Goal: Task Accomplishment & Management: Complete application form

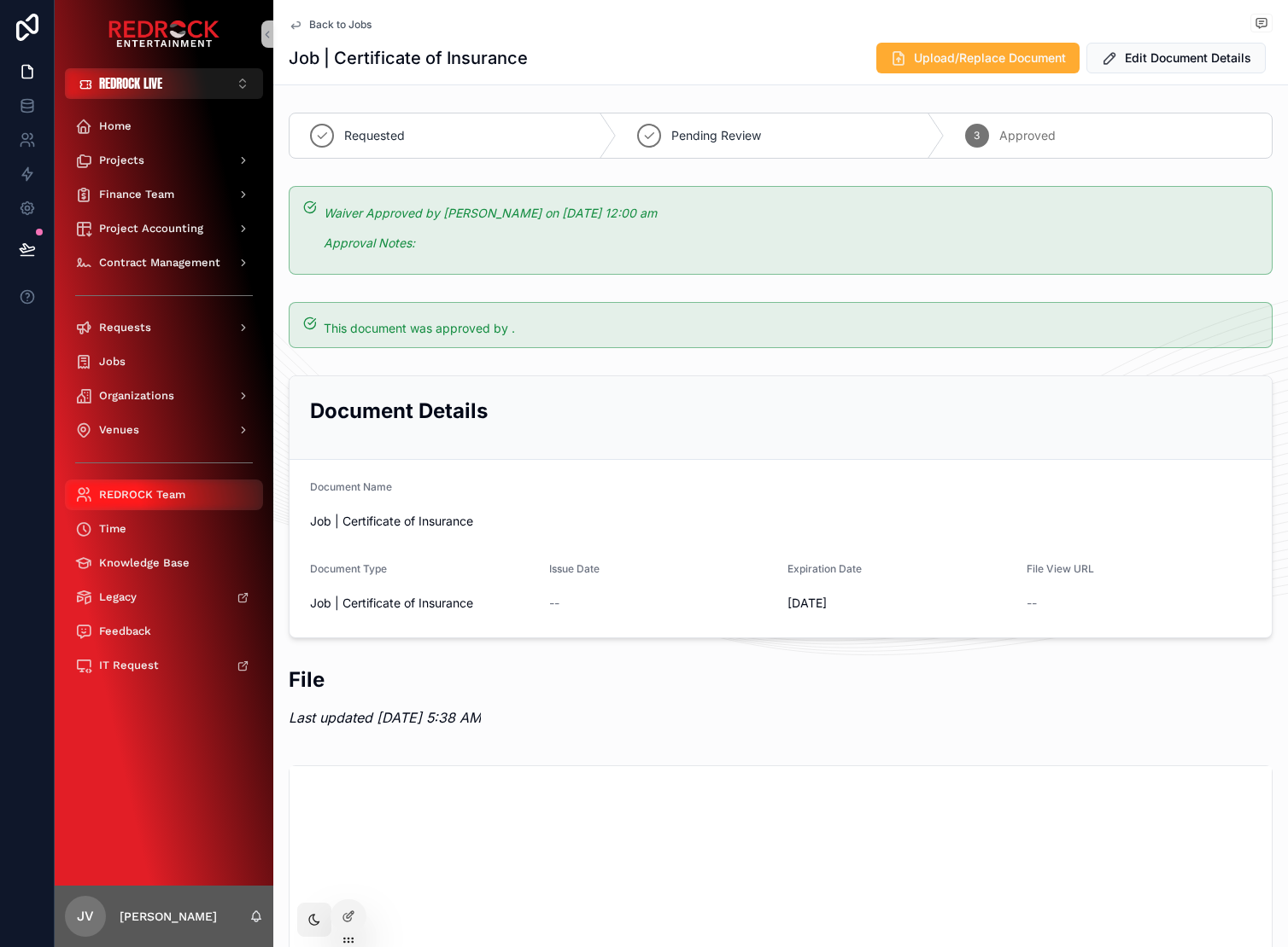
scroll to position [225, 0]
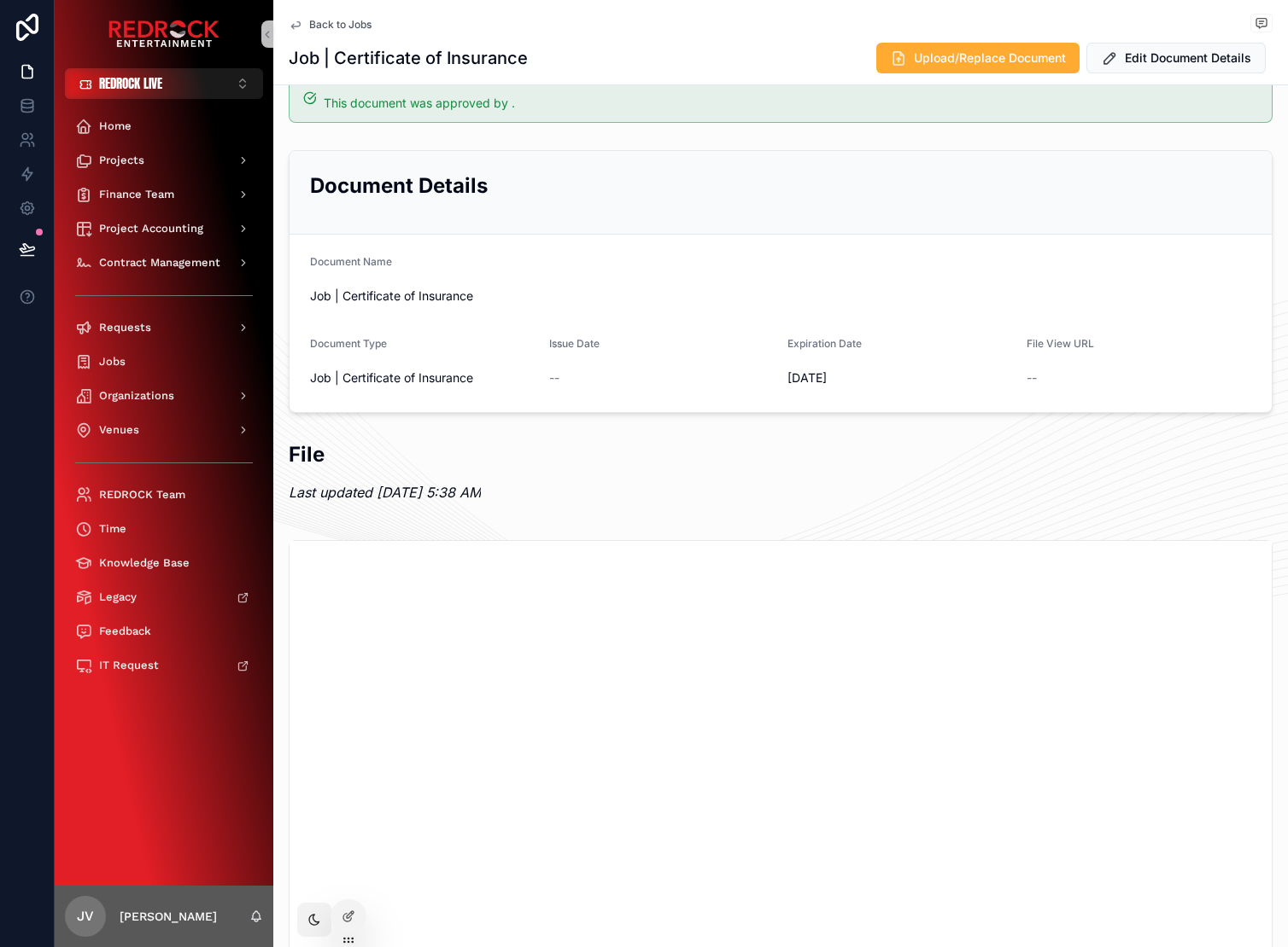
drag, startPoint x: 158, startPoint y: 731, endPoint x: 124, endPoint y: 732, distance: 34.0
click at [180, 340] on div "Requests" at bounding box center [164, 328] width 178 height 28
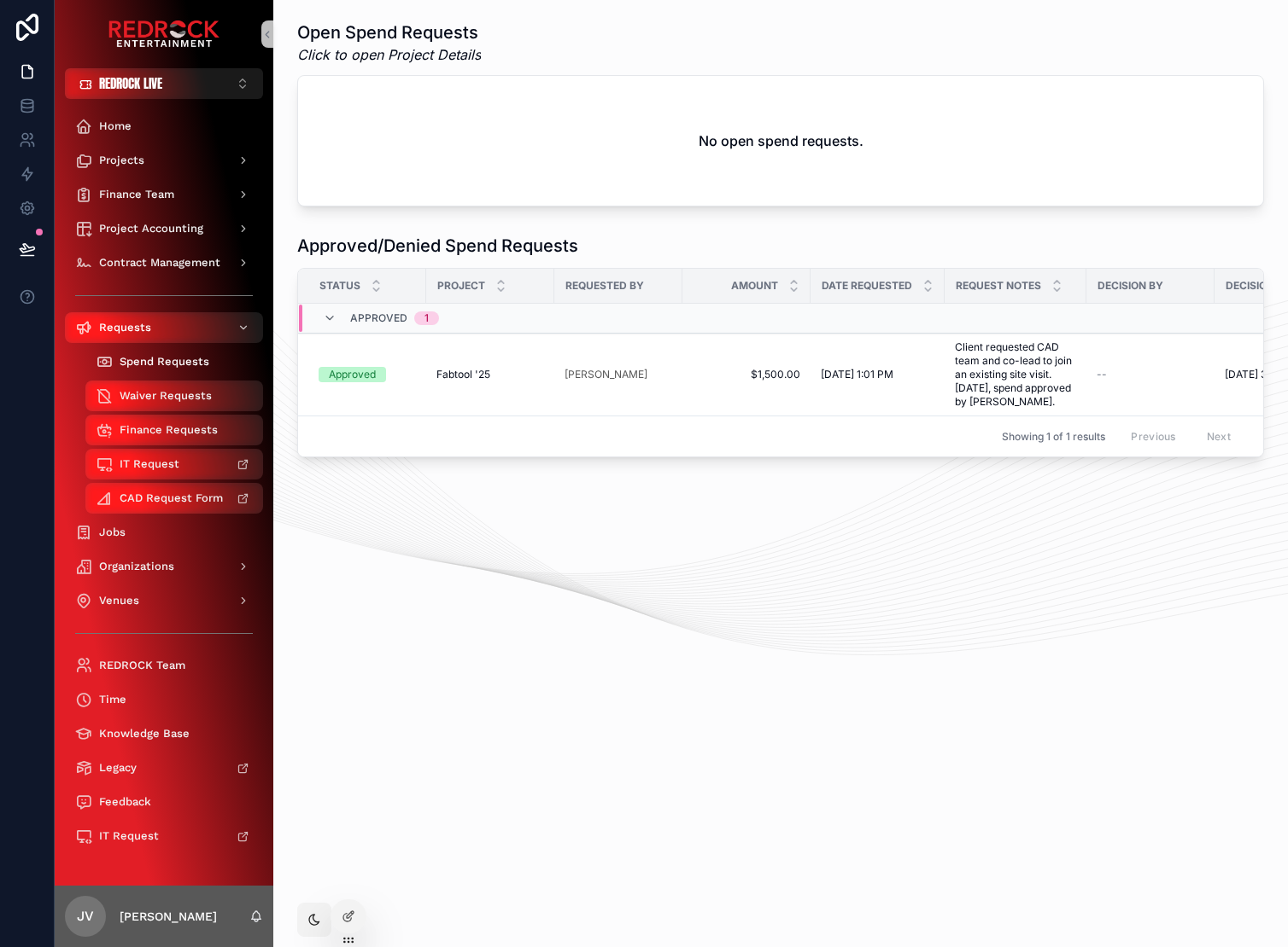
click at [187, 359] on span "Spend Requests" at bounding box center [164, 362] width 90 height 14
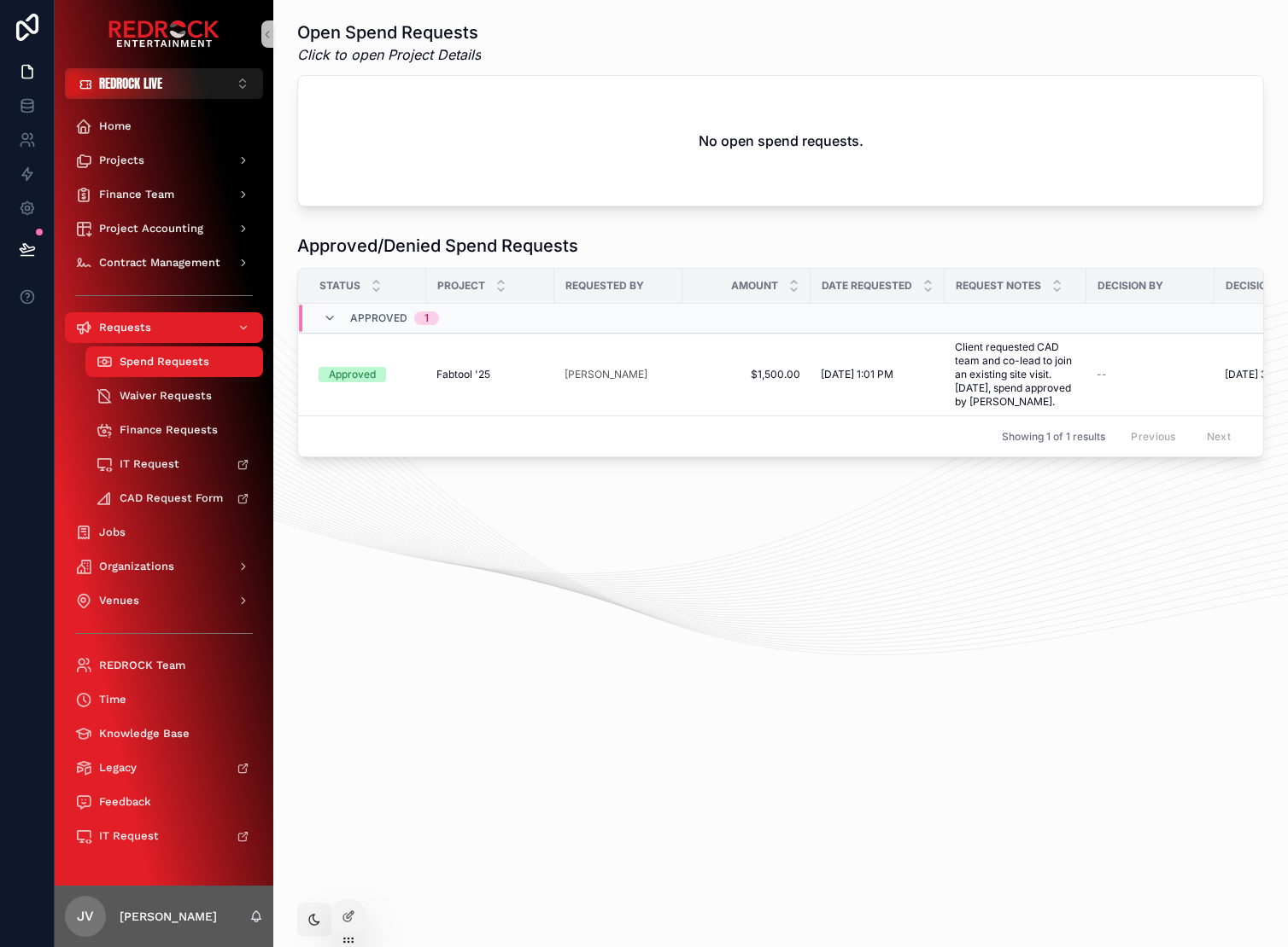
click at [504, 512] on div "Open Spend Requests Click to open Project Details No open spend requests. Appro…" at bounding box center [781, 286] width 1015 height 573
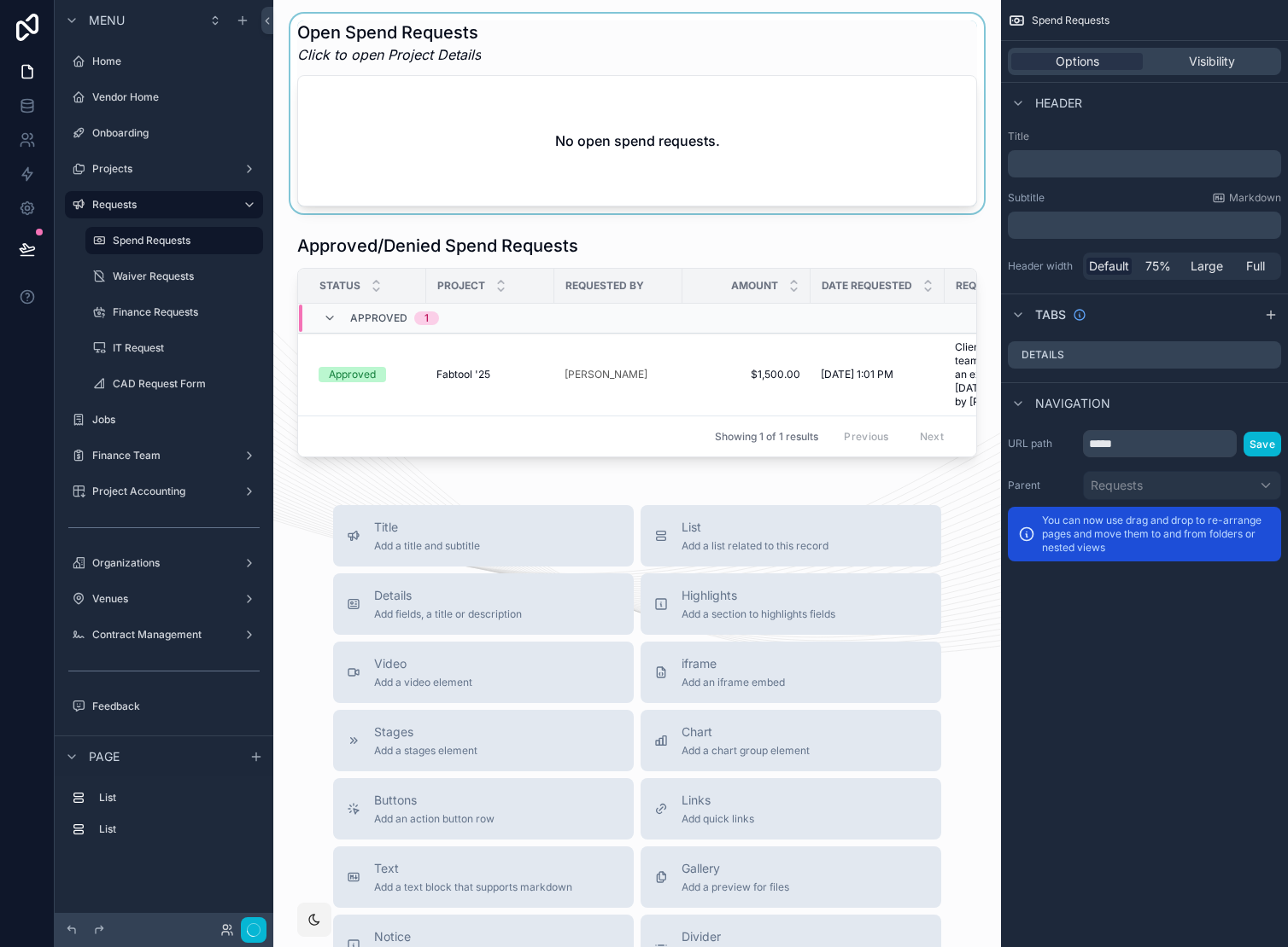
click at [536, 75] on div "scrollable content" at bounding box center [637, 113] width 700 height 199
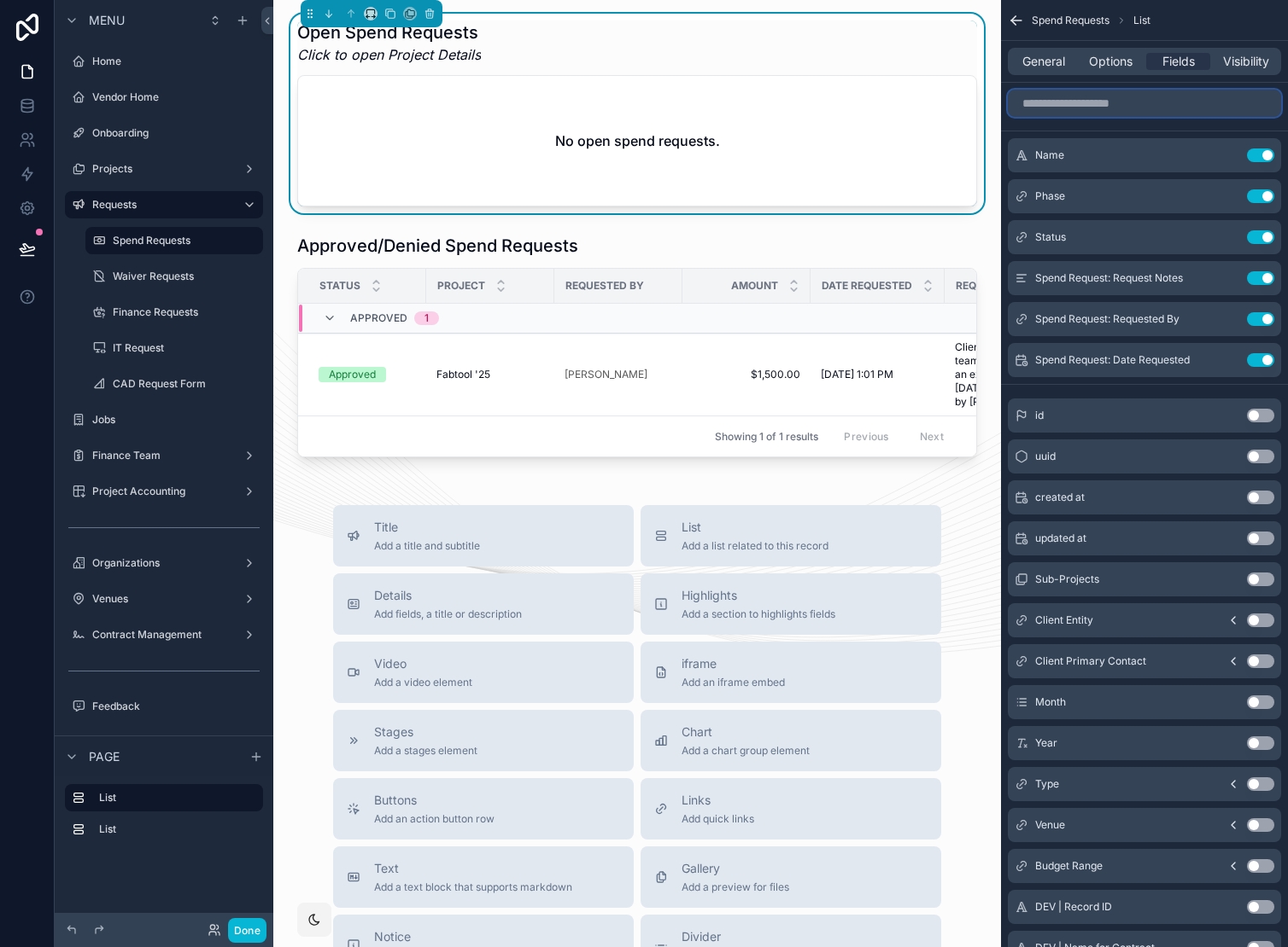
click at [1099, 111] on input "scrollable content" at bounding box center [1144, 104] width 273 height 28
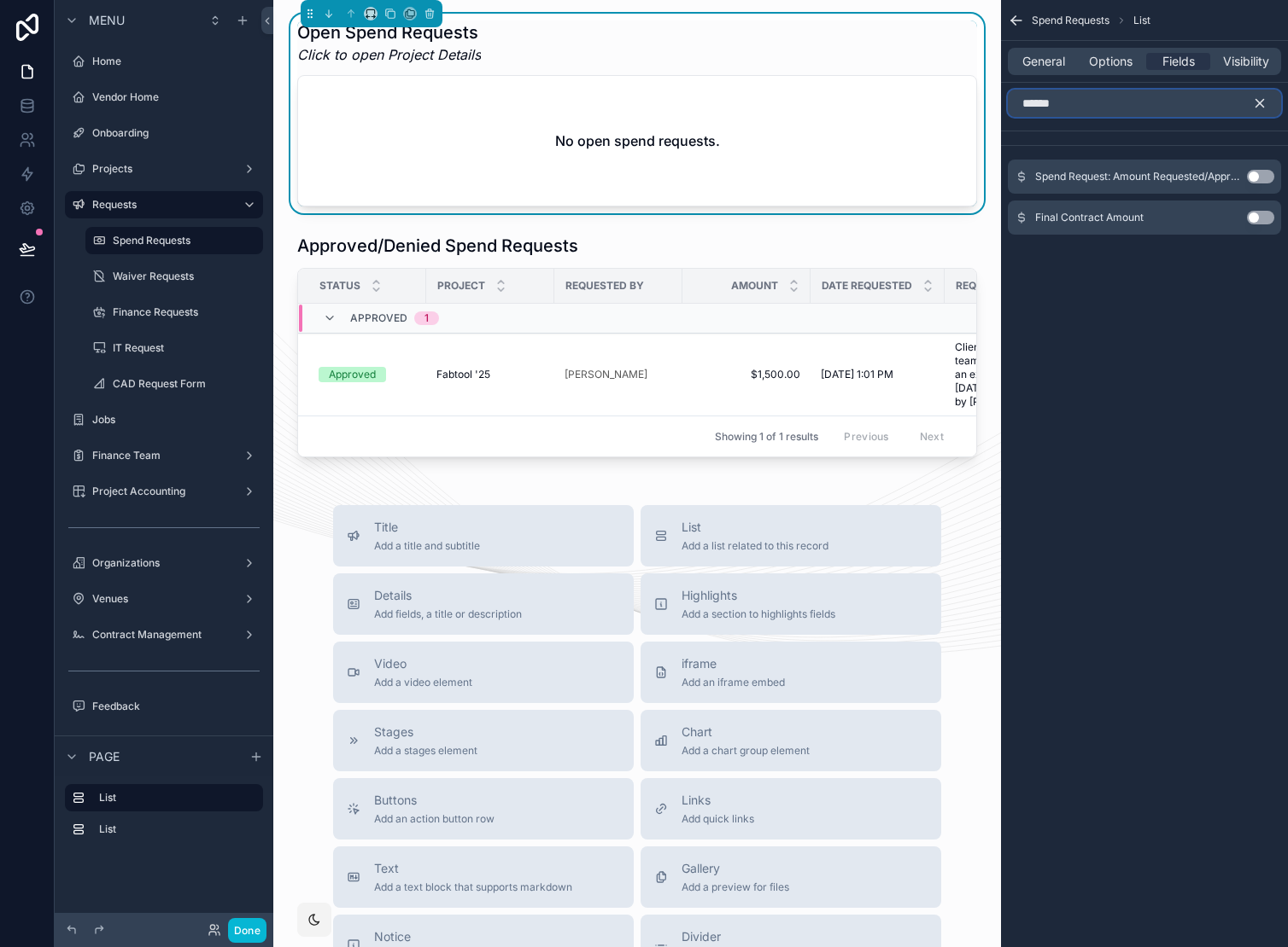
type input "******"
drag, startPoint x: 1261, startPoint y: 175, endPoint x: 1268, endPoint y: 111, distance: 64.4
click at [1261, 175] on button "Use setting" at bounding box center [1260, 177] width 28 height 14
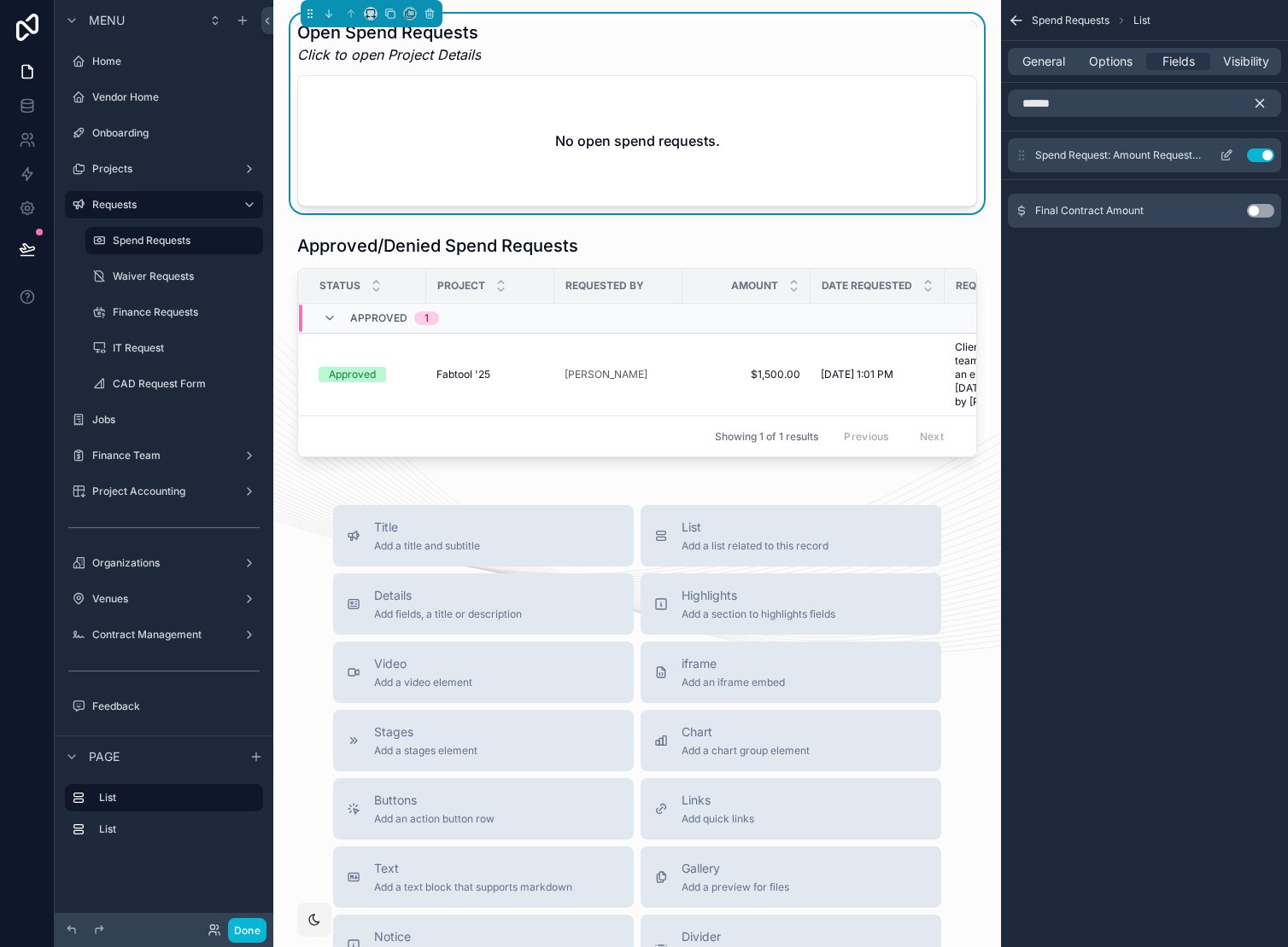
click at [1230, 155] on icon "scrollable content" at bounding box center [1227, 156] width 14 height 14
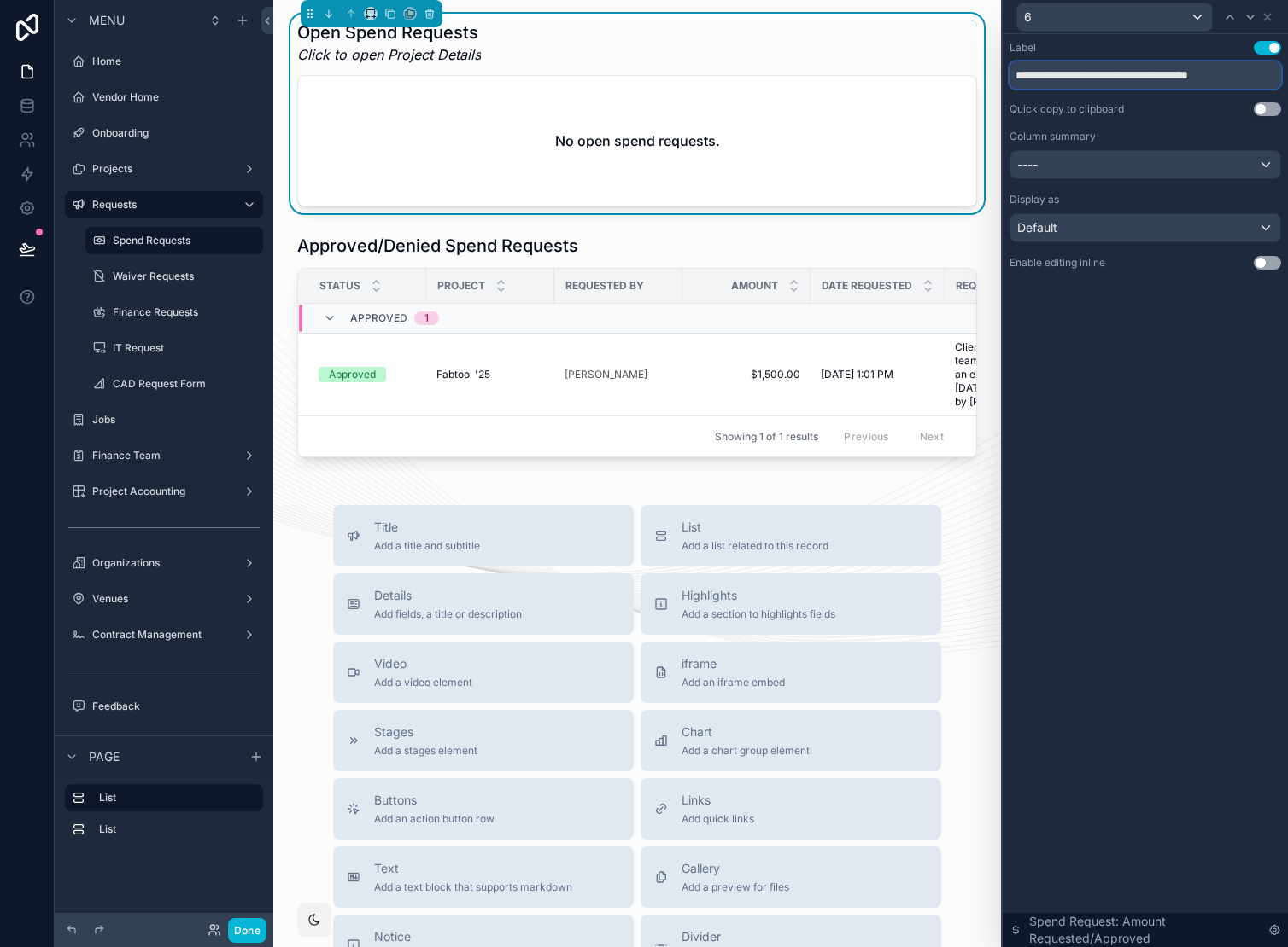
click at [1103, 74] on input "**********" at bounding box center [1145, 75] width 271 height 28
drag, startPoint x: 1109, startPoint y: 73, endPoint x: 986, endPoint y: 69, distance: 123.1
click at [986, 69] on div "**********" at bounding box center [644, 474] width 1288 height 947
drag, startPoint x: 1192, startPoint y: 74, endPoint x: 1062, endPoint y: 79, distance: 130.1
click at [1062, 79] on input "**********" at bounding box center [1145, 75] width 271 height 28
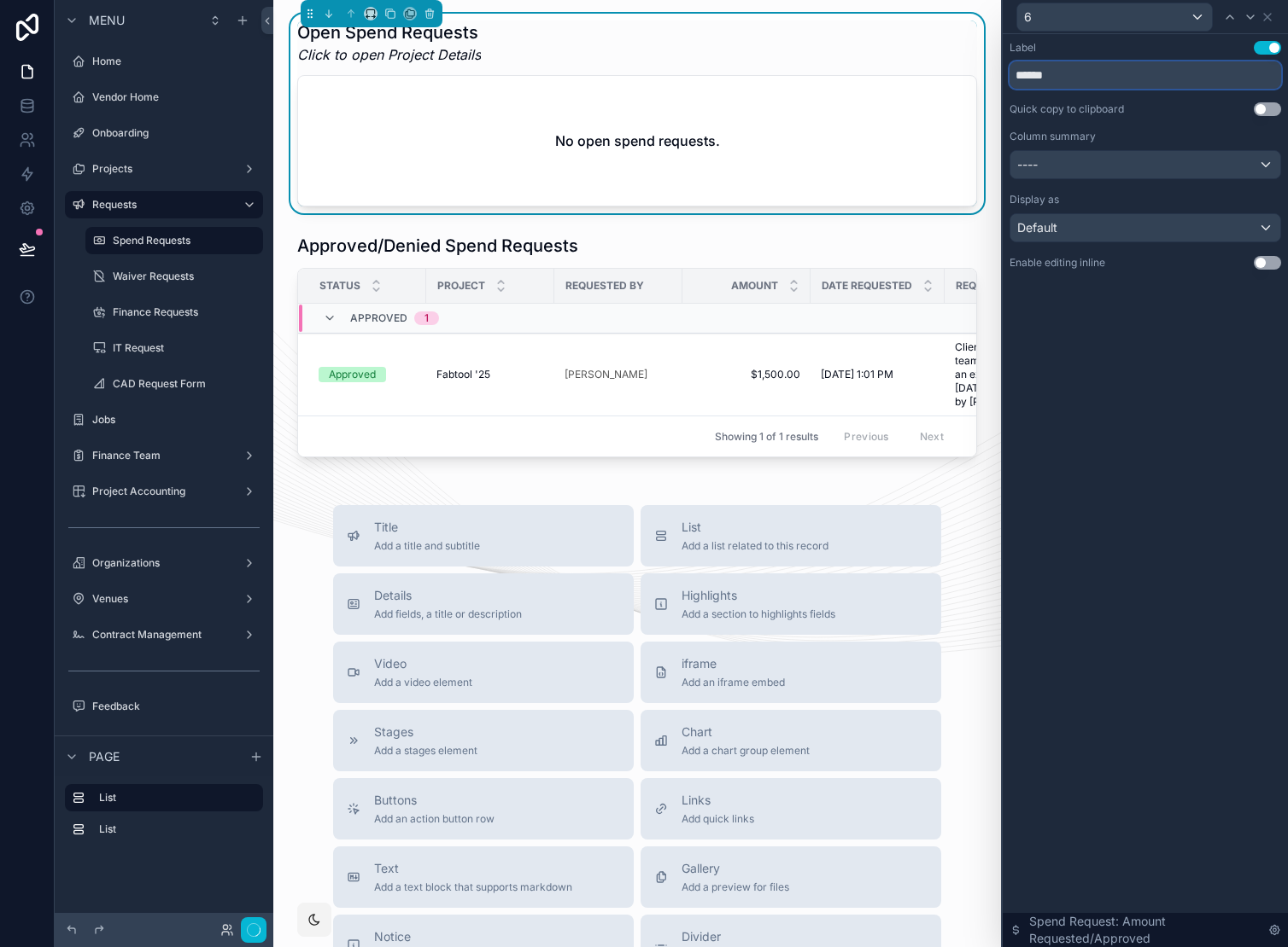
type input "******"
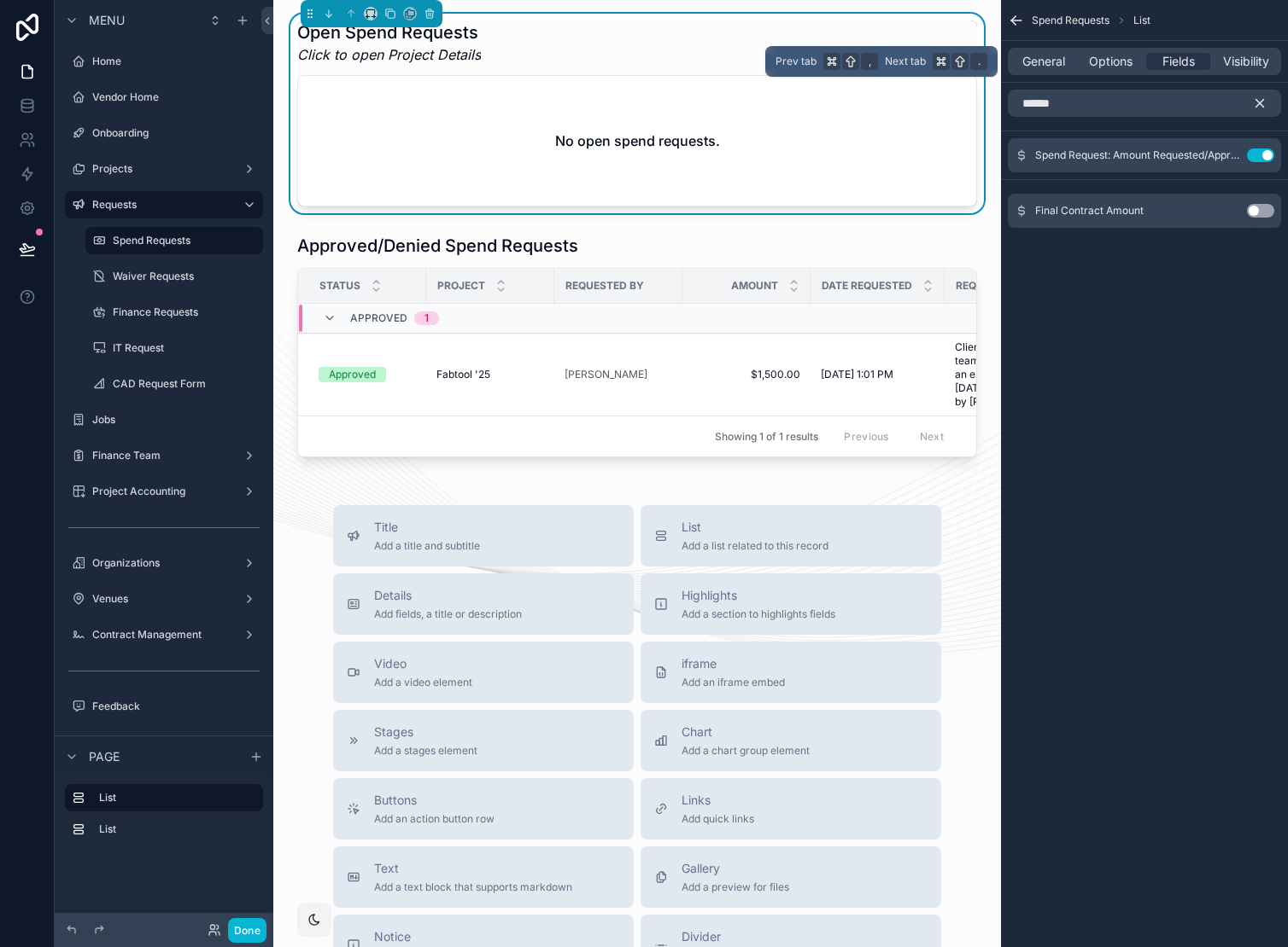
click at [1260, 92] on button "scrollable content" at bounding box center [1265, 104] width 29 height 28
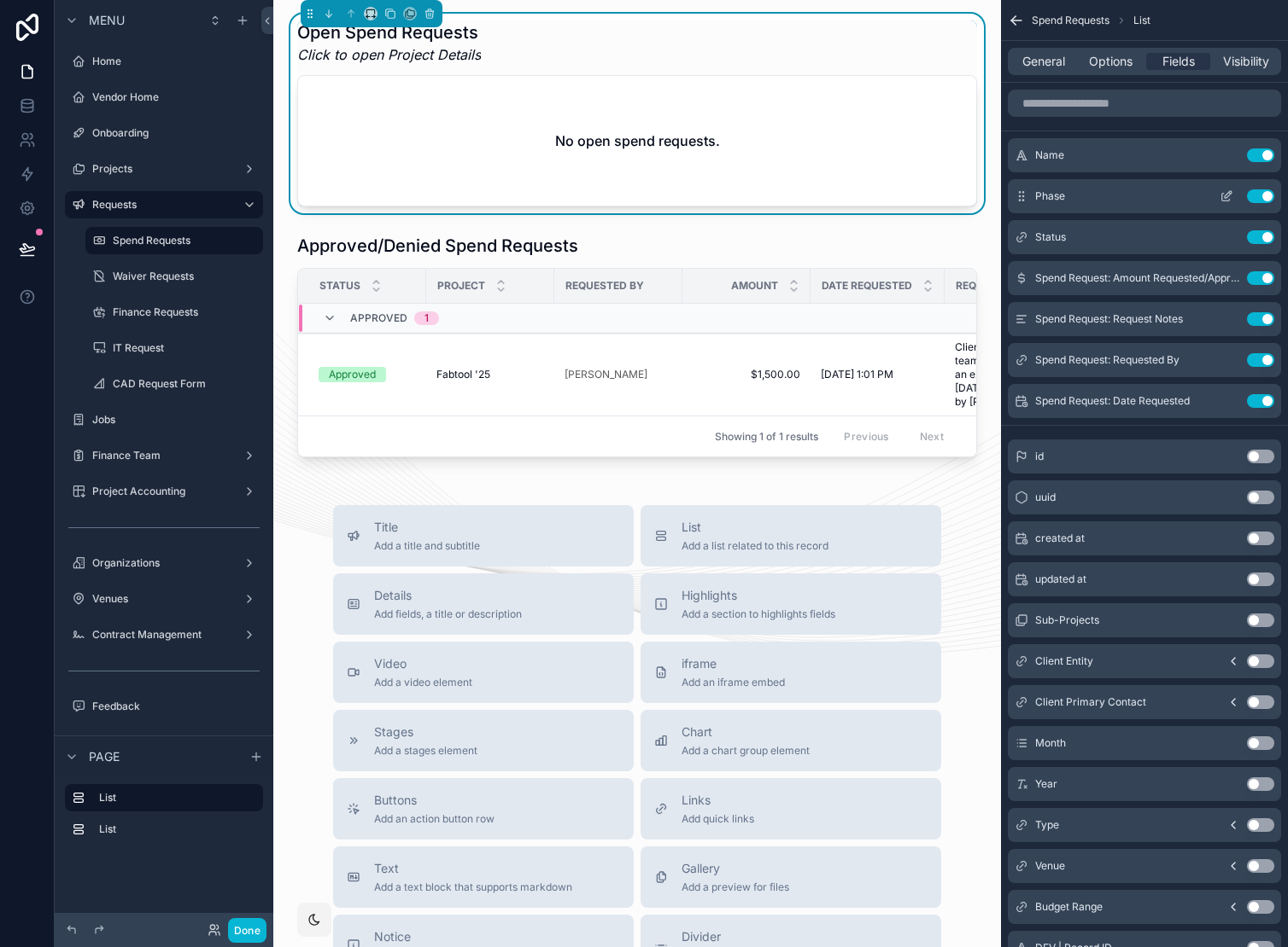
click at [1220, 193] on icon "scrollable content" at bounding box center [1227, 196] width 14 height 14
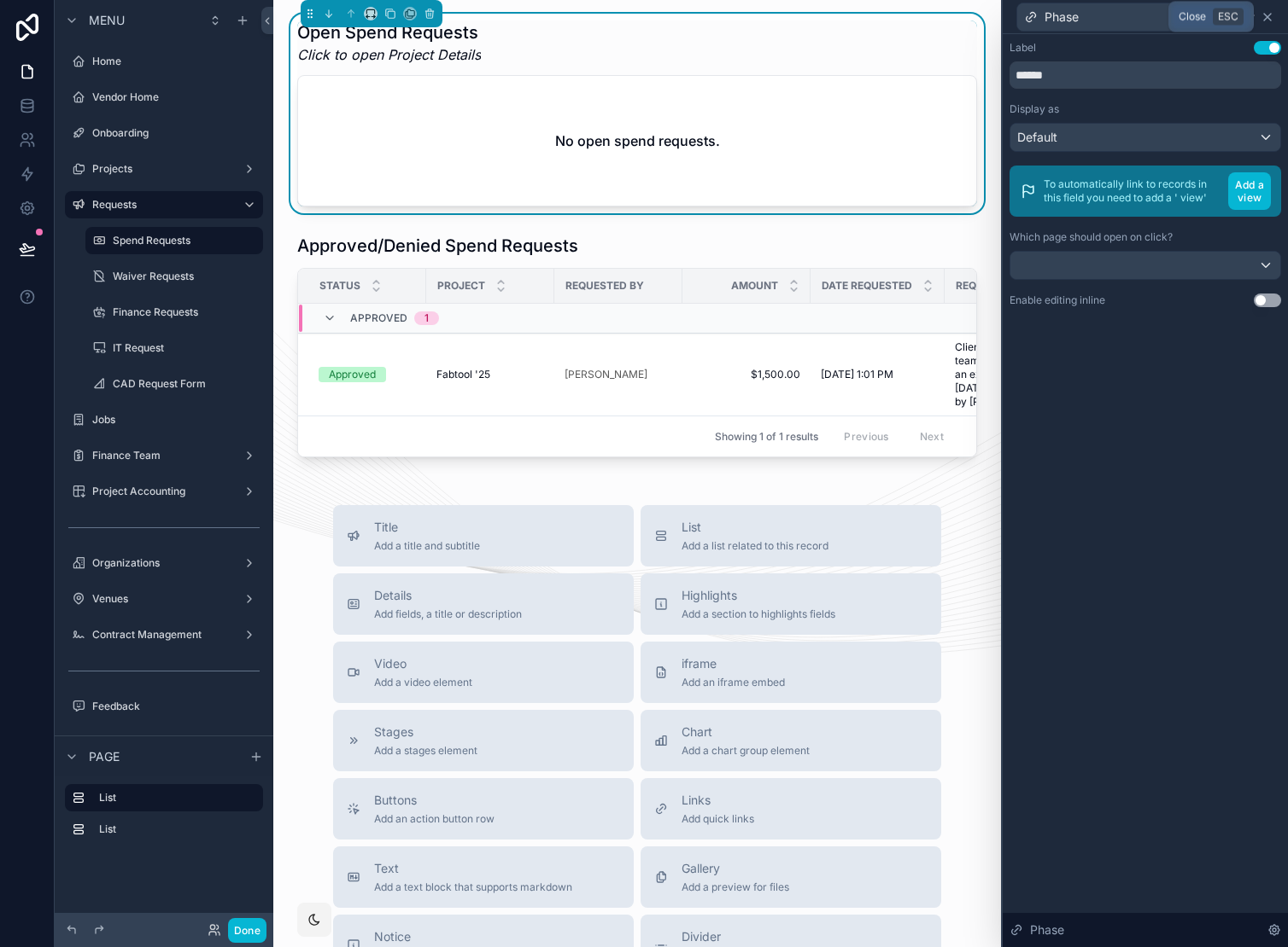
click at [1271, 16] on icon at bounding box center [1267, 17] width 14 height 14
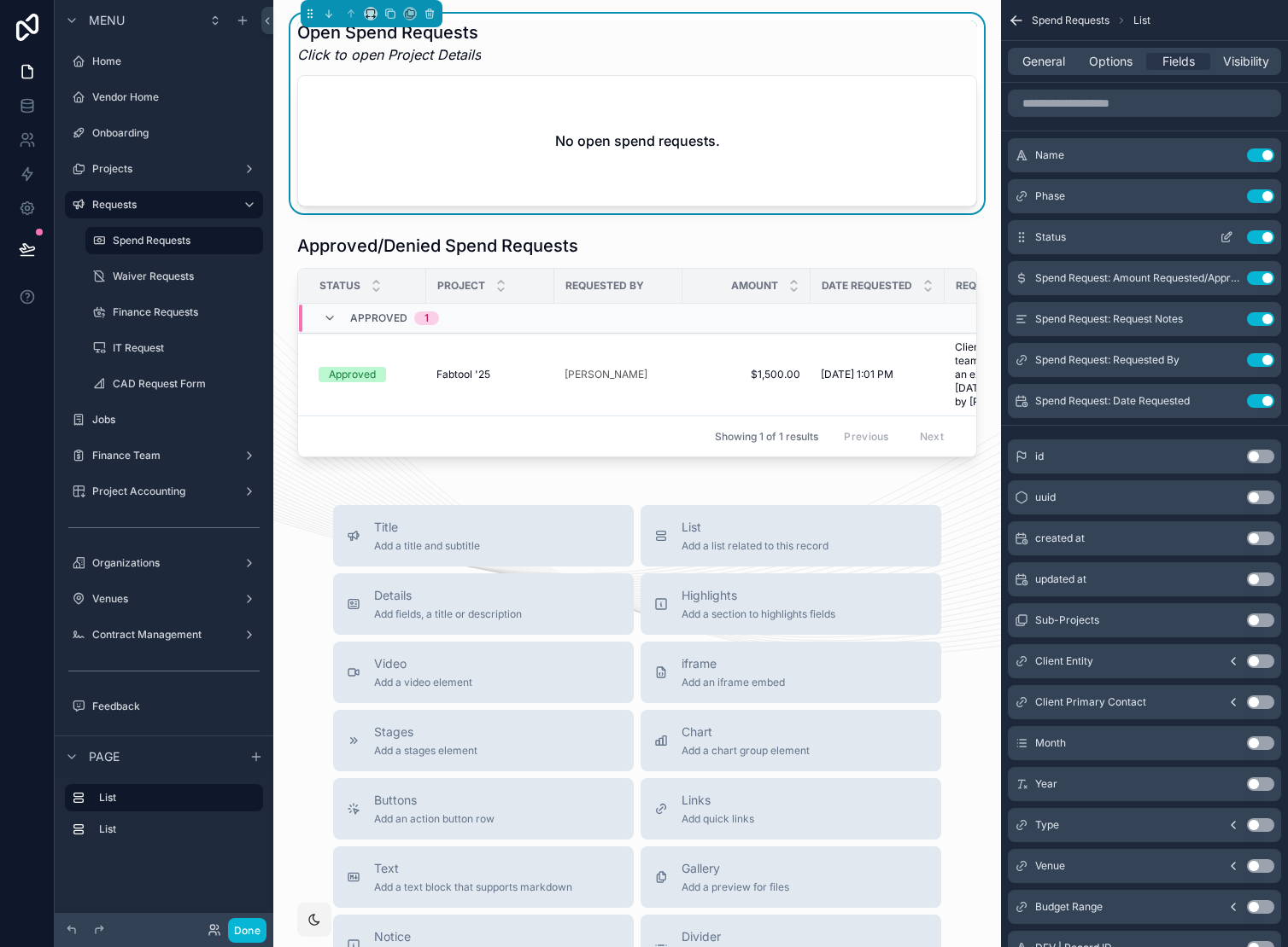
click at [1222, 239] on icon "scrollable content" at bounding box center [1226, 239] width 8 height 8
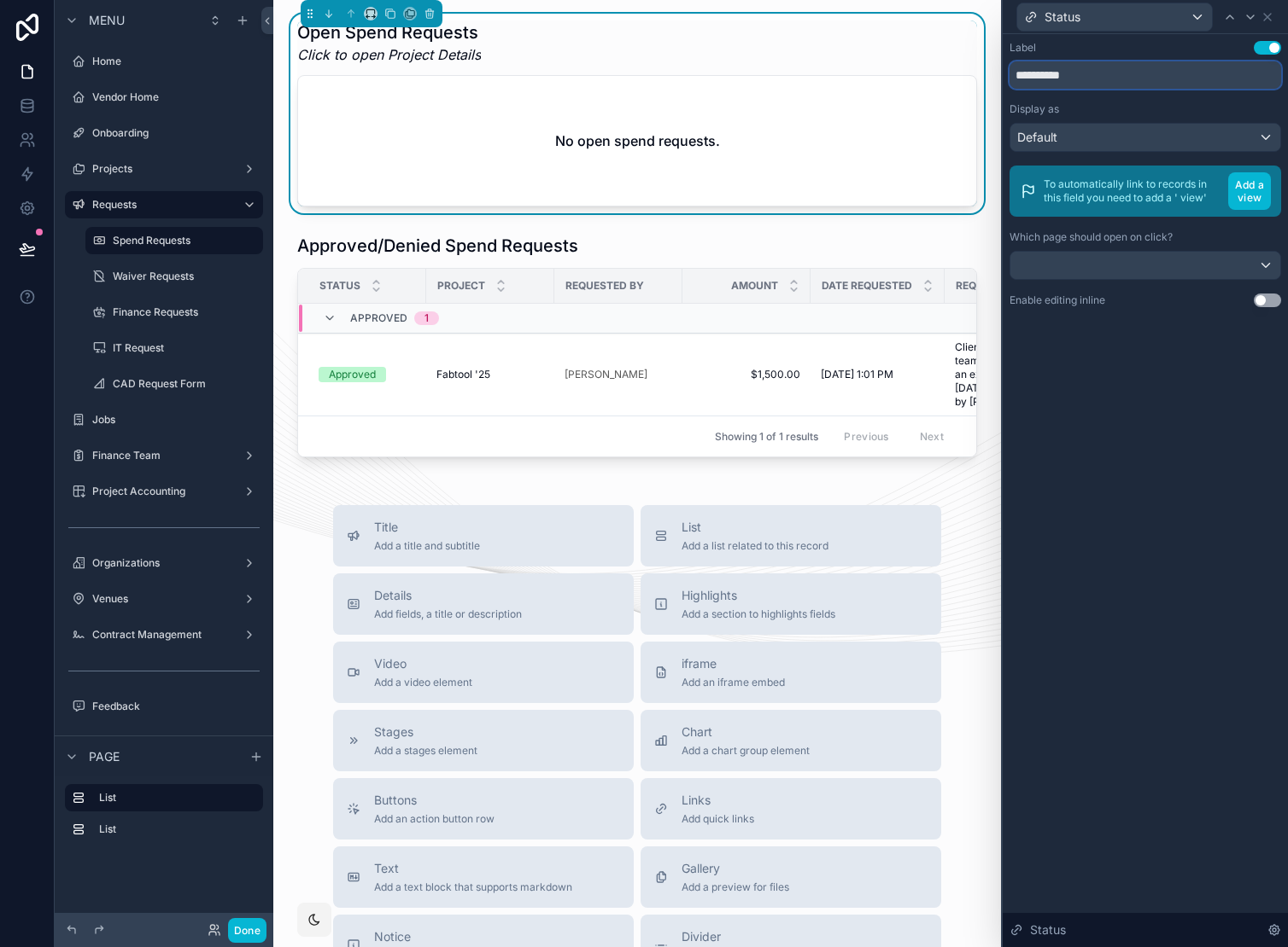
click at [1136, 78] on input "**********" at bounding box center [1145, 75] width 271 height 28
click at [1136, 77] on input "**********" at bounding box center [1145, 75] width 271 height 28
type input "******"
click at [1267, 19] on icon at bounding box center [1267, 17] width 14 height 14
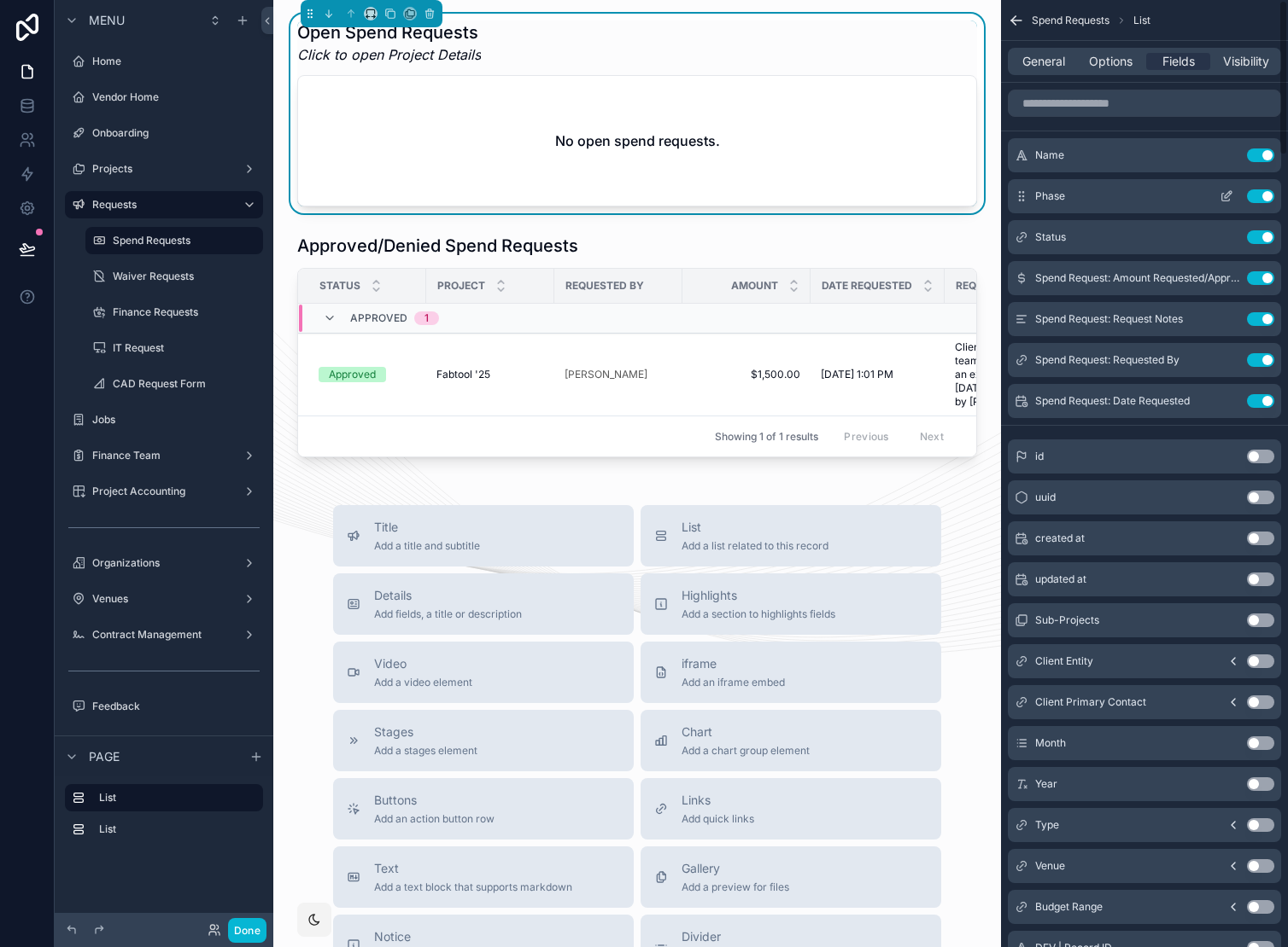
click at [1260, 195] on button "Use setting" at bounding box center [1260, 196] width 28 height 14
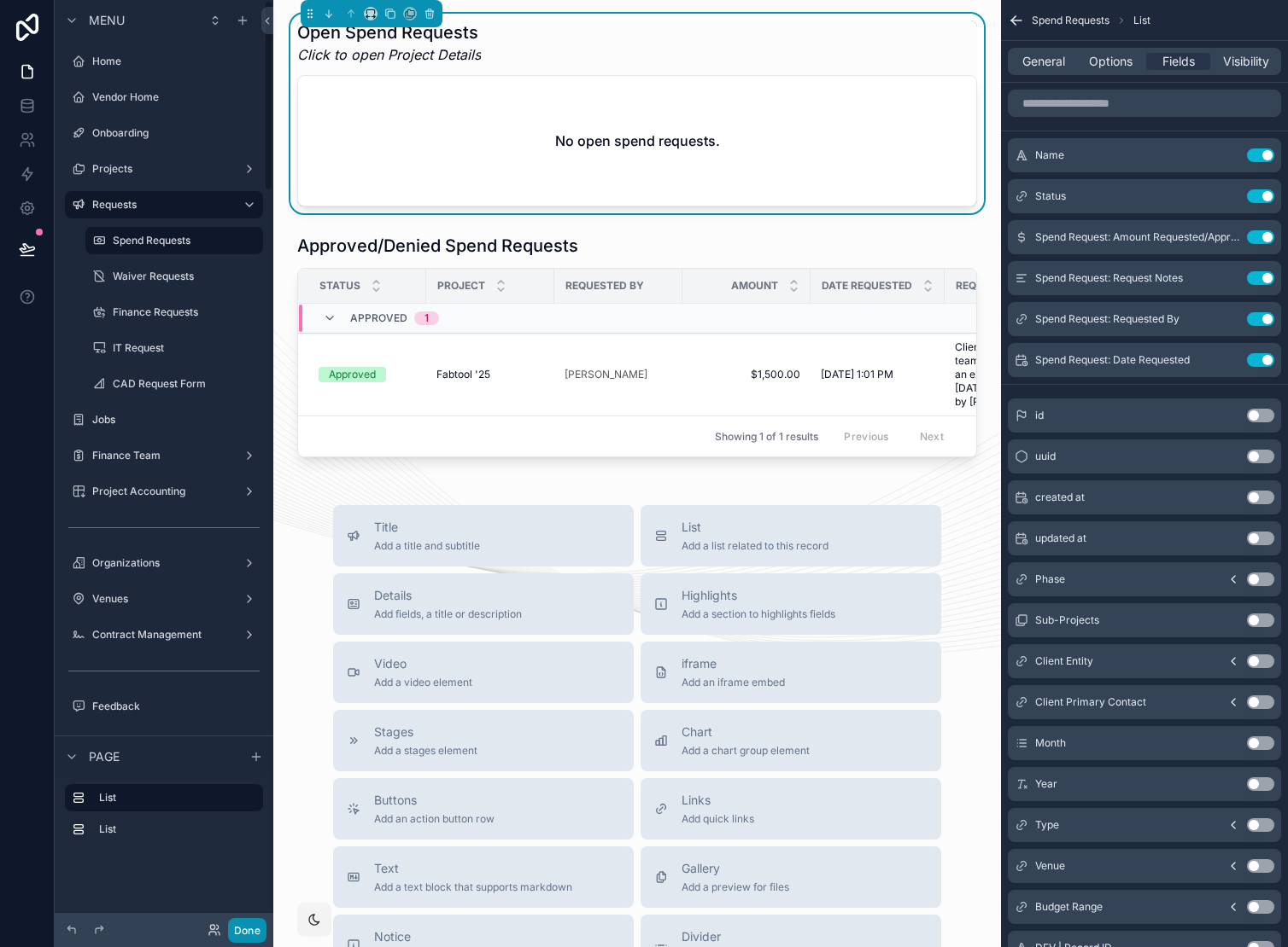
click at [242, 933] on button "Done" at bounding box center [247, 930] width 38 height 25
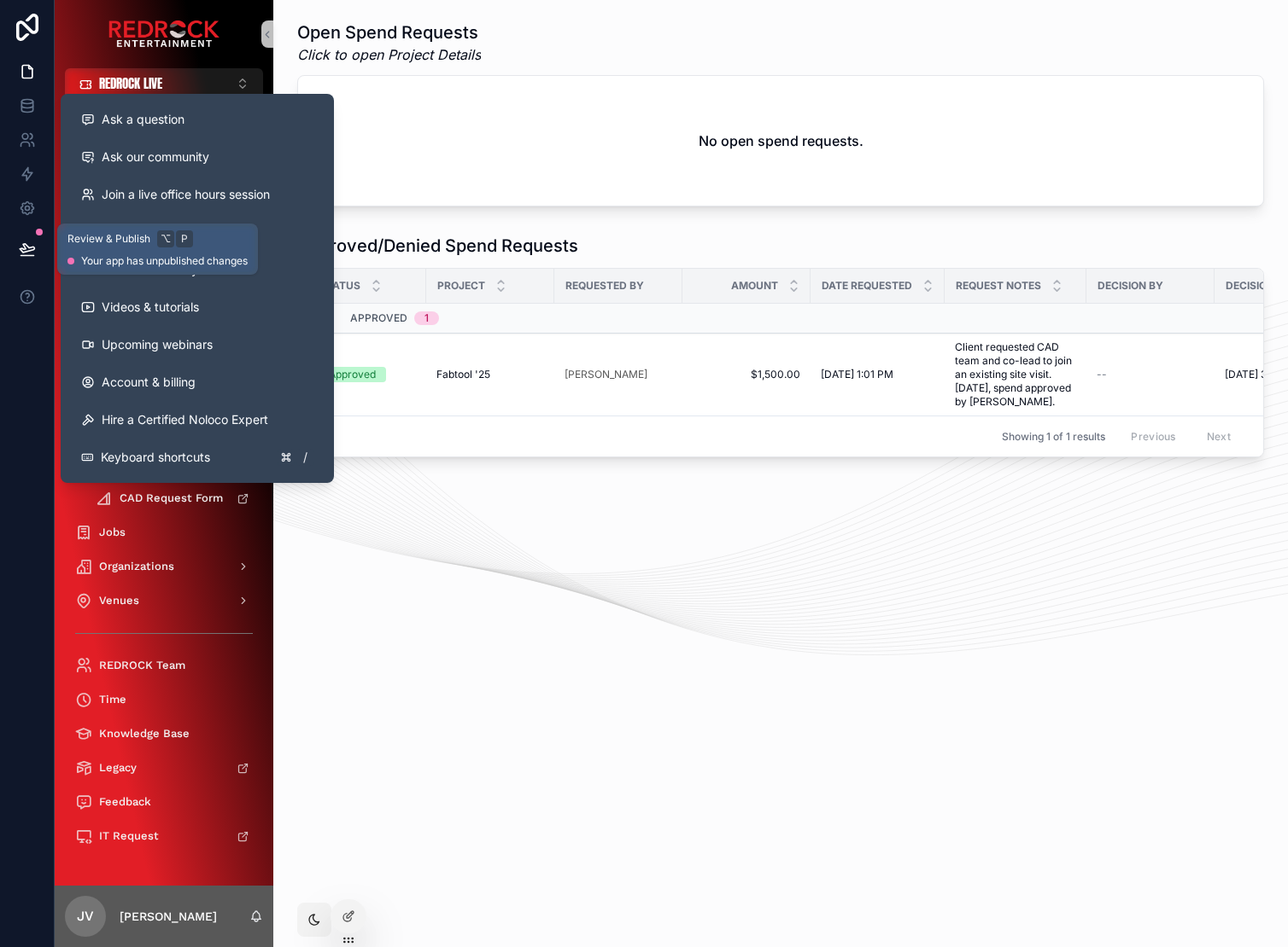
click at [25, 256] on icon at bounding box center [27, 256] width 13 height 0
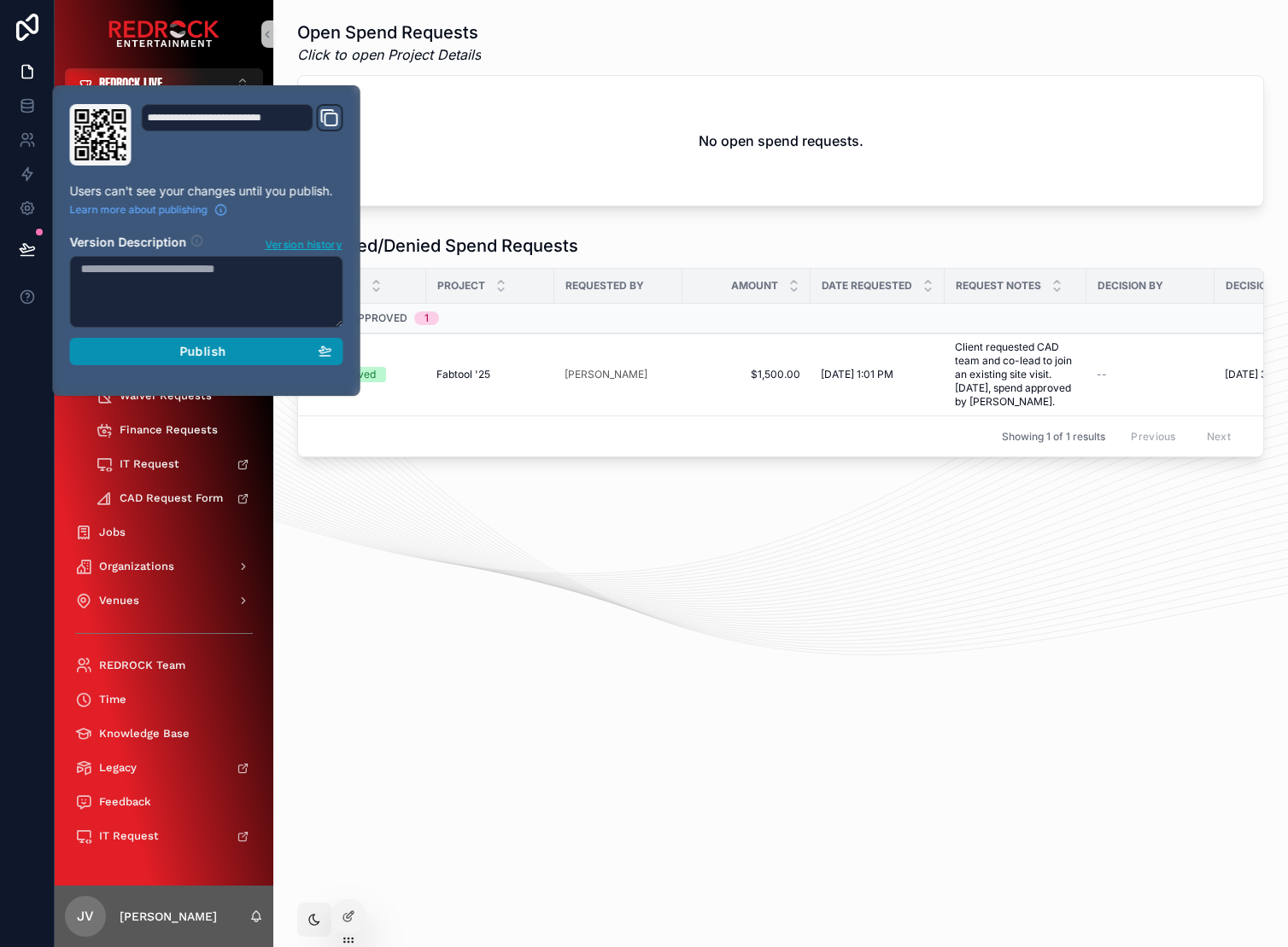
click at [189, 348] on span "Publish" at bounding box center [202, 352] width 46 height 16
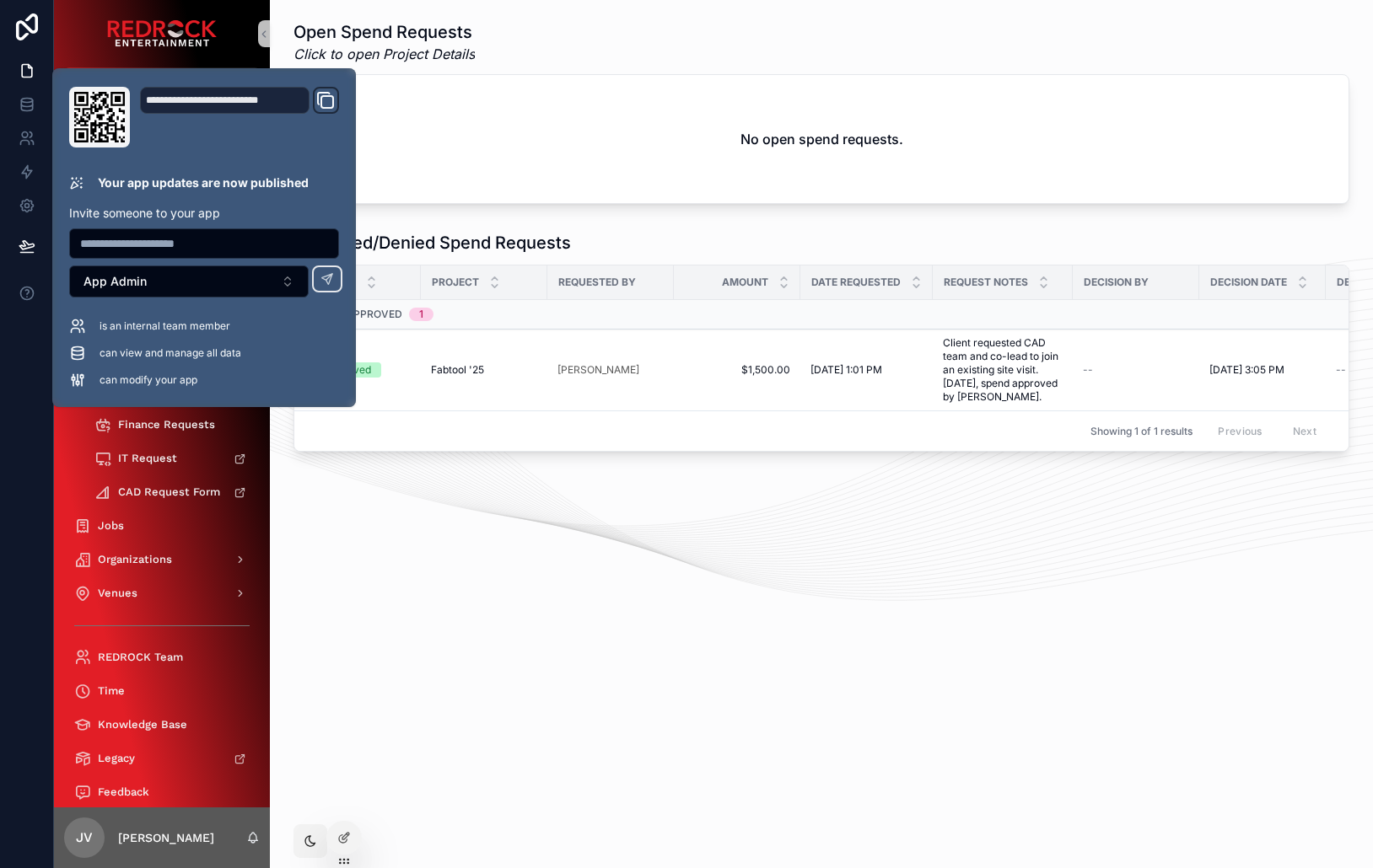
drag, startPoint x: 660, startPoint y: 44, endPoint x: 602, endPoint y: 35, distance: 58.7
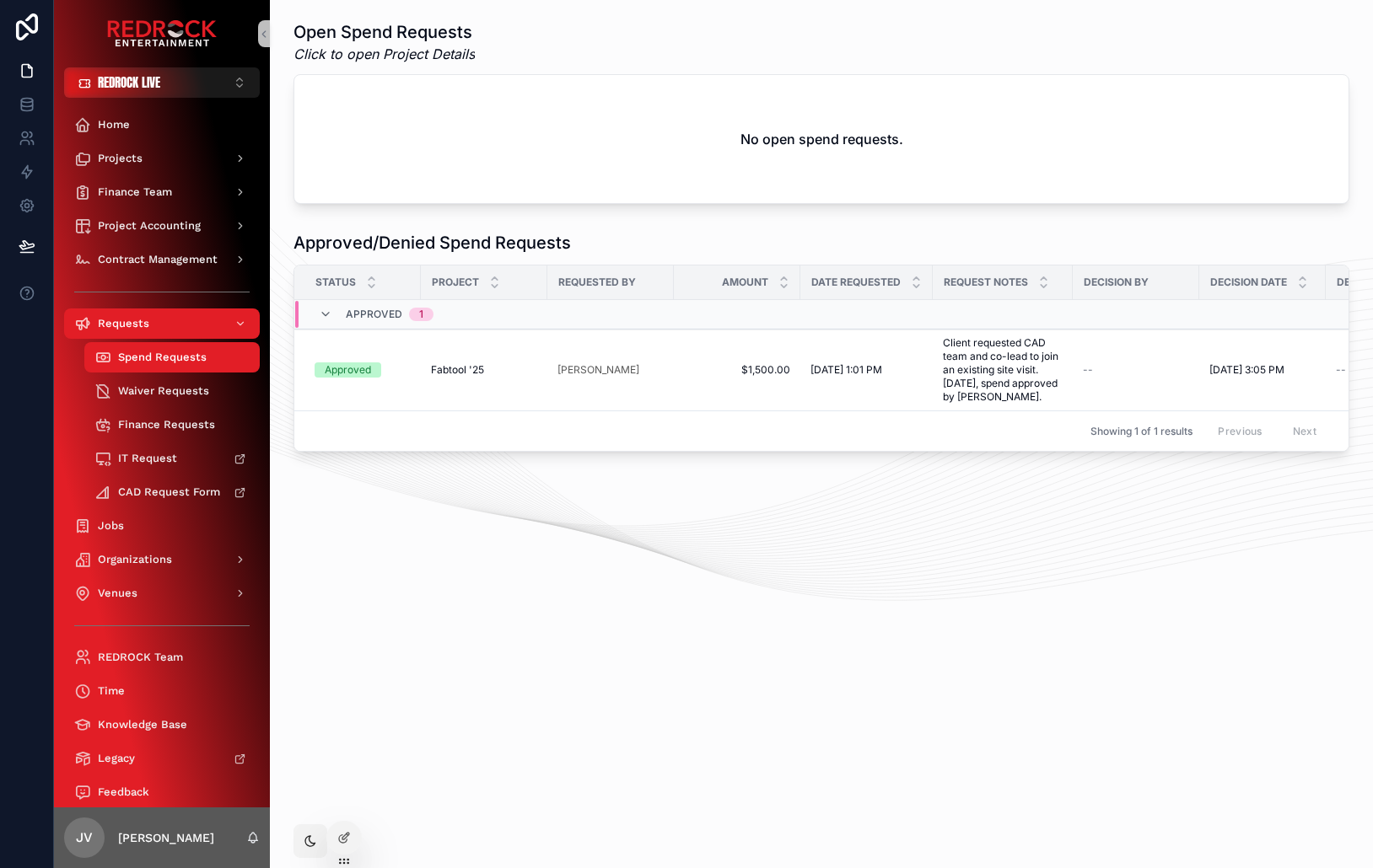
drag, startPoint x: 585, startPoint y: 34, endPoint x: 568, endPoint y: 37, distance: 17.3
drag, startPoint x: 622, startPoint y: 520, endPoint x: 19, endPoint y: 570, distance: 605.1
click at [0, 0] on div "REDROCK LIVE ⌥ 1 Home Projects Finance Team Project Accounting Contract Managem…" at bounding box center [686, 434] width 1373 height 868
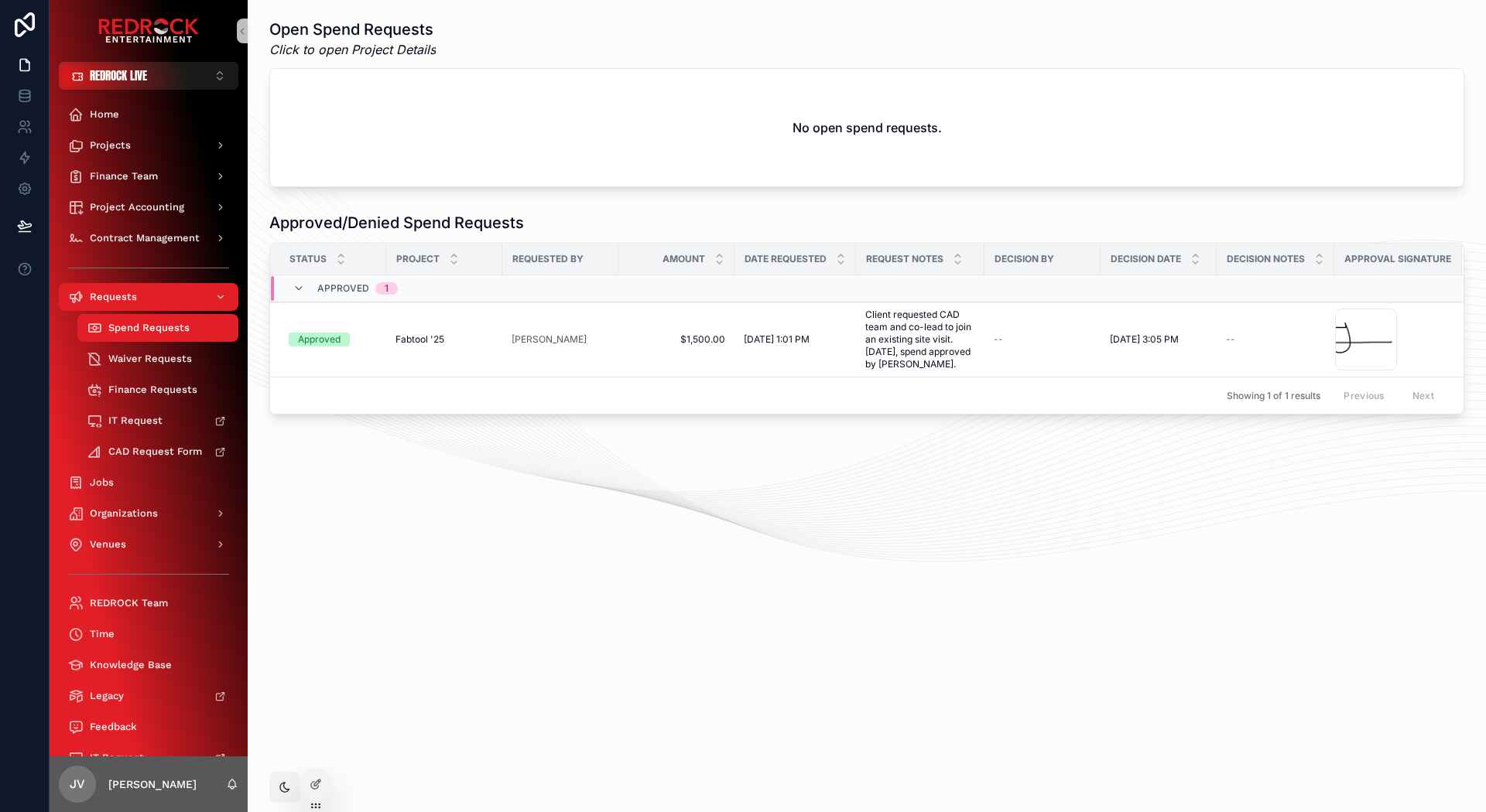
drag, startPoint x: 751, startPoint y: 467, endPoint x: 368, endPoint y: 453, distance: 383.3
drag, startPoint x: 616, startPoint y: 448, endPoint x: 466, endPoint y: 437, distance: 150.4
drag, startPoint x: 584, startPoint y: 469, endPoint x: 338, endPoint y: 447, distance: 247.0
drag, startPoint x: 307, startPoint y: 442, endPoint x: 292, endPoint y: 435, distance: 16.6
click at [145, 177] on span "Finance Team" at bounding box center [123, 176] width 68 height 13
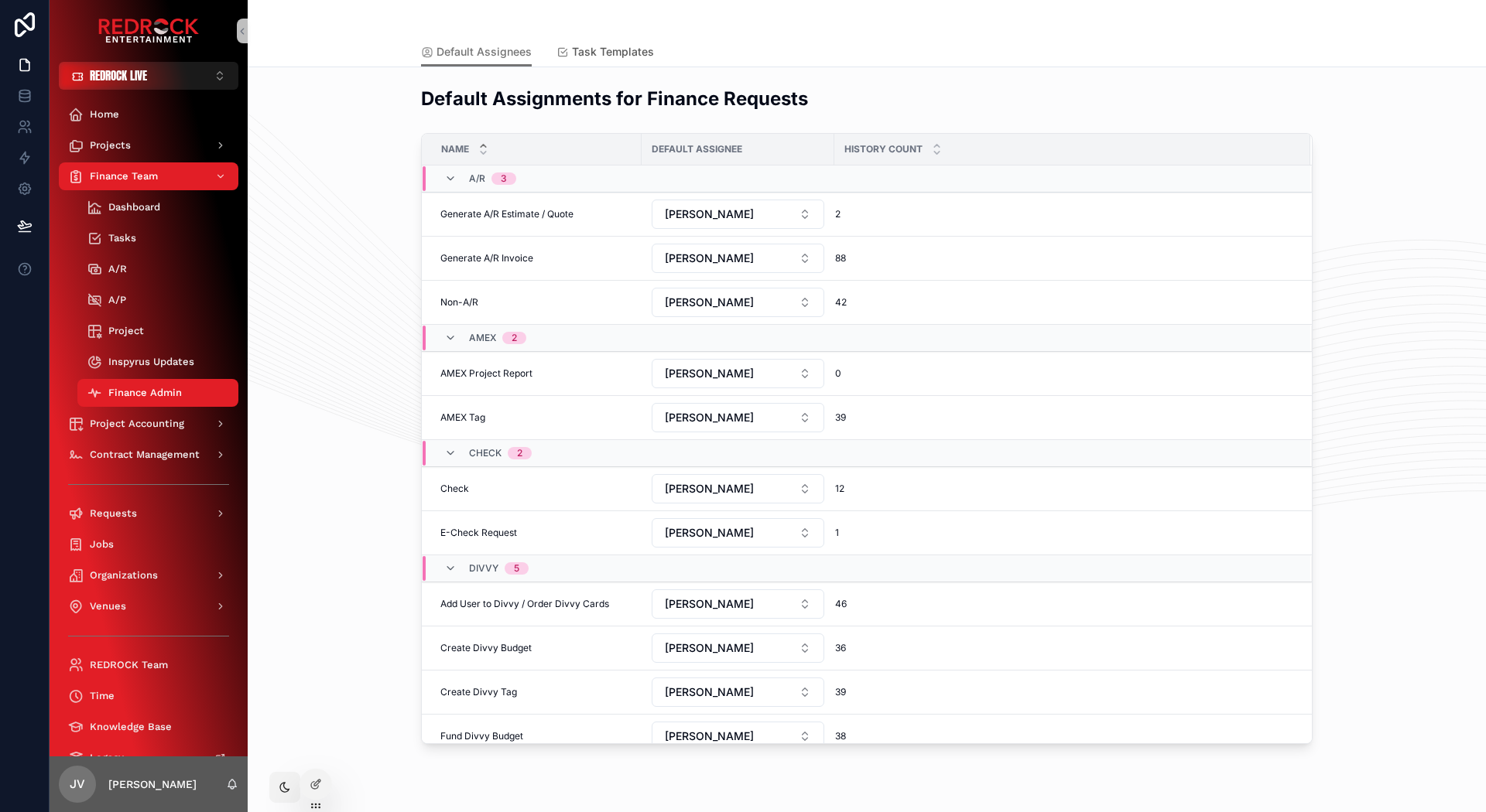
click at [606, 44] on span "Task Templates" at bounding box center [613, 51] width 82 height 15
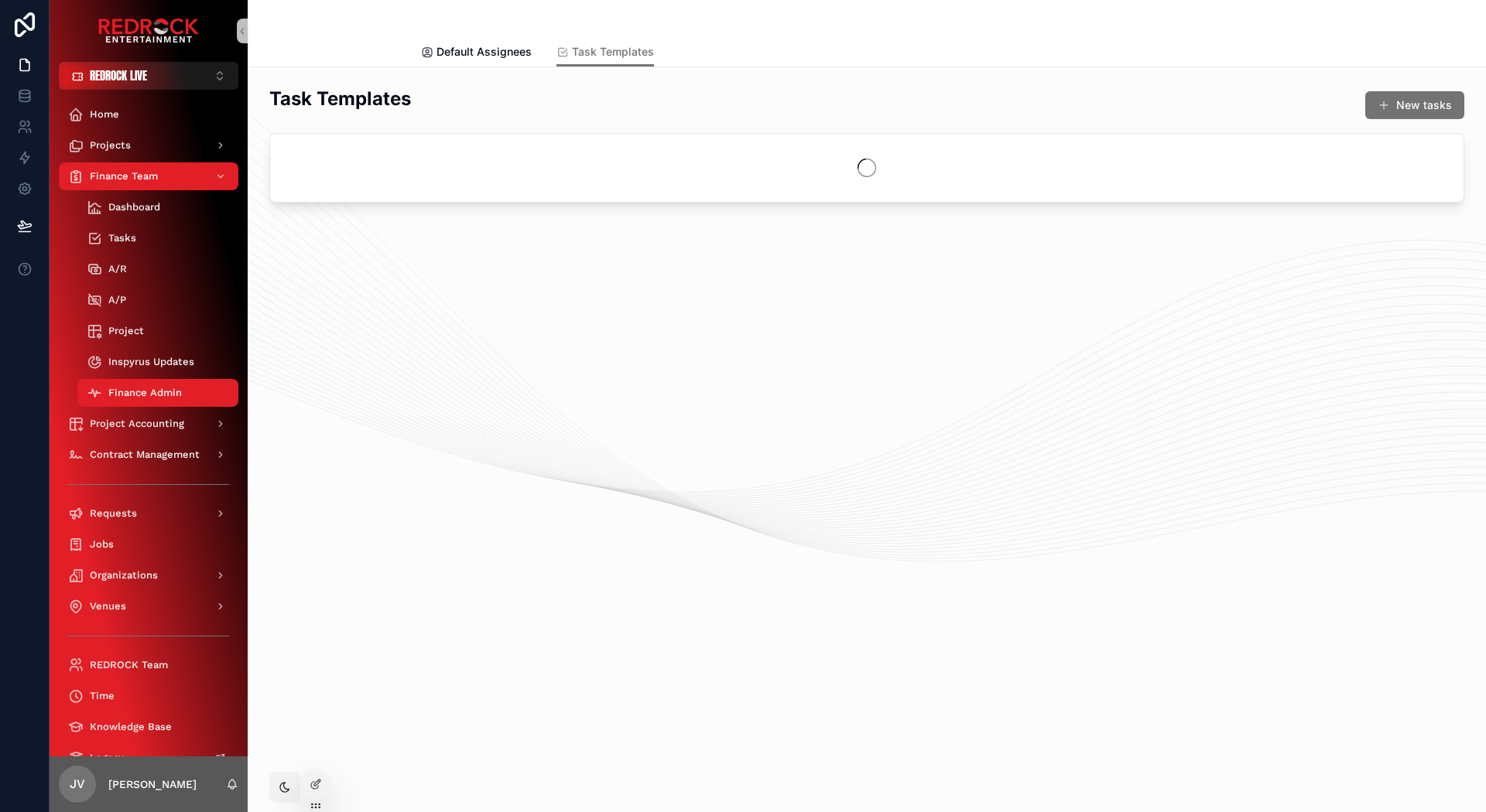
drag, startPoint x: 823, startPoint y: 38, endPoint x: 764, endPoint y: 38, distance: 59.0
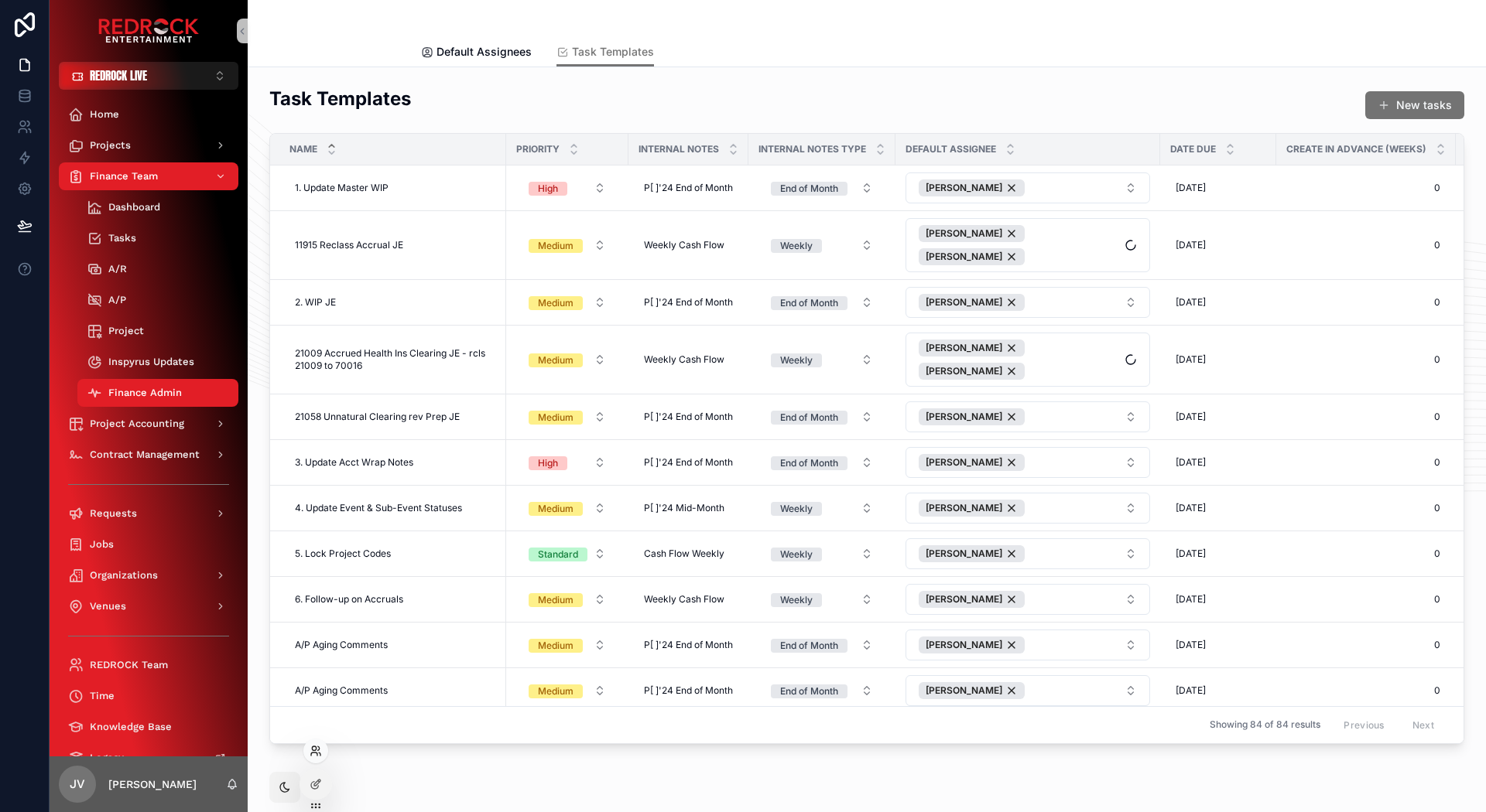
click at [311, 755] on icon at bounding box center [314, 754] width 6 height 3
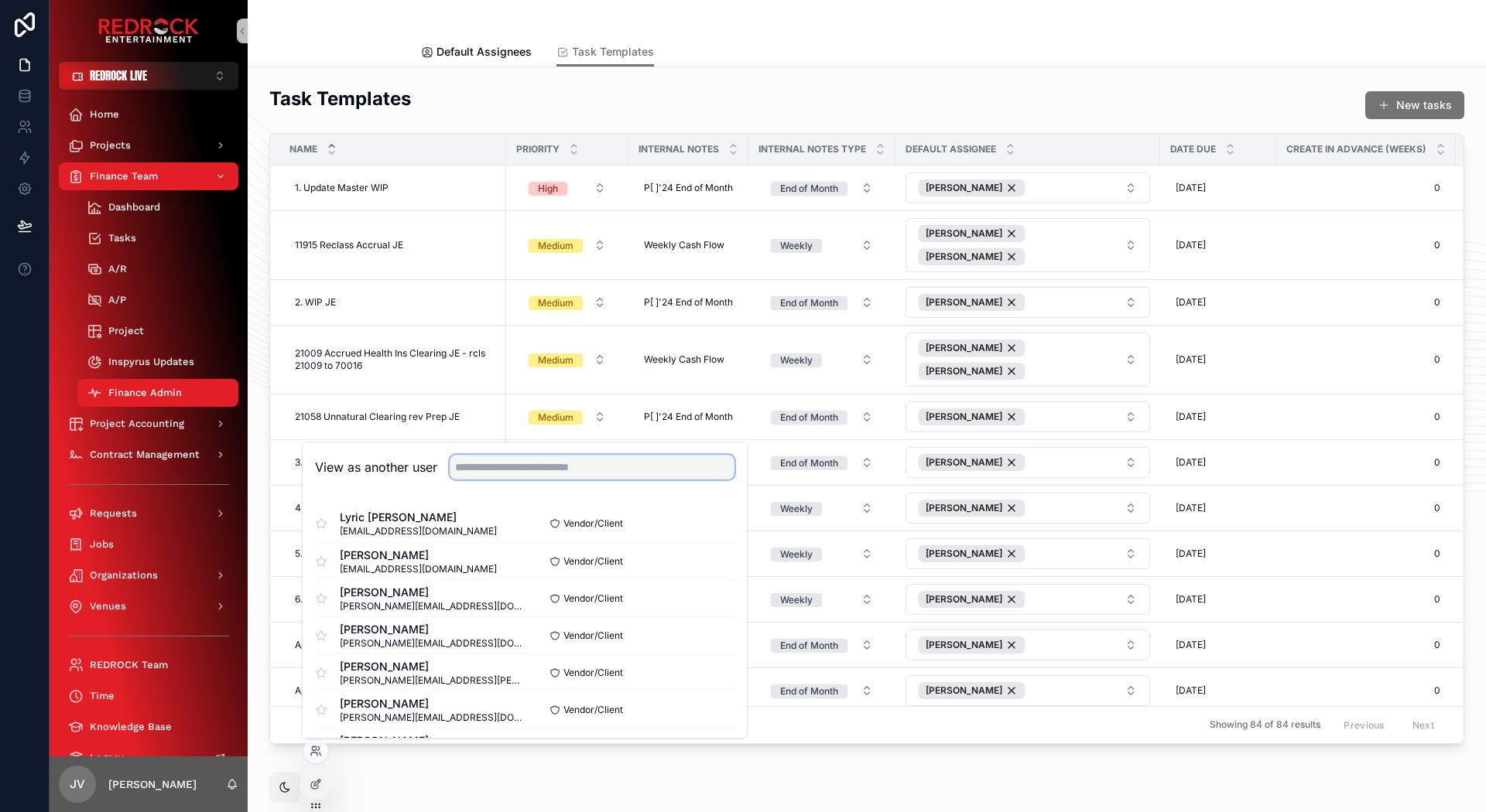
click at [487, 462] on input "text" at bounding box center [592, 468] width 284 height 25
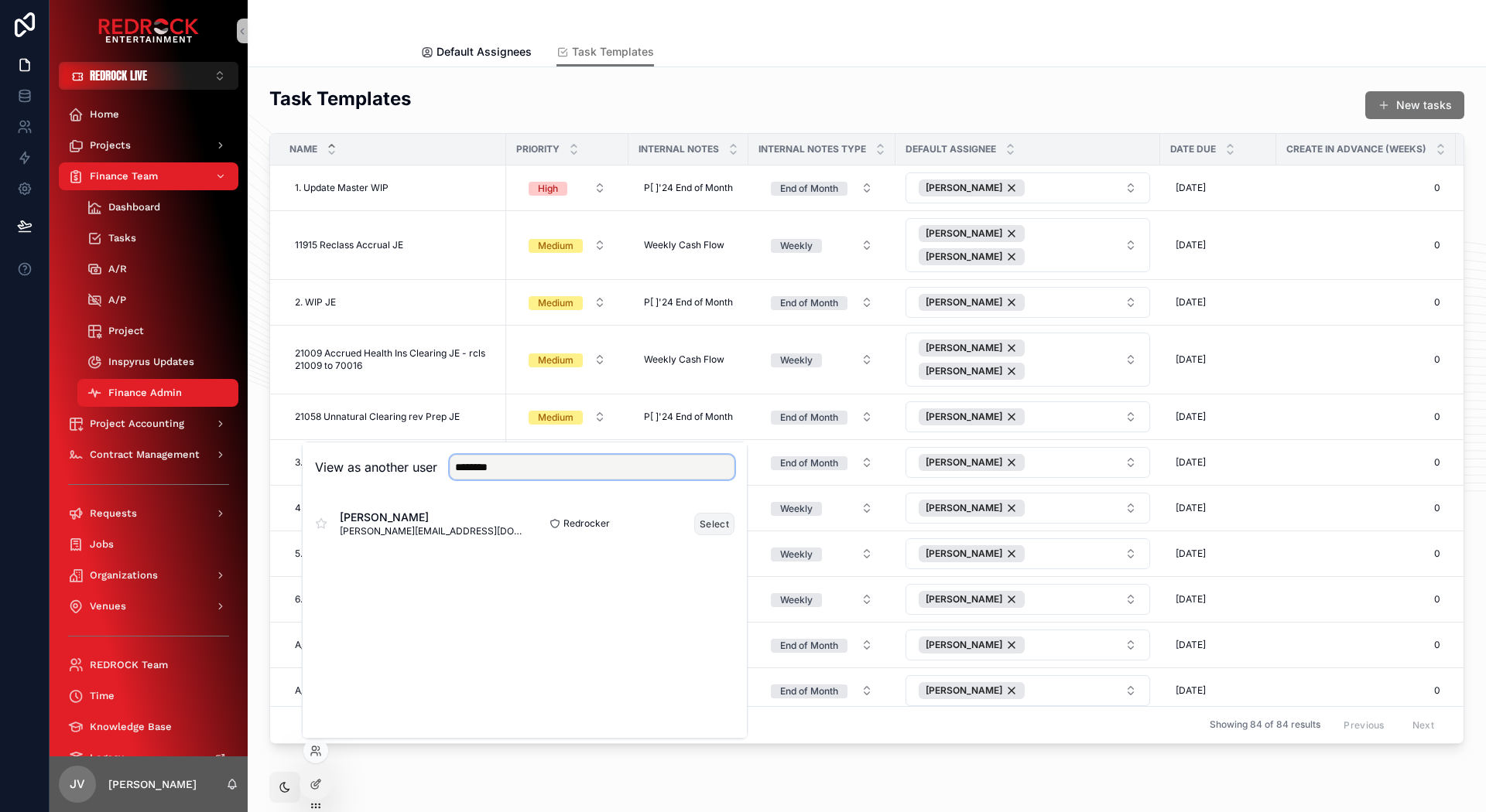
type input "********"
click at [721, 531] on button "Select" at bounding box center [714, 524] width 40 height 22
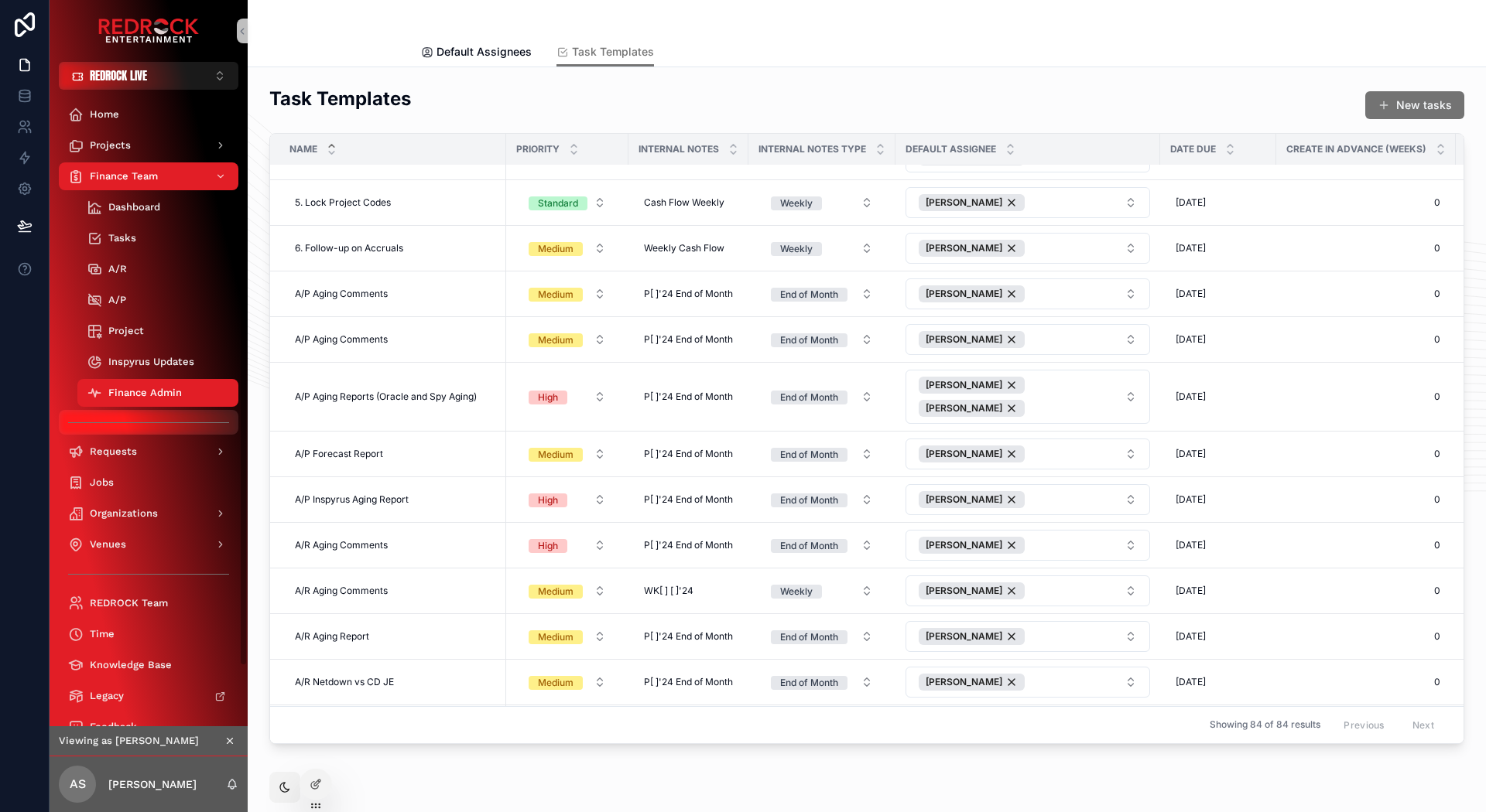
scroll to position [361, 0]
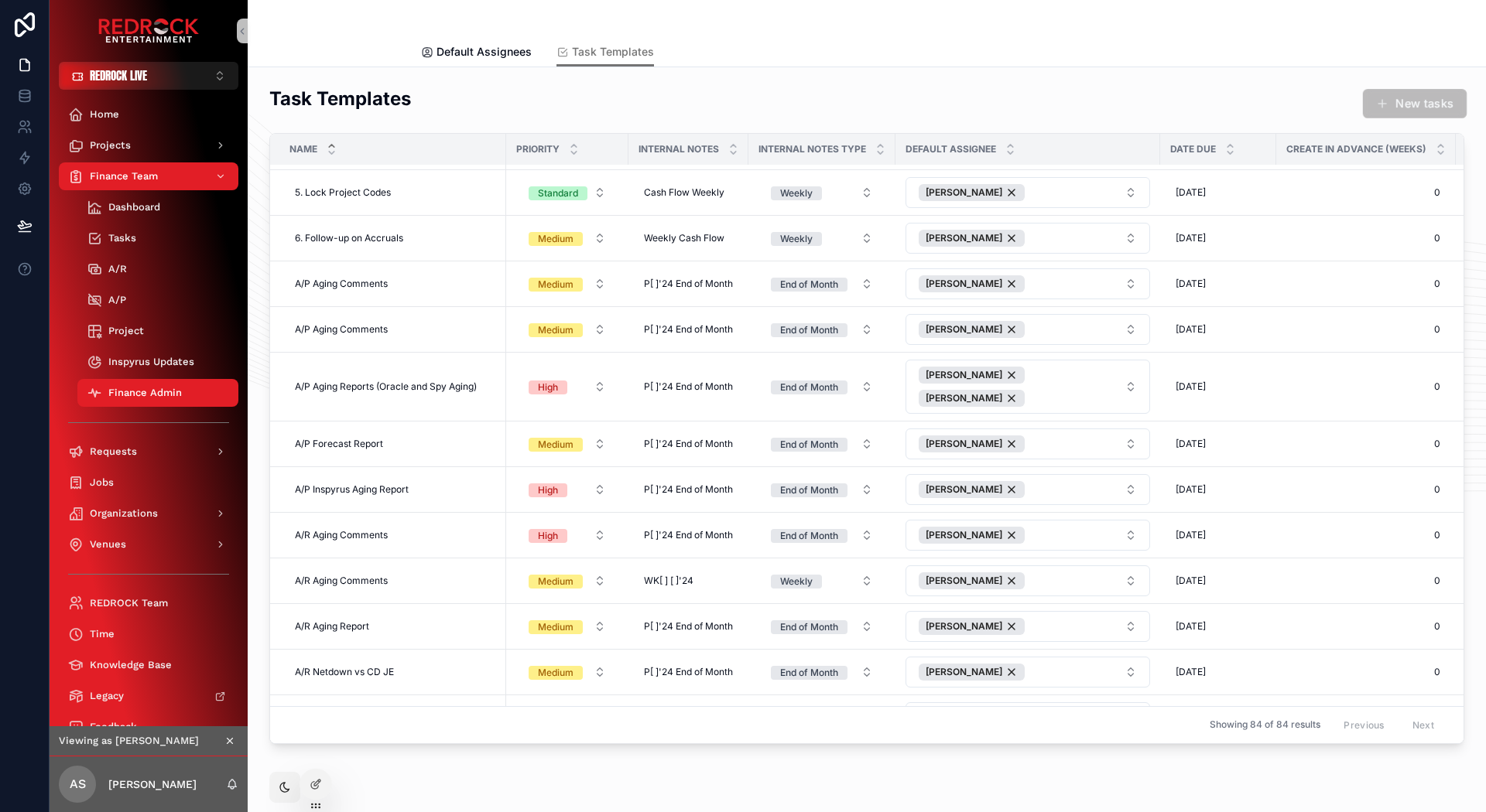
click at [1427, 106] on button "New tasks" at bounding box center [1415, 103] width 104 height 30
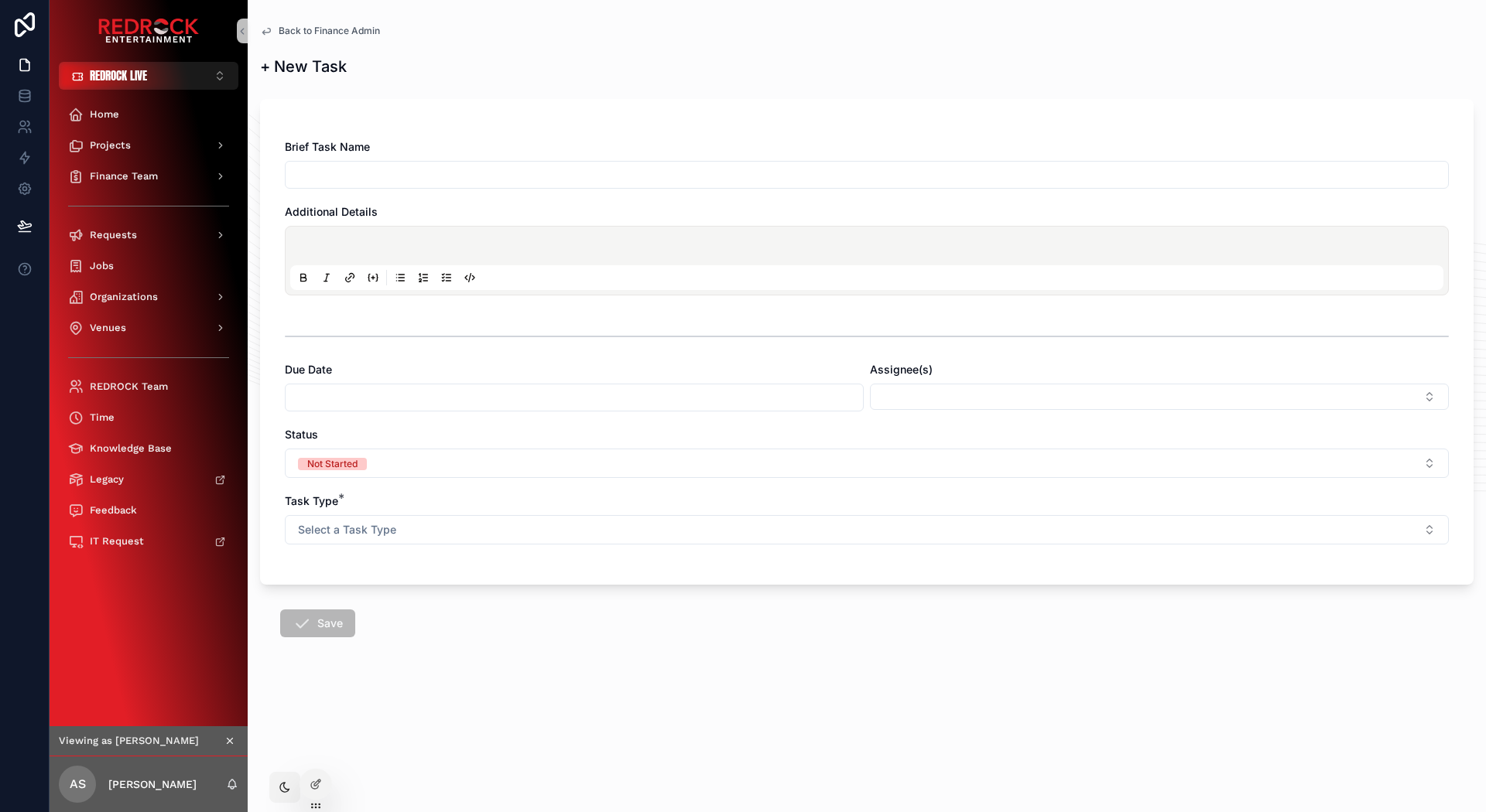
click at [270, 33] on icon "scrollable content" at bounding box center [267, 31] width 13 height 13
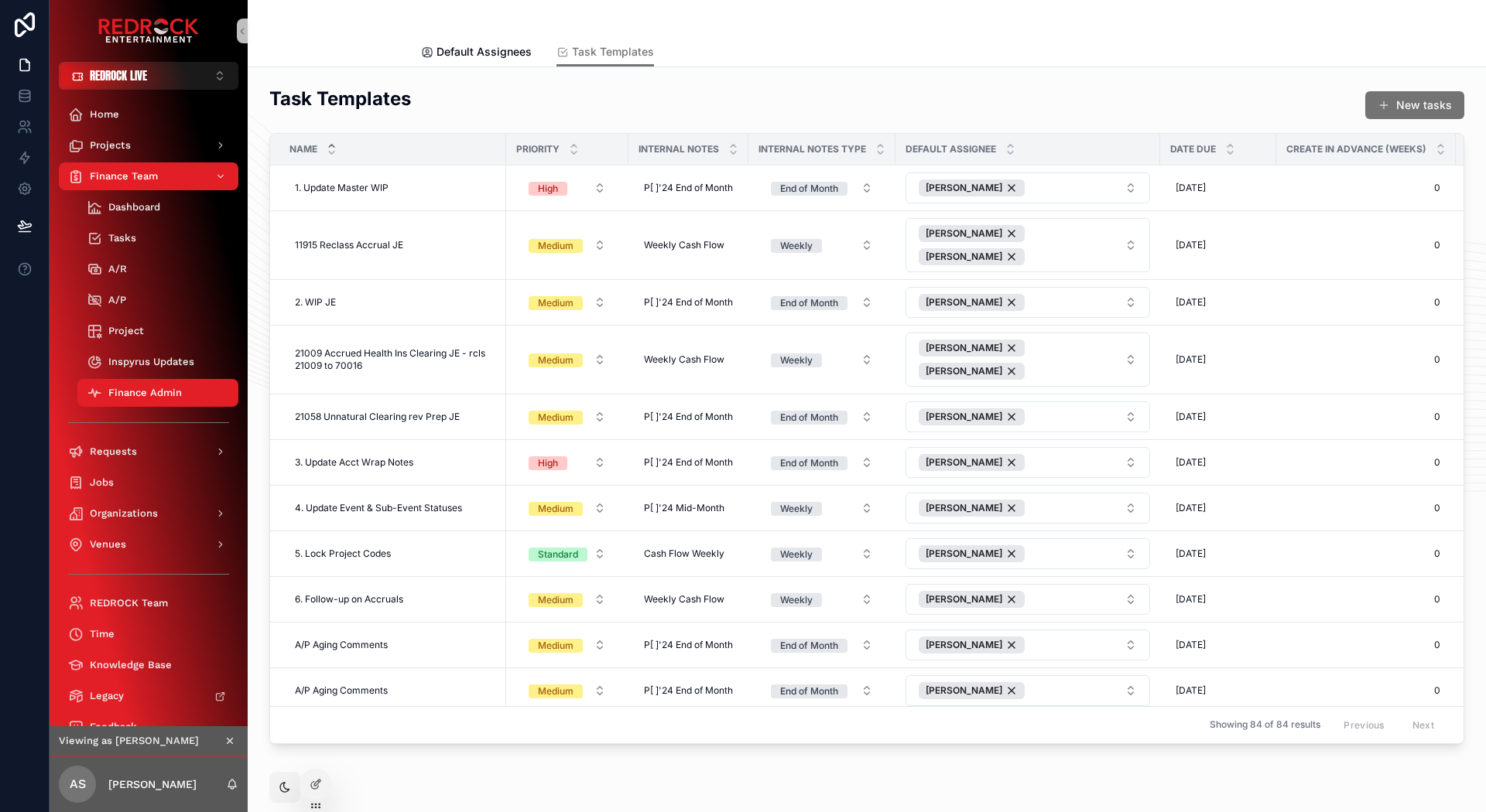
drag, startPoint x: 612, startPoint y: 80, endPoint x: 489, endPoint y: 80, distance: 123.0
drag, startPoint x: 451, startPoint y: 80, endPoint x: 420, endPoint y: 78, distance: 31.1
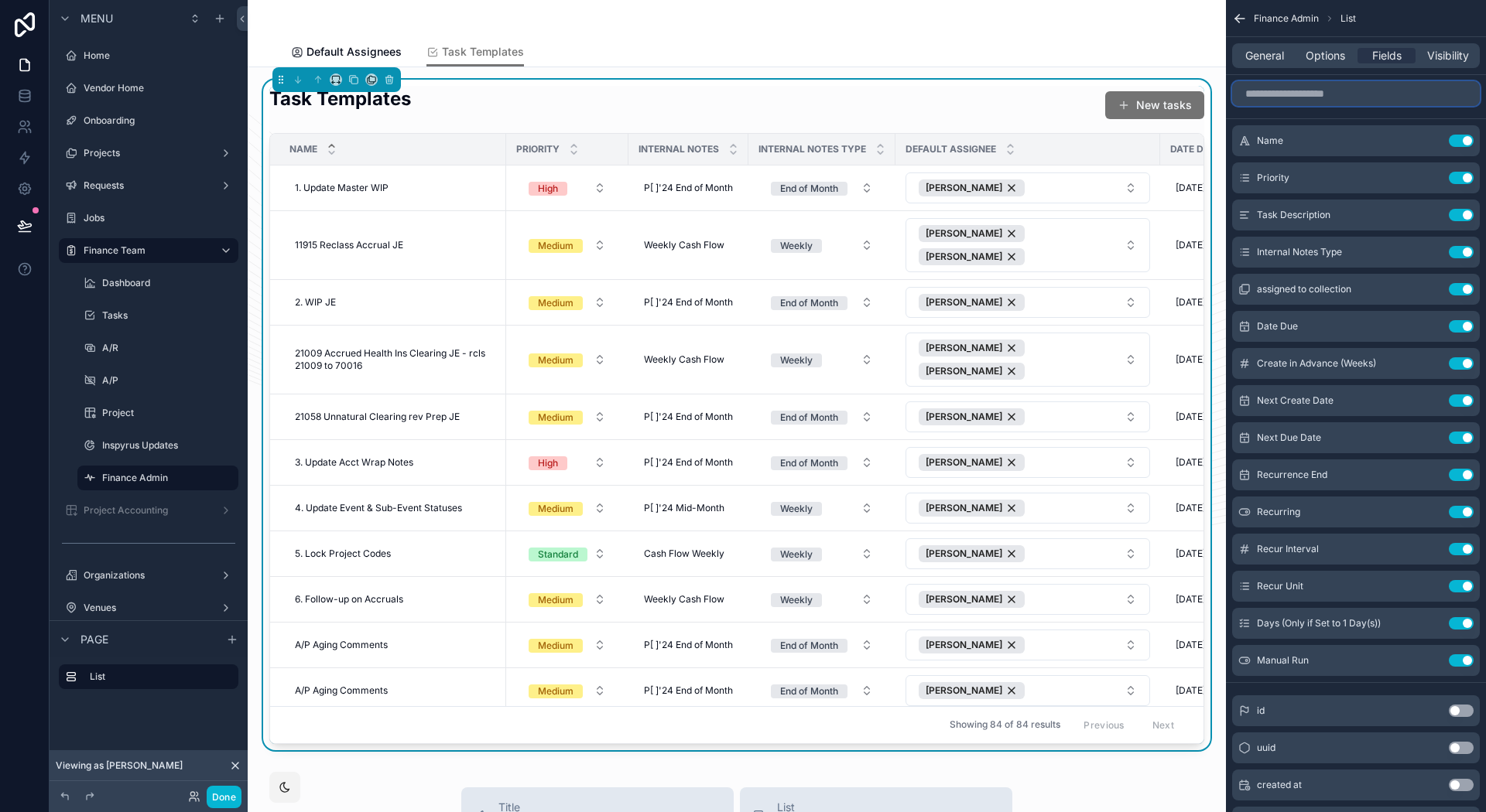
click at [1271, 96] on input "scrollable content" at bounding box center [1355, 94] width 248 height 25
click at [1335, 60] on span "Options" at bounding box center [1326, 55] width 39 height 15
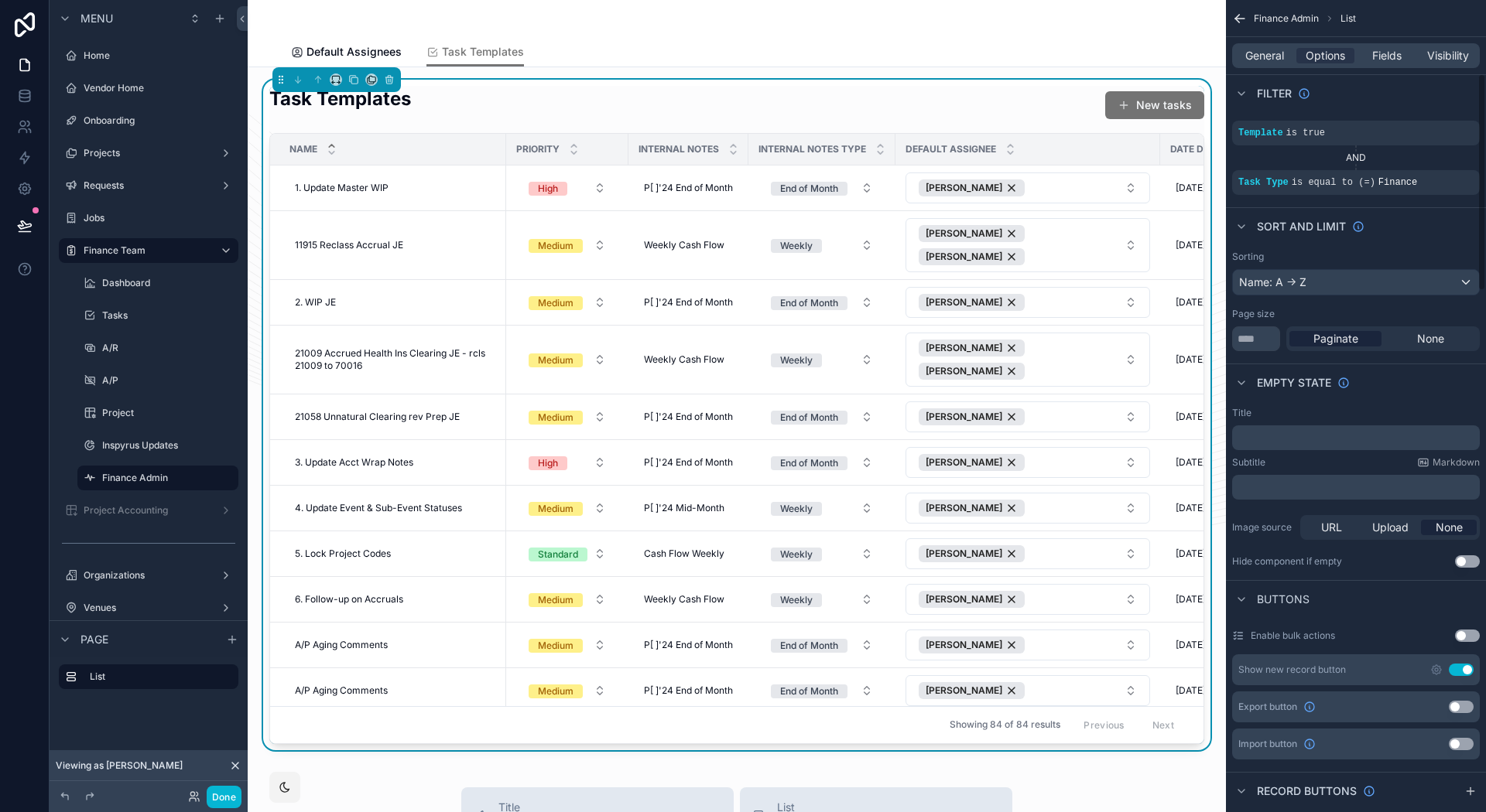
scroll to position [354, 0]
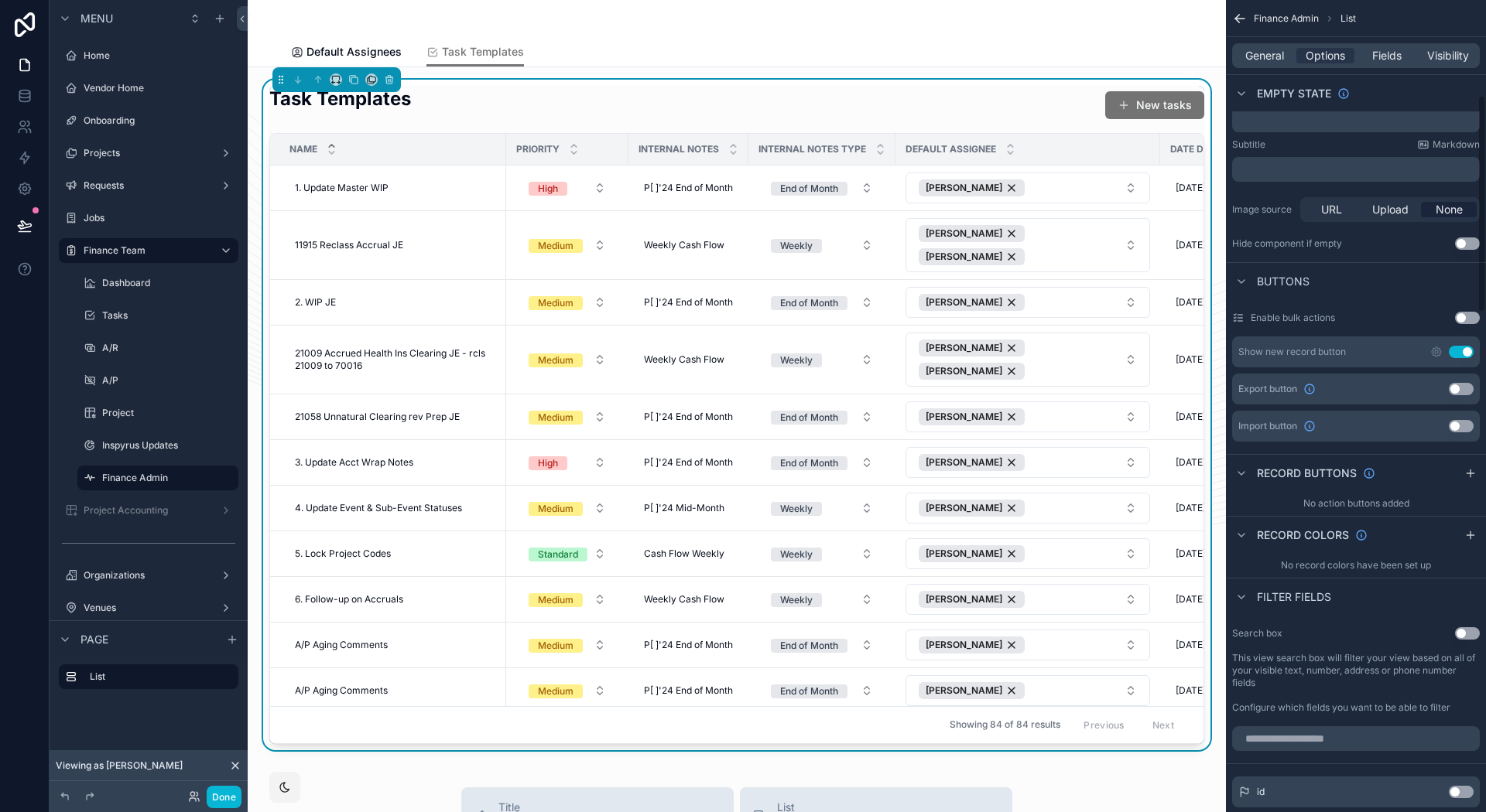
click at [1466, 640] on div "Search box Use setting This view search box will filter your view based on all …" at bounding box center [1355, 671] width 260 height 99
click at [1464, 633] on button "Use setting" at bounding box center [1468, 634] width 25 height 13
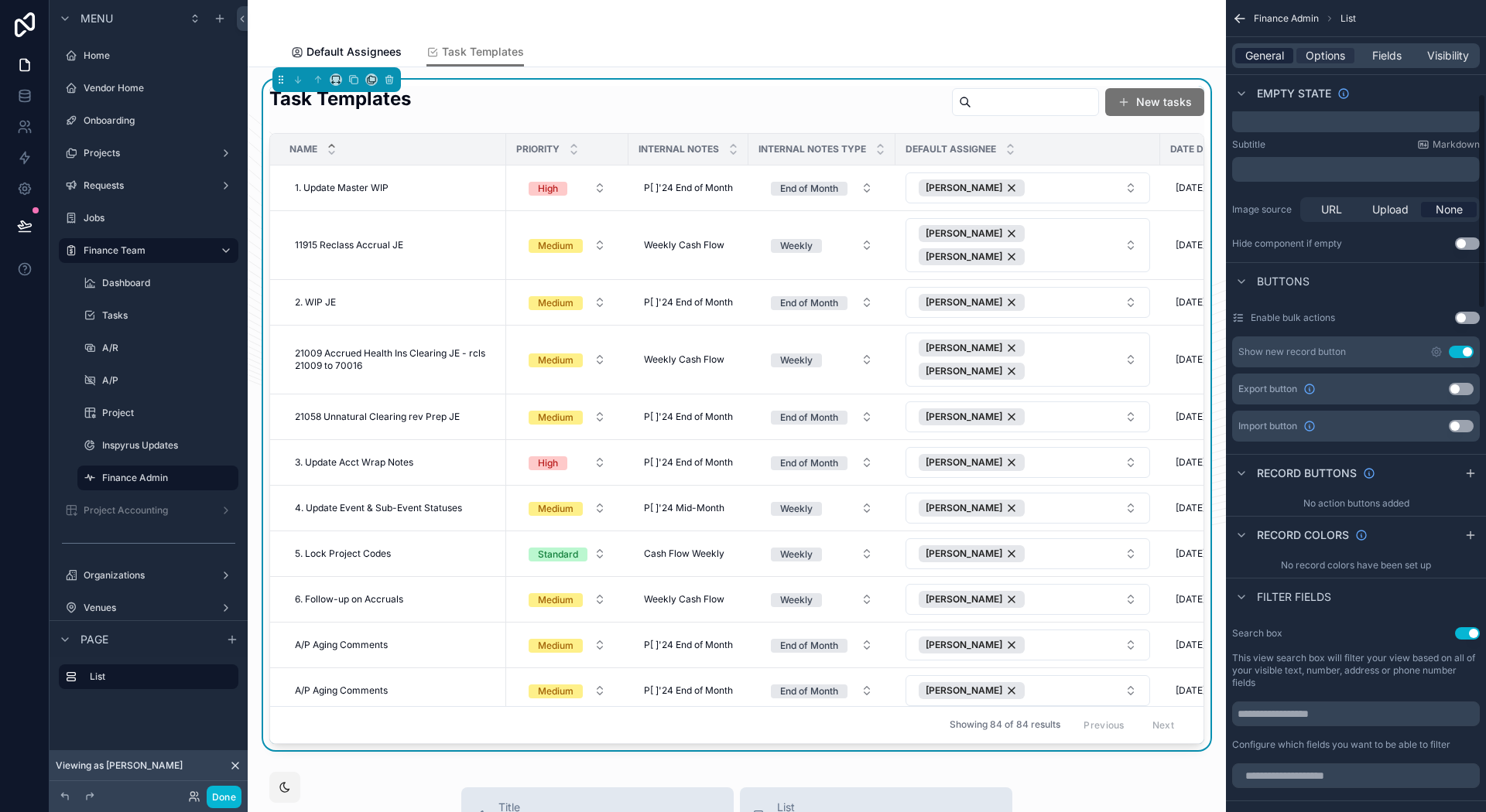
click at [1274, 50] on span "General" at bounding box center [1264, 55] width 38 height 15
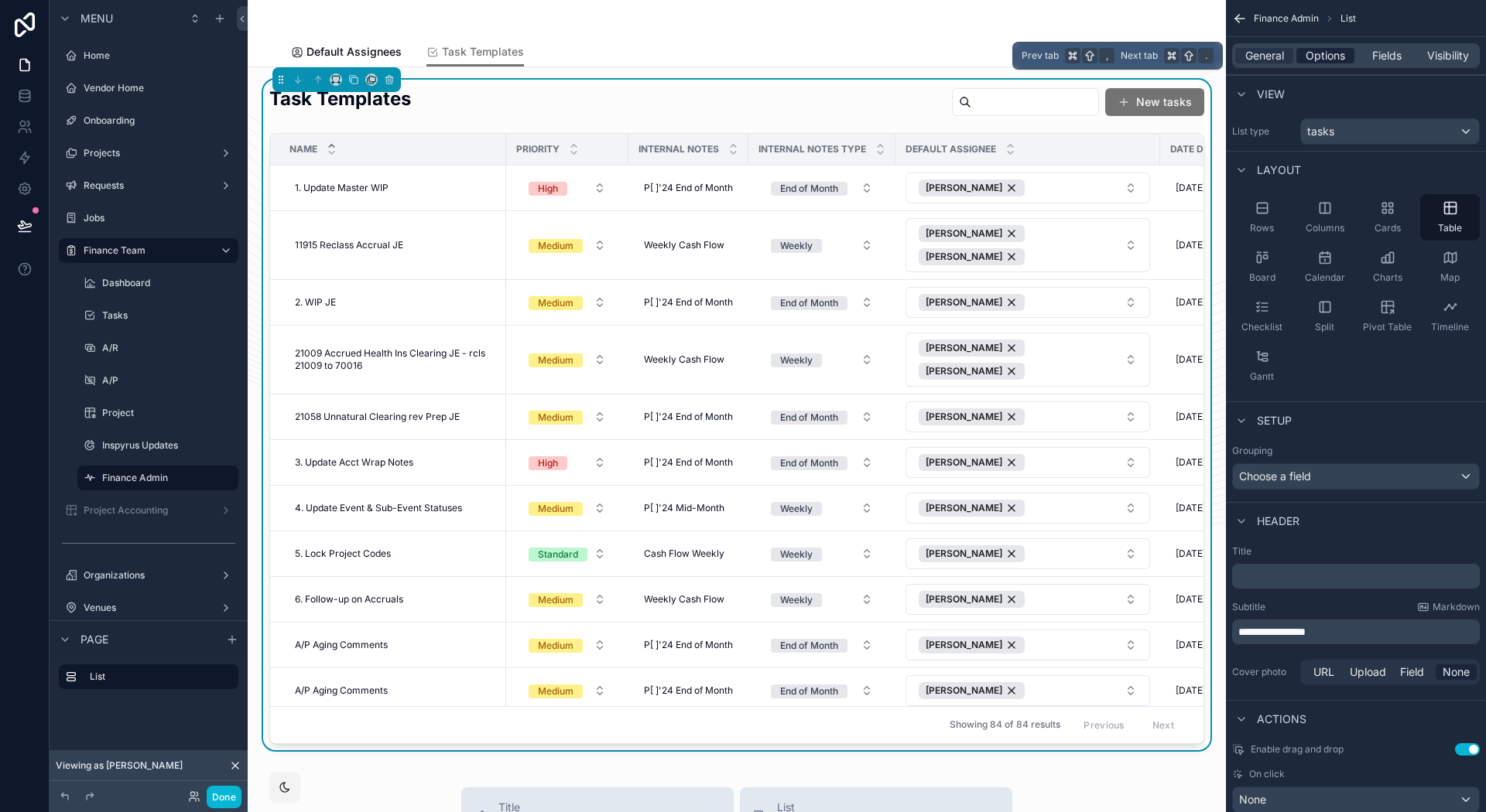
click at [1340, 55] on span "Options" at bounding box center [1326, 55] width 39 height 15
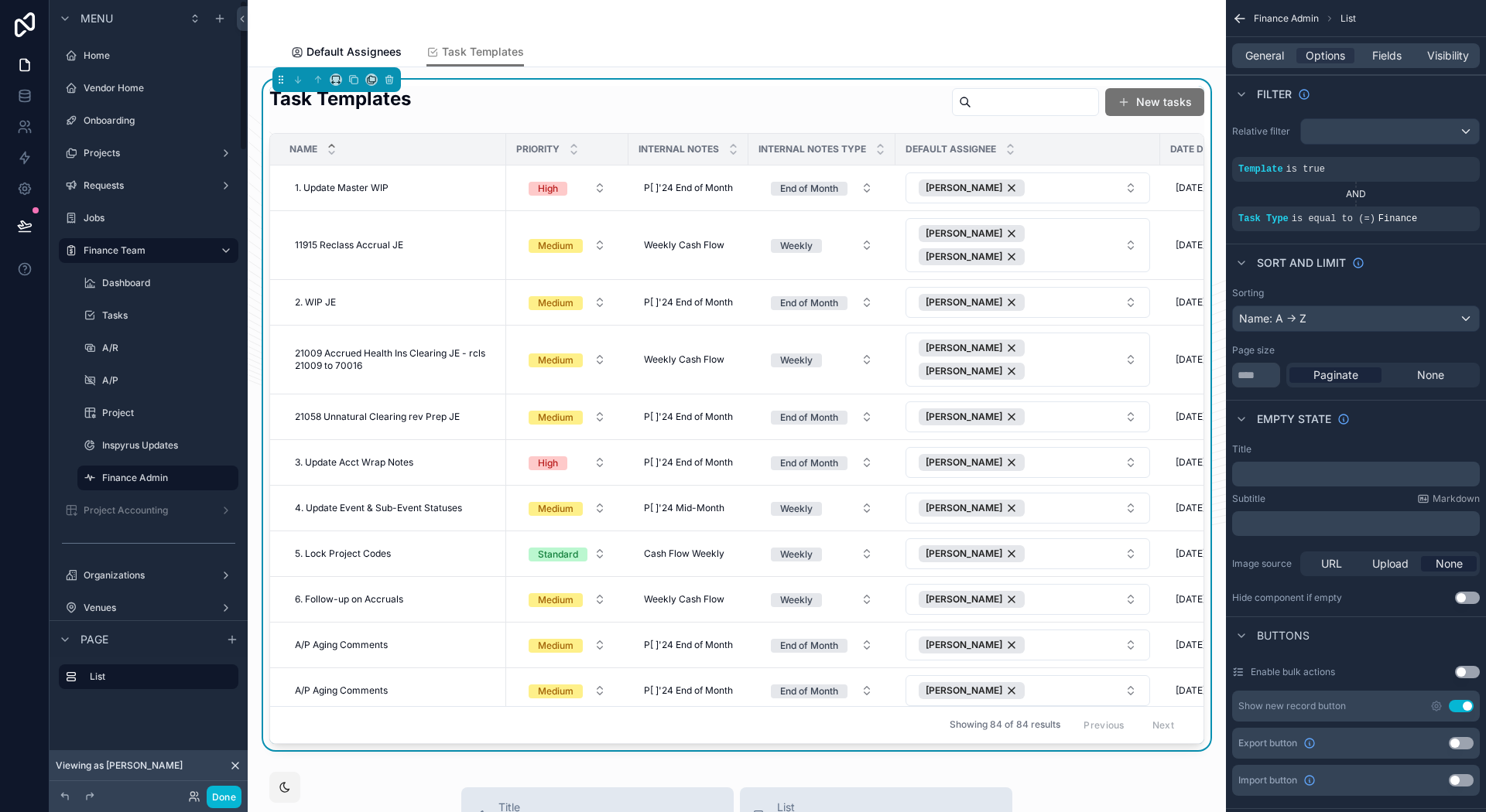
click at [32, 407] on div at bounding box center [24, 406] width 49 height 812
click at [1121, 101] on button "New tasks" at bounding box center [1155, 102] width 99 height 28
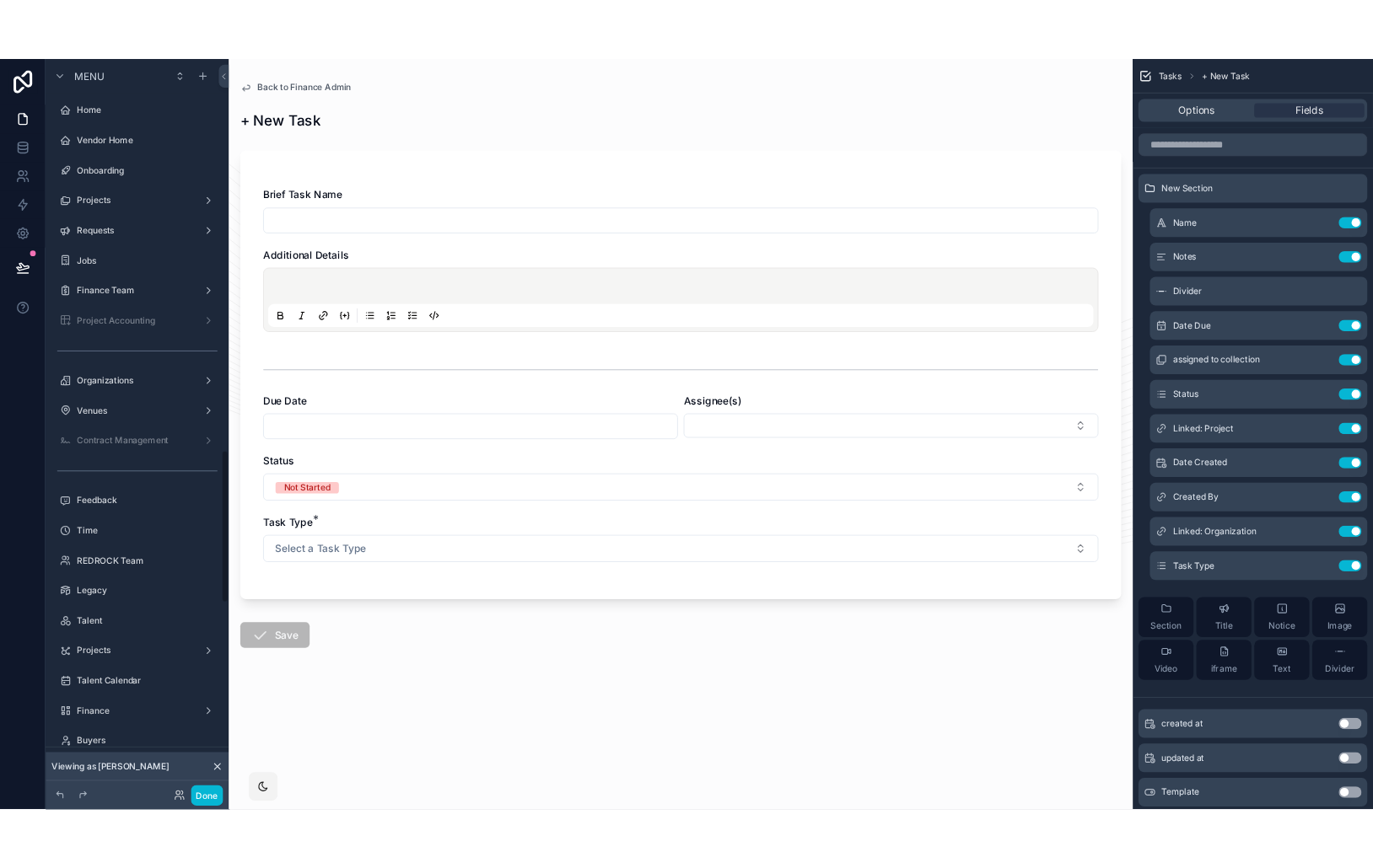
scroll to position [2208, 0]
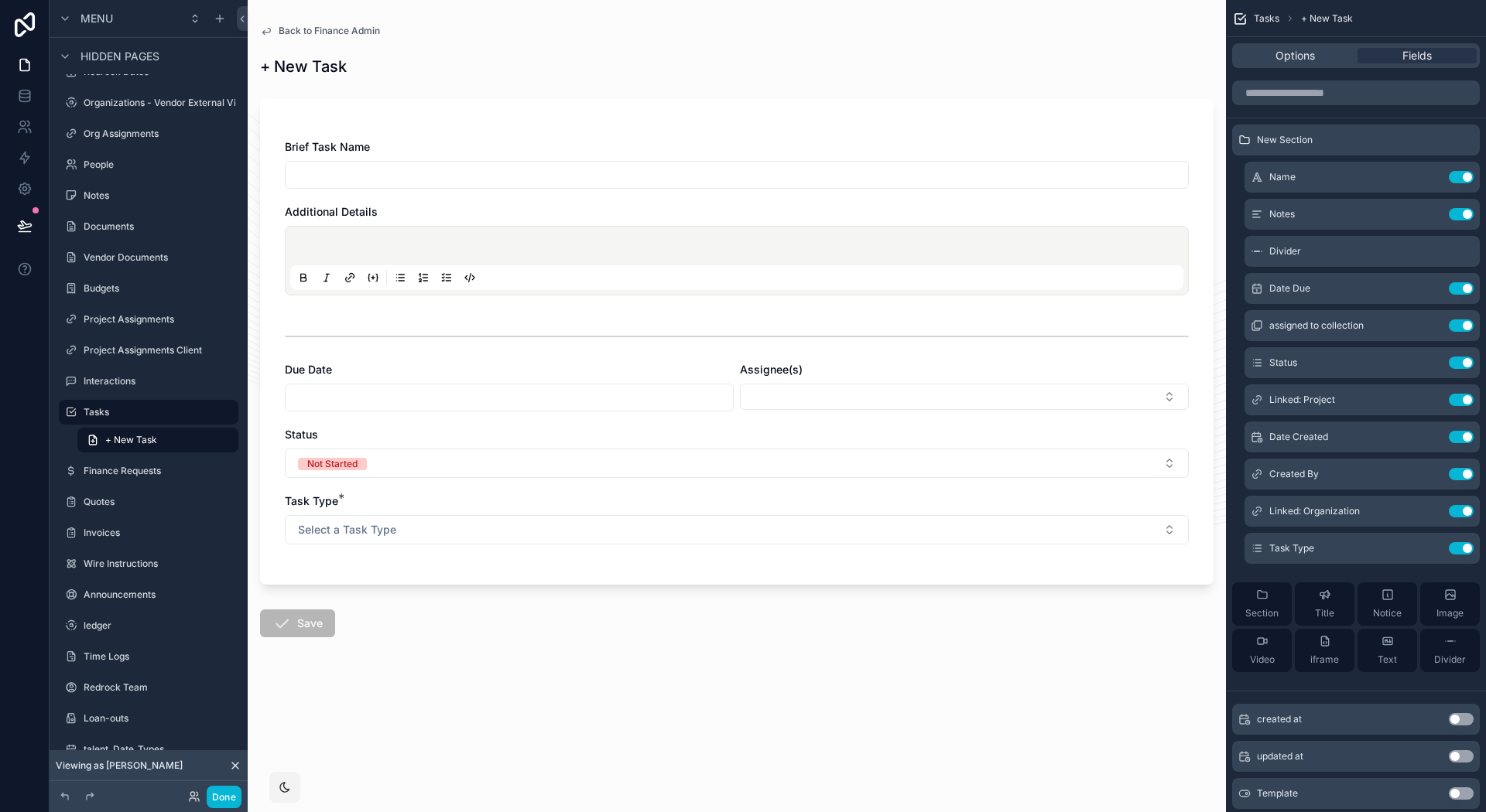
drag, startPoint x: 778, startPoint y: 83, endPoint x: 540, endPoint y: 76, distance: 238.1
drag, startPoint x: 819, startPoint y: 93, endPoint x: 428, endPoint y: 106, distance: 391.2
click at [1284, 624] on button "Section" at bounding box center [1261, 604] width 60 height 43
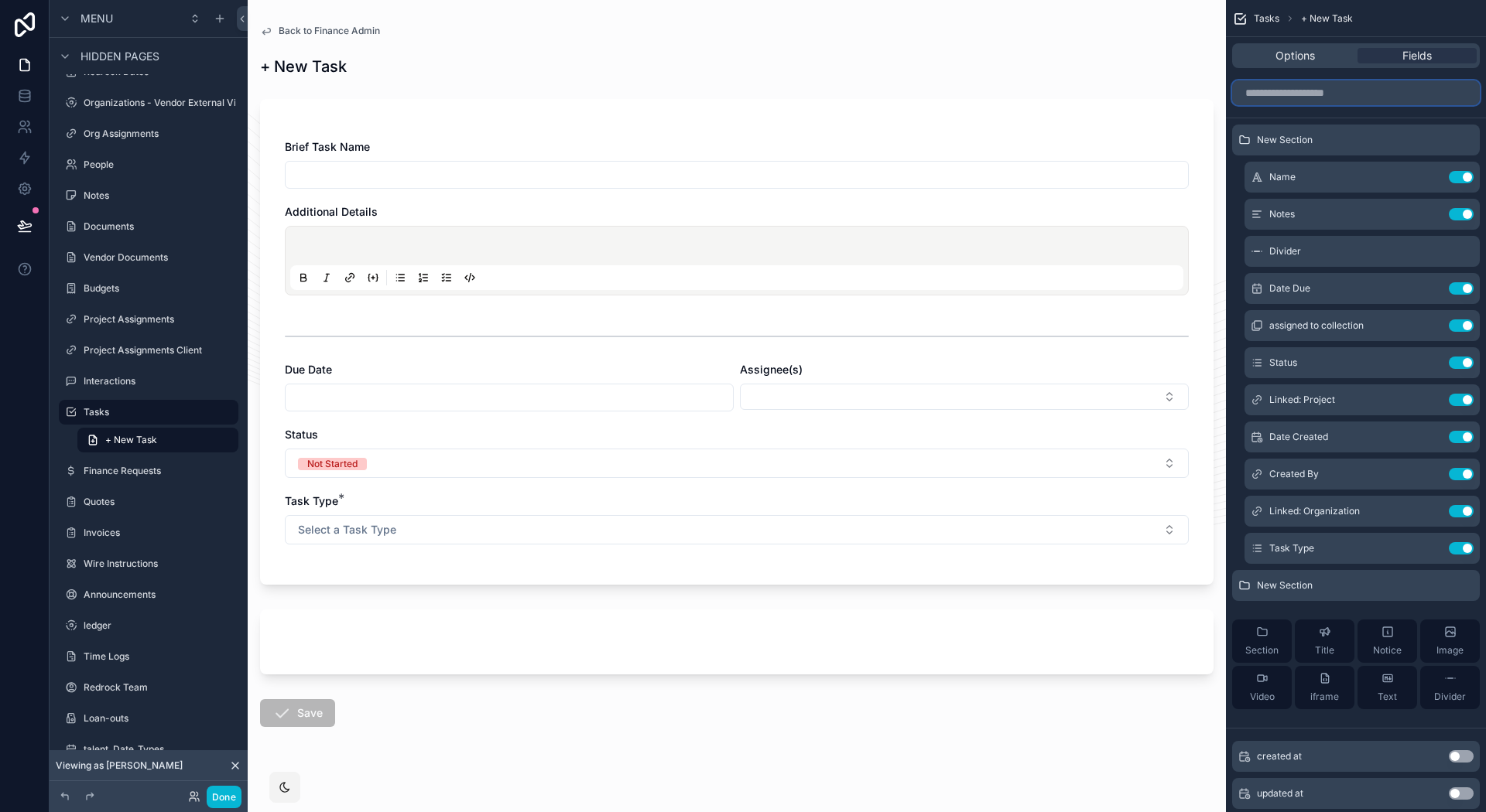
click at [1303, 97] on input "scrollable content" at bounding box center [1355, 93] width 248 height 25
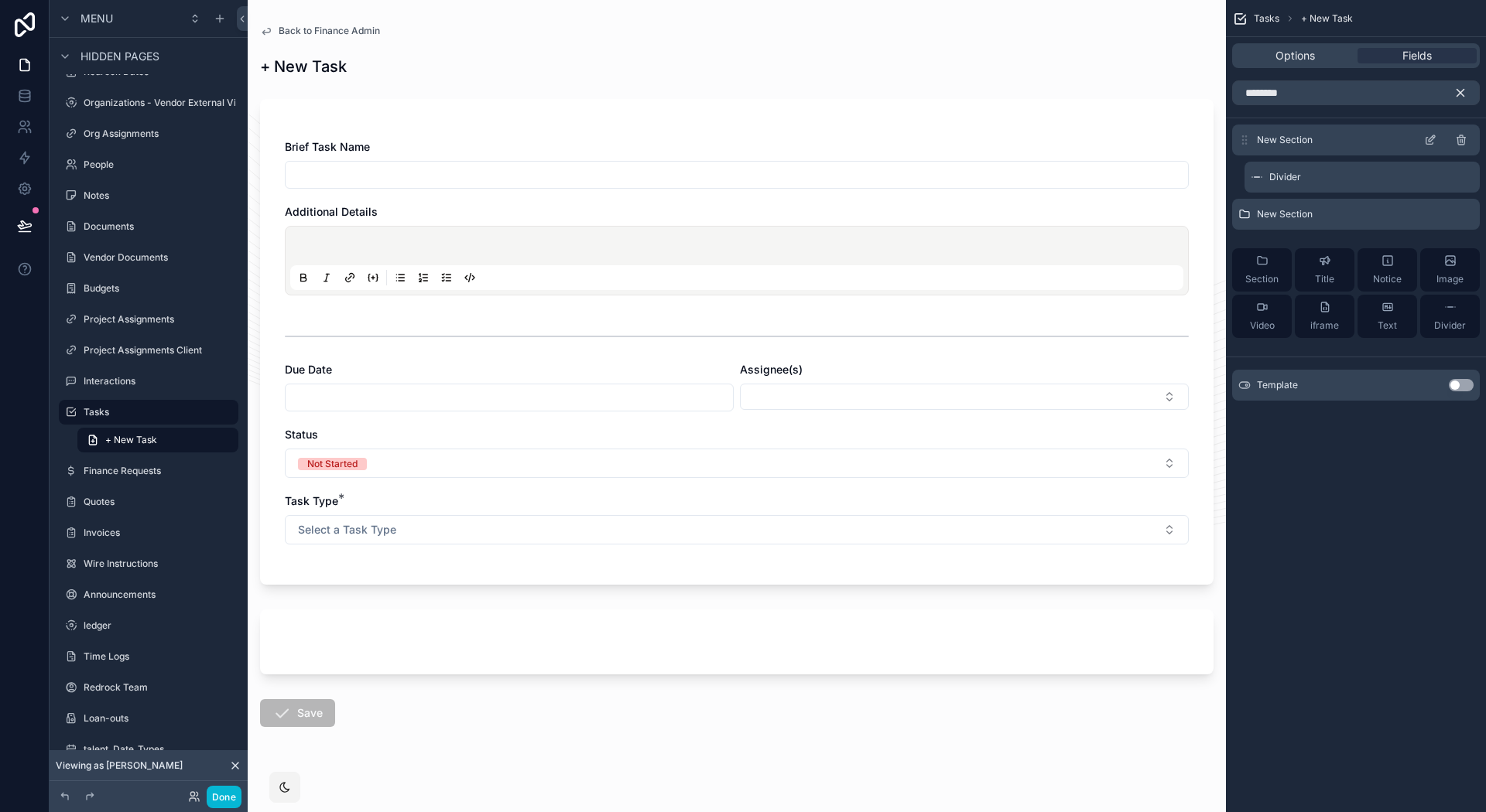
drag, startPoint x: 1458, startPoint y: 380, endPoint x: 1324, endPoint y: 129, distance: 284.5
click at [1458, 380] on button "Use setting" at bounding box center [1462, 385] width 25 height 13
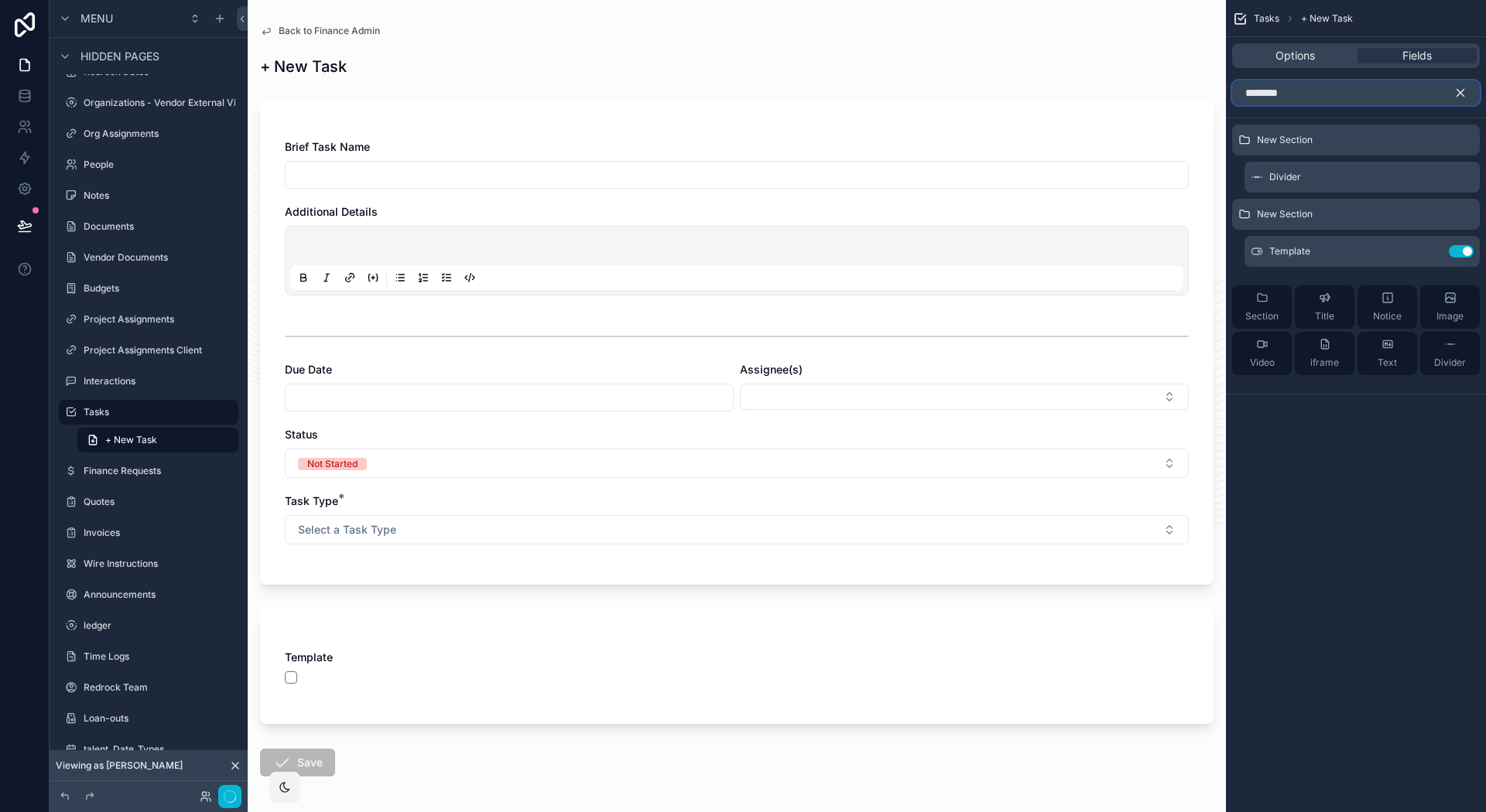
click at [1283, 100] on input "********" at bounding box center [1355, 93] width 248 height 25
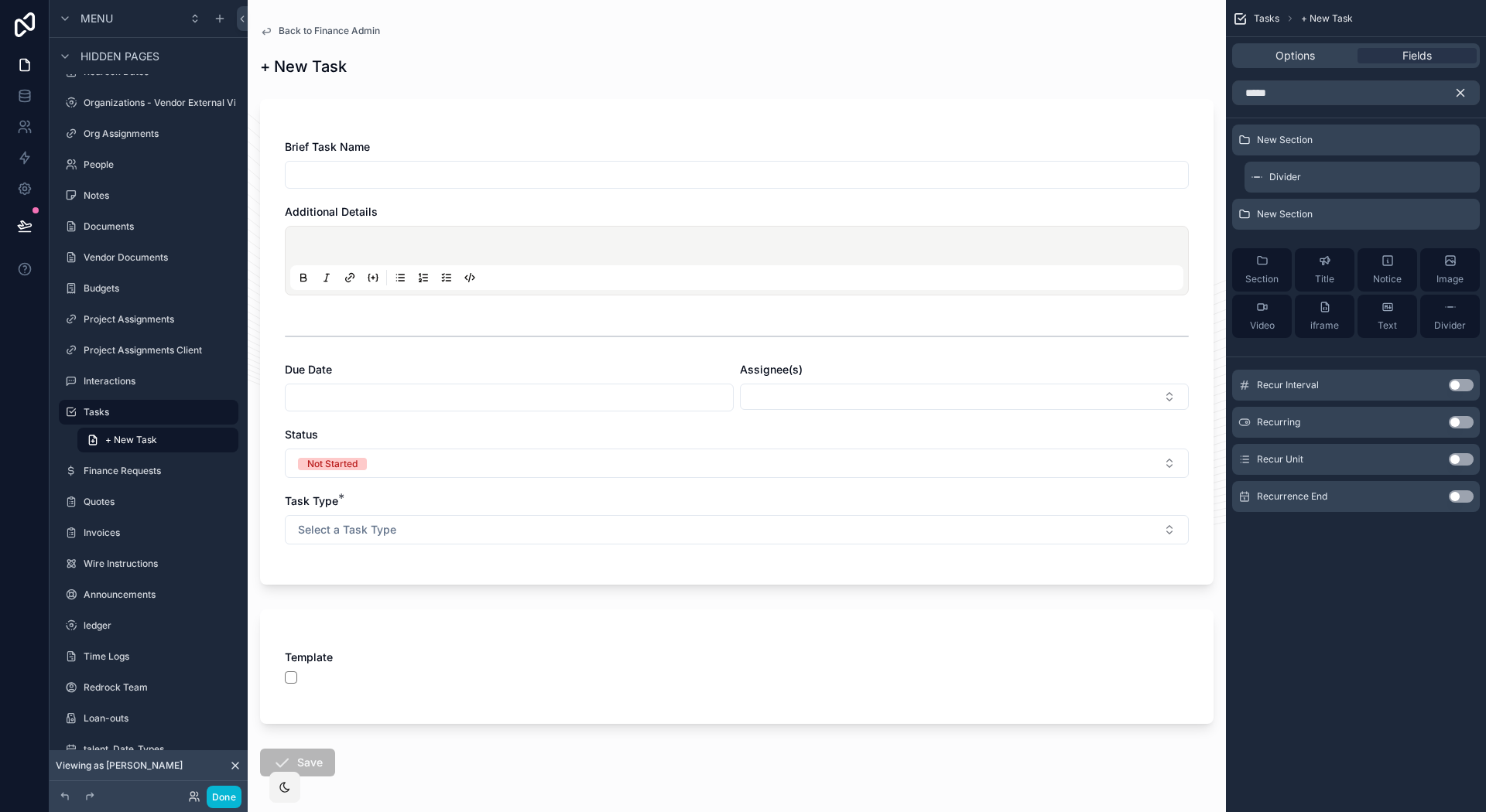
click at [1462, 421] on button "Use setting" at bounding box center [1462, 422] width 25 height 13
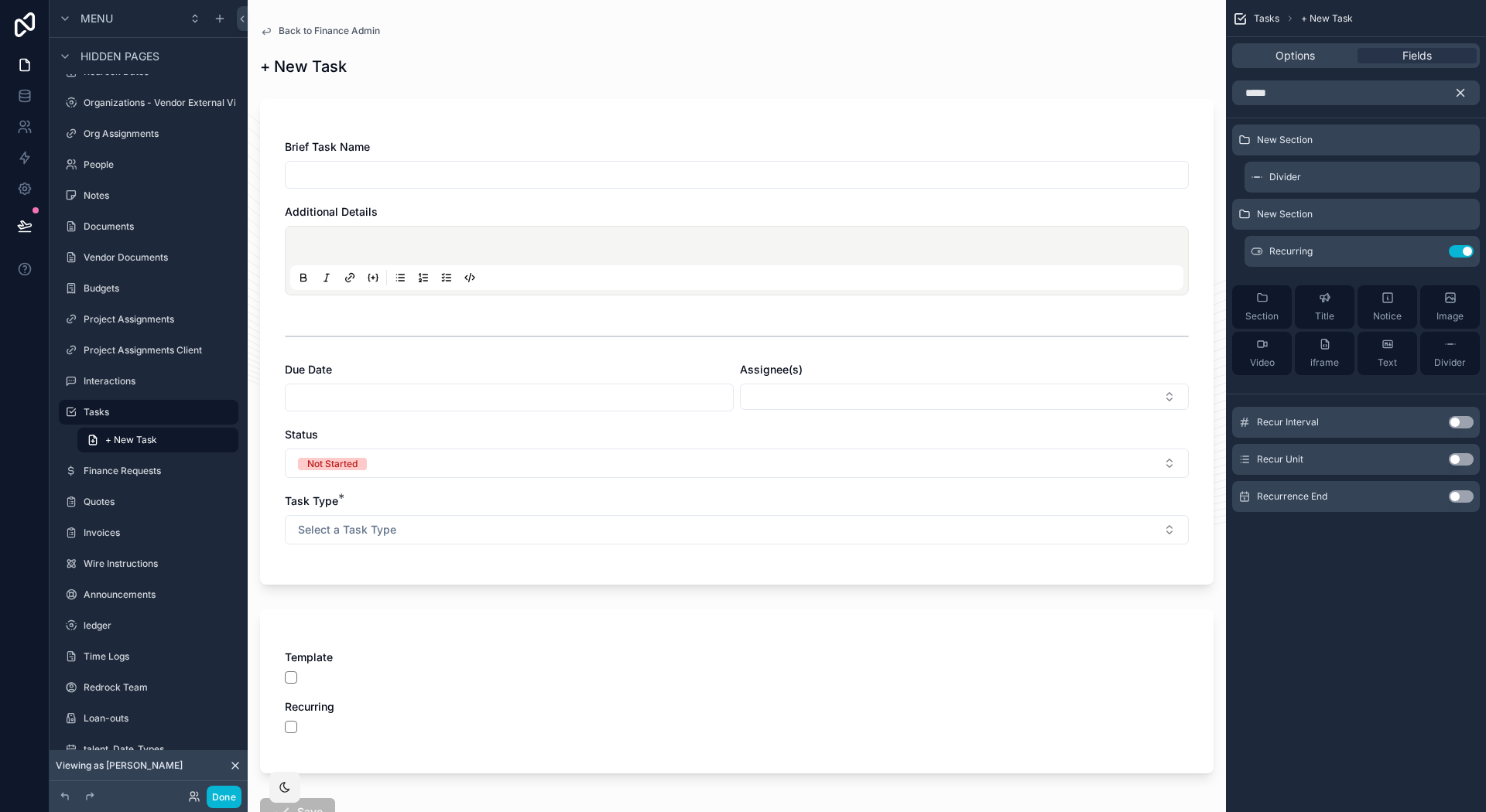
click at [1456, 451] on div "Recur Unit Use setting" at bounding box center [1355, 460] width 248 height 31
click at [1457, 458] on button "Use setting" at bounding box center [1462, 460] width 25 height 13
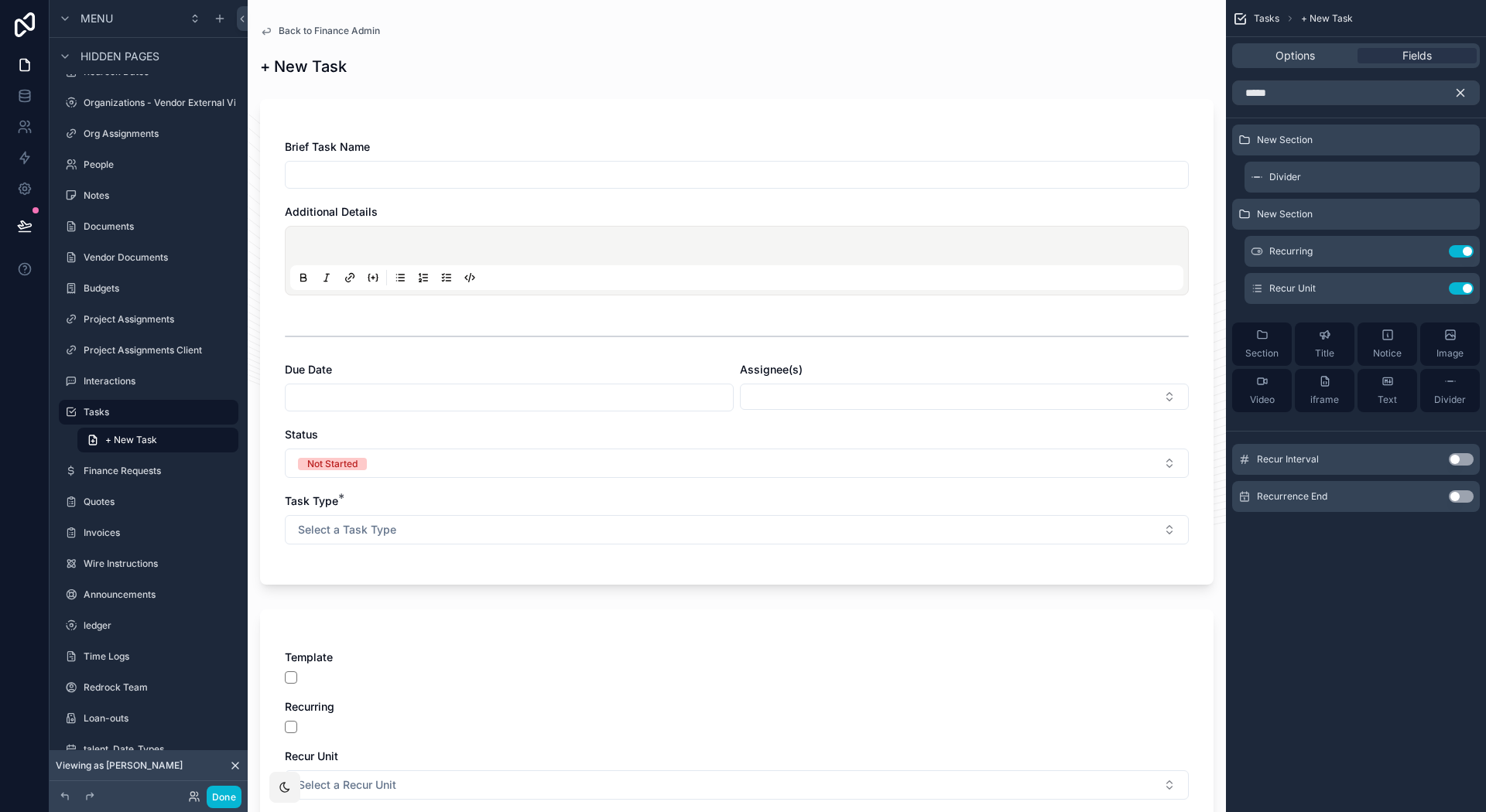
drag, startPoint x: 1460, startPoint y: 460, endPoint x: 1465, endPoint y: 471, distance: 12.1
click at [1460, 461] on button "Use setting" at bounding box center [1462, 460] width 25 height 13
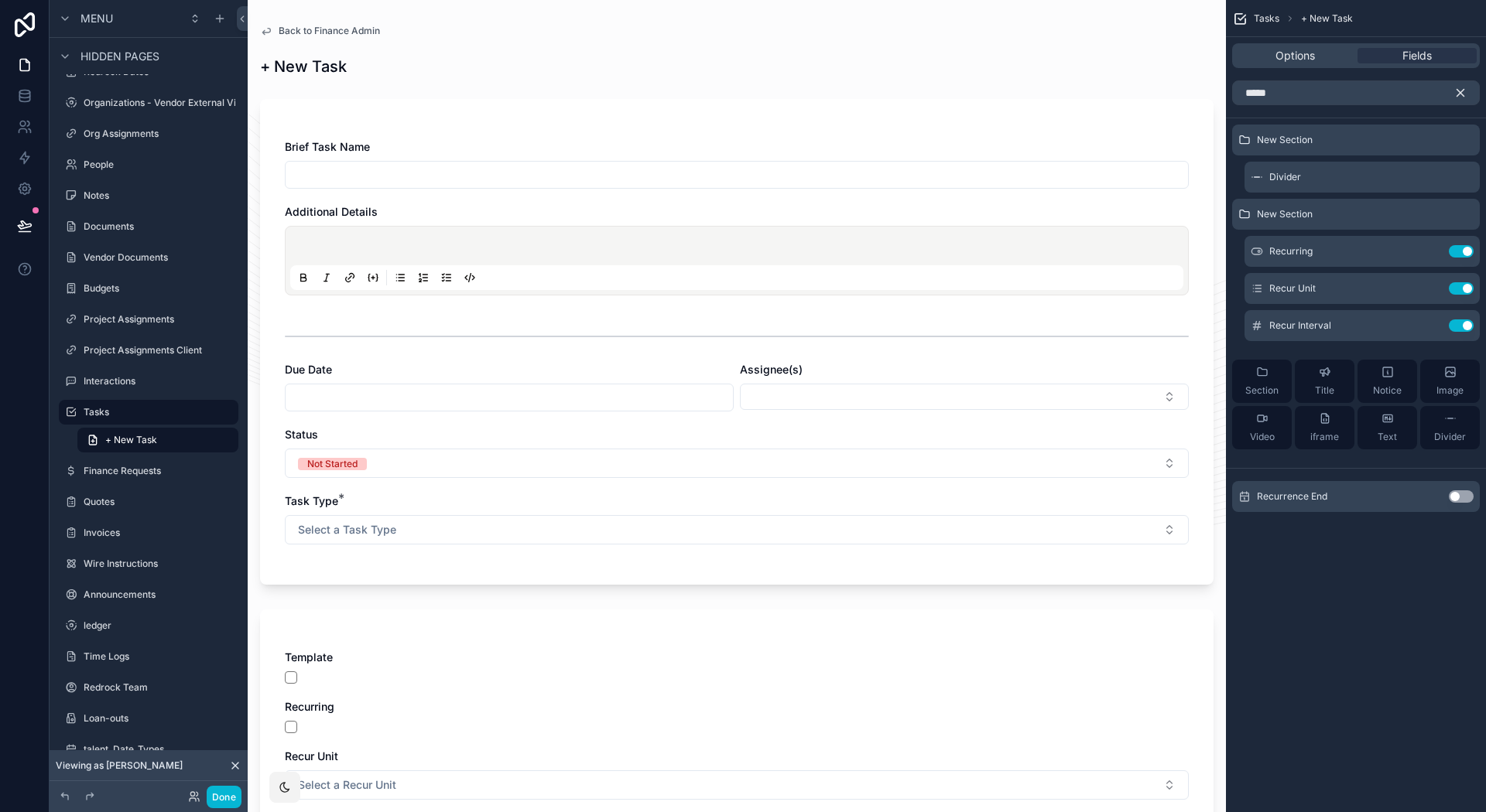
click at [1466, 491] on button "Use setting" at bounding box center [1462, 497] width 25 height 13
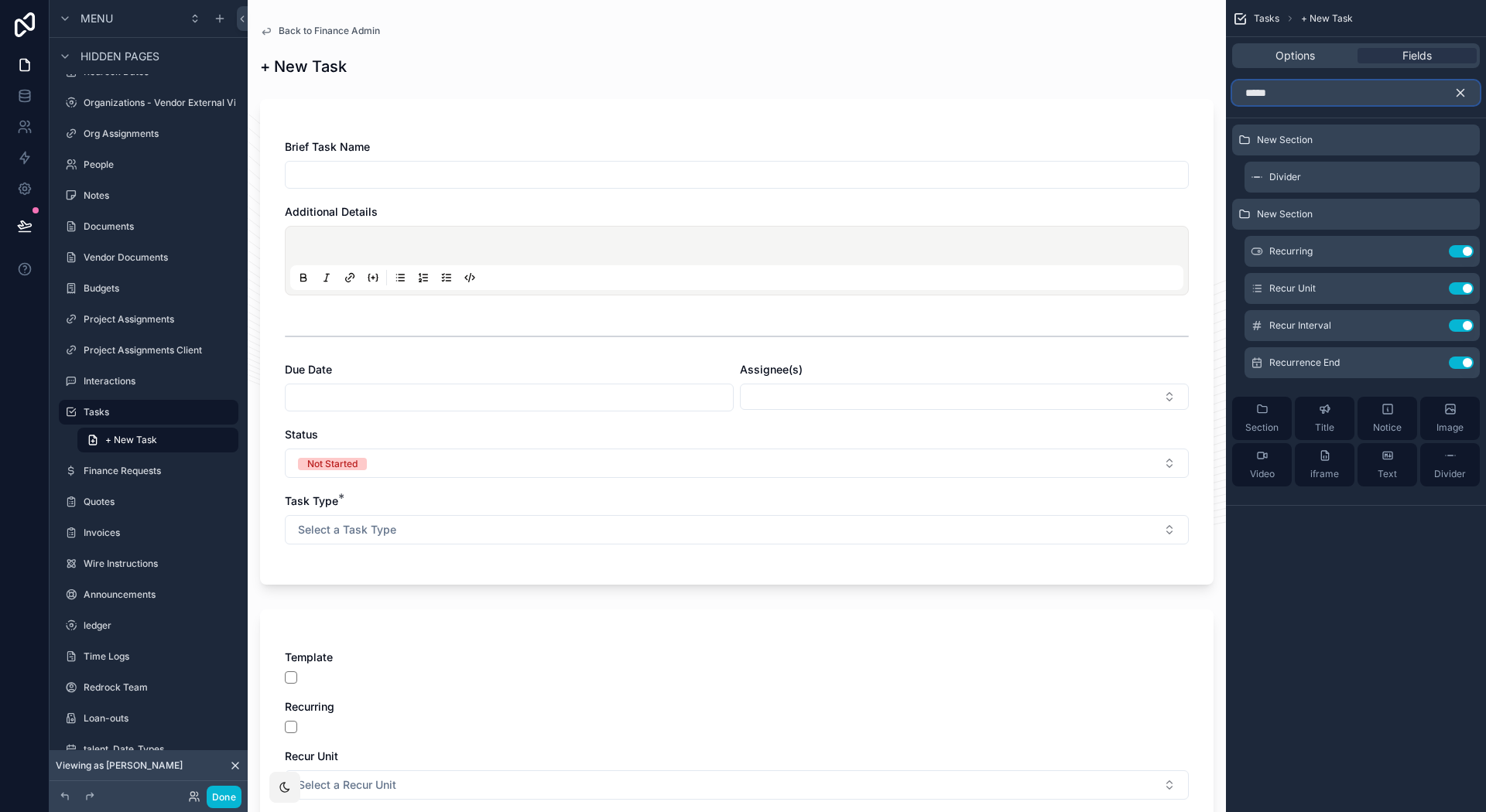
click at [1265, 98] on input "*****" at bounding box center [1355, 93] width 248 height 25
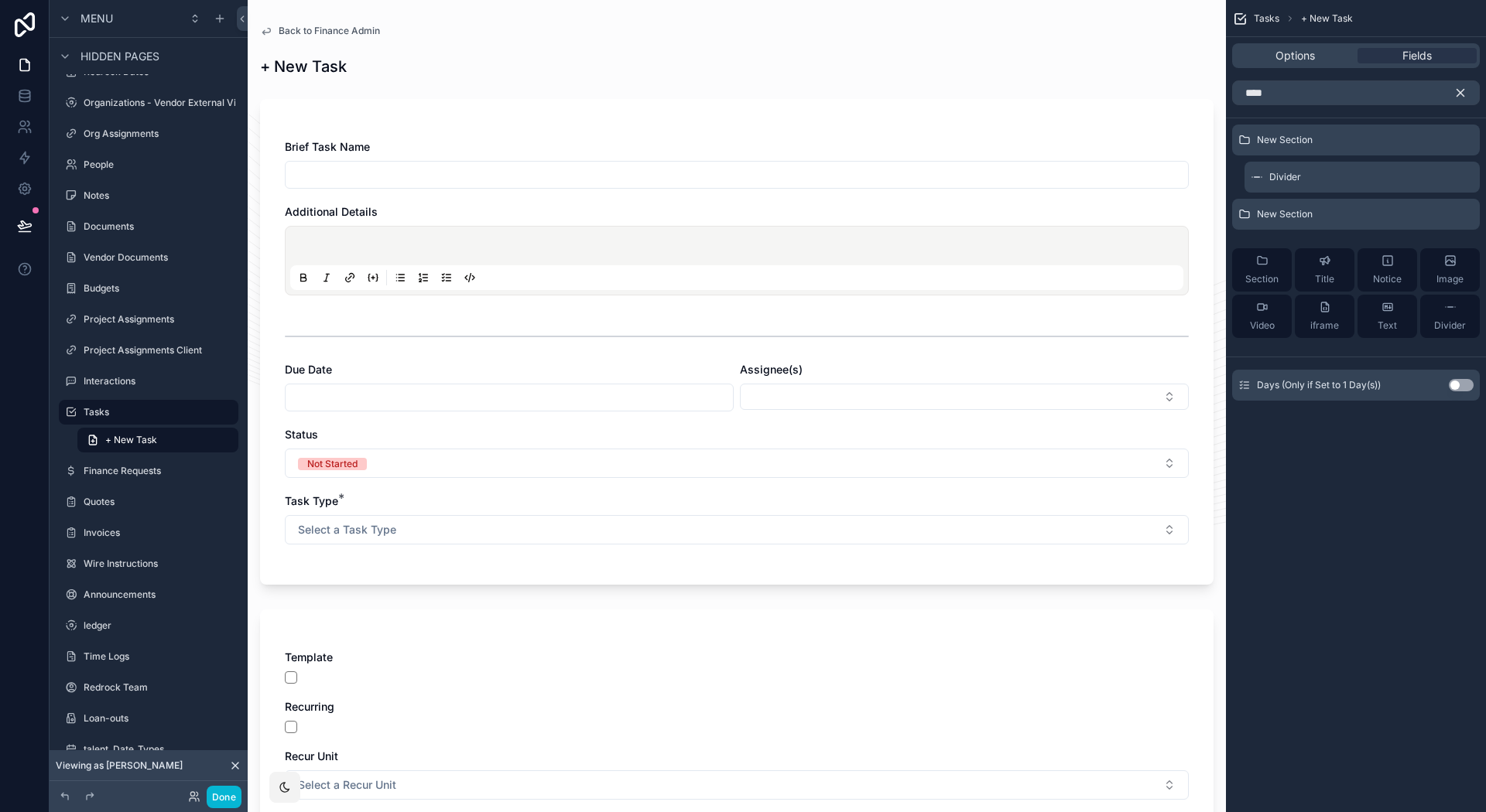
click at [1463, 385] on button "Use setting" at bounding box center [1462, 385] width 25 height 13
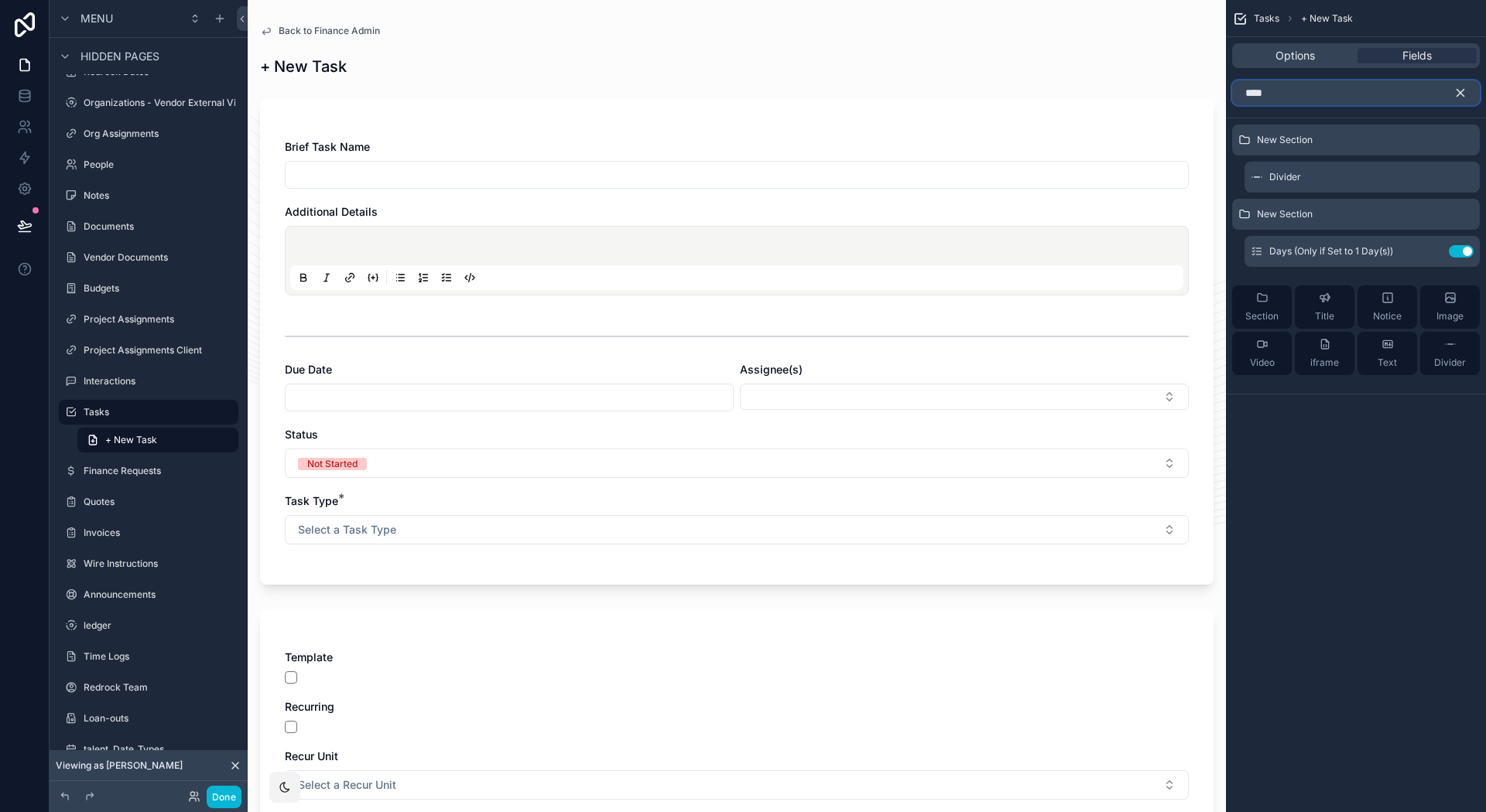
click at [1261, 92] on input "****" at bounding box center [1355, 93] width 248 height 25
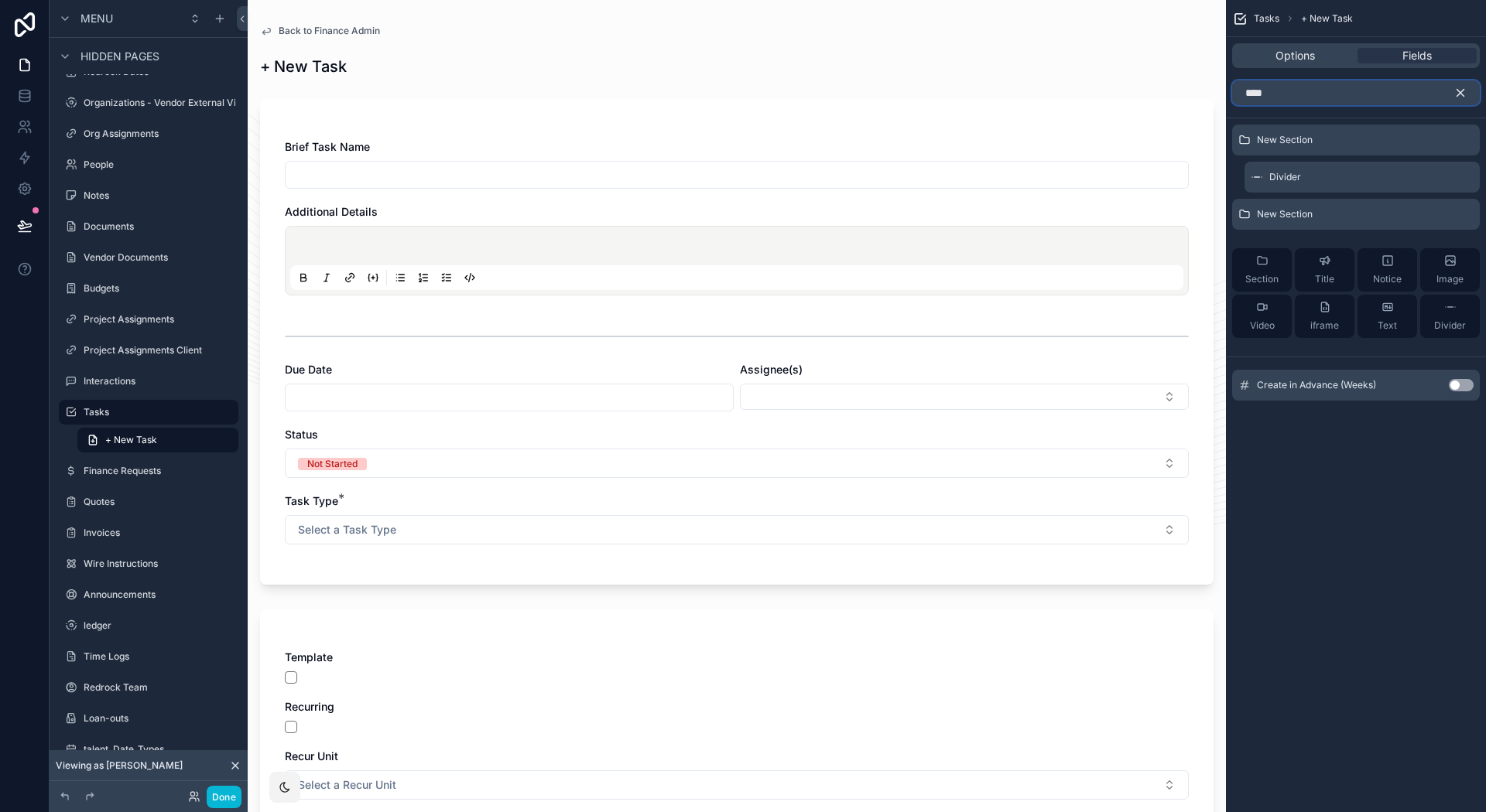
type input "****"
click at [1456, 385] on button "Use setting" at bounding box center [1462, 385] width 25 height 13
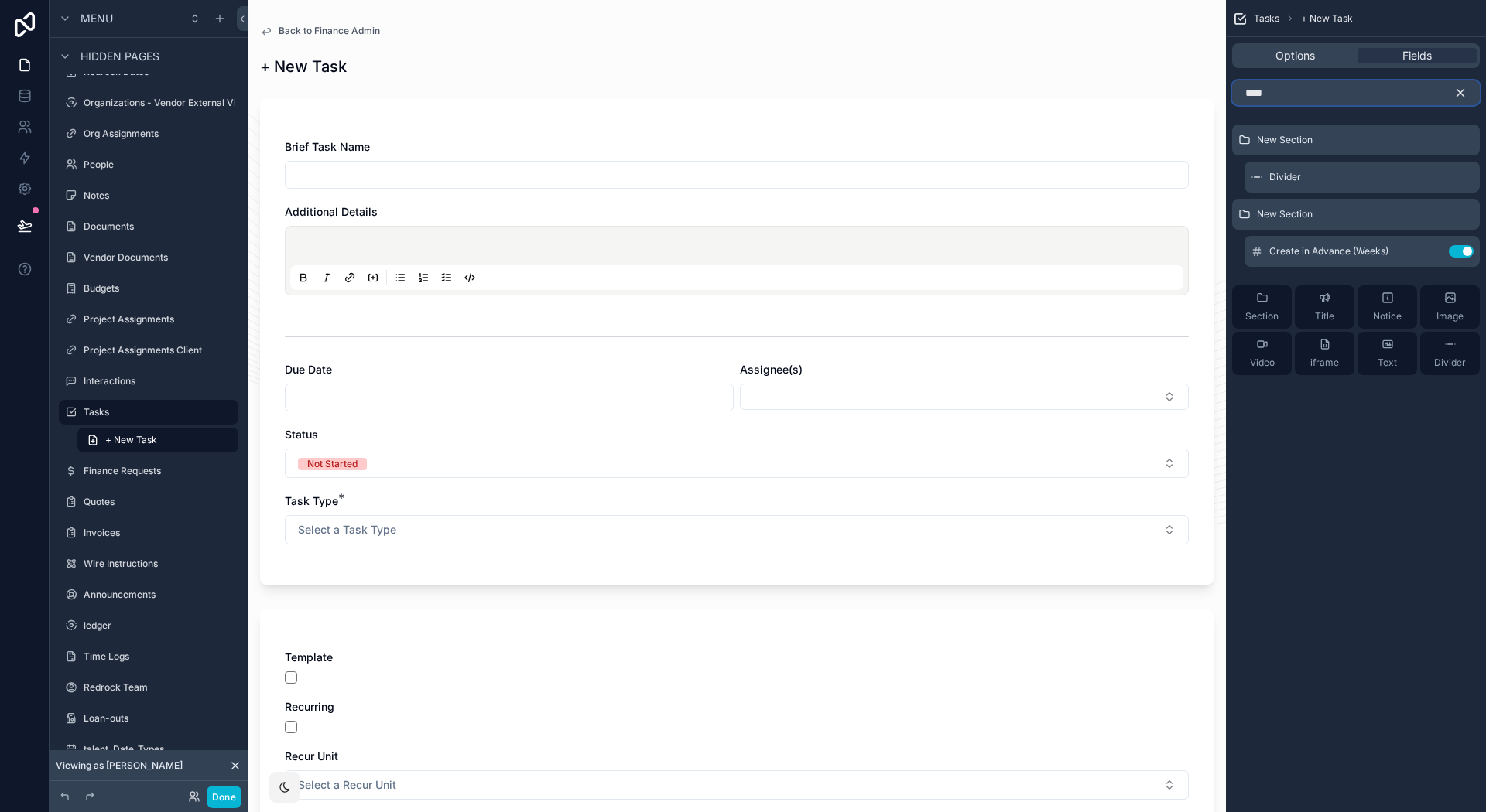
click at [1272, 98] on input "****" at bounding box center [1355, 93] width 248 height 25
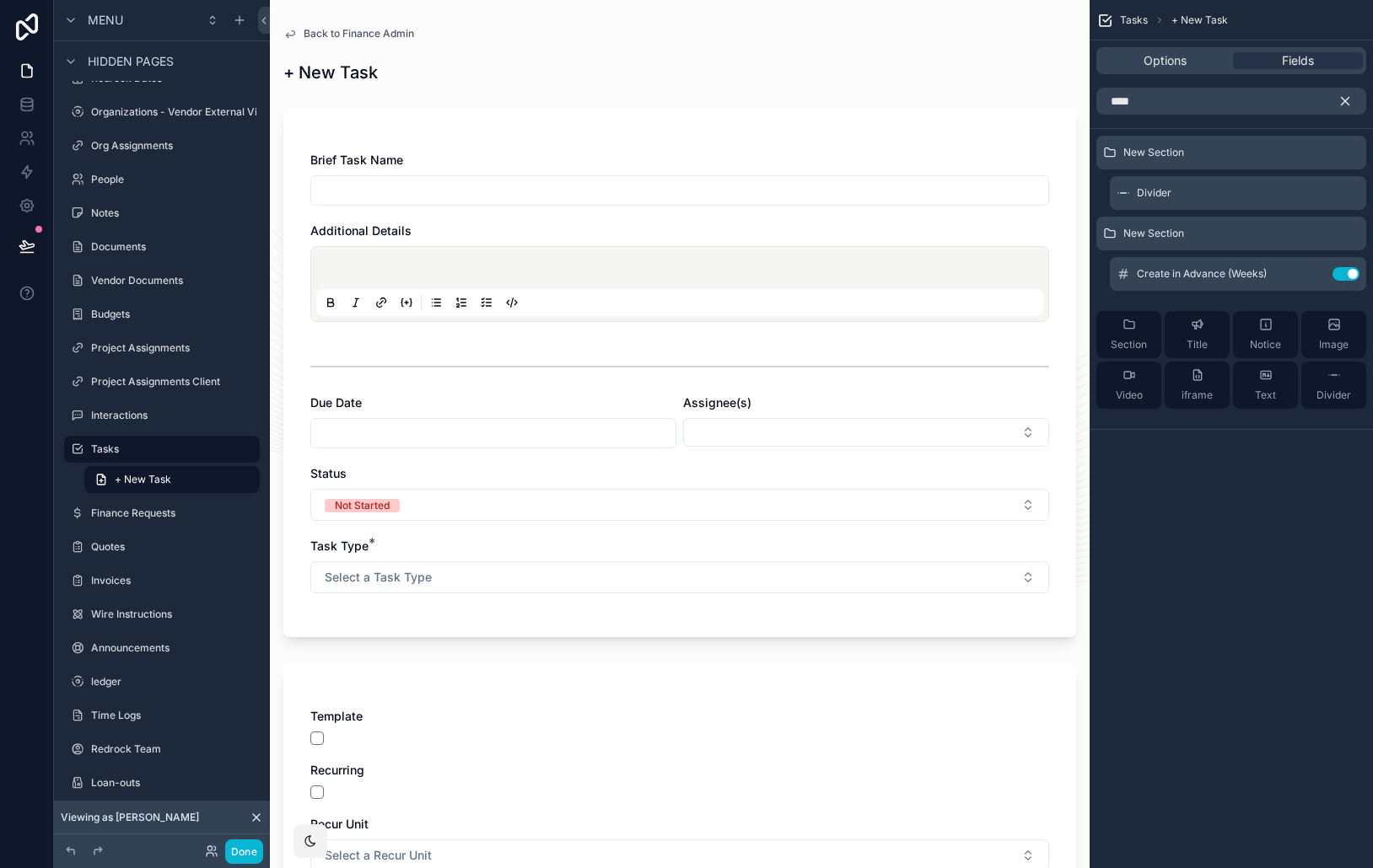
click at [1346, 102] on icon "scrollable content" at bounding box center [1346, 101] width 8 height 8
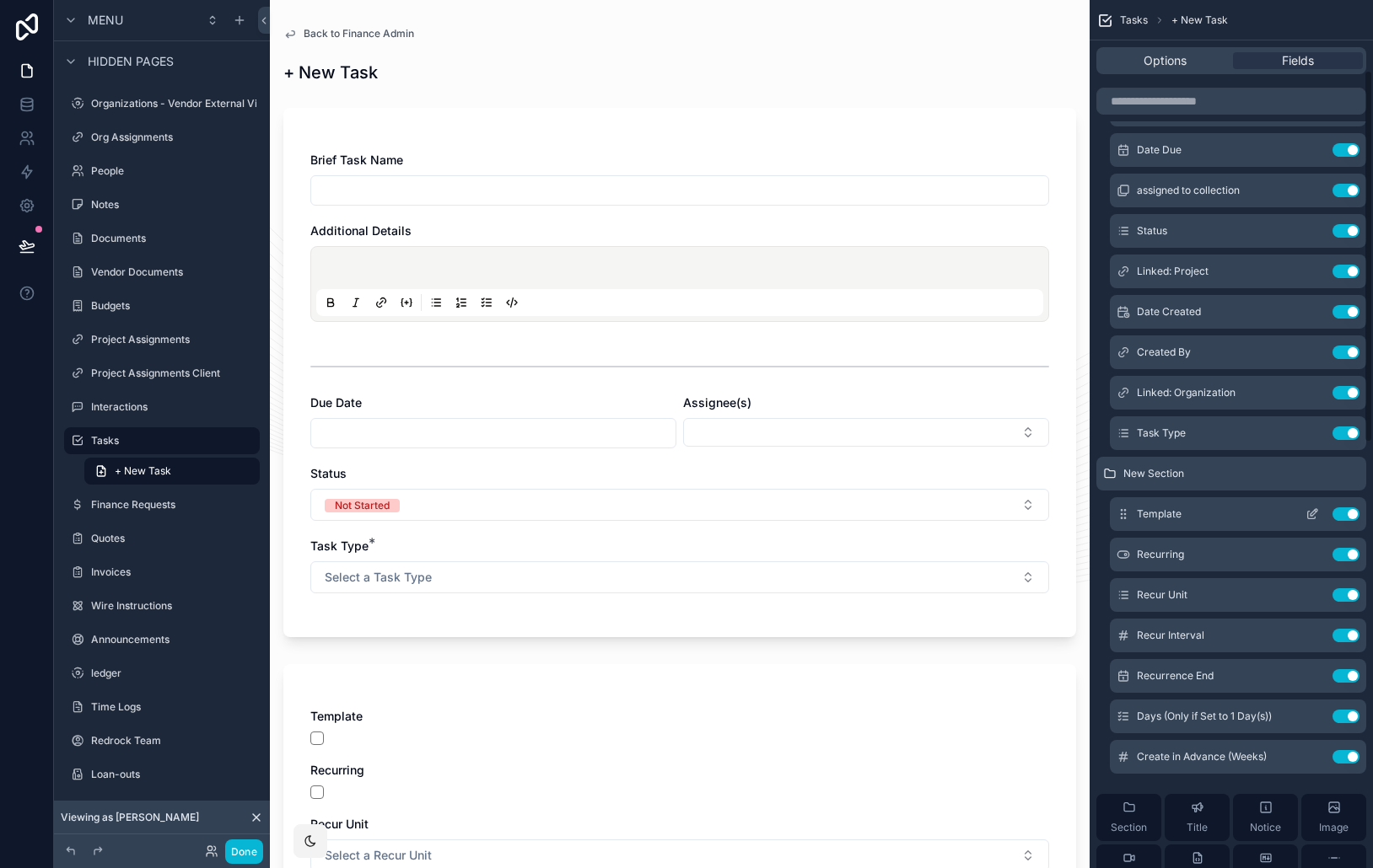
scroll to position [175, 0]
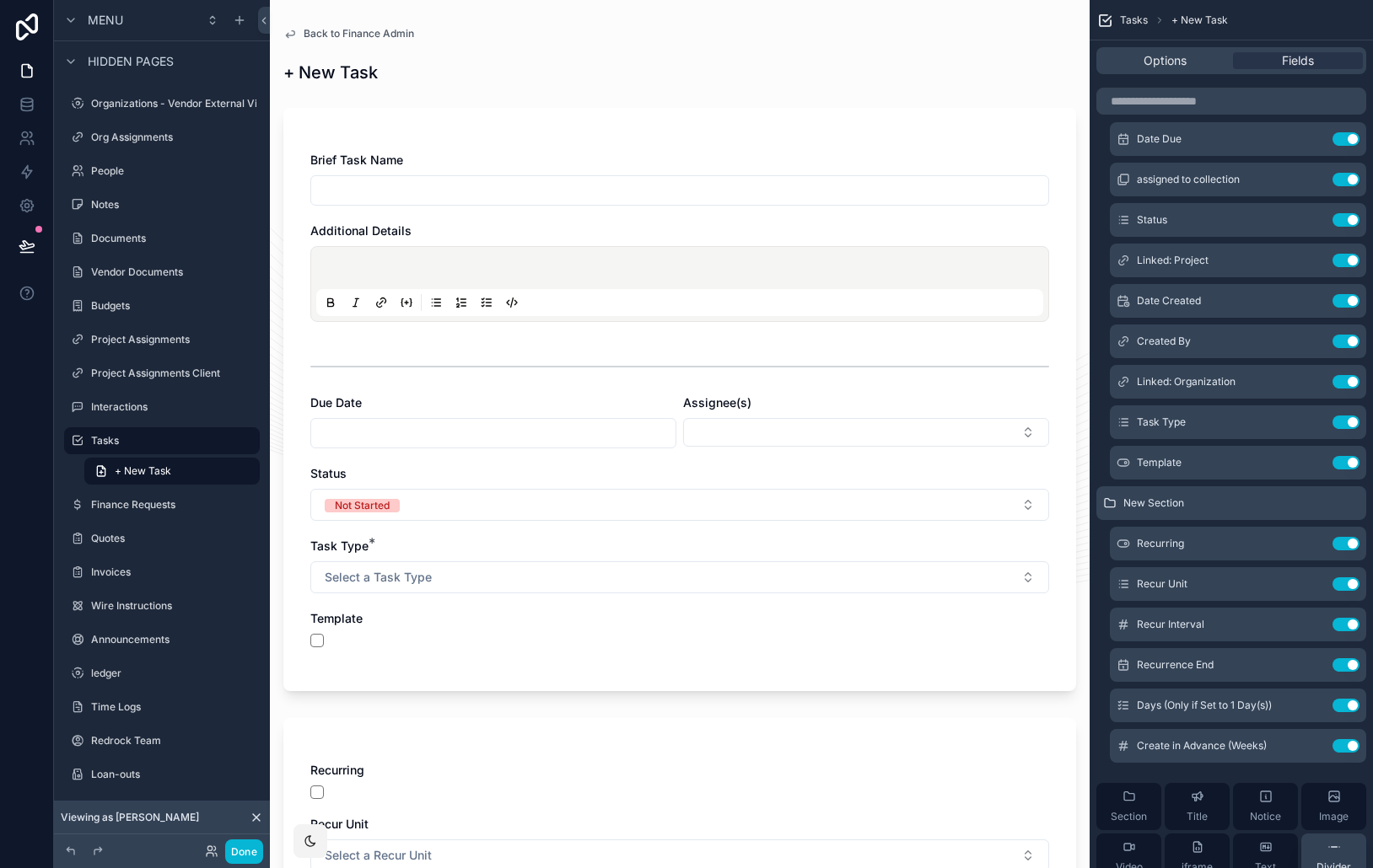
click at [1330, 841] on icon "scrollable content" at bounding box center [1334, 848] width 14 height 14
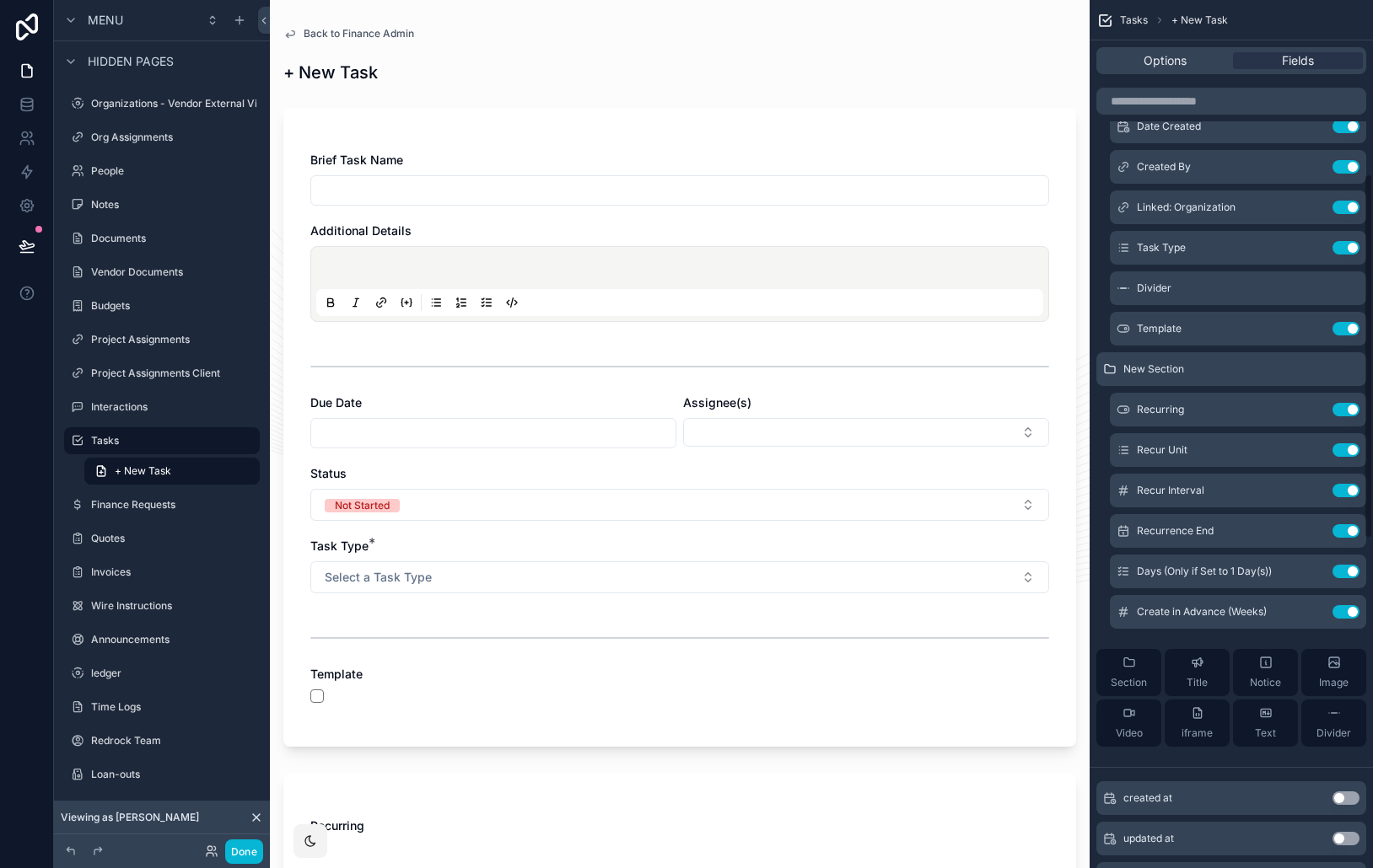
scroll to position [413, 0]
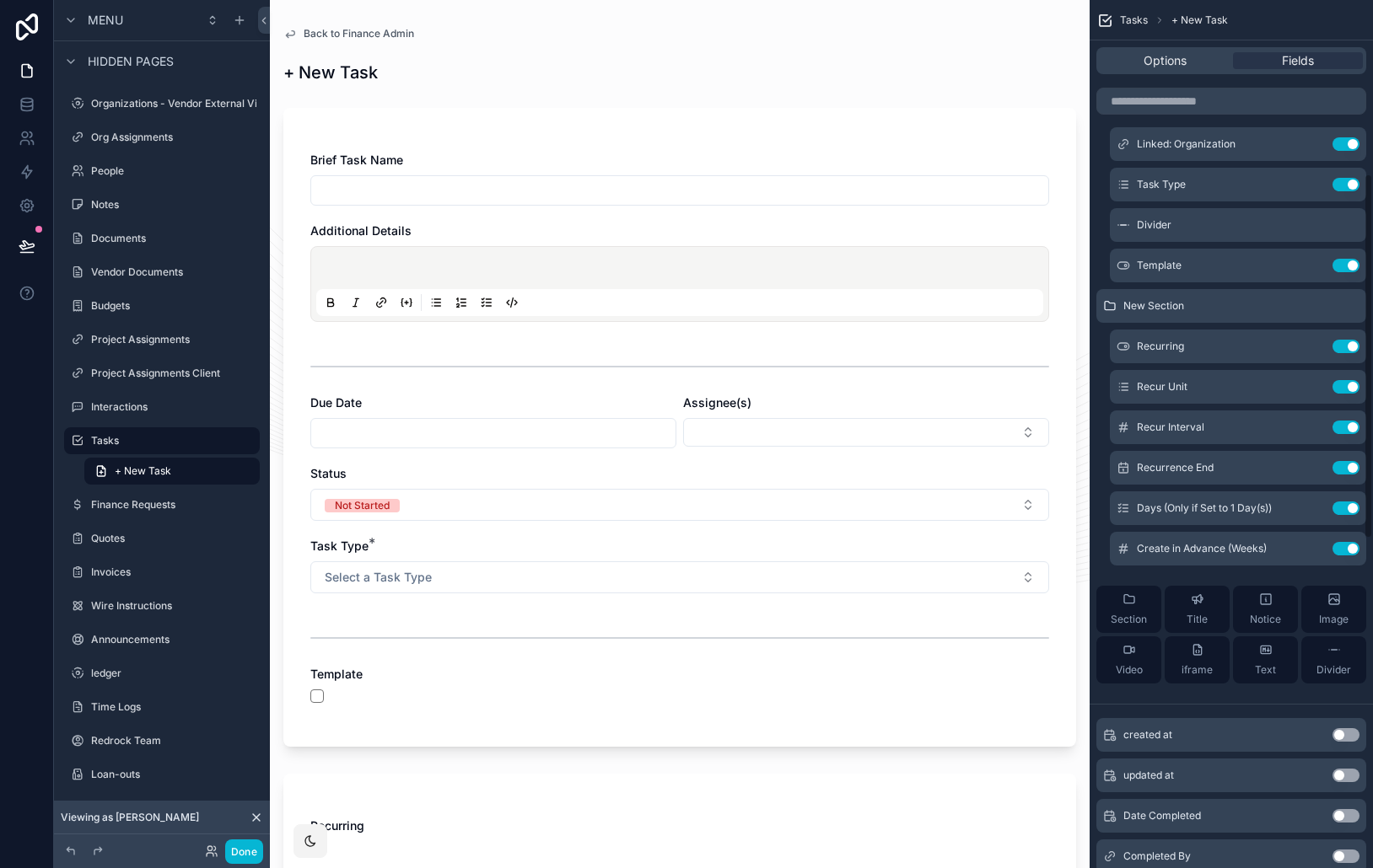
drag, startPoint x: 1125, startPoint y: 620, endPoint x: 1146, endPoint y: 616, distance: 21.4
click at [1125, 619] on span "Section" at bounding box center [1127, 620] width 36 height 14
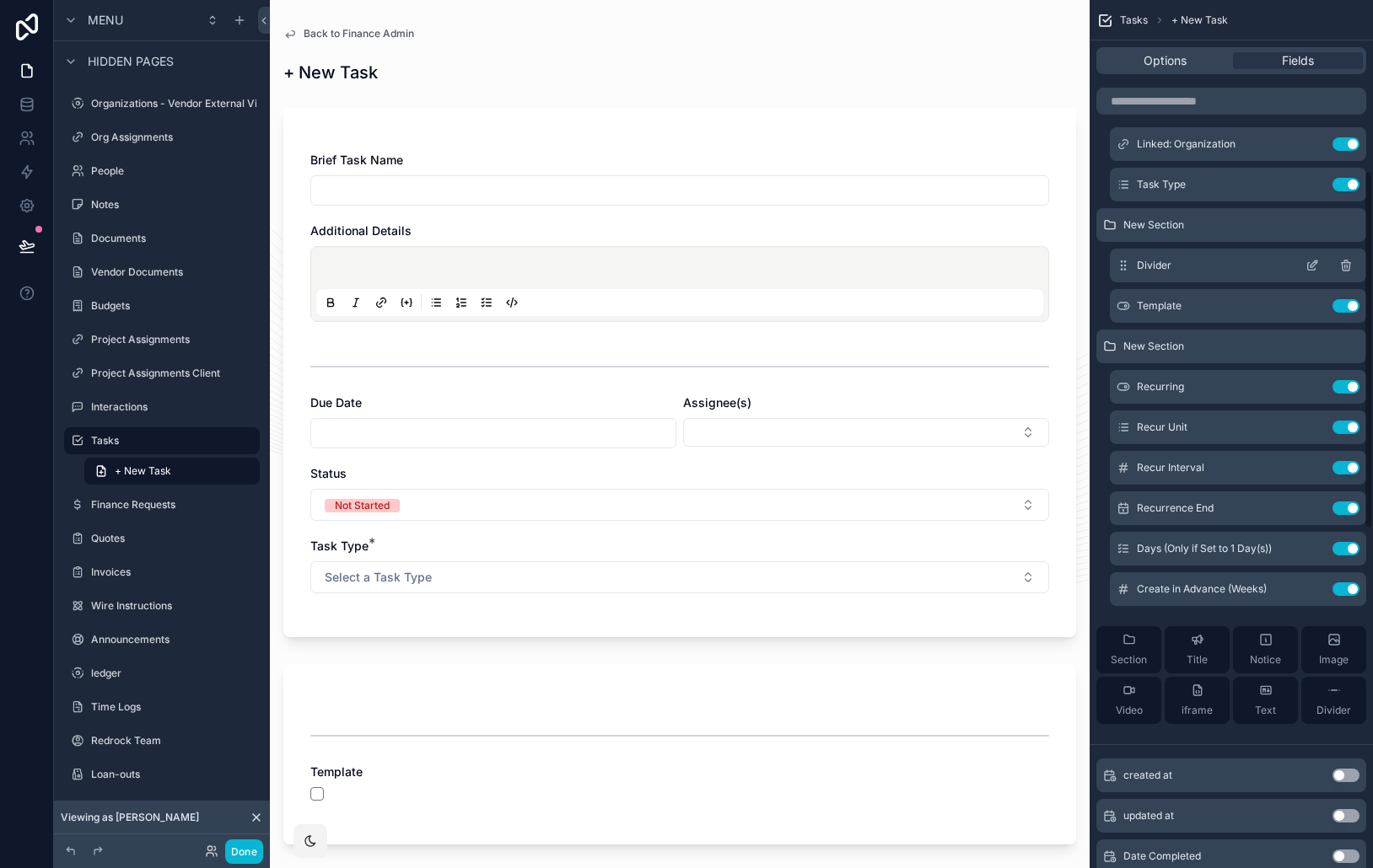
click at [1348, 265] on icon "scrollable content" at bounding box center [1346, 266] width 14 height 14
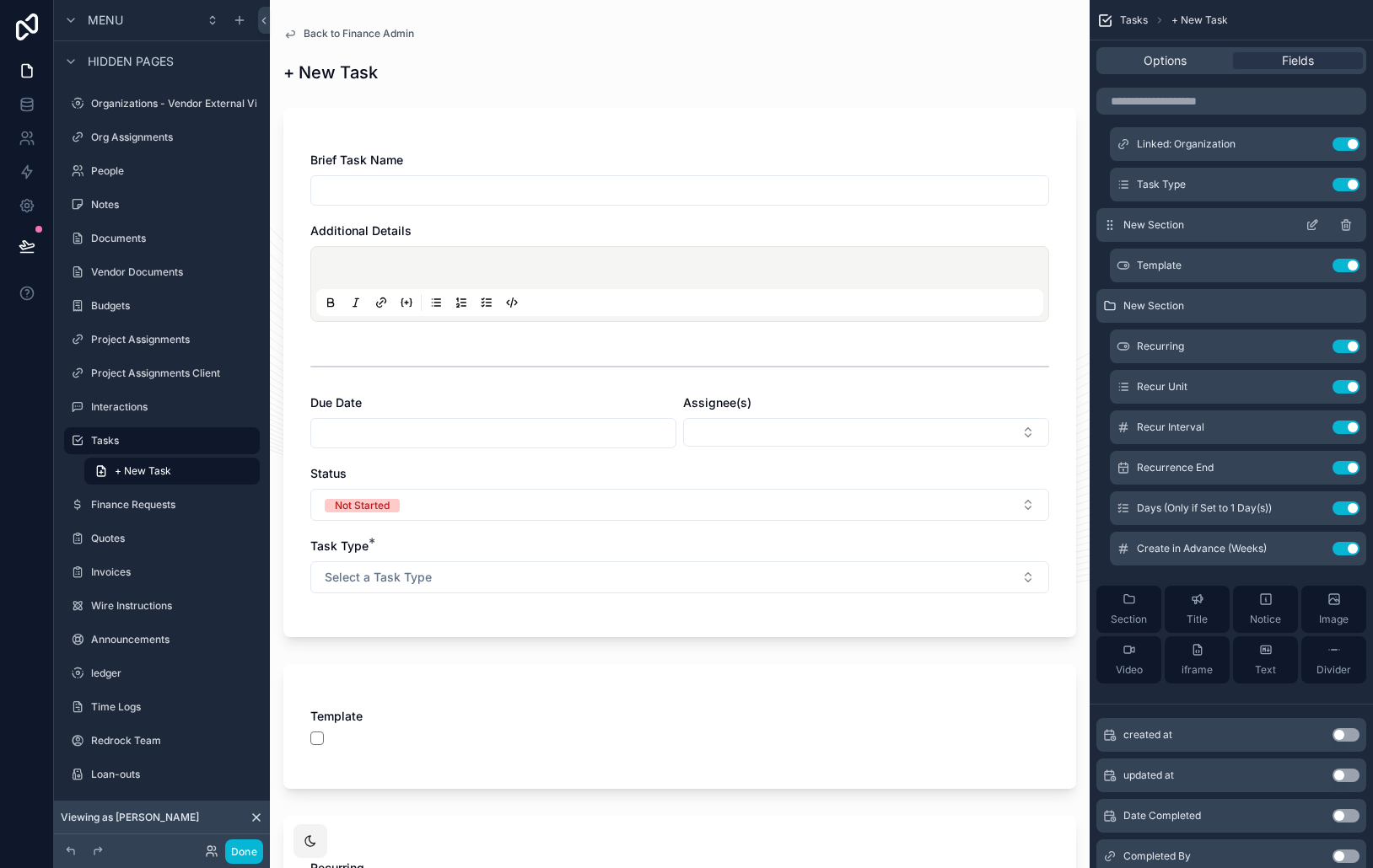
click at [1311, 228] on icon "scrollable content" at bounding box center [1312, 225] width 14 height 14
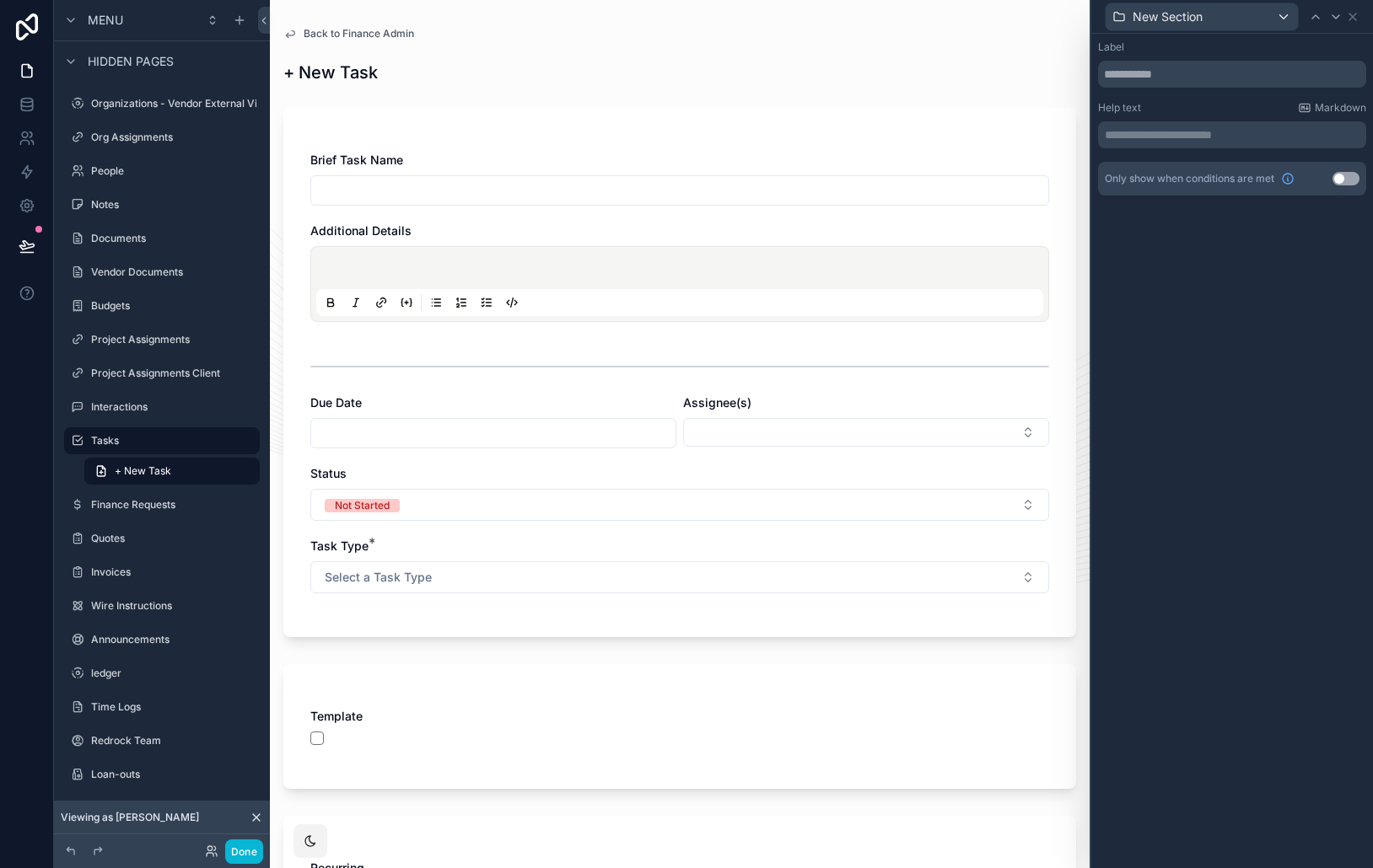
drag, startPoint x: 1278, startPoint y: 274, endPoint x: 1267, endPoint y: 268, distance: 12.5
drag, startPoint x: 1166, startPoint y: 228, endPoint x: 1153, endPoint y: 205, distance: 26.4
click at [1167, 82] on input "text" at bounding box center [1231, 74] width 268 height 27
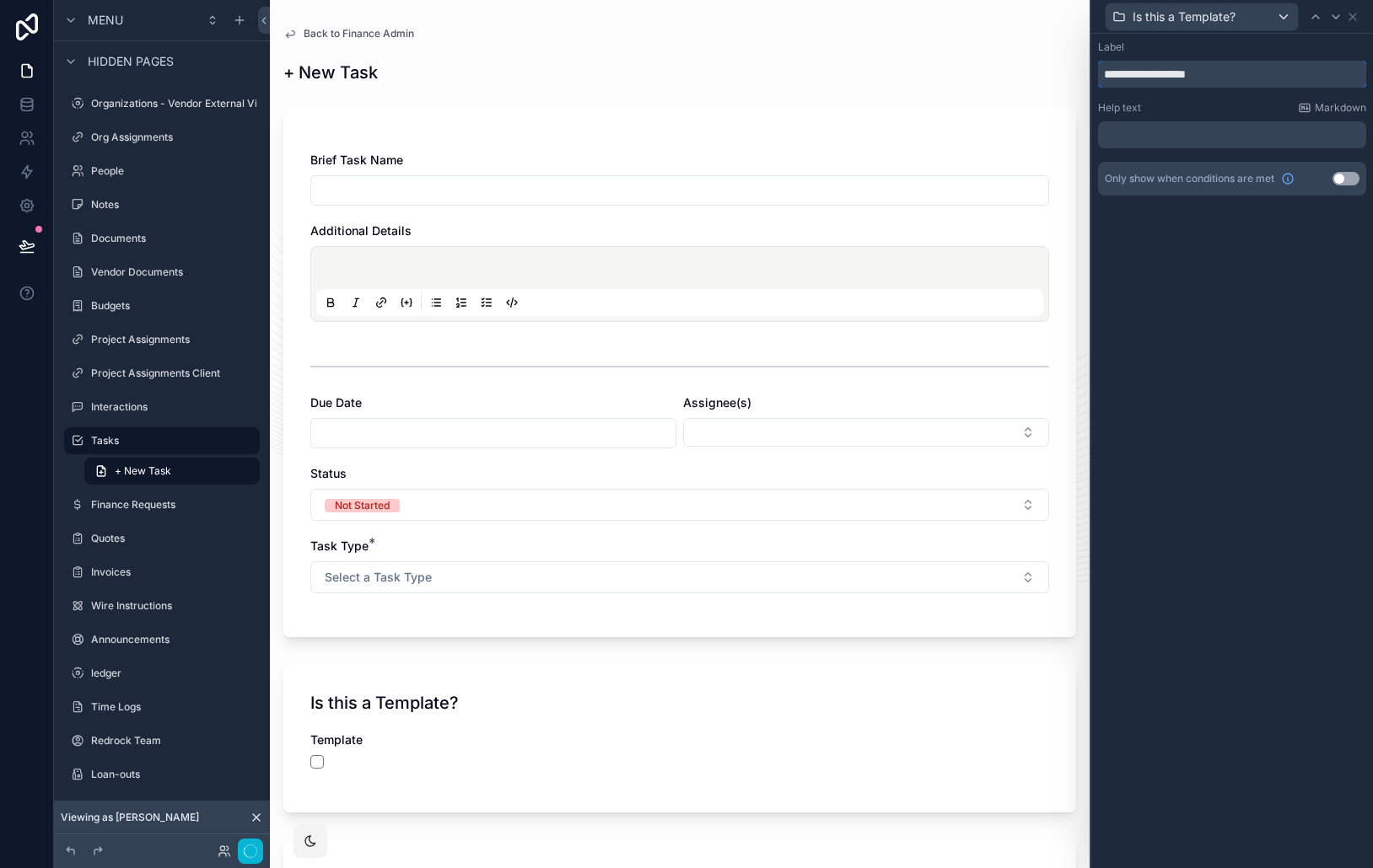
type input "**********"
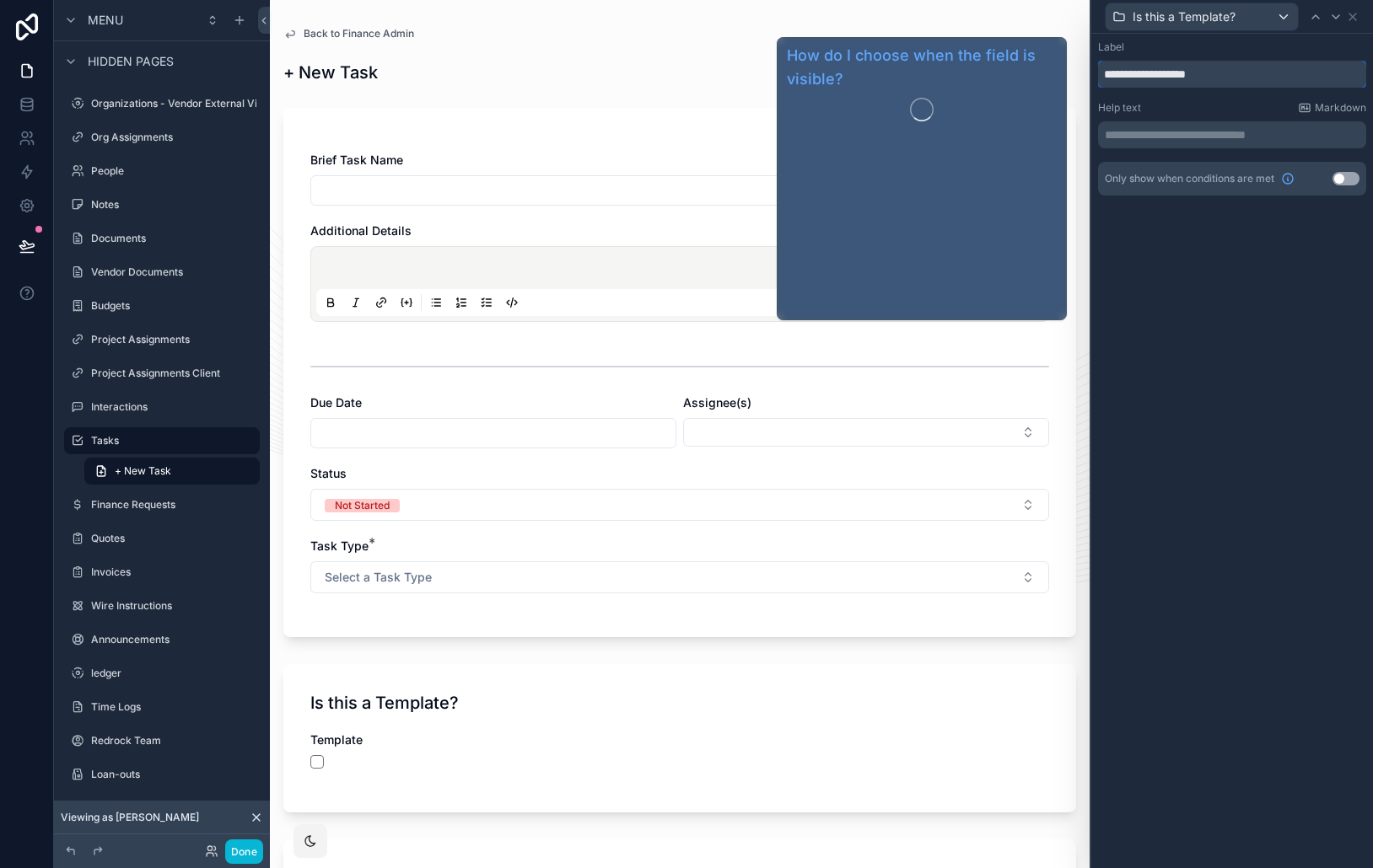
drag, startPoint x: 1179, startPoint y: 122, endPoint x: 1183, endPoint y: 78, distance: 44.2
click at [1183, 78] on input "**********" at bounding box center [1231, 74] width 268 height 27
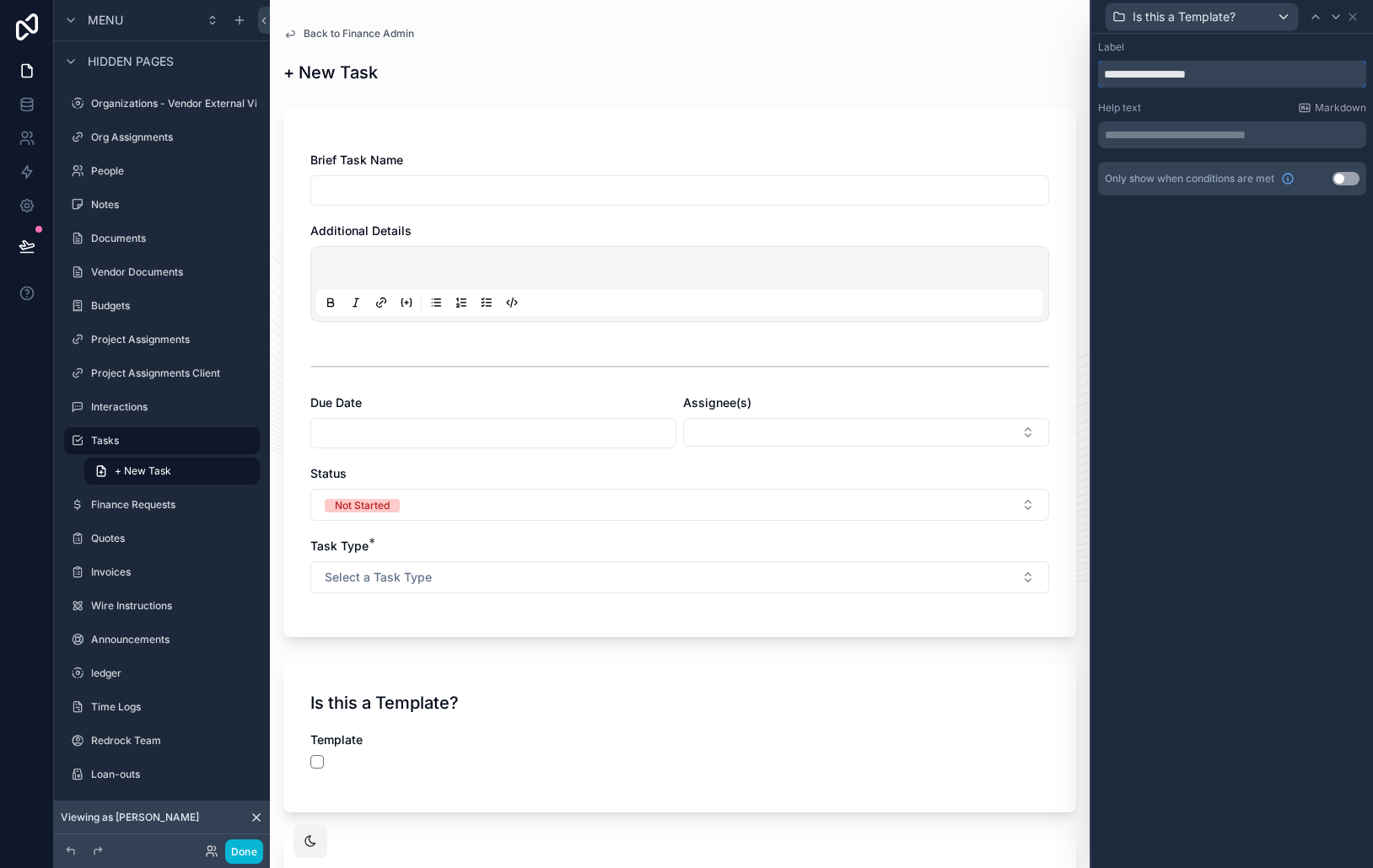
click at [1183, 78] on input "**********" at bounding box center [1231, 74] width 268 height 27
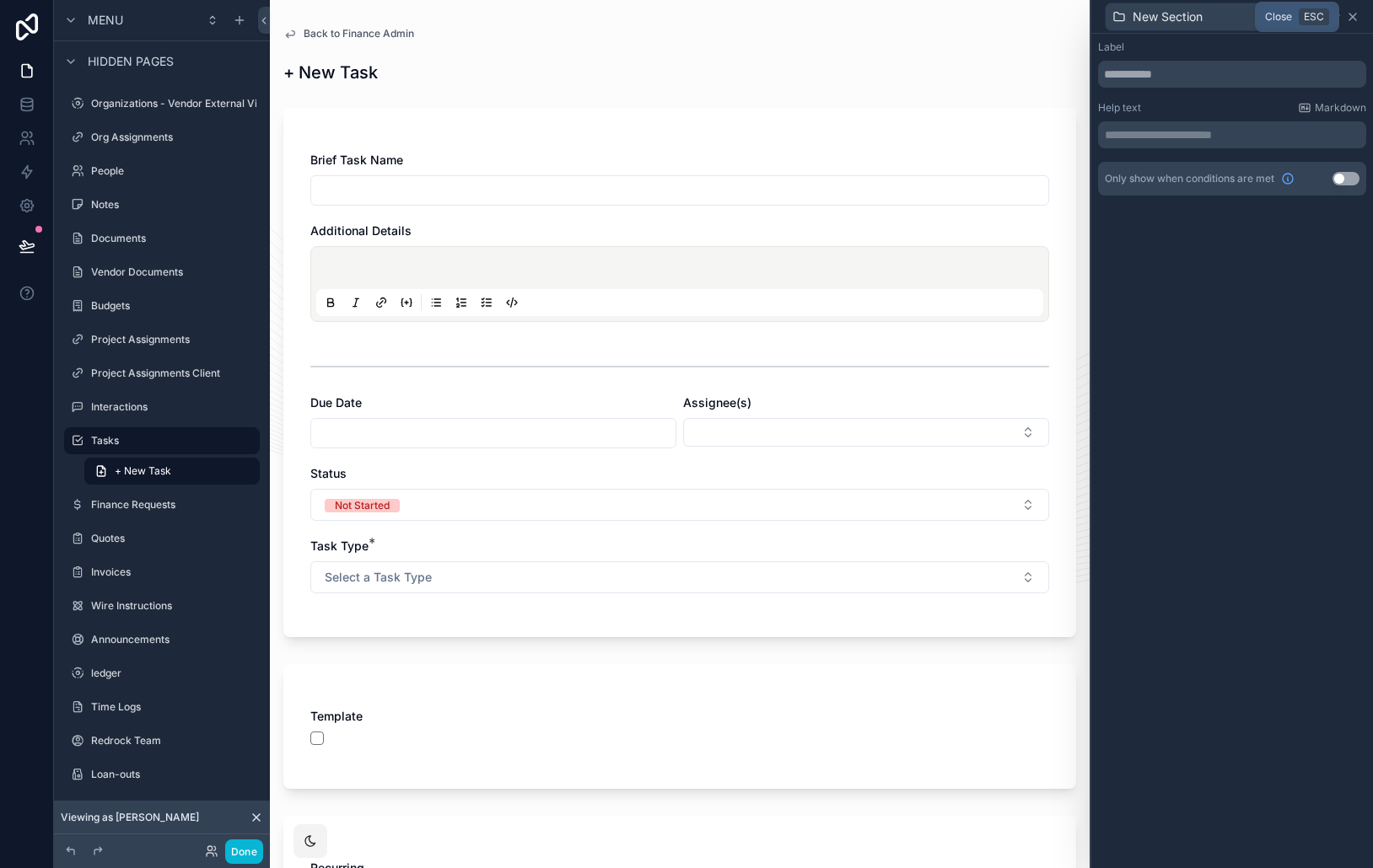
click at [1355, 21] on icon at bounding box center [1353, 17] width 14 height 14
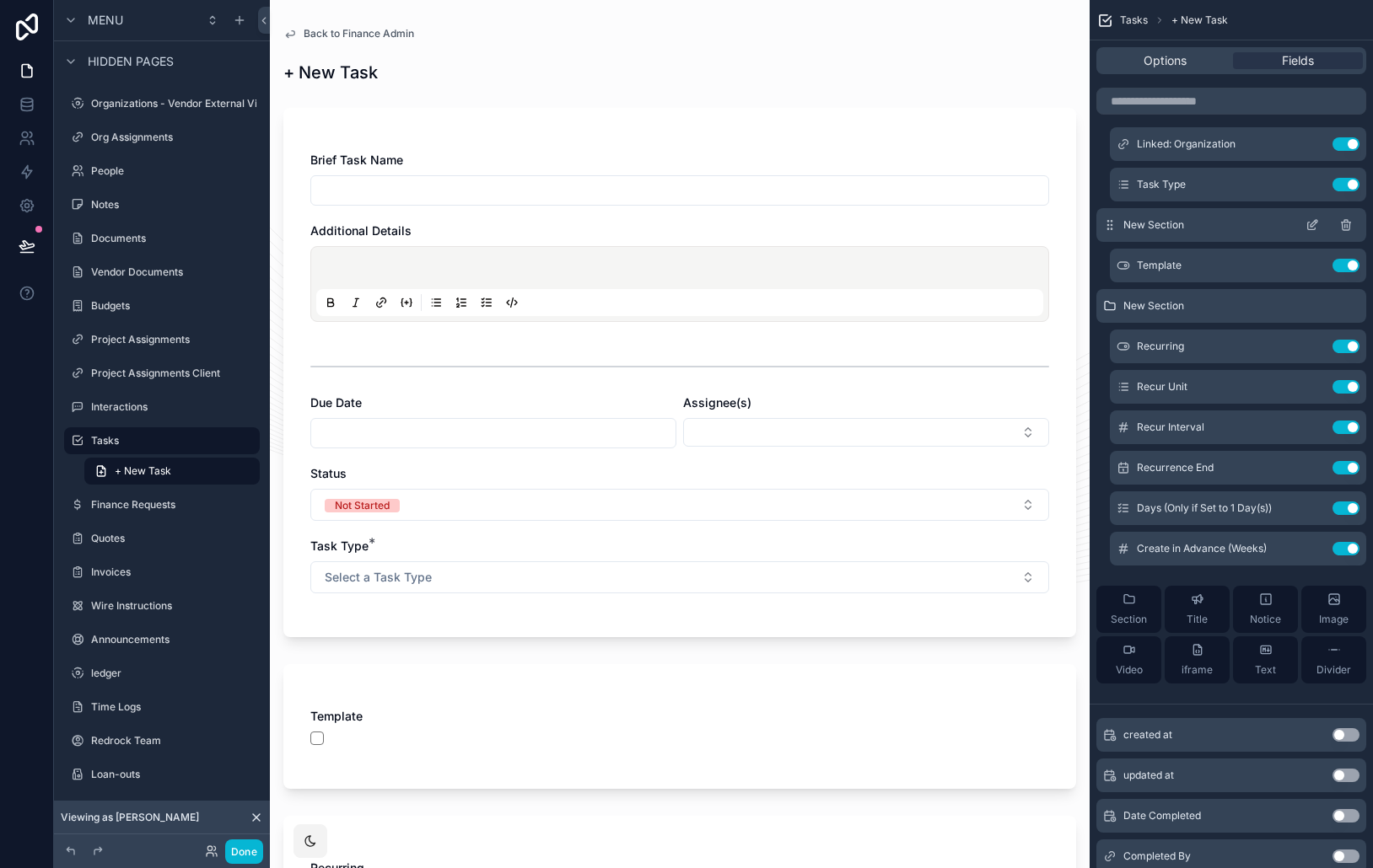
click at [1309, 224] on icon "scrollable content" at bounding box center [1312, 225] width 14 height 14
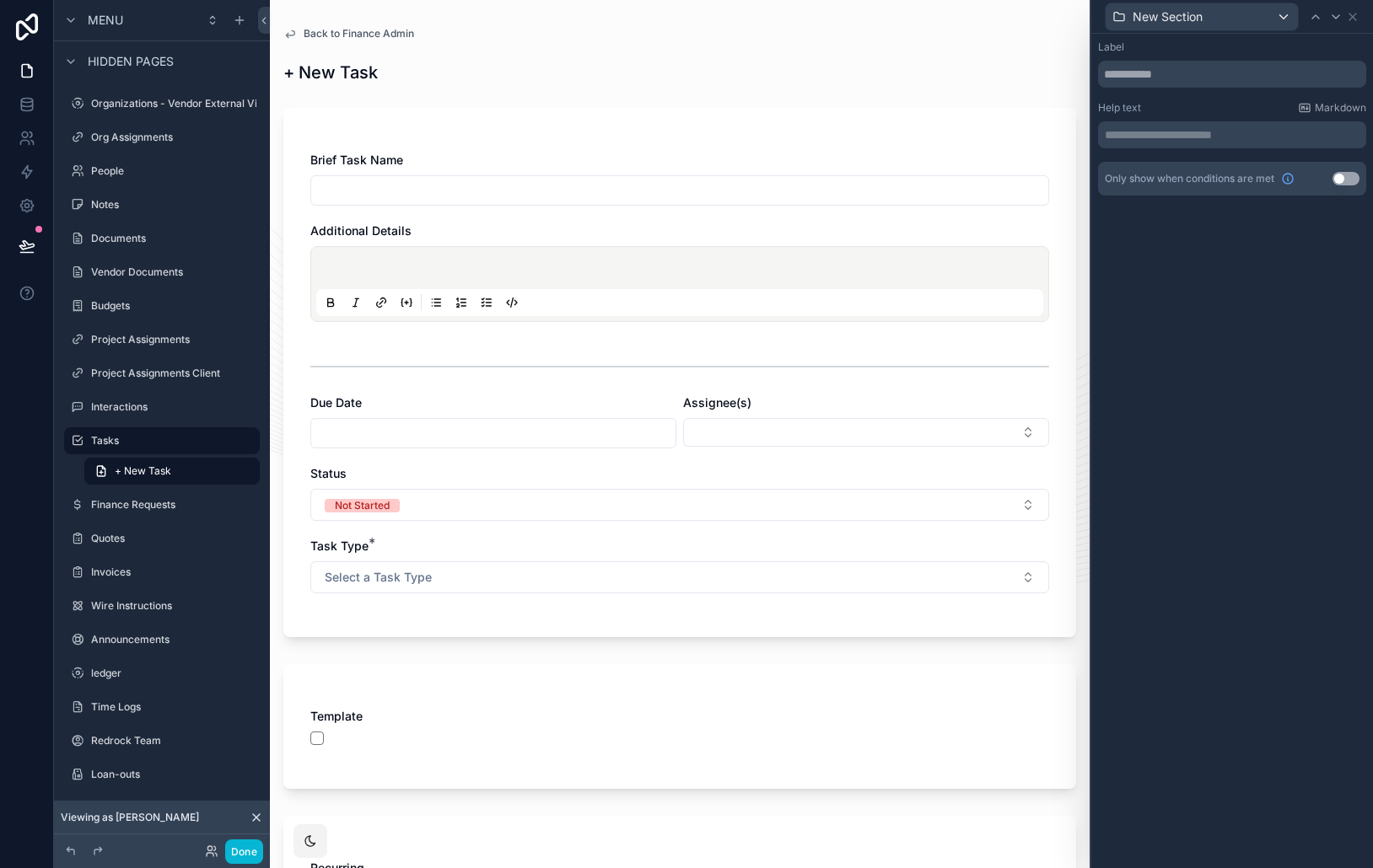
drag, startPoint x: 1159, startPoint y: 259, endPoint x: 1283, endPoint y: 249, distance: 124.4
click at [1342, 178] on button "Use setting" at bounding box center [1346, 179] width 27 height 14
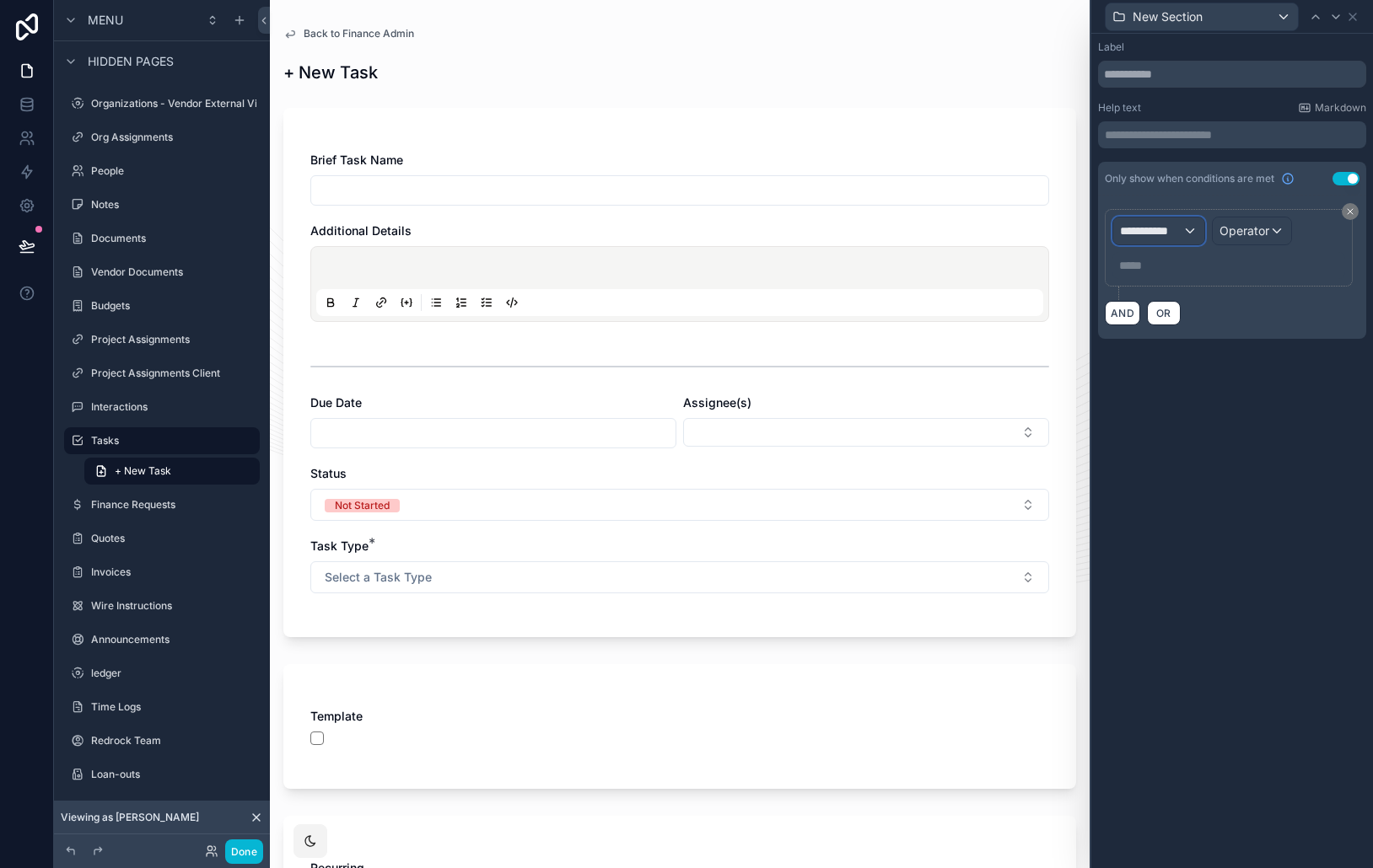
click at [1168, 234] on span "**********" at bounding box center [1151, 230] width 62 height 17
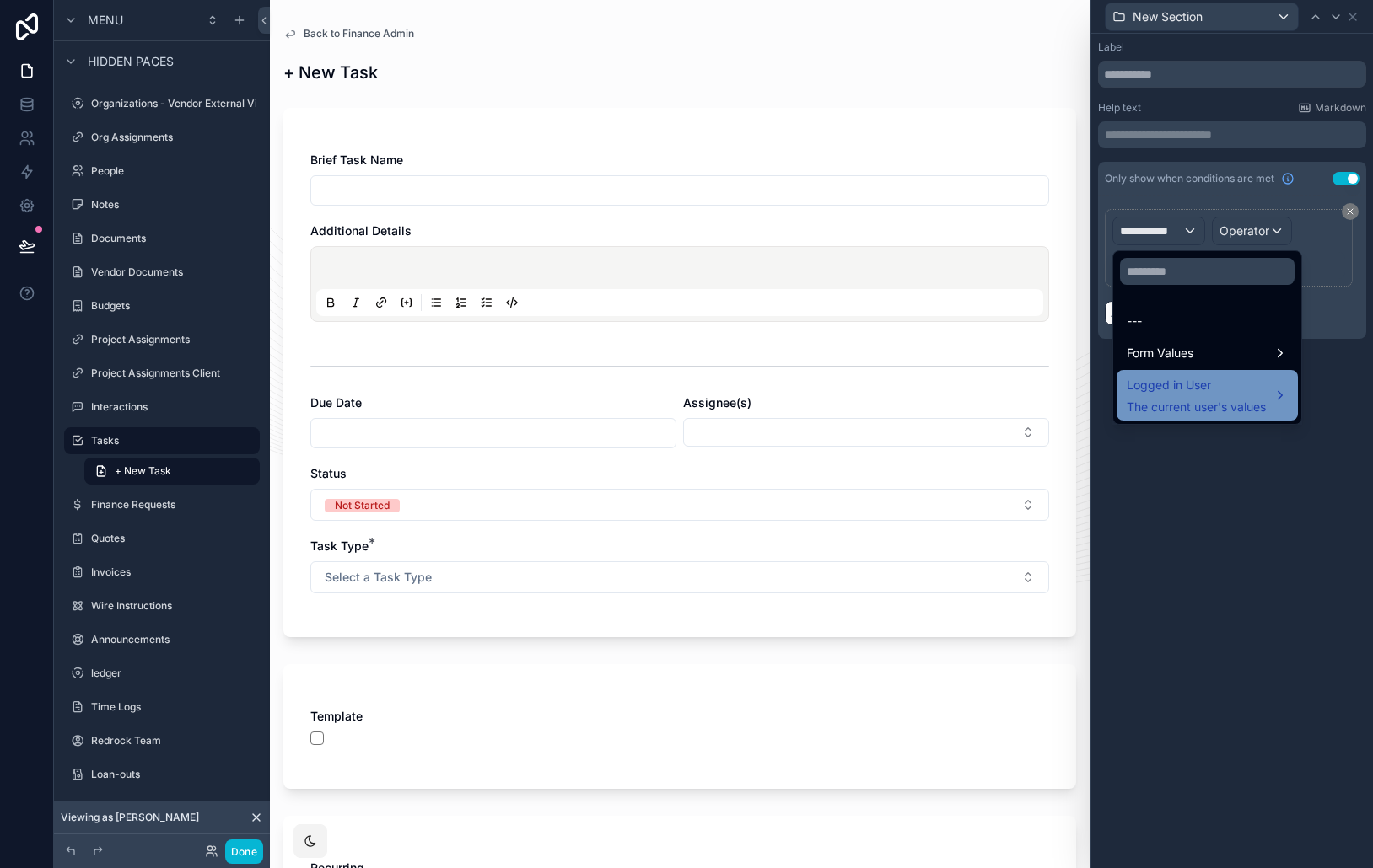
click at [1240, 378] on span "Logged in User" at bounding box center [1196, 385] width 139 height 20
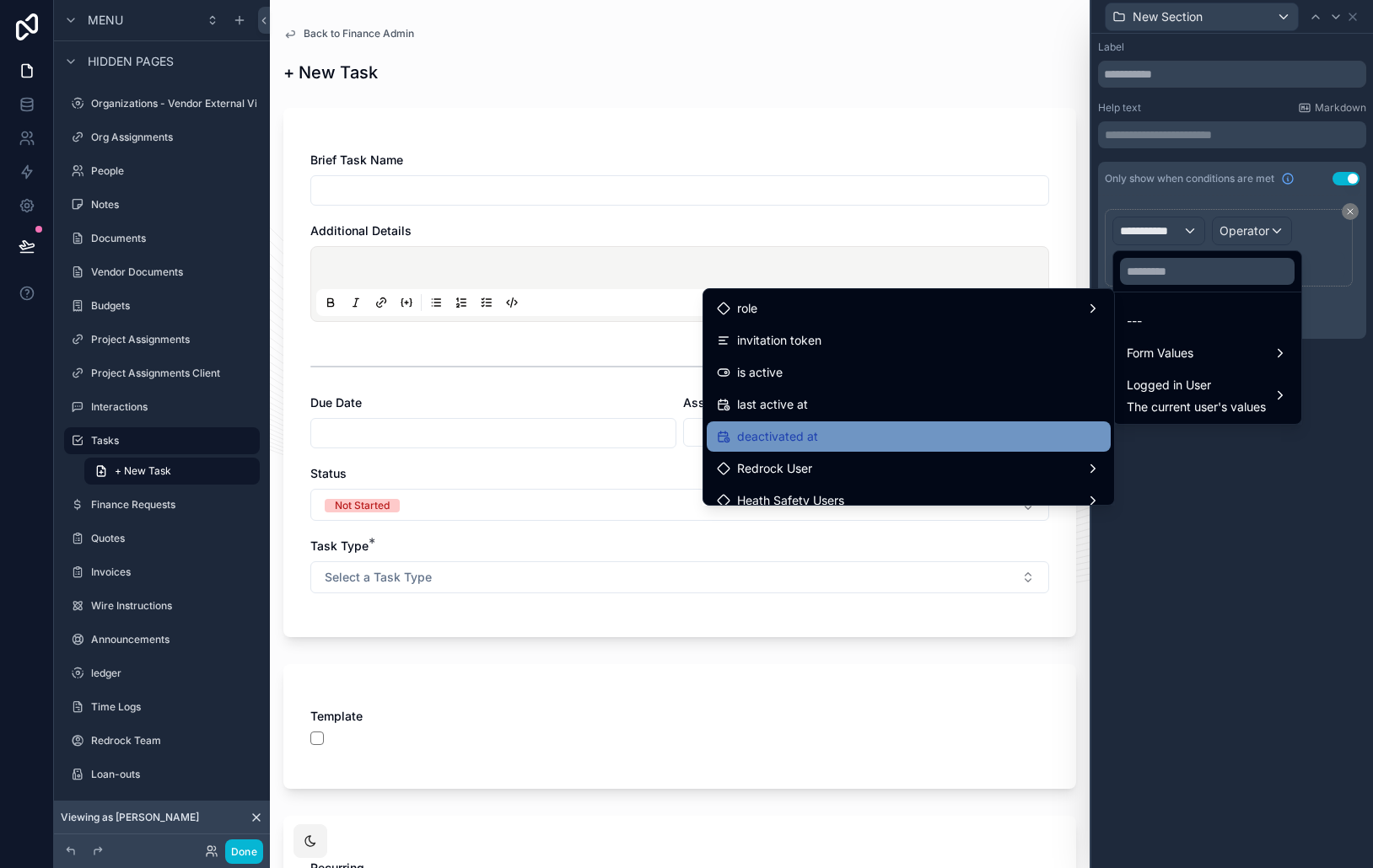
scroll to position [235, 0]
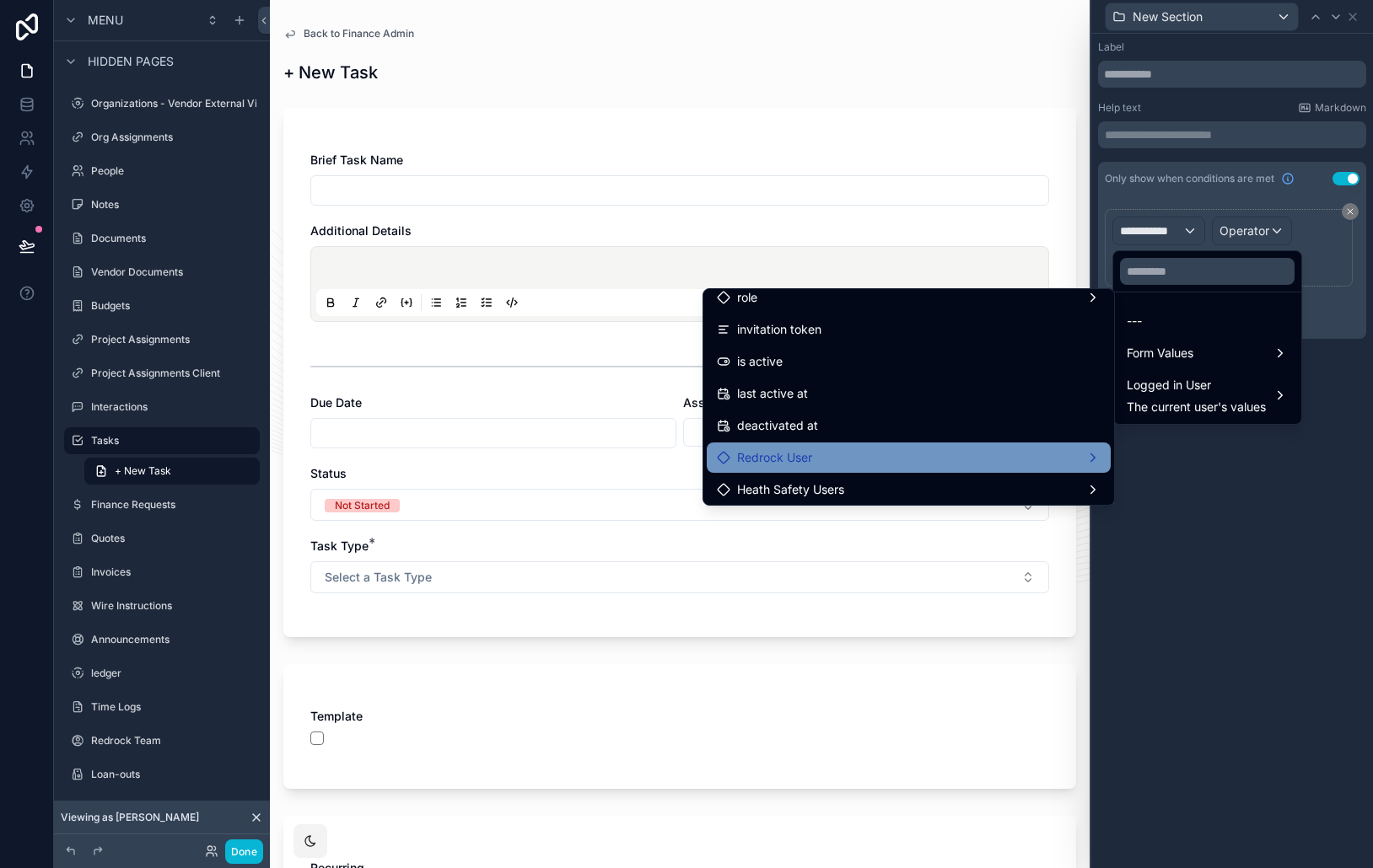
click at [828, 451] on div "Redrock User" at bounding box center [908, 457] width 384 height 20
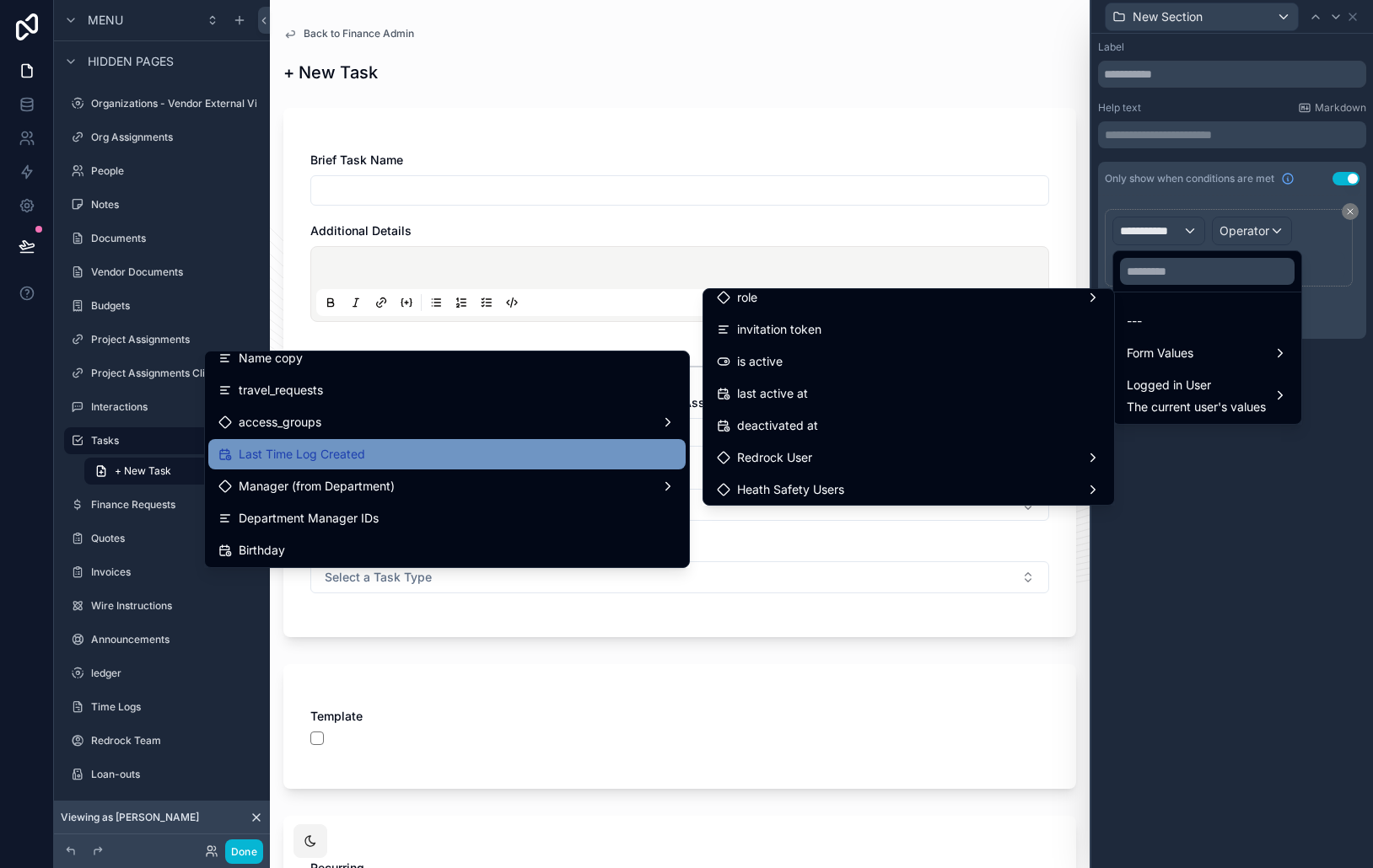
scroll to position [2009, 0]
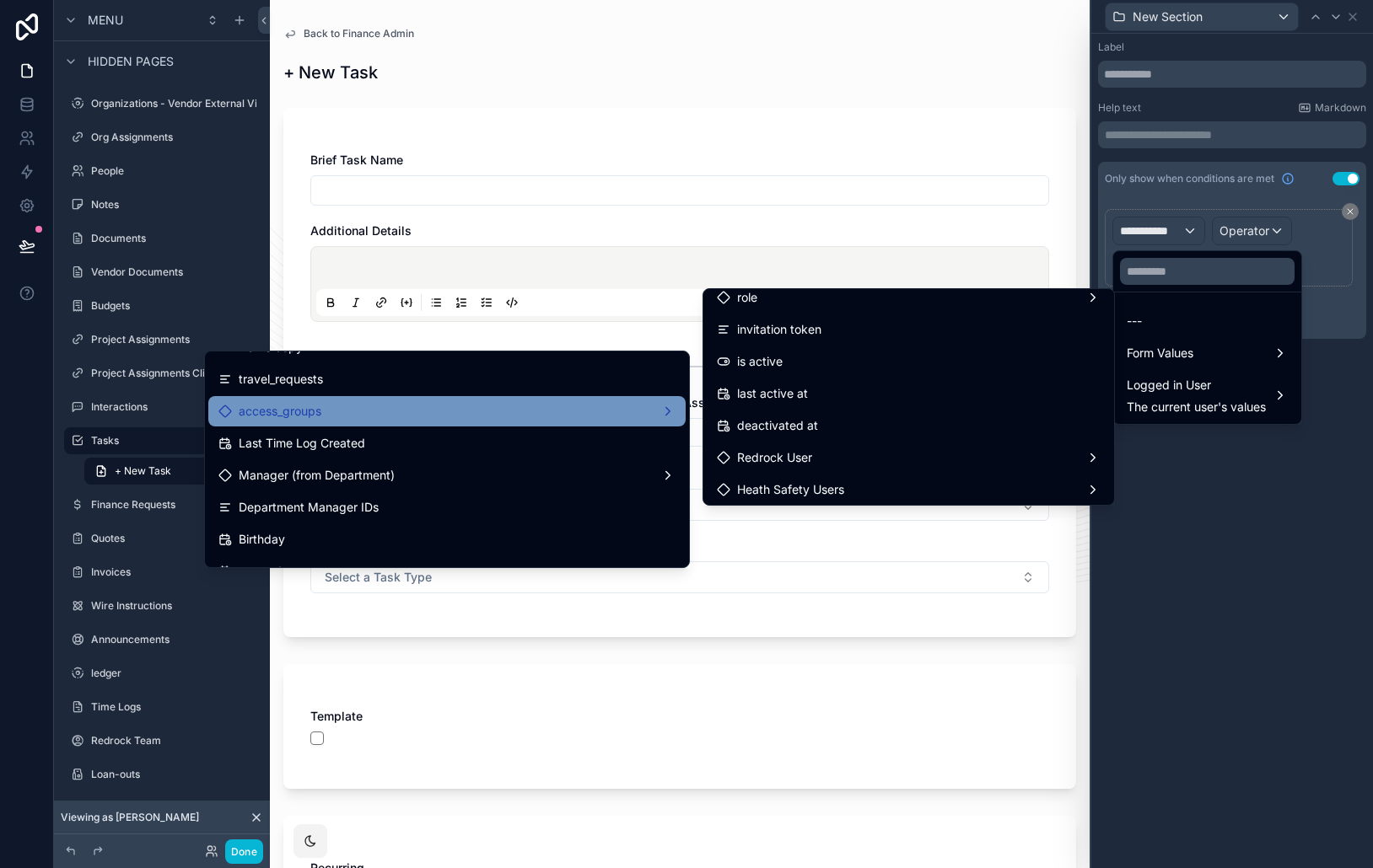
click at [487, 413] on div "access_groups" at bounding box center [446, 411] width 457 height 20
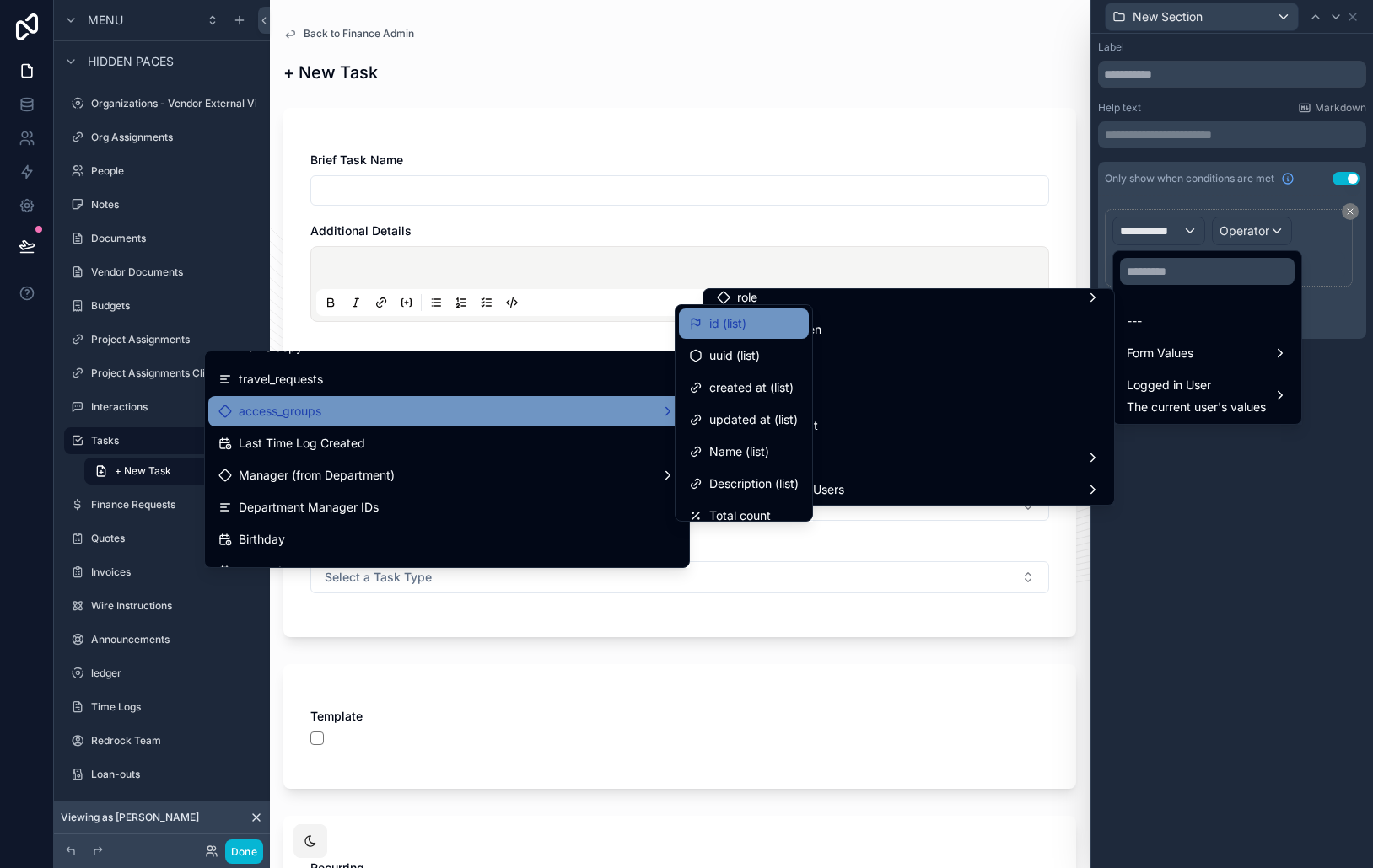
click at [770, 332] on div "id (list)" at bounding box center [744, 323] width 109 height 20
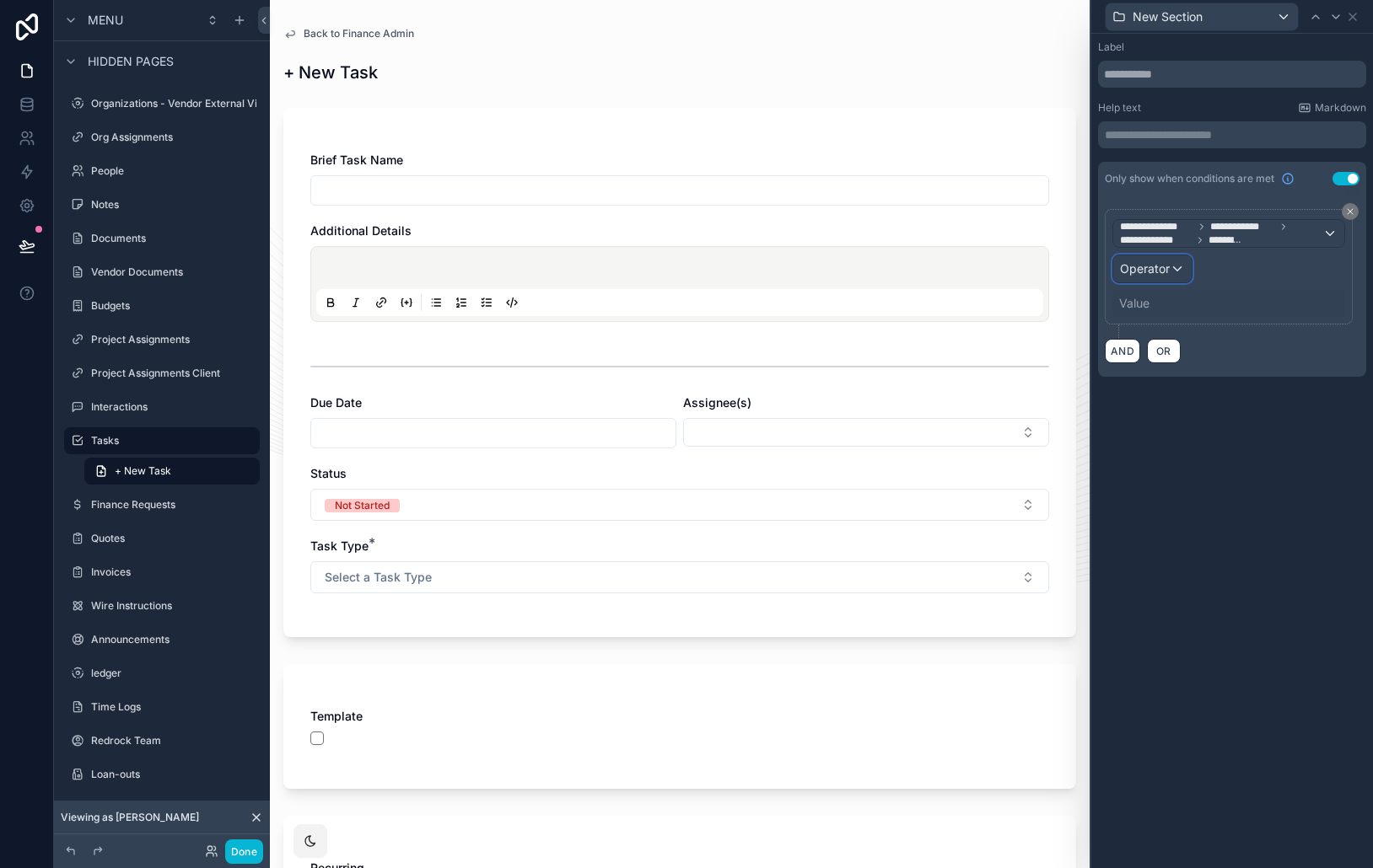
click at [1165, 263] on span "Operator" at bounding box center [1144, 268] width 50 height 15
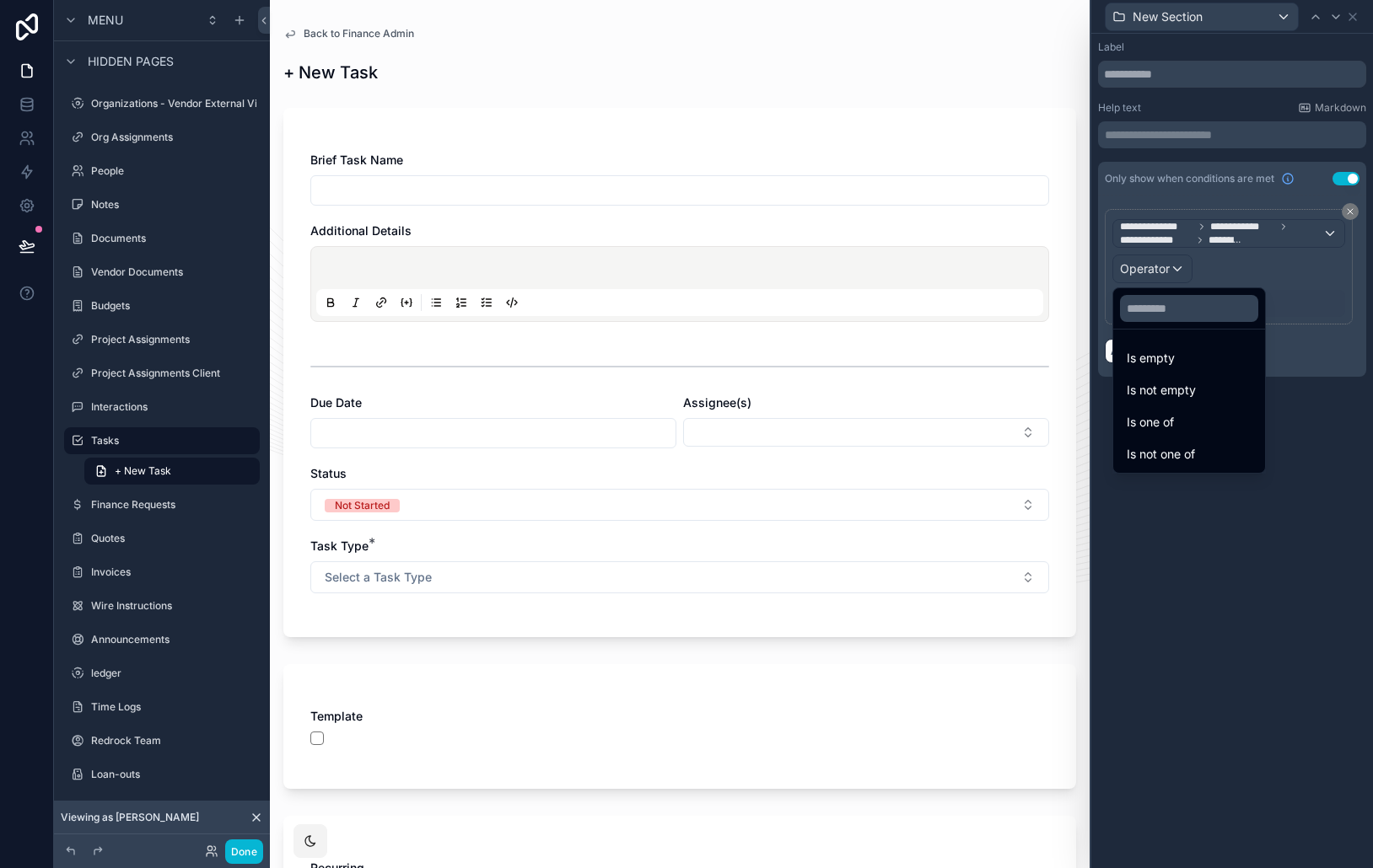
click at [1182, 421] on div "Is one of" at bounding box center [1189, 422] width 125 height 20
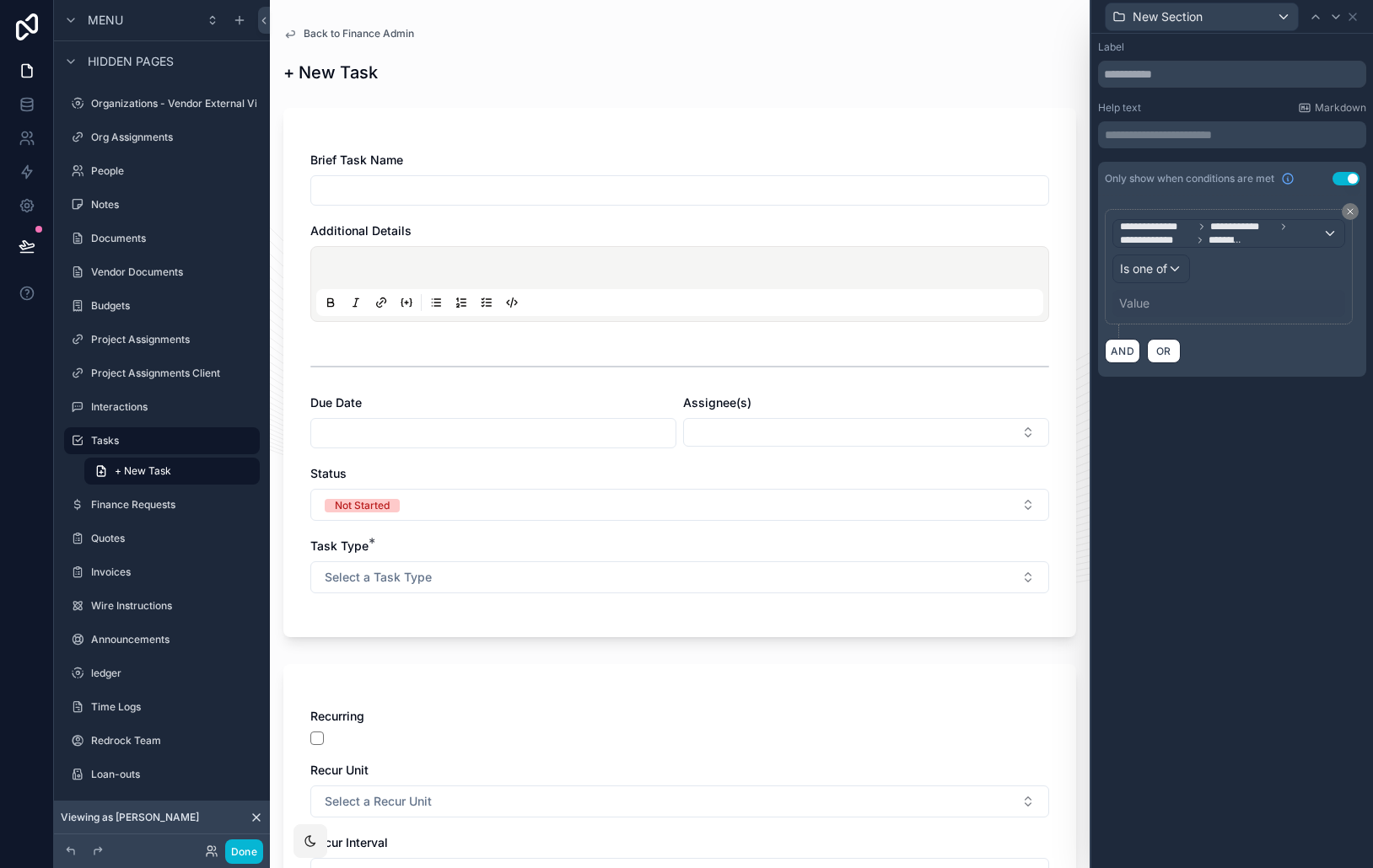
click at [1159, 302] on div "Value" at bounding box center [1228, 304] width 233 height 27
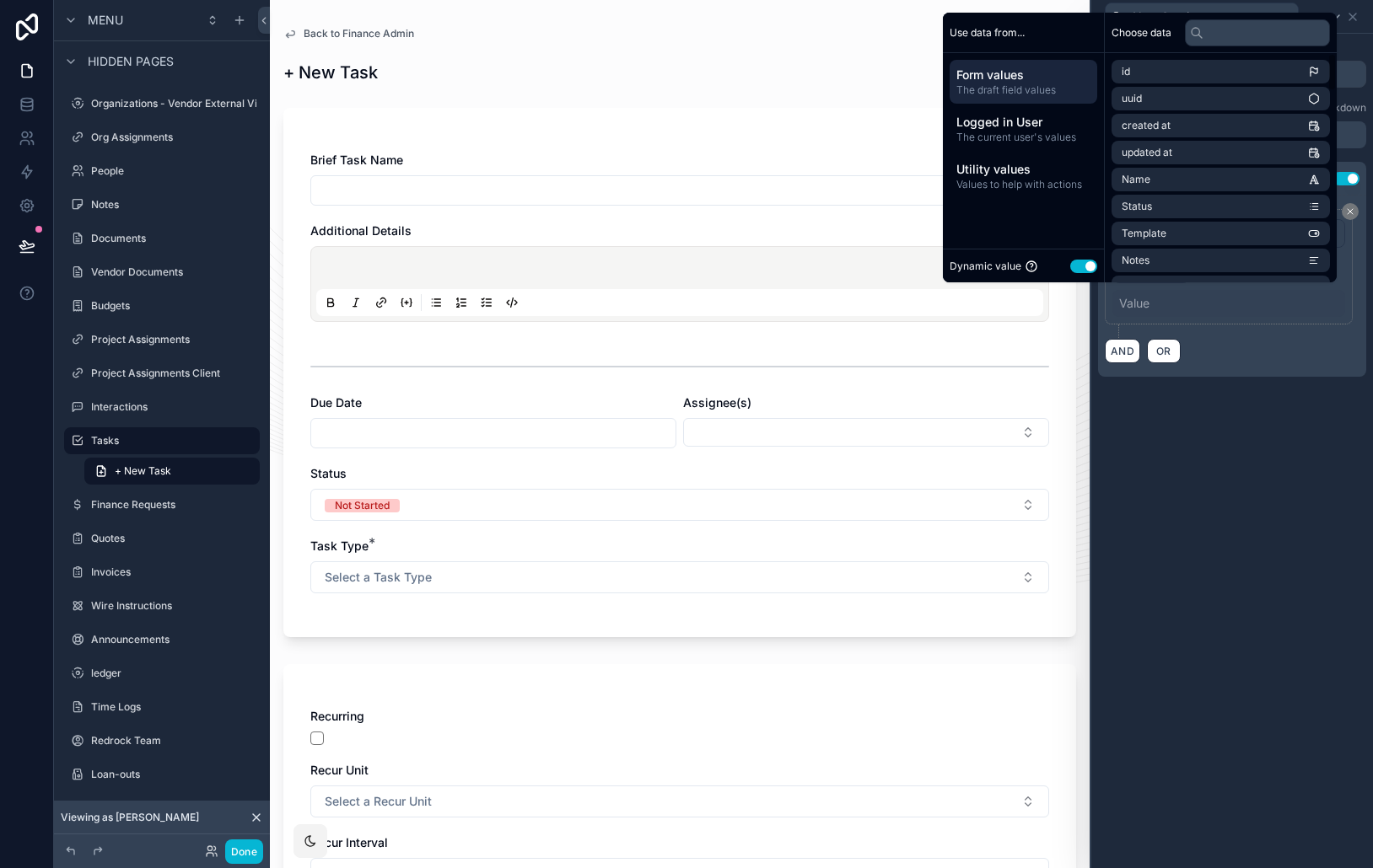
click at [1079, 266] on button "Use setting" at bounding box center [1084, 266] width 27 height 14
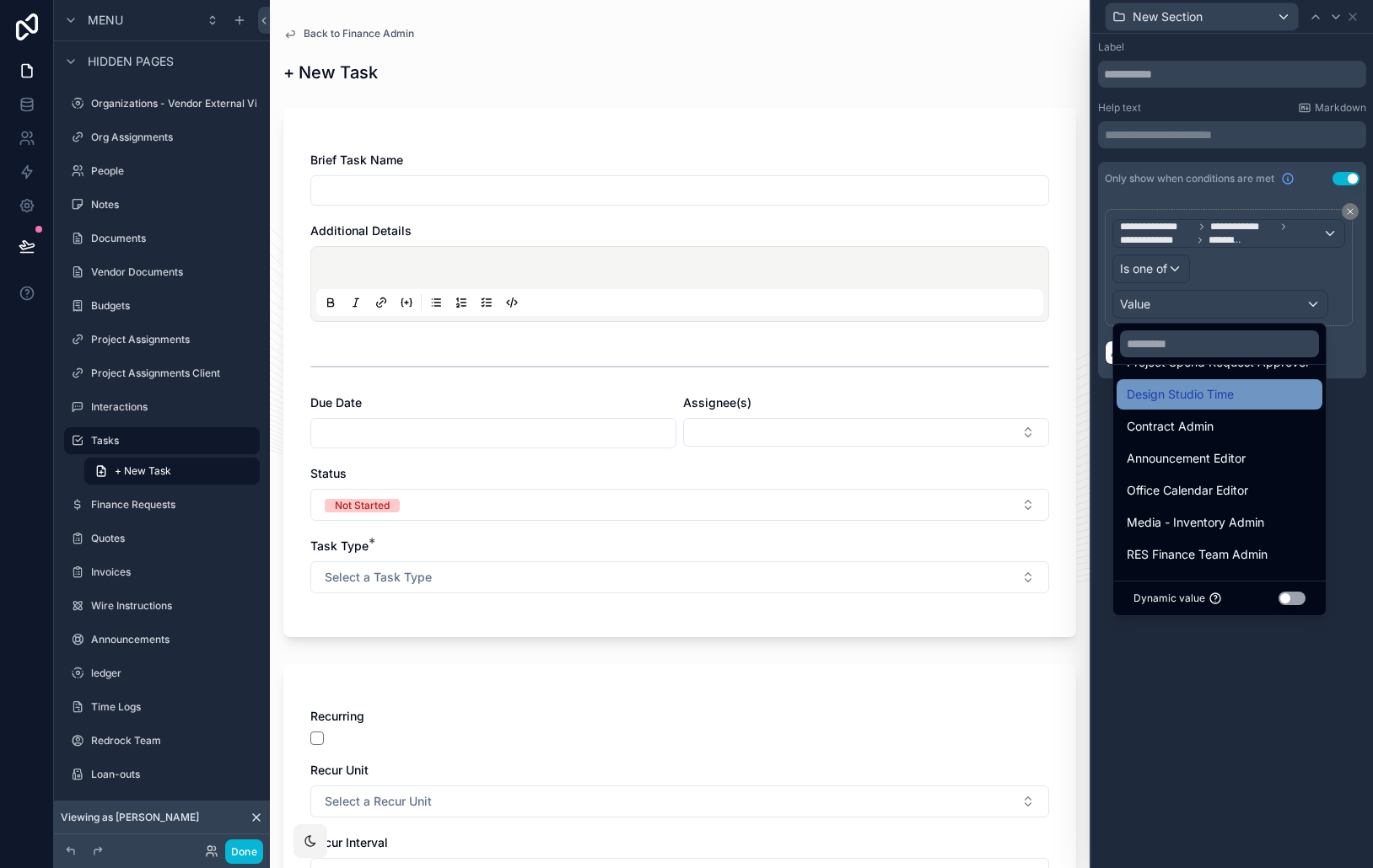
scroll to position [0, 0]
click at [1219, 399] on span "Task Template Creator" at bounding box center [1189, 394] width 126 height 20
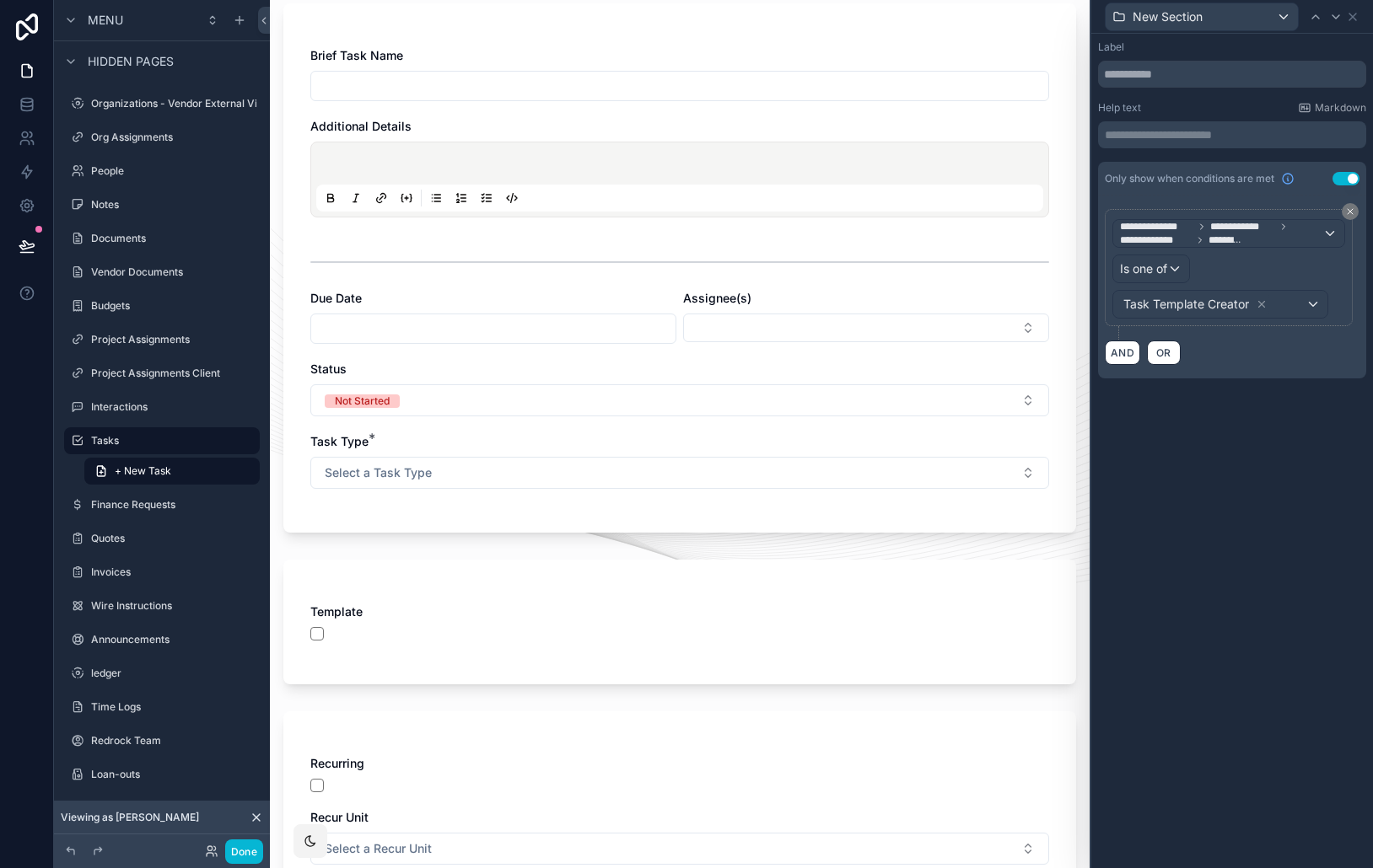
scroll to position [168, 0]
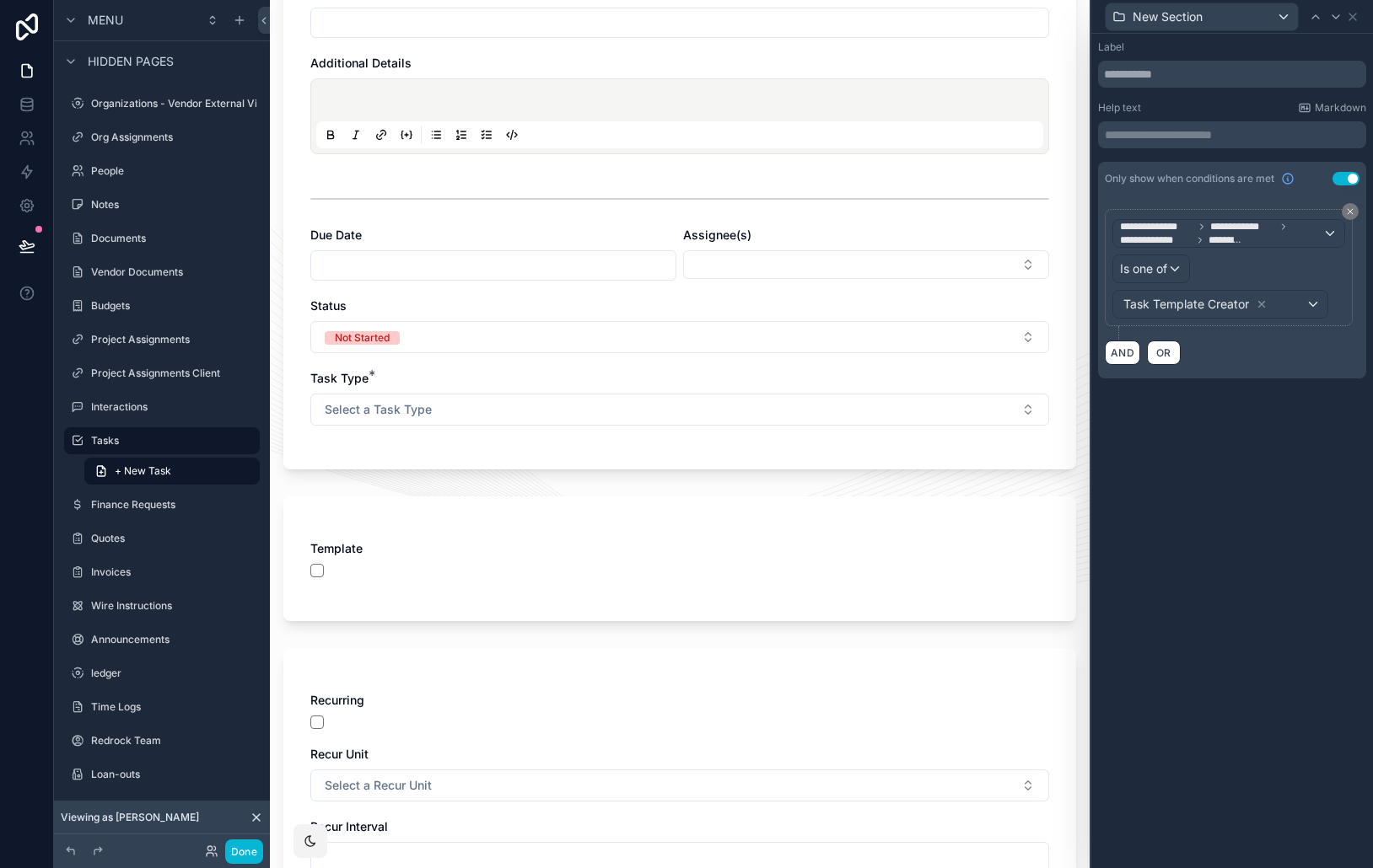
click at [259, 815] on icon at bounding box center [256, 817] width 14 height 14
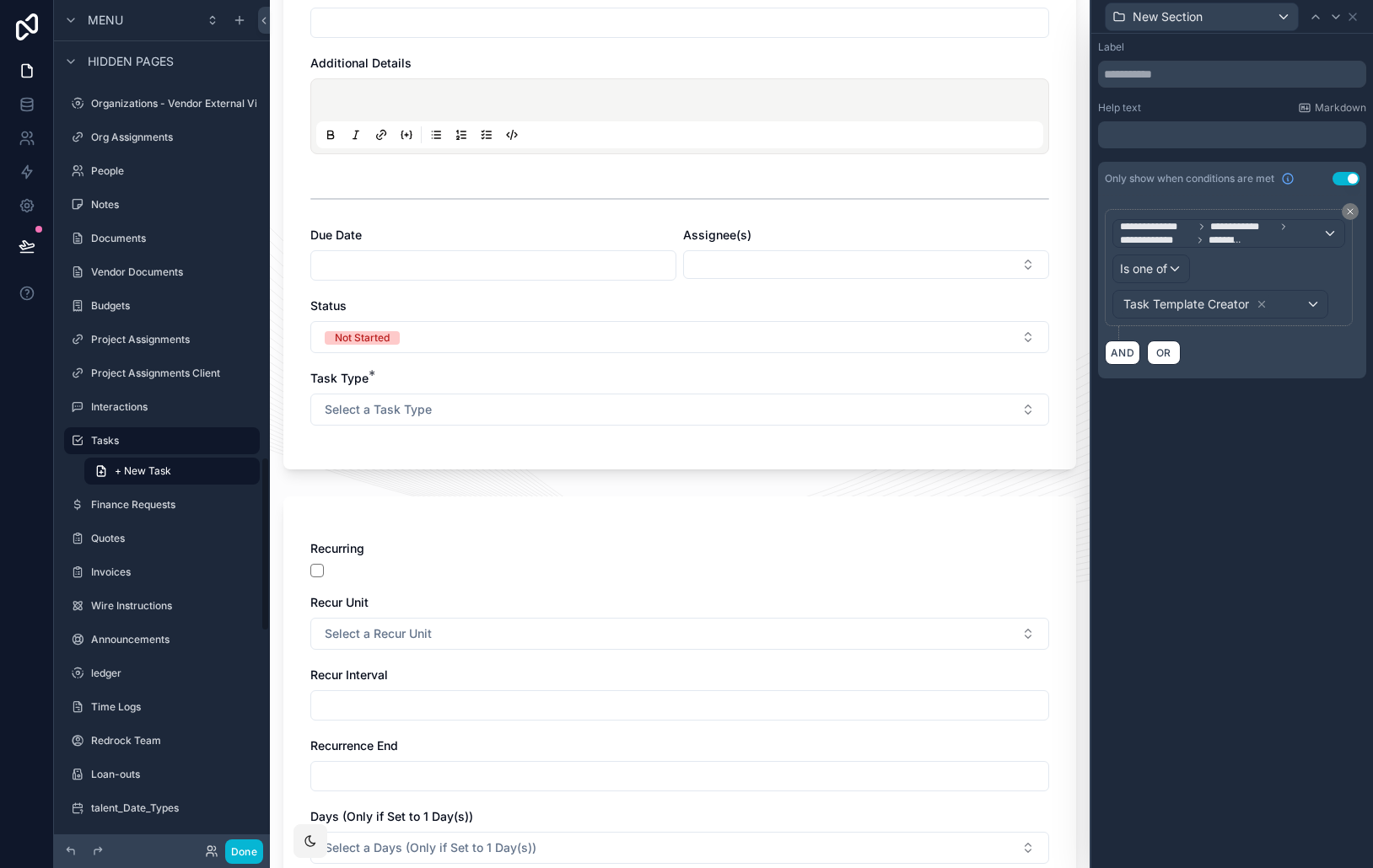
scroll to position [0, 0]
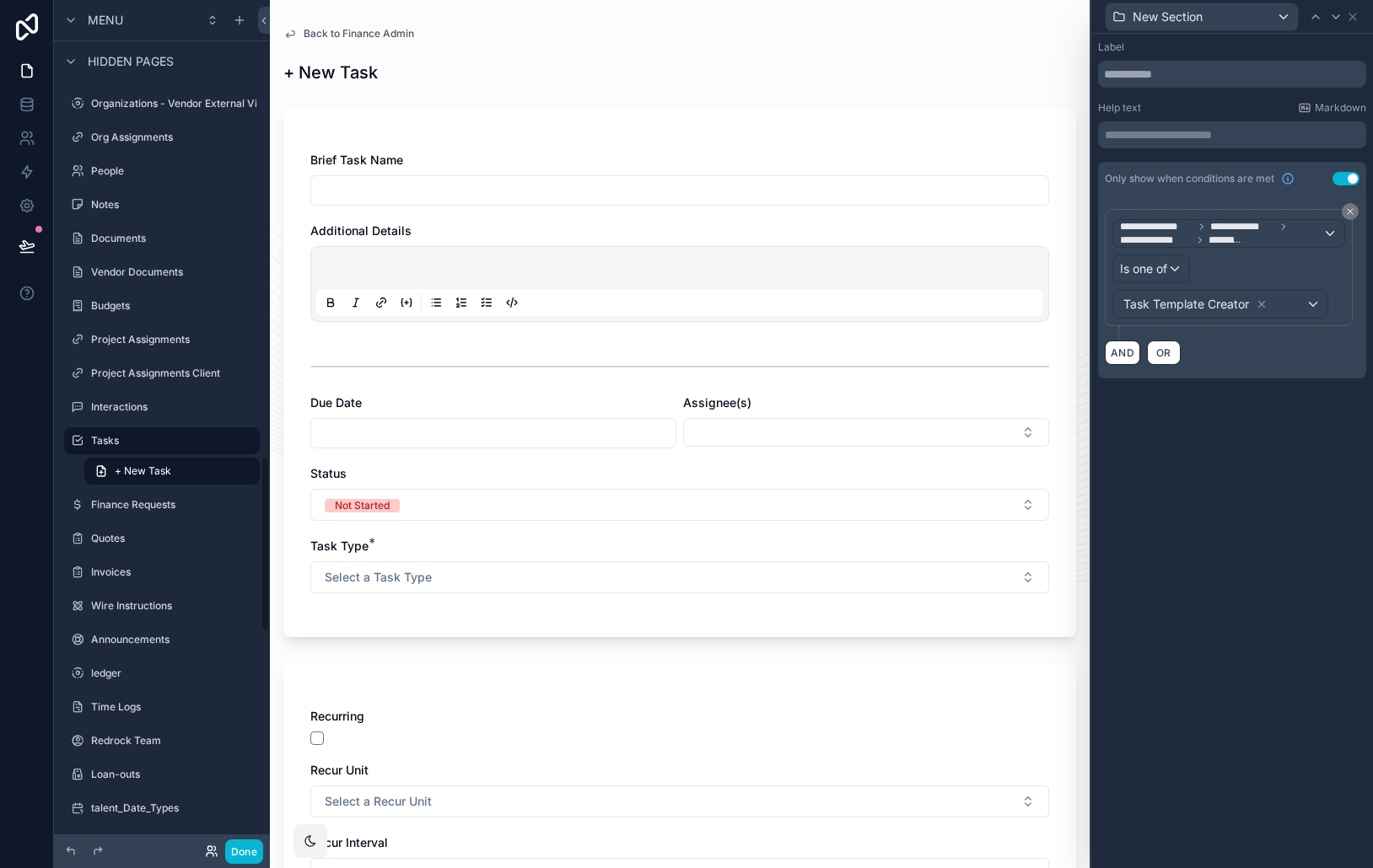
click at [213, 847] on icon at bounding box center [214, 849] width 2 height 4
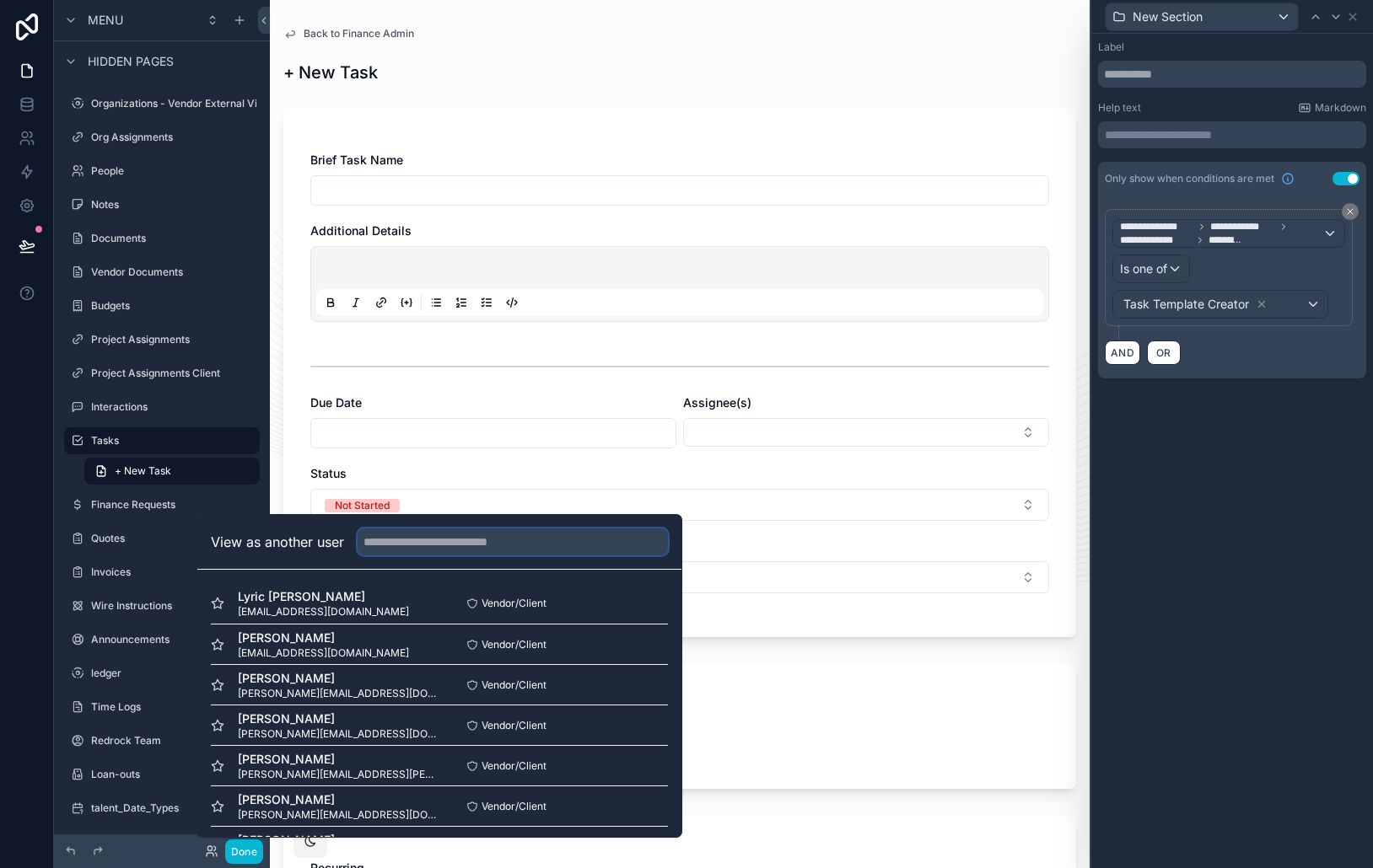
click at [430, 552] on input "text" at bounding box center [513, 542] width 310 height 27
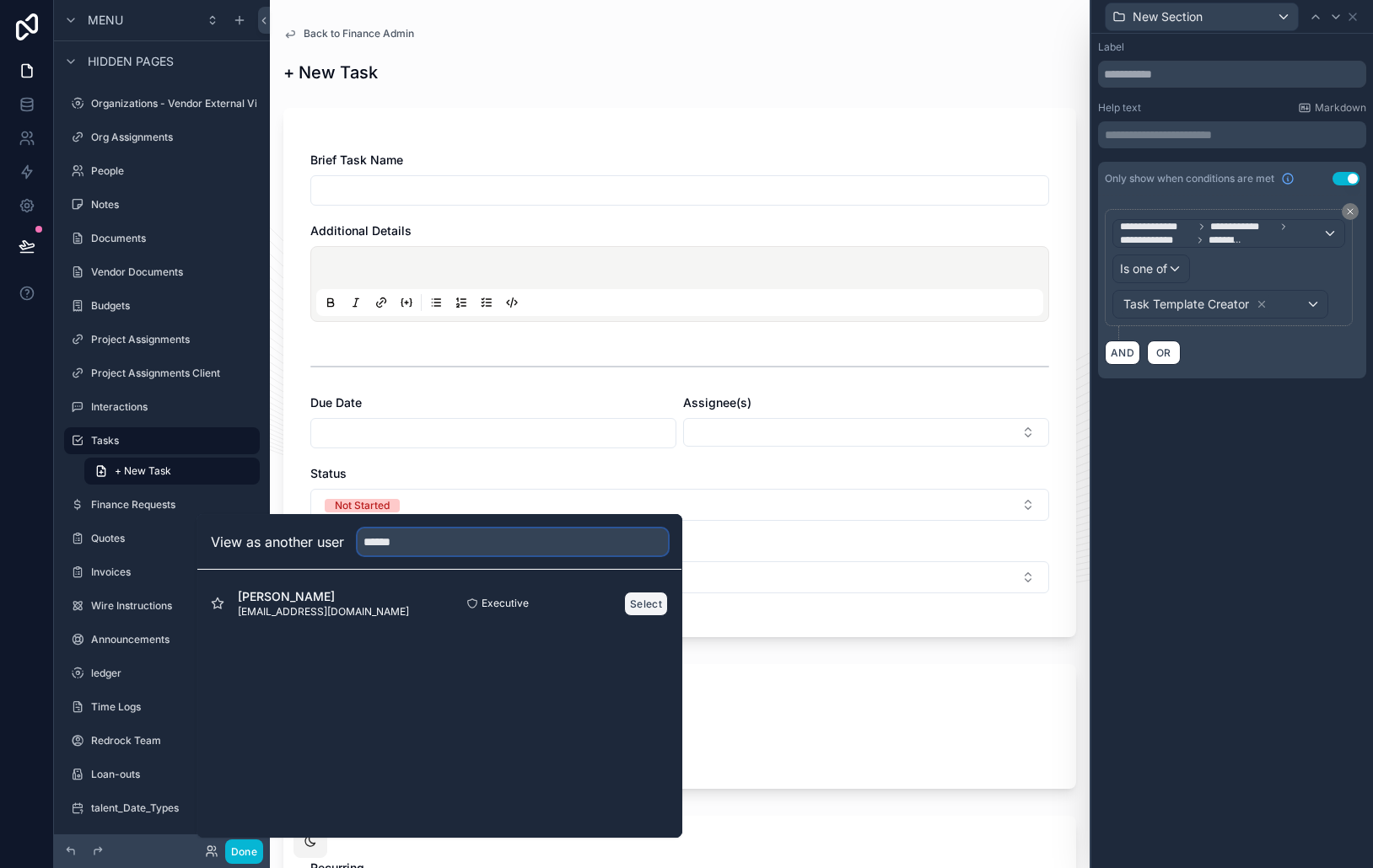
type input "******"
click at [654, 599] on button "Select" at bounding box center [645, 603] width 44 height 24
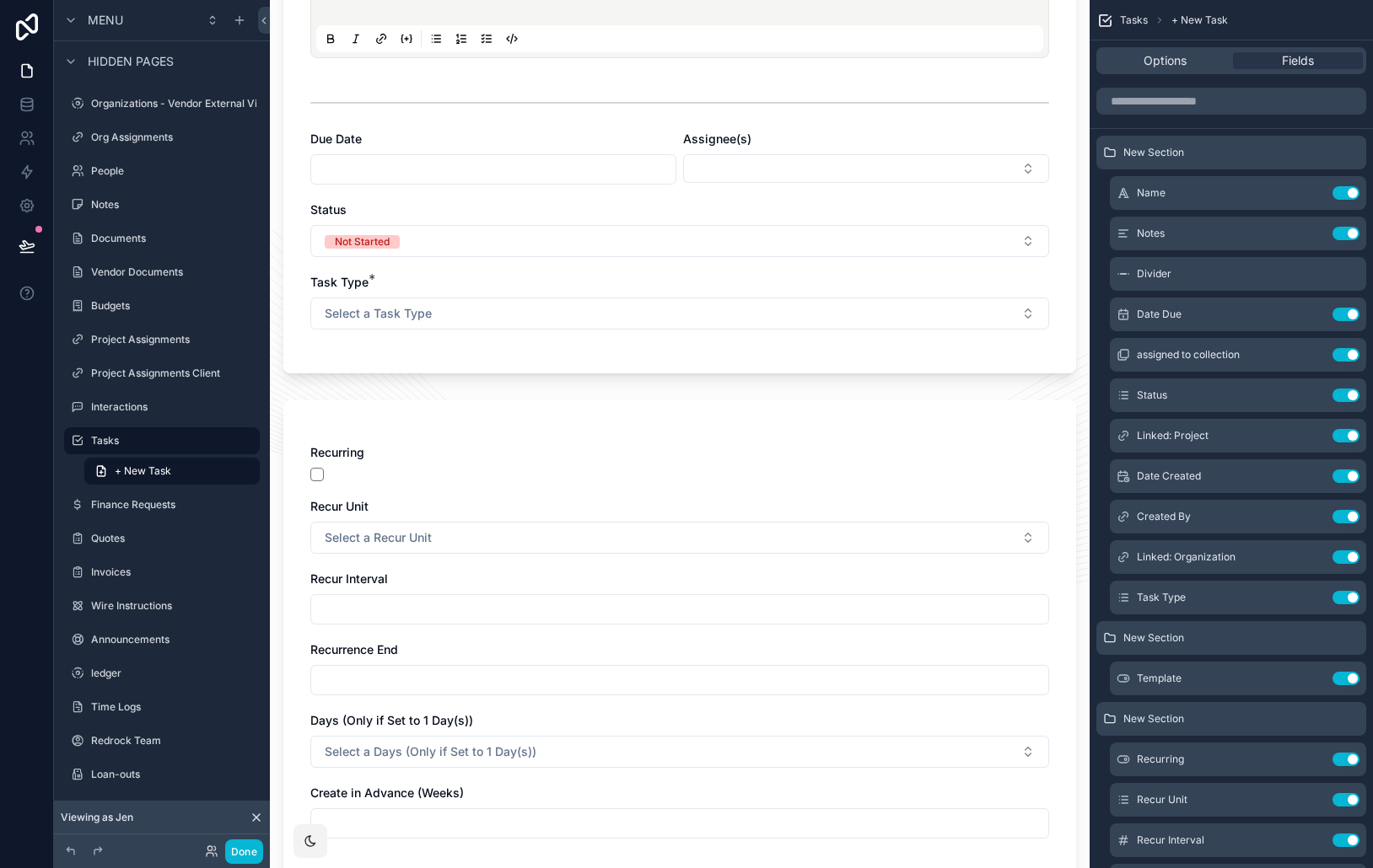
scroll to position [351, 0]
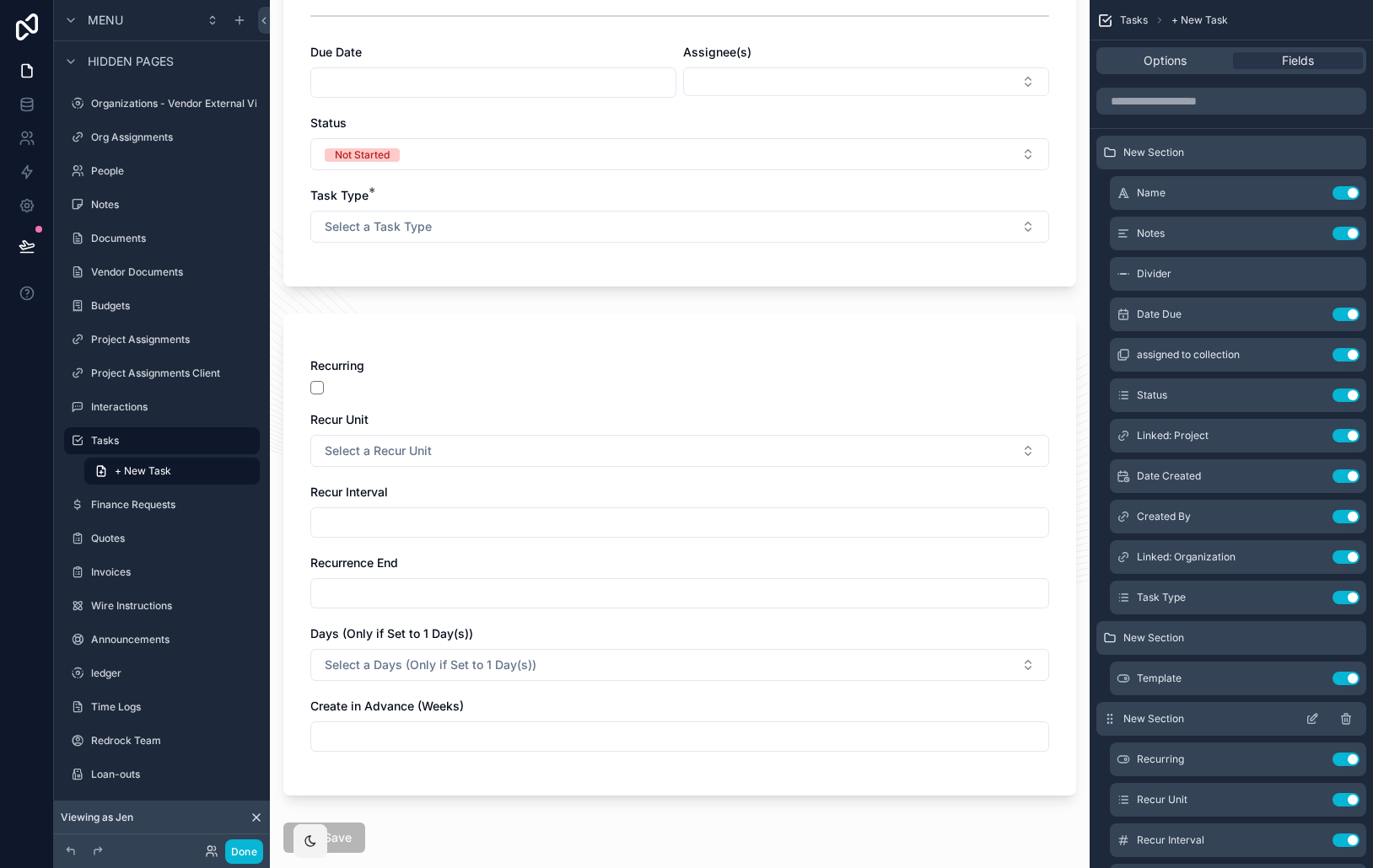
click at [1316, 720] on icon "scrollable content" at bounding box center [1312, 719] width 14 height 14
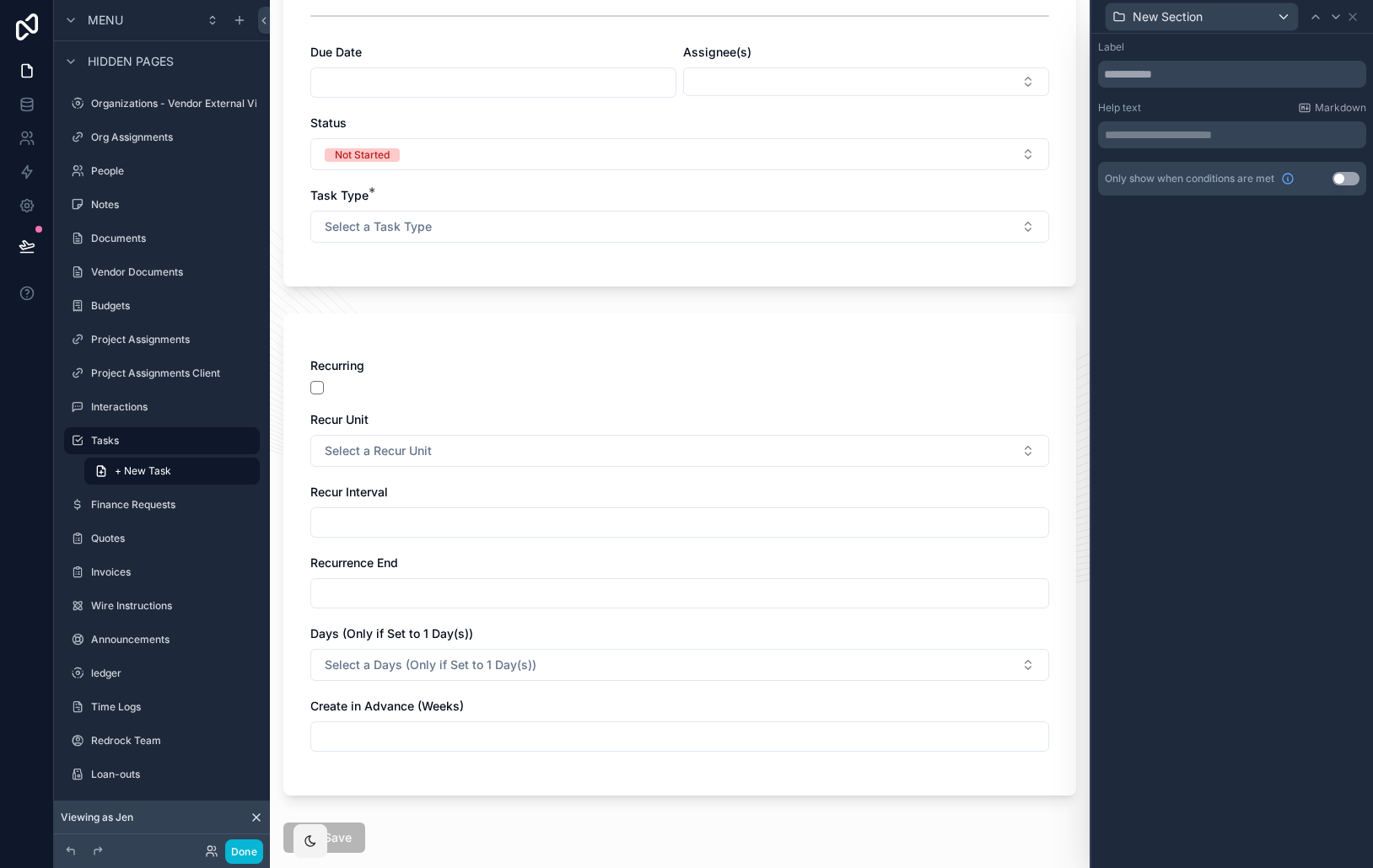
click at [1354, 183] on button "Use setting" at bounding box center [1346, 179] width 27 height 14
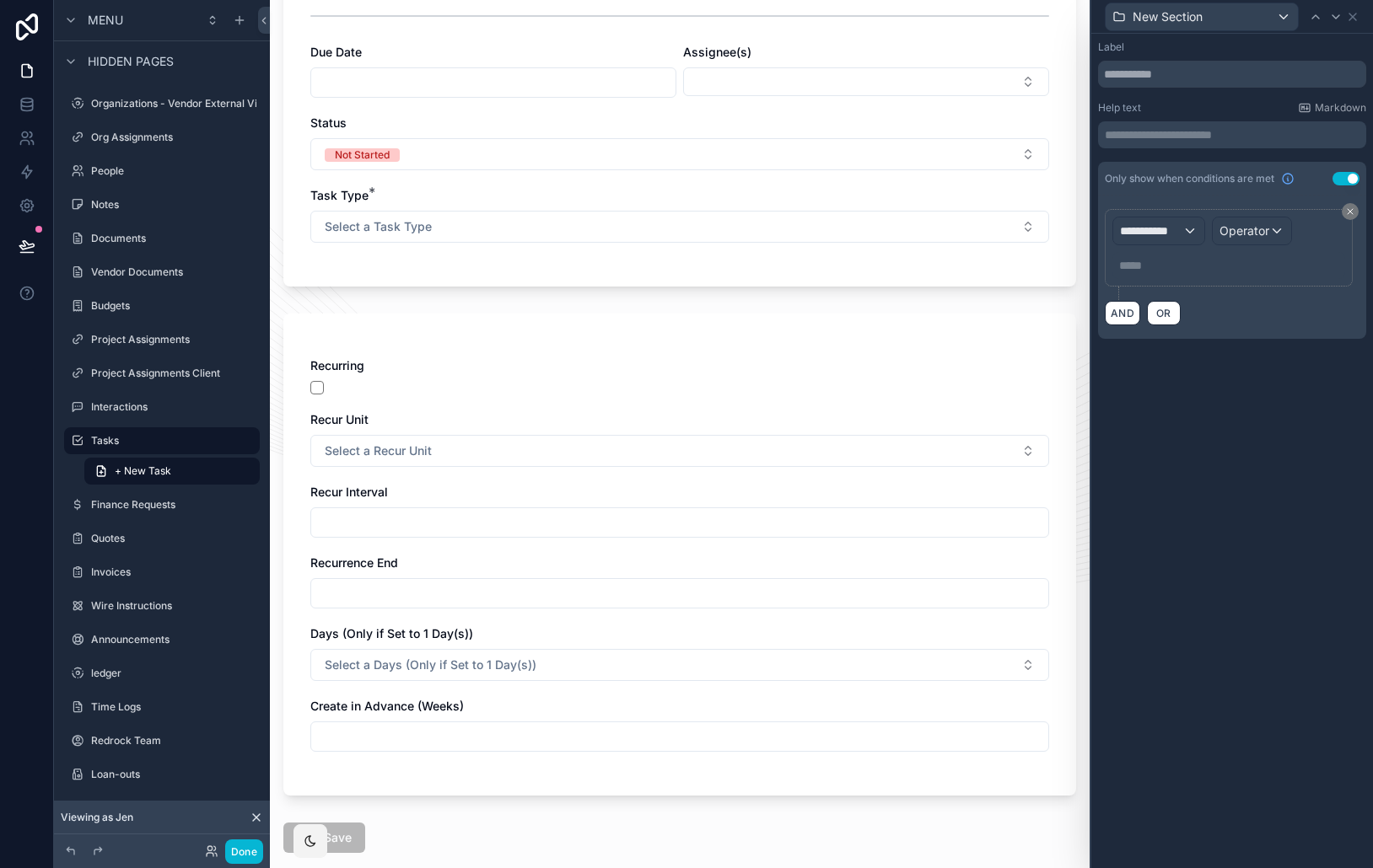
scroll to position [0, 0]
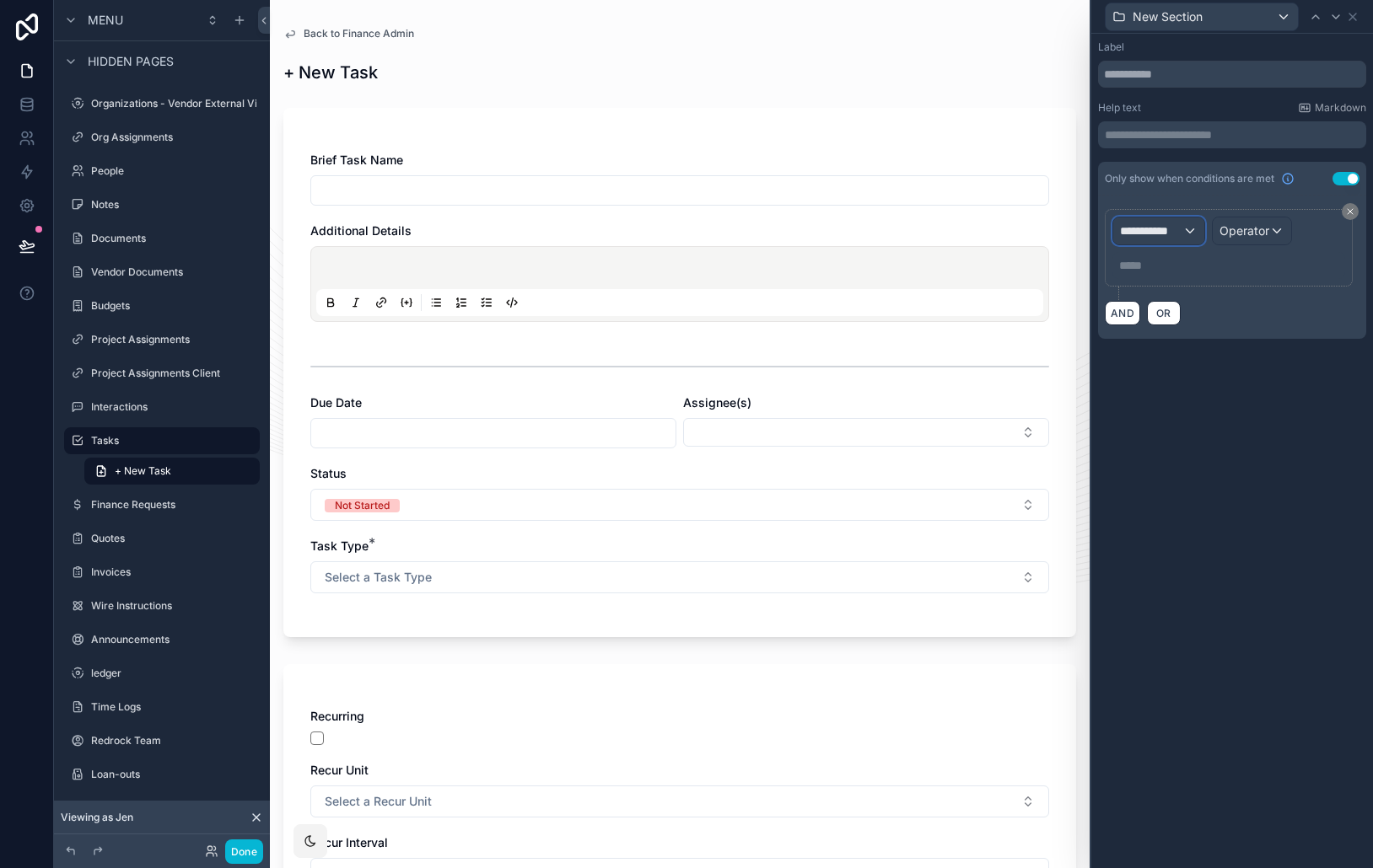
click at [1198, 235] on div "**********" at bounding box center [1158, 231] width 91 height 27
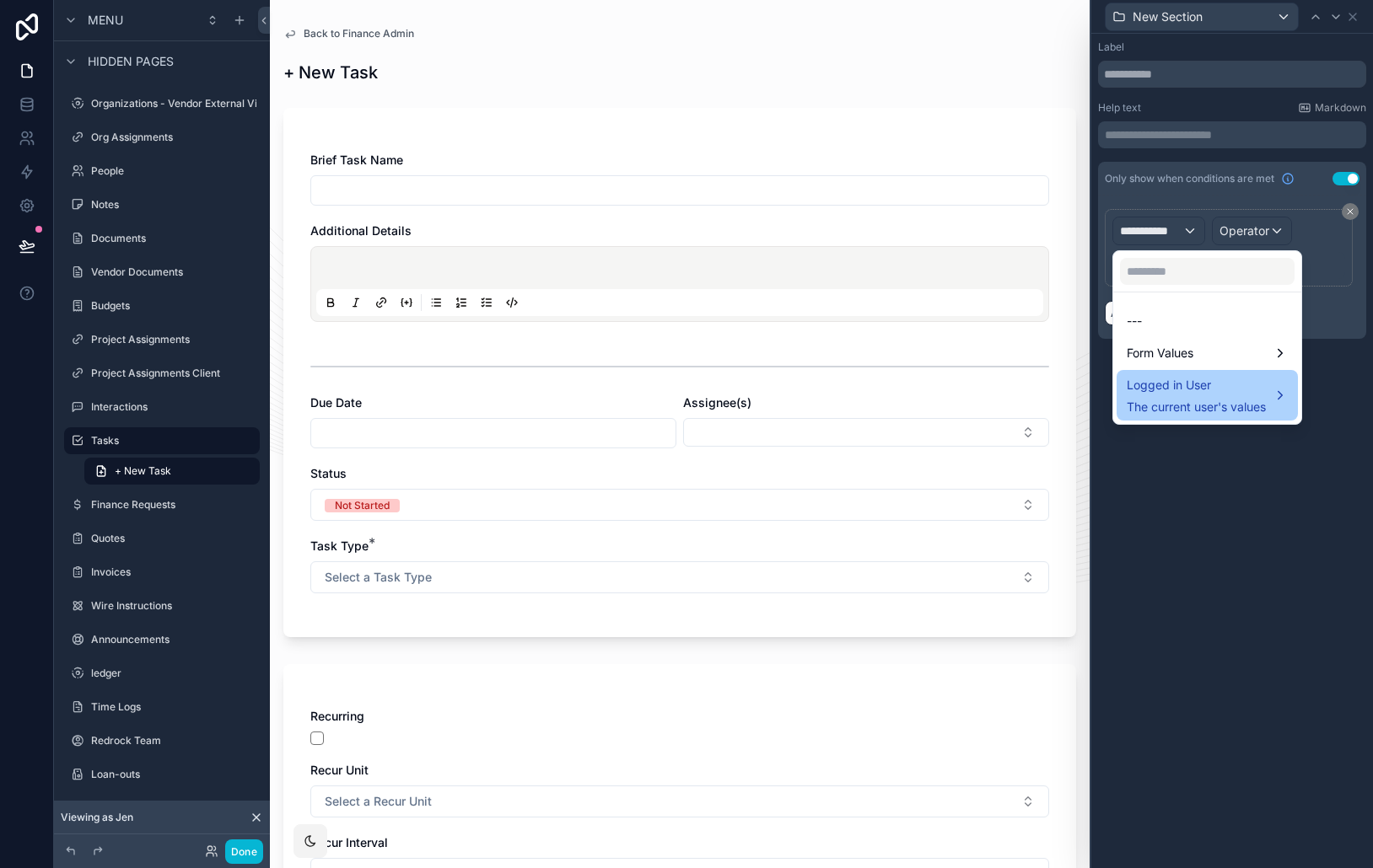
drag, startPoint x: 1235, startPoint y: 382, endPoint x: 1121, endPoint y: 397, distance: 115.0
click at [1235, 382] on span "Logged in User" at bounding box center [1196, 385] width 139 height 20
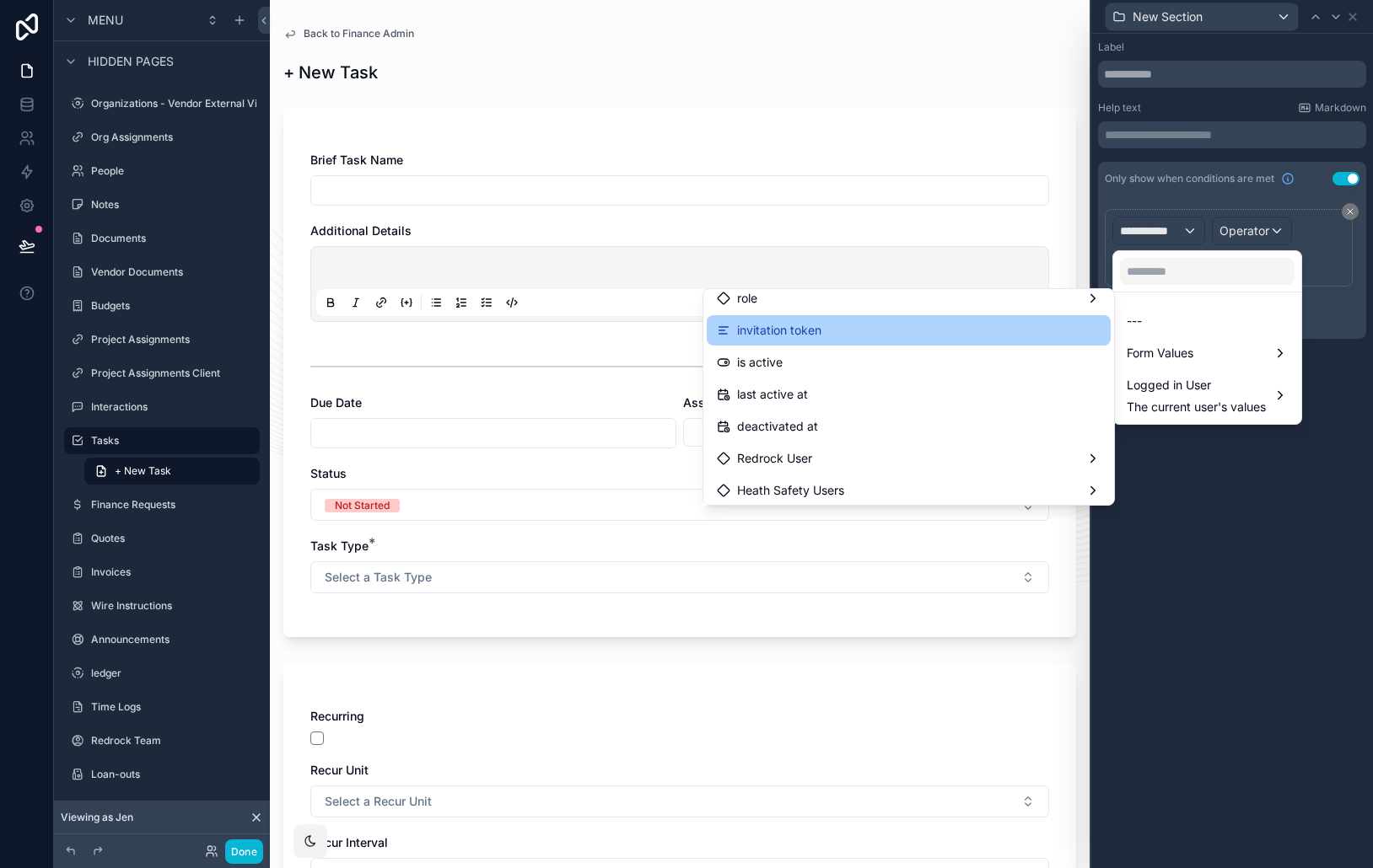
scroll to position [222, 0]
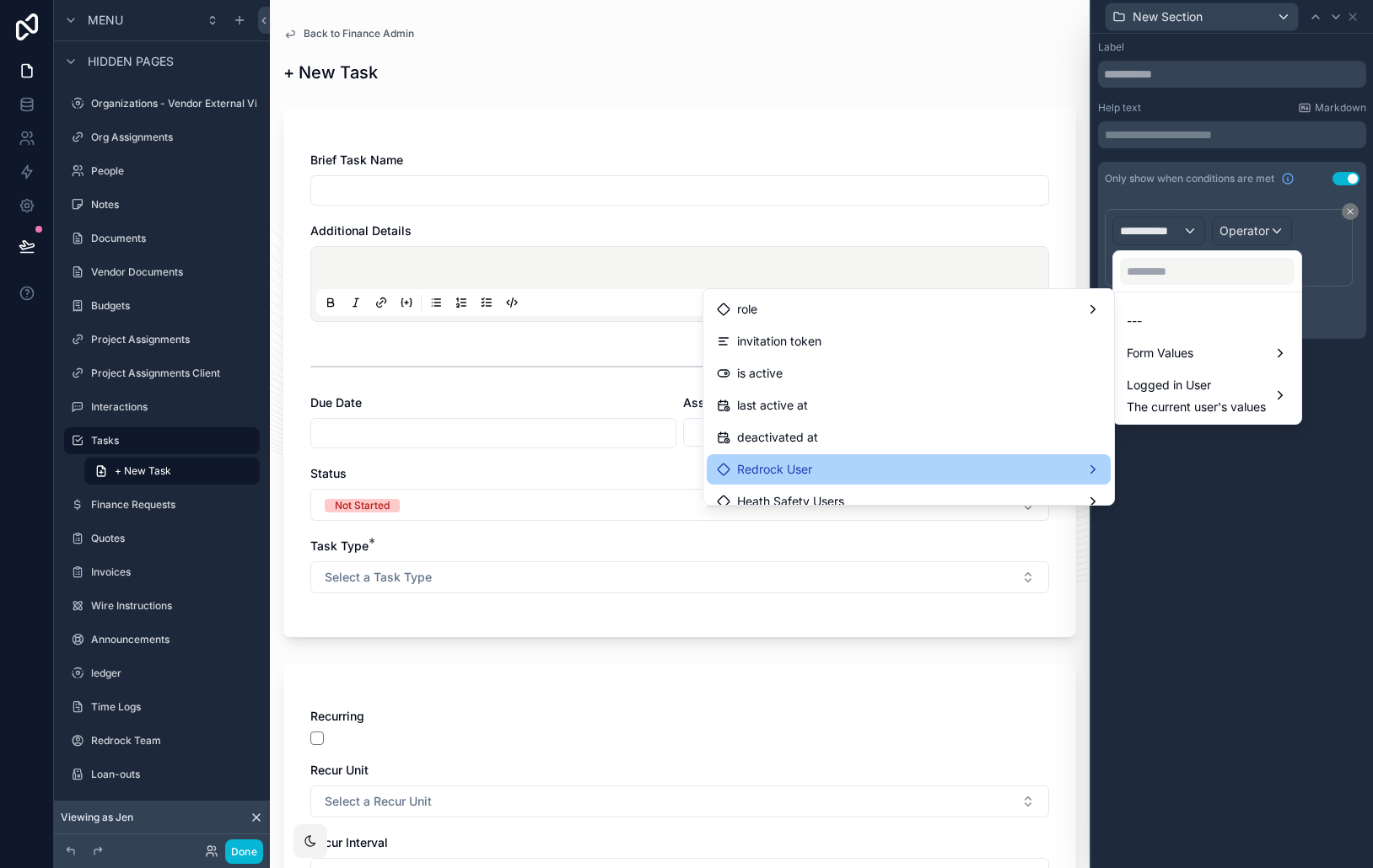
click at [849, 458] on div "Redrock User" at bounding box center [908, 469] width 403 height 30
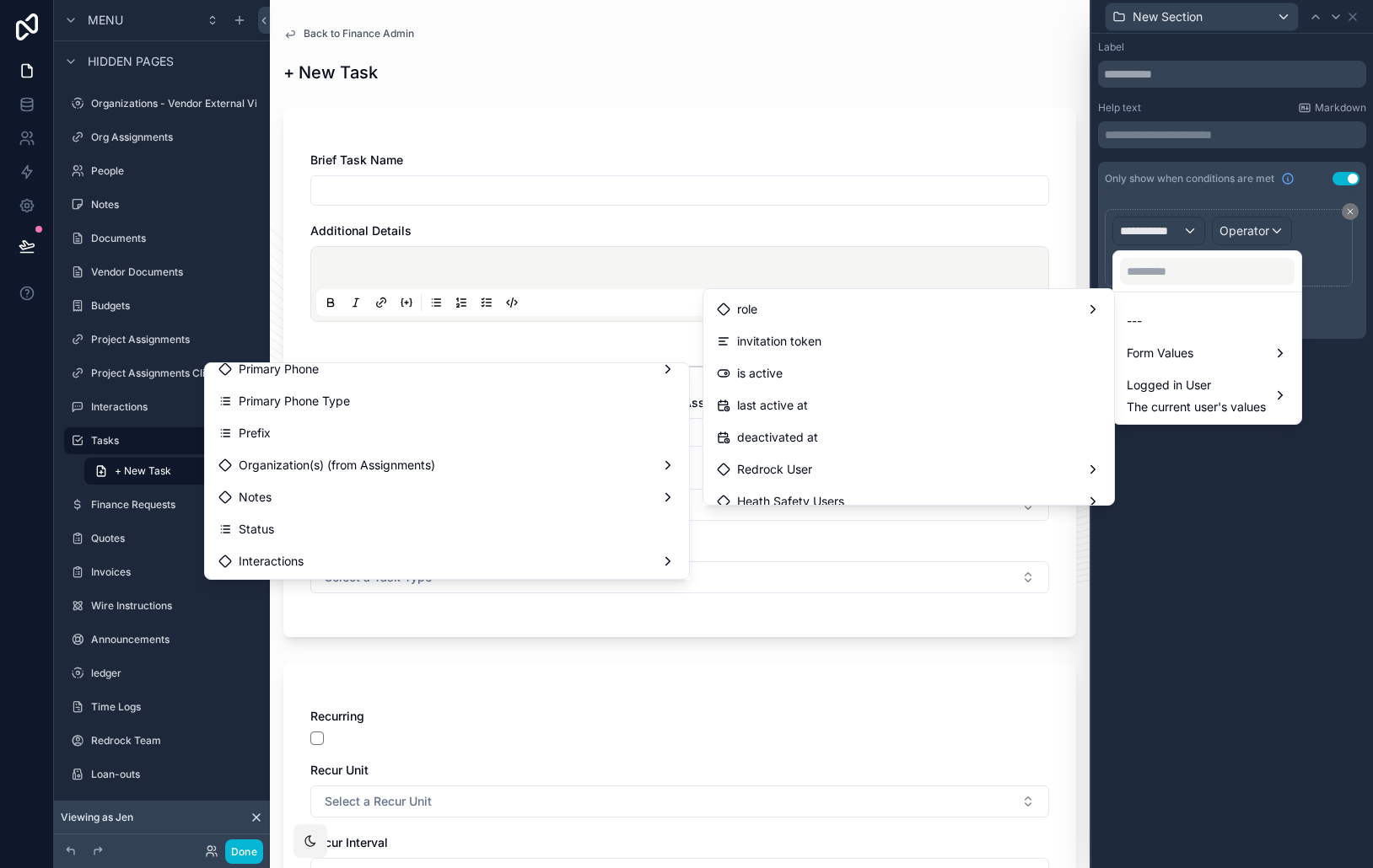
scroll to position [1987, 0]
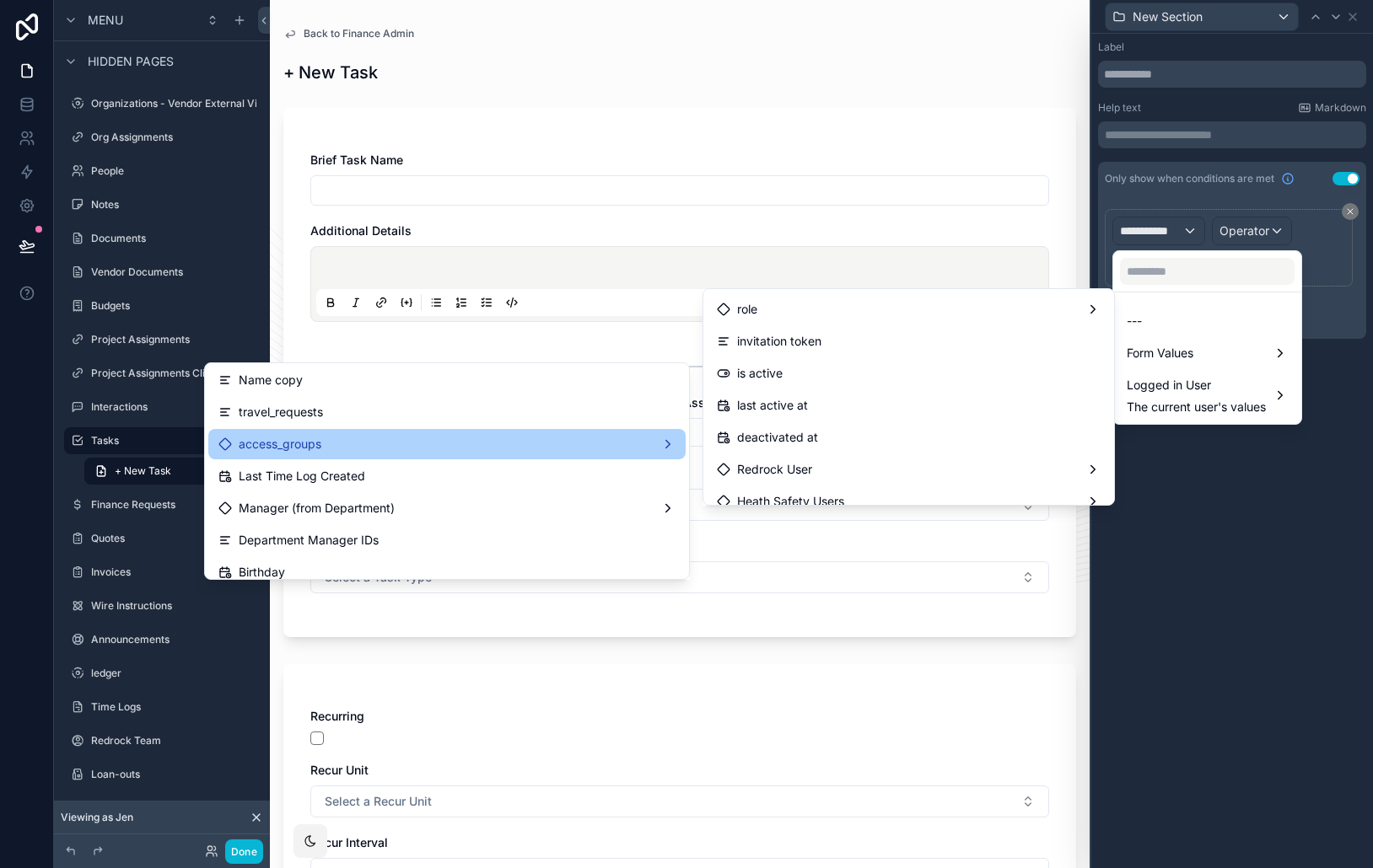
click at [493, 451] on div "access_groups" at bounding box center [446, 444] width 457 height 20
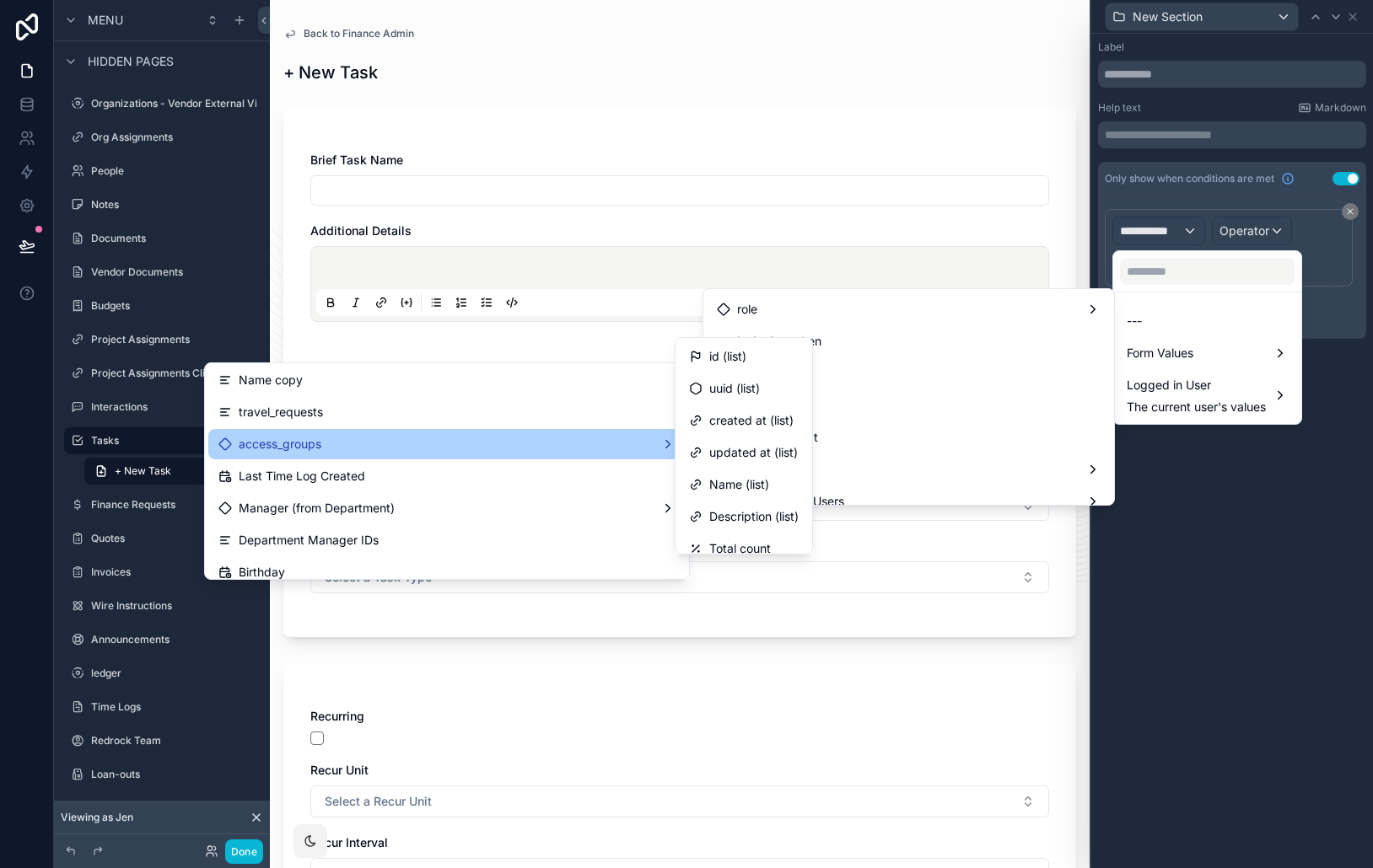
click at [746, 359] on span "id (list)" at bounding box center [728, 357] width 37 height 20
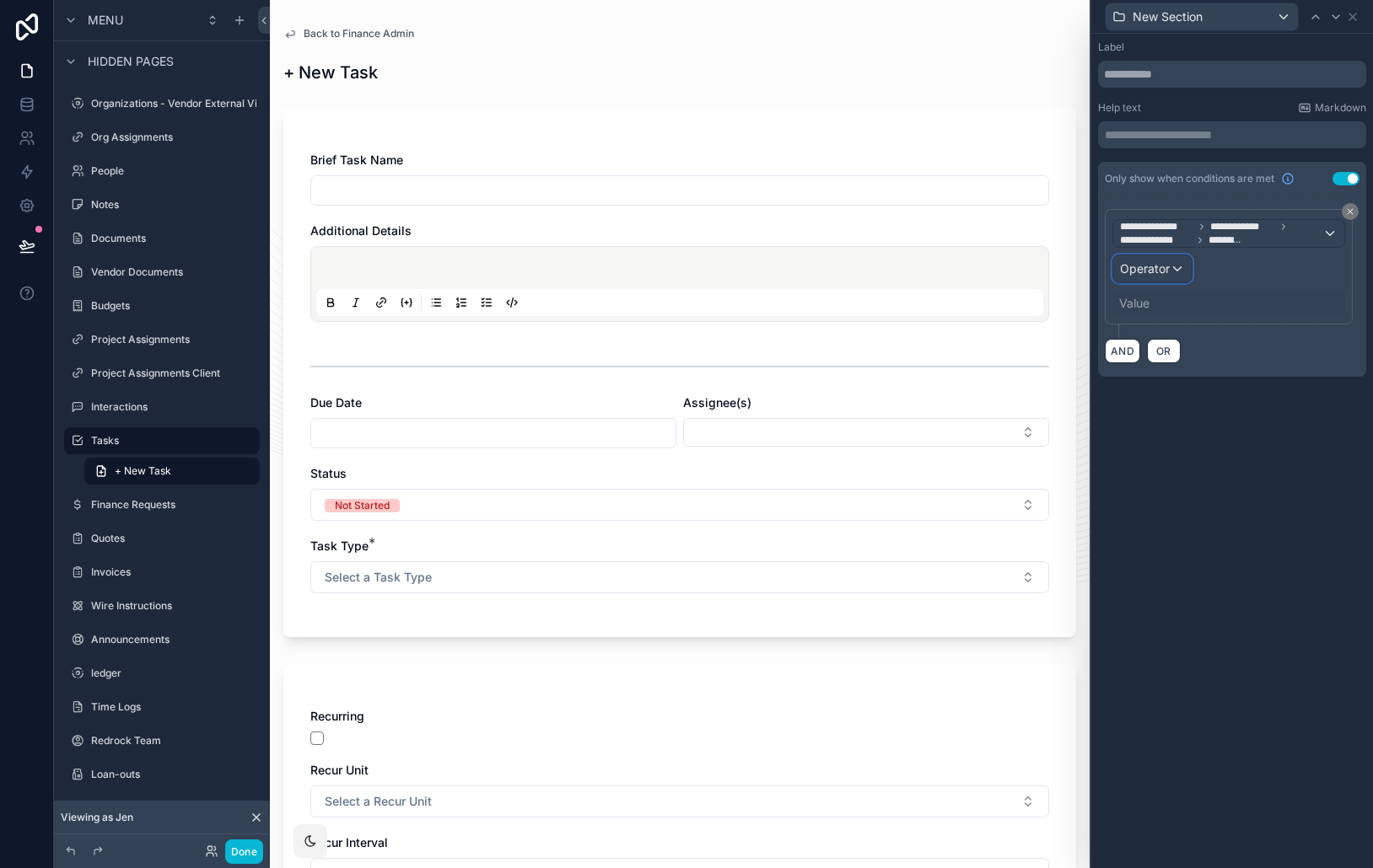
click at [1148, 266] on span "Operator" at bounding box center [1144, 268] width 50 height 15
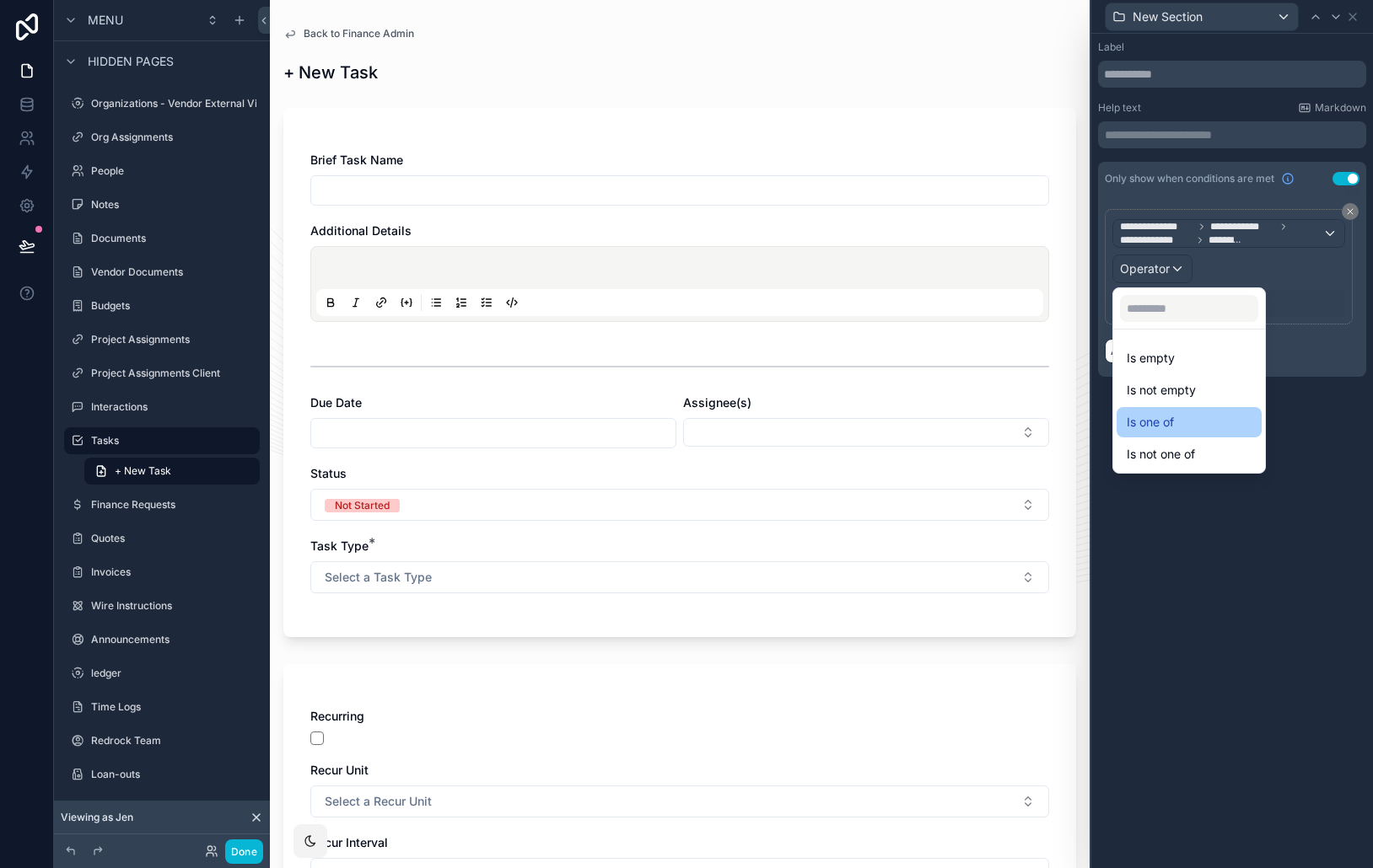
drag, startPoint x: 1184, startPoint y: 427, endPoint x: 1171, endPoint y: 357, distance: 71.2
click at [1184, 427] on div "Is one of" at bounding box center [1189, 422] width 125 height 20
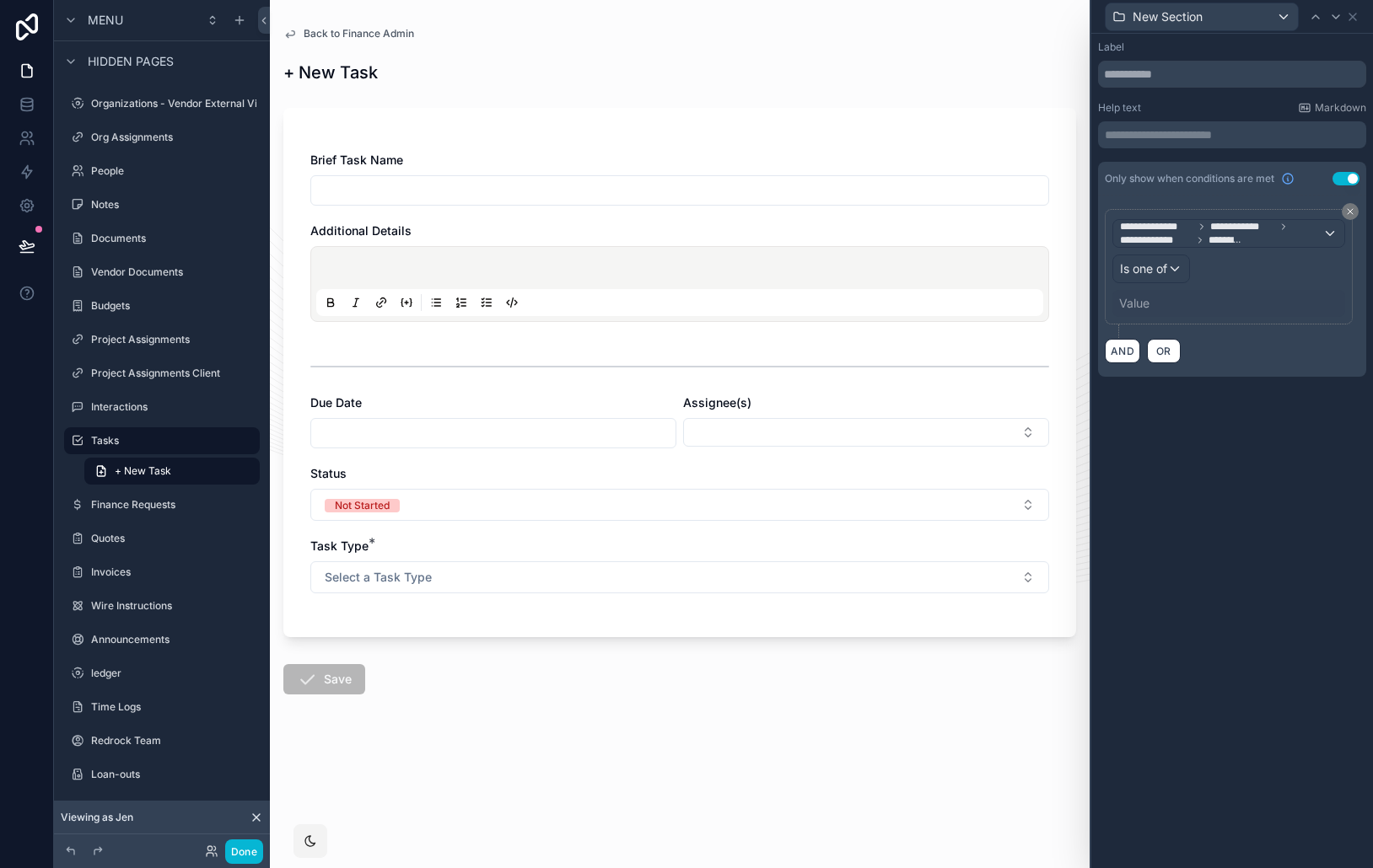
click at [1158, 302] on div "Value" at bounding box center [1228, 304] width 233 height 27
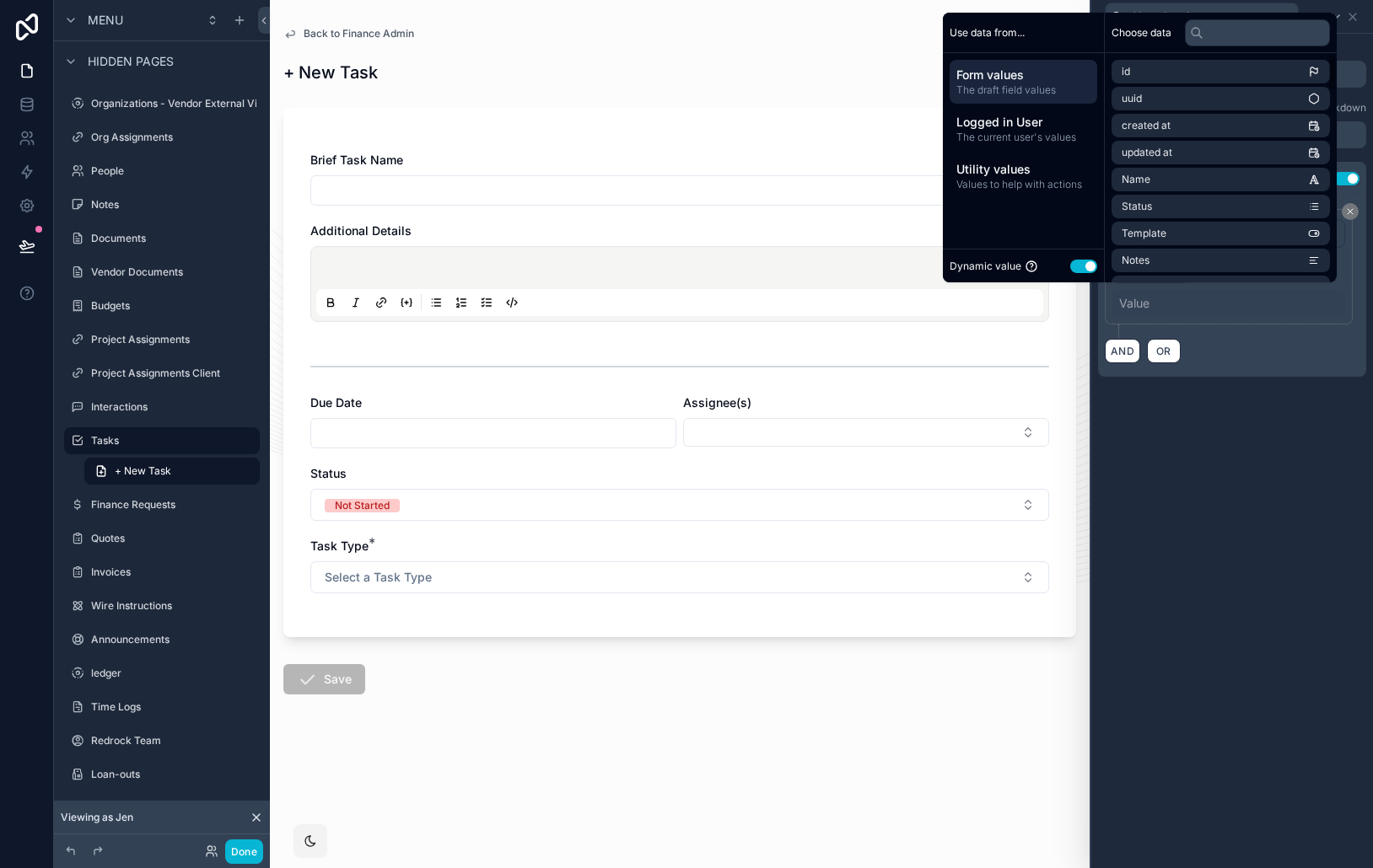
click at [1073, 265] on button "Use setting" at bounding box center [1084, 266] width 27 height 14
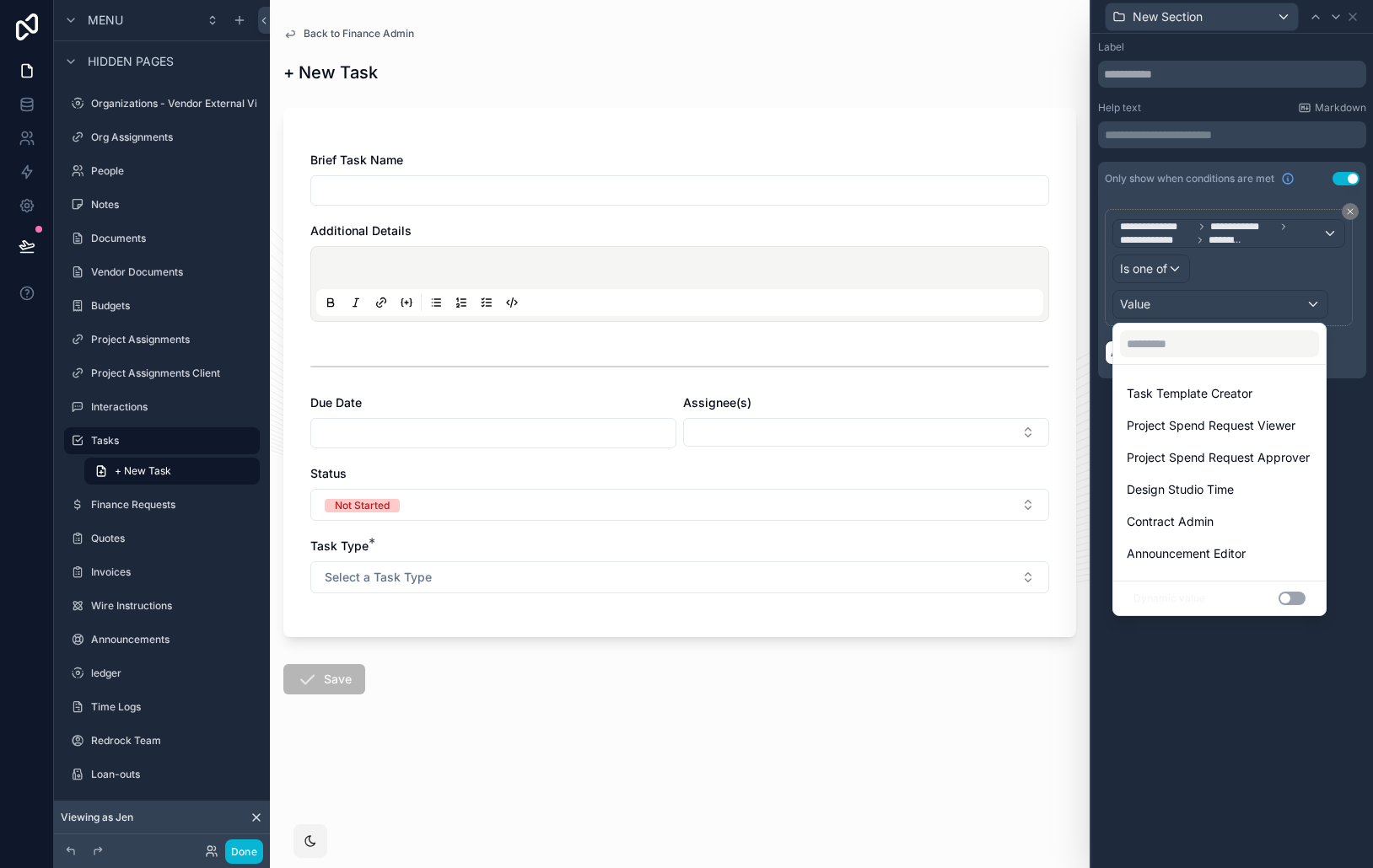
click at [1236, 387] on span "Task Template Creator" at bounding box center [1189, 394] width 126 height 20
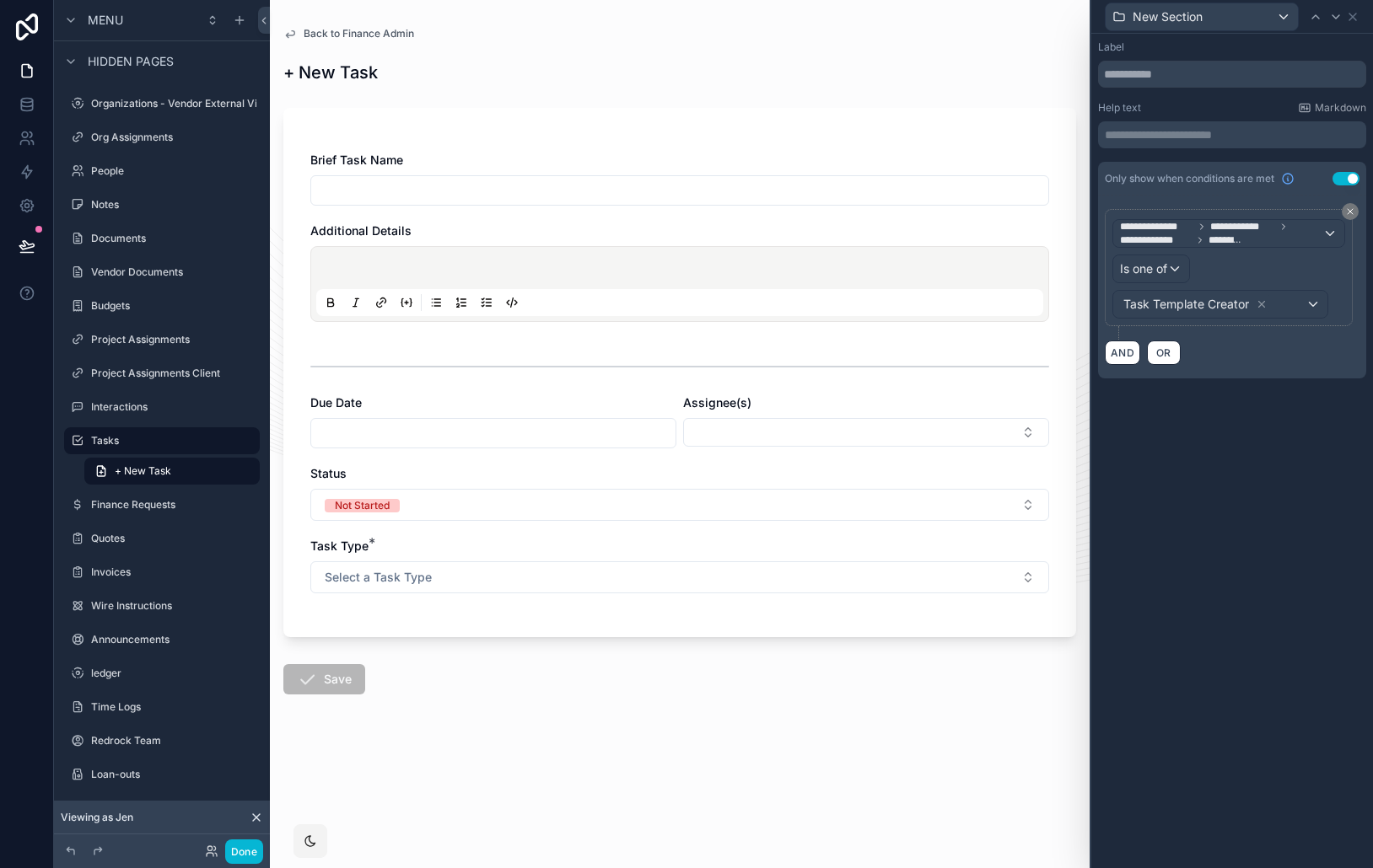
click at [258, 818] on icon at bounding box center [256, 817] width 7 height 7
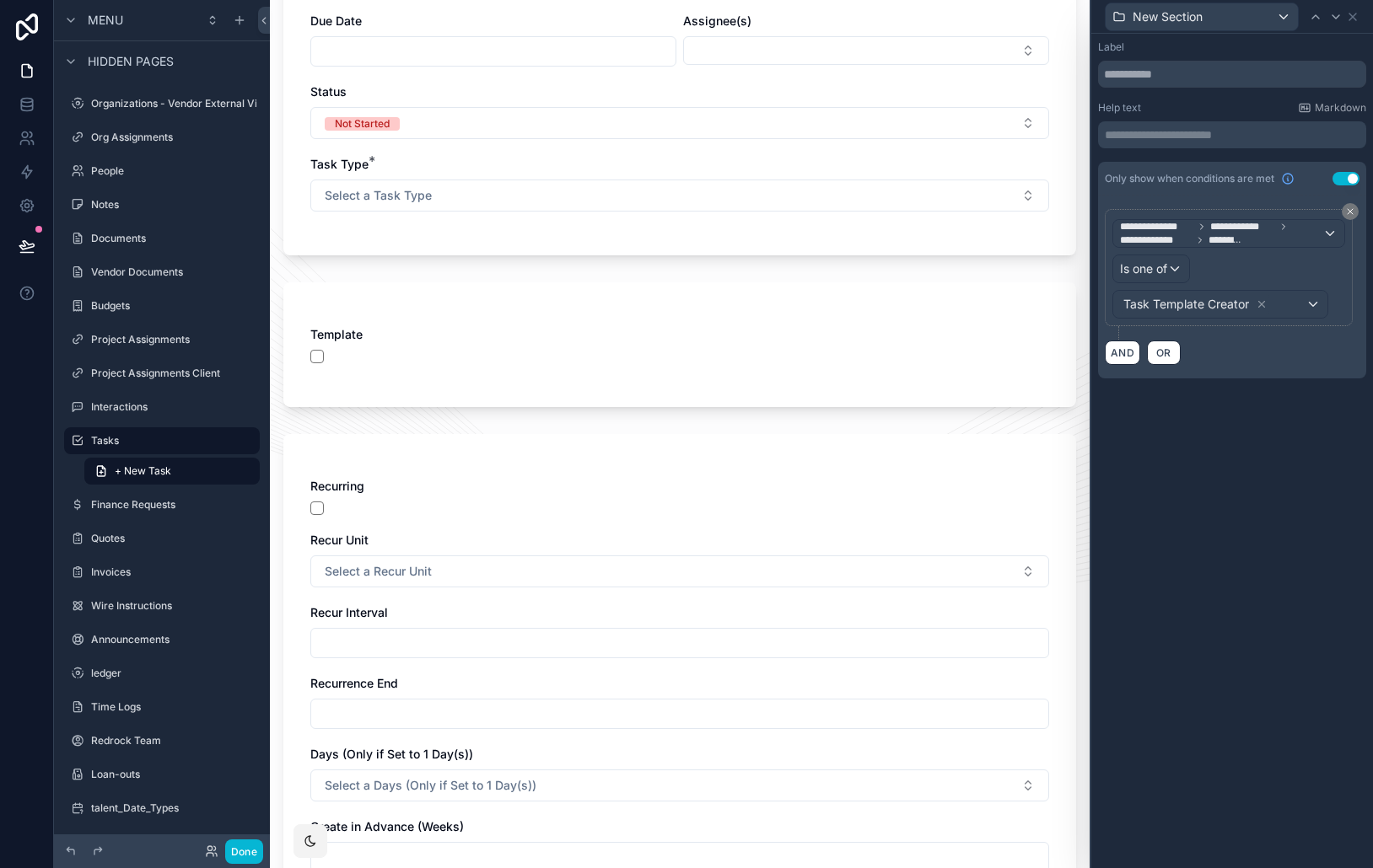
scroll to position [0, 0]
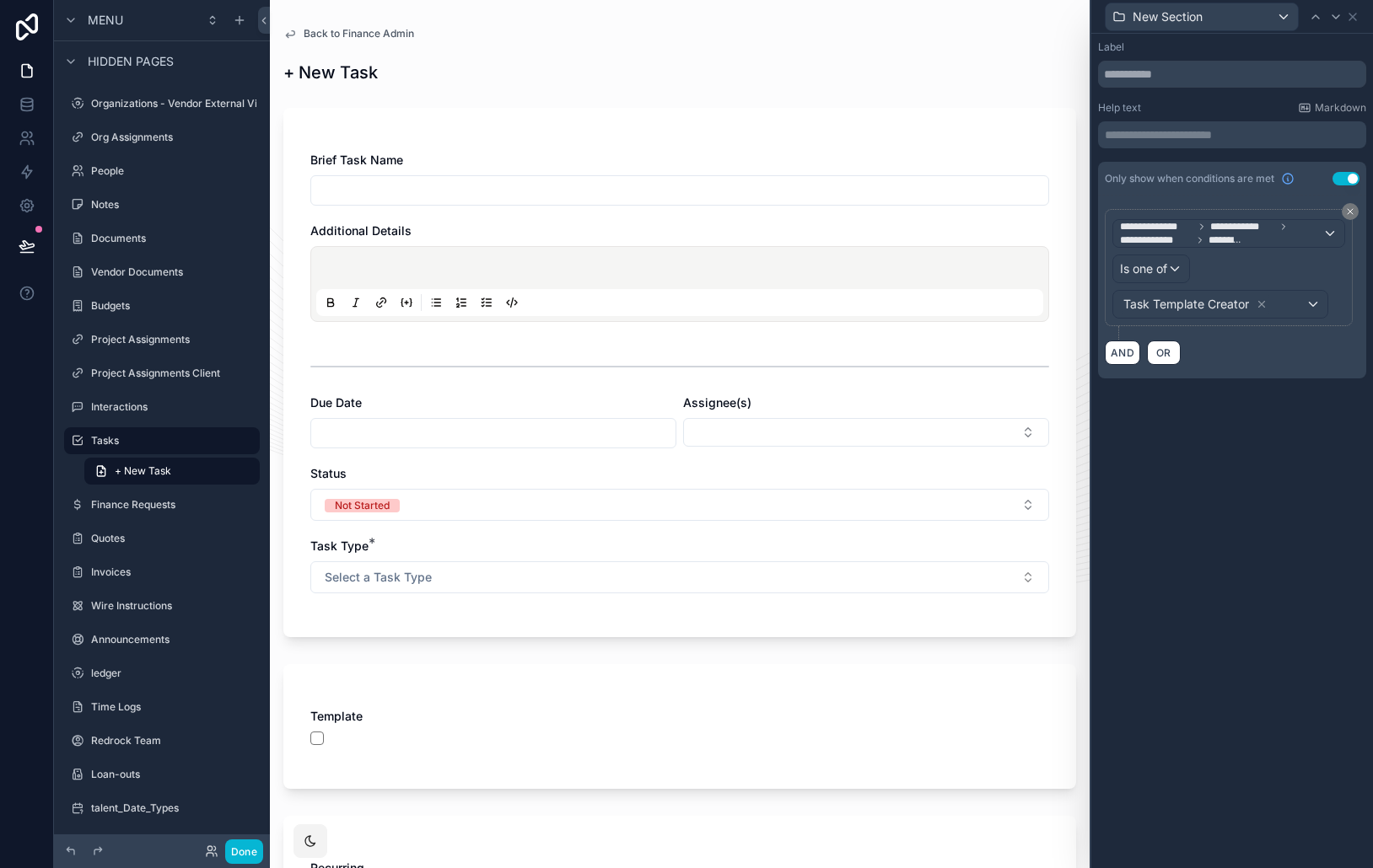
click at [628, 580] on button "Select a Task Type" at bounding box center [679, 577] width 739 height 32
click at [570, 570] on button "Select a Task Type" at bounding box center [679, 577] width 739 height 32
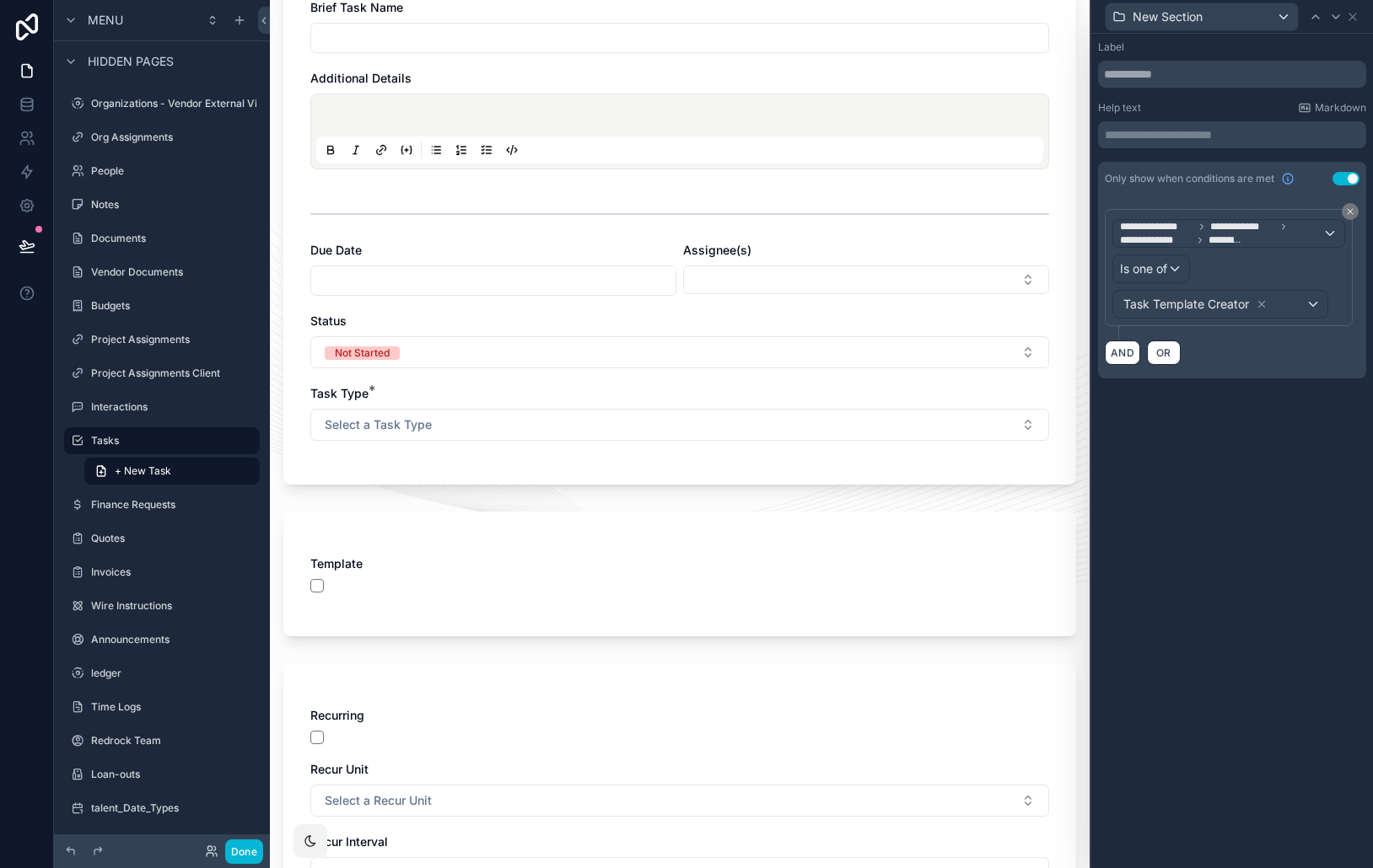
scroll to position [326, 0]
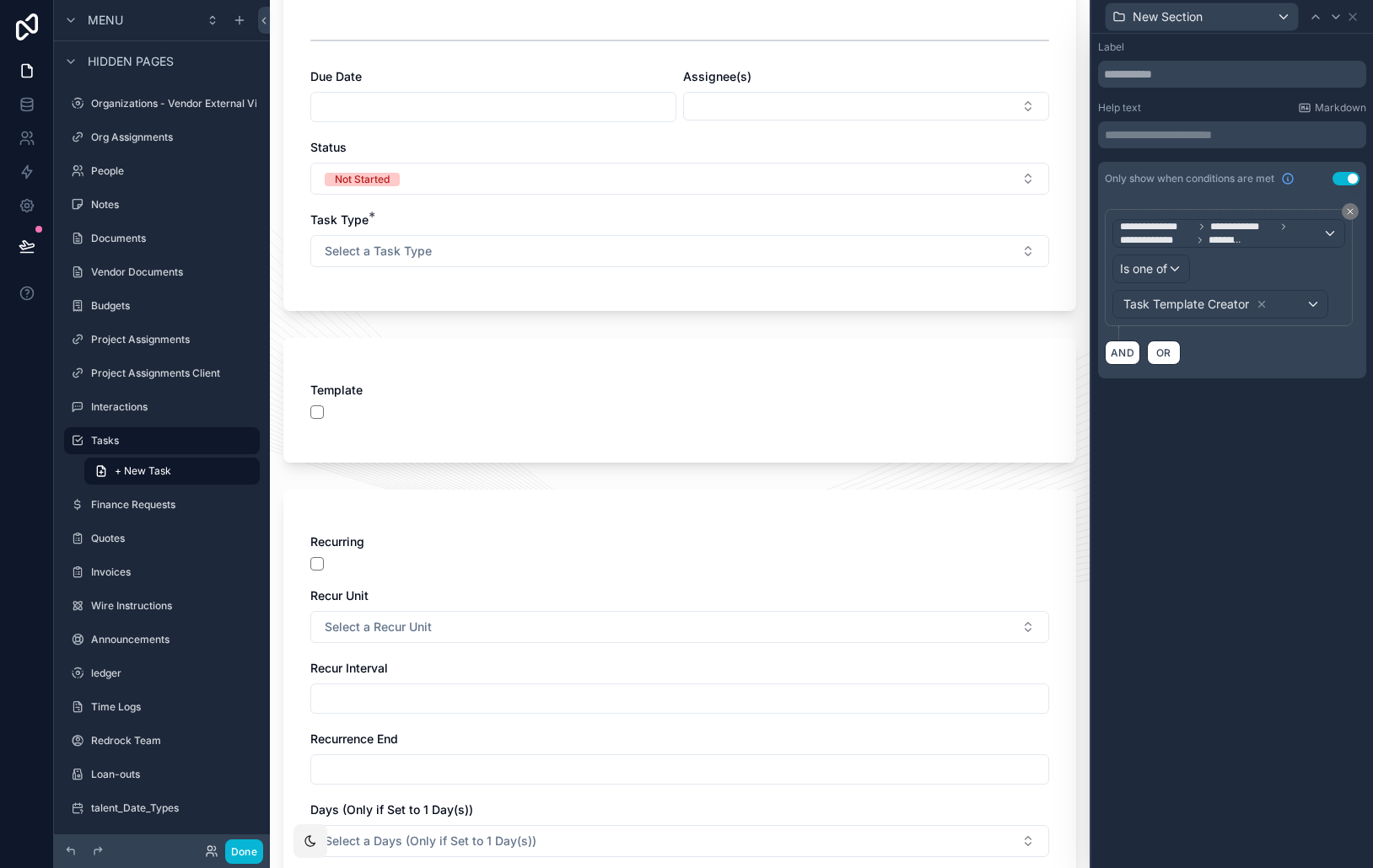
click at [1360, 17] on div "New Section" at bounding box center [1231, 17] width 268 height 33
click at [1354, 19] on icon at bounding box center [1352, 17] width 7 height 7
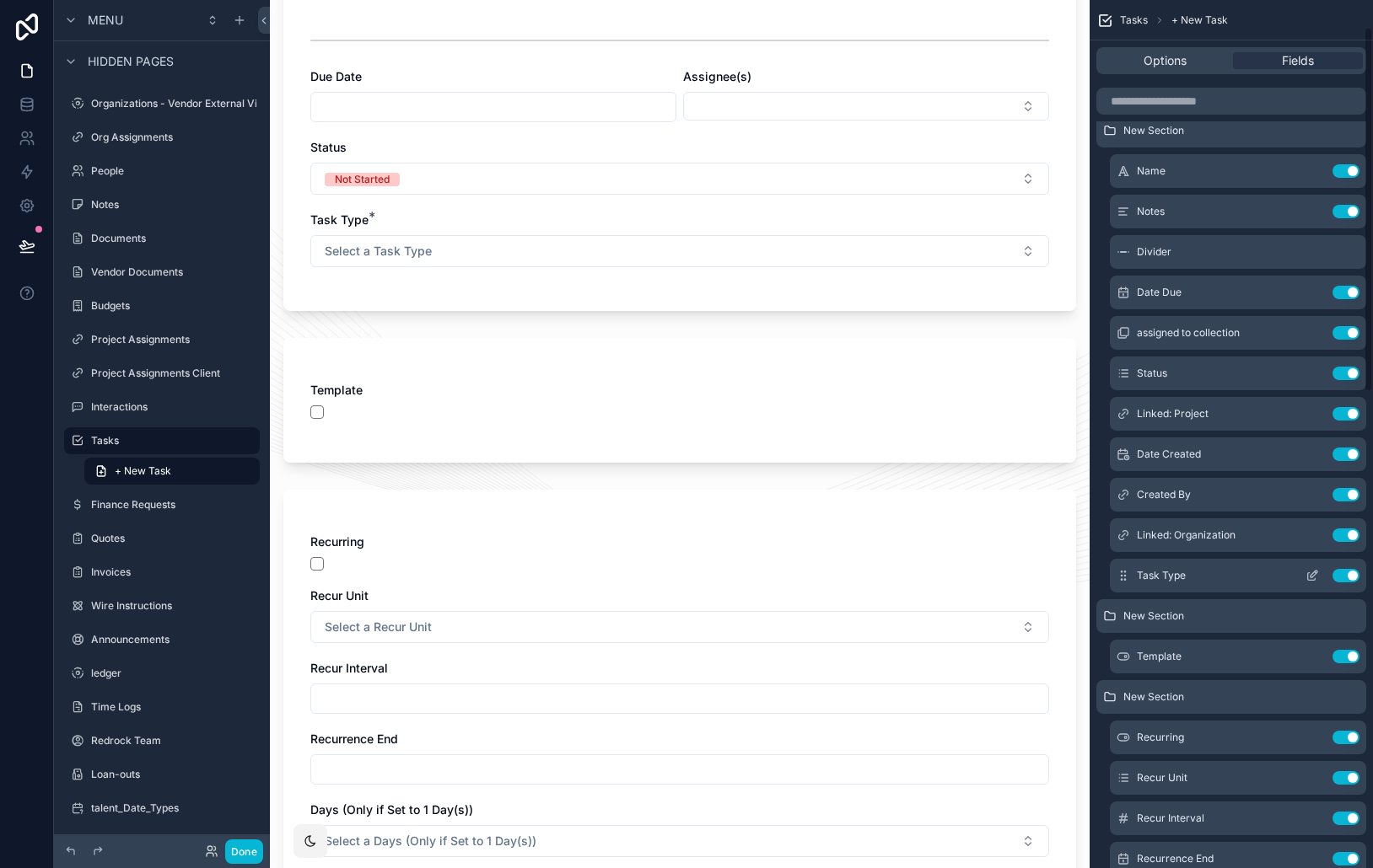
scroll to position [240, 0]
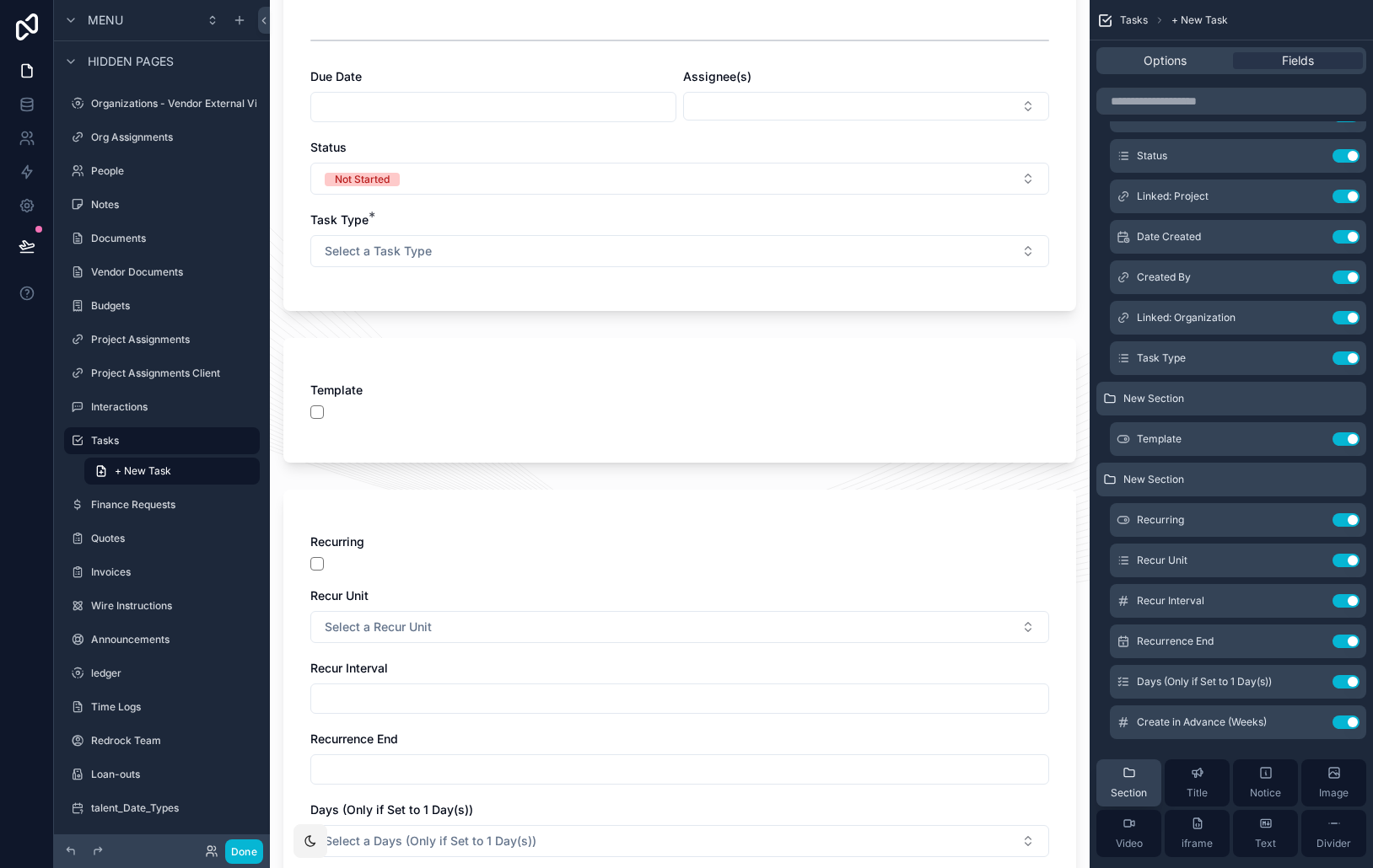
click at [1135, 792] on span "Section" at bounding box center [1127, 793] width 36 height 14
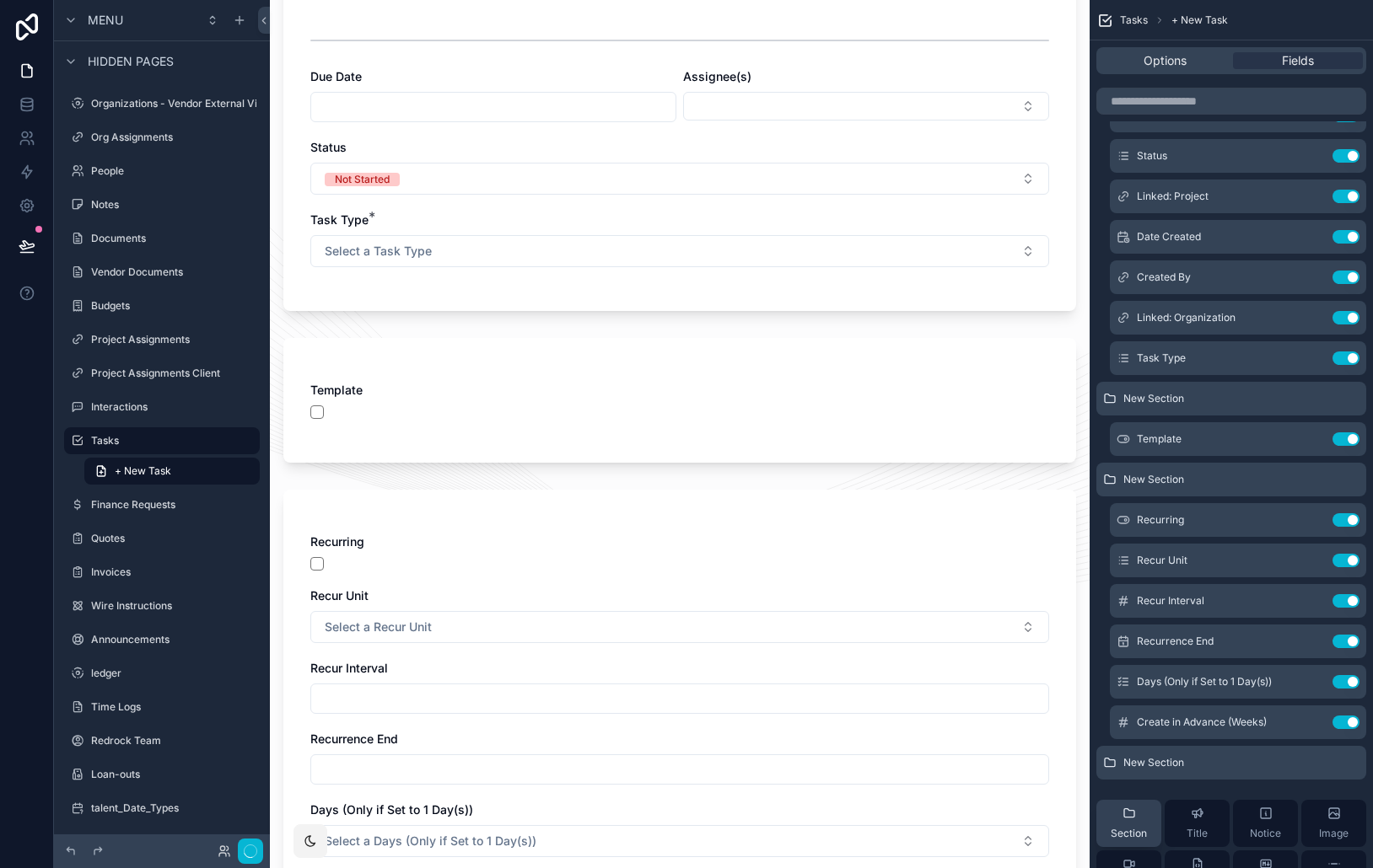
scroll to position [0, 0]
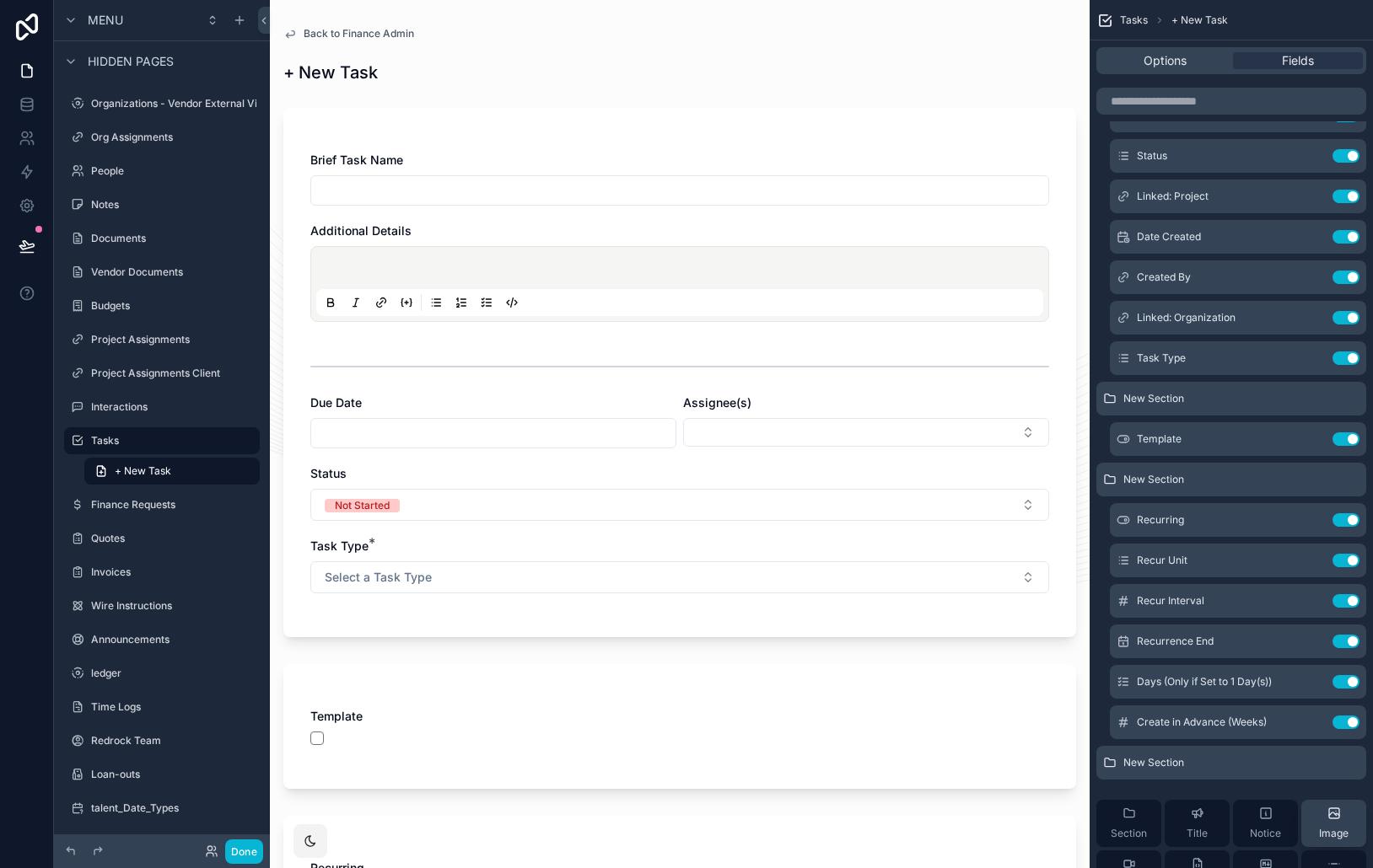
click at [0, 0] on icon "scrollable content" at bounding box center [0, 0] width 0 height 0
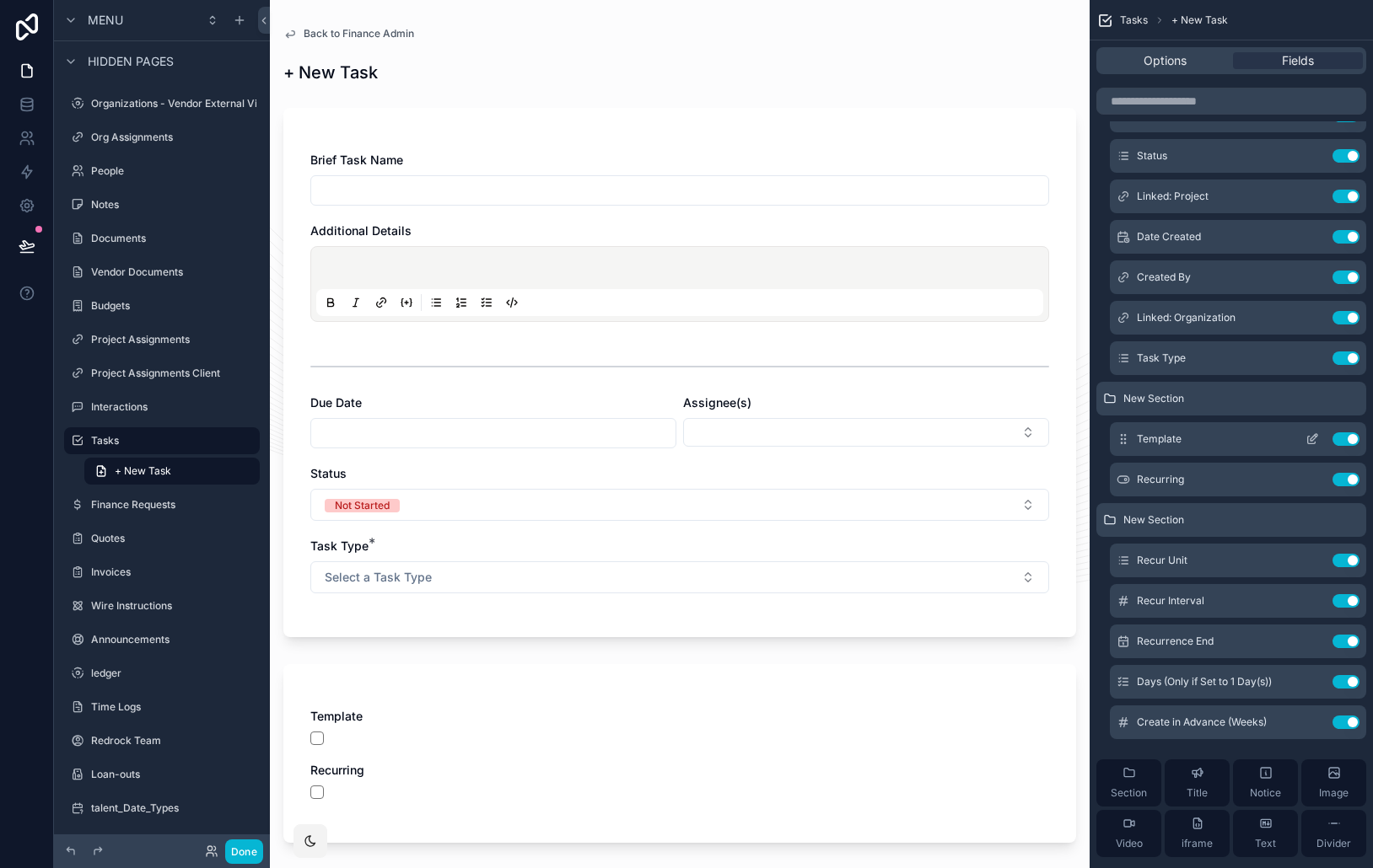
click at [1311, 440] on icon "scrollable content" at bounding box center [1314, 437] width 7 height 7
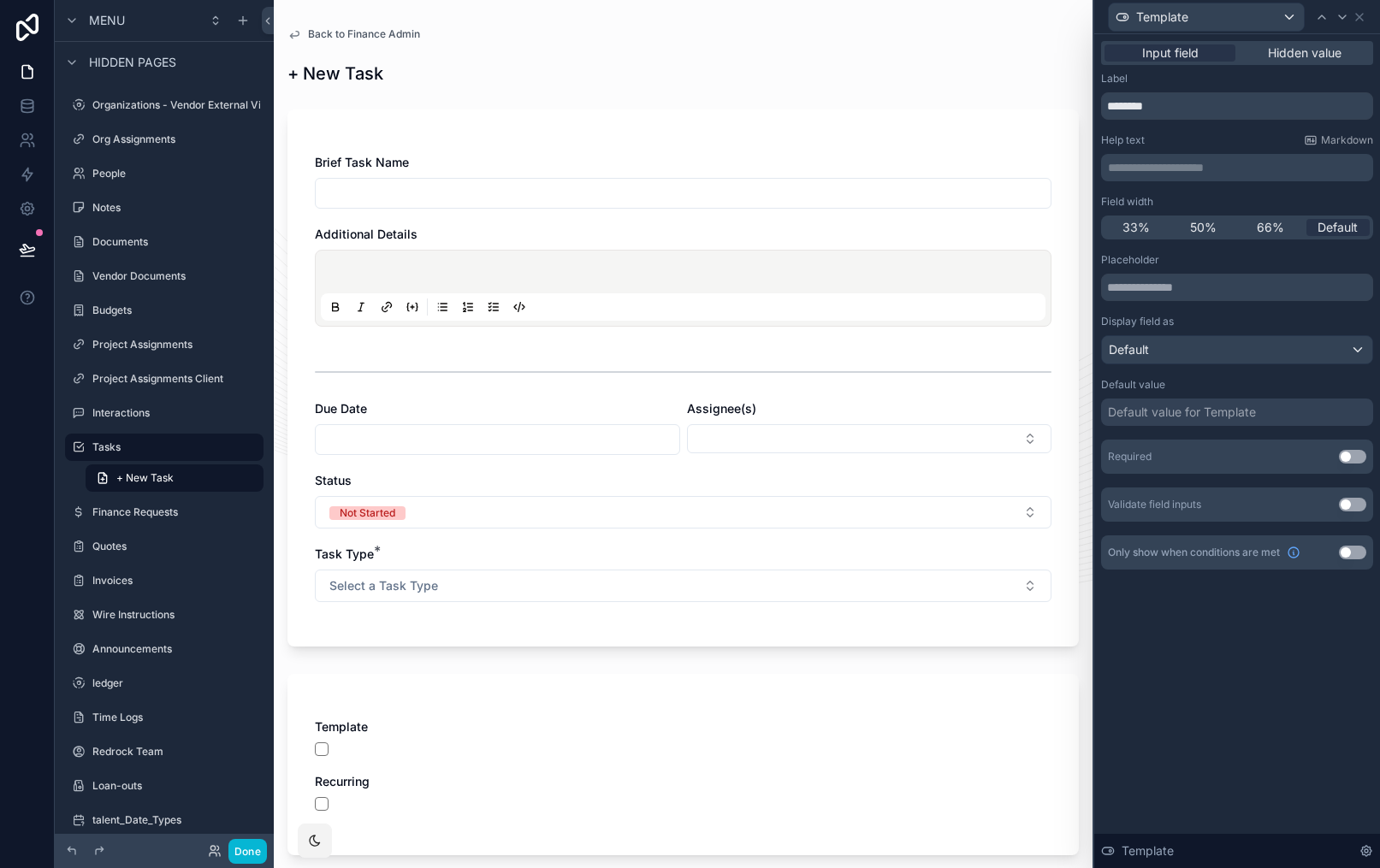
click at [1216, 220] on div "50%" at bounding box center [1203, 226] width 64 height 17
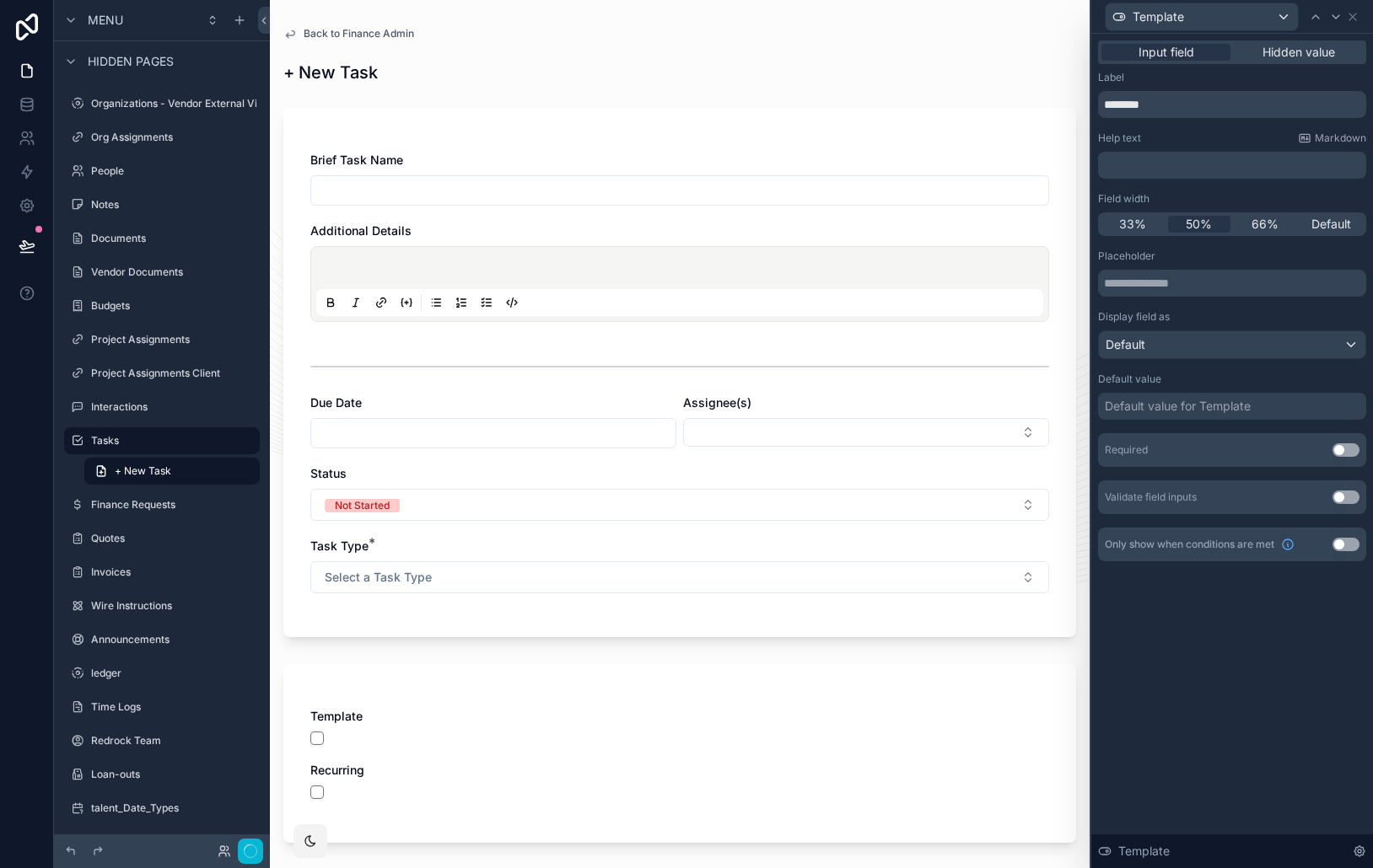
click at [1330, 18] on icon at bounding box center [1336, 17] width 14 height 14
click at [1214, 223] on div "50%" at bounding box center [1199, 223] width 63 height 17
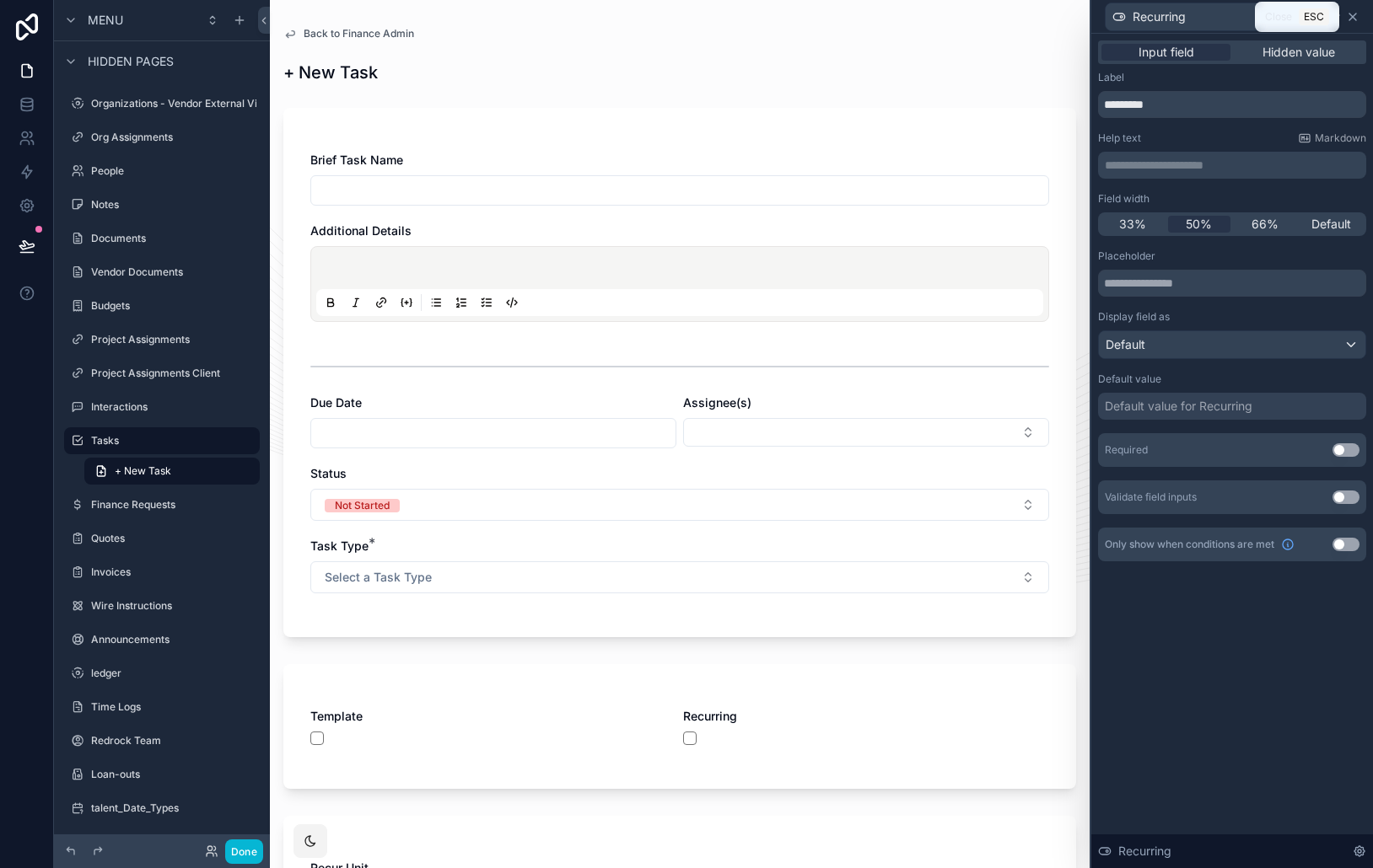
click at [1354, 20] on icon at bounding box center [1353, 17] width 14 height 14
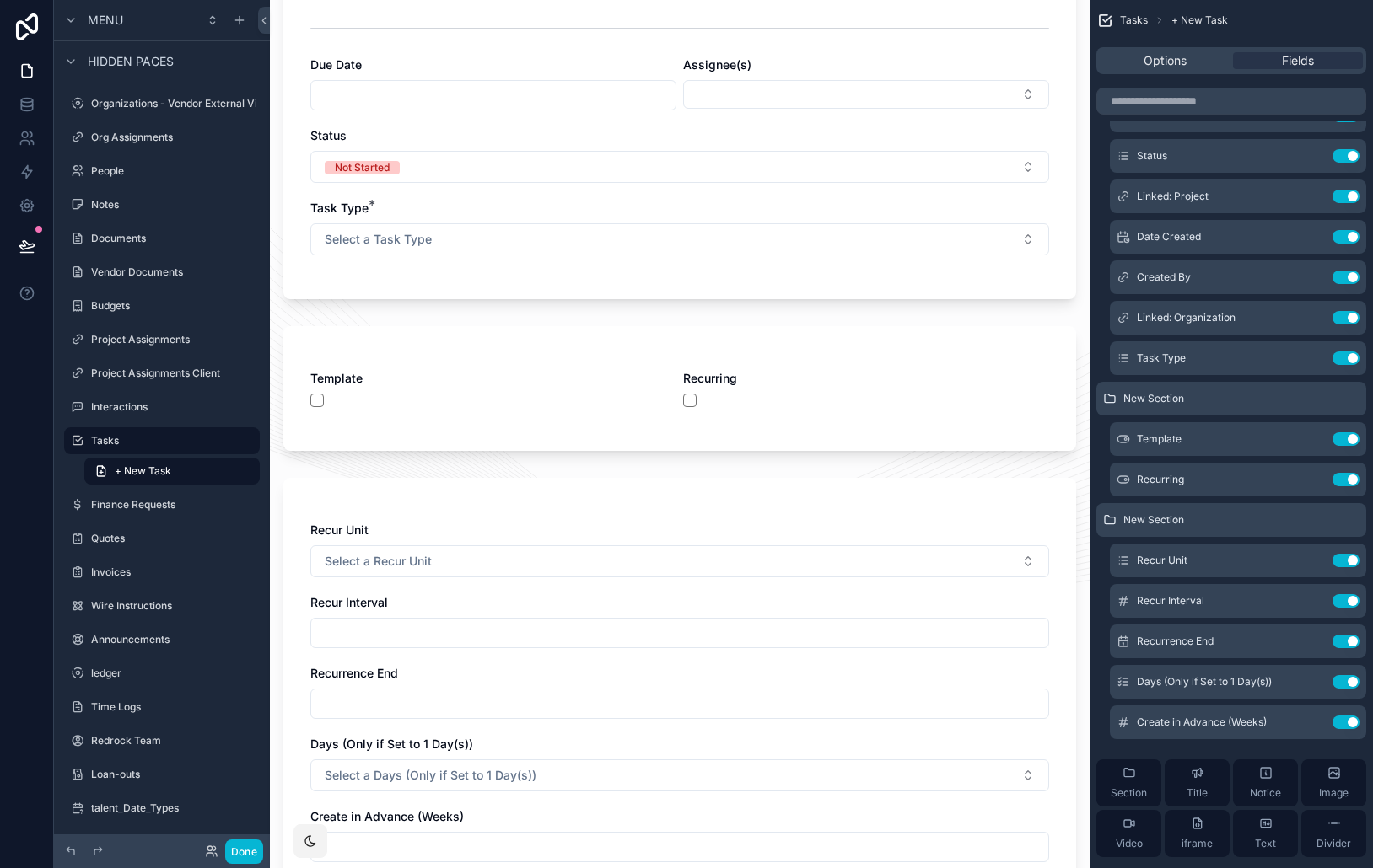
scroll to position [349, 0]
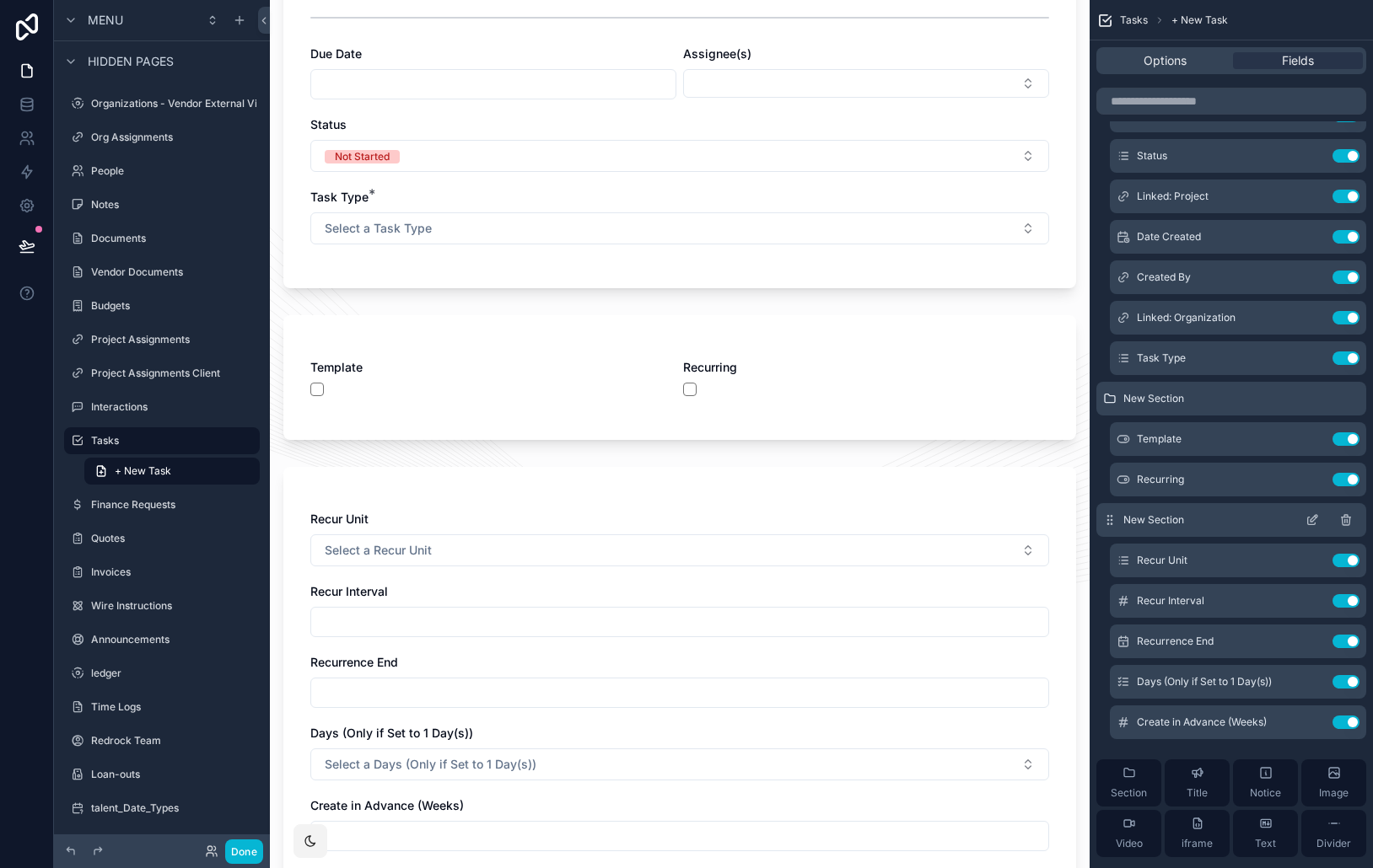
click at [1308, 522] on icon "scrollable content" at bounding box center [1312, 520] width 14 height 14
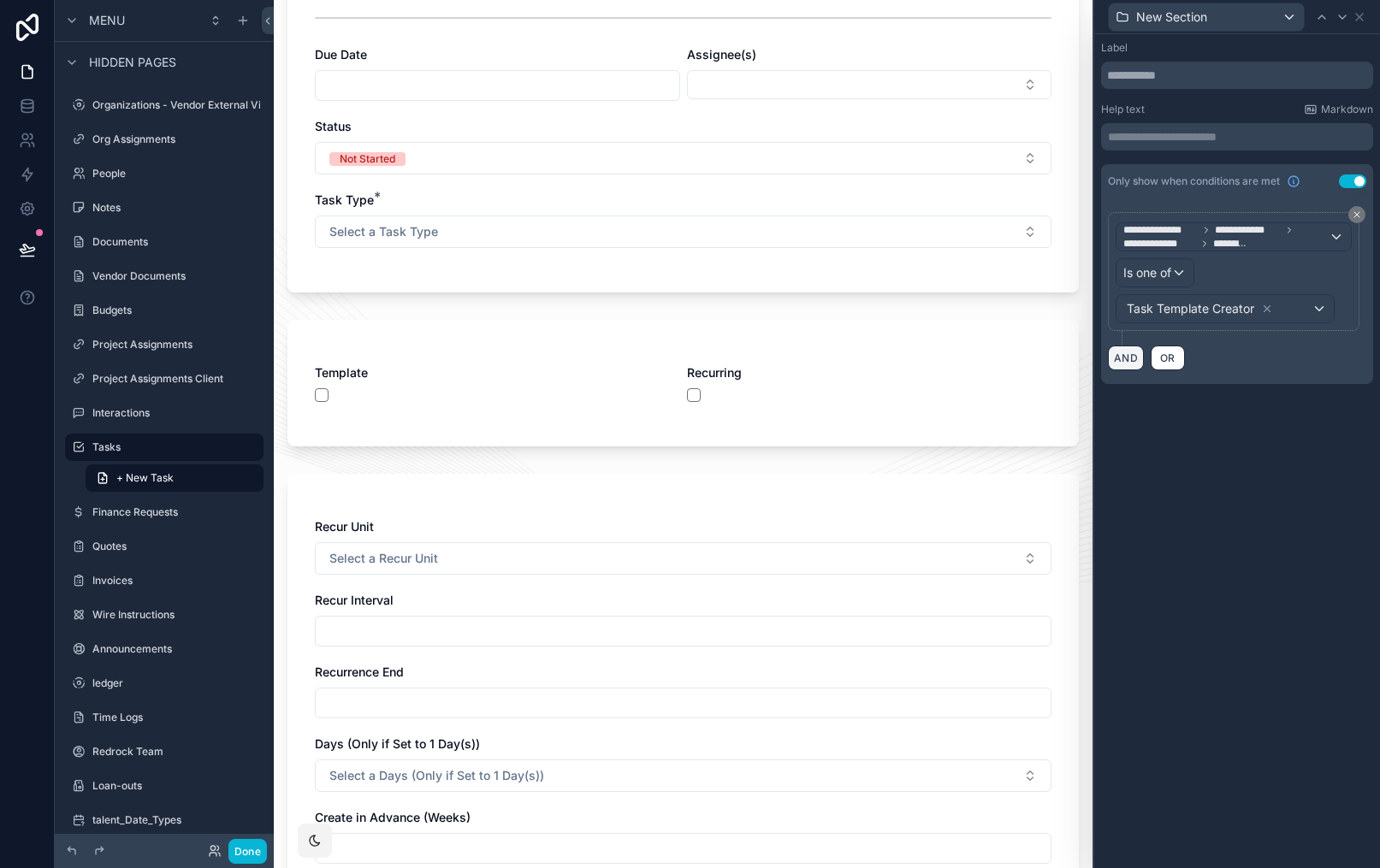
click at [1124, 358] on button "AND" at bounding box center [1125, 358] width 36 height 25
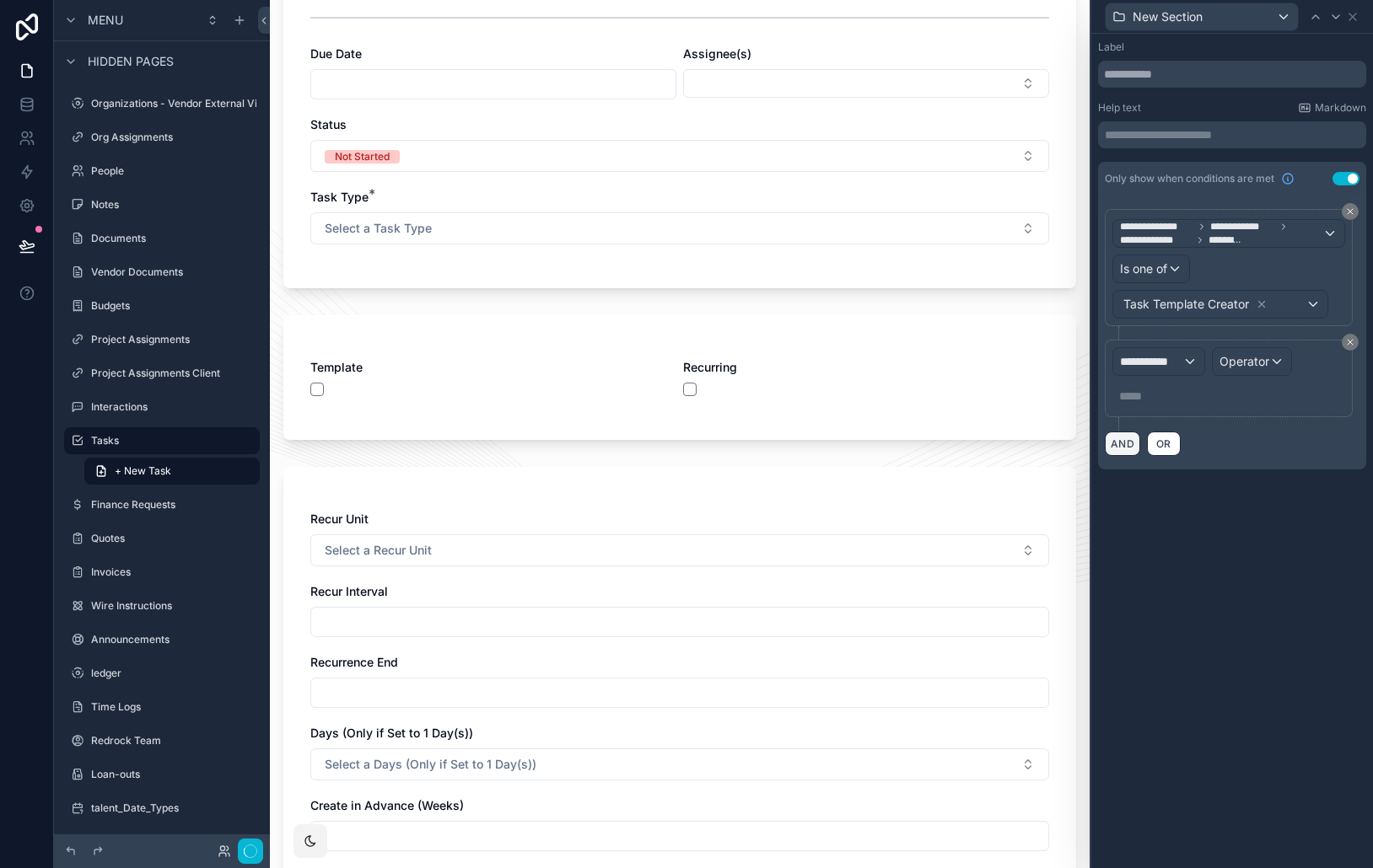
scroll to position [0, 0]
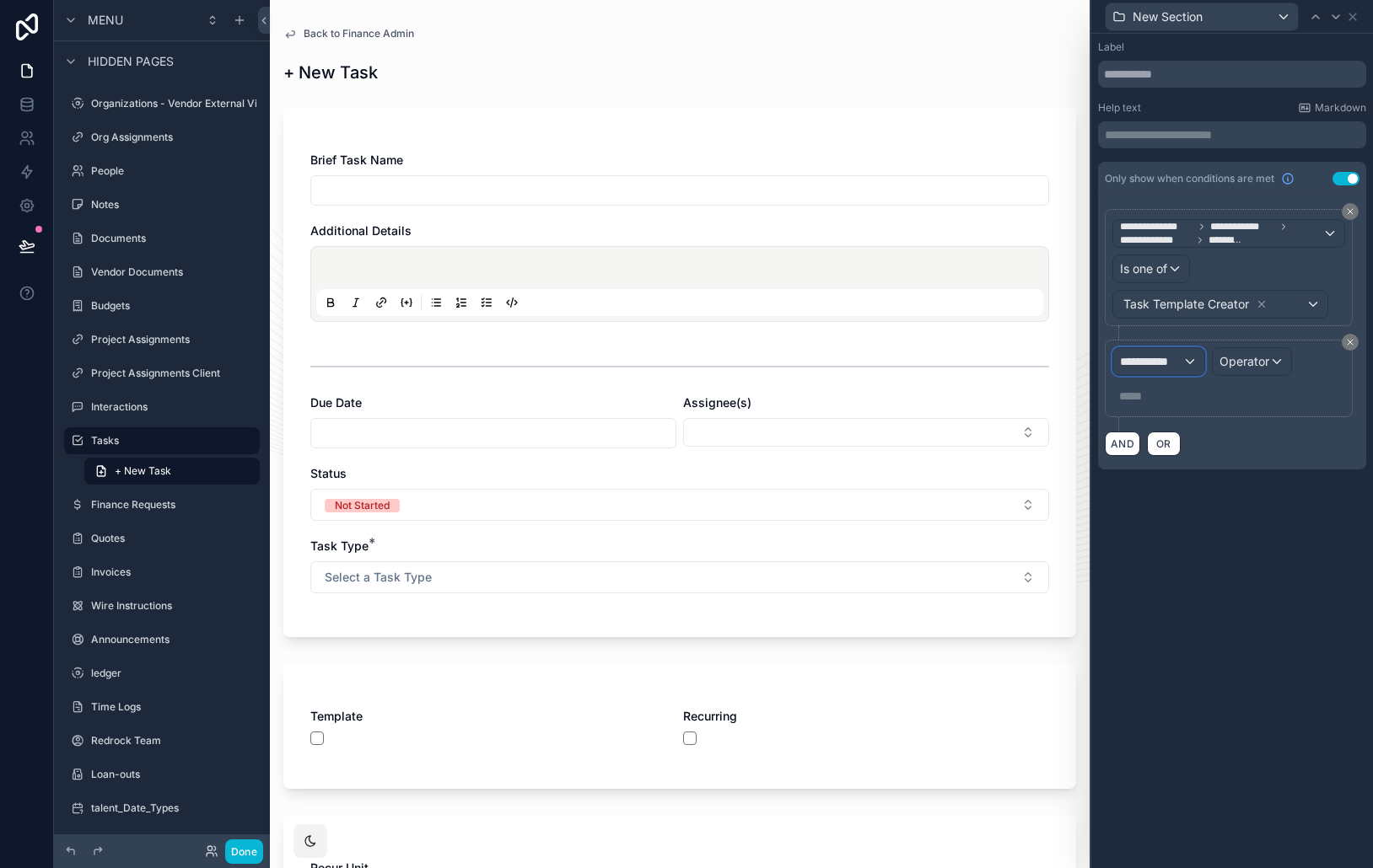
click at [1163, 364] on span "**********" at bounding box center [1151, 361] width 62 height 17
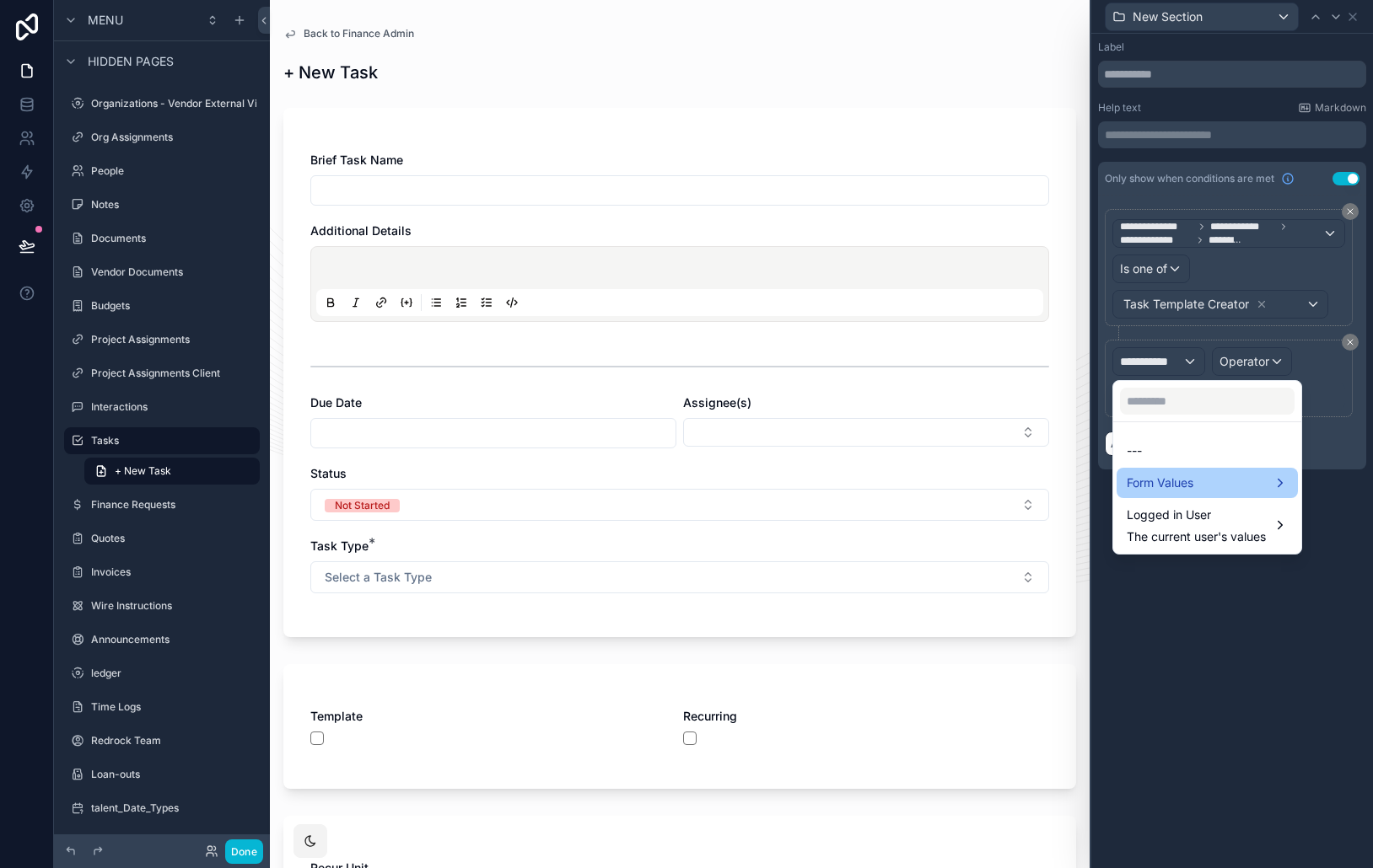
click at [1171, 477] on span "Form Values" at bounding box center [1160, 482] width 66 height 20
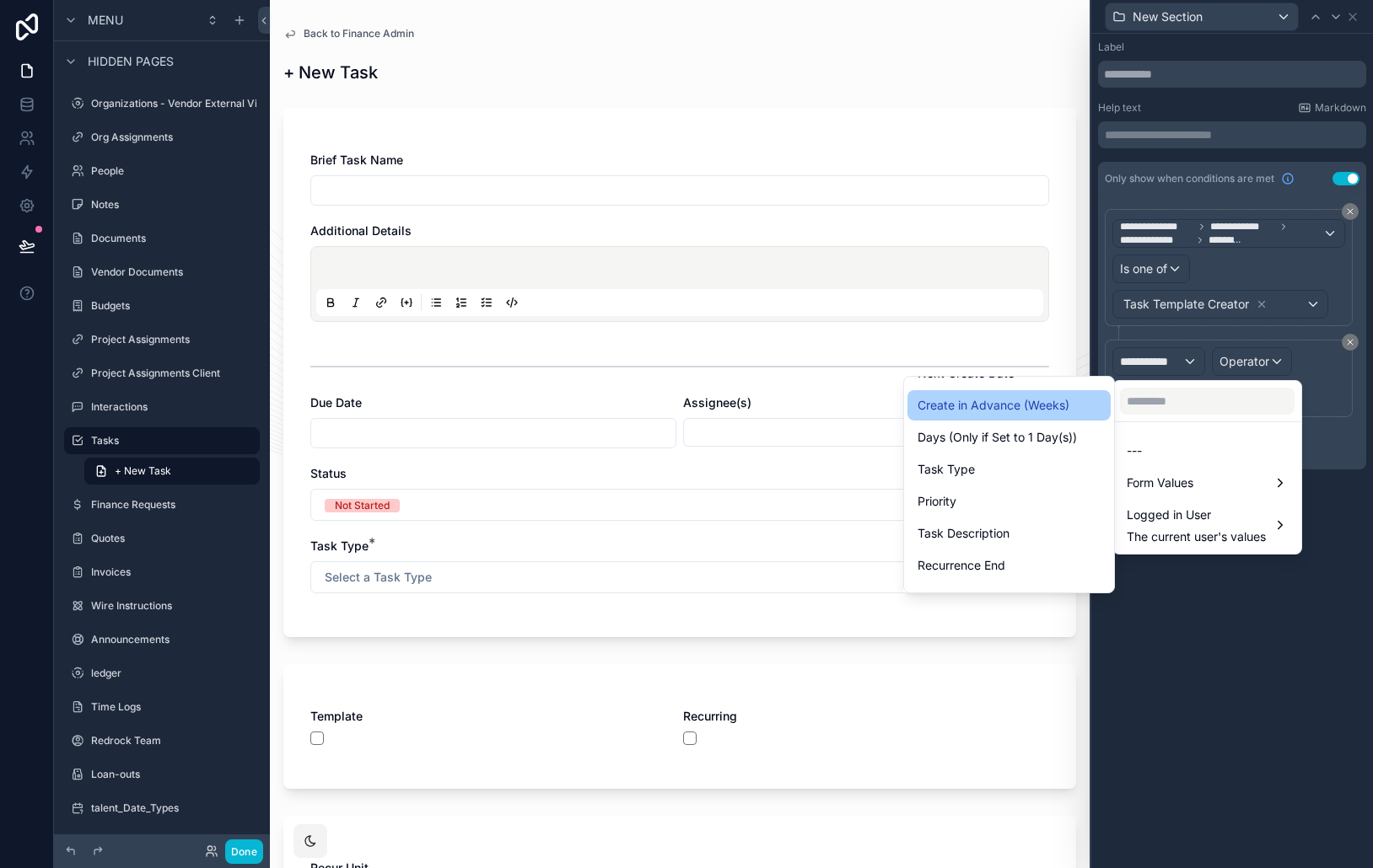
scroll to position [649, 0]
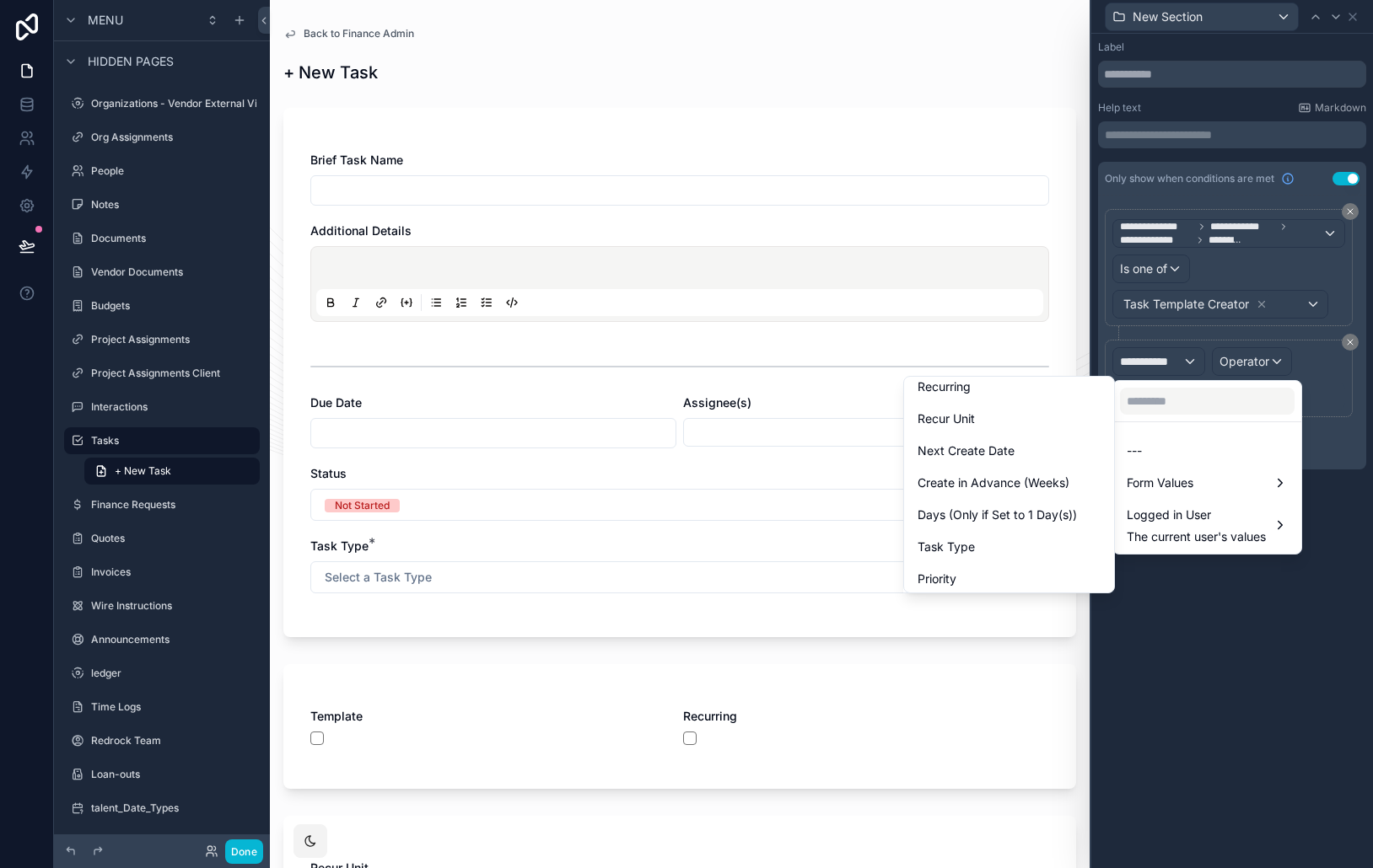
click at [990, 393] on div "Recurring" at bounding box center [1009, 387] width 183 height 20
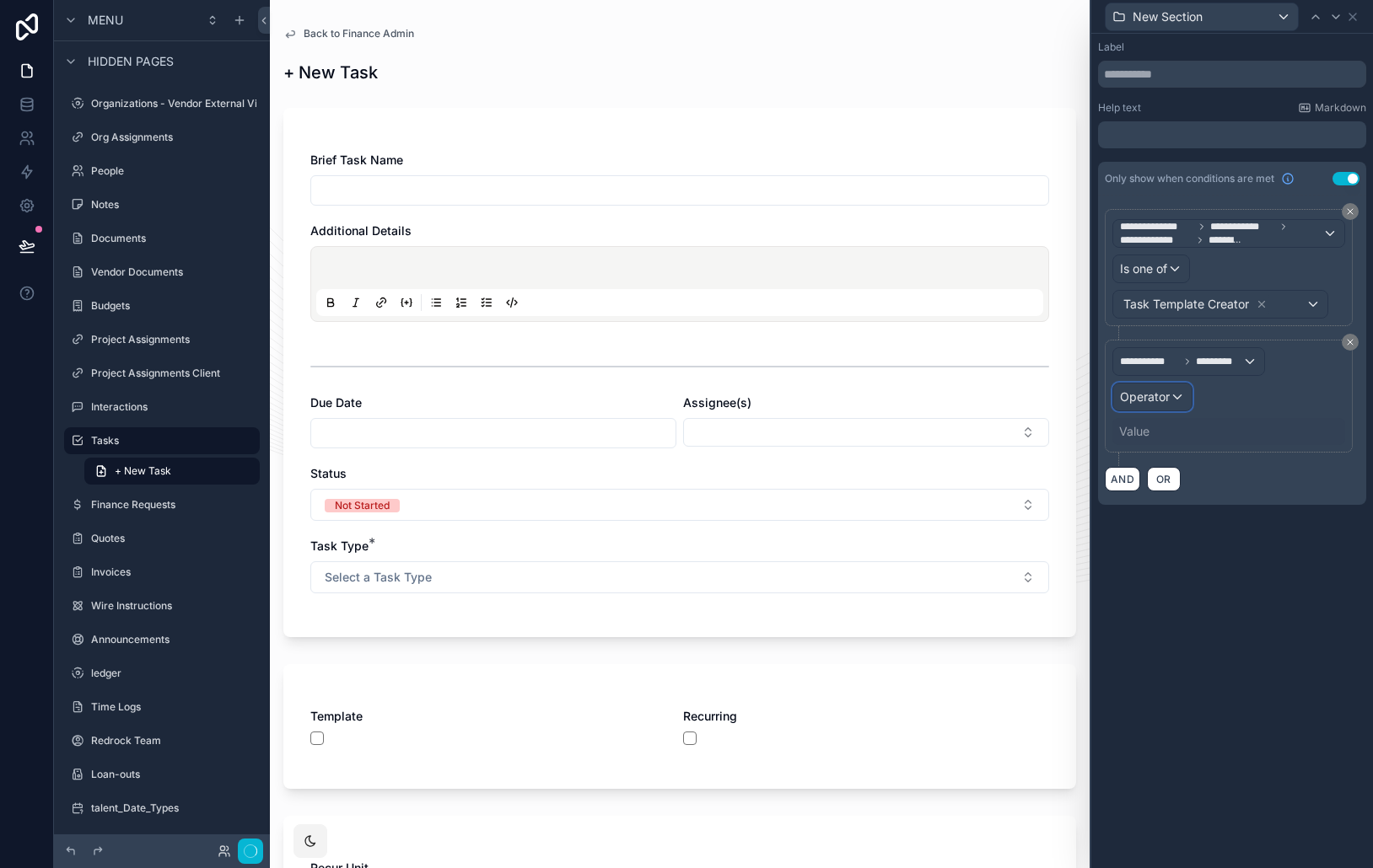
click at [1149, 398] on span "Operator" at bounding box center [1144, 396] width 50 height 15
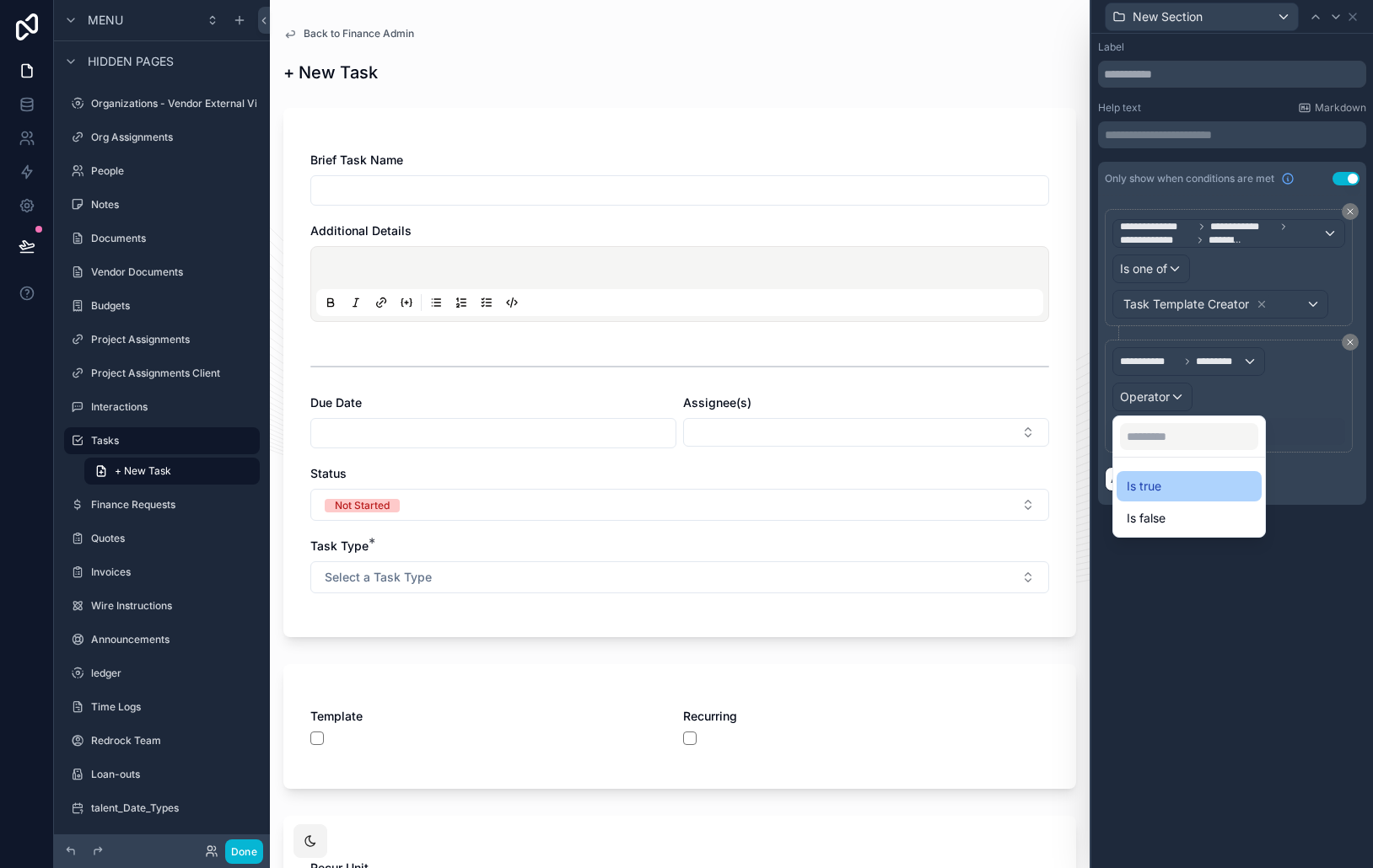
click at [1177, 483] on div "Is true" at bounding box center [1189, 486] width 125 height 20
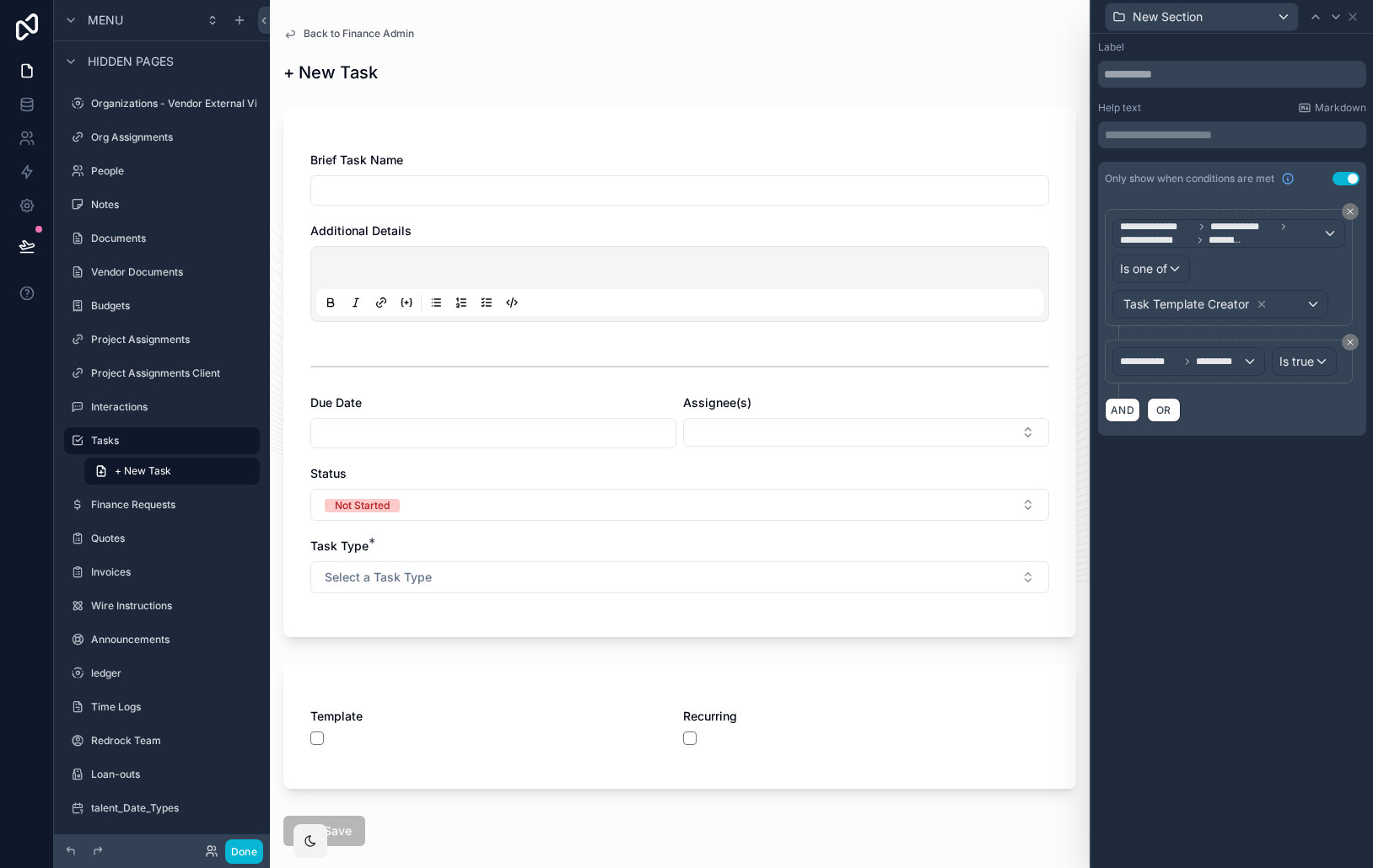
scroll to position [86, 0]
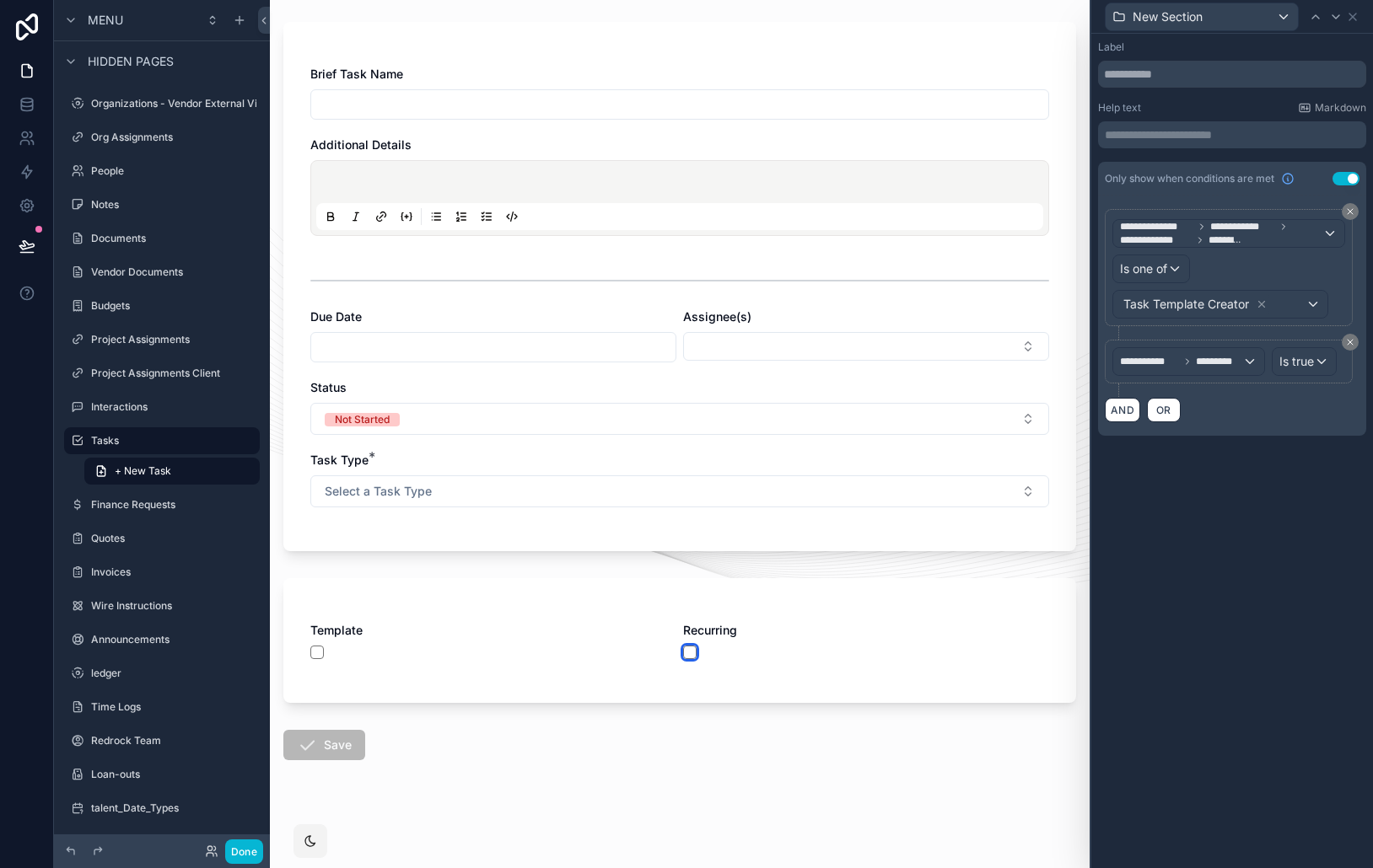
click at [683, 655] on button "scrollable content" at bounding box center [690, 653] width 14 height 14
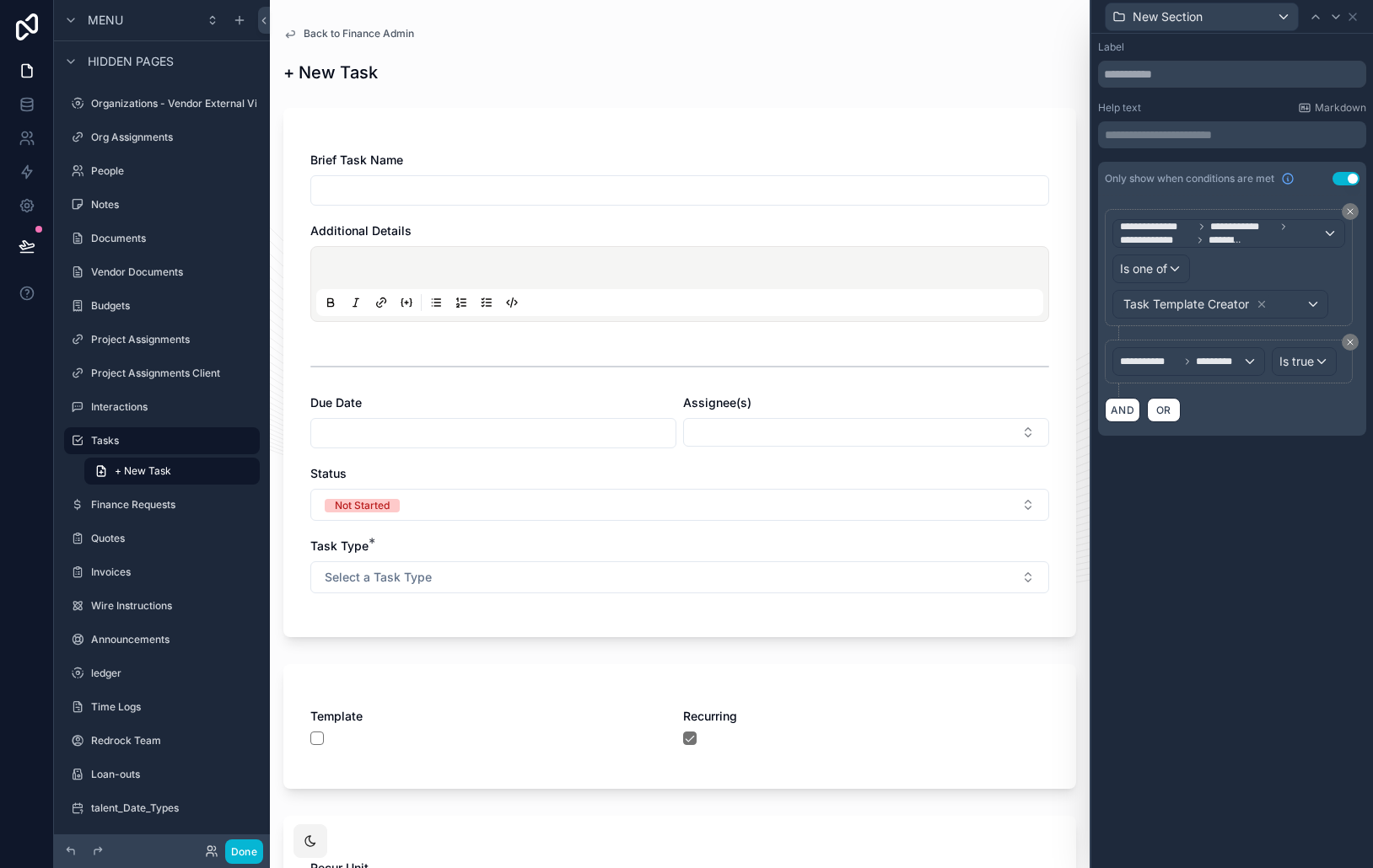
scroll to position [417, 0]
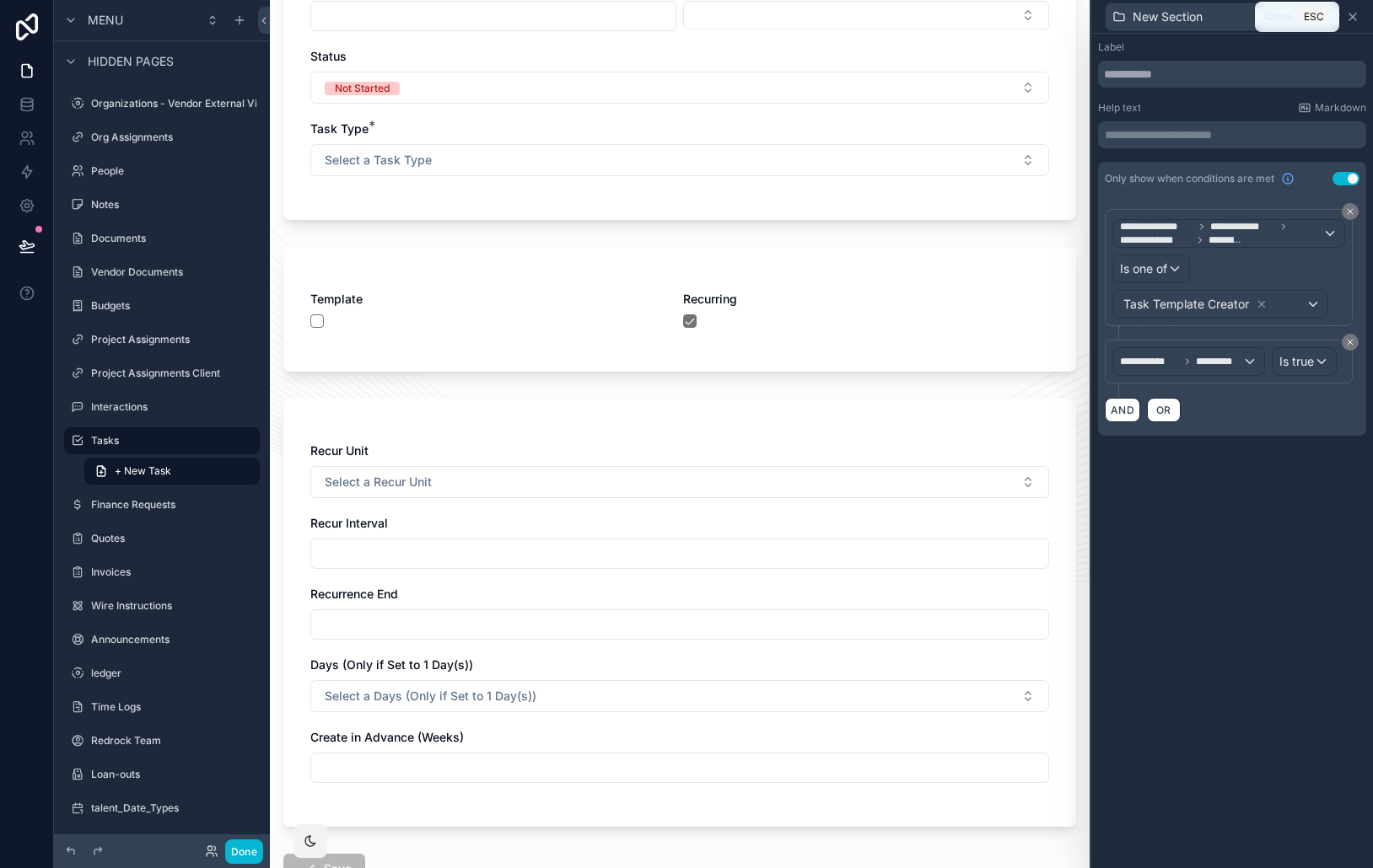
click at [1352, 21] on icon at bounding box center [1353, 17] width 14 height 14
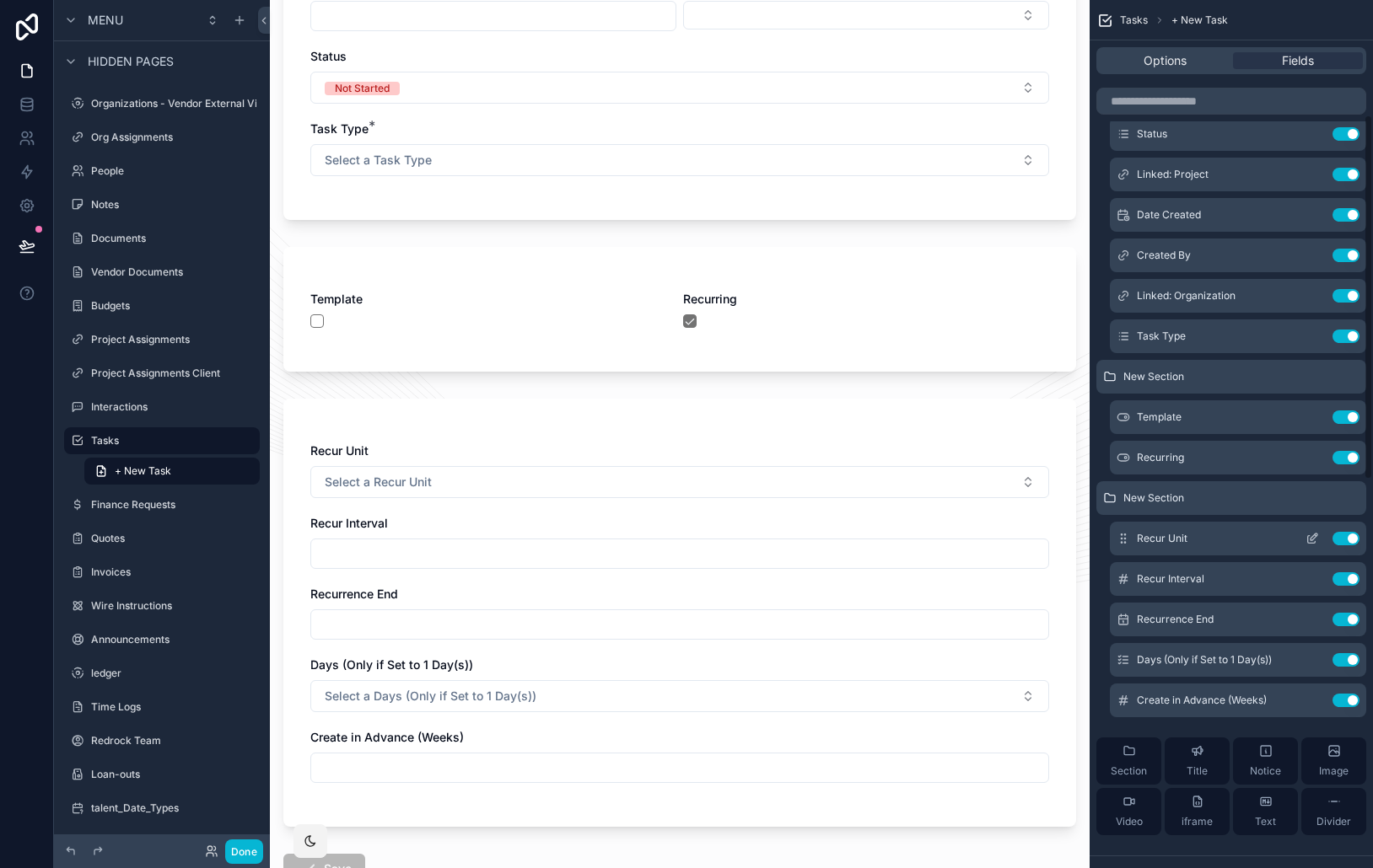
scroll to position [272, 0]
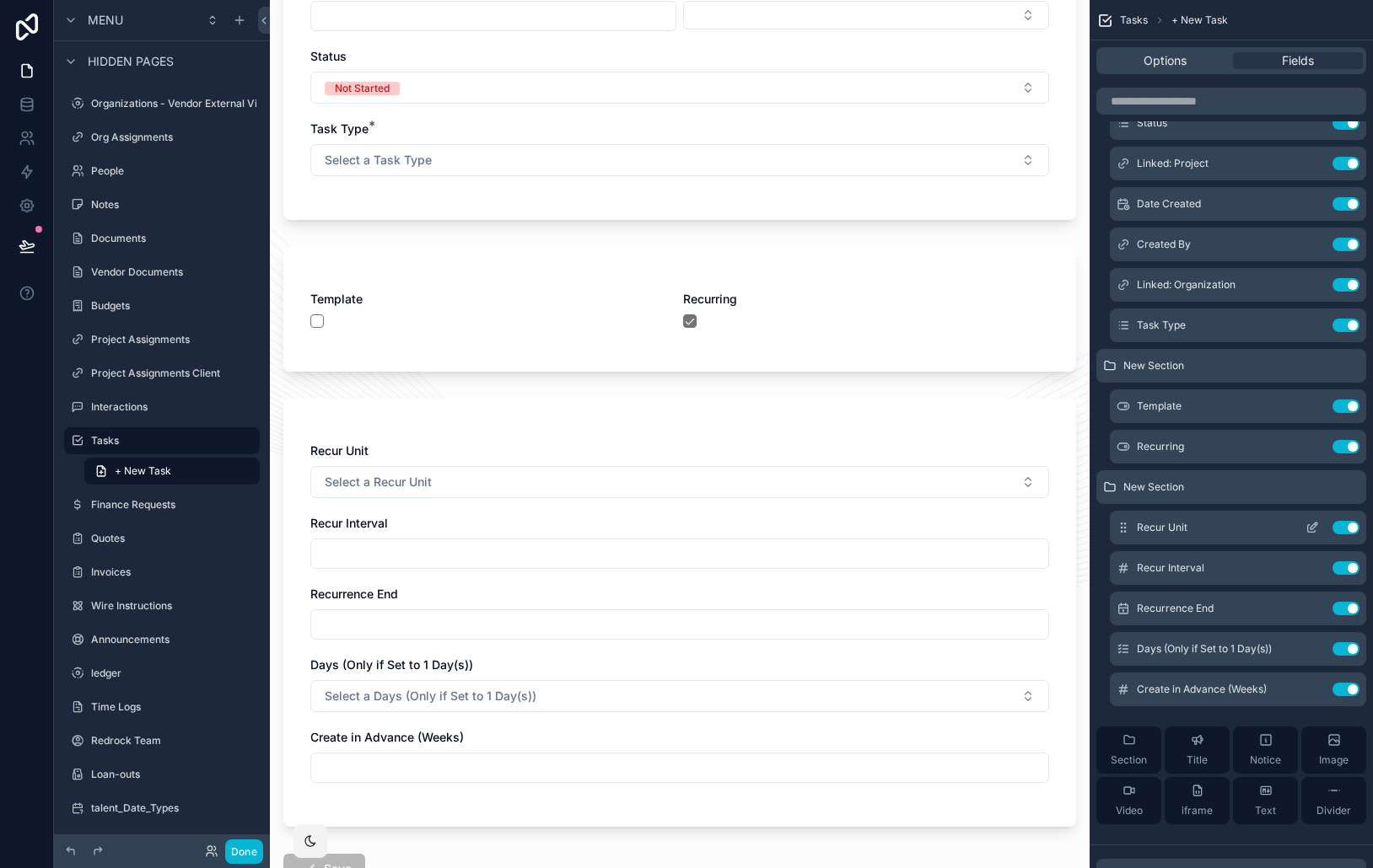
click at [1311, 524] on icon "scrollable content" at bounding box center [1312, 528] width 14 height 14
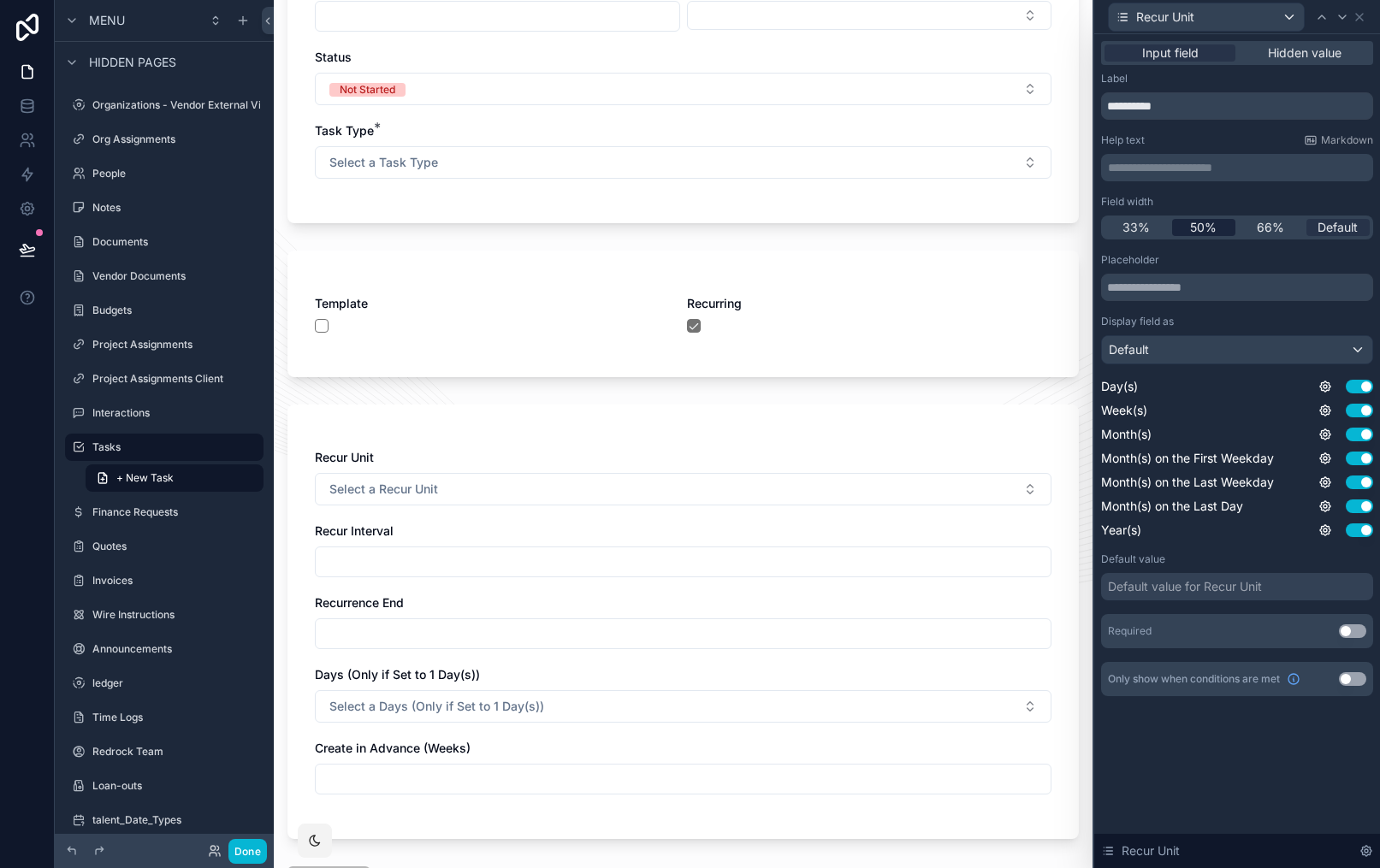
click at [1214, 232] on span "50%" at bounding box center [1202, 226] width 27 height 17
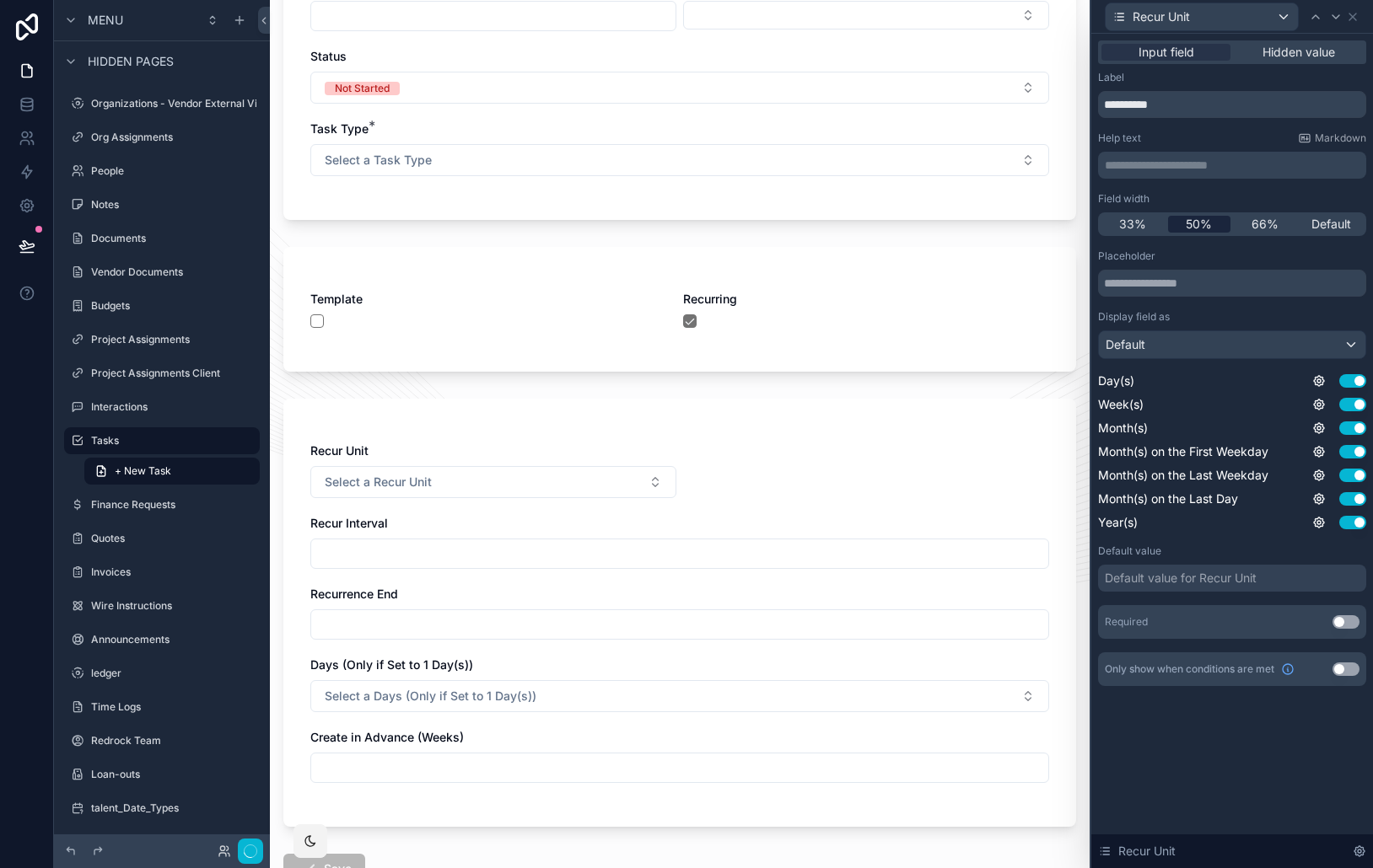
scroll to position [0, 0]
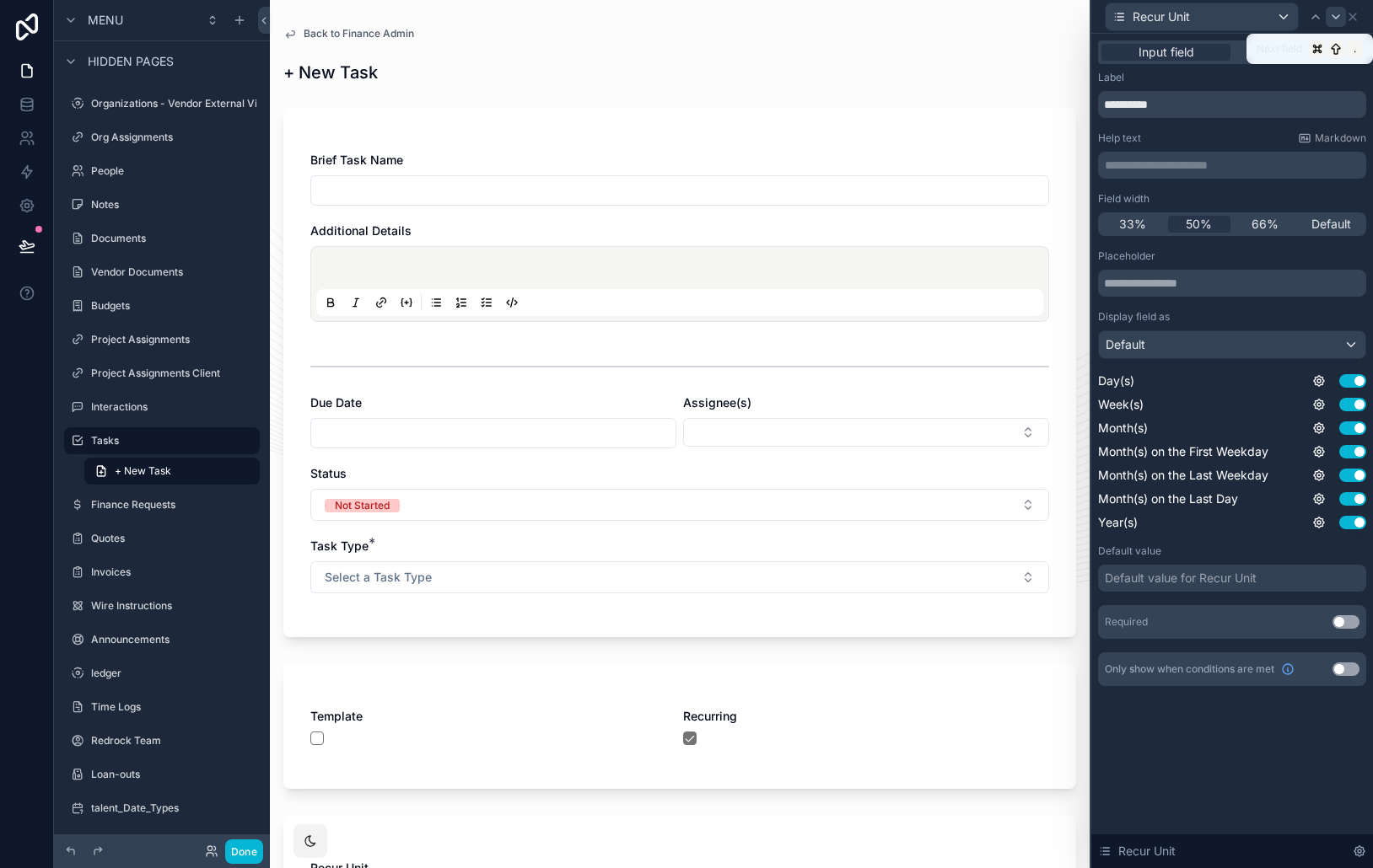
click at [1335, 17] on icon at bounding box center [1336, 17] width 14 height 14
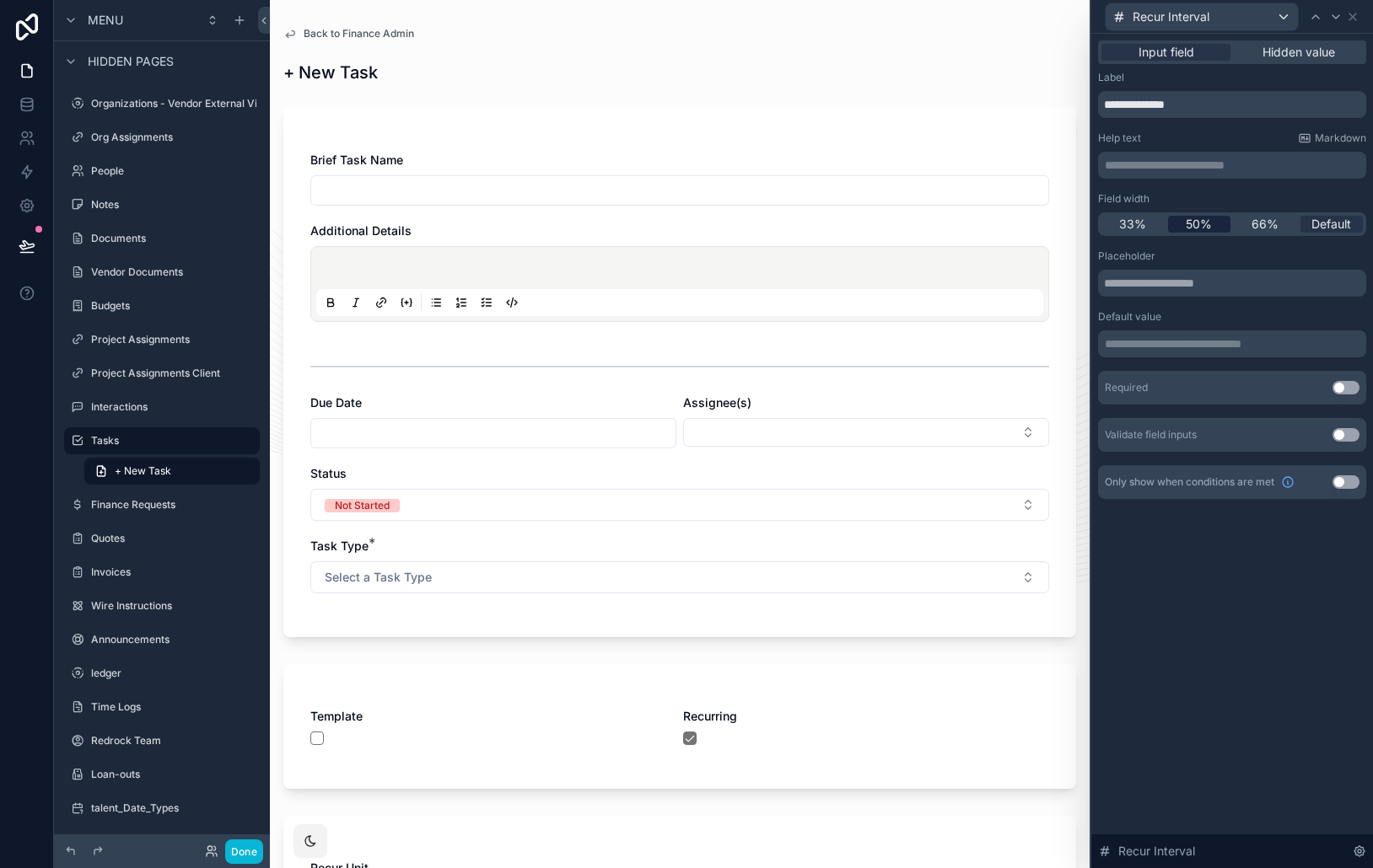
click at [1206, 228] on span "50%" at bounding box center [1198, 223] width 26 height 17
click at [1335, 17] on icon at bounding box center [1335, 17] width 7 height 3
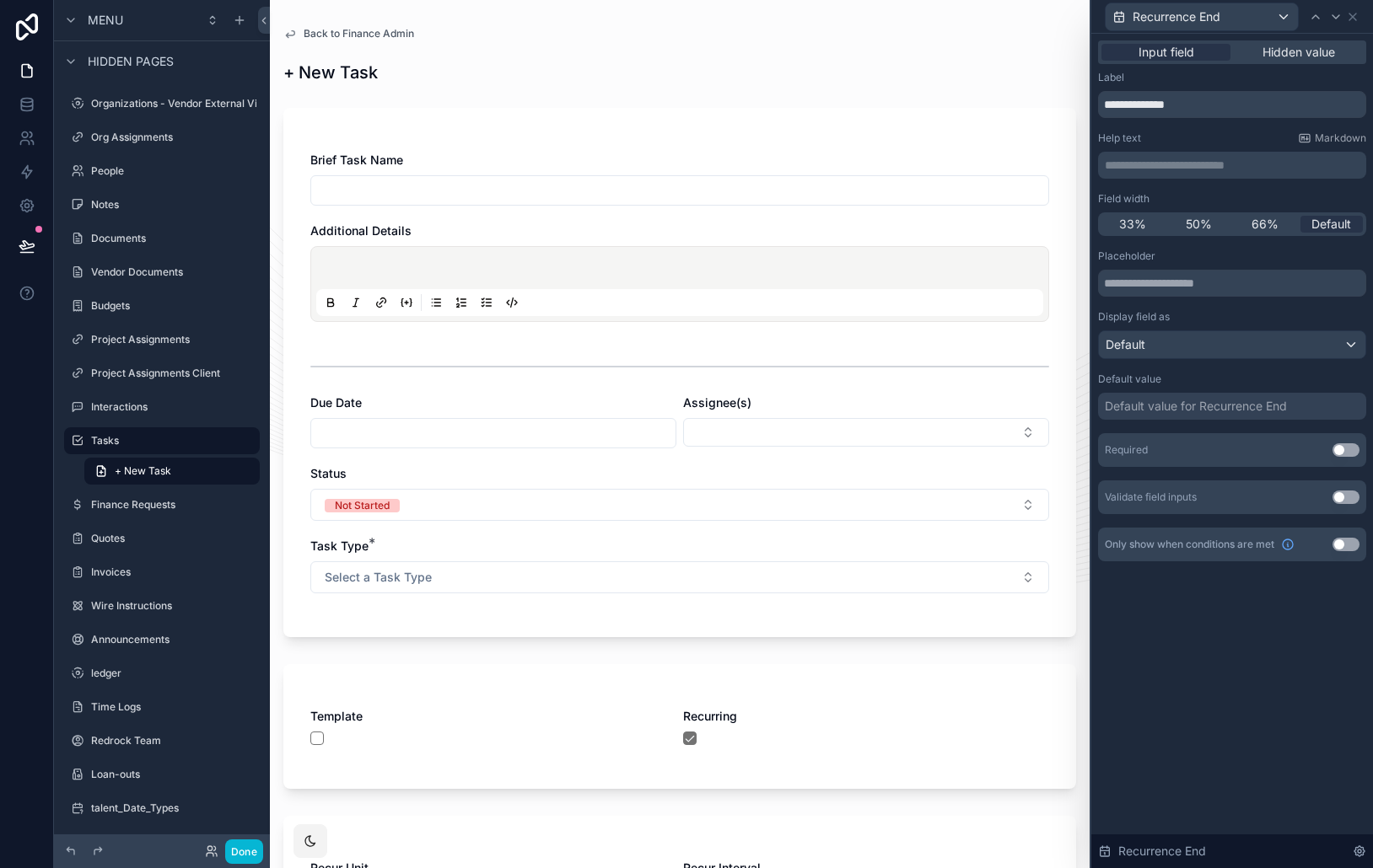
click at [1216, 222] on div "50%" at bounding box center [1199, 223] width 63 height 17
click at [1338, 19] on icon at bounding box center [1336, 17] width 14 height 14
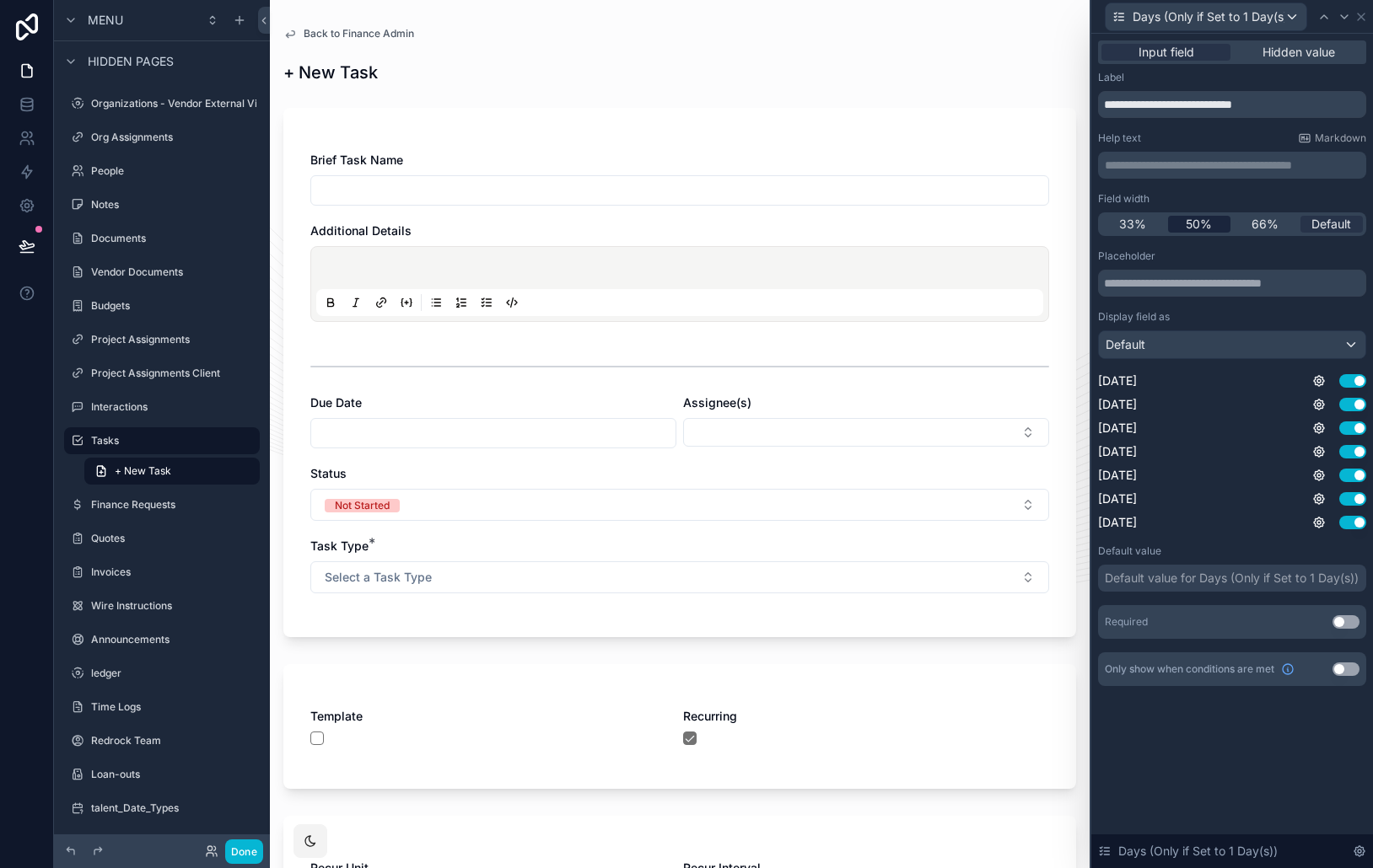
click at [1212, 223] on div "50%" at bounding box center [1199, 223] width 63 height 17
click at [1342, 19] on icon at bounding box center [1344, 17] width 14 height 14
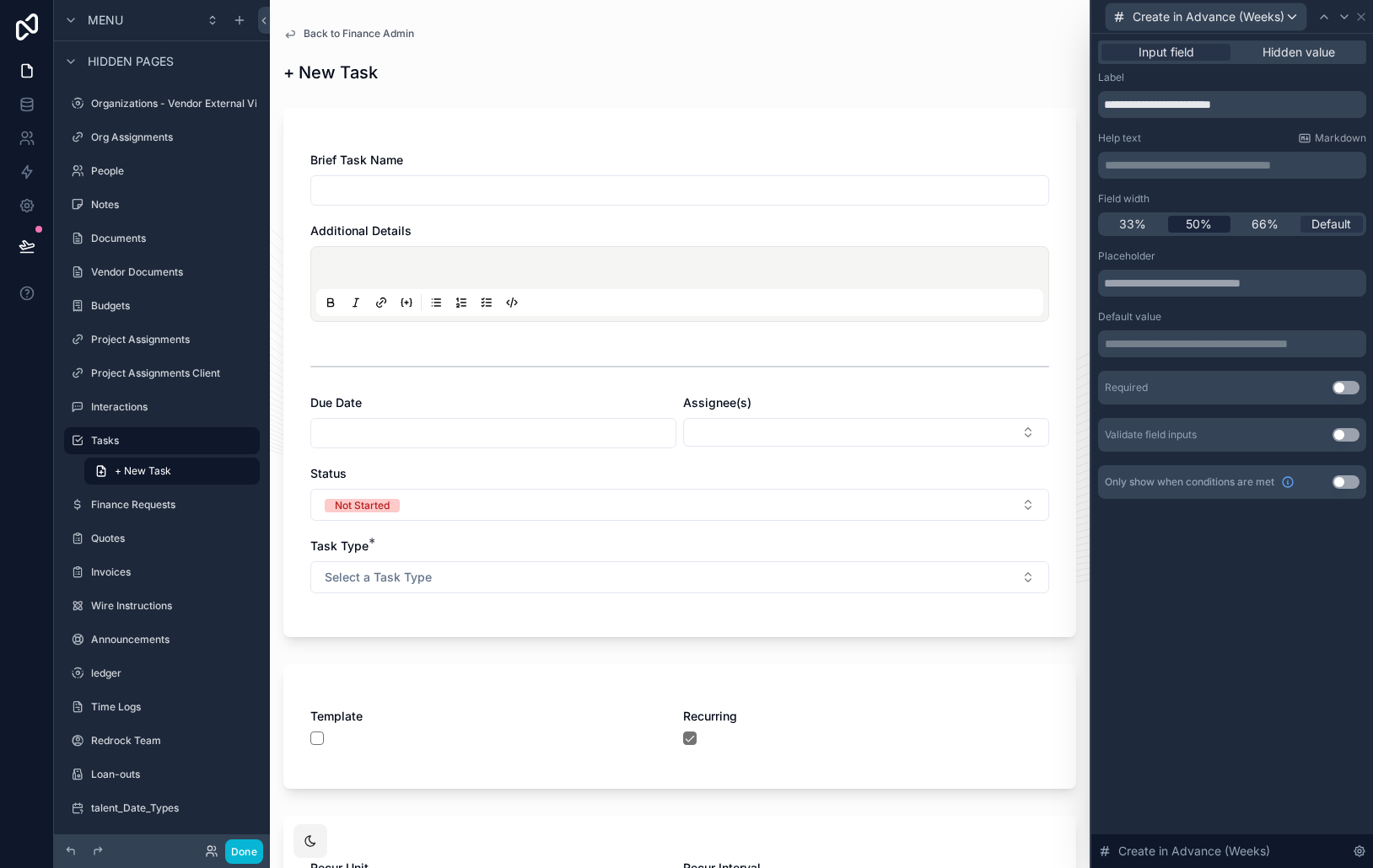
click at [1204, 224] on span "50%" at bounding box center [1198, 223] width 26 height 17
click at [1340, 21] on icon at bounding box center [1344, 17] width 14 height 14
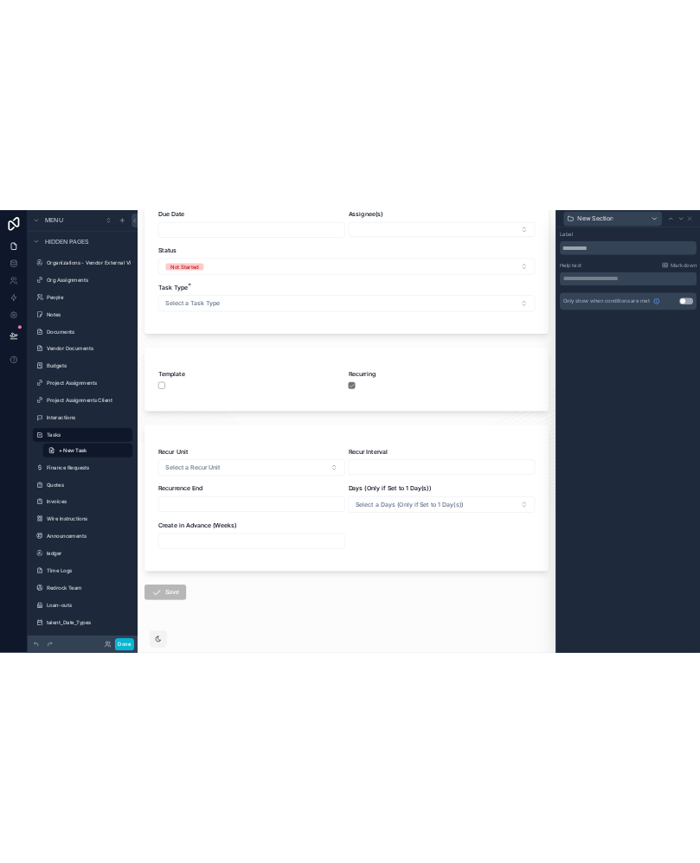
scroll to position [410, 0]
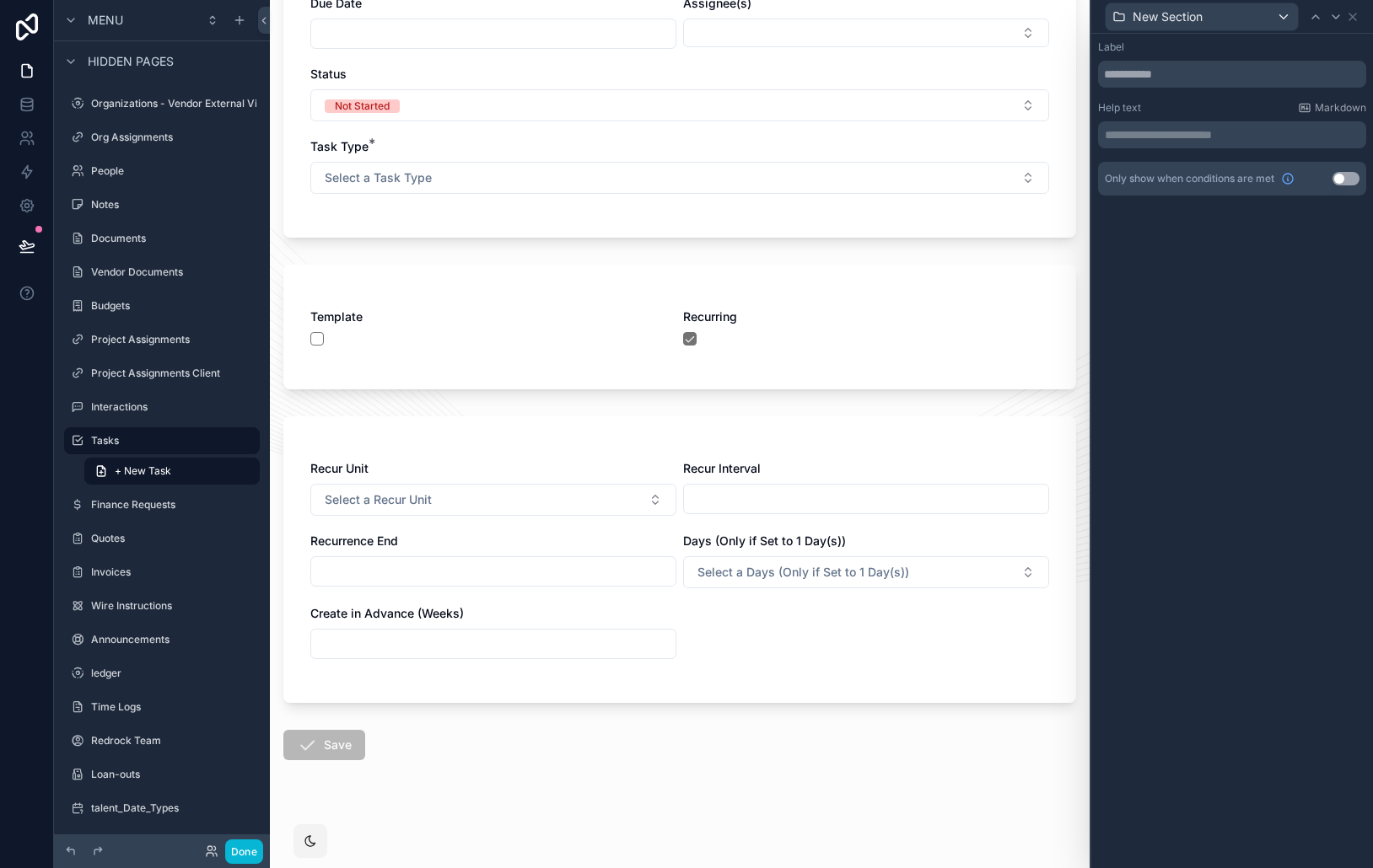
drag, startPoint x: 1142, startPoint y: 261, endPoint x: 1125, endPoint y: 257, distance: 17.5
drag, startPoint x: 1326, startPoint y: 367, endPoint x: 1329, endPoint y: 345, distance: 22.2
drag, startPoint x: 1329, startPoint y: 345, endPoint x: 1327, endPoint y: 292, distance: 53.0
drag, startPoint x: 1327, startPoint y: 292, endPoint x: 1327, endPoint y: 265, distance: 27.0
click at [637, 501] on button "Select a Recur Unit" at bounding box center [492, 500] width 365 height 32
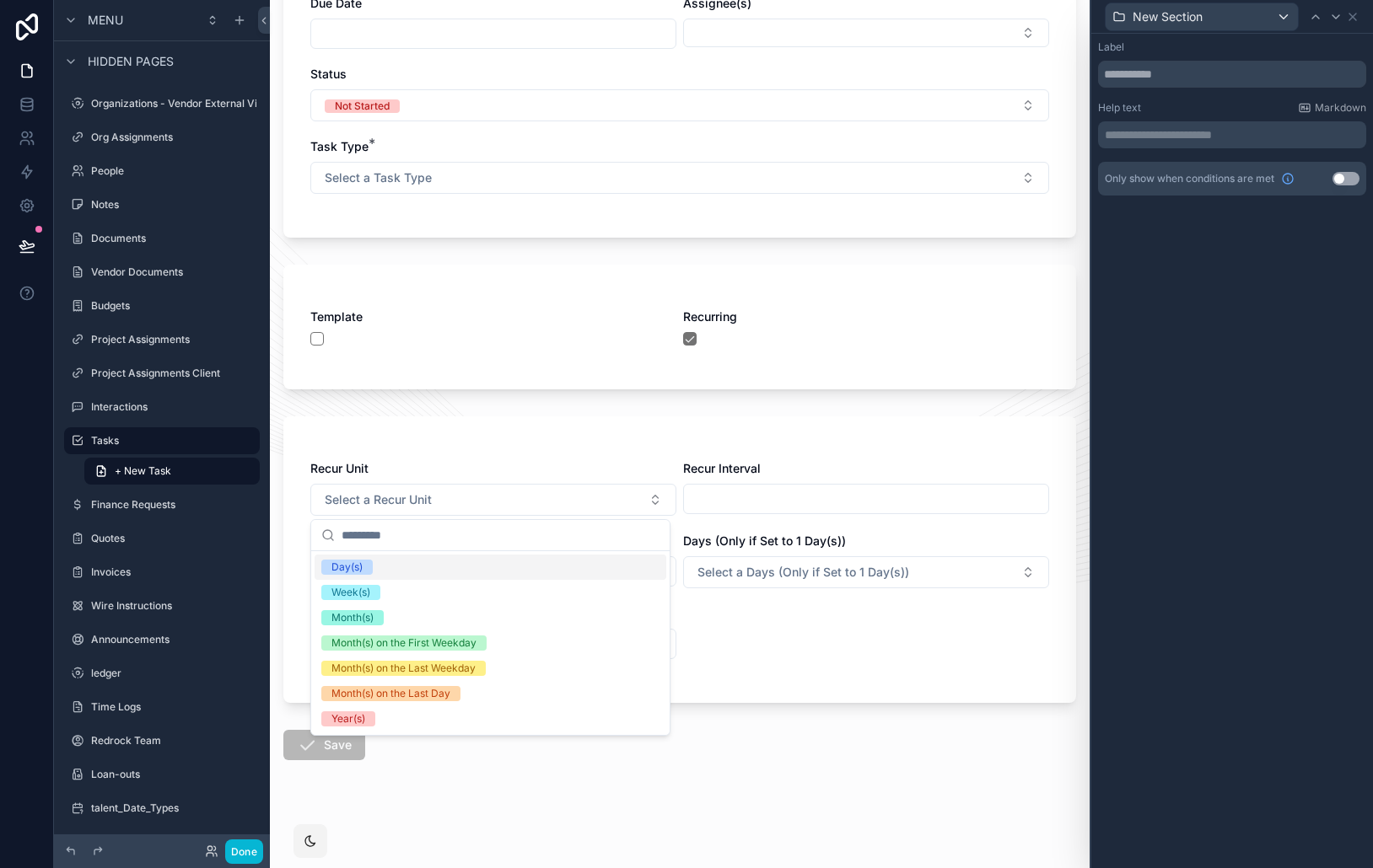
click at [731, 504] on input "scrollable content" at bounding box center [866, 499] width 364 height 23
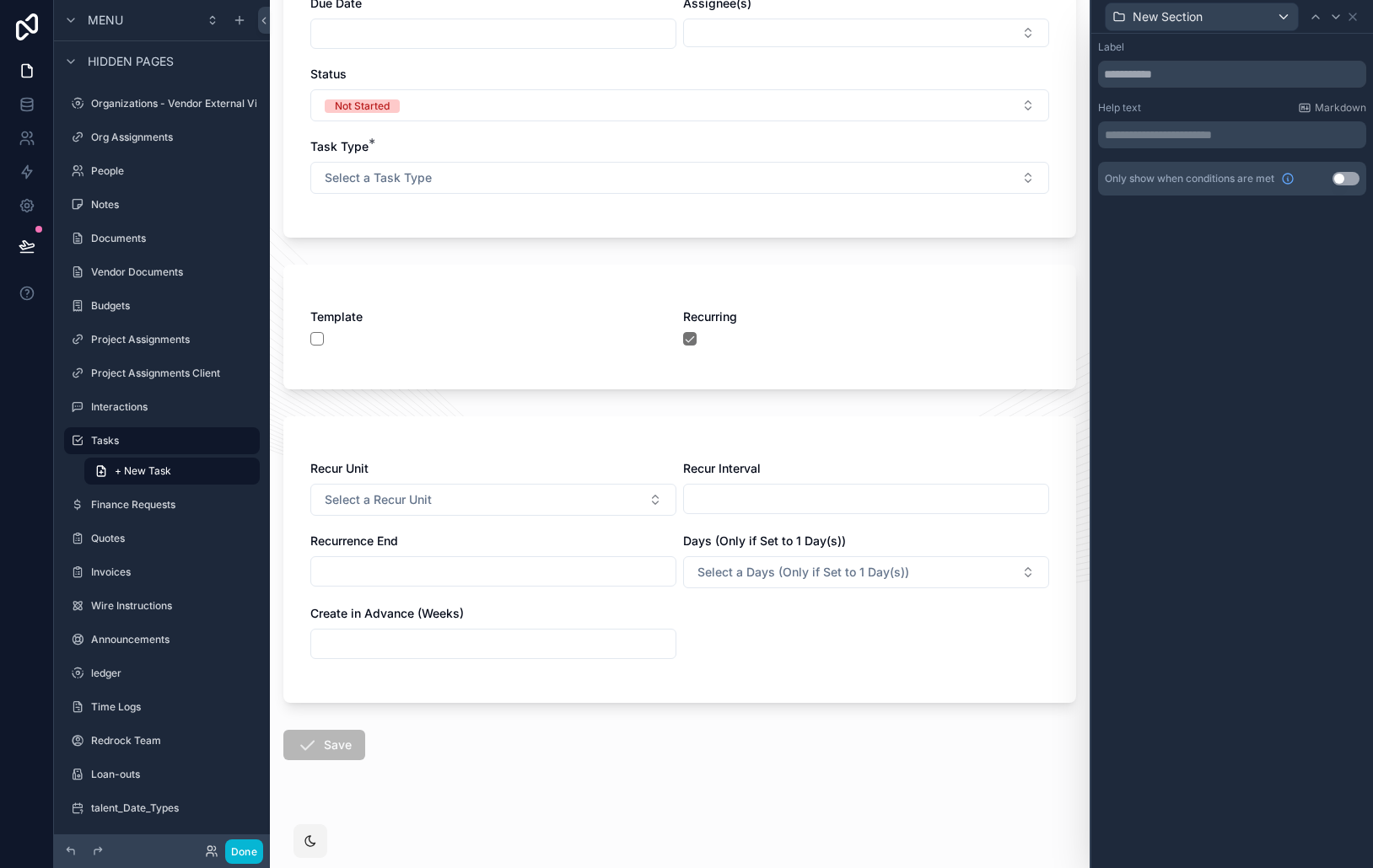
click at [1251, 266] on div "**********" at bounding box center [1232, 451] width 282 height 835
click at [1358, 19] on icon at bounding box center [1353, 17] width 14 height 14
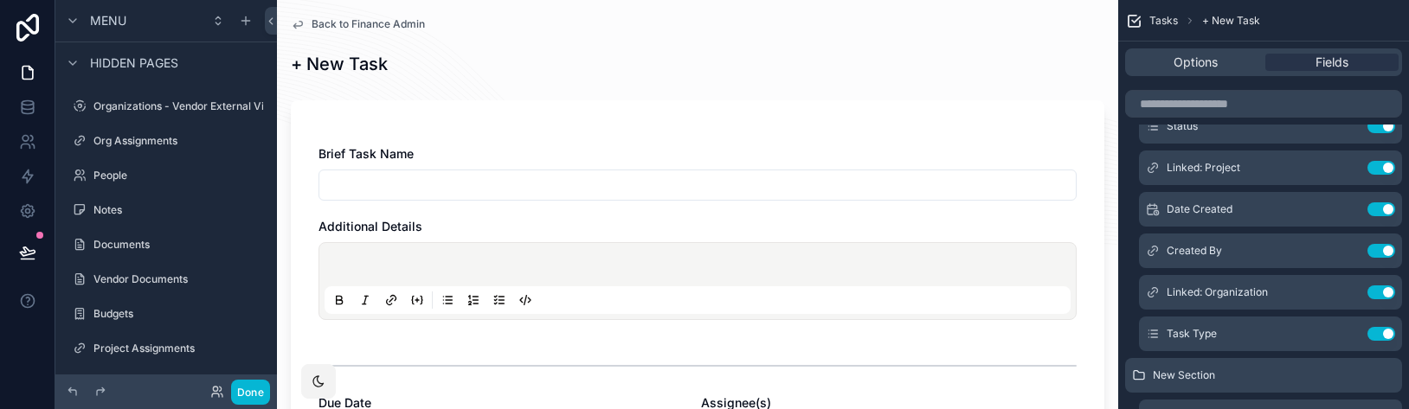
scroll to position [0, 0]
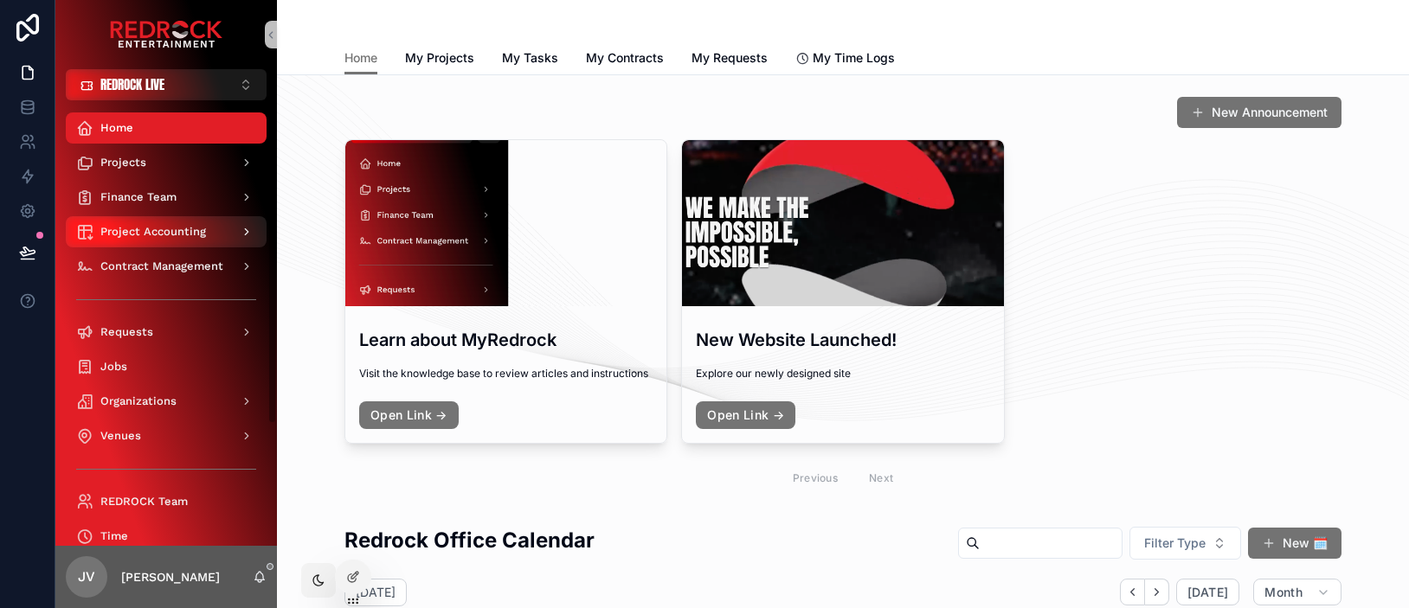
click at [194, 233] on span "Project Accounting" at bounding box center [153, 232] width 106 height 14
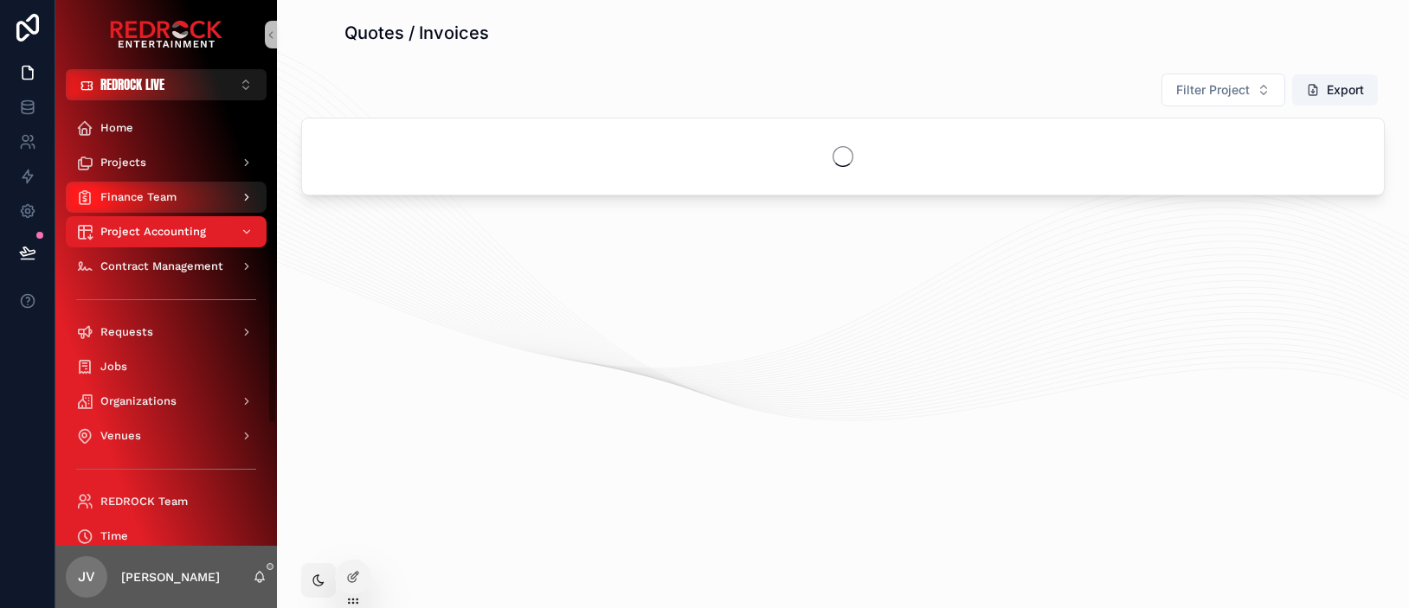
click at [175, 202] on span "Finance Team" at bounding box center [138, 197] width 76 height 14
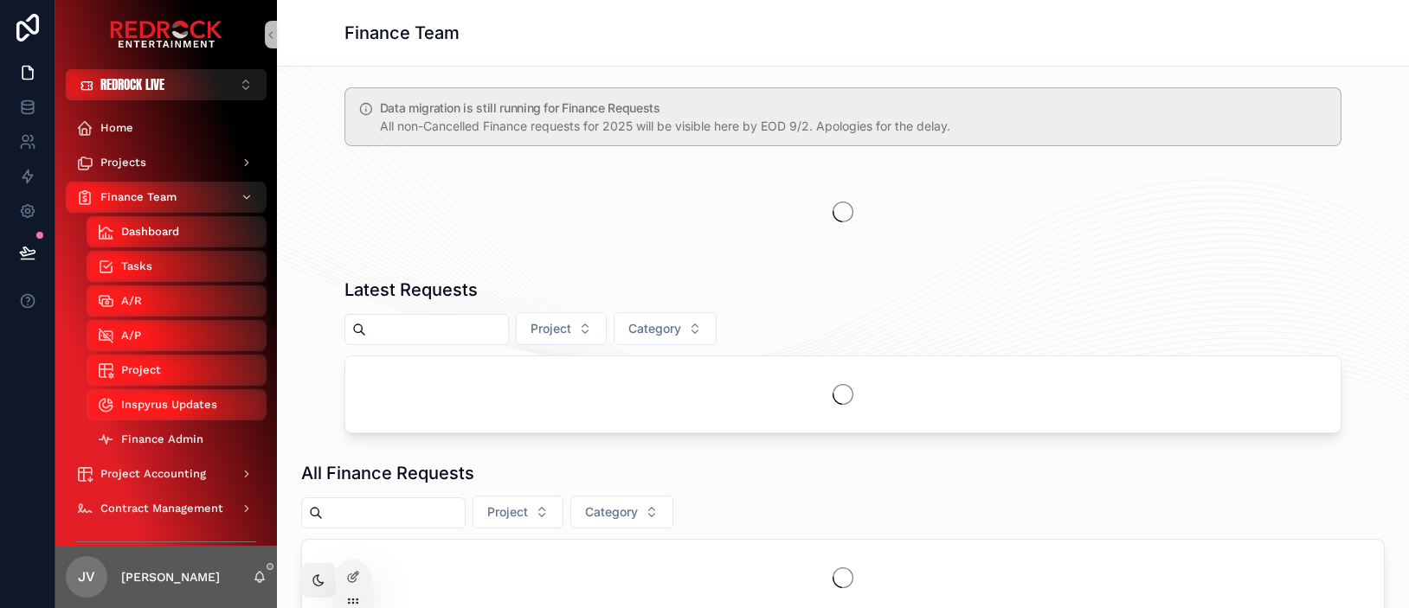
click at [177, 446] on span "Finance Admin" at bounding box center [162, 440] width 82 height 14
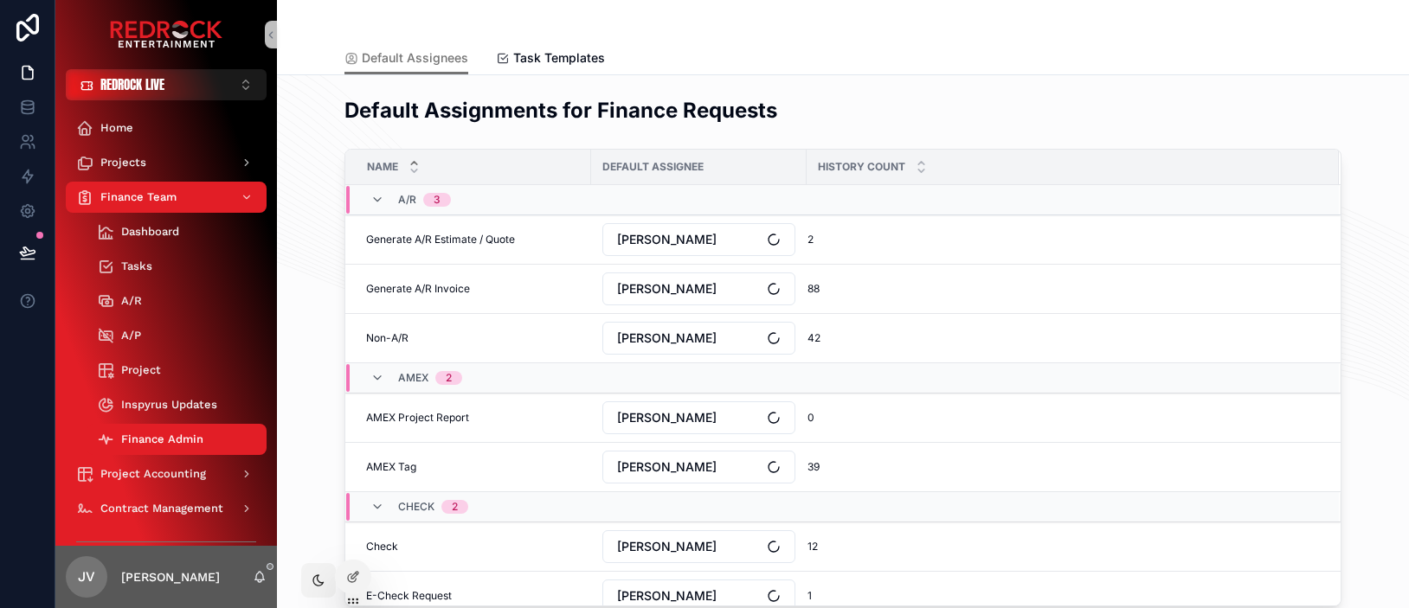
drag, startPoint x: 777, startPoint y: 39, endPoint x: 748, endPoint y: 36, distance: 28.7
click at [575, 59] on span "Task Templates" at bounding box center [559, 57] width 92 height 17
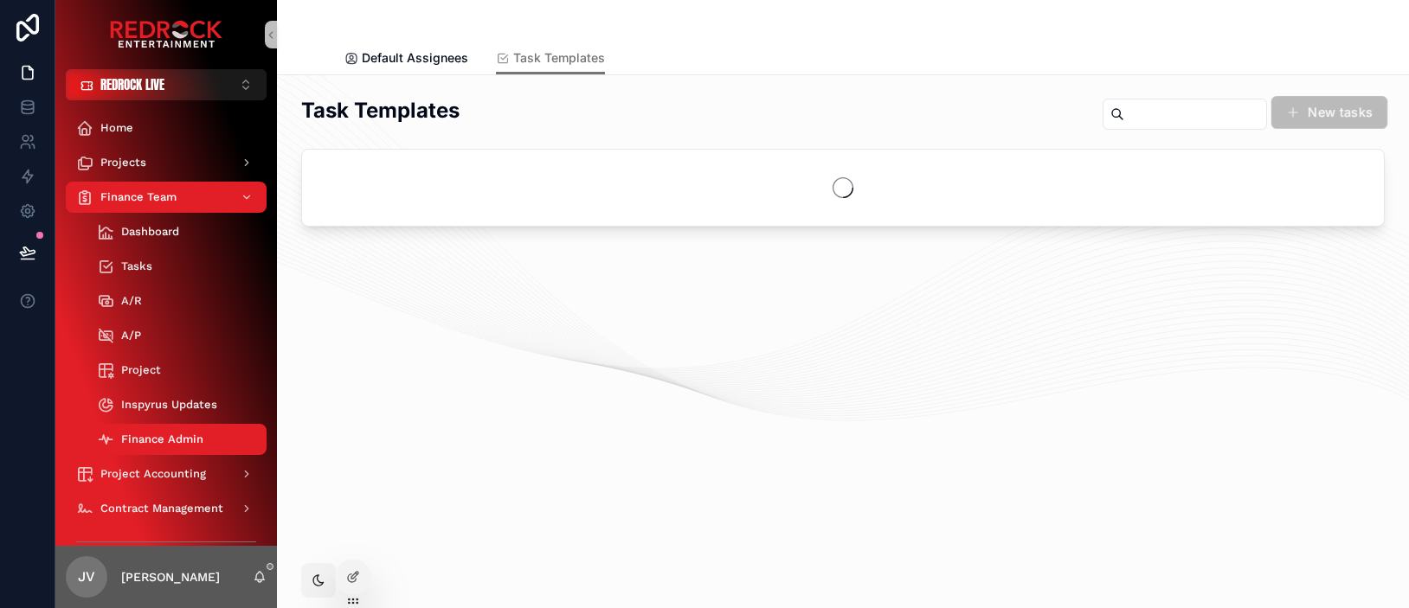
click at [1360, 112] on button "New tasks" at bounding box center [1329, 112] width 116 height 33
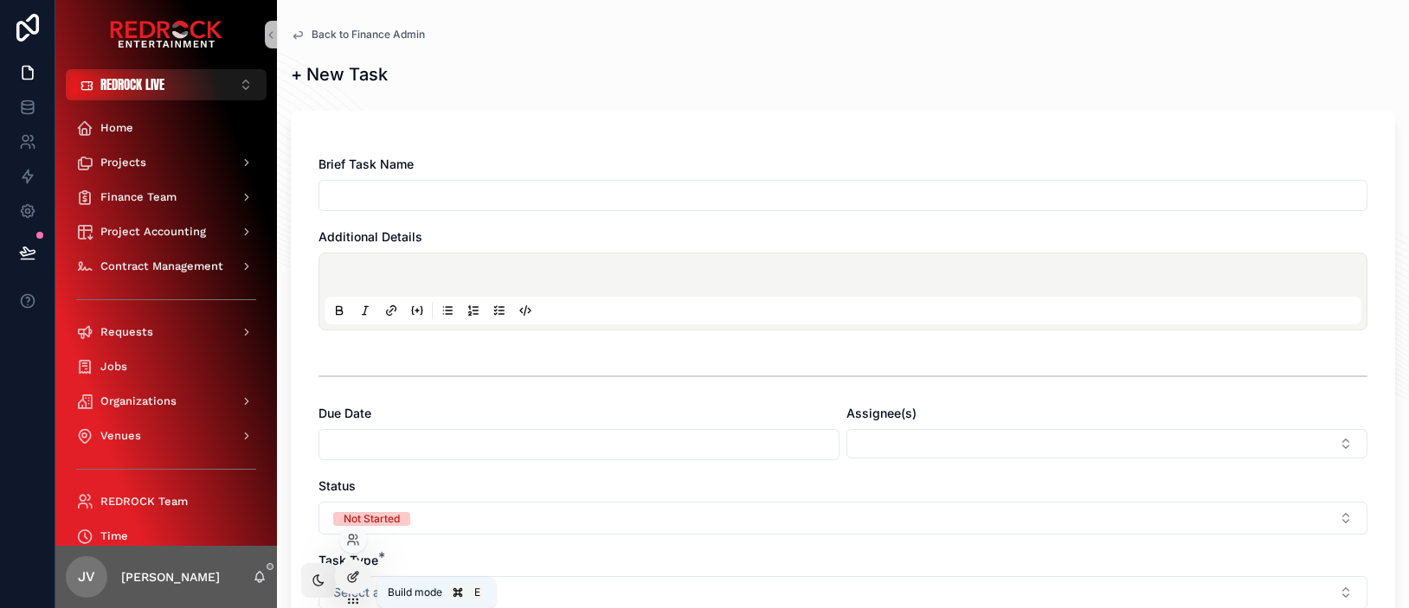
click at [350, 584] on div at bounding box center [353, 577] width 35 height 33
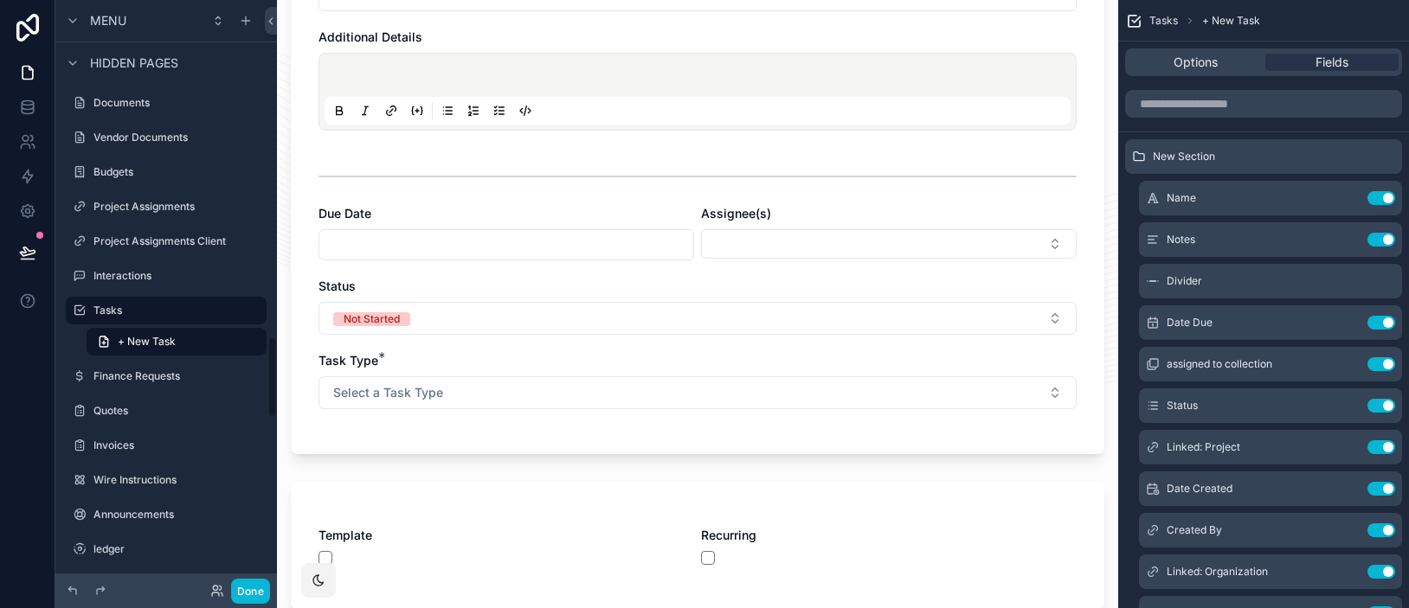
scroll to position [247, 0]
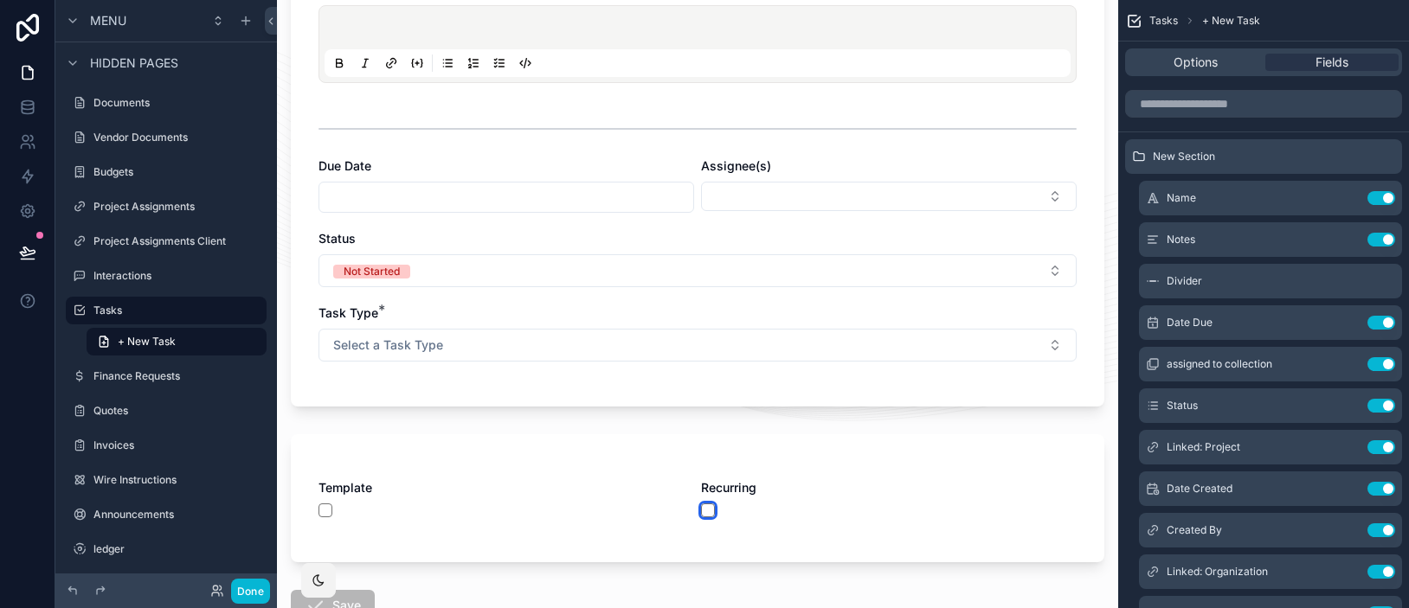
click at [705, 509] on button "scrollable content" at bounding box center [708, 511] width 14 height 14
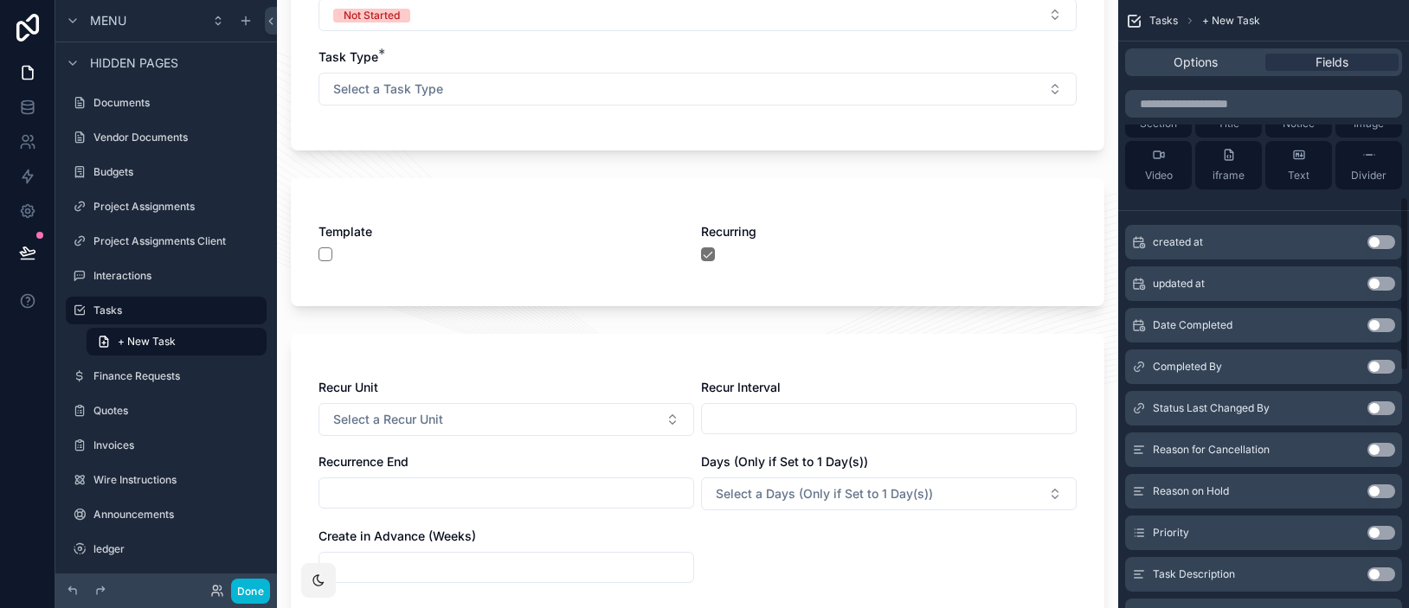
scroll to position [1025, 0]
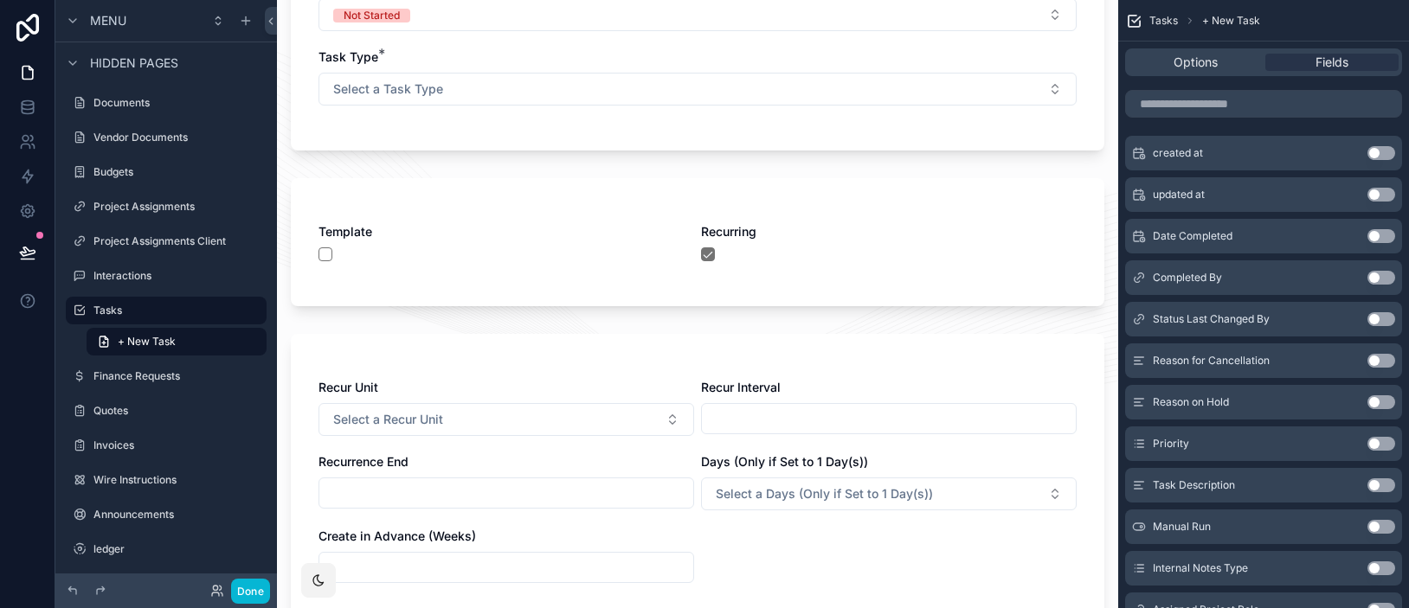
click at [1370, 485] on button "Use setting" at bounding box center [1381, 485] width 28 height 14
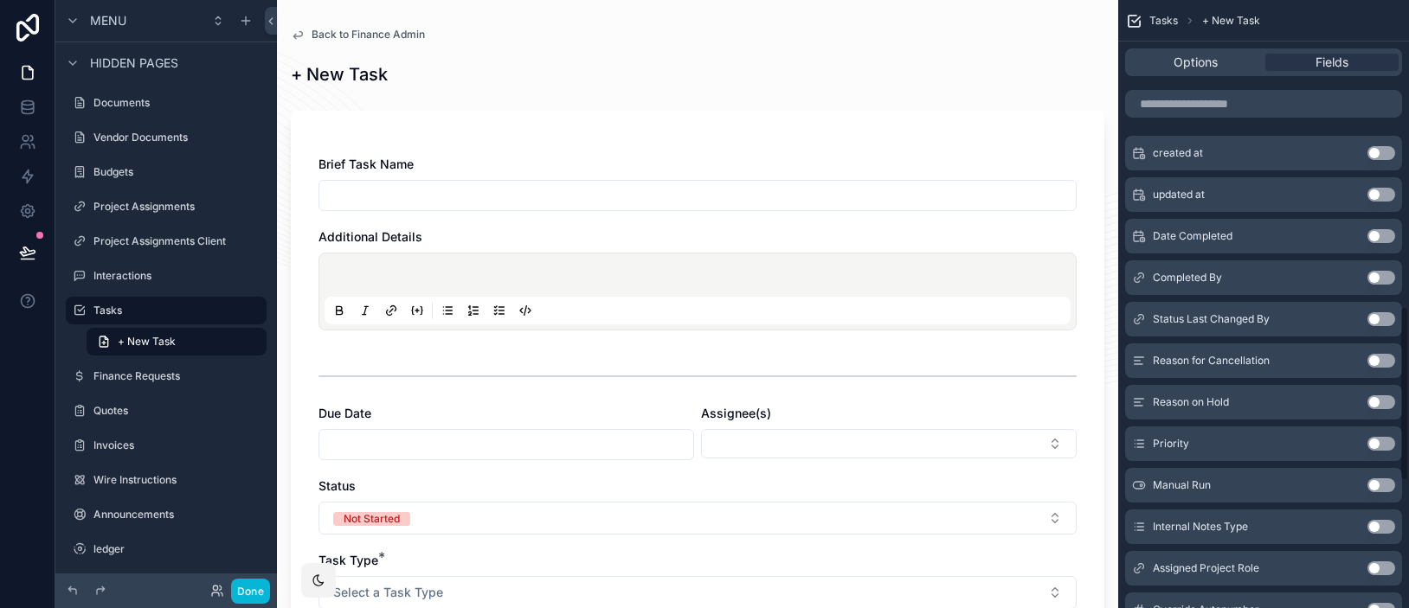
click at [1377, 524] on button "Use setting" at bounding box center [1381, 527] width 28 height 14
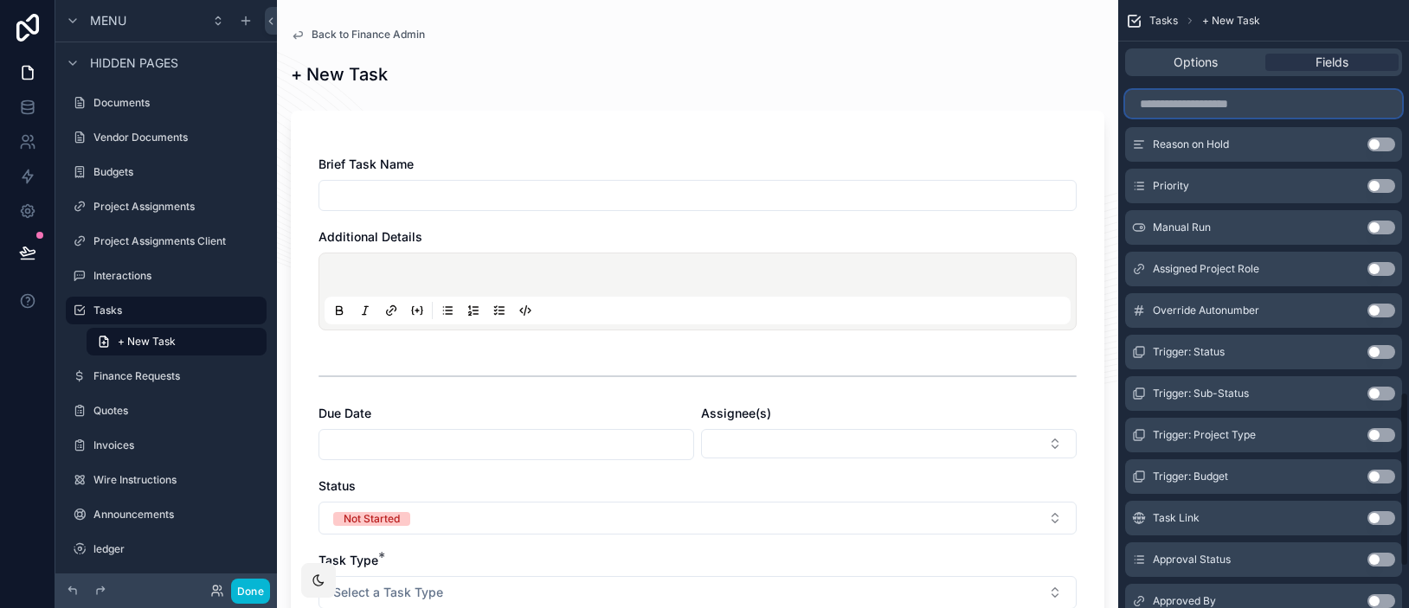
click at [1214, 105] on input "scrollable content" at bounding box center [1263, 104] width 277 height 28
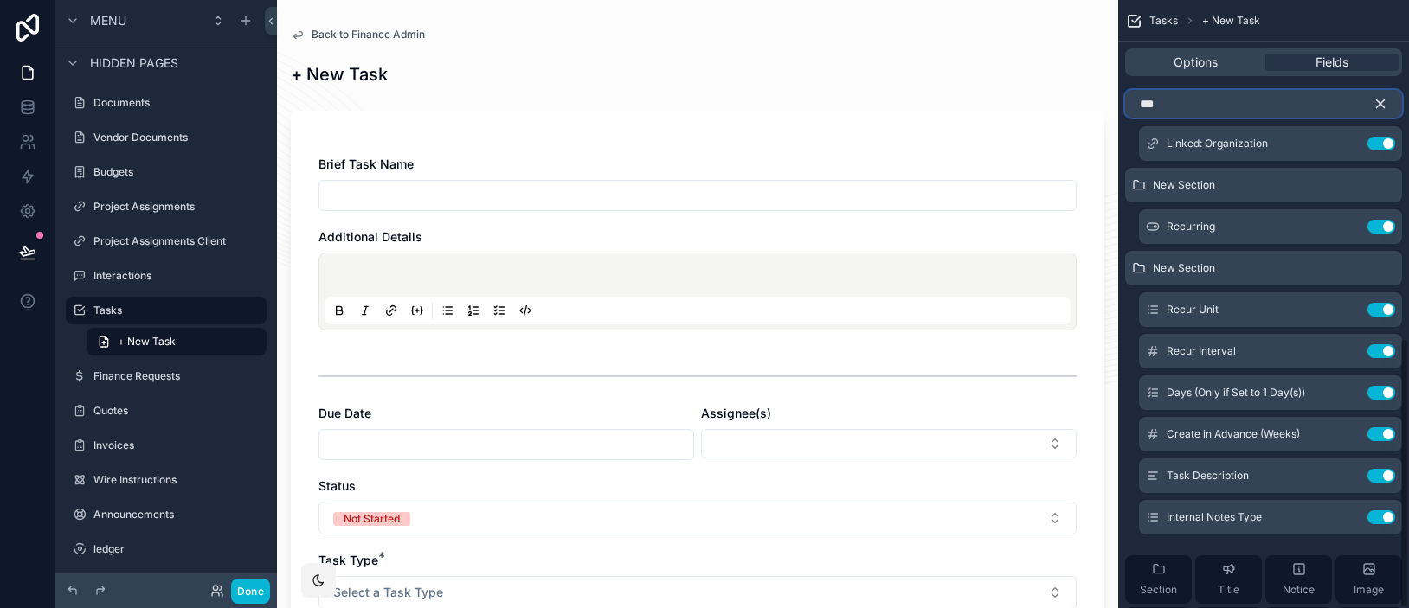
scroll to position [0, 0]
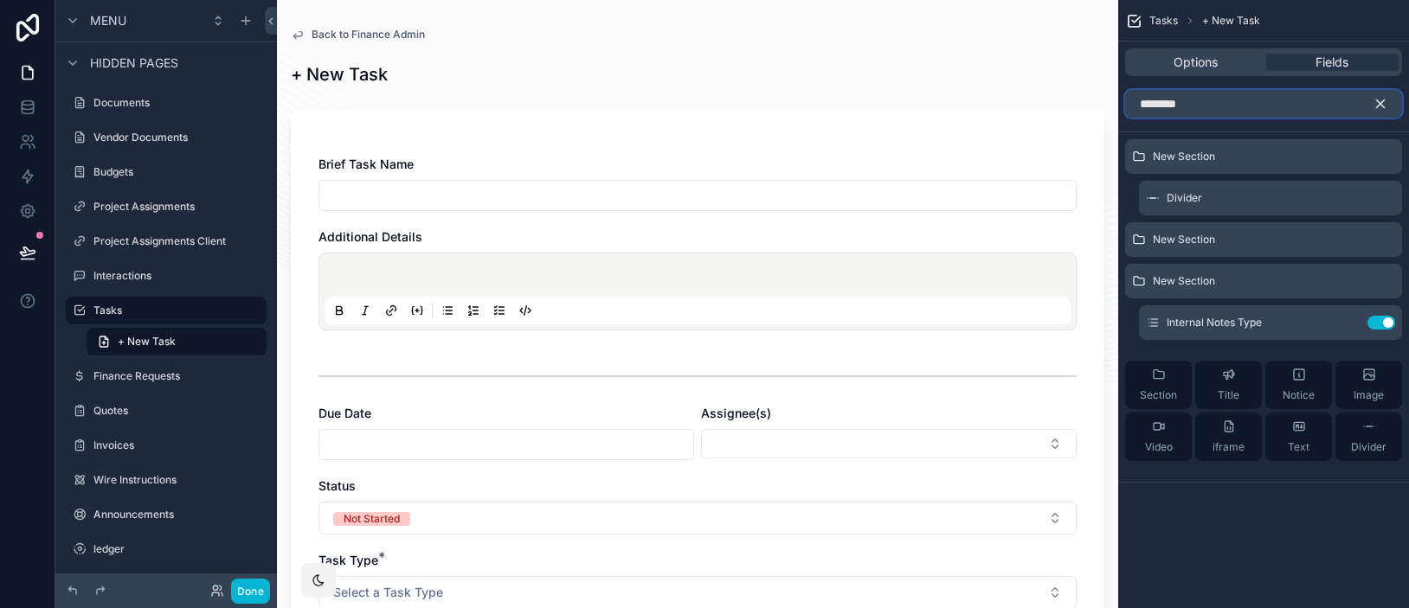
type input "********"
click at [1383, 102] on icon "scrollable content" at bounding box center [1380, 104] width 16 height 16
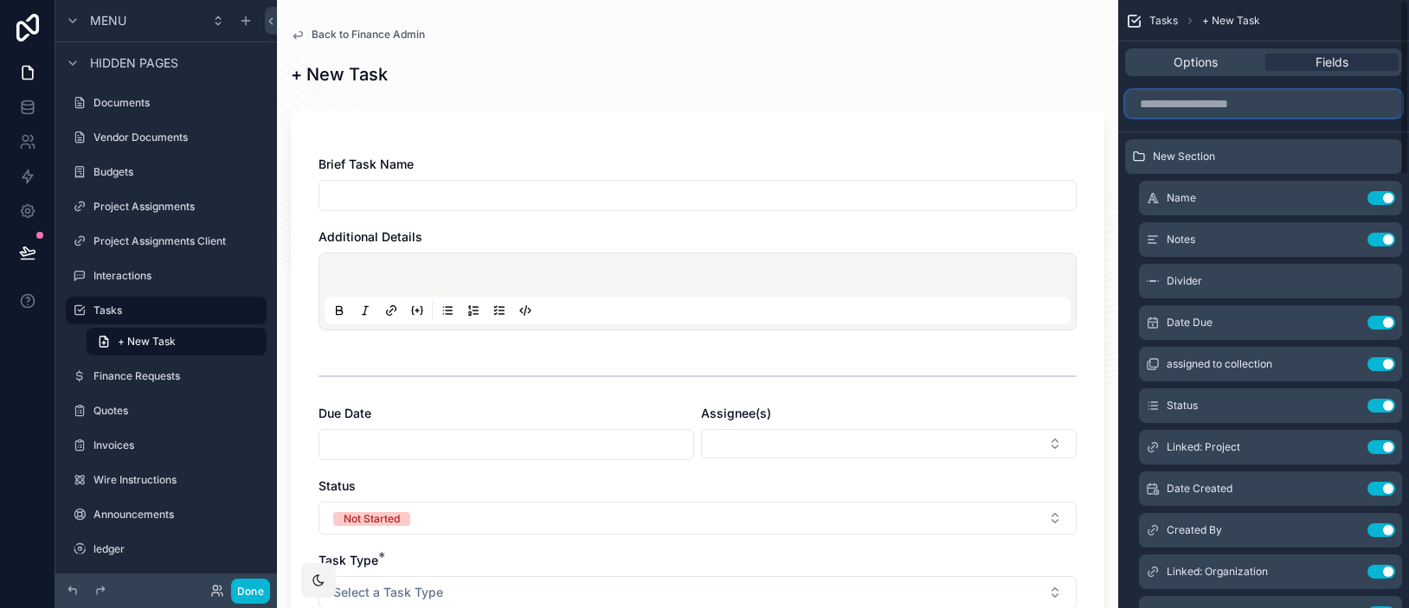
click at [1209, 106] on input "scrollable content" at bounding box center [1263, 104] width 277 height 28
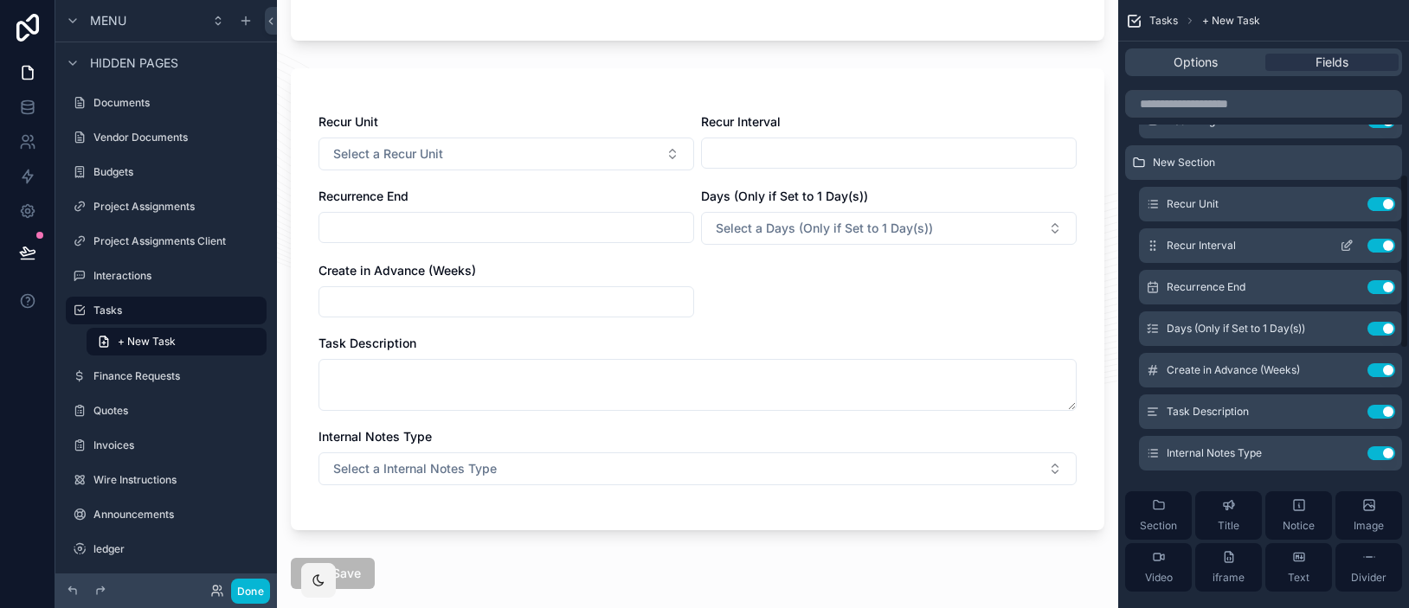
scroll to position [607, 0]
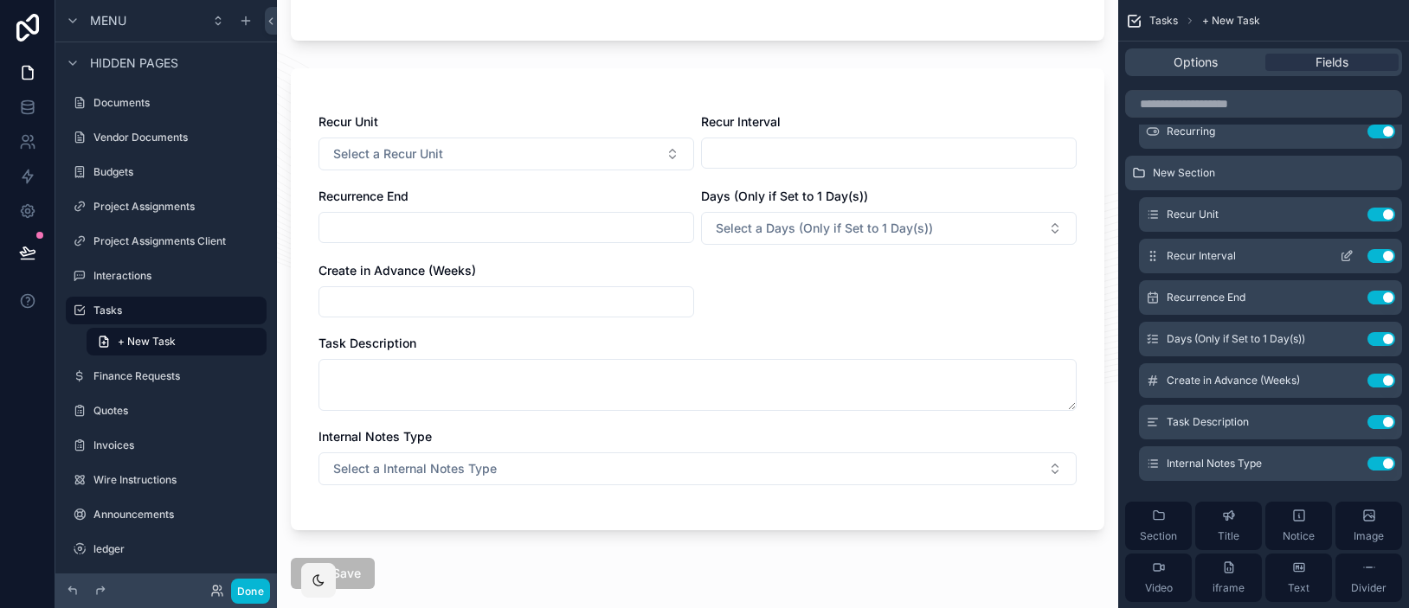
click at [1339, 253] on icon "scrollable content" at bounding box center [1346, 256] width 14 height 14
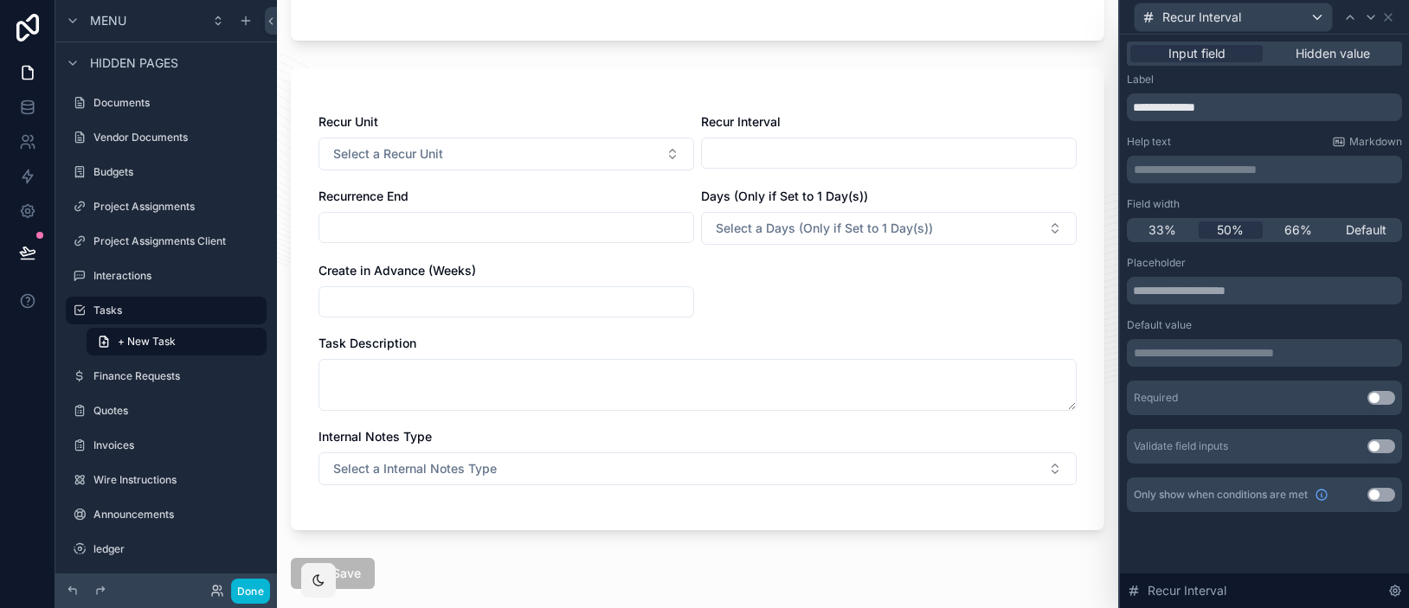
click at [1227, 170] on p "**********" at bounding box center [1265, 169] width 265 height 17
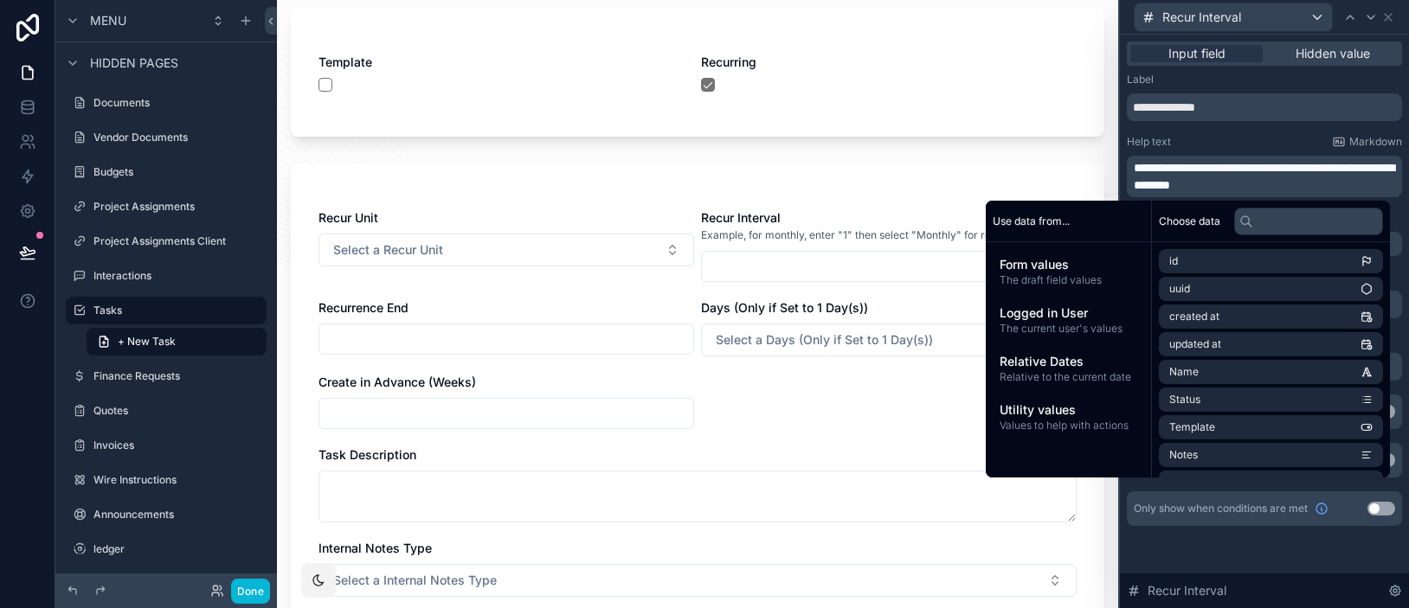
scroll to position [762, 0]
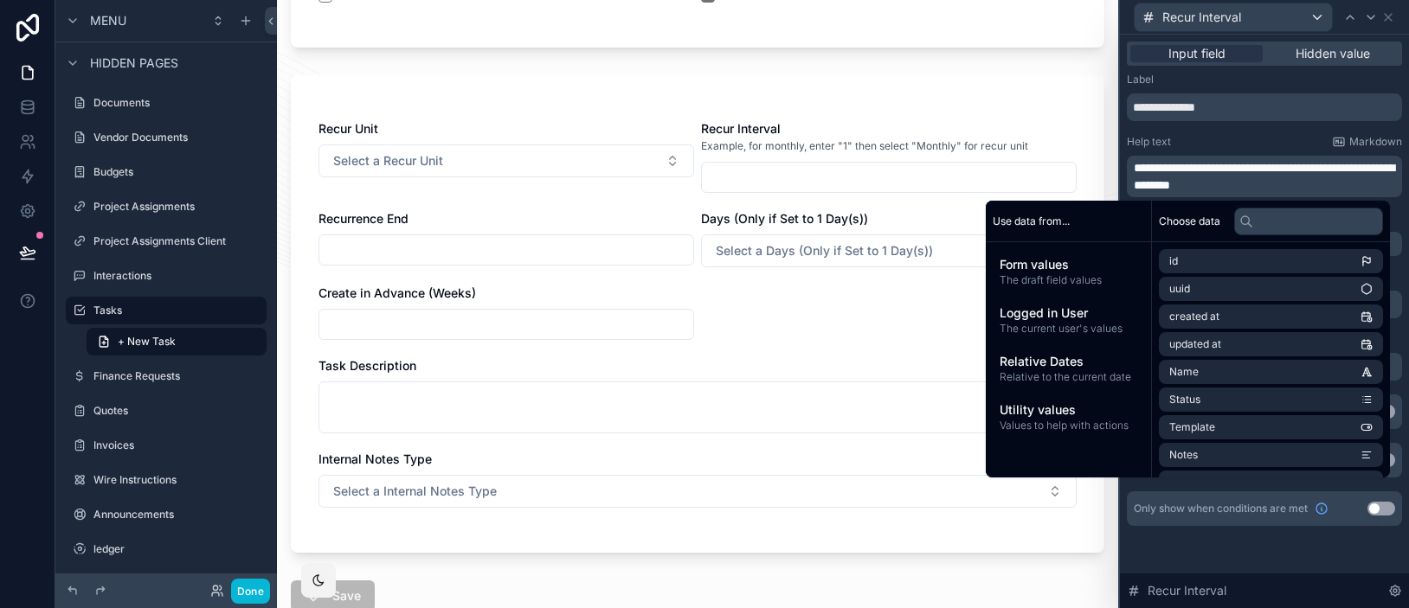
click at [1275, 79] on div "Label" at bounding box center [1263, 80] width 275 height 14
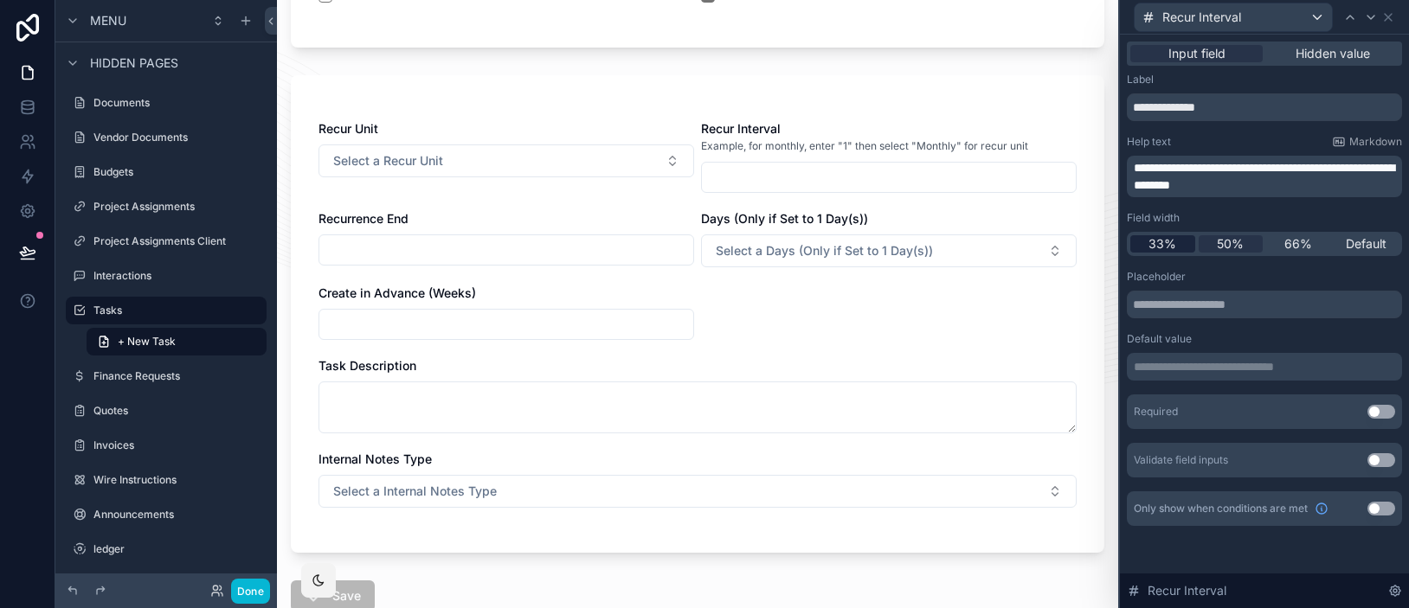
click at [1171, 250] on span "33%" at bounding box center [1162, 243] width 28 height 17
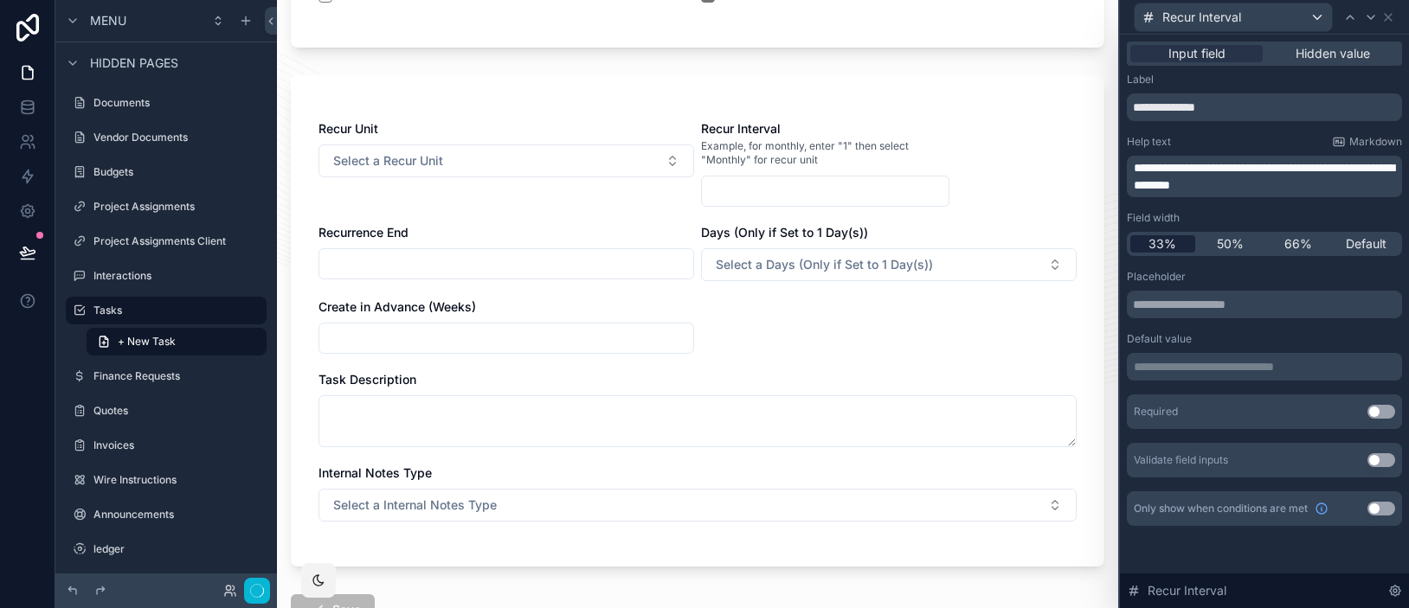
scroll to position [0, 0]
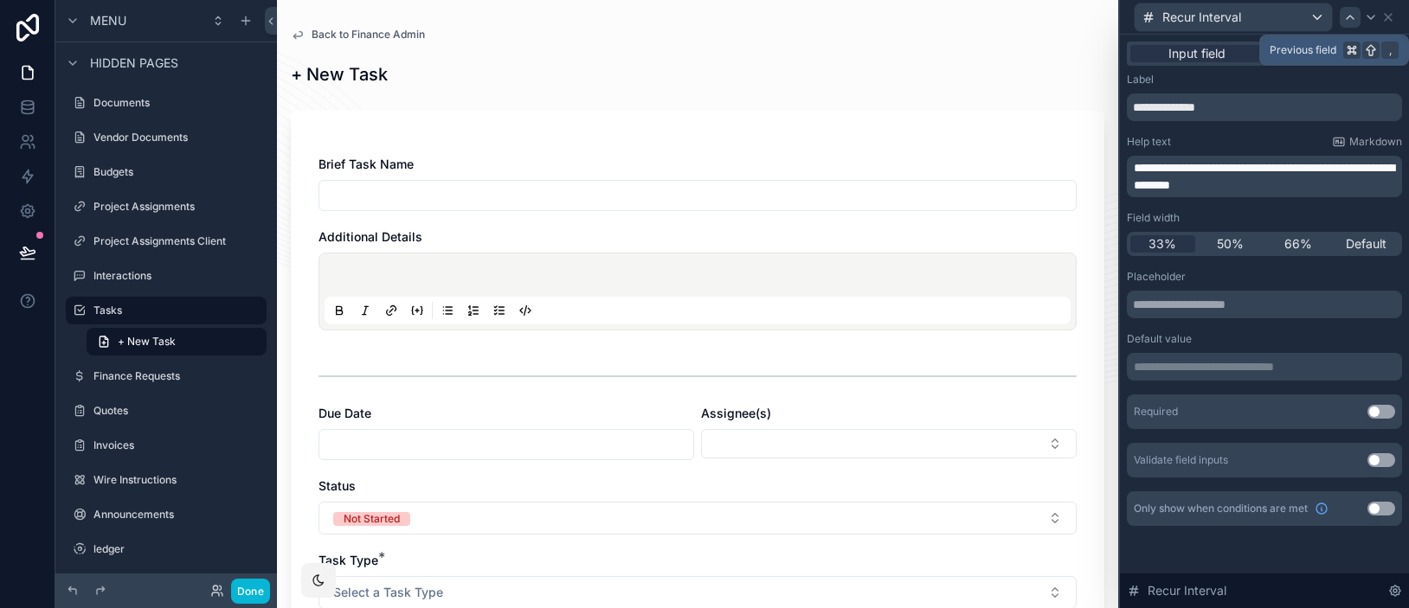
click at [1351, 15] on icon at bounding box center [1350, 17] width 14 height 14
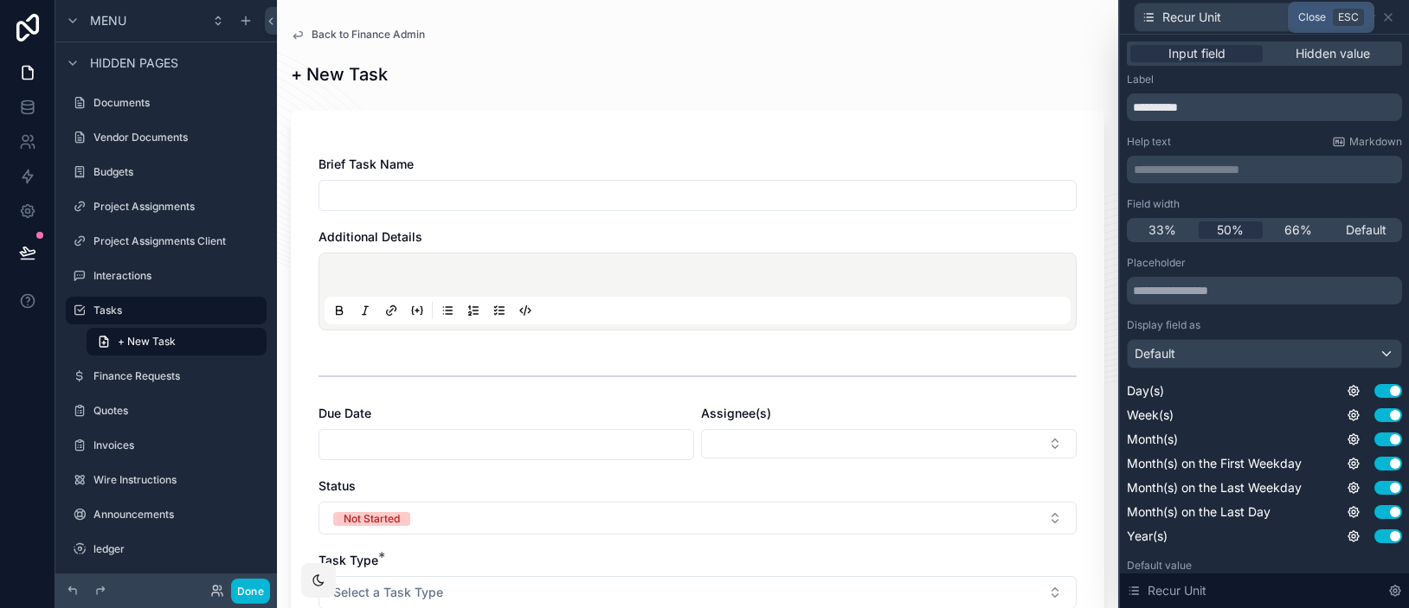
click at [1388, 17] on icon at bounding box center [1387, 17] width 7 height 7
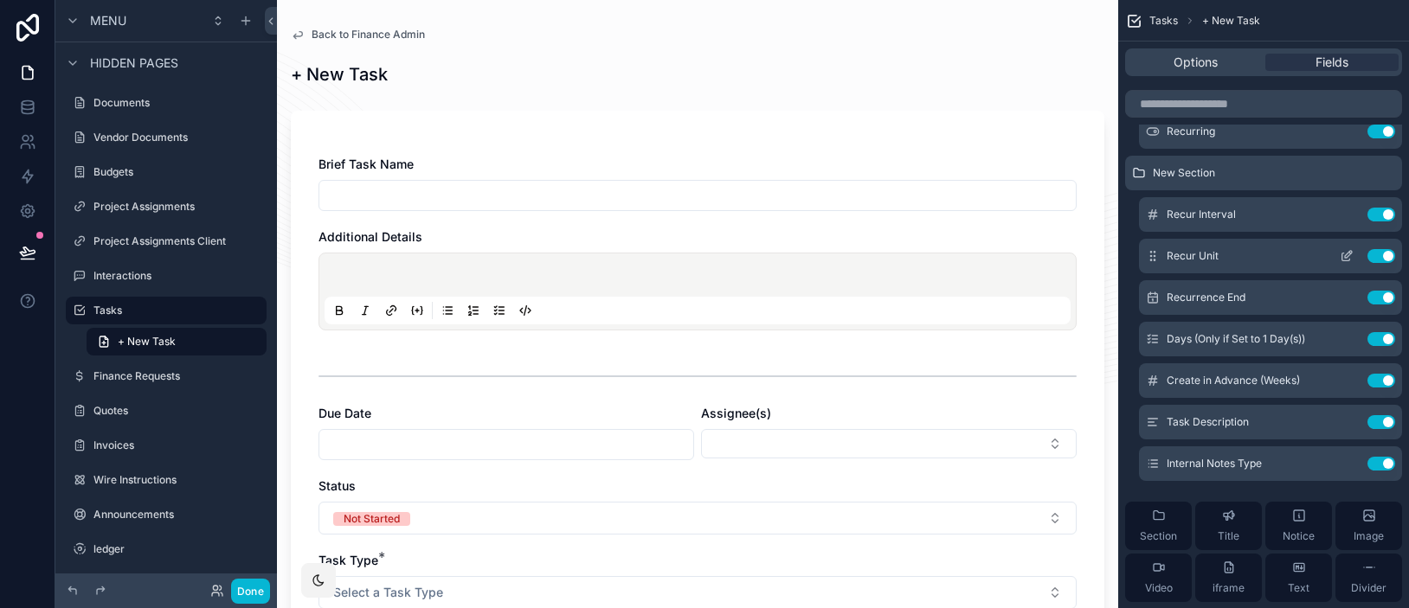
click at [1349, 260] on icon "scrollable content" at bounding box center [1346, 258] width 8 height 8
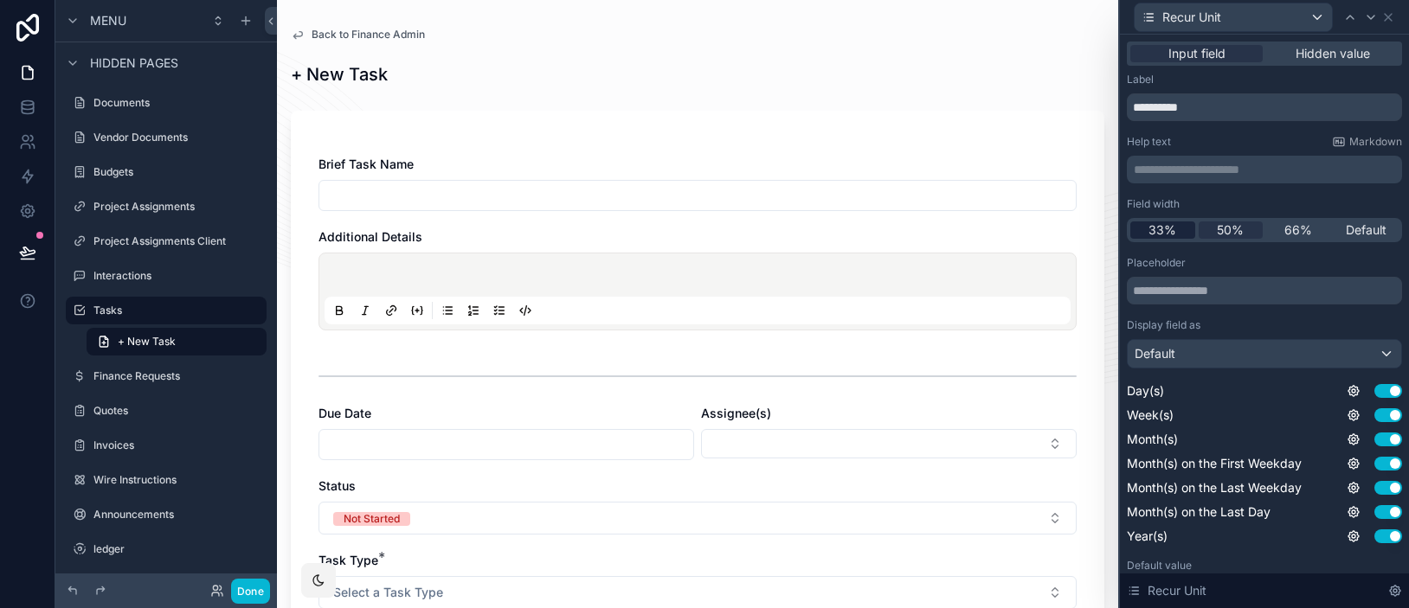
click at [1152, 227] on span "33%" at bounding box center [1162, 229] width 28 height 17
click at [1371, 20] on icon at bounding box center [1371, 17] width 14 height 14
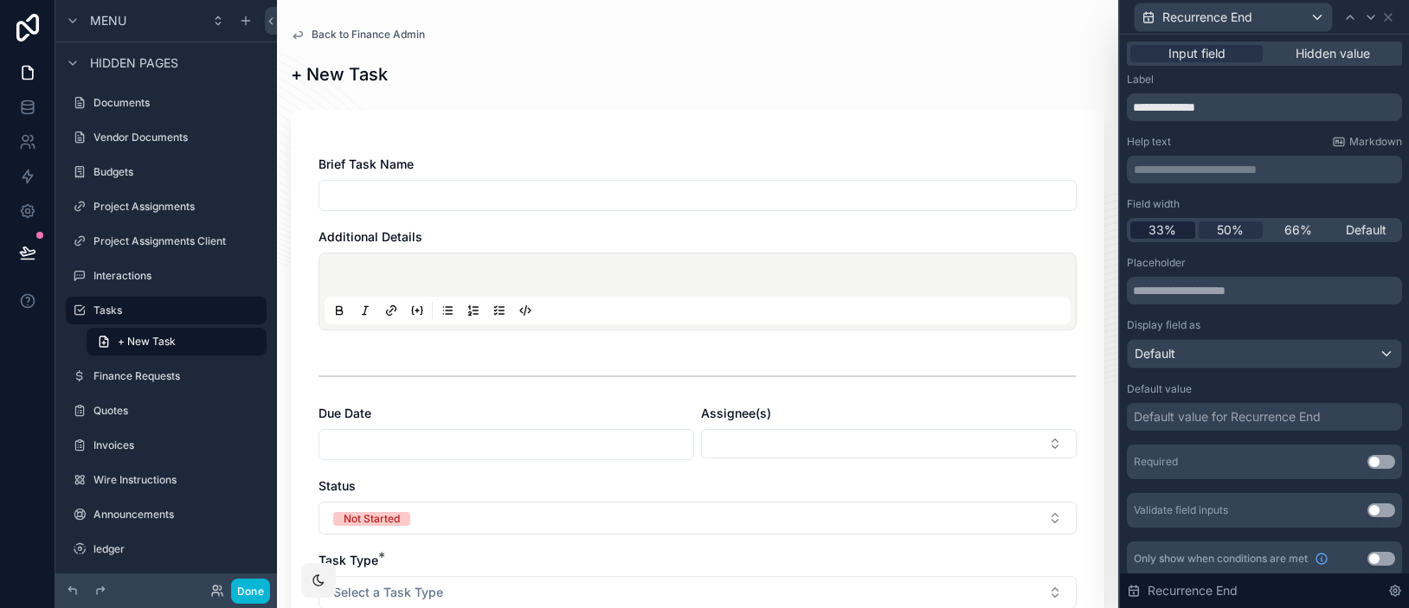
click at [1166, 224] on span "33%" at bounding box center [1162, 229] width 28 height 17
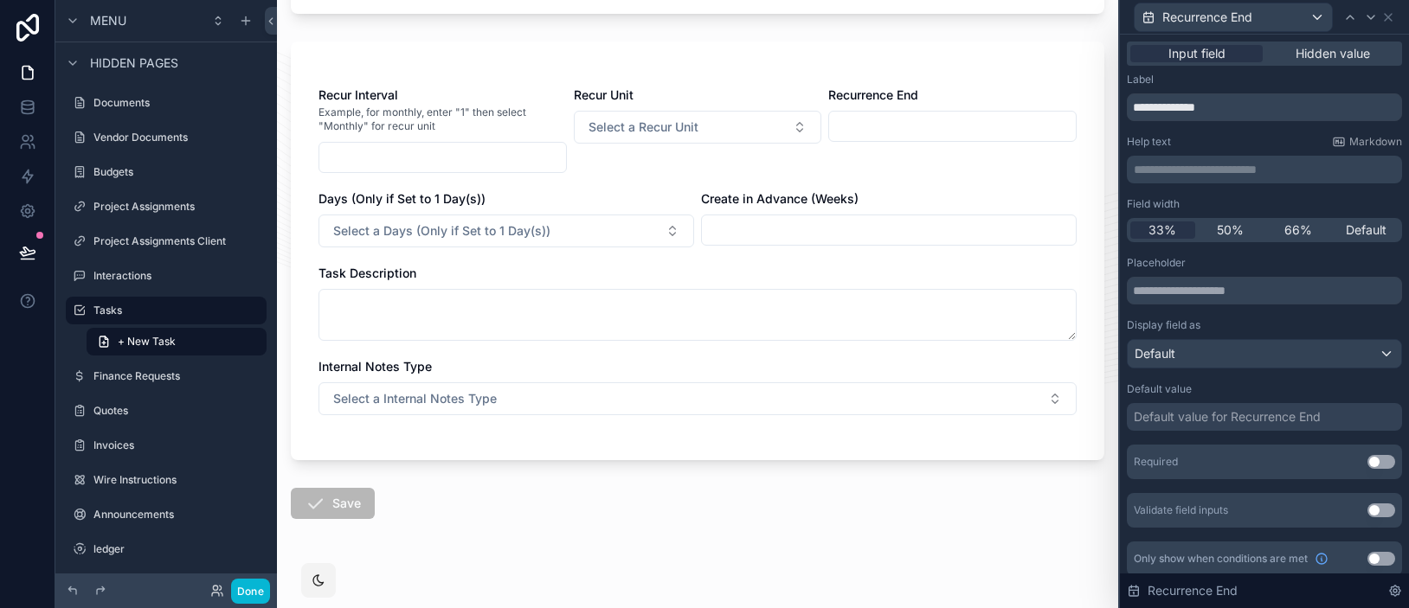
scroll to position [785, 0]
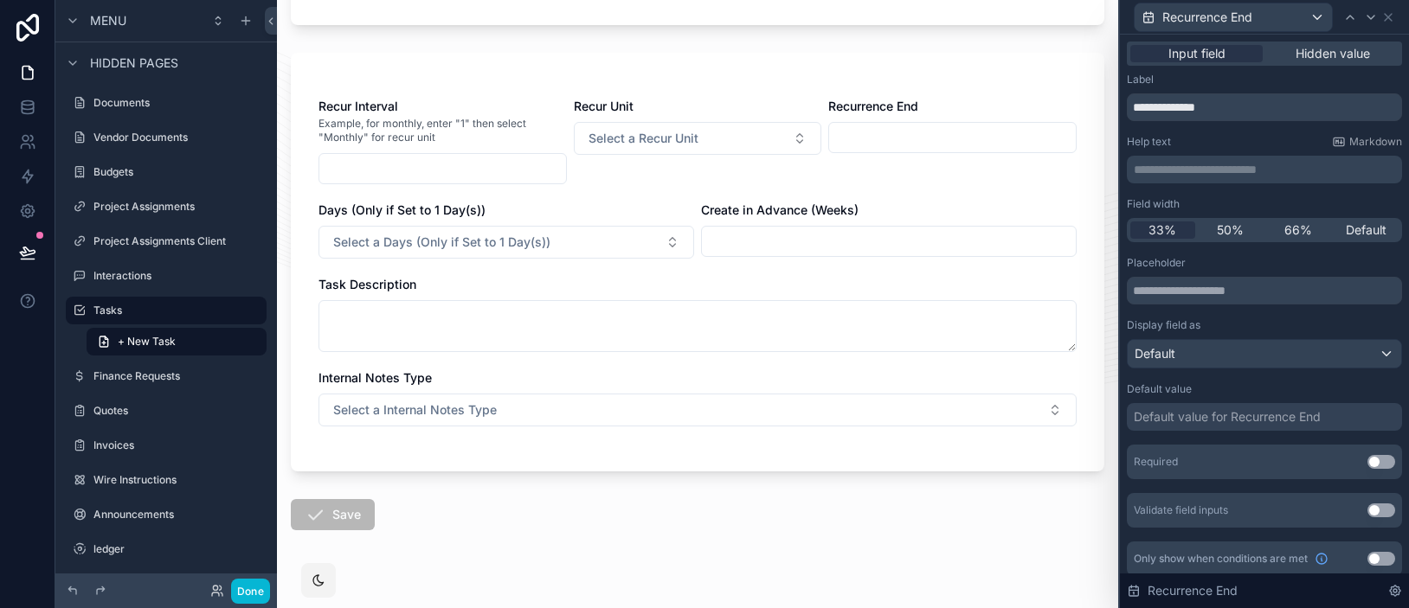
click at [1216, 170] on p "**********" at bounding box center [1265, 169] width 265 height 17
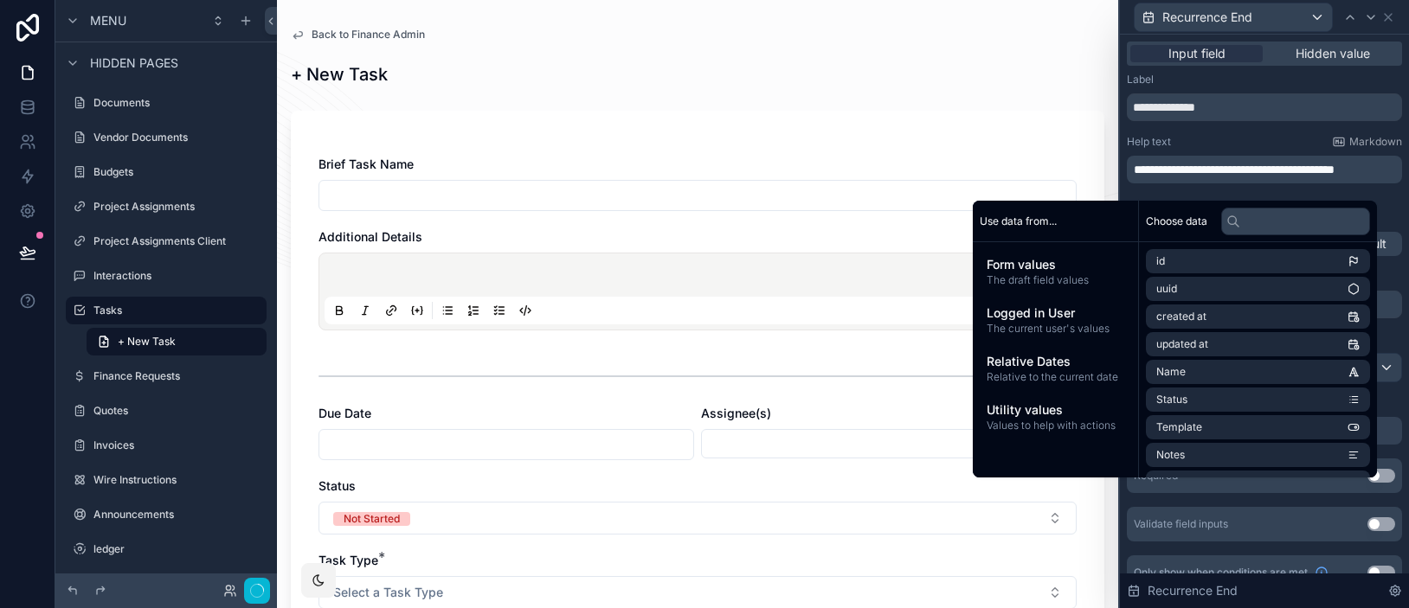
scroll to position [0, 0]
click at [1349, 18] on icon at bounding box center [1350, 17] width 14 height 14
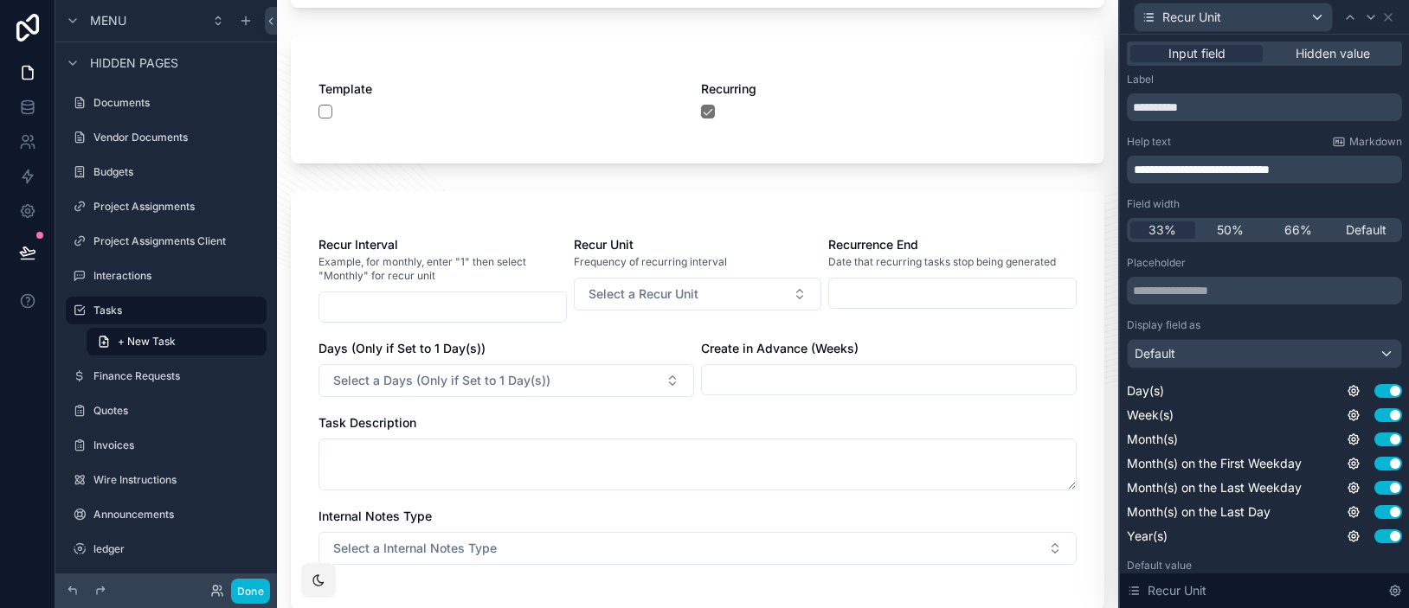
scroll to position [636, 0]
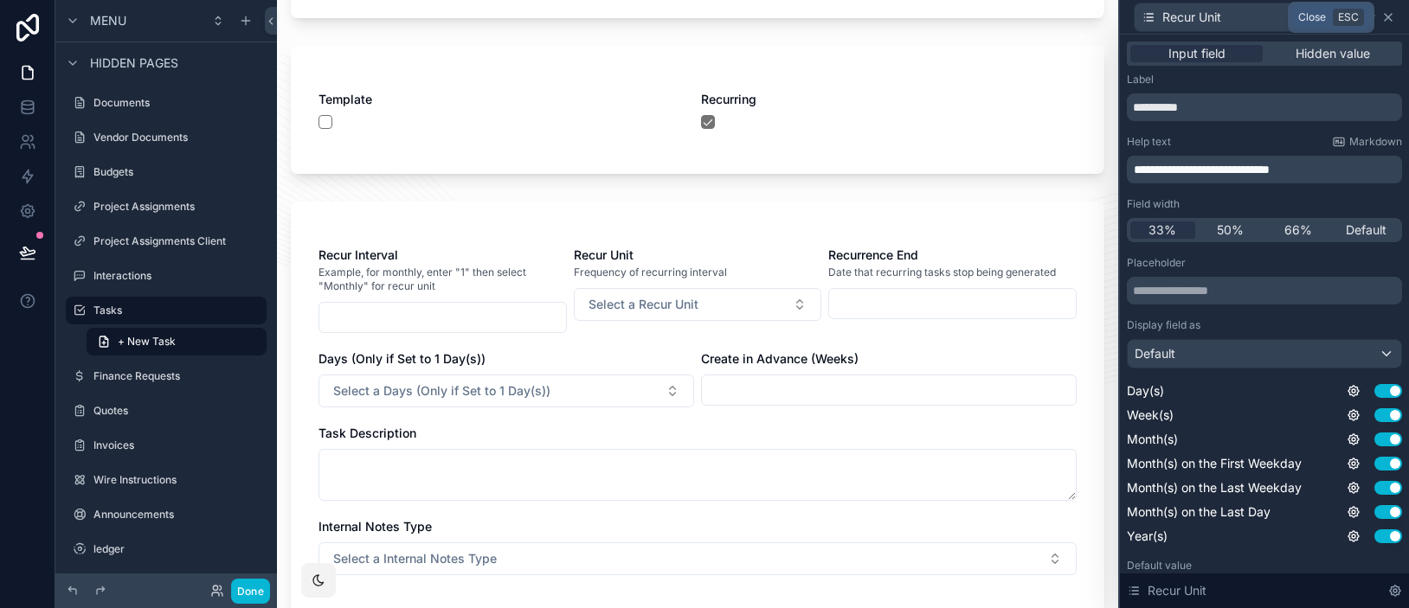
click at [1383, 16] on icon at bounding box center [1388, 17] width 14 height 14
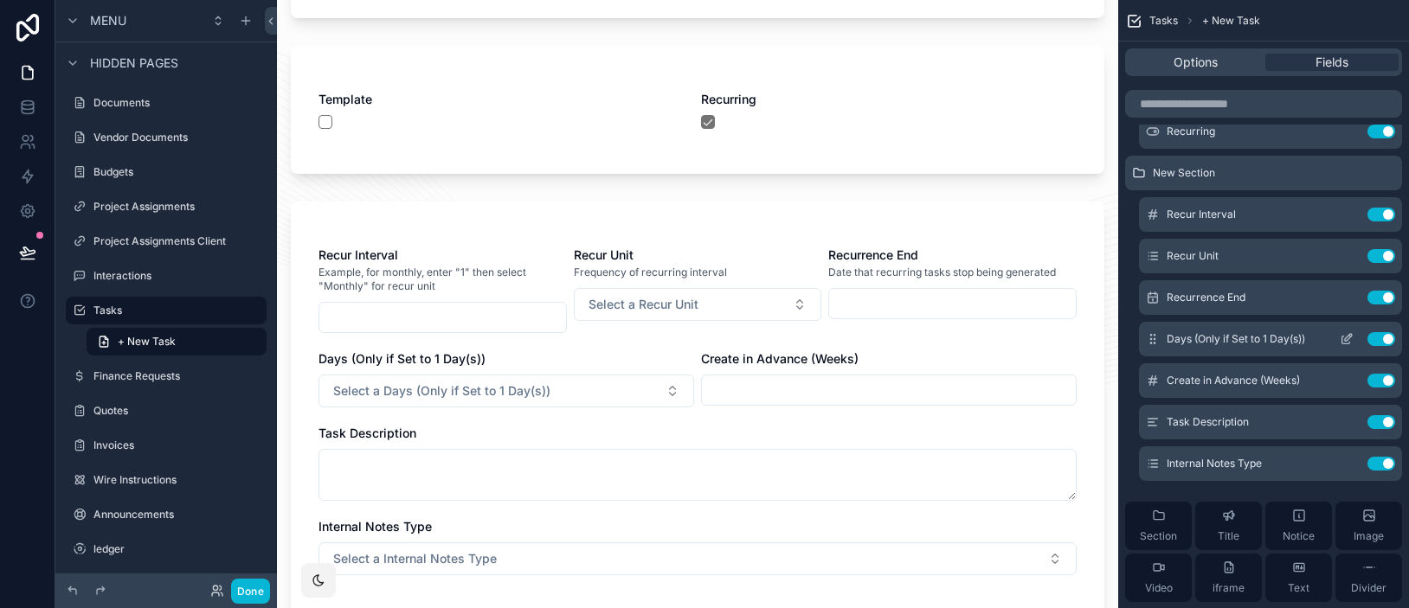
click at [1343, 338] on icon "scrollable content" at bounding box center [1346, 339] width 14 height 14
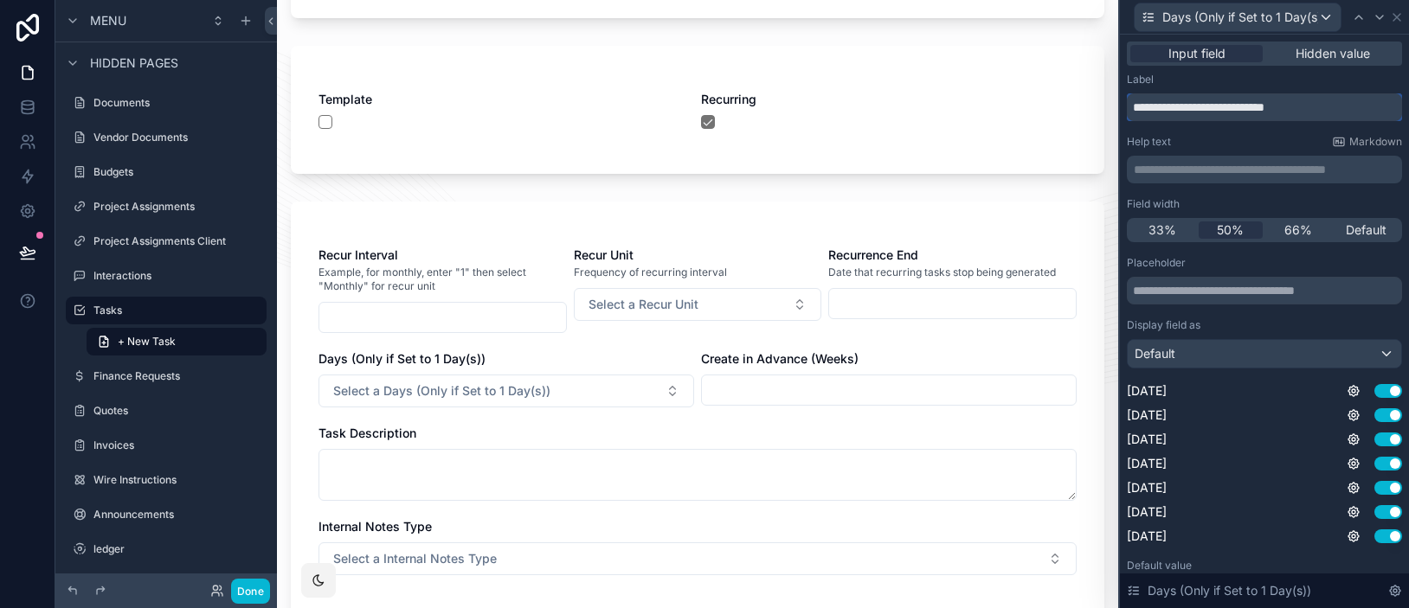
drag, startPoint x: 1305, startPoint y: 106, endPoint x: 1172, endPoint y: 110, distance: 132.4
click at [1166, 110] on input "**********" at bounding box center [1263, 107] width 275 height 28
type input "****"
click at [1187, 161] on p "**********" at bounding box center [1265, 169] width 265 height 17
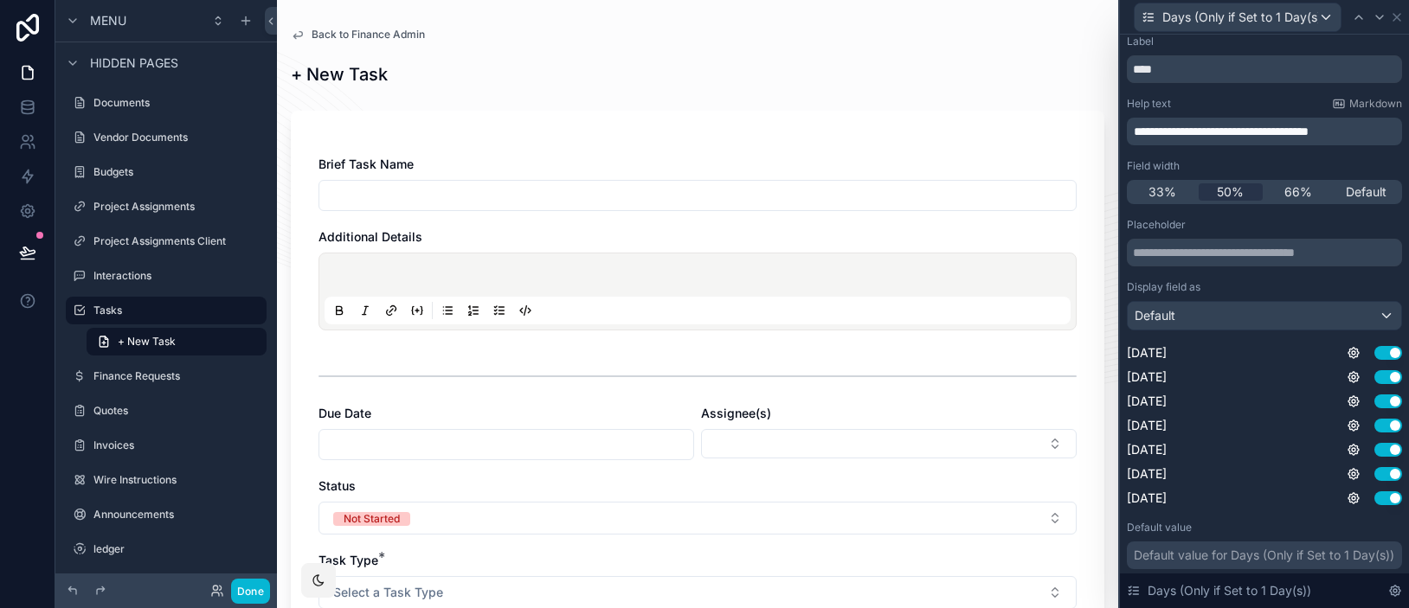
scroll to position [138, 0]
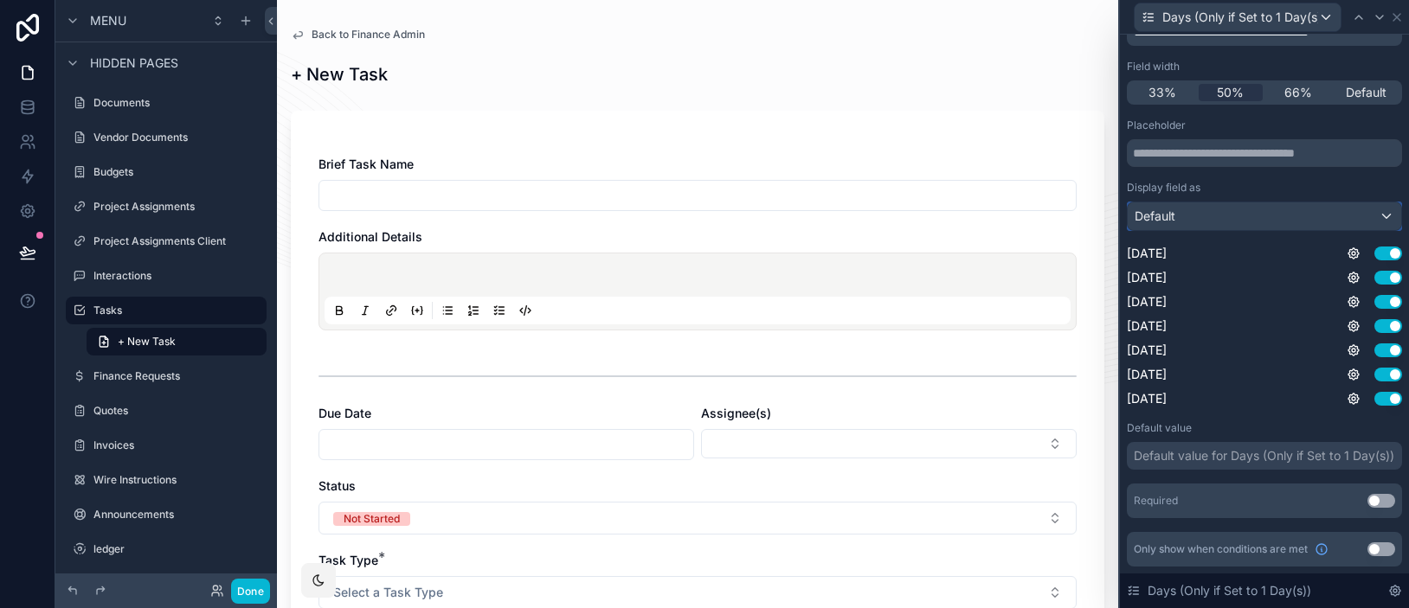
click at [1255, 219] on div "Default" at bounding box center [1263, 216] width 273 height 28
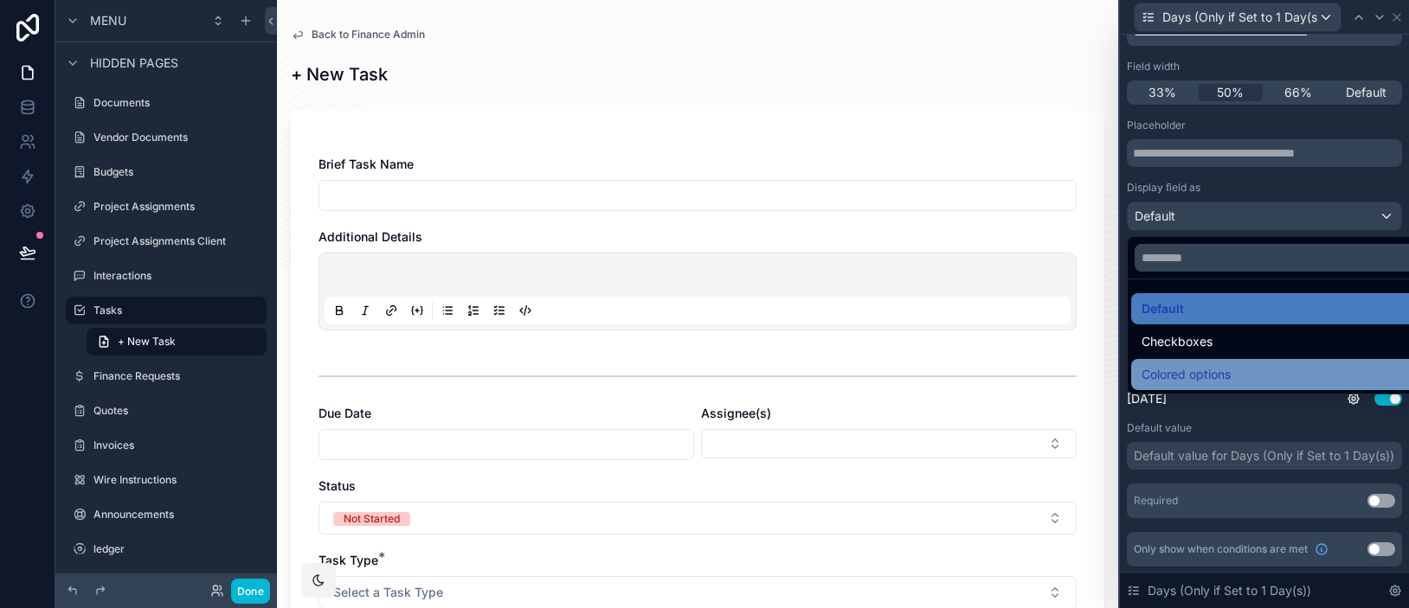
click at [1253, 366] on div "Colored options" at bounding box center [1277, 374] width 273 height 21
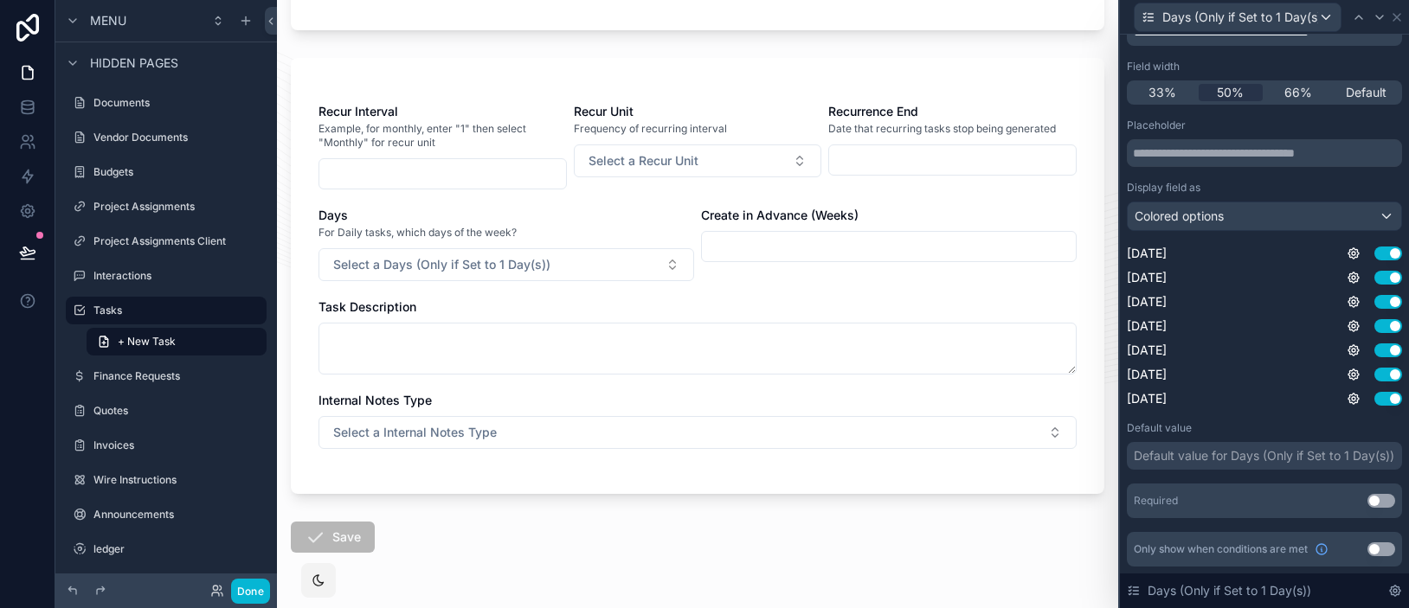
scroll to position [768, 0]
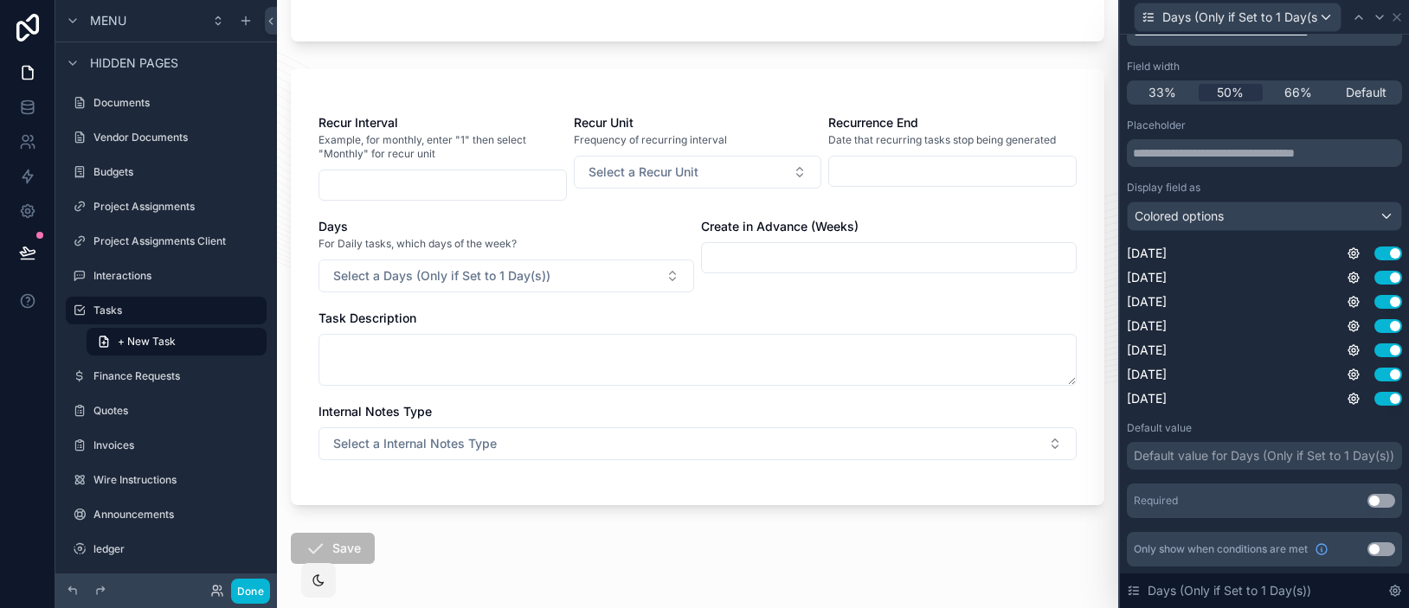
click at [475, 280] on span "Select a Days (Only if Set to 1 Day(s))" at bounding box center [441, 275] width 217 height 17
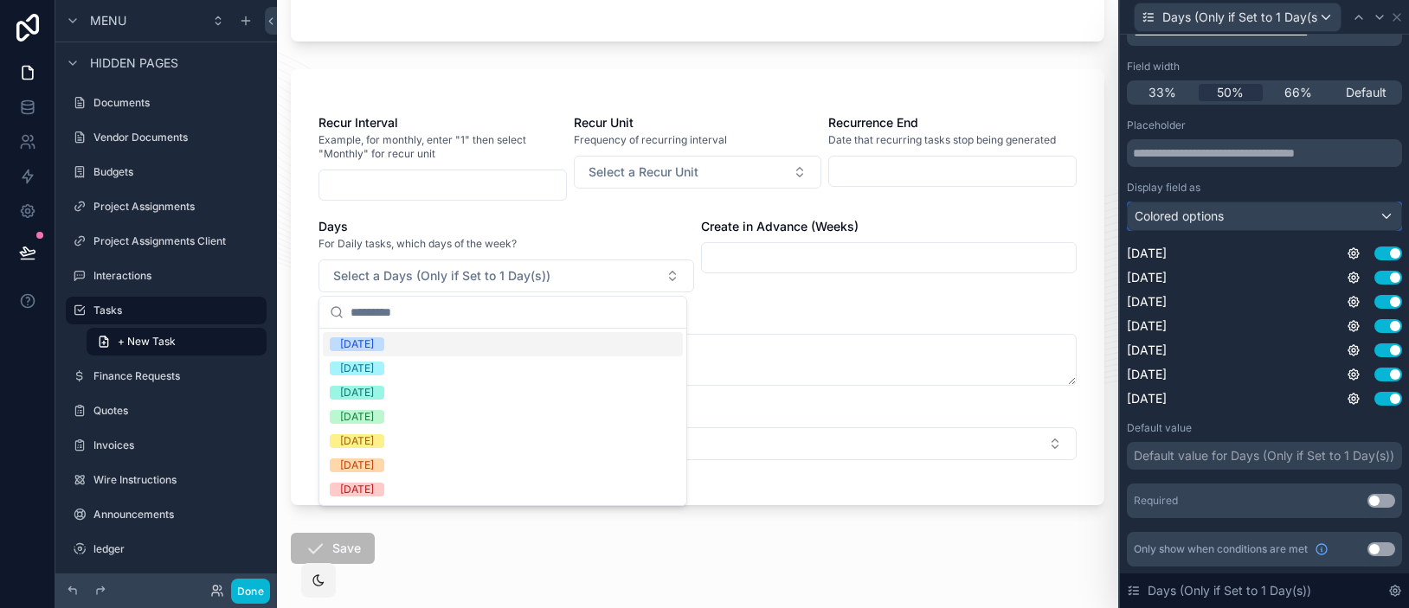
click at [1226, 219] on div "Colored options" at bounding box center [1263, 216] width 273 height 28
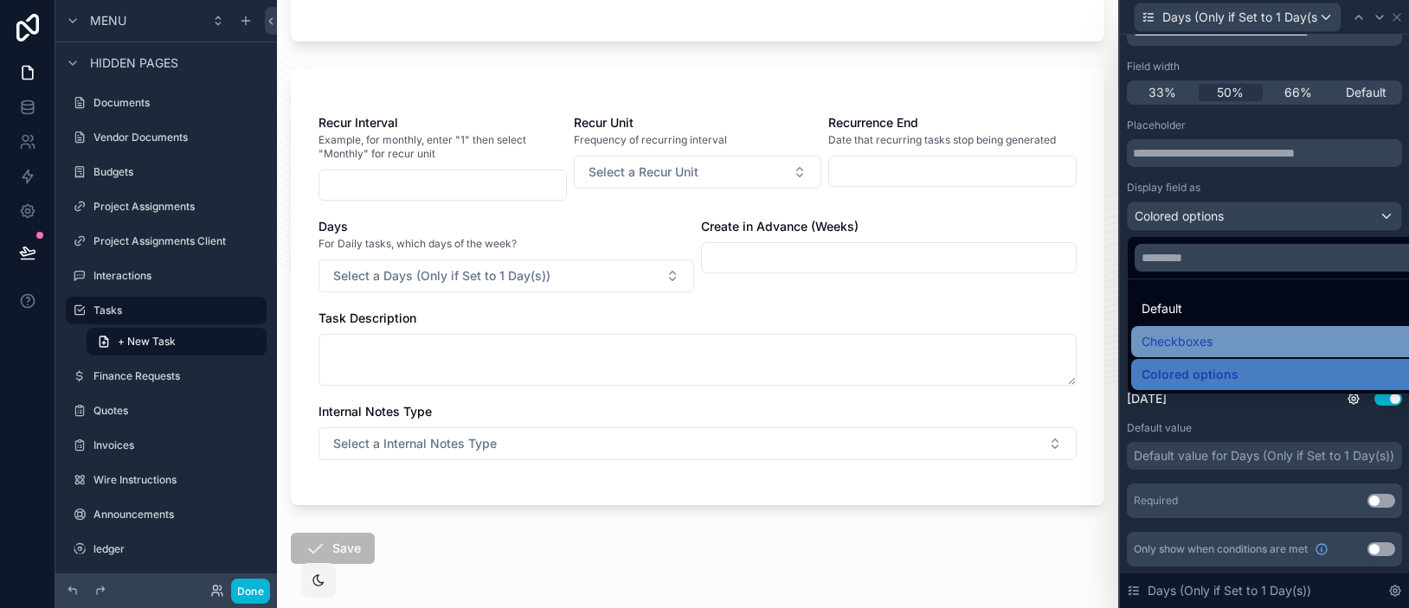
click at [1218, 329] on div "Checkboxes" at bounding box center [1277, 341] width 293 height 31
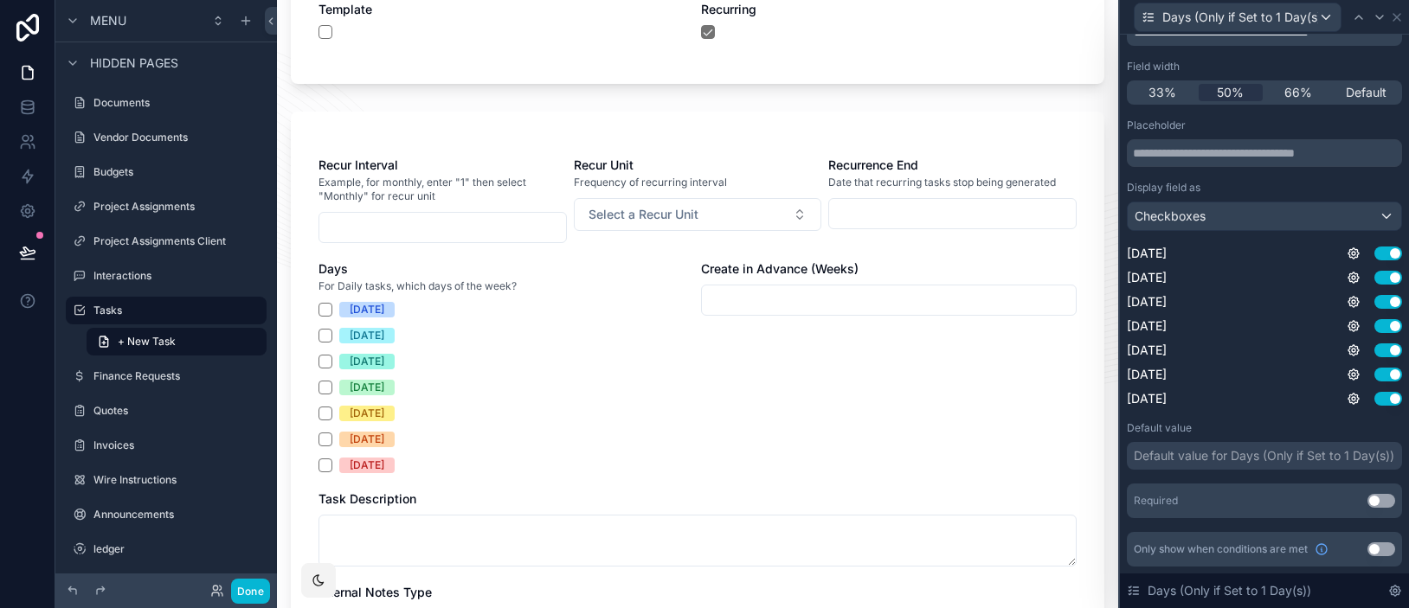
scroll to position [737, 0]
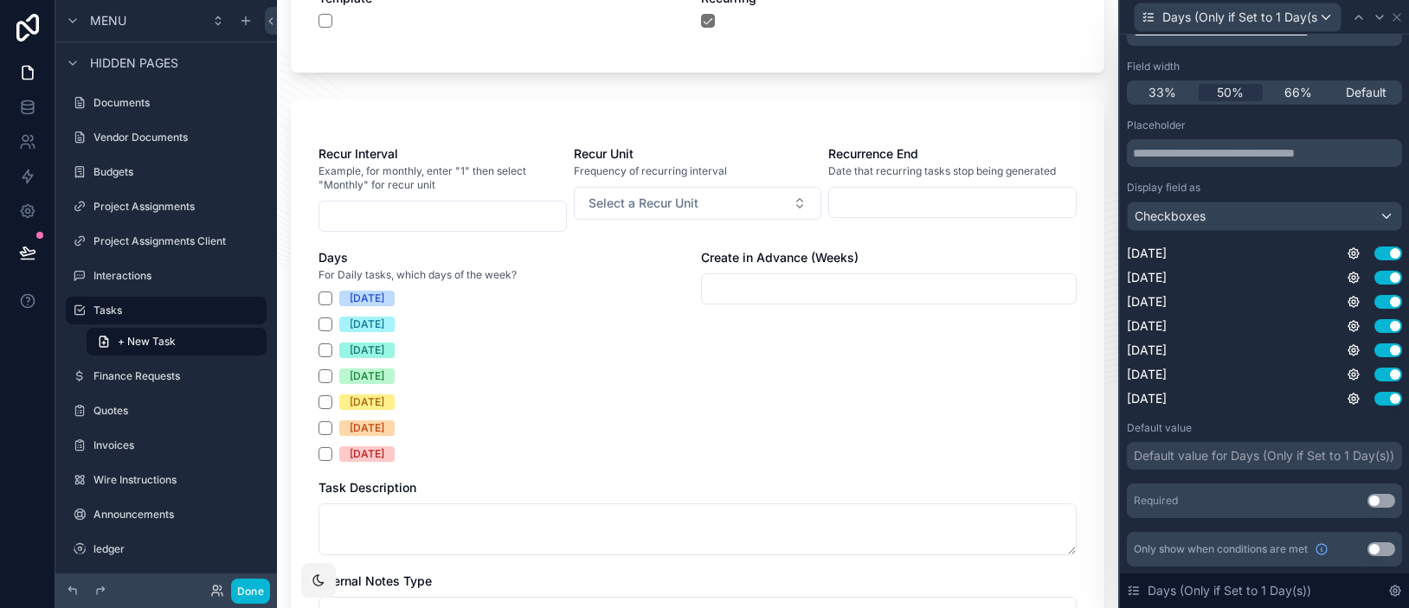
click at [786, 297] on input "scrollable content" at bounding box center [889, 289] width 374 height 24
click at [1376, 17] on icon at bounding box center [1379, 17] width 14 height 14
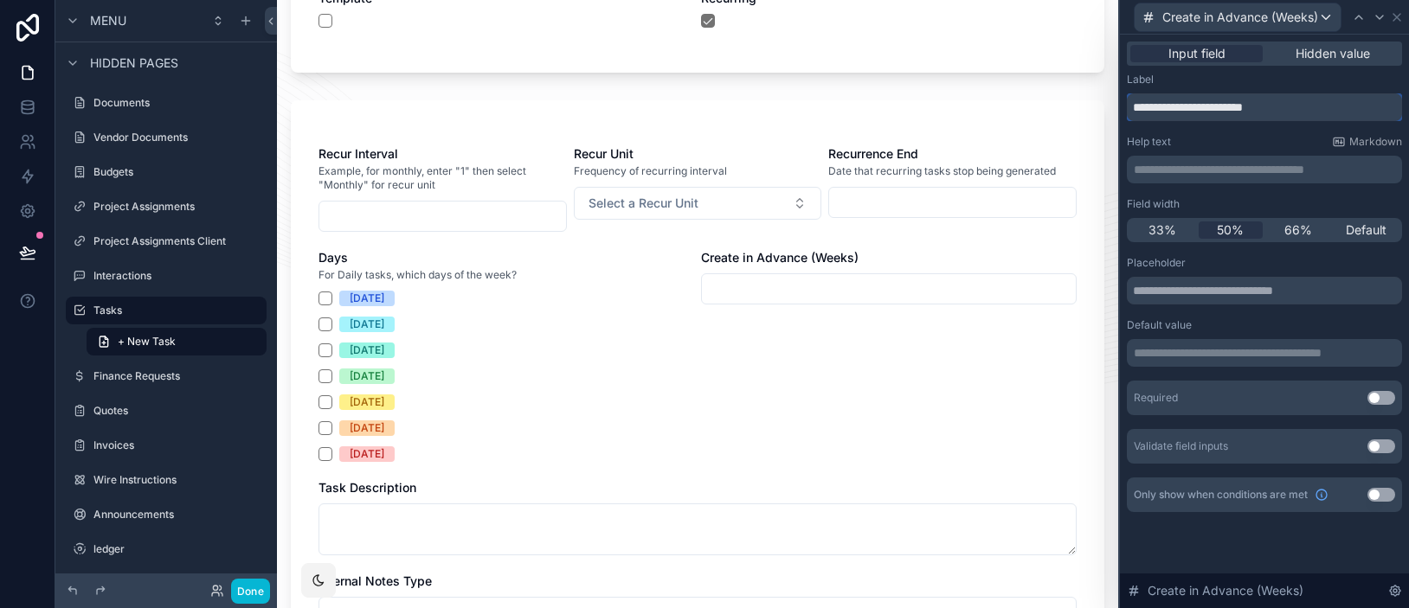
drag, startPoint x: 1302, startPoint y: 102, endPoint x: 1122, endPoint y: 109, distance: 180.1
click at [1122, 109] on div "**********" at bounding box center [1264, 294] width 289 height 519
click at [1212, 164] on p "**********" at bounding box center [1265, 169] width 265 height 17
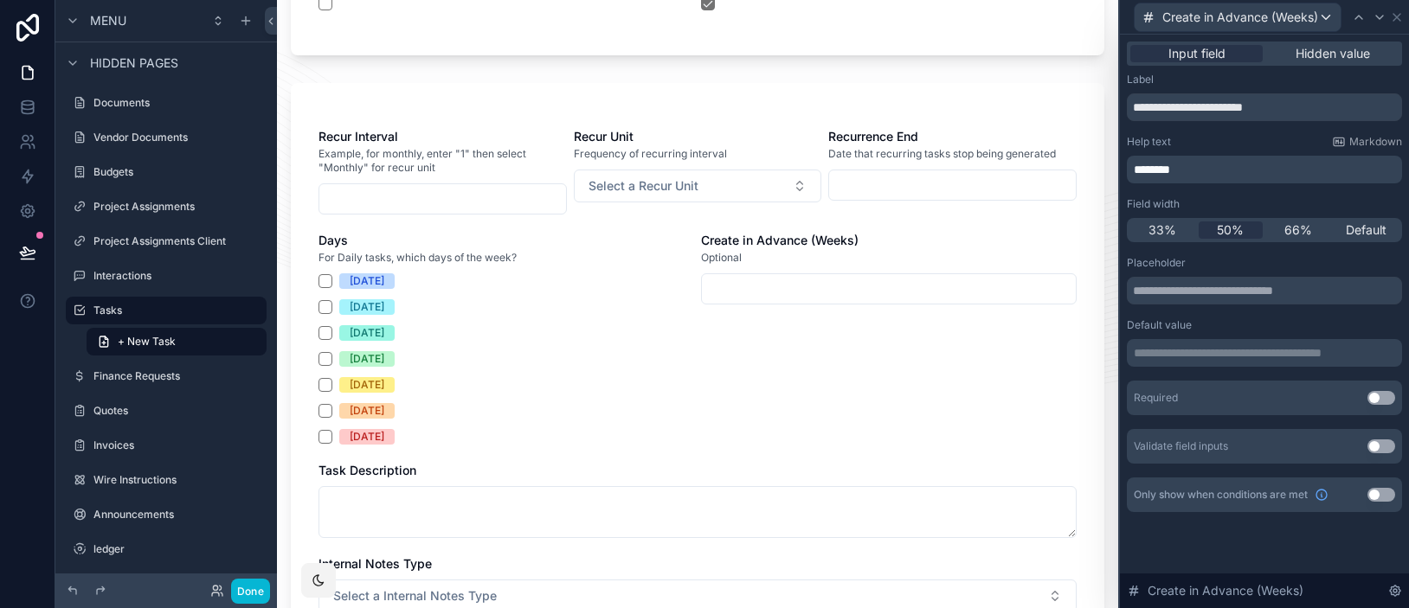
scroll to position [766, 0]
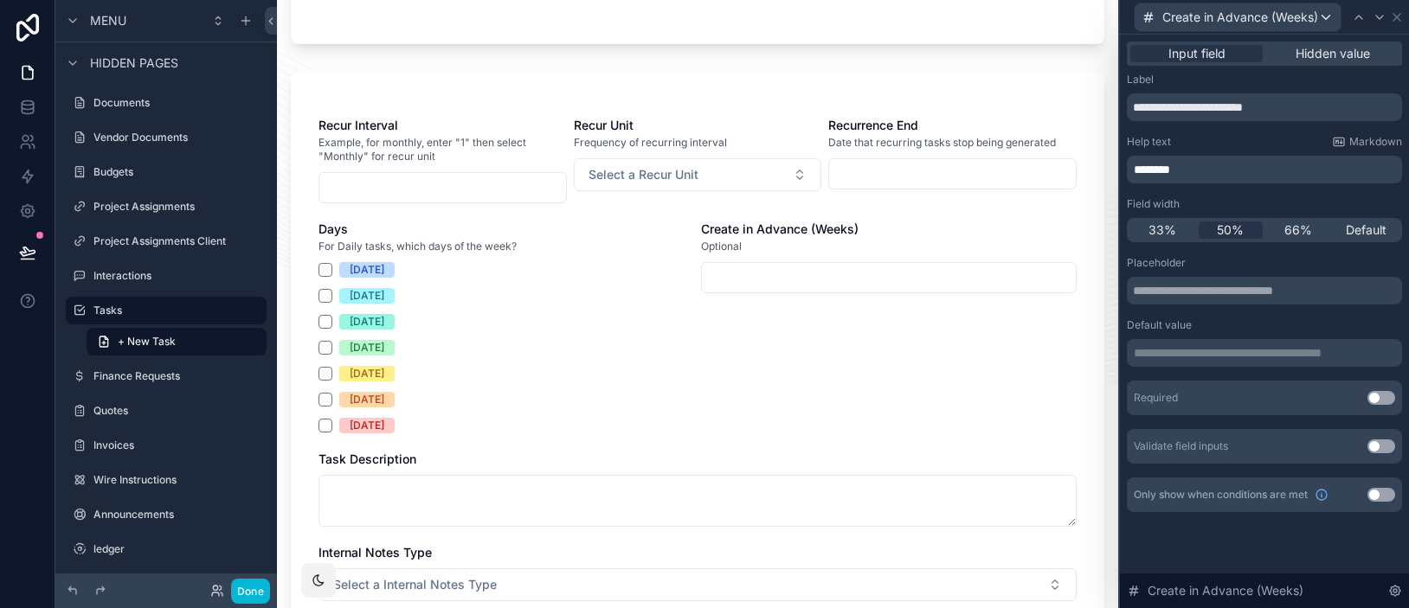
click at [860, 250] on div "Optional" at bounding box center [888, 246] width 375 height 17
click at [1298, 108] on input "**********" at bounding box center [1263, 107] width 275 height 28
drag, startPoint x: 1300, startPoint y: 110, endPoint x: 1238, endPoint y: 107, distance: 62.3
click at [1238, 107] on input "**********" at bounding box center [1263, 107] width 275 height 28
click at [1203, 167] on p "********" at bounding box center [1265, 169] width 265 height 17
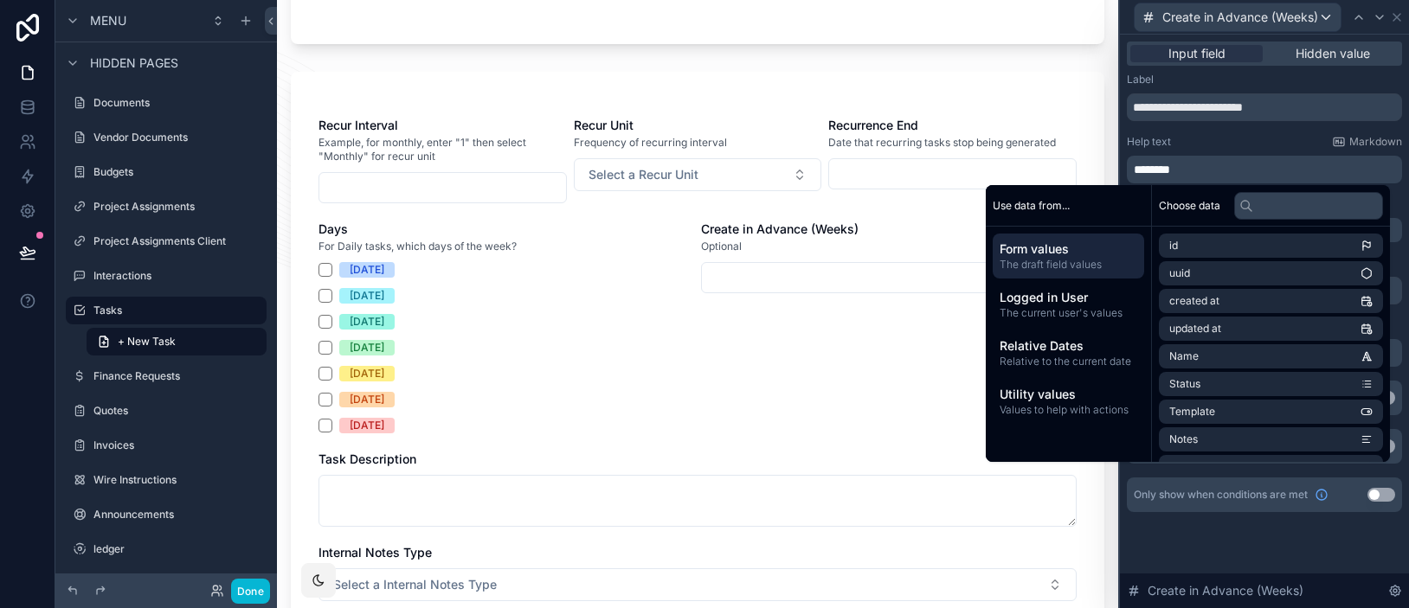
click at [1158, 171] on span "********" at bounding box center [1151, 170] width 36 height 12
click at [1158, 170] on span "********" at bounding box center [1151, 170] width 36 height 12
click at [1197, 170] on p "********" at bounding box center [1265, 169] width 265 height 17
click at [1158, 170] on span "********" at bounding box center [1151, 170] width 36 height 12
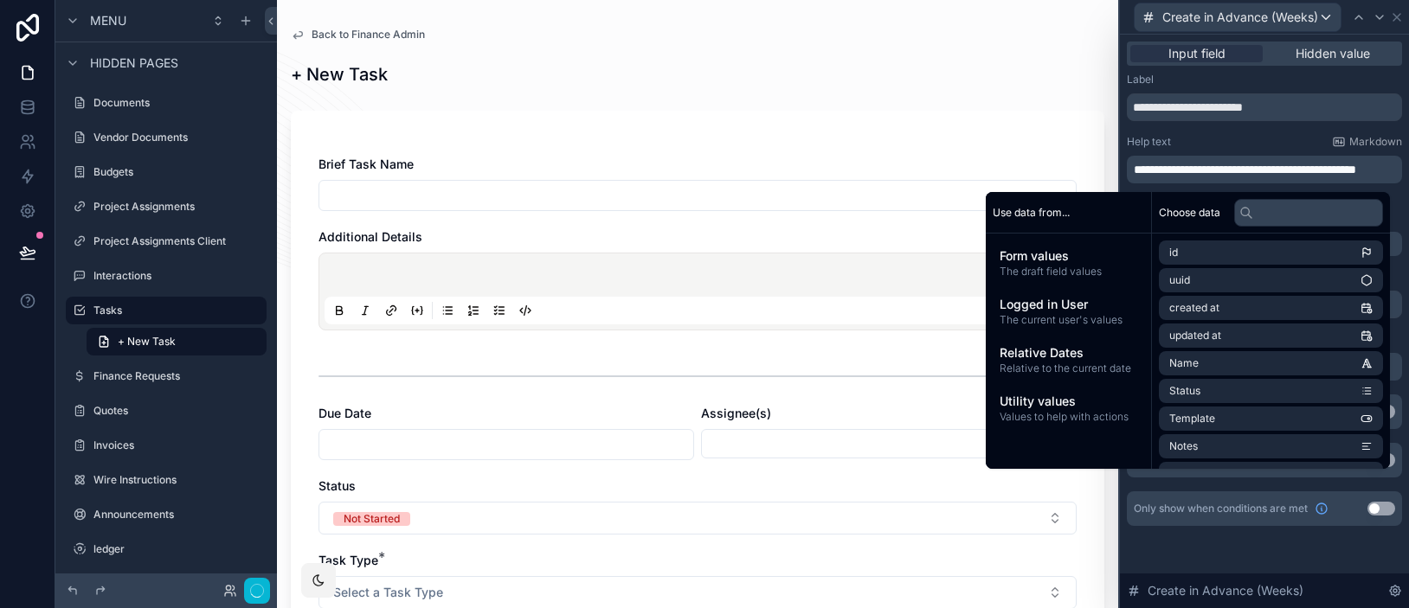
scroll to position [0, 0]
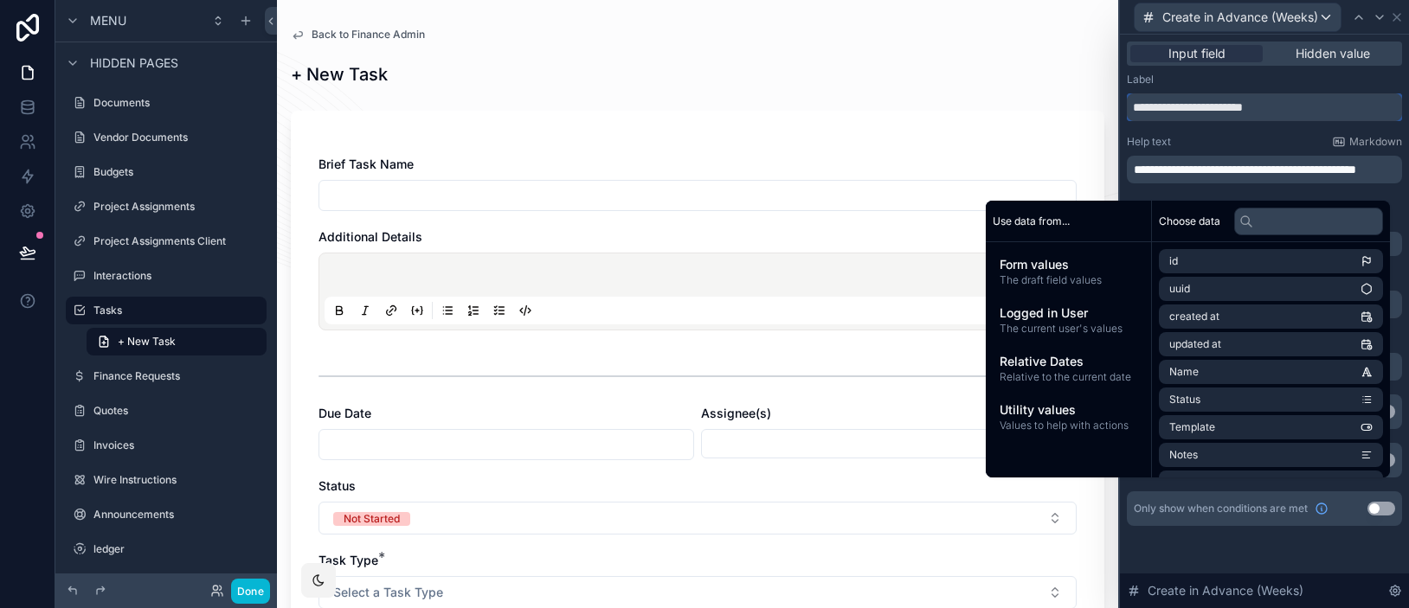
click at [1164, 119] on input "**********" at bounding box center [1263, 107] width 275 height 28
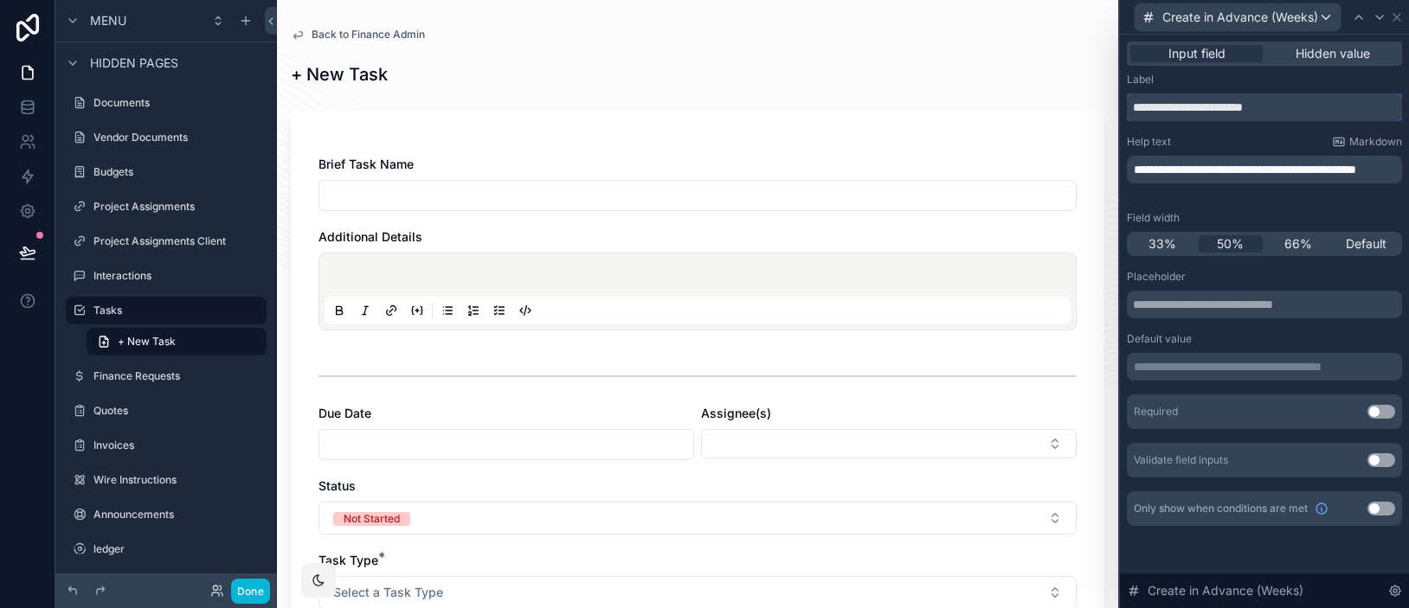
click at [1202, 111] on input "**********" at bounding box center [1263, 107] width 275 height 28
click at [1148, 112] on input "**********" at bounding box center [1263, 107] width 275 height 28
click at [1134, 110] on input "**********" at bounding box center [1263, 107] width 275 height 28
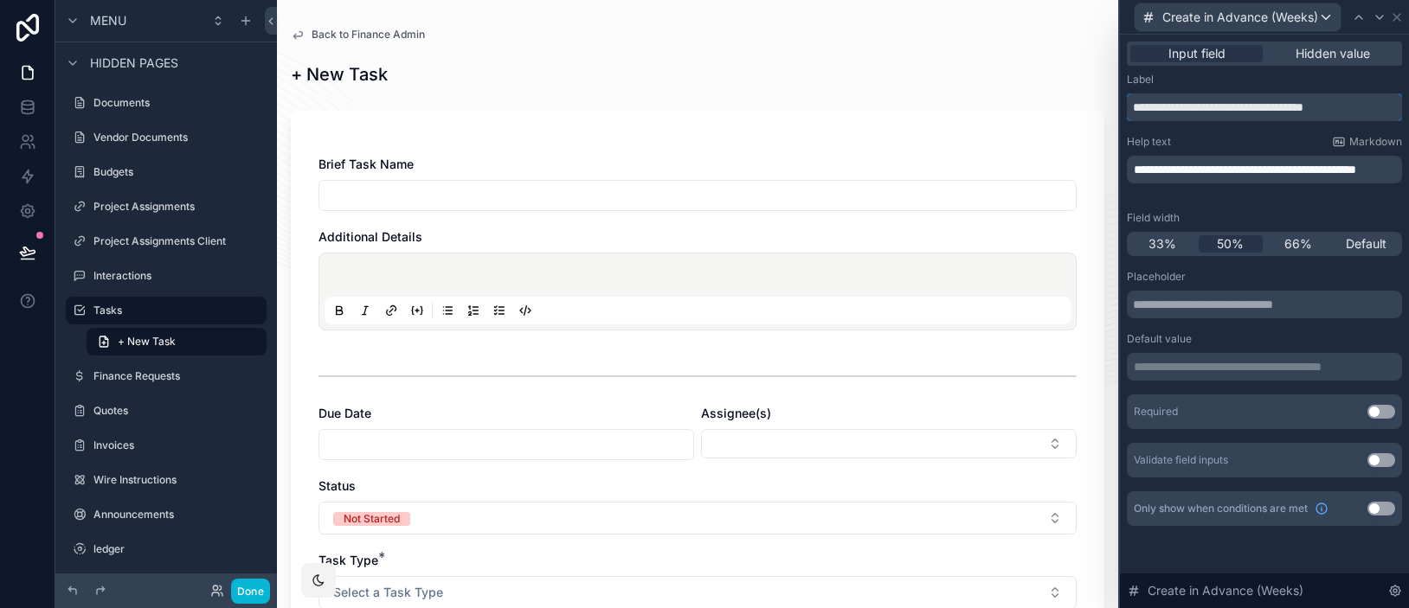
click at [1340, 109] on input "**********" at bounding box center [1263, 107] width 275 height 28
click at [1354, 109] on input "**********" at bounding box center [1263, 107] width 275 height 28
type input "**********"
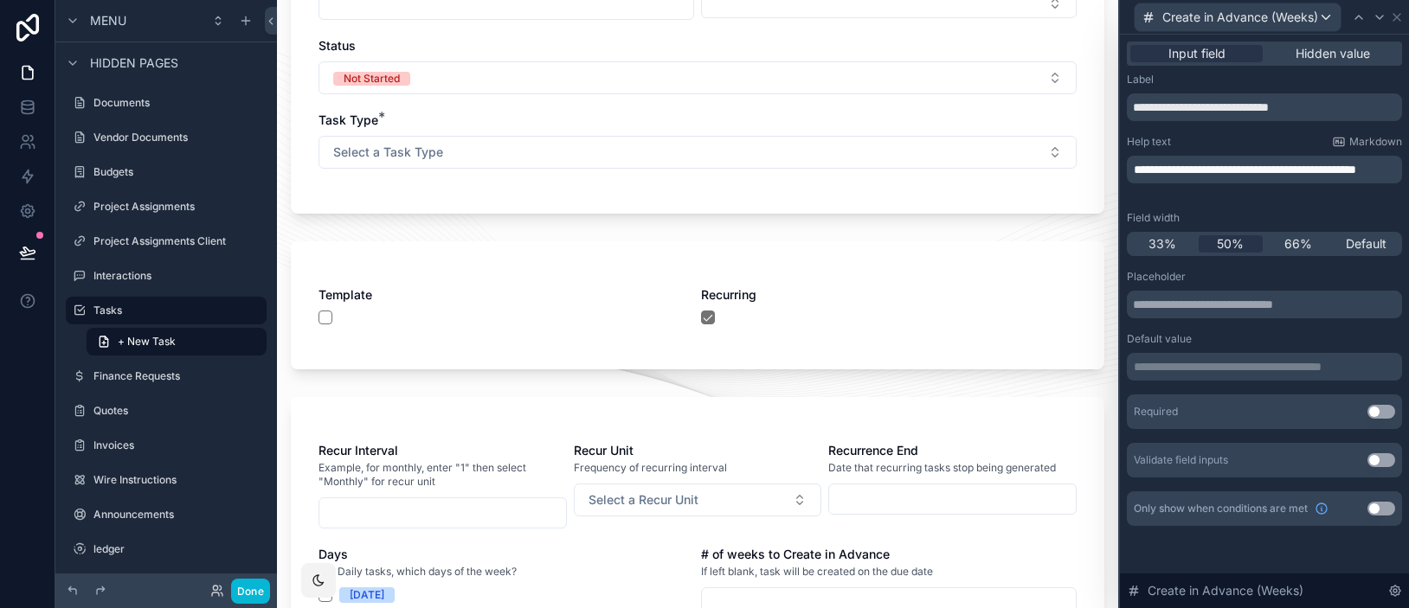
scroll to position [768, 0]
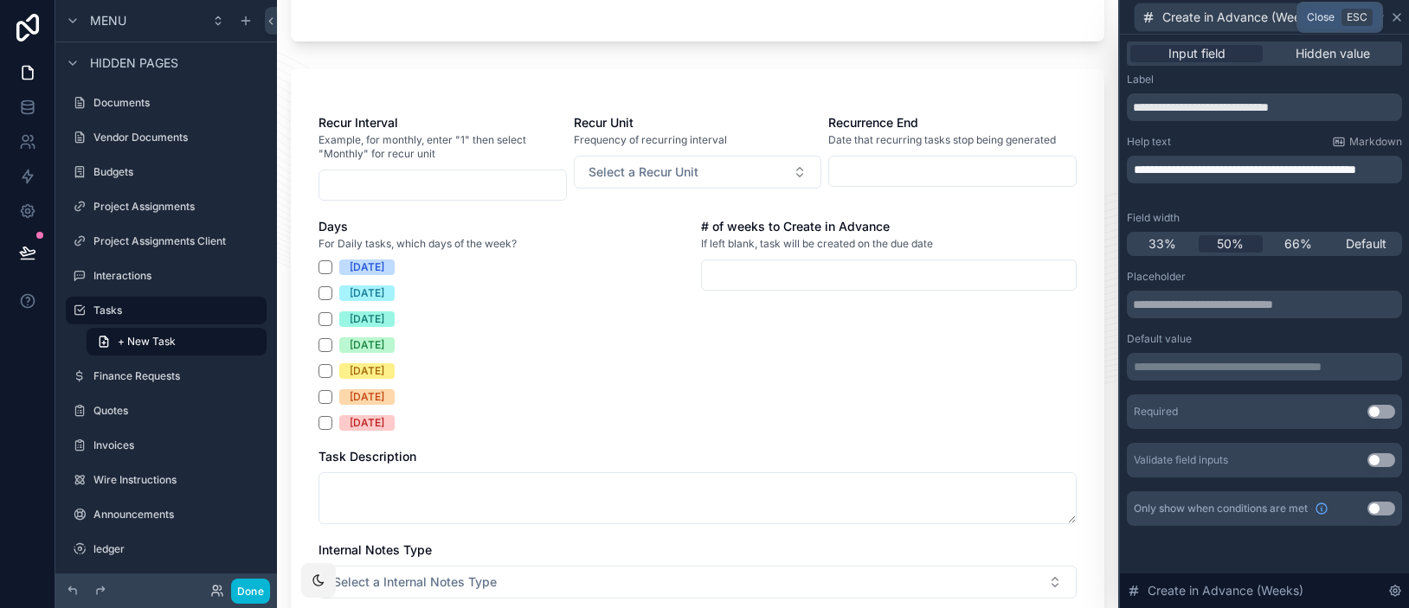
click at [1396, 19] on icon at bounding box center [1397, 17] width 14 height 14
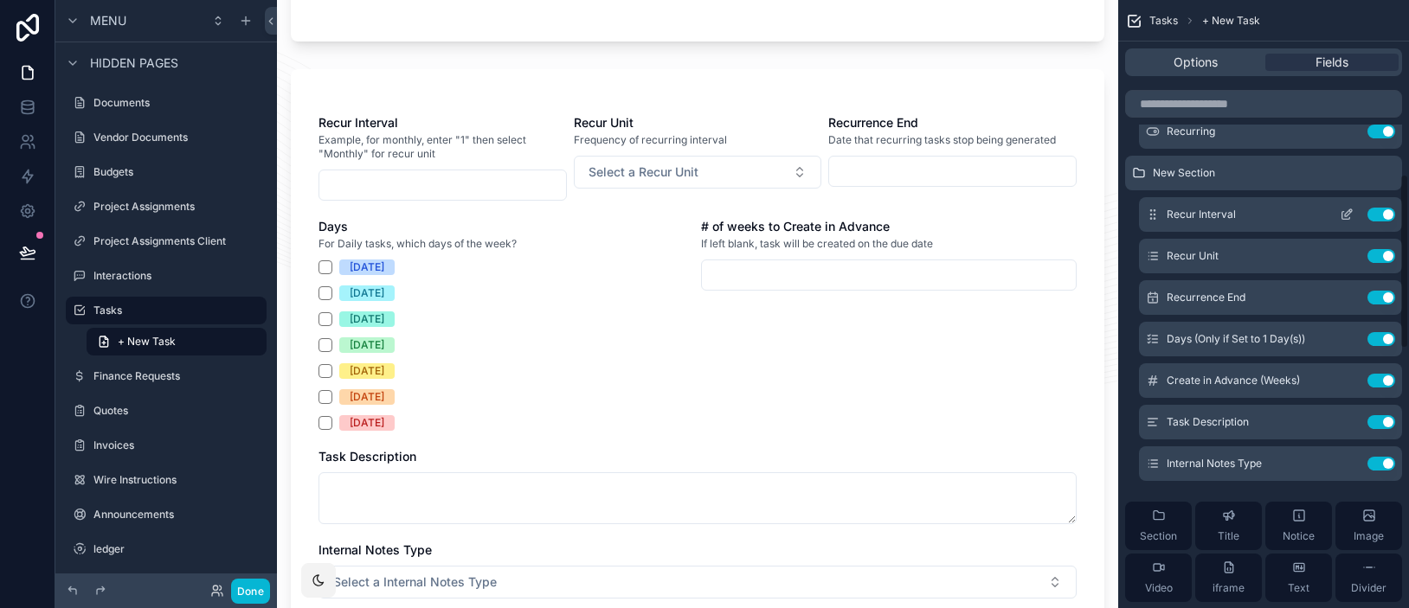
click at [1343, 215] on icon "scrollable content" at bounding box center [1346, 215] width 14 height 14
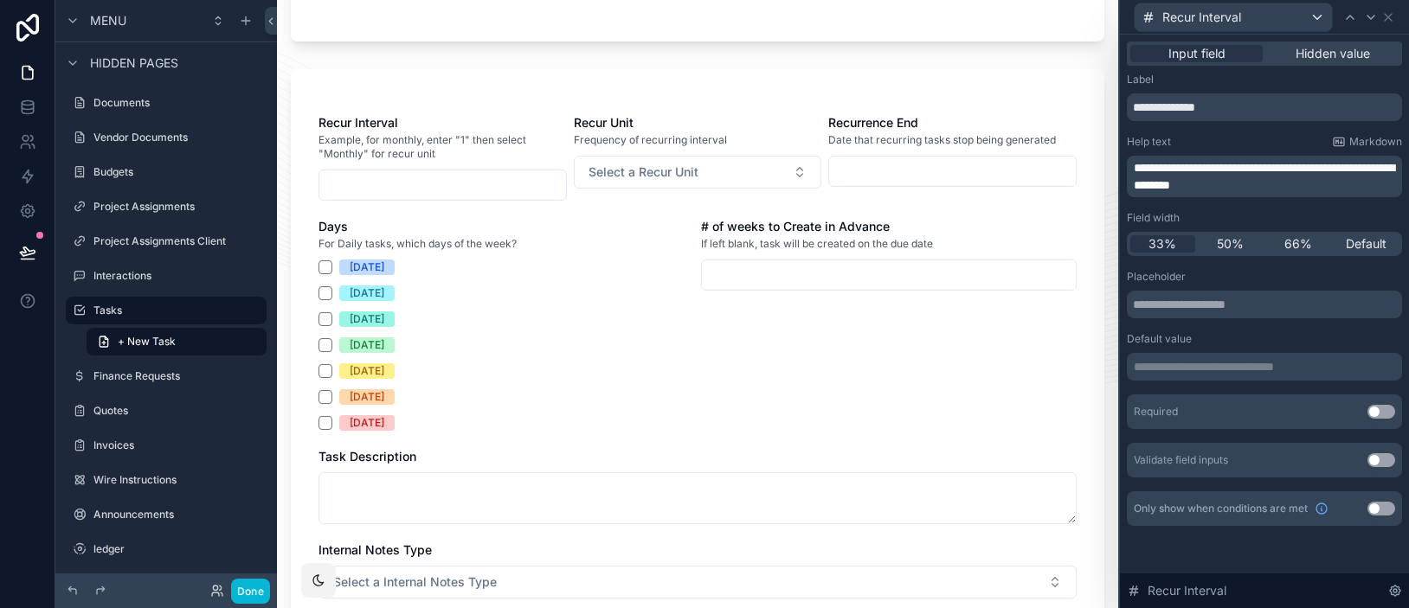
click at [1372, 412] on button "Use setting" at bounding box center [1381, 412] width 28 height 14
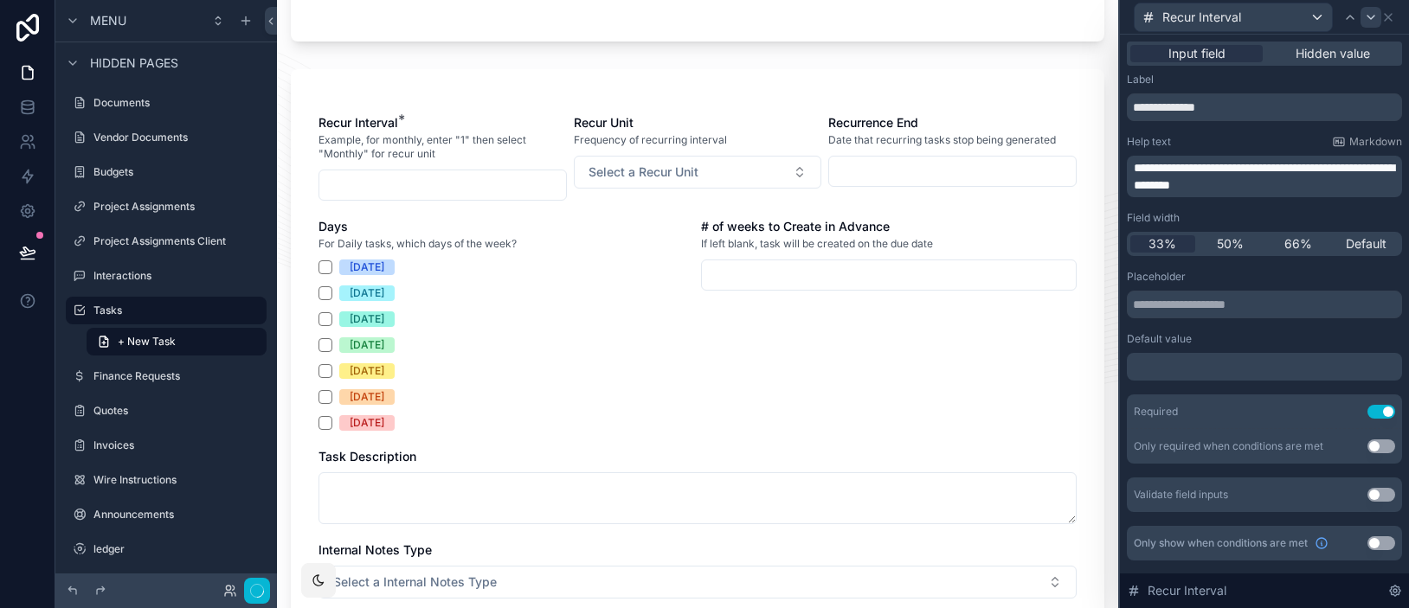
scroll to position [0, 0]
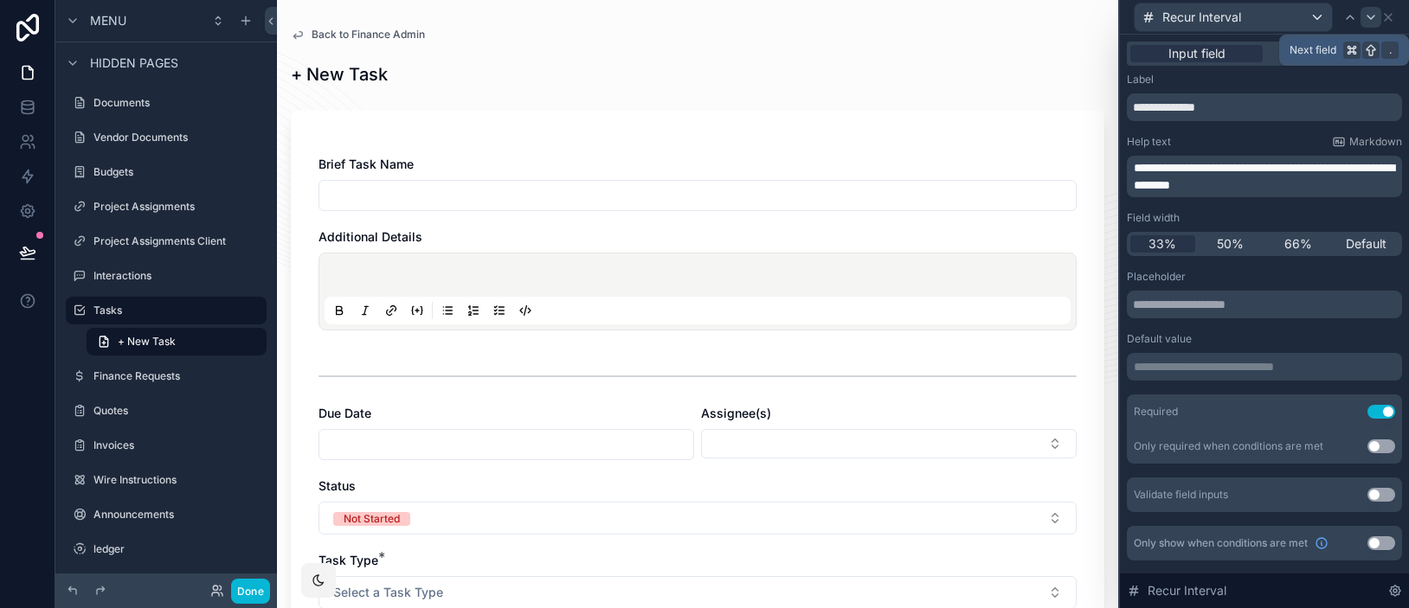
click at [1368, 21] on icon at bounding box center [1371, 17] width 14 height 14
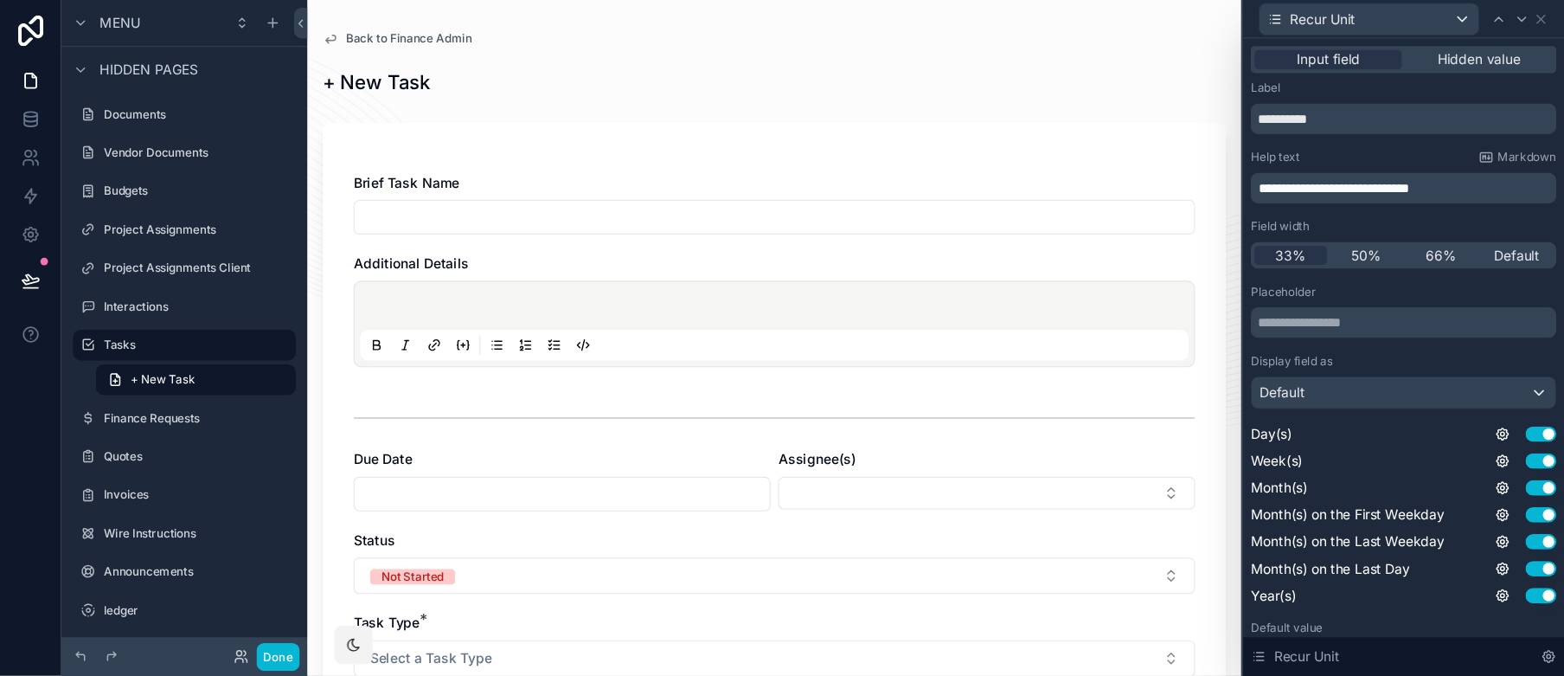
scroll to position [138, 0]
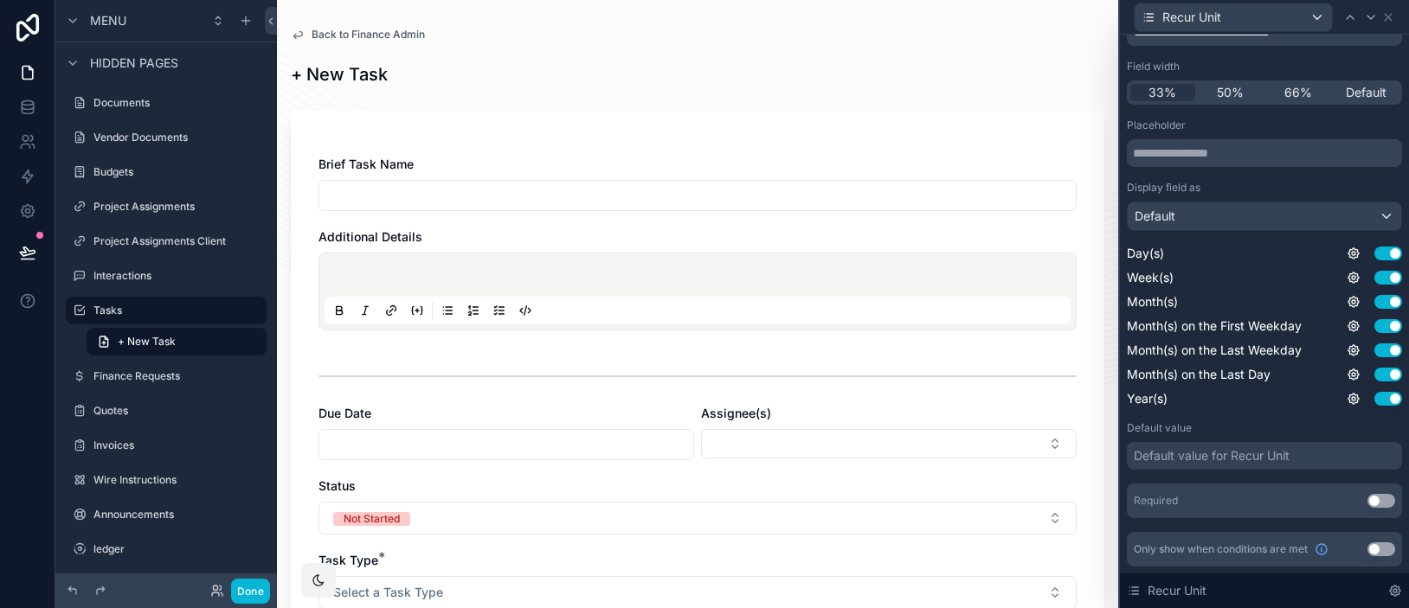
click at [1369, 502] on button "Use setting" at bounding box center [1381, 501] width 28 height 14
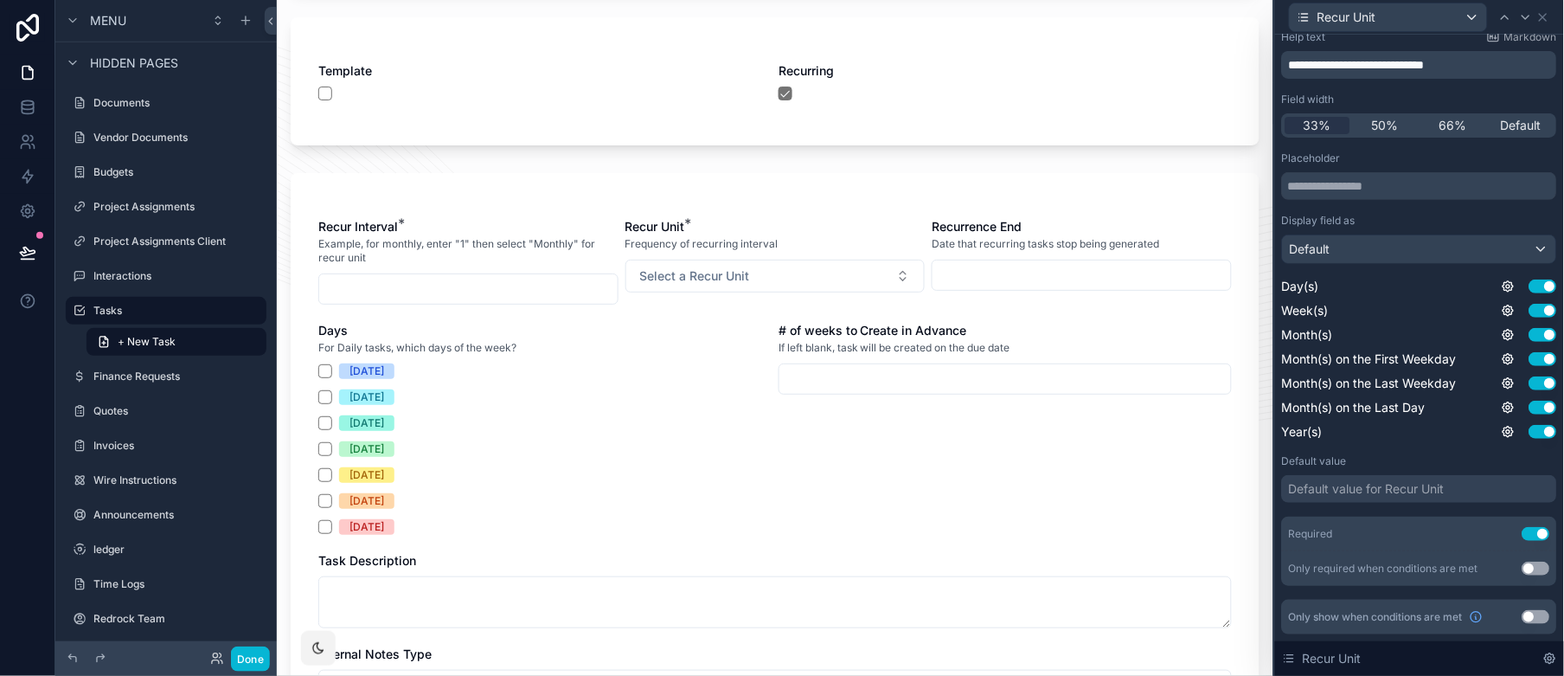
scroll to position [677, 0]
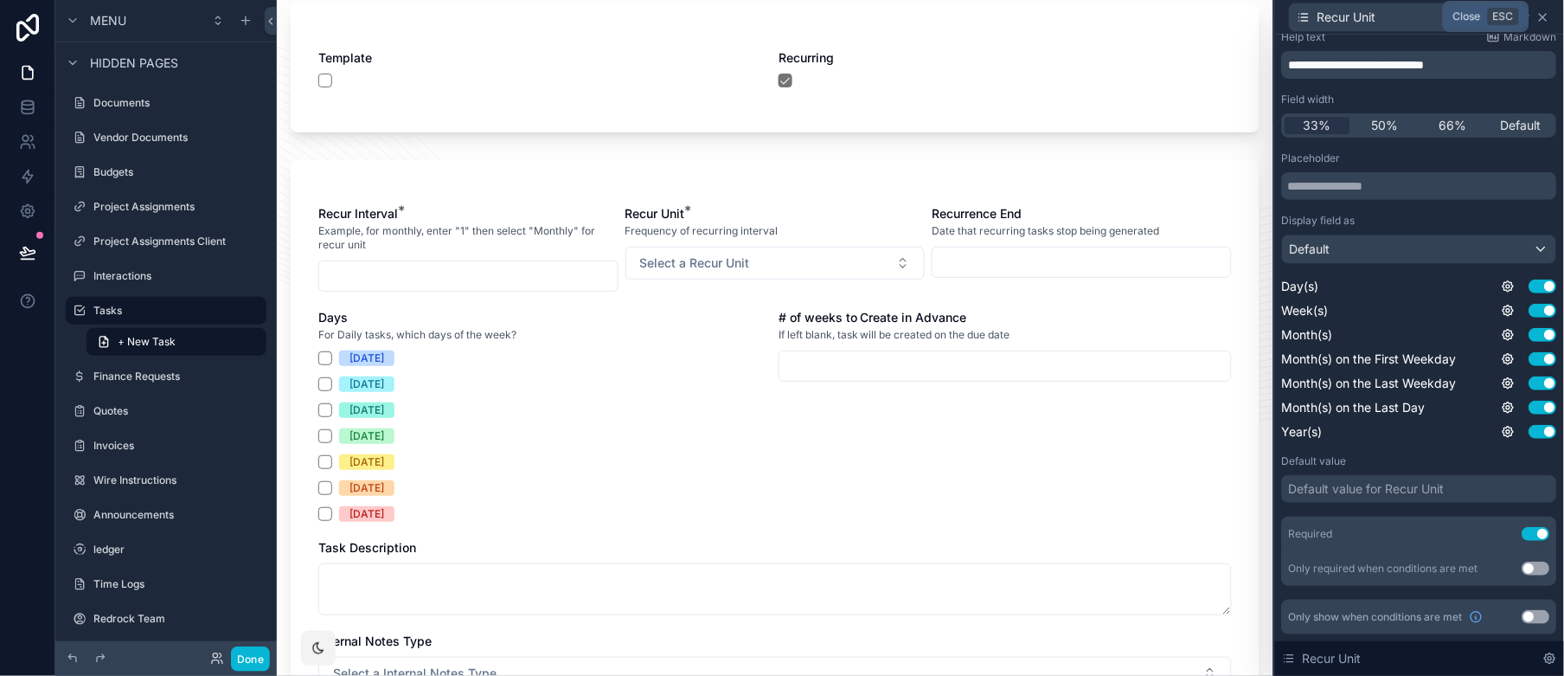
click at [1408, 14] on icon at bounding box center [1543, 17] width 7 height 7
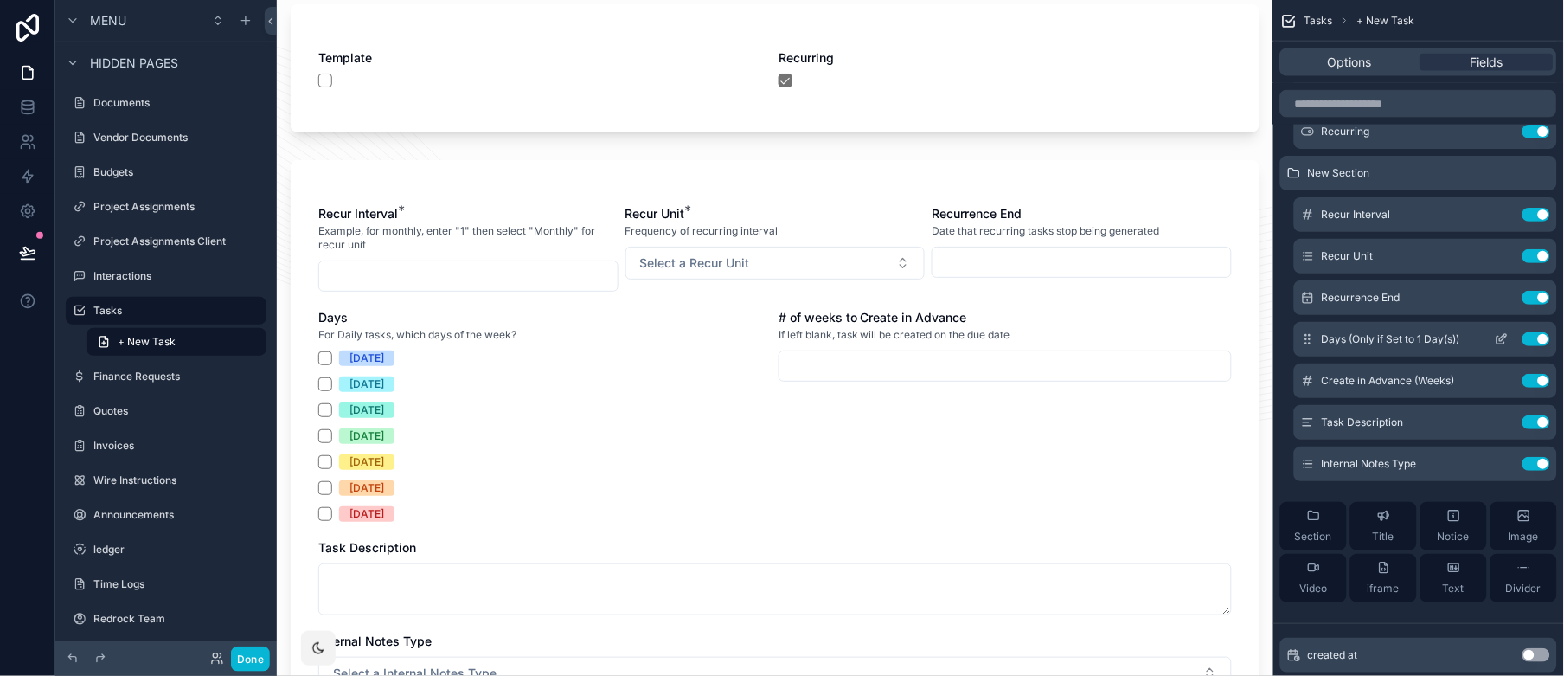
click at [1408, 341] on icon "scrollable content" at bounding box center [1502, 339] width 14 height 14
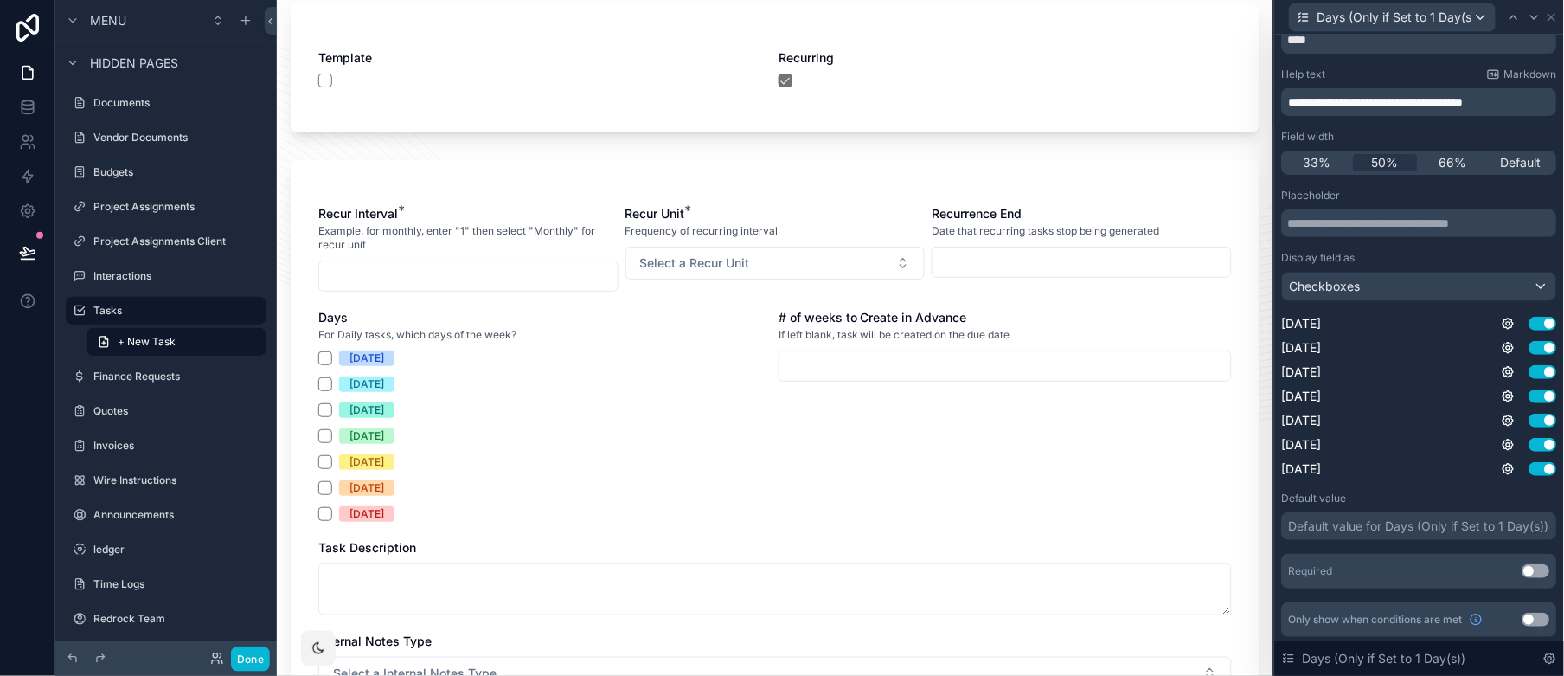
scroll to position [70, 0]
click at [1408, 571] on button "Use setting" at bounding box center [1537, 569] width 28 height 14
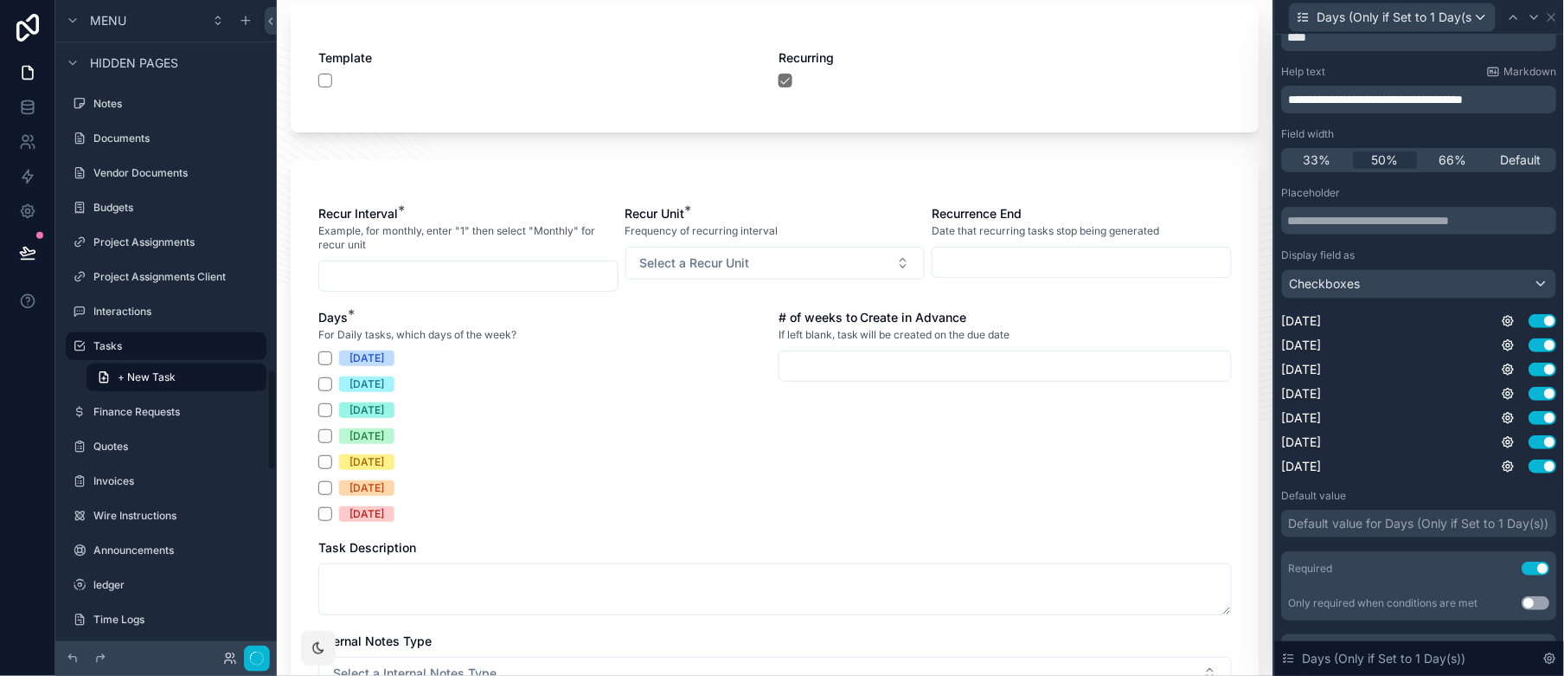
scroll to position [0, 0]
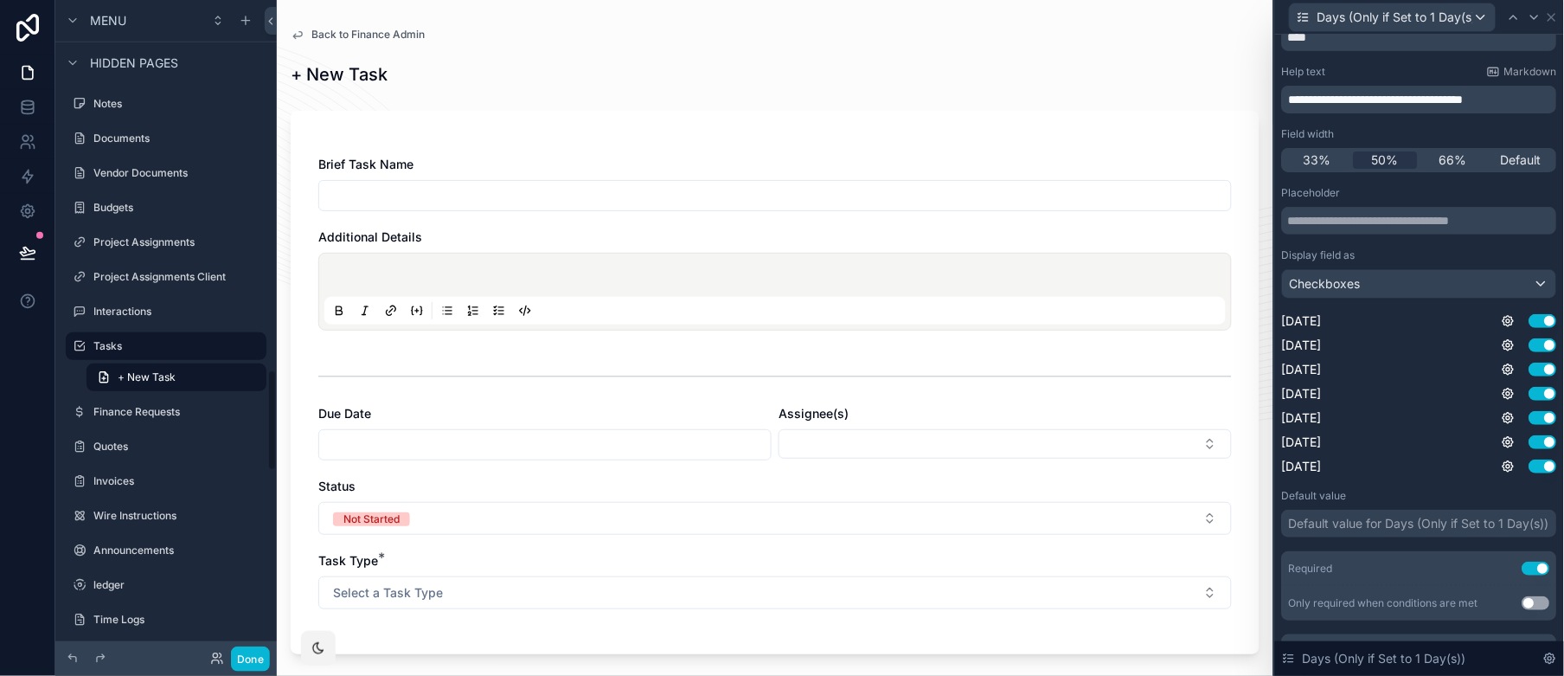
click at [1408, 598] on button "Use setting" at bounding box center [1537, 603] width 28 height 14
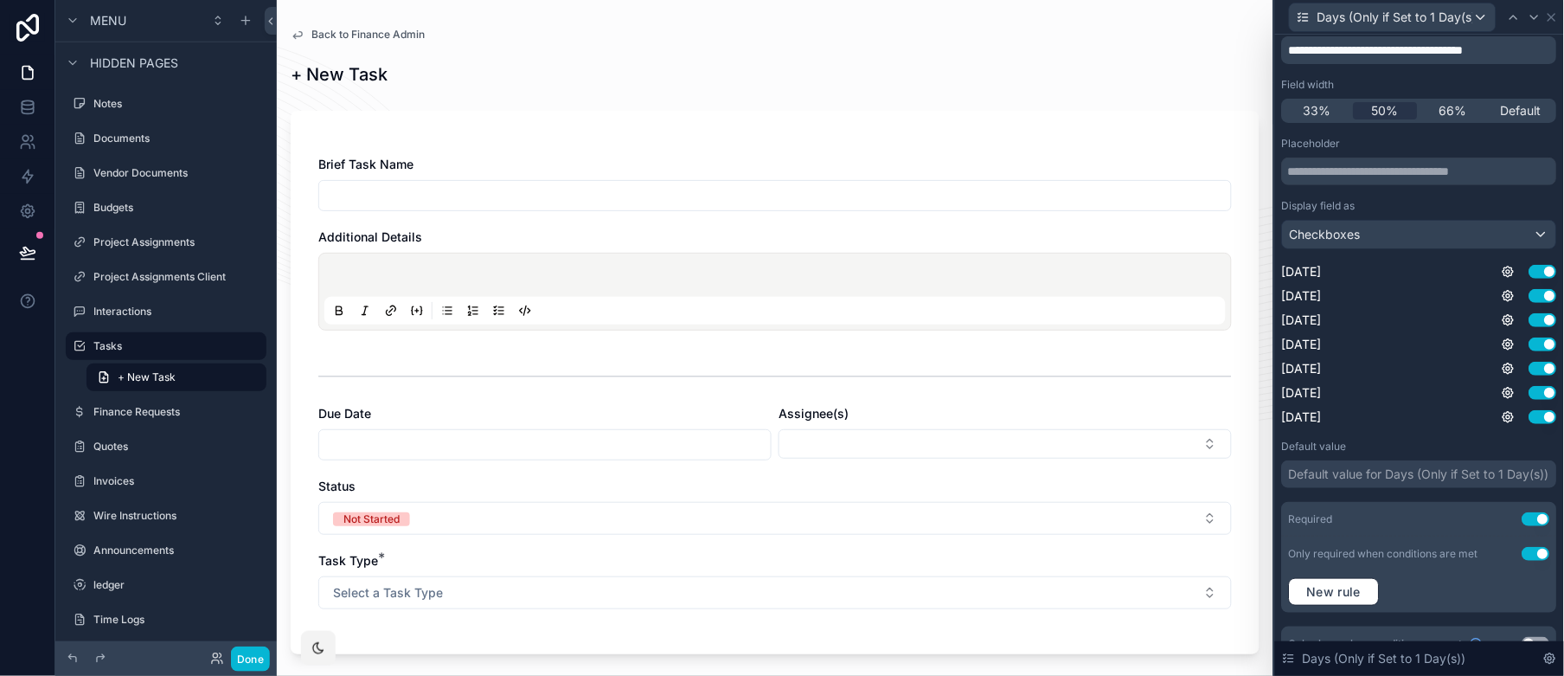
scroll to position [132, 0]
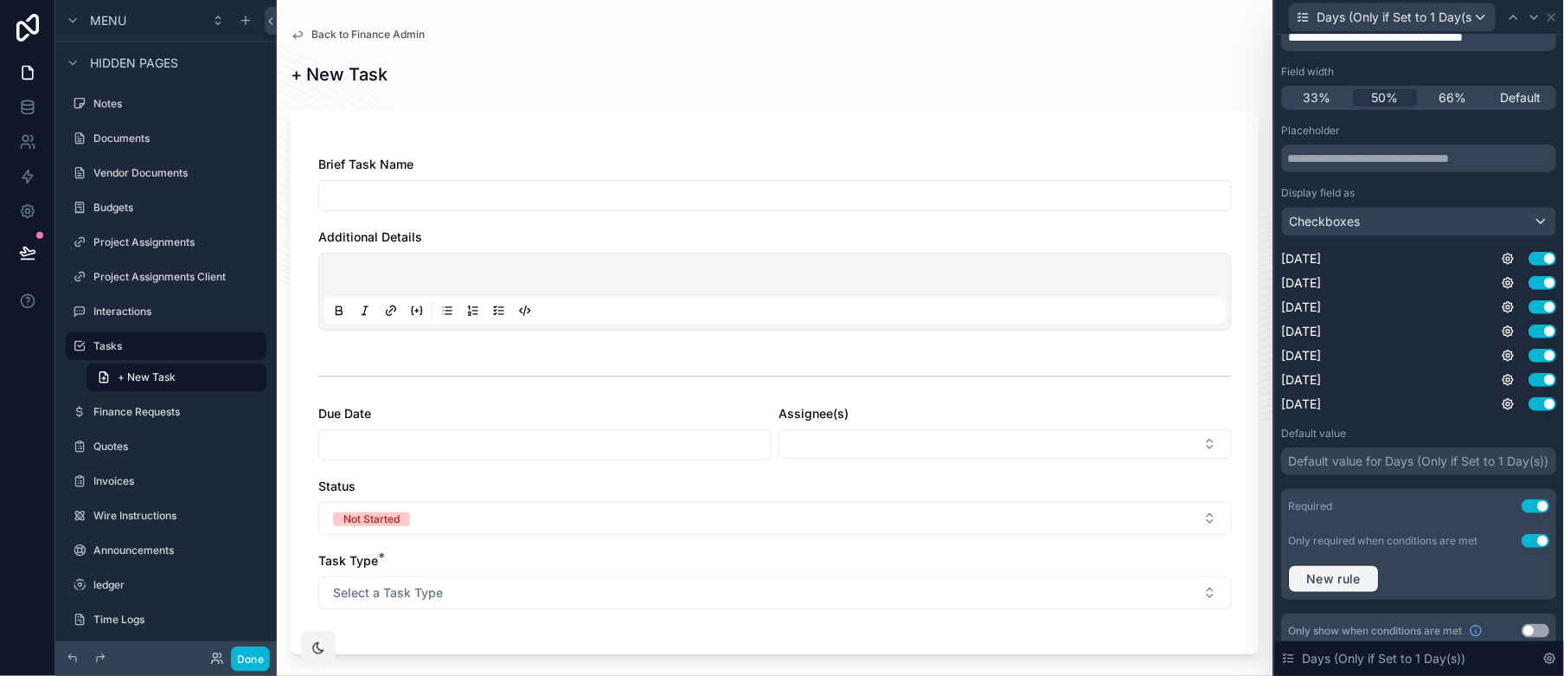
click at [1332, 584] on span "New rule" at bounding box center [1334, 579] width 68 height 16
click at [1332, 585] on span "**********" at bounding box center [1337, 587] width 64 height 17
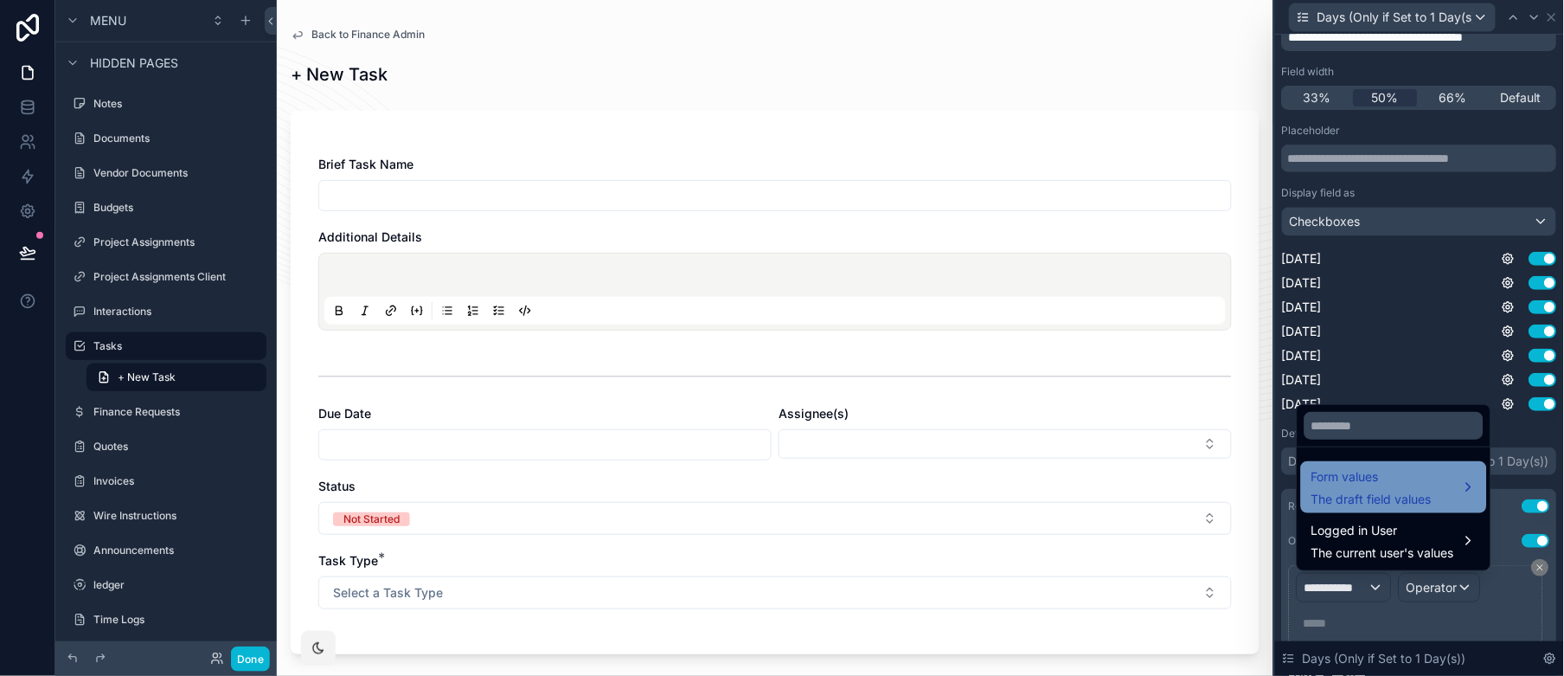
click at [1360, 495] on span "The draft field values" at bounding box center [1372, 499] width 120 height 17
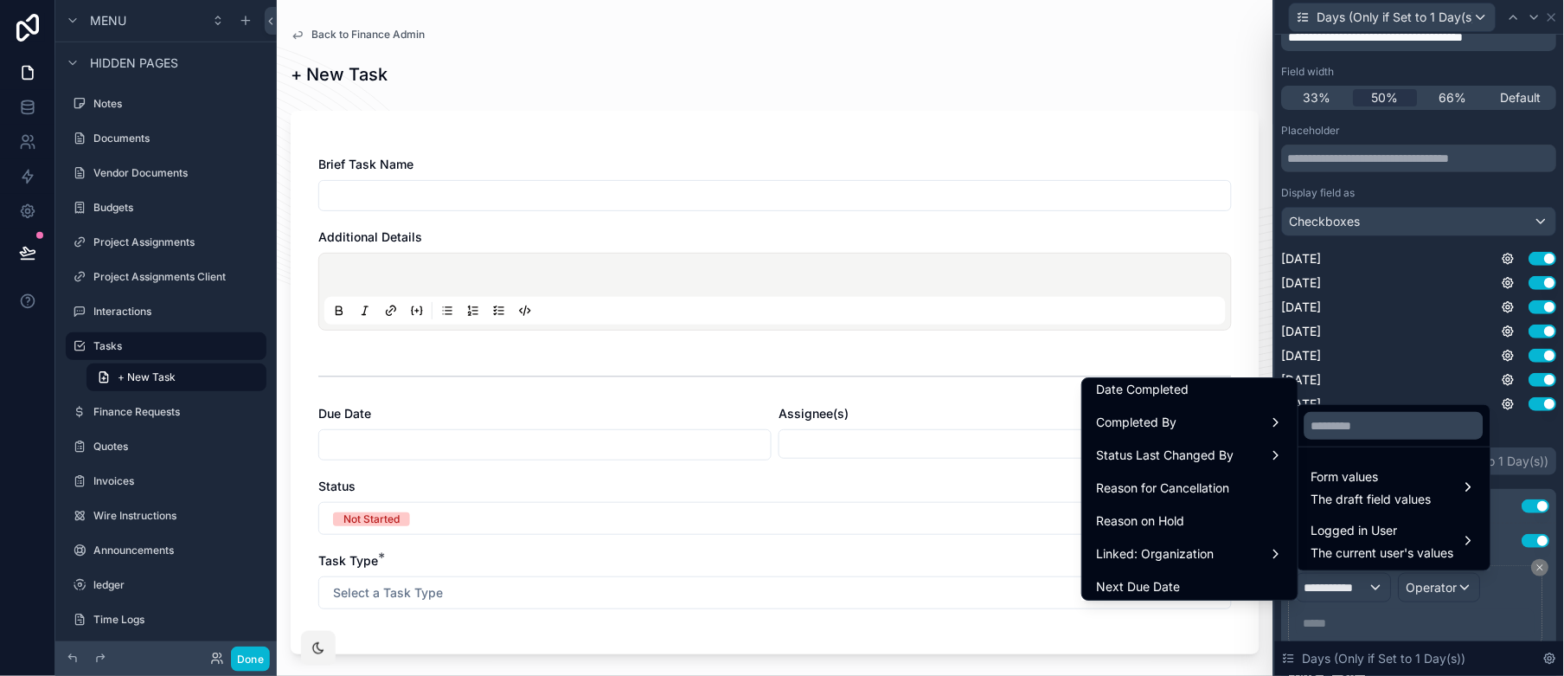
scroll to position [495, 0]
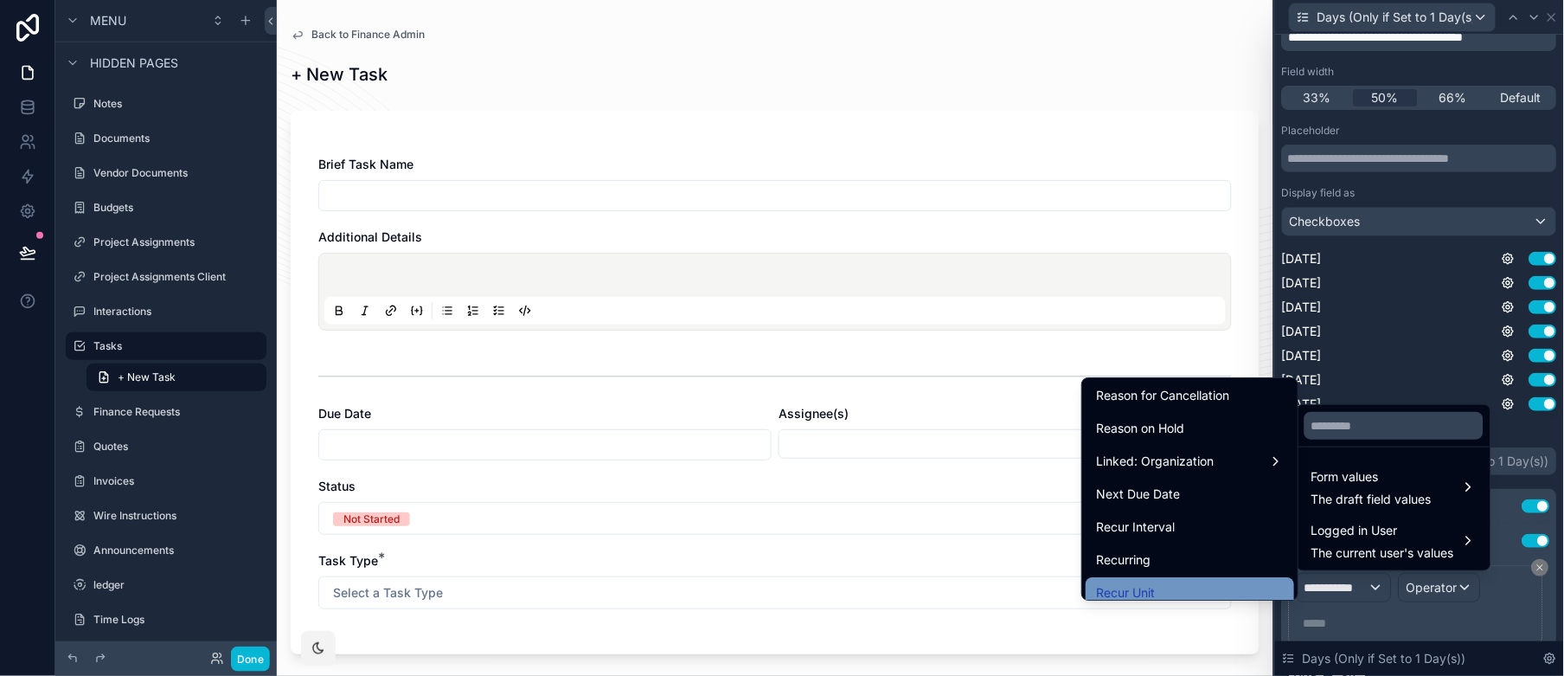
click at [1167, 579] on div "Recur Unit" at bounding box center [1190, 592] width 209 height 31
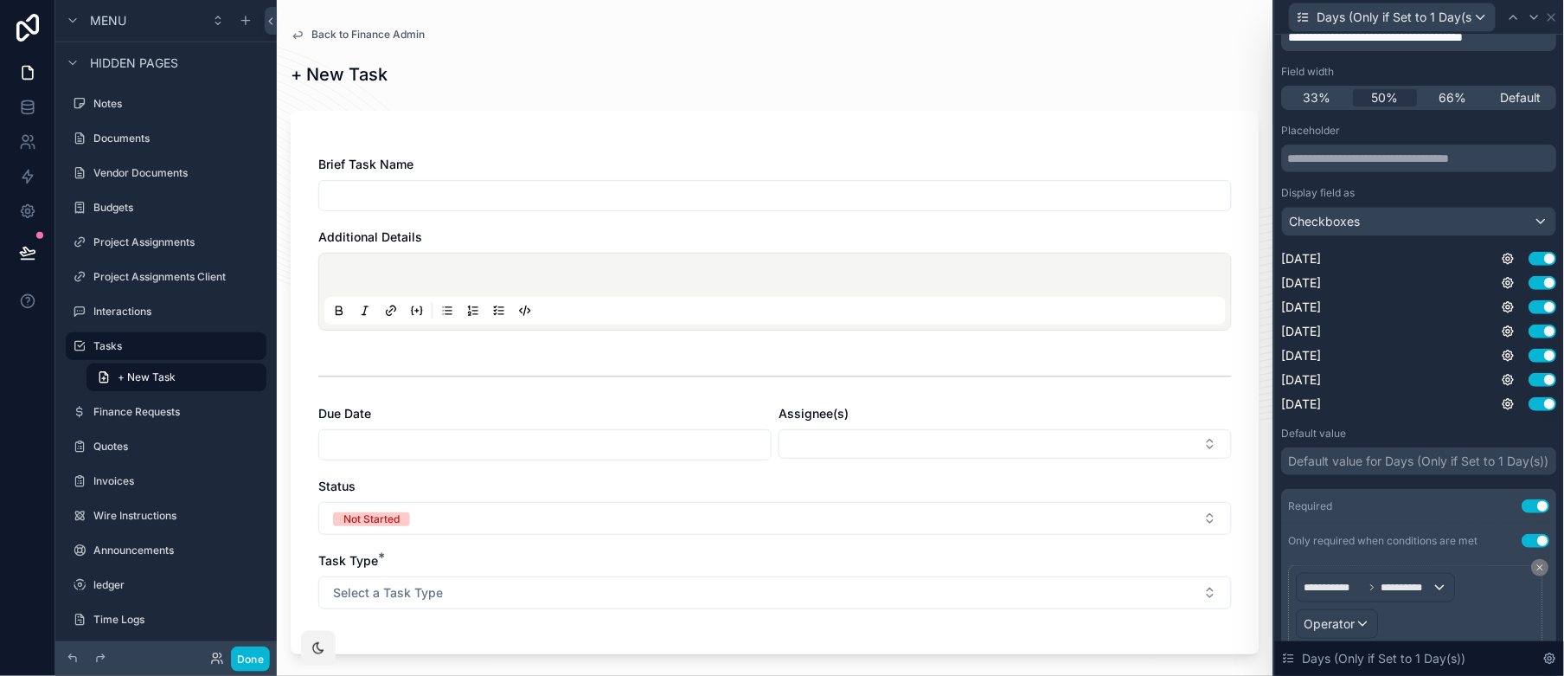
scroll to position [157, 0]
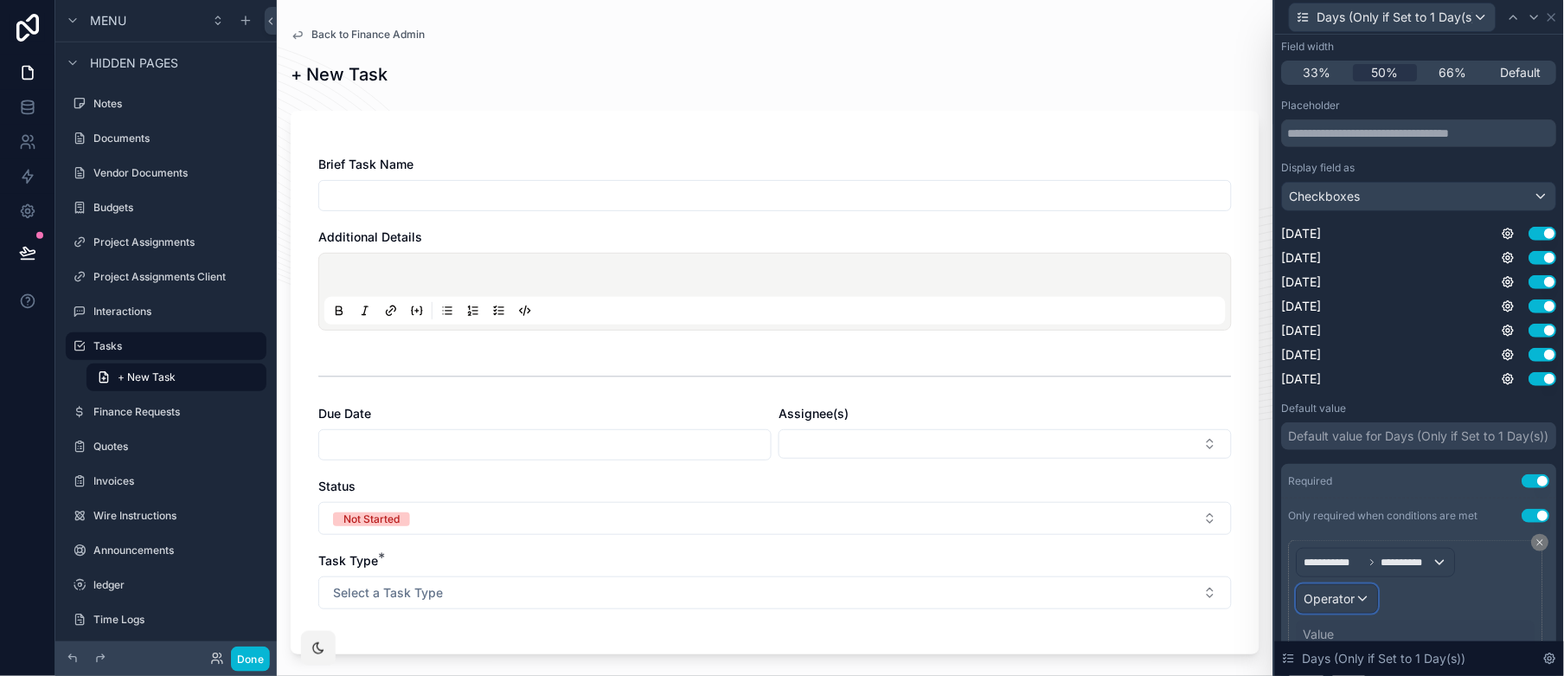
click at [1344, 594] on span "Operator" at bounding box center [1330, 598] width 51 height 15
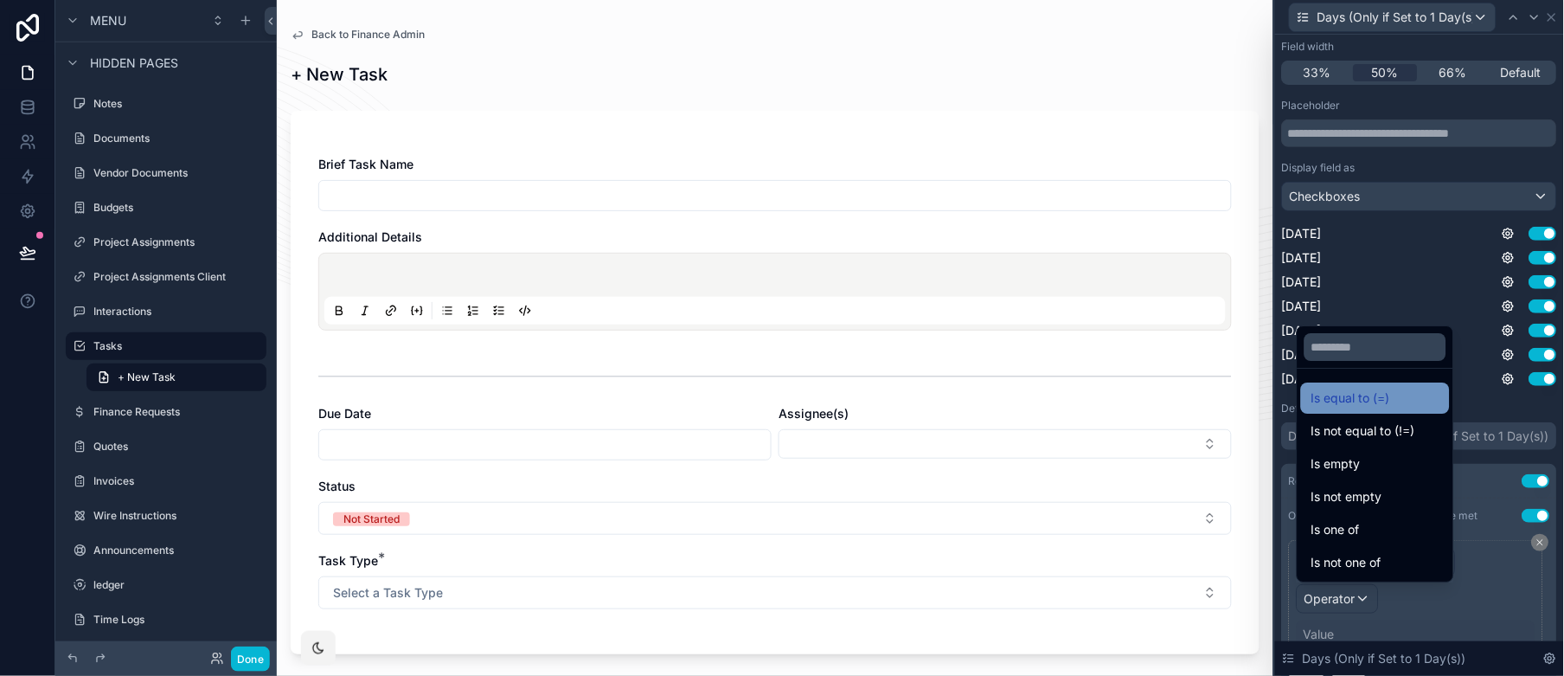
click at [1365, 407] on span "Is equal to (=)" at bounding box center [1351, 398] width 79 height 21
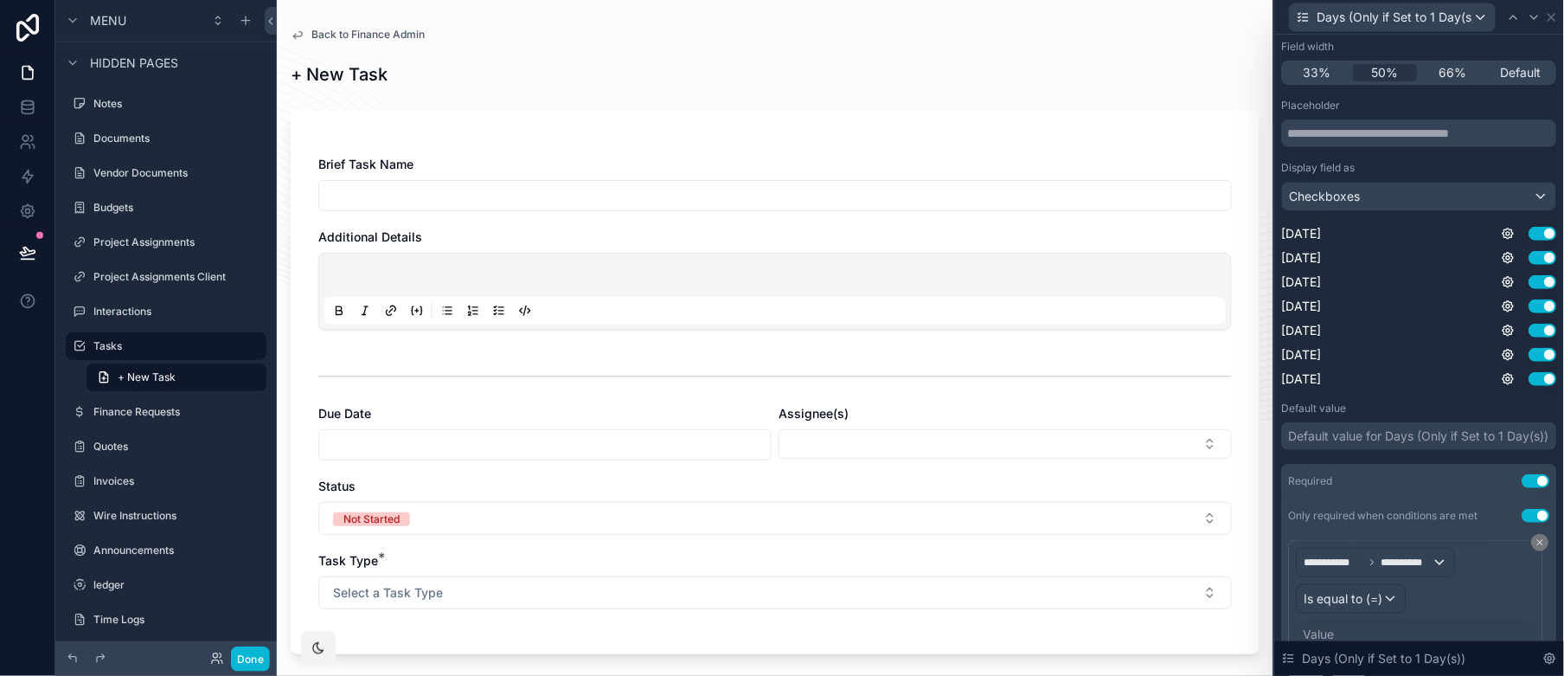
scroll to position [229, 0]
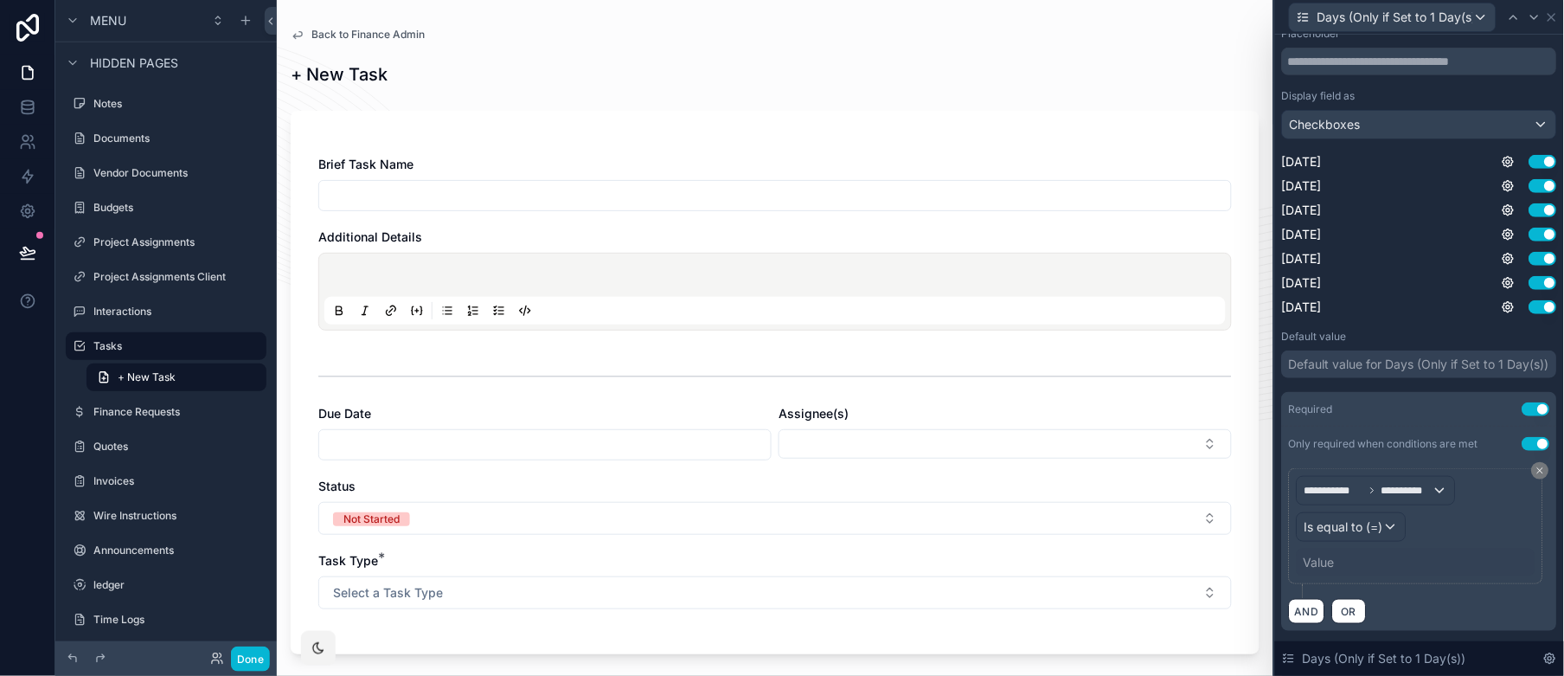
click at [1344, 549] on div "Value" at bounding box center [1416, 563] width 239 height 28
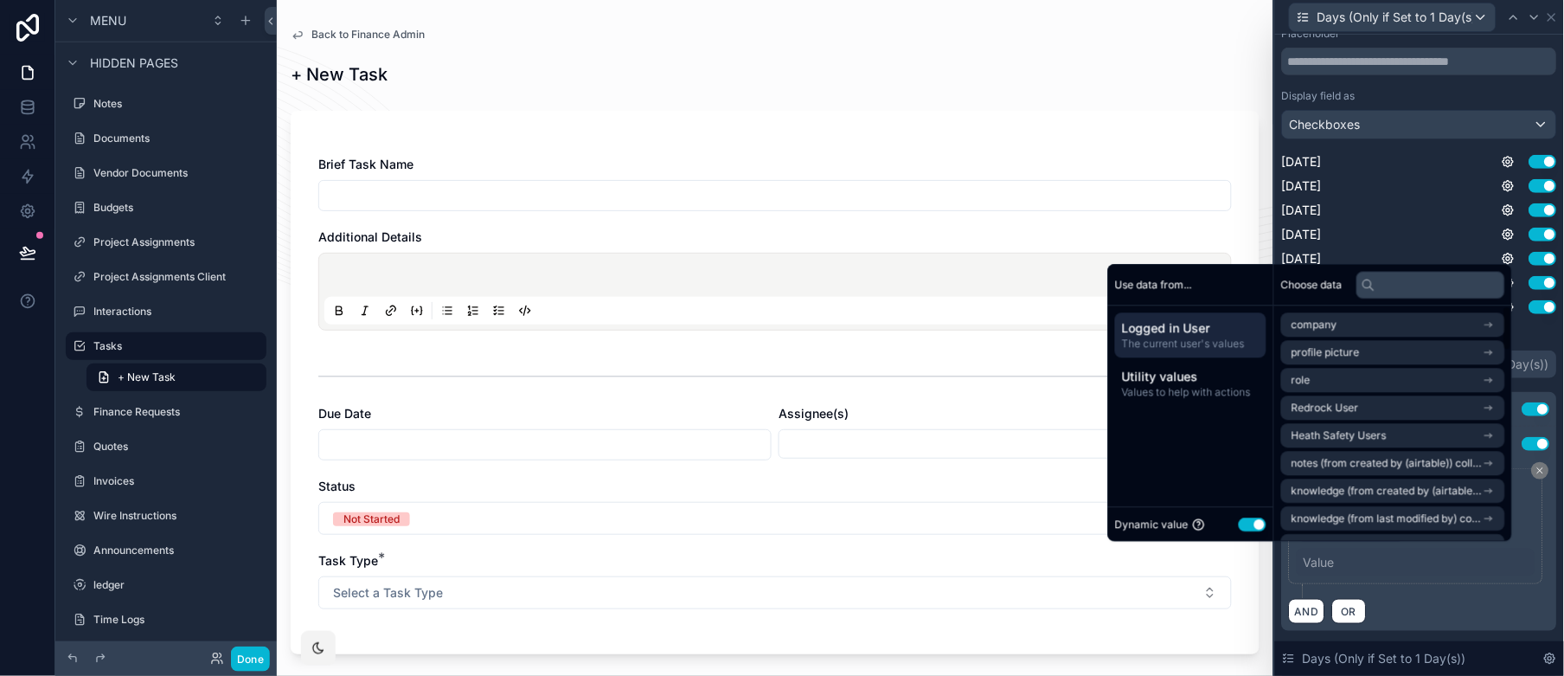
click at [1240, 517] on button "Use setting" at bounding box center [1253, 524] width 28 height 14
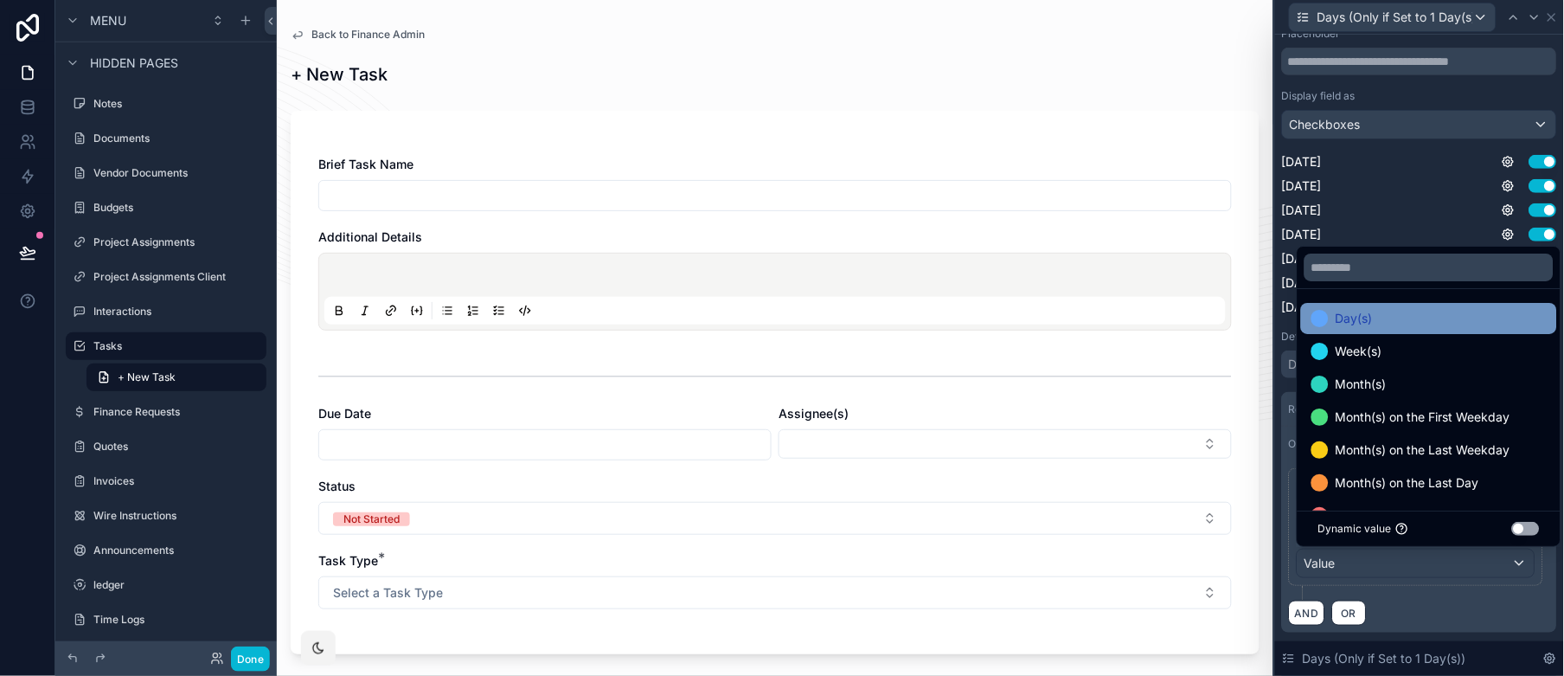
click at [1408, 326] on div "Day(s)" at bounding box center [1429, 318] width 235 height 21
click at [1408, 607] on div "AND OR" at bounding box center [1419, 613] width 261 height 26
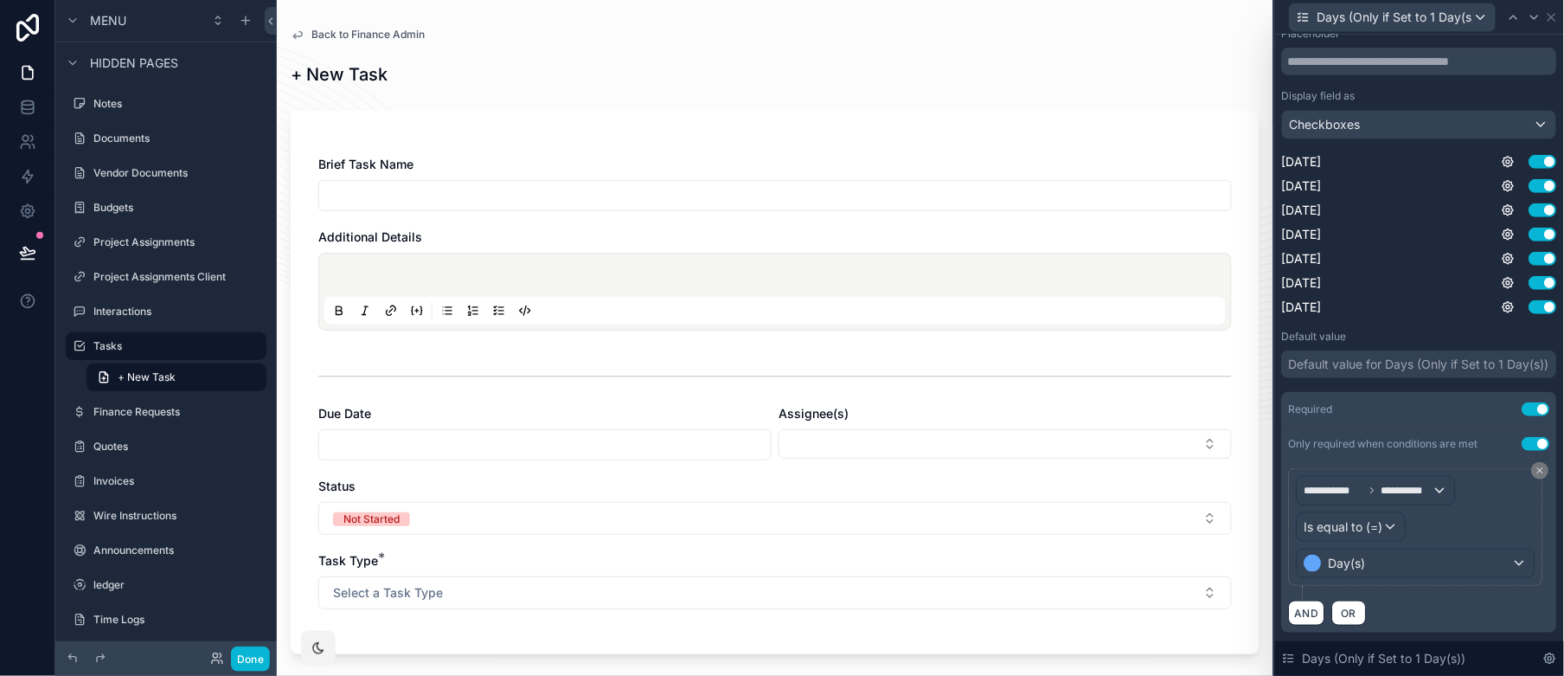
click at [1287, 609] on div "**********" at bounding box center [1419, 546] width 275 height 171
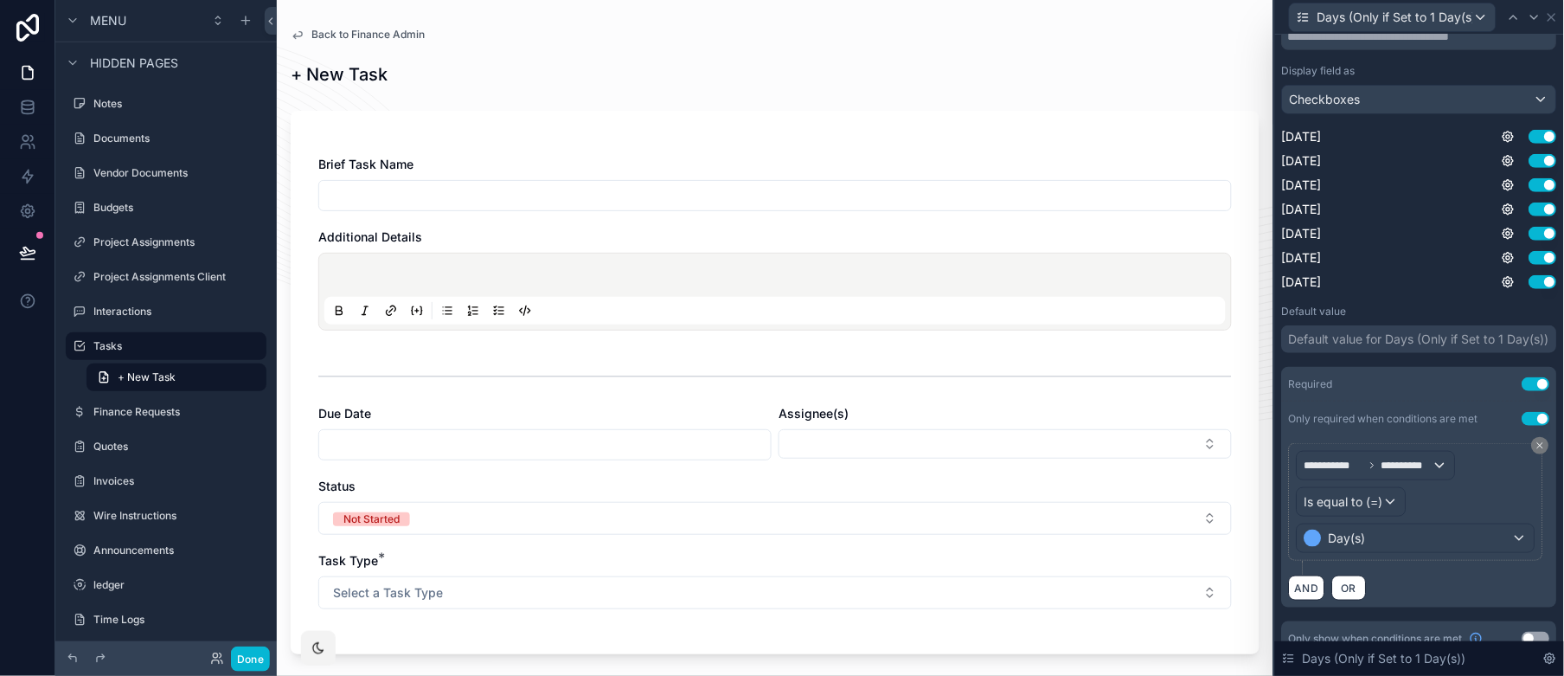
scroll to position [277, 0]
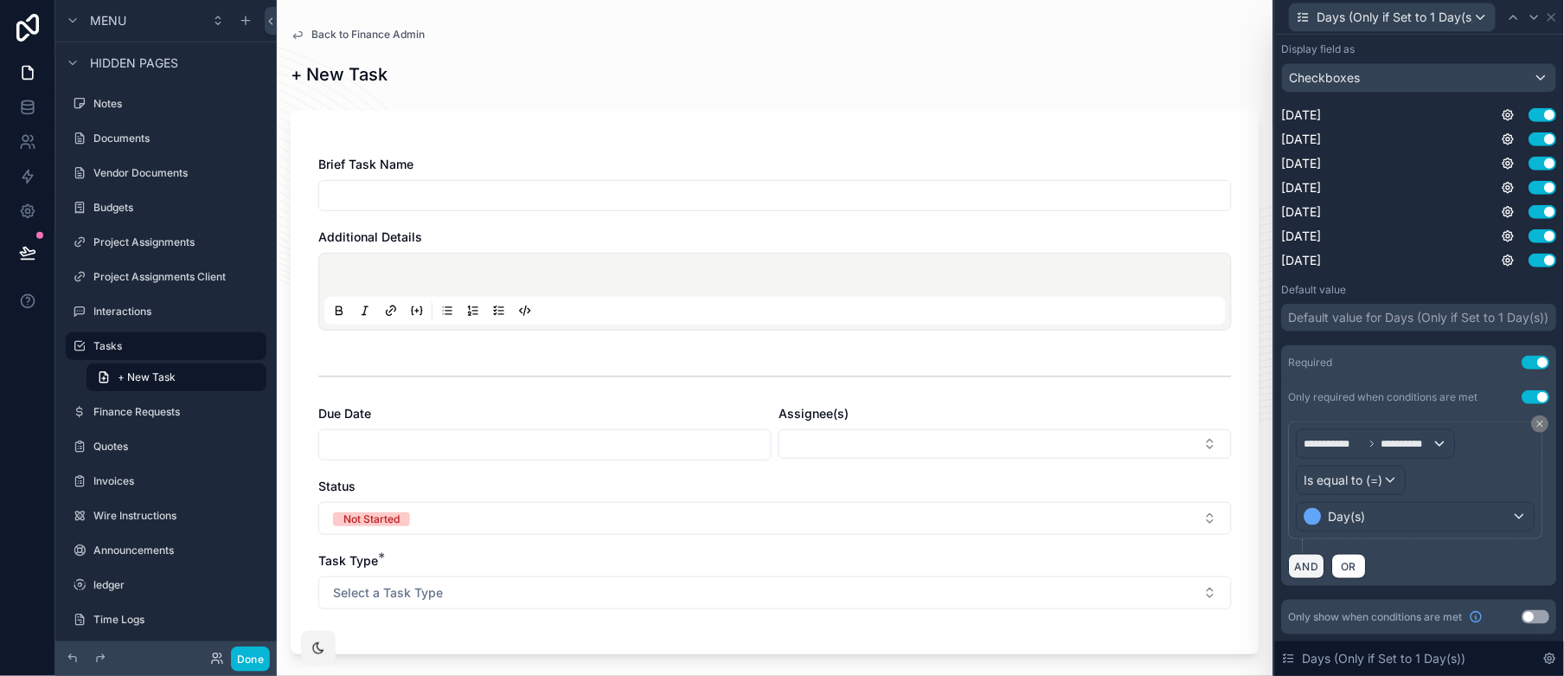
click at [1300, 565] on button "AND" at bounding box center [1307, 566] width 36 height 25
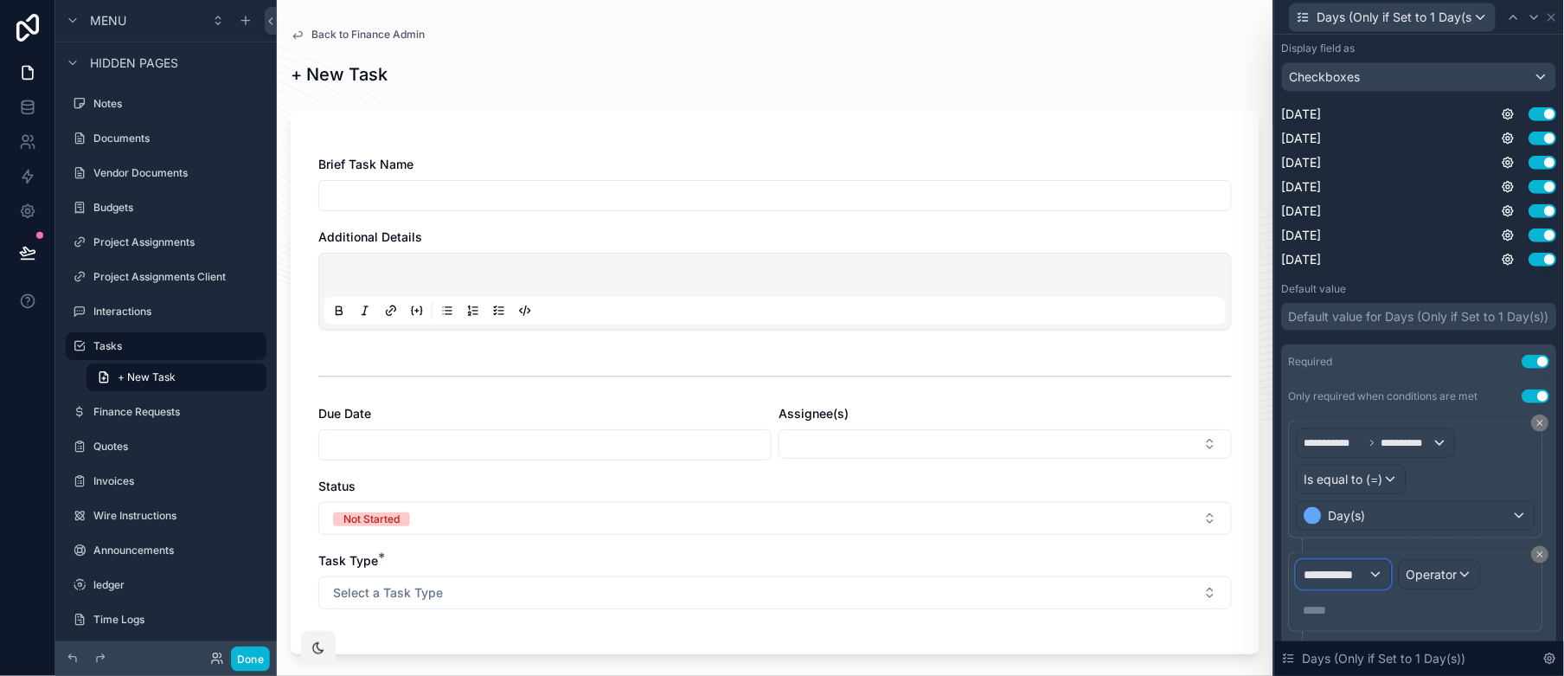
click at [1354, 574] on span "**********" at bounding box center [1337, 574] width 64 height 17
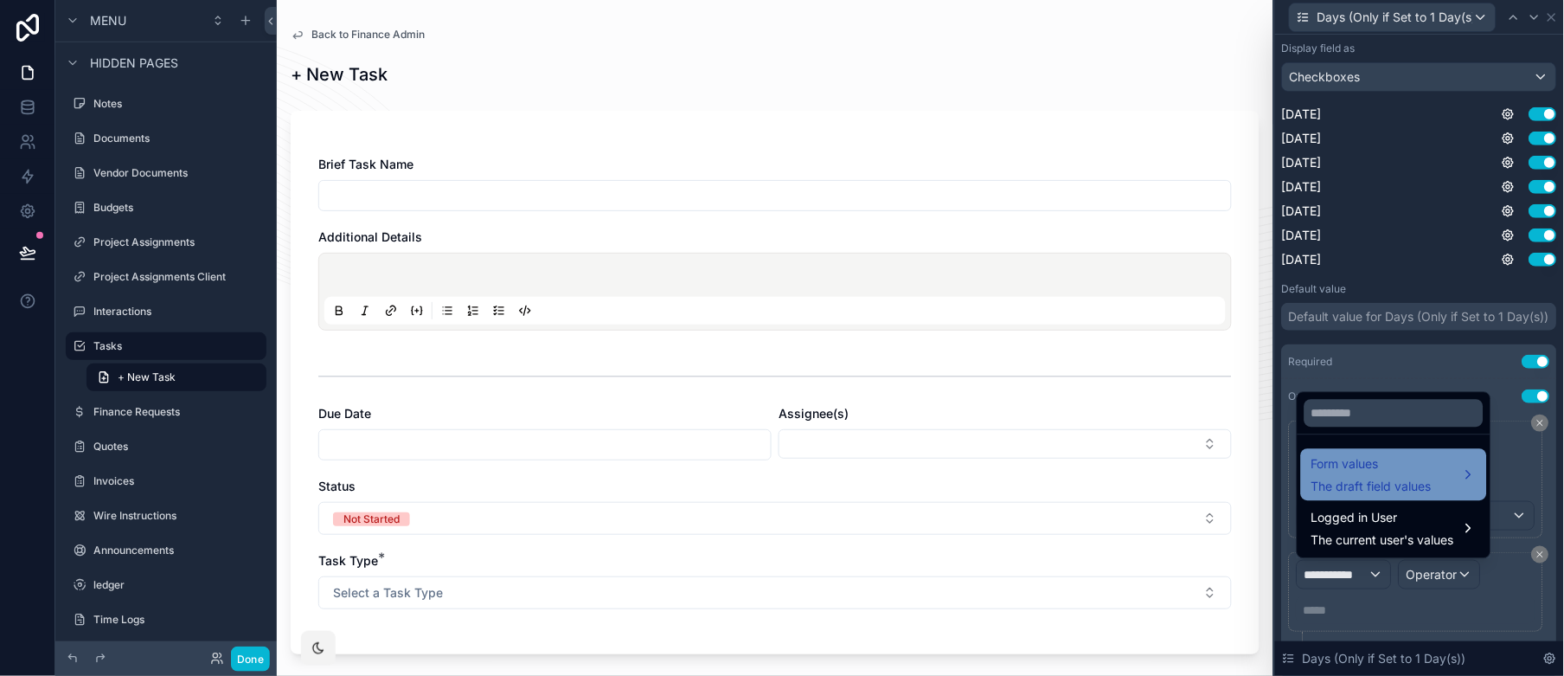
drag, startPoint x: 1355, startPoint y: 491, endPoint x: 1352, endPoint y: 461, distance: 30.4
click at [1356, 491] on span "The draft field values" at bounding box center [1372, 486] width 120 height 17
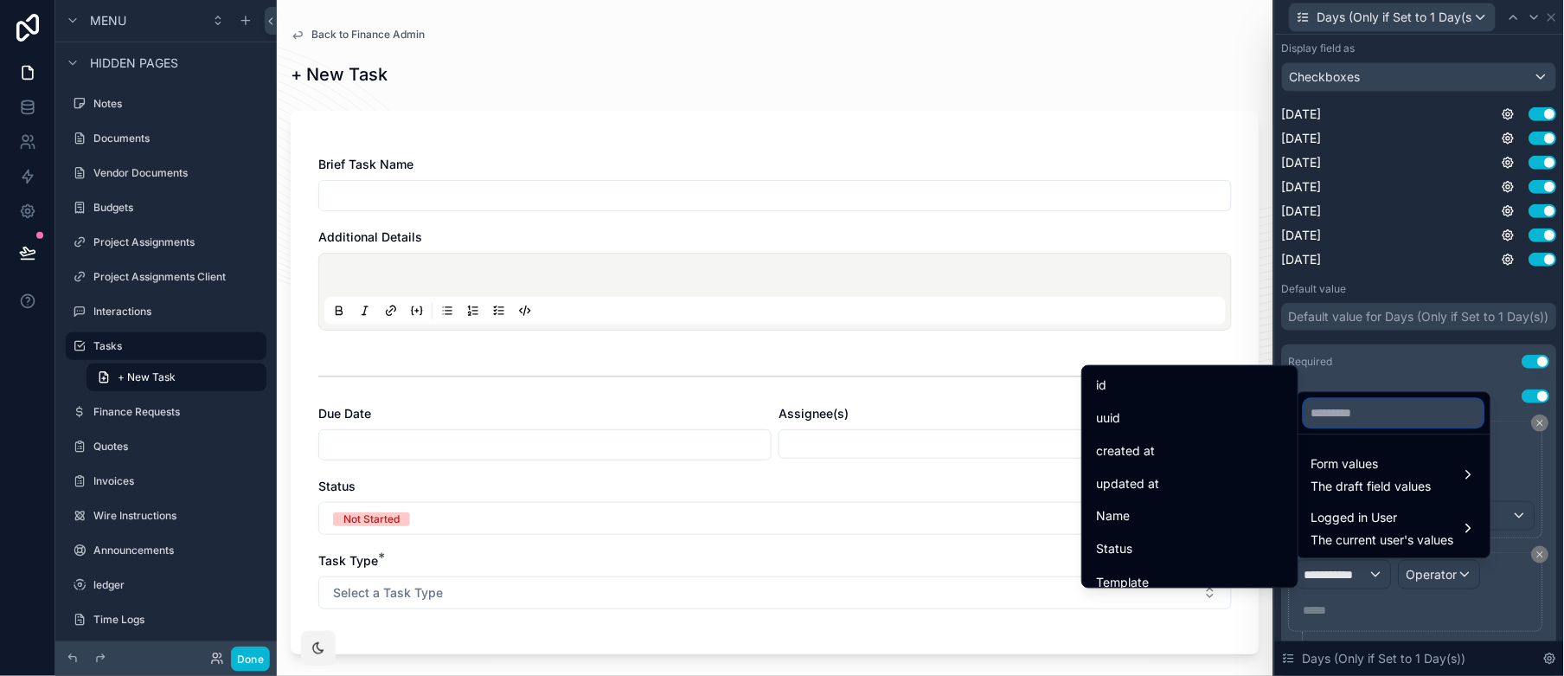
click at [1352, 412] on input "text" at bounding box center [1394, 413] width 179 height 28
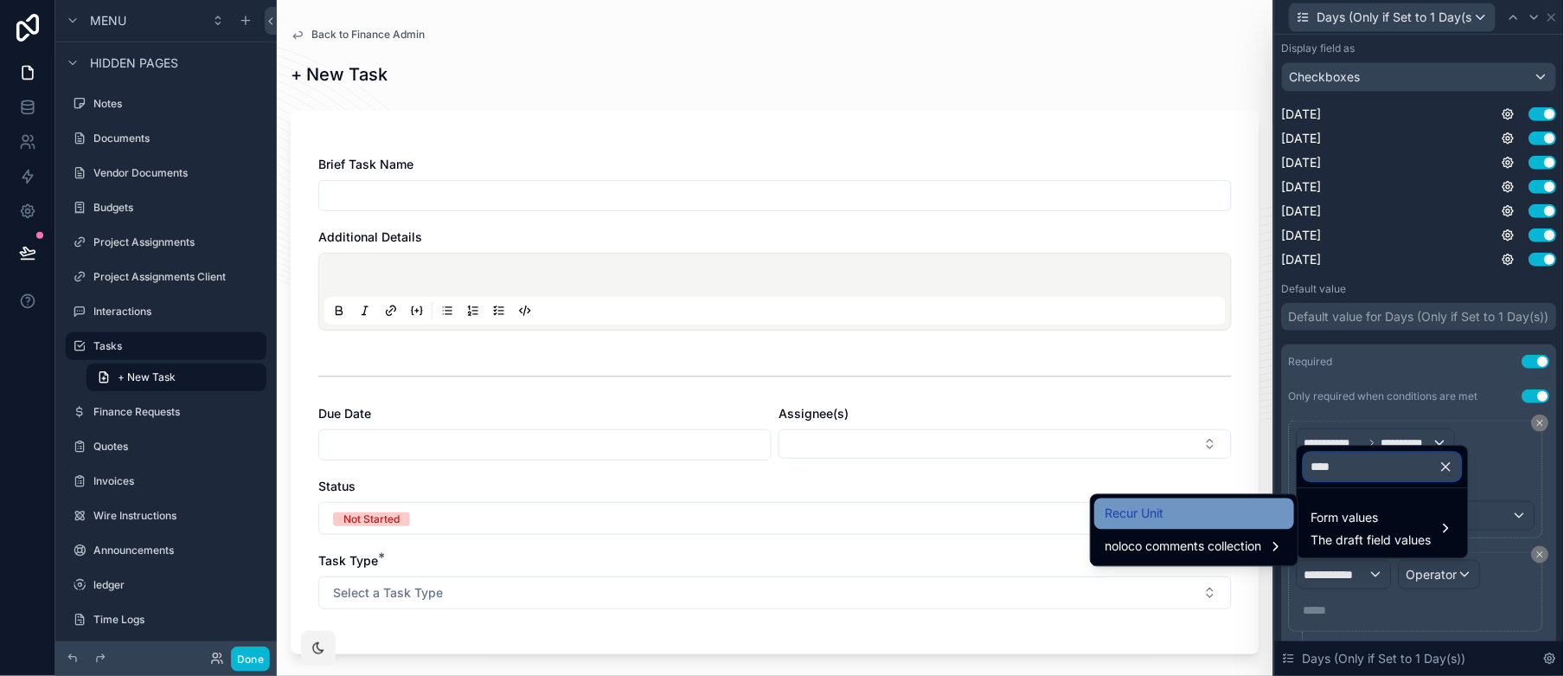
type input "****"
click at [1244, 521] on div "Recur Unit" at bounding box center [1194, 514] width 179 height 21
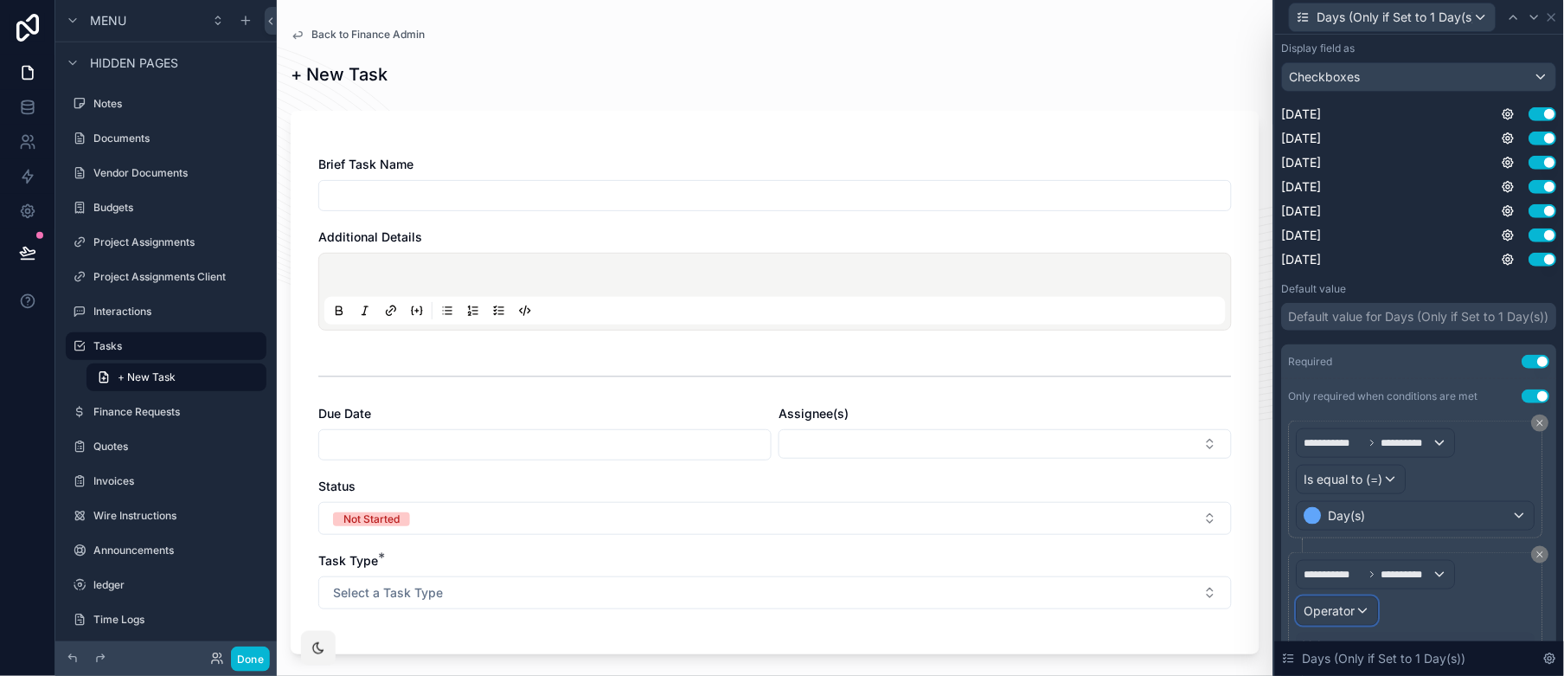
click at [1372, 613] on div "Operator" at bounding box center [1338, 611] width 80 height 28
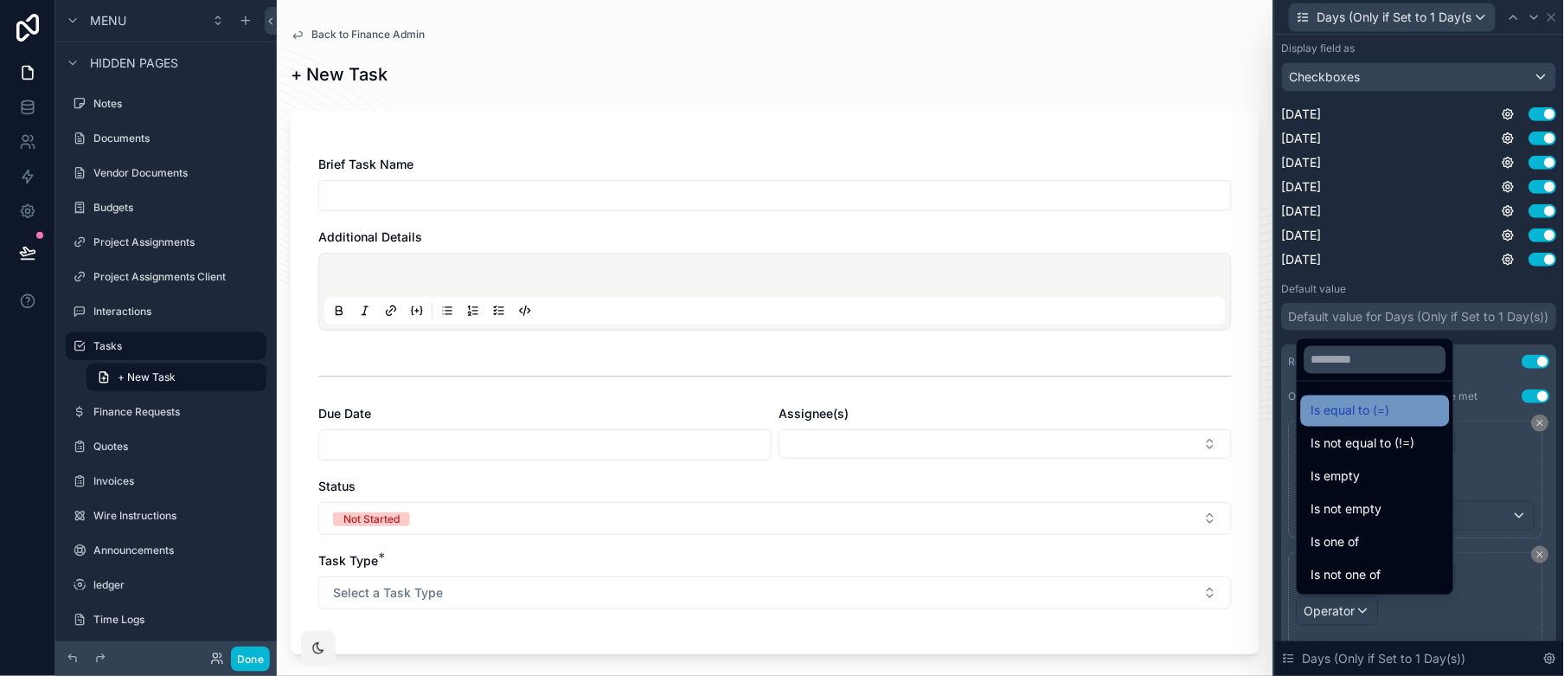
click at [1357, 414] on span "Is equal to (=)" at bounding box center [1351, 411] width 79 height 21
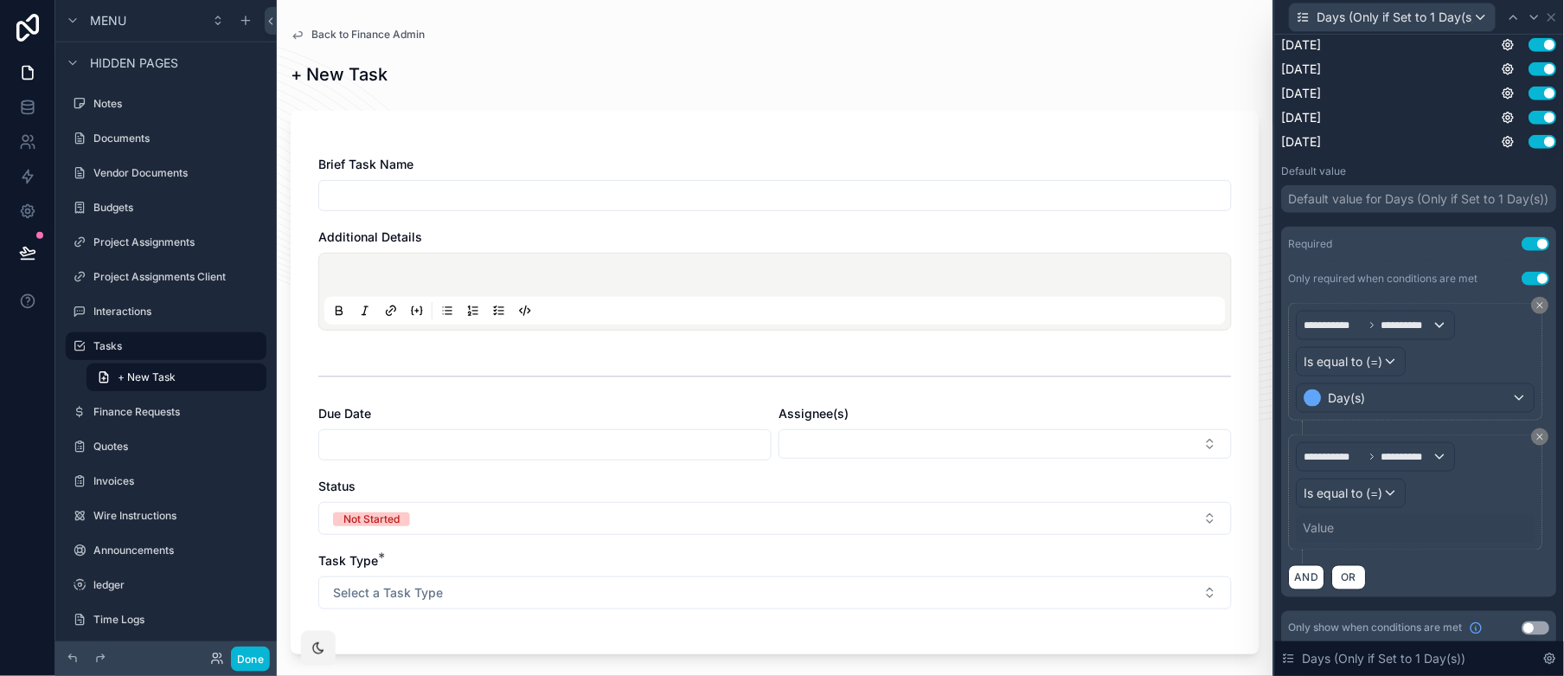
scroll to position [407, 0]
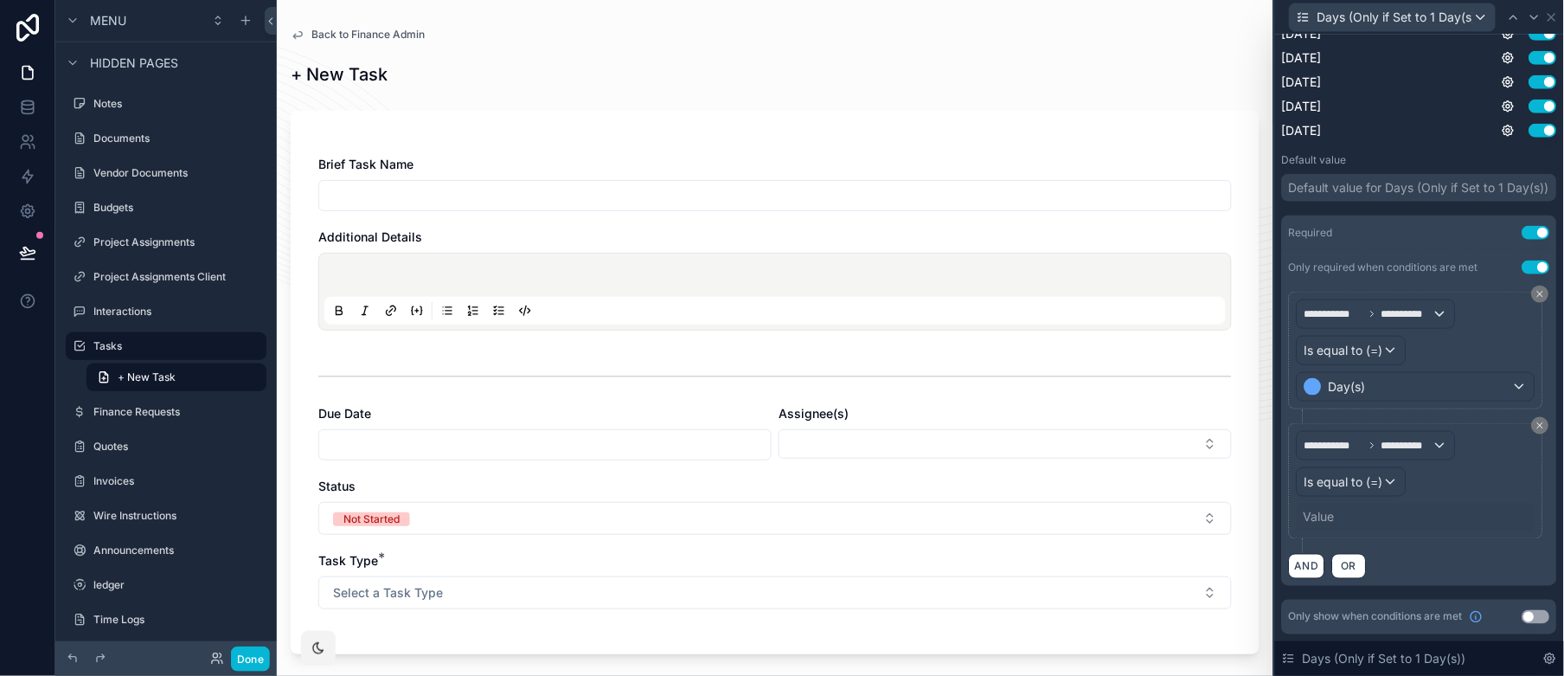
click at [1326, 515] on div "Value" at bounding box center [1319, 517] width 31 height 17
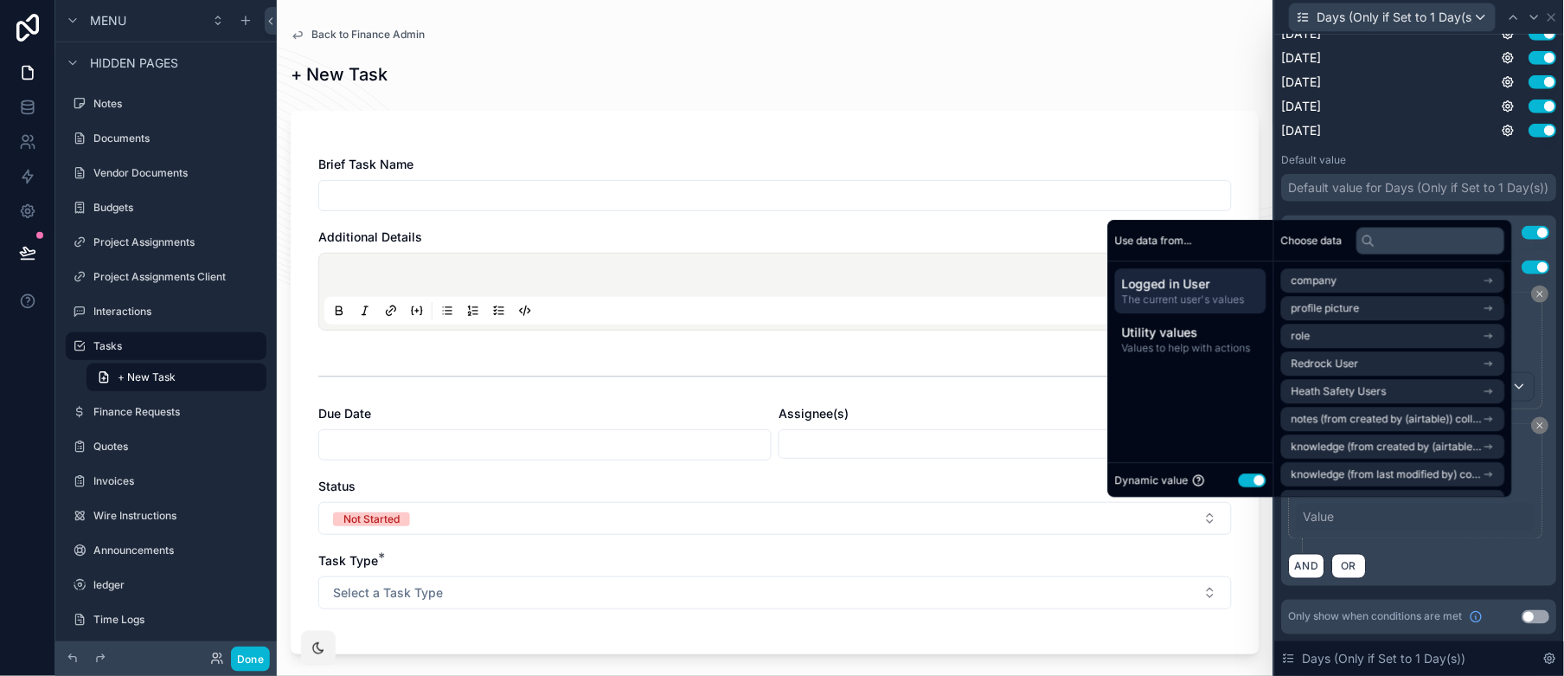
click at [1243, 481] on button "Use setting" at bounding box center [1253, 480] width 28 height 14
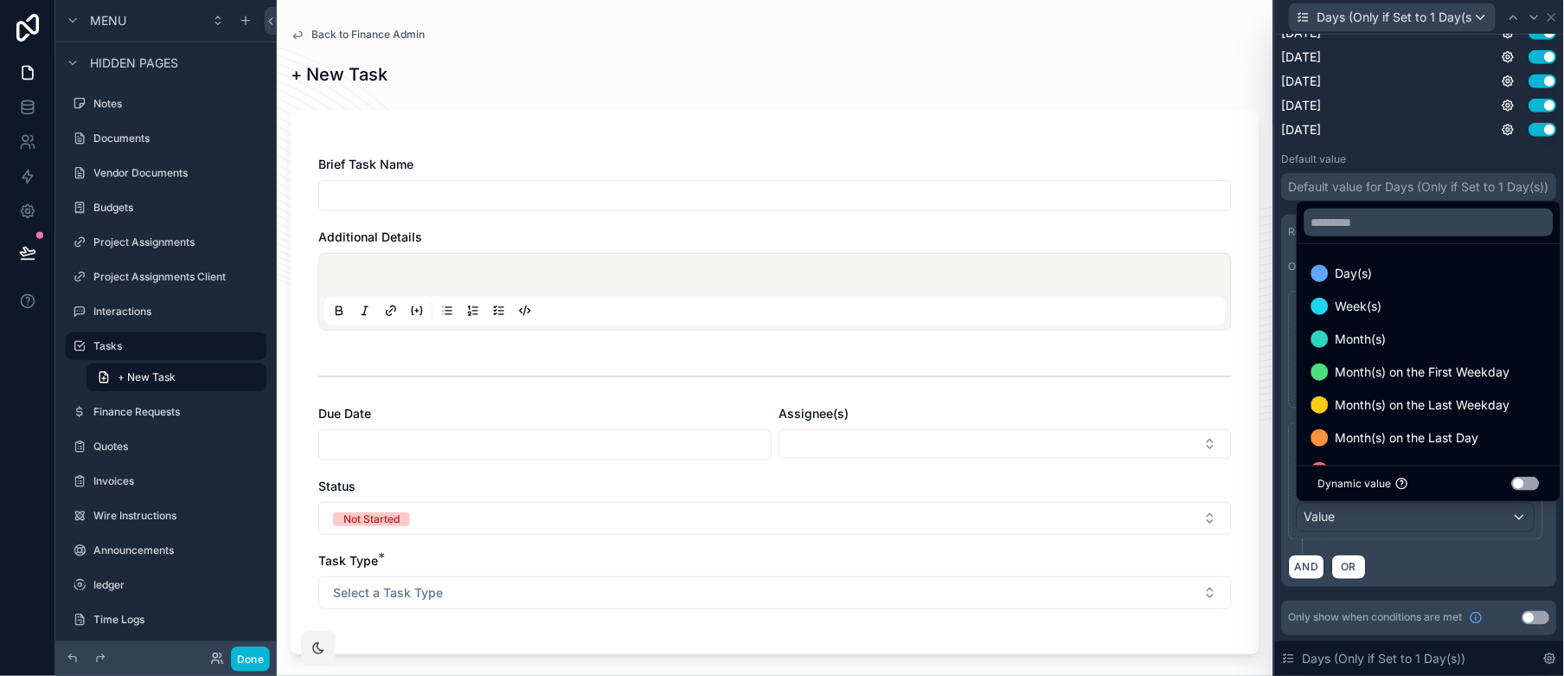
click at [1408, 555] on div at bounding box center [1419, 338] width 289 height 676
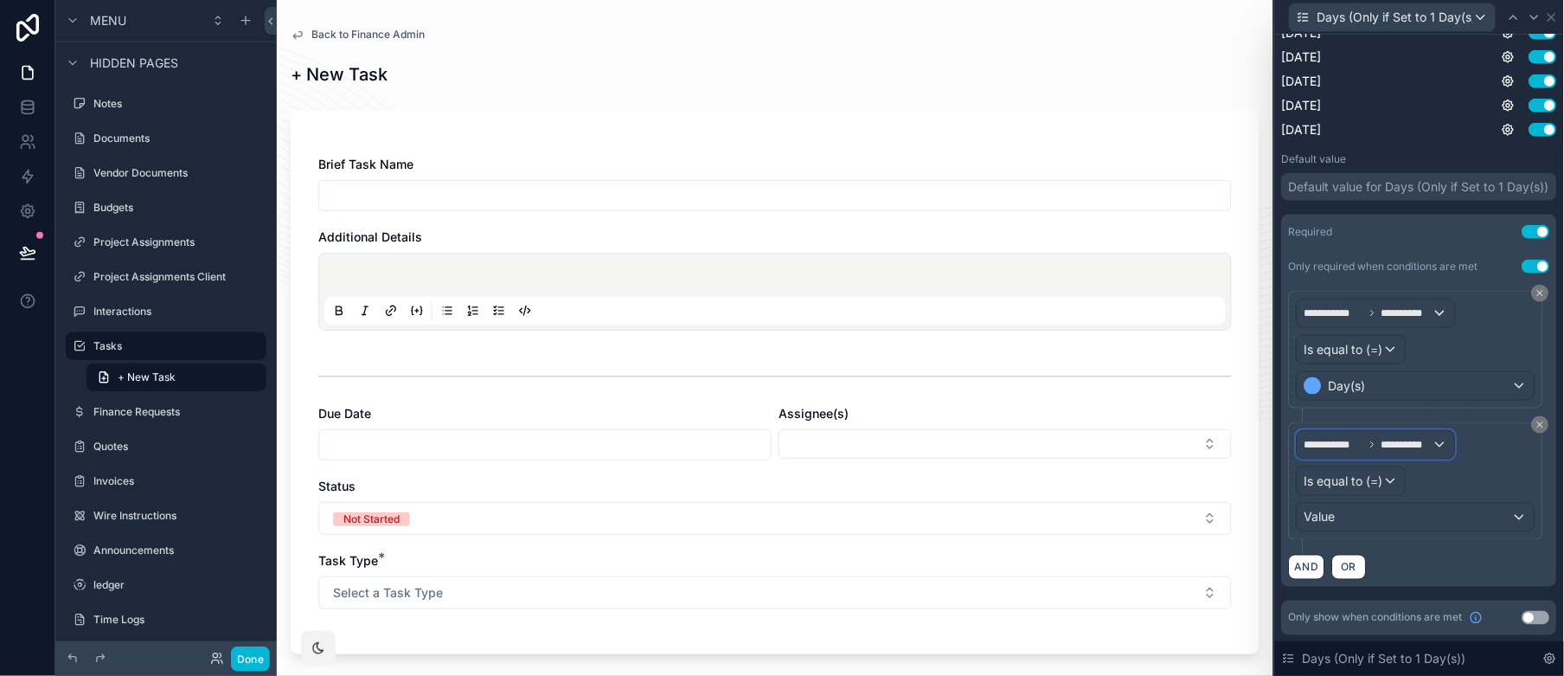
click at [1382, 451] on span "**********" at bounding box center [1407, 445] width 51 height 14
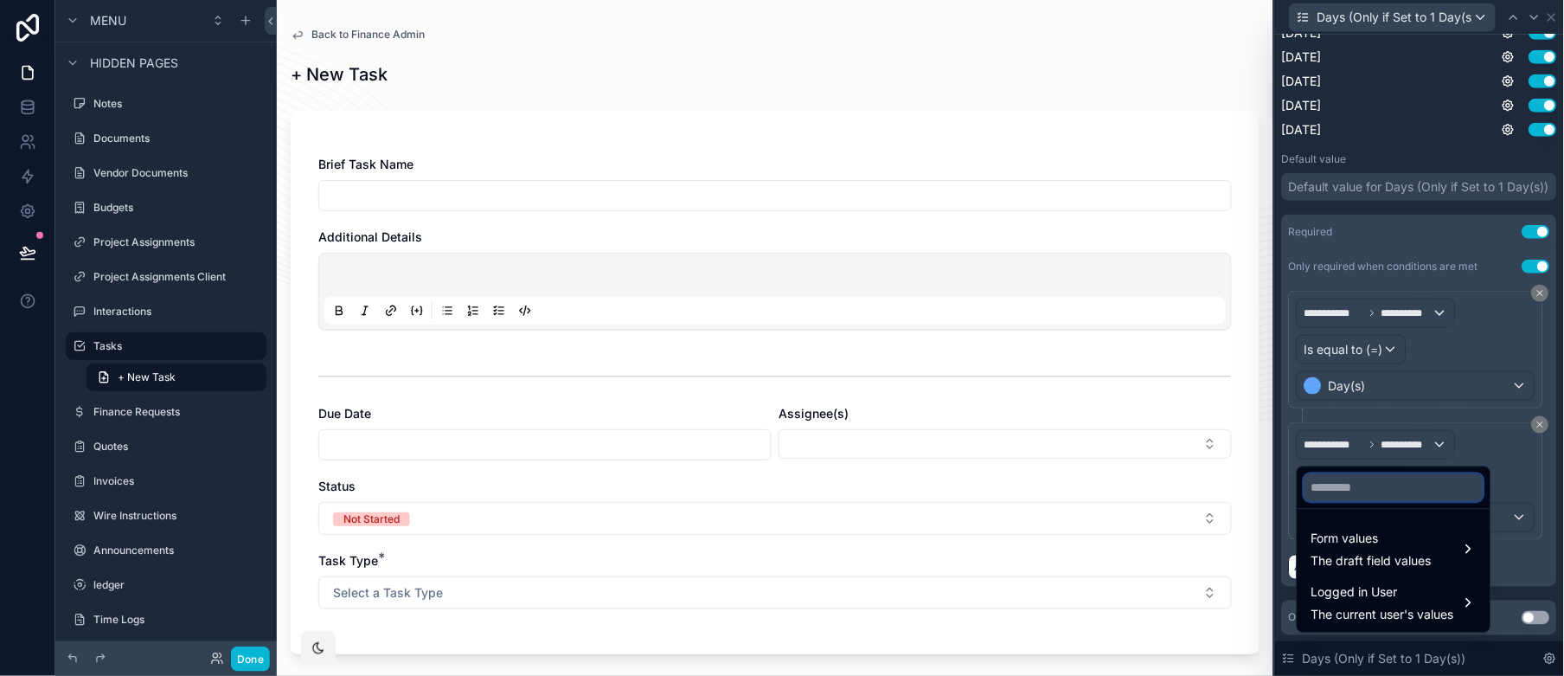
click at [1387, 500] on input "text" at bounding box center [1394, 487] width 179 height 28
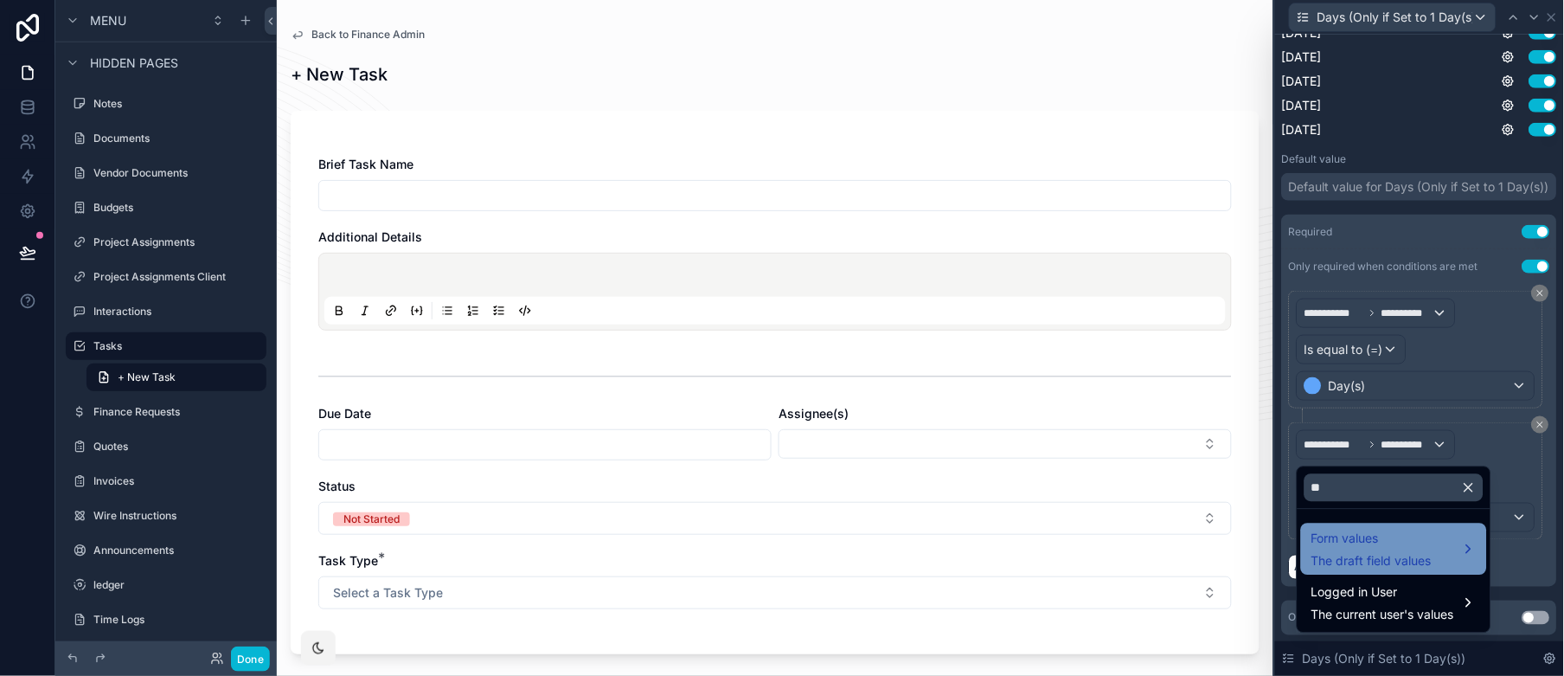
click at [1380, 537] on span "Form values" at bounding box center [1372, 538] width 120 height 21
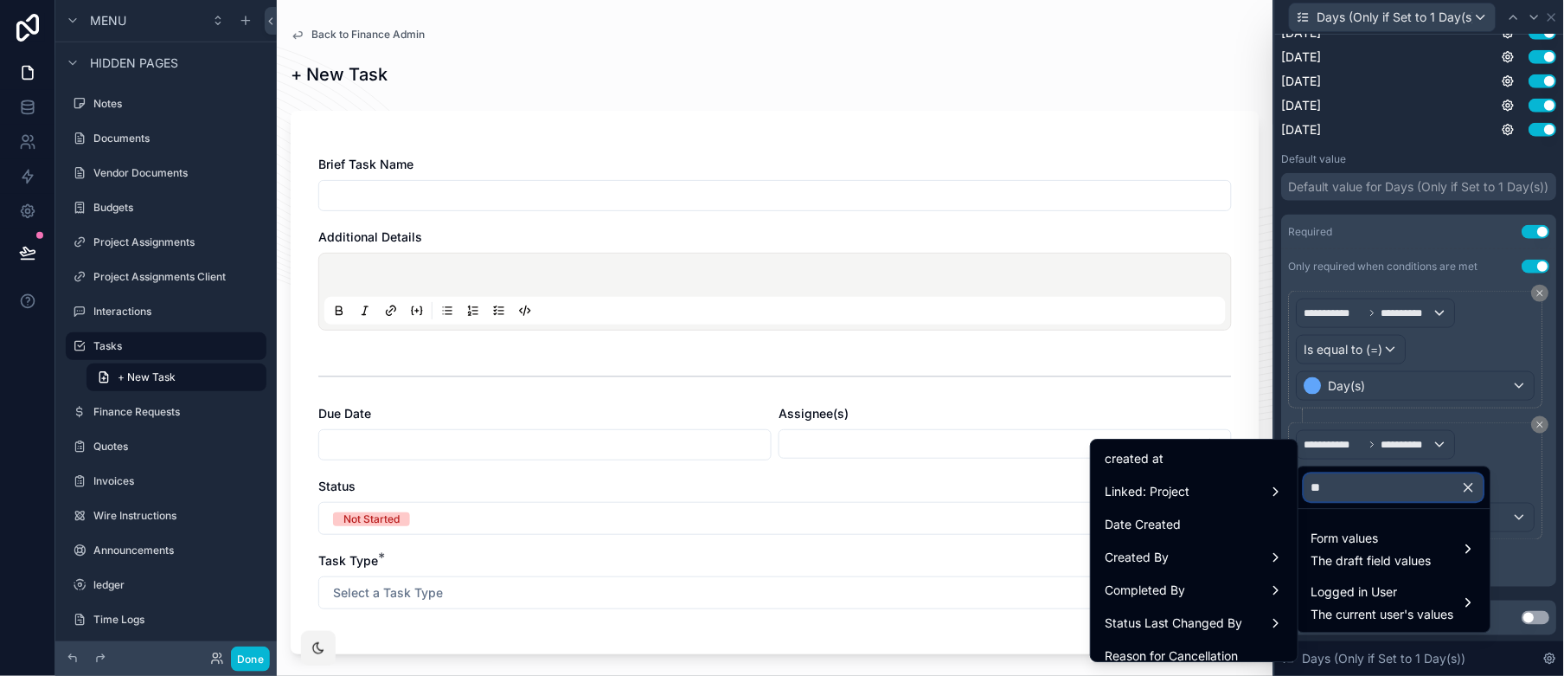
click at [1332, 487] on input "**" at bounding box center [1394, 487] width 179 height 28
type input "*"
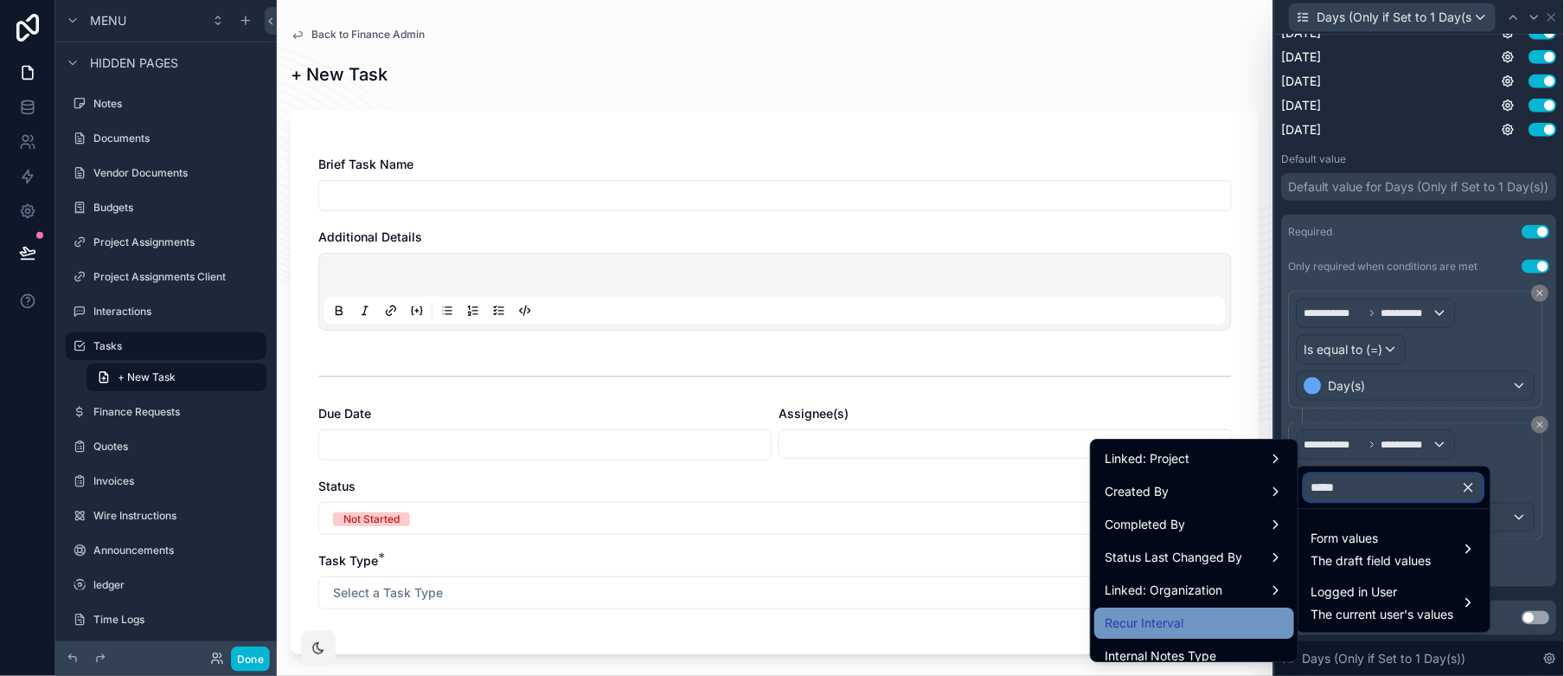
type input "*****"
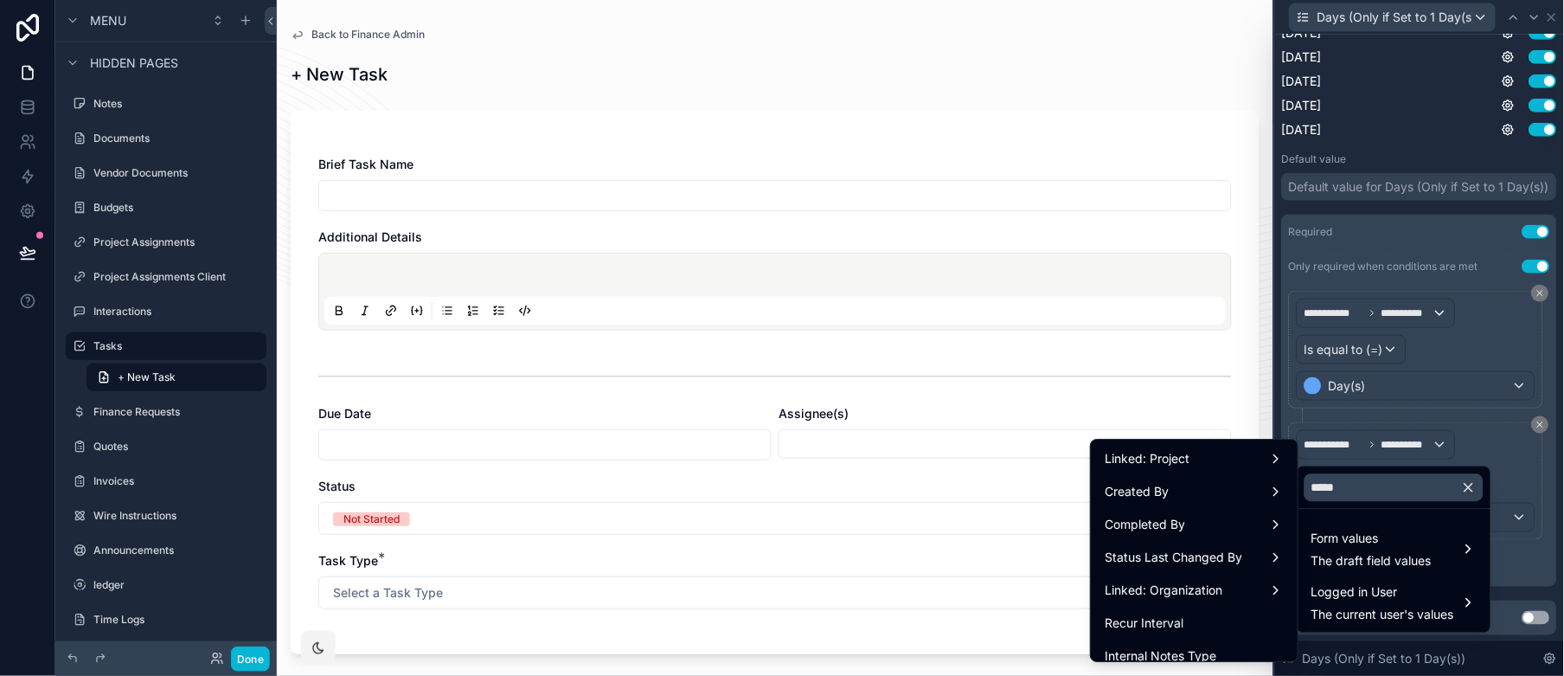
drag, startPoint x: 1211, startPoint y: 617, endPoint x: 1345, endPoint y: 566, distance: 142.7
click at [1211, 617] on div "Recur Interval" at bounding box center [1194, 623] width 179 height 21
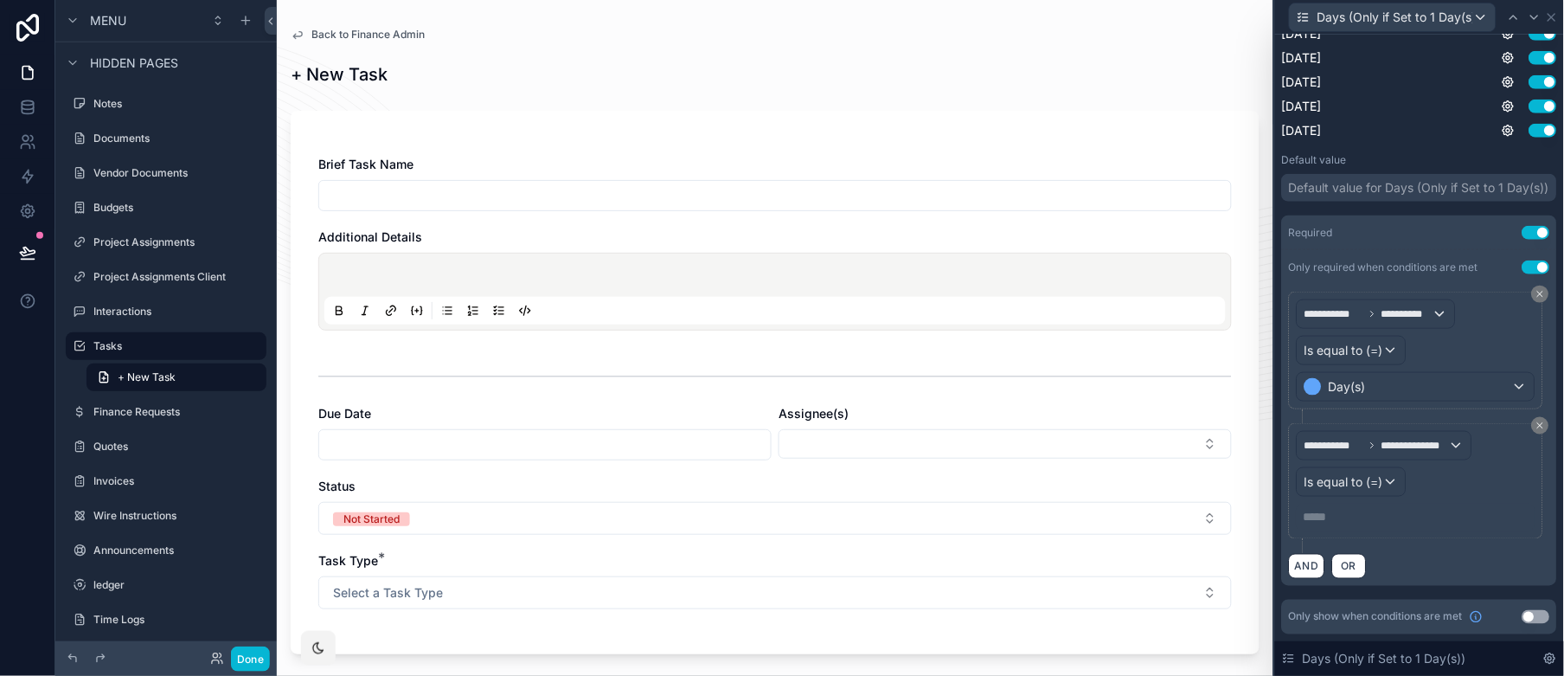
click at [1369, 510] on p "***** ﻿" at bounding box center [1418, 517] width 228 height 17
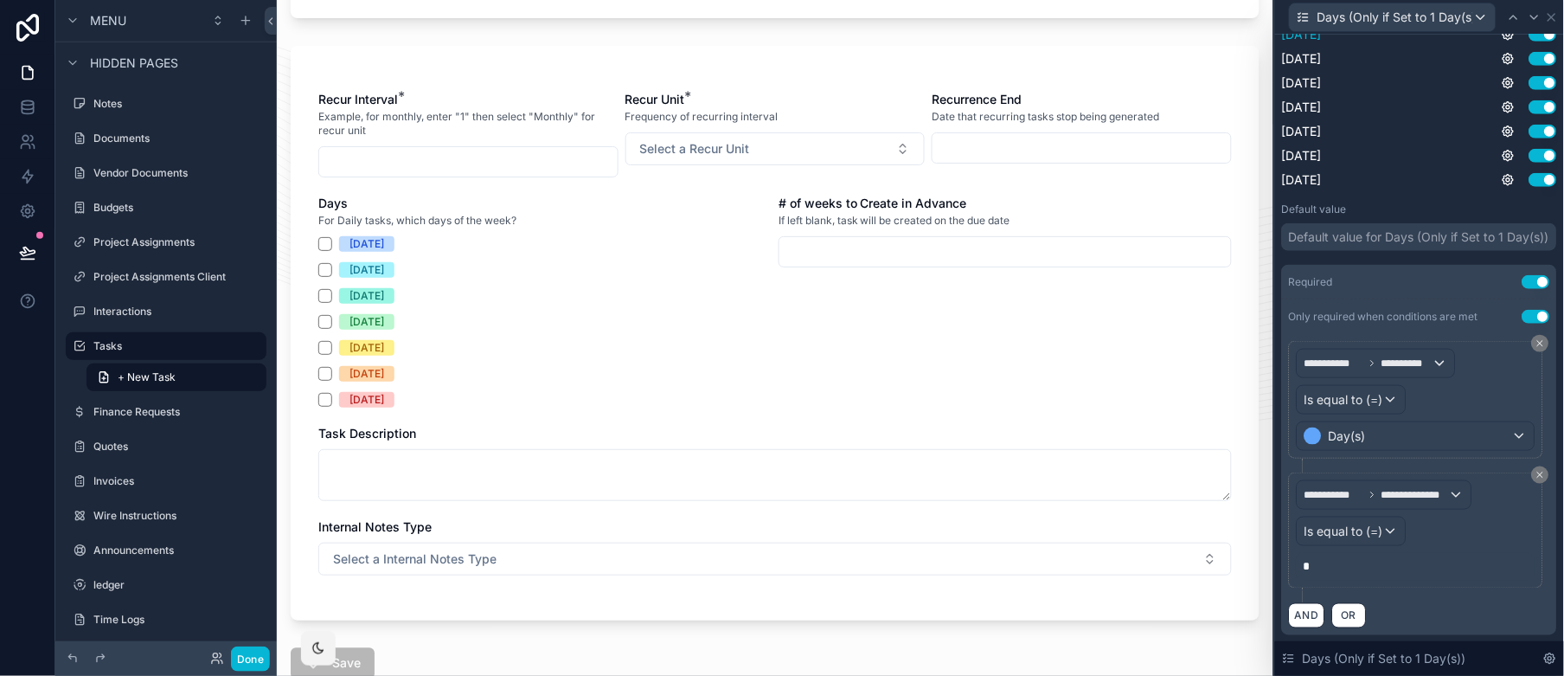
scroll to position [311, 0]
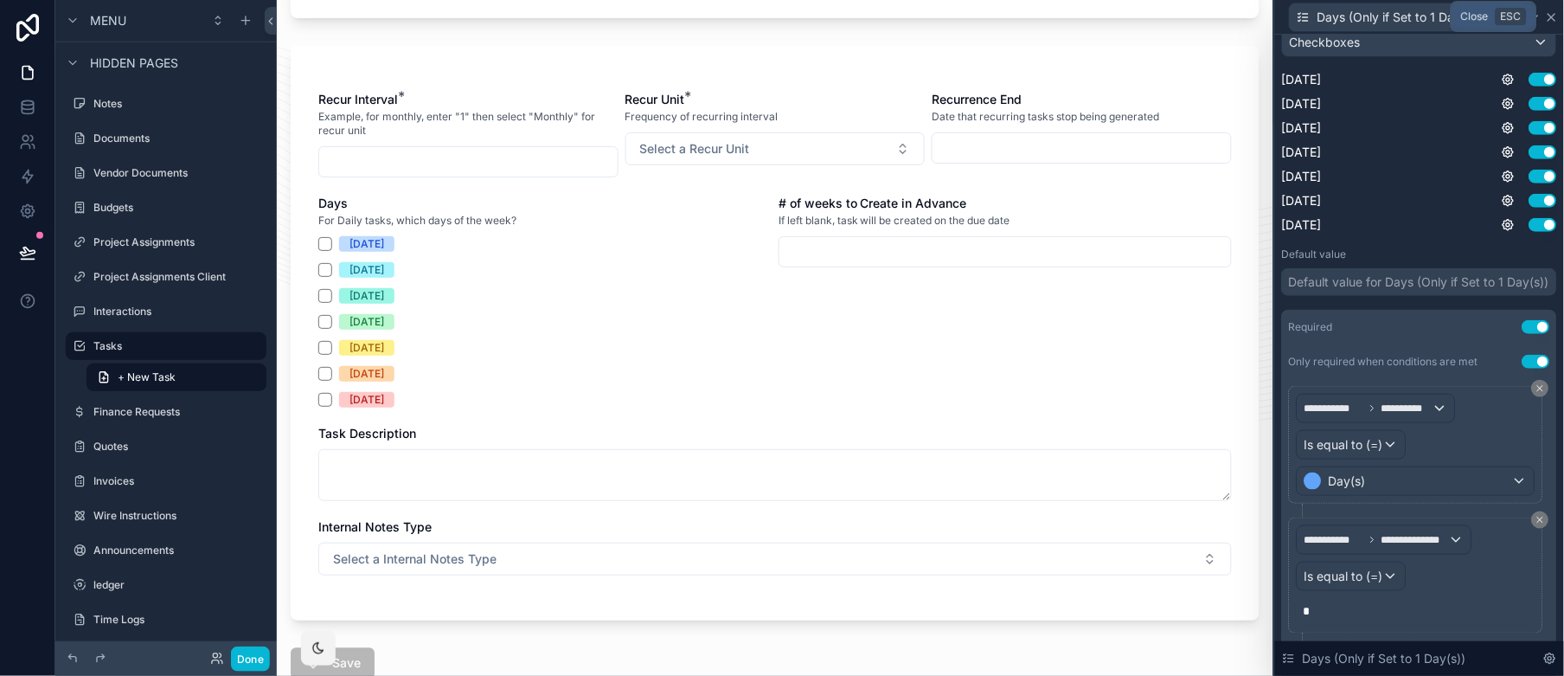
click at [1408, 12] on icon at bounding box center [1552, 17] width 14 height 14
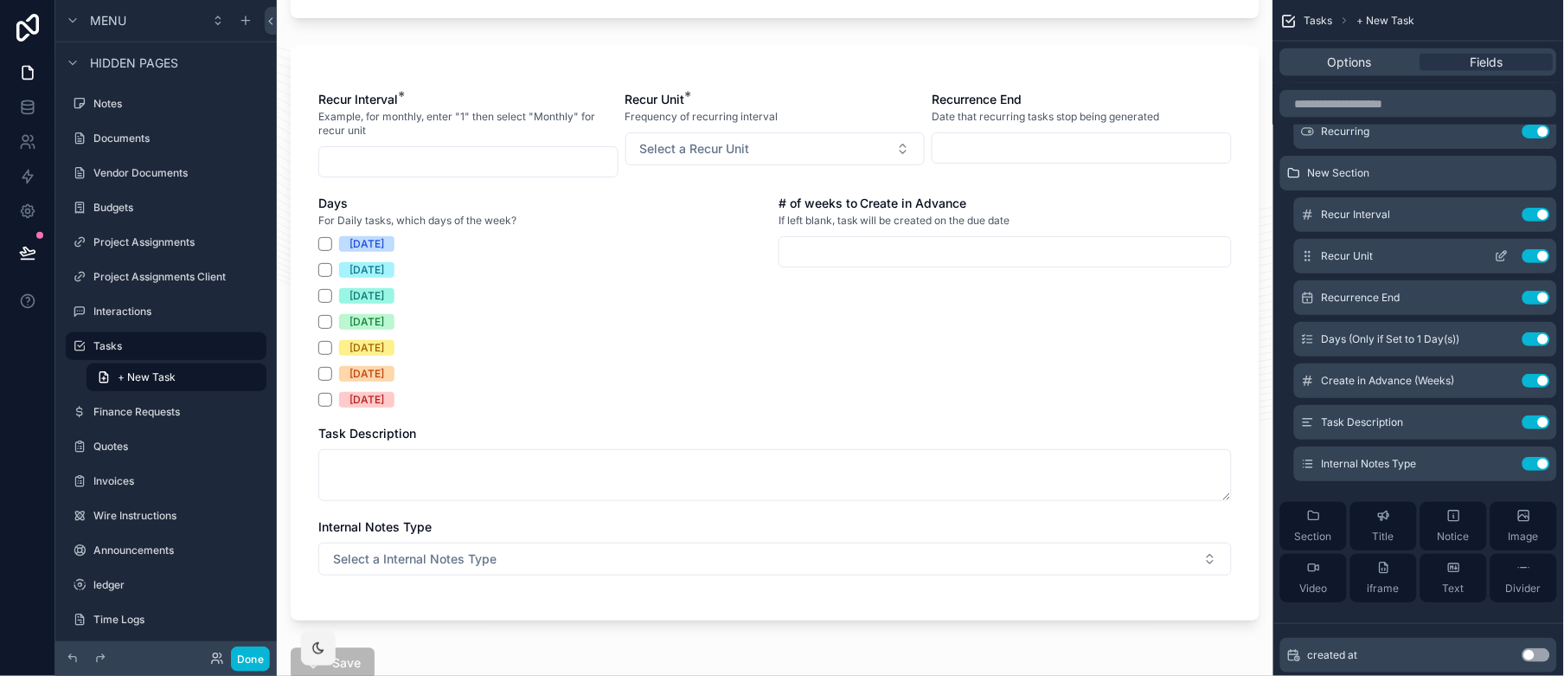
click at [1408, 259] on icon "scrollable content" at bounding box center [1502, 256] width 14 height 14
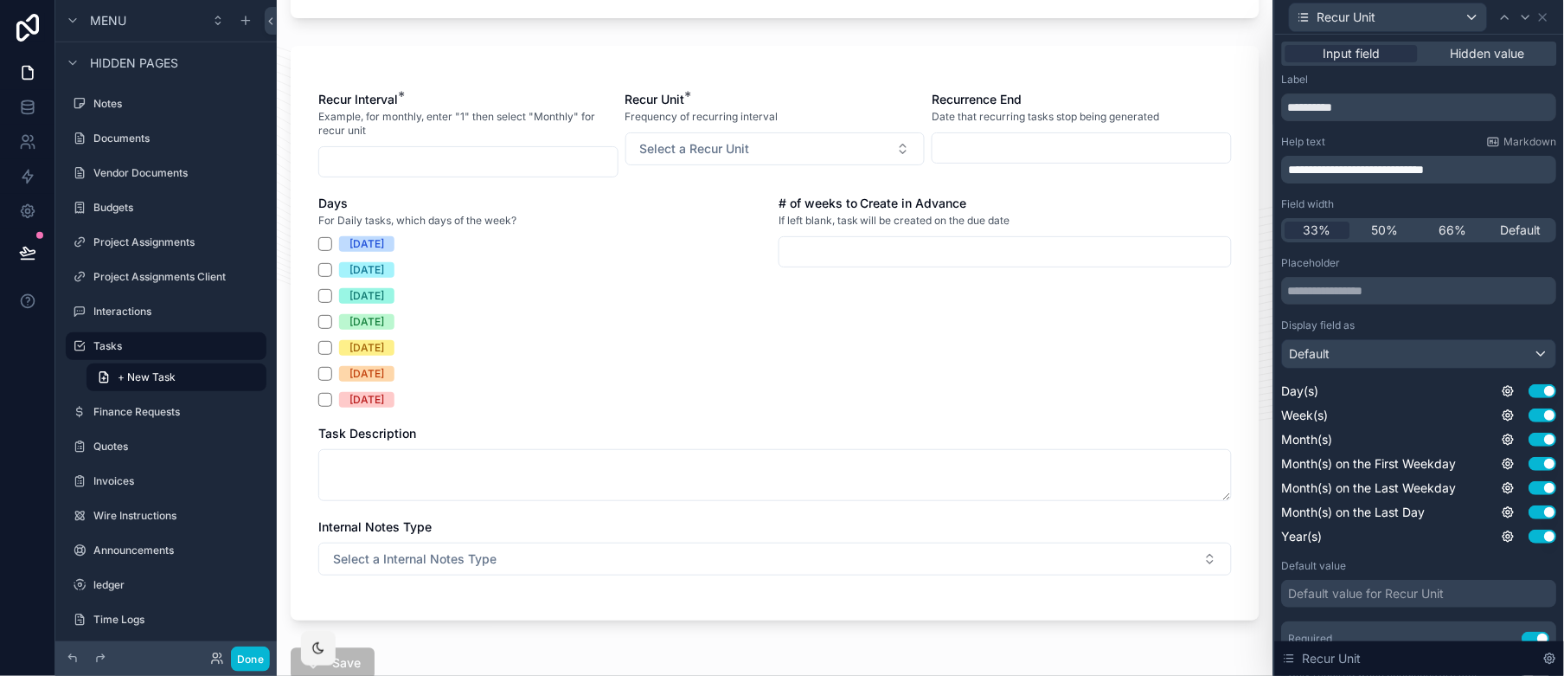
click at [1408, 172] on p "**********" at bounding box center [1421, 169] width 265 height 17
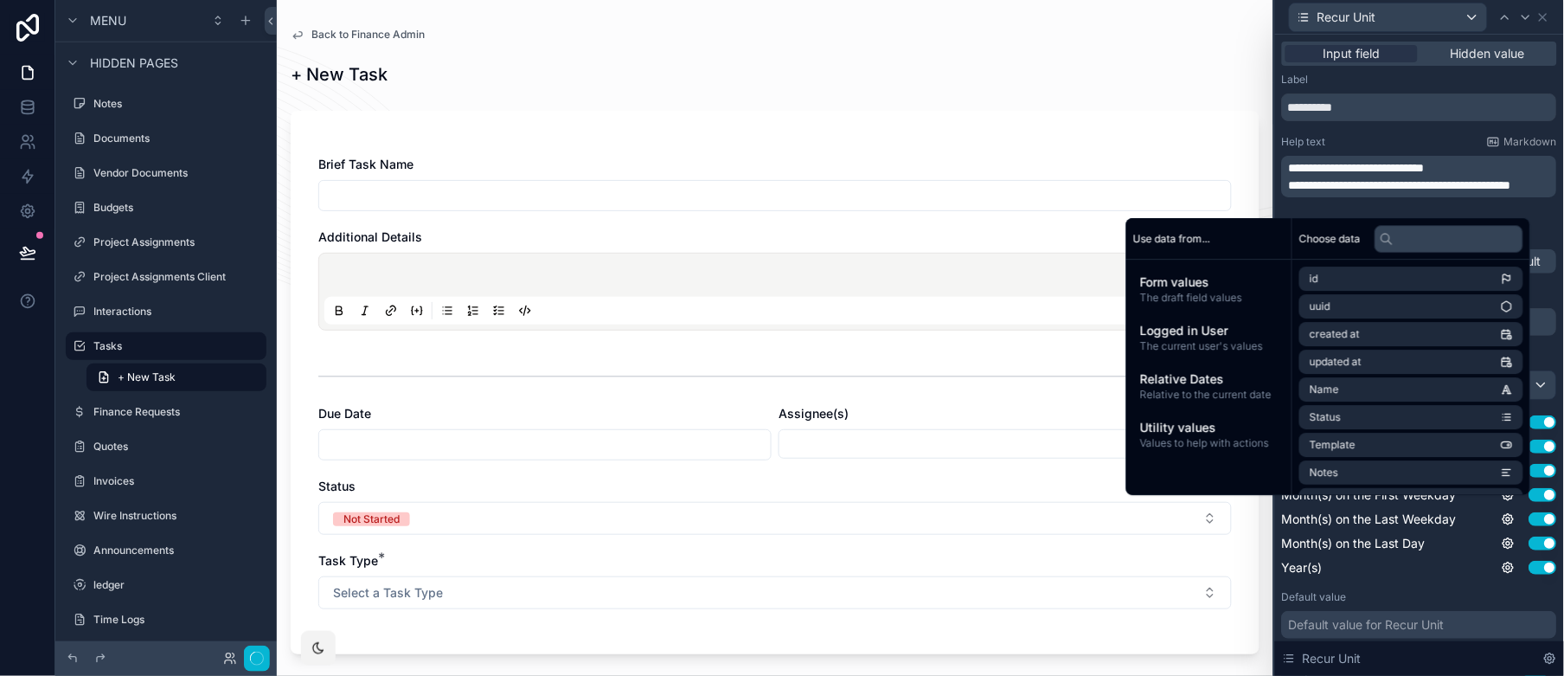
scroll to position [0, 0]
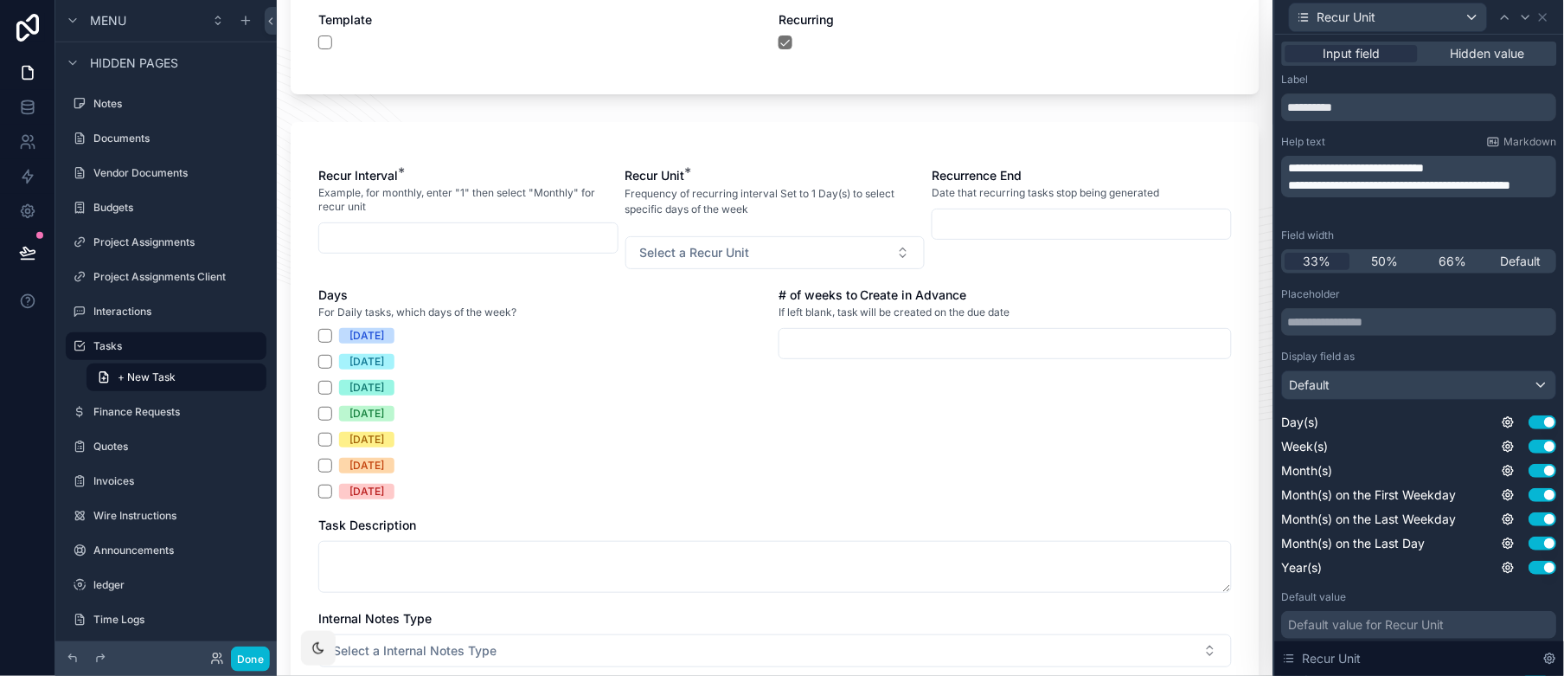
scroll to position [693, 0]
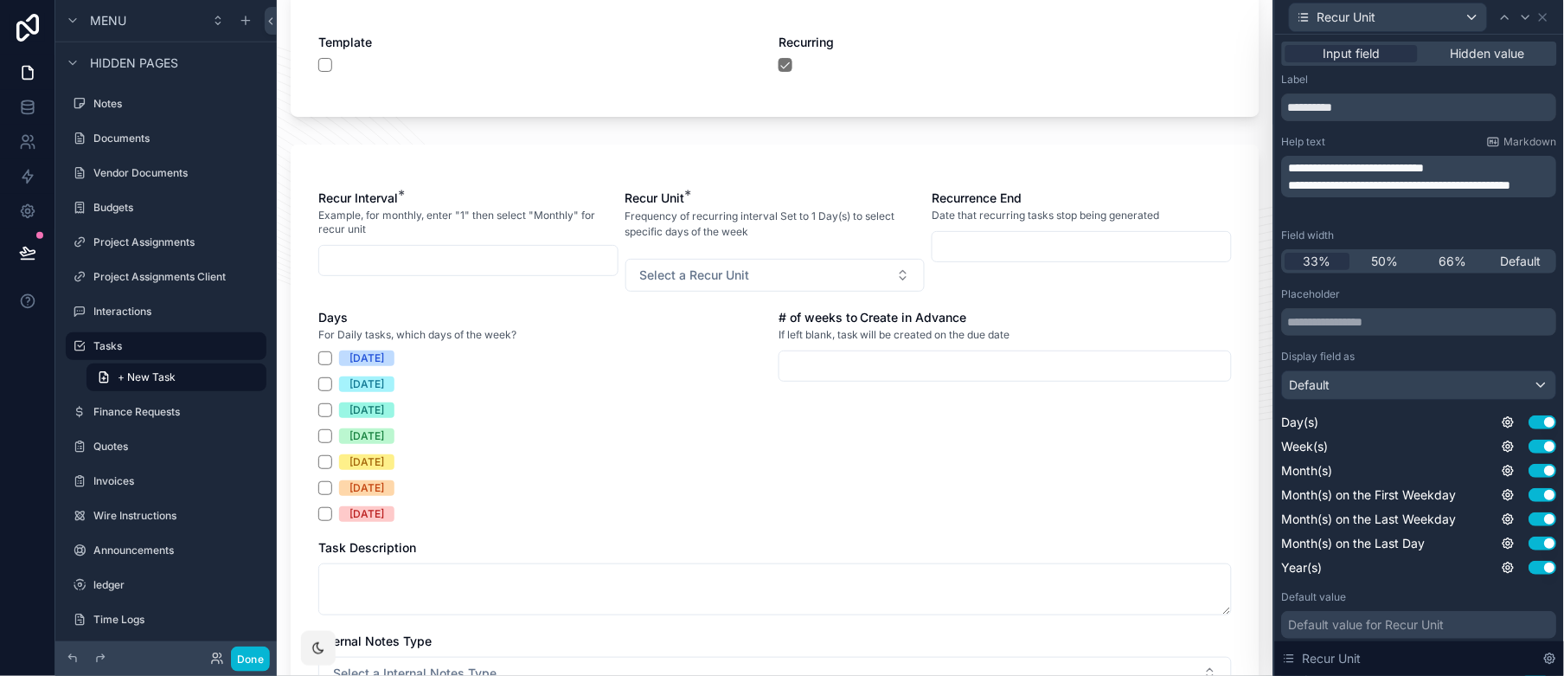
click at [1390, 270] on div "33% 50% 66% Default" at bounding box center [1419, 261] width 275 height 24
click at [1408, 18] on icon at bounding box center [1505, 17] width 7 height 3
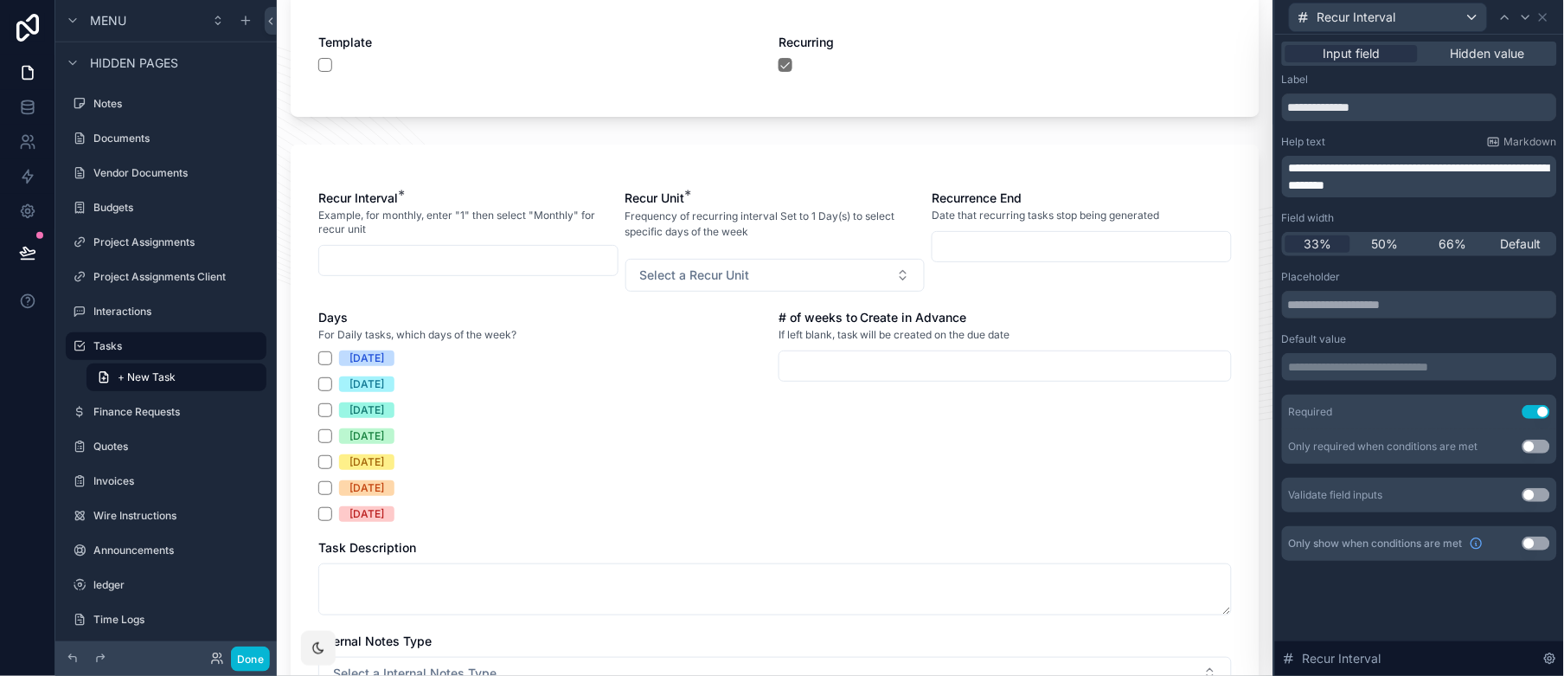
drag, startPoint x: 1397, startPoint y: 239, endPoint x: 1527, endPoint y: 43, distance: 234.7
click at [1397, 240] on span "50%" at bounding box center [1385, 243] width 27 height 17
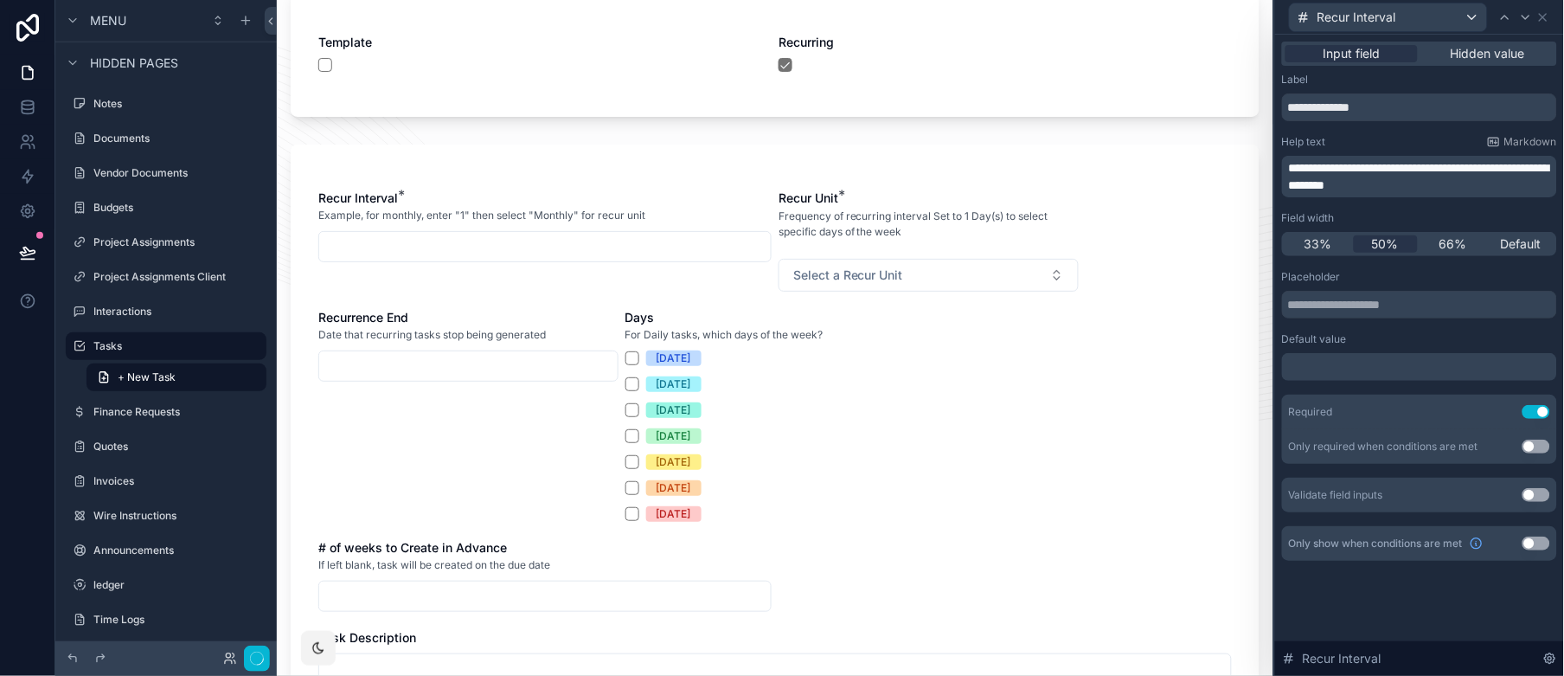
scroll to position [0, 0]
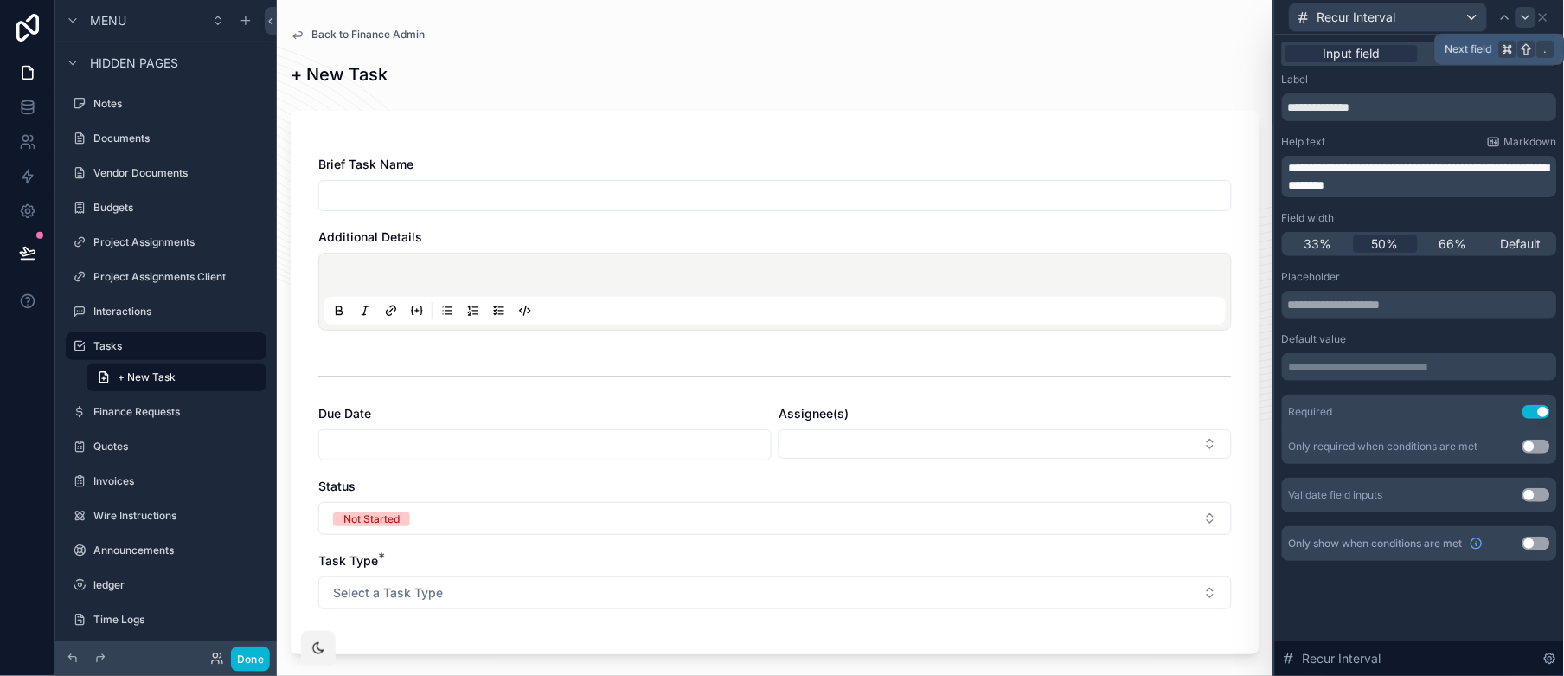
click at [1408, 20] on icon at bounding box center [1526, 17] width 14 height 14
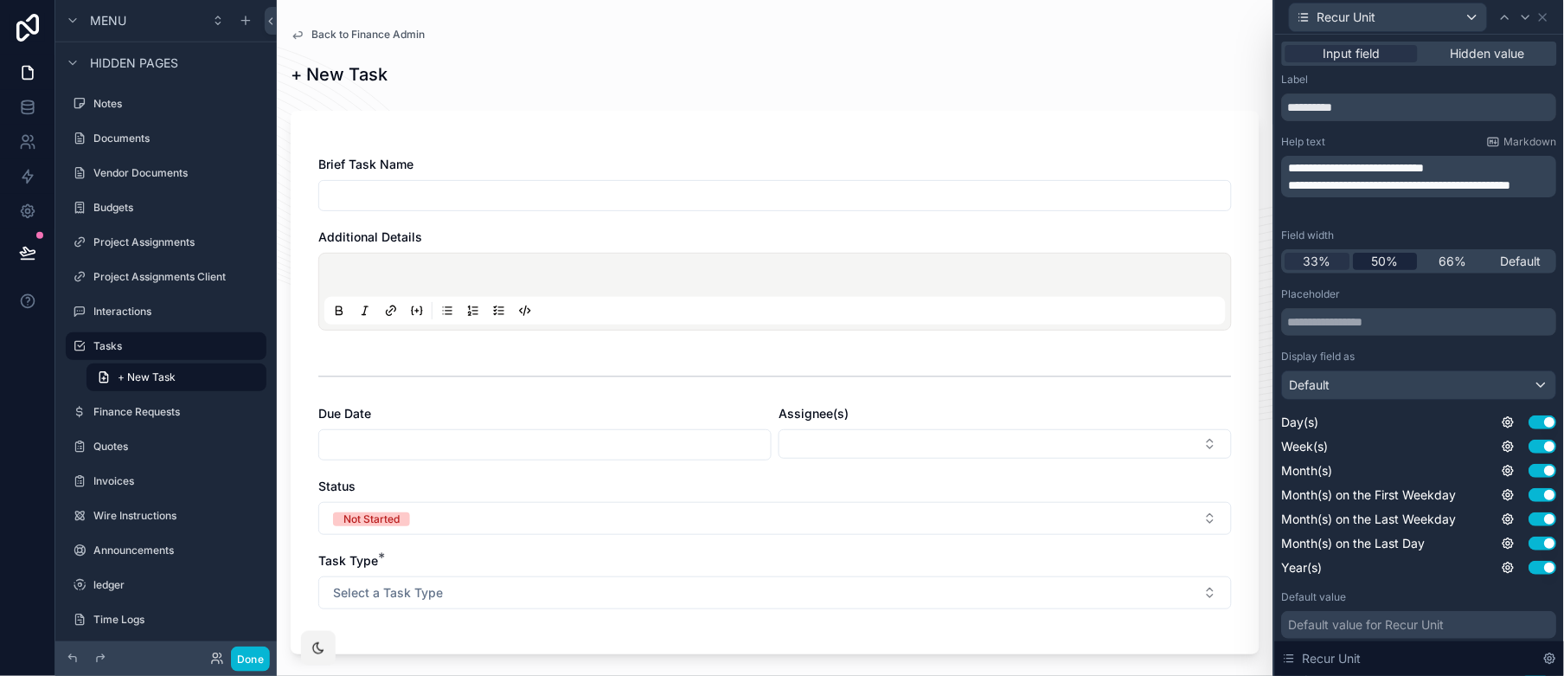
click at [1389, 259] on span "50%" at bounding box center [1385, 261] width 27 height 17
click at [1408, 17] on icon at bounding box center [1506, 17] width 14 height 14
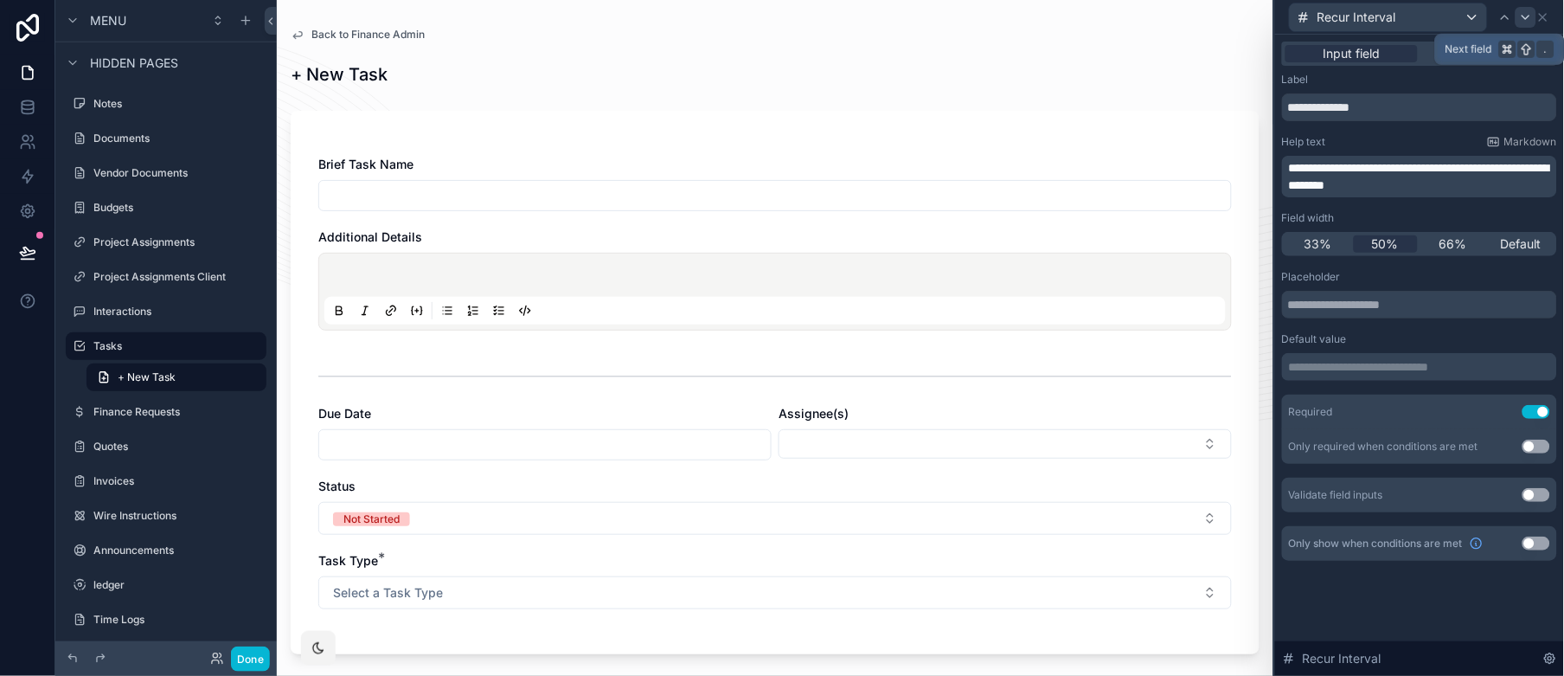
click at [1408, 16] on icon at bounding box center [1526, 17] width 7 height 3
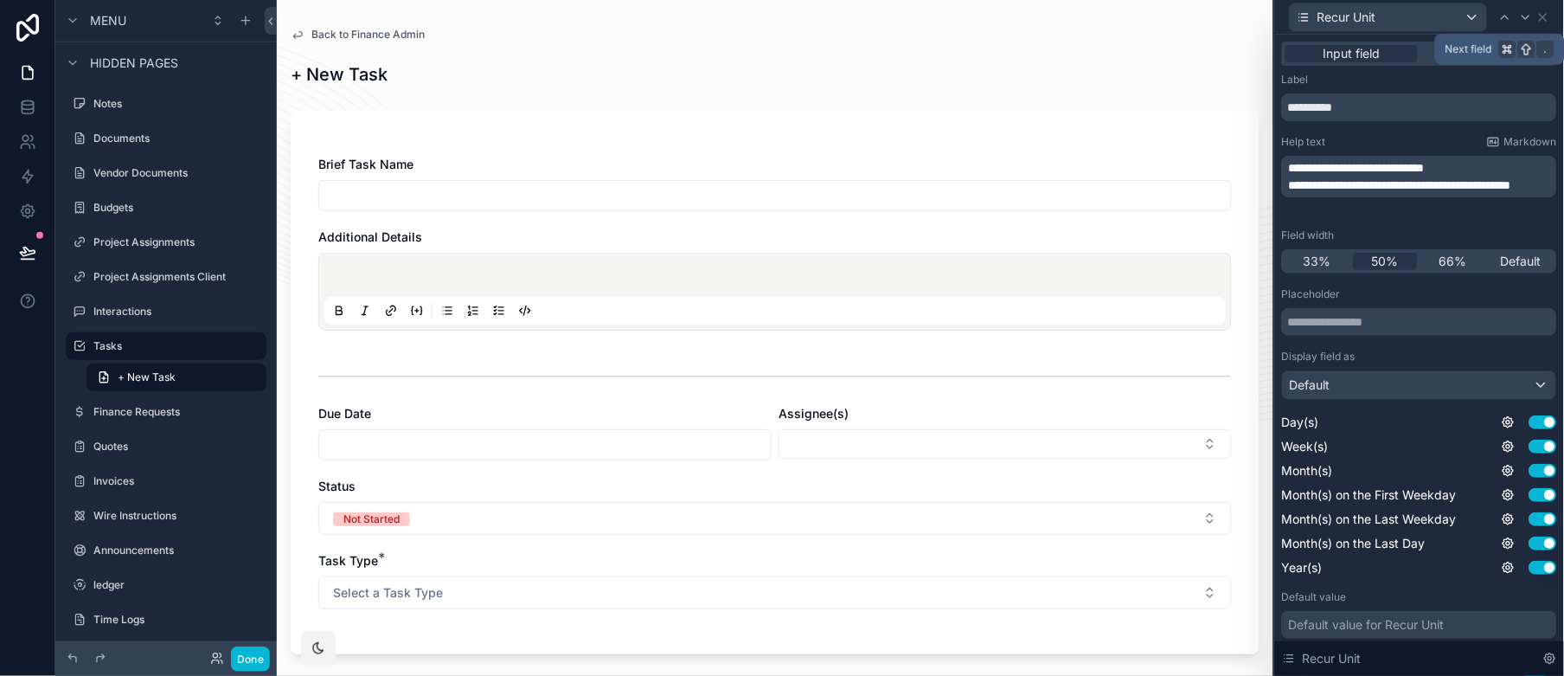
click at [1408, 16] on icon at bounding box center [1526, 17] width 7 height 3
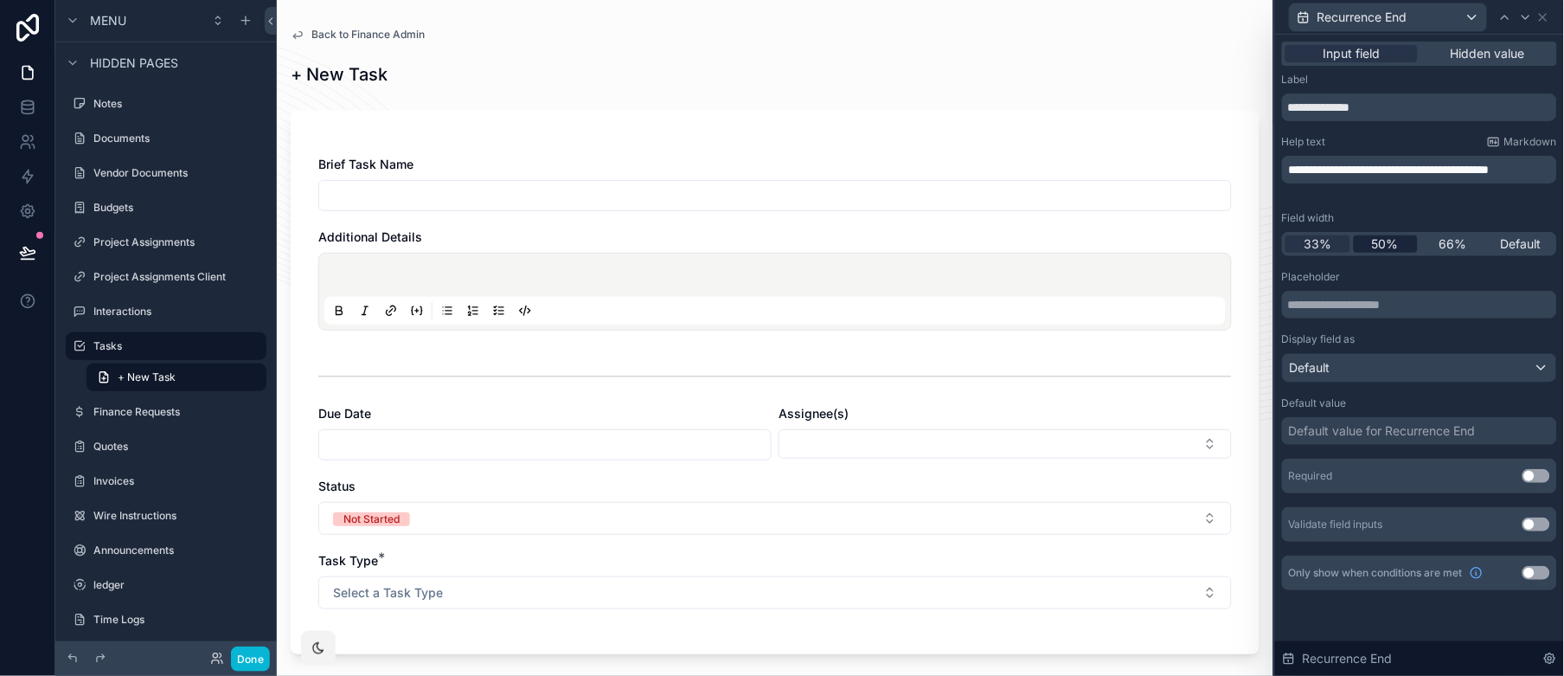
click at [1395, 243] on span "50%" at bounding box center [1385, 243] width 27 height 17
click at [1408, 19] on icon at bounding box center [1526, 17] width 14 height 14
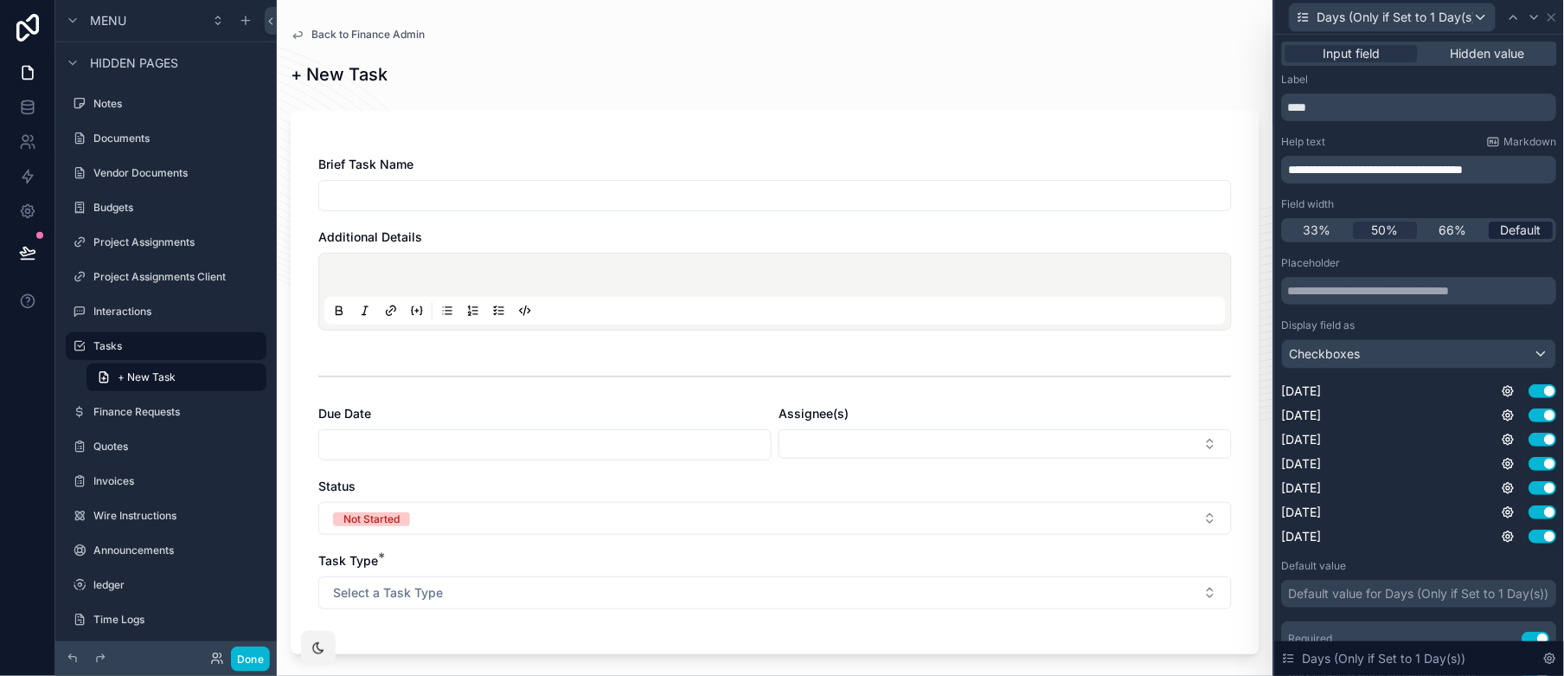
click at [1408, 225] on span "Default" at bounding box center [1521, 229] width 41 height 17
click at [1408, 15] on icon at bounding box center [1514, 17] width 14 height 14
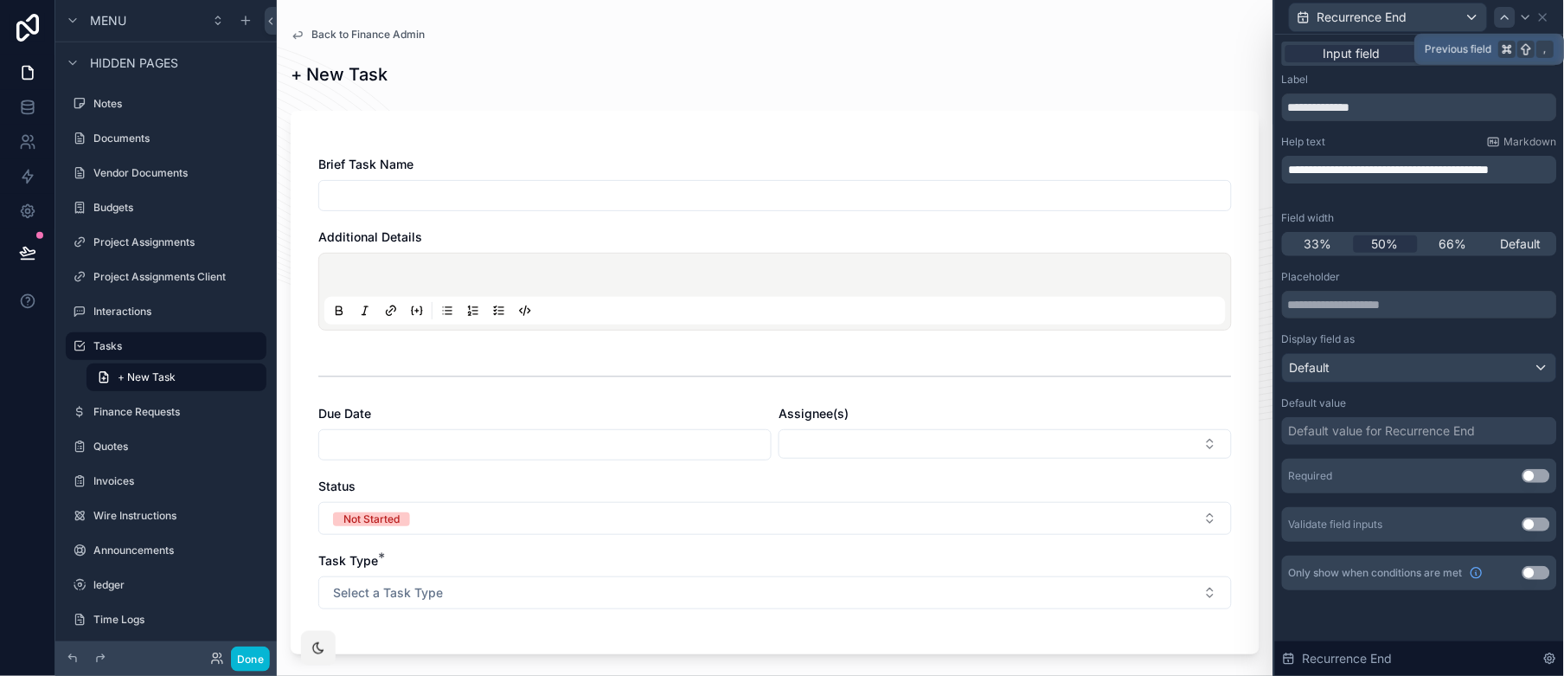
click at [1408, 15] on div at bounding box center [1505, 17] width 21 height 21
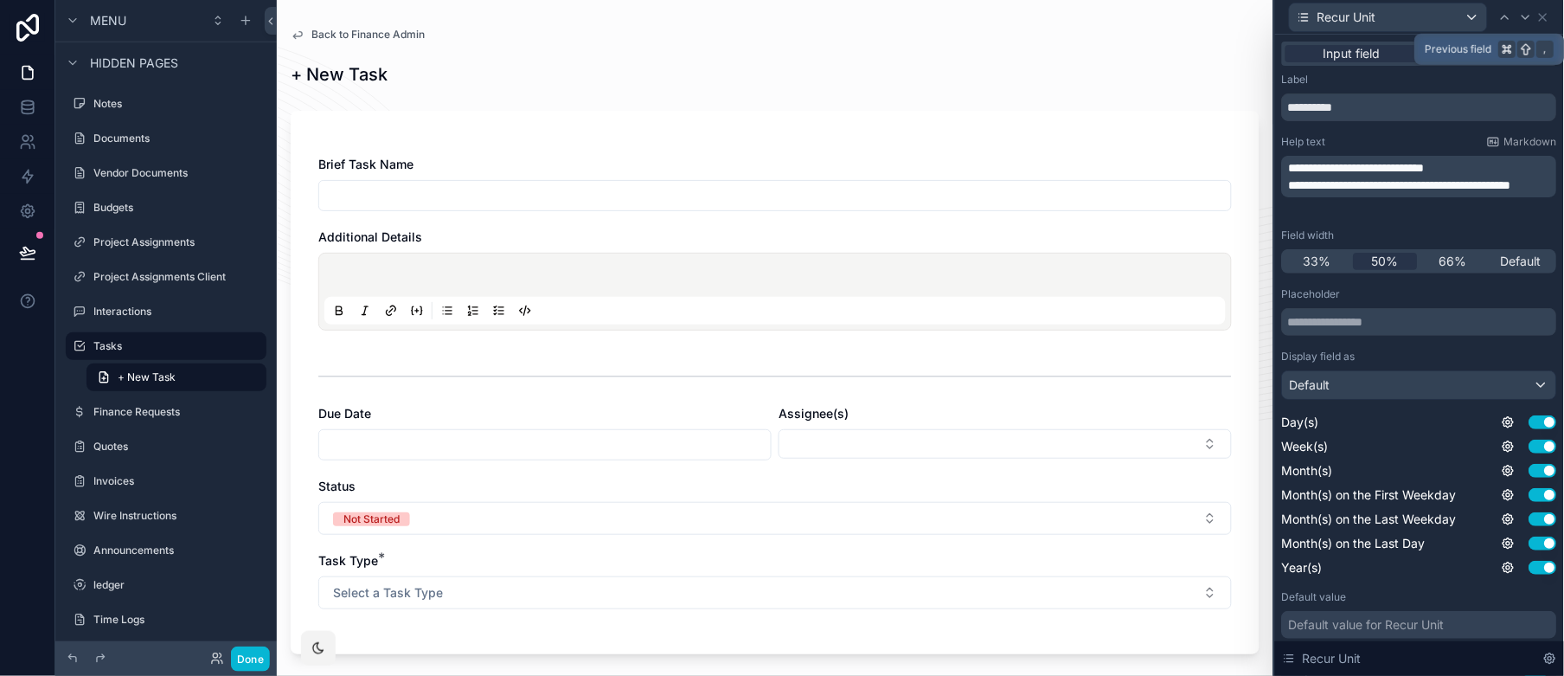
click at [1408, 15] on div at bounding box center [1505, 17] width 21 height 21
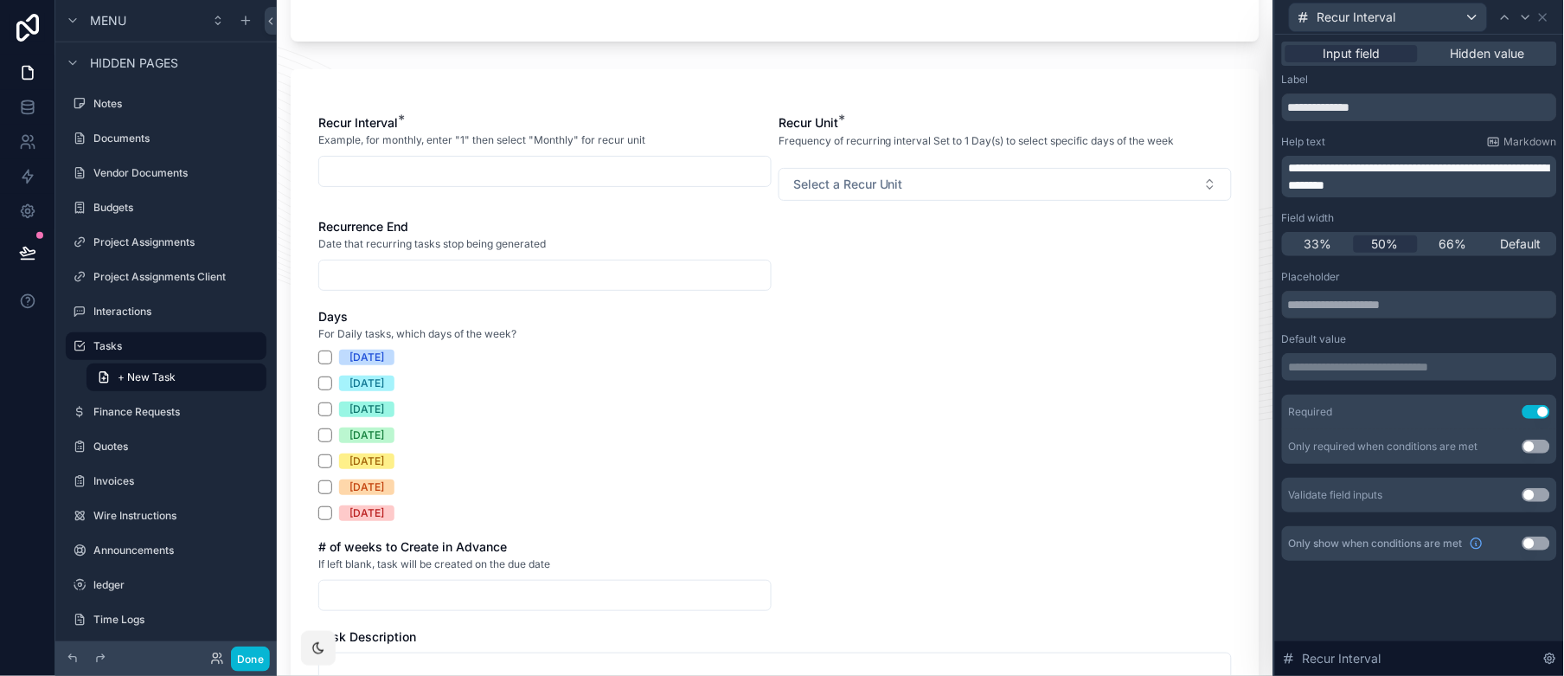
scroll to position [781, 0]
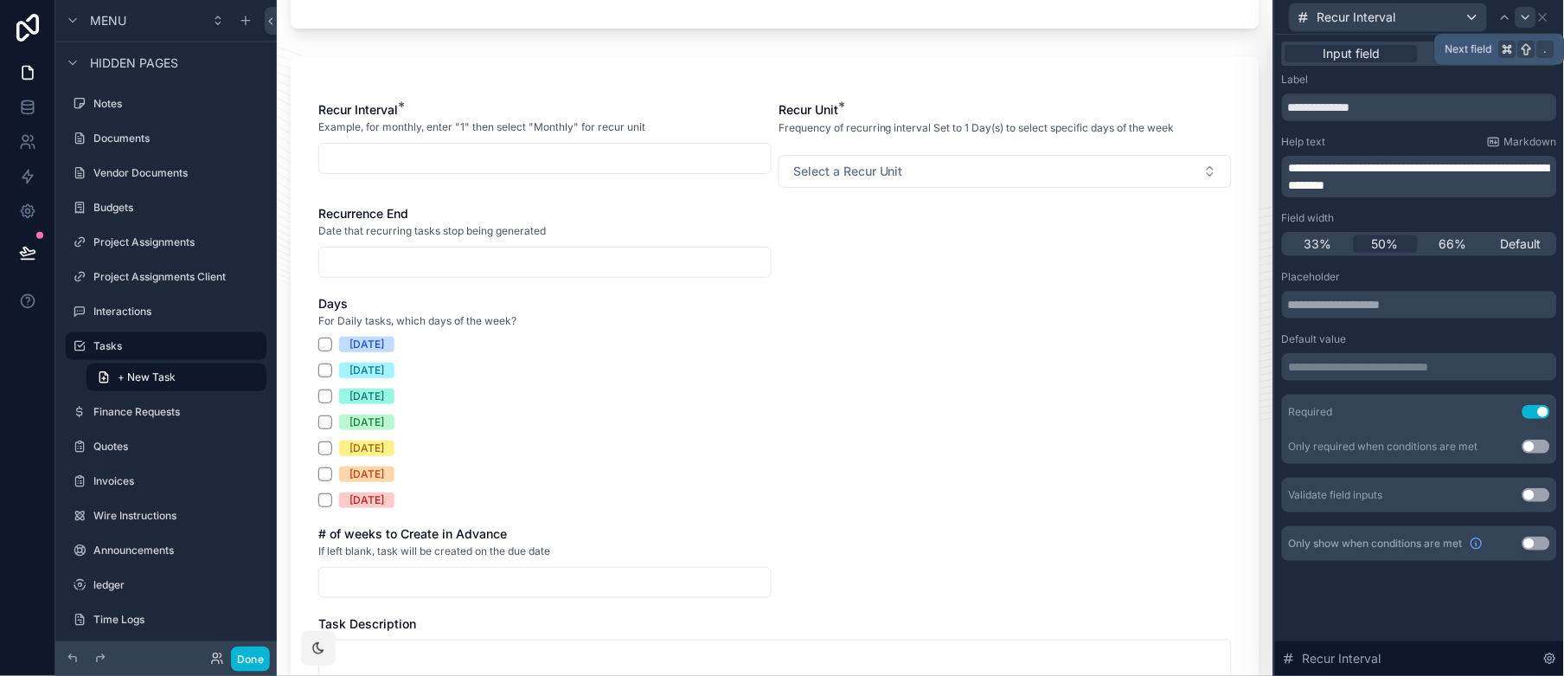
click at [1408, 21] on icon at bounding box center [1526, 17] width 14 height 14
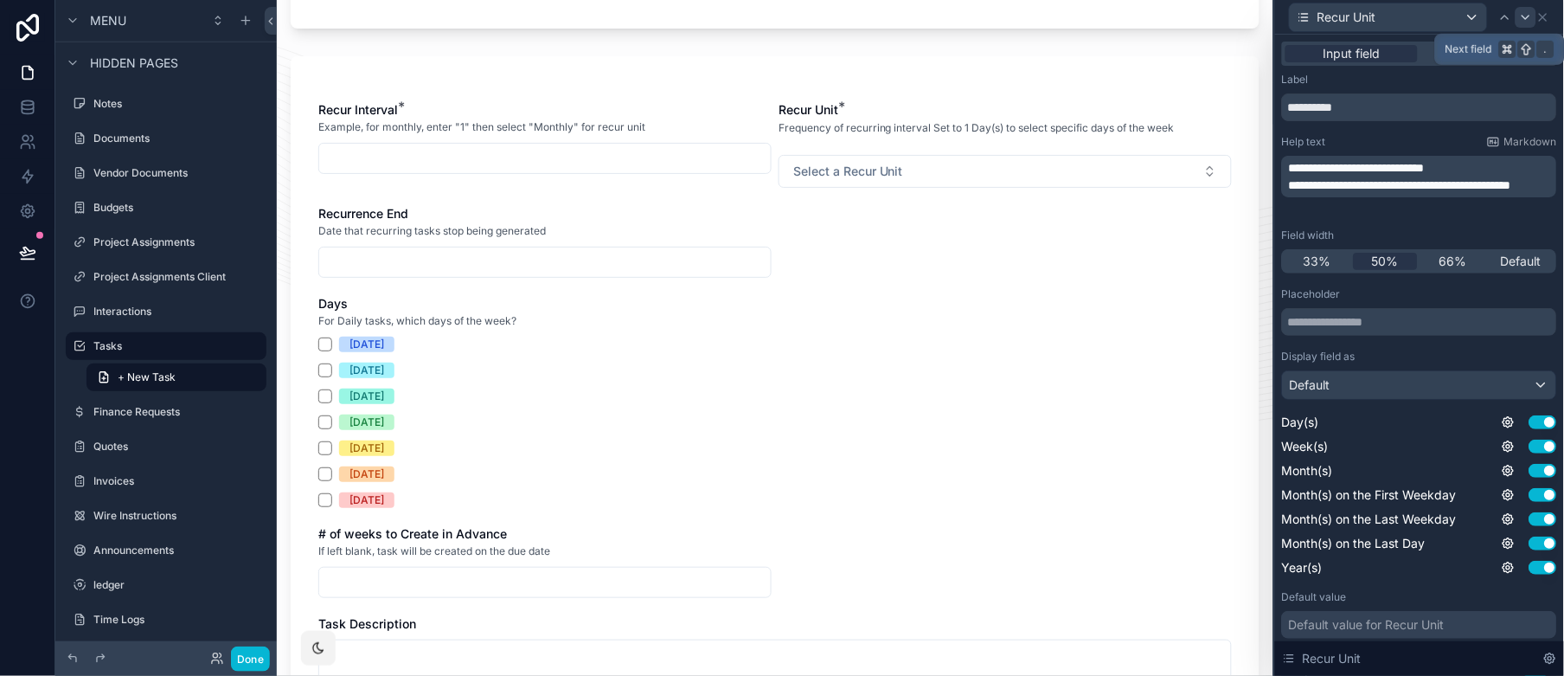
click at [1408, 21] on icon at bounding box center [1526, 17] width 14 height 14
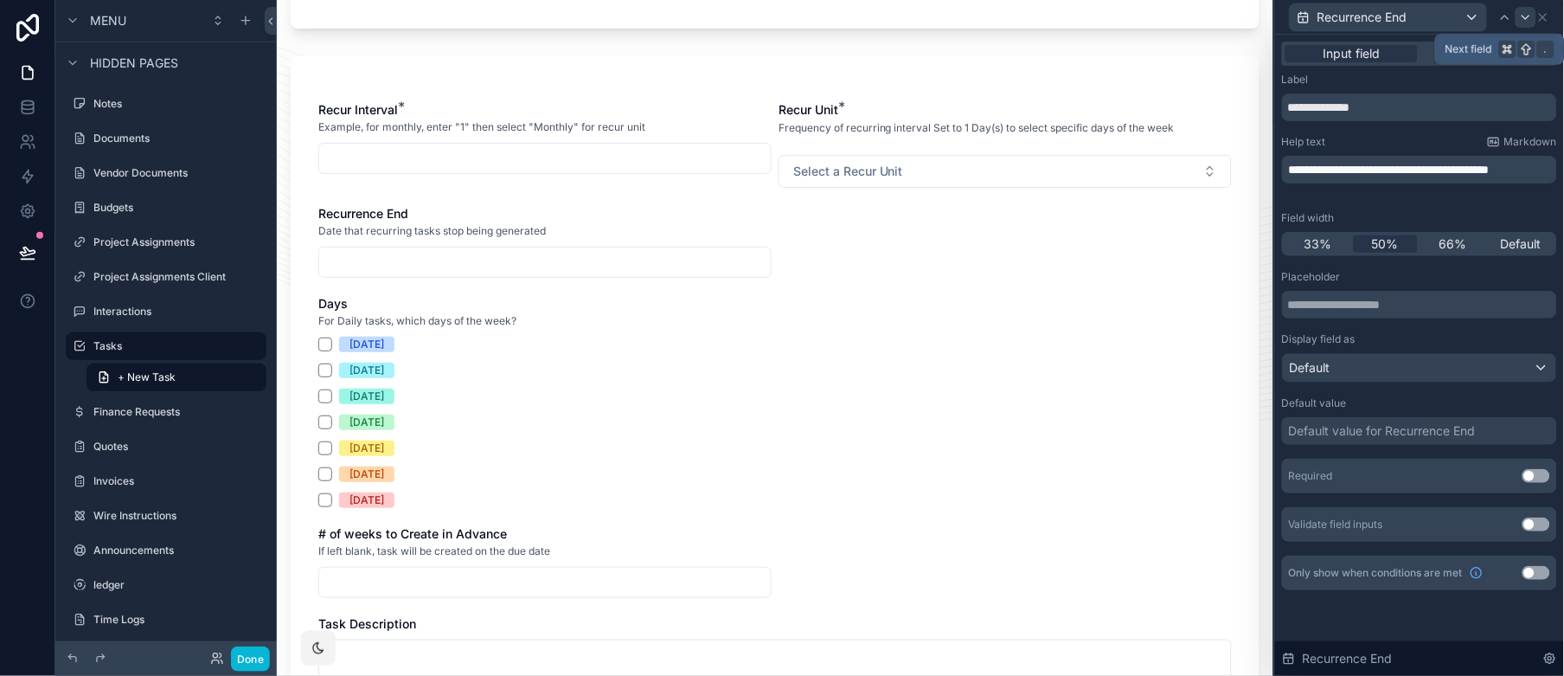
click at [1408, 18] on icon at bounding box center [1526, 17] width 14 height 14
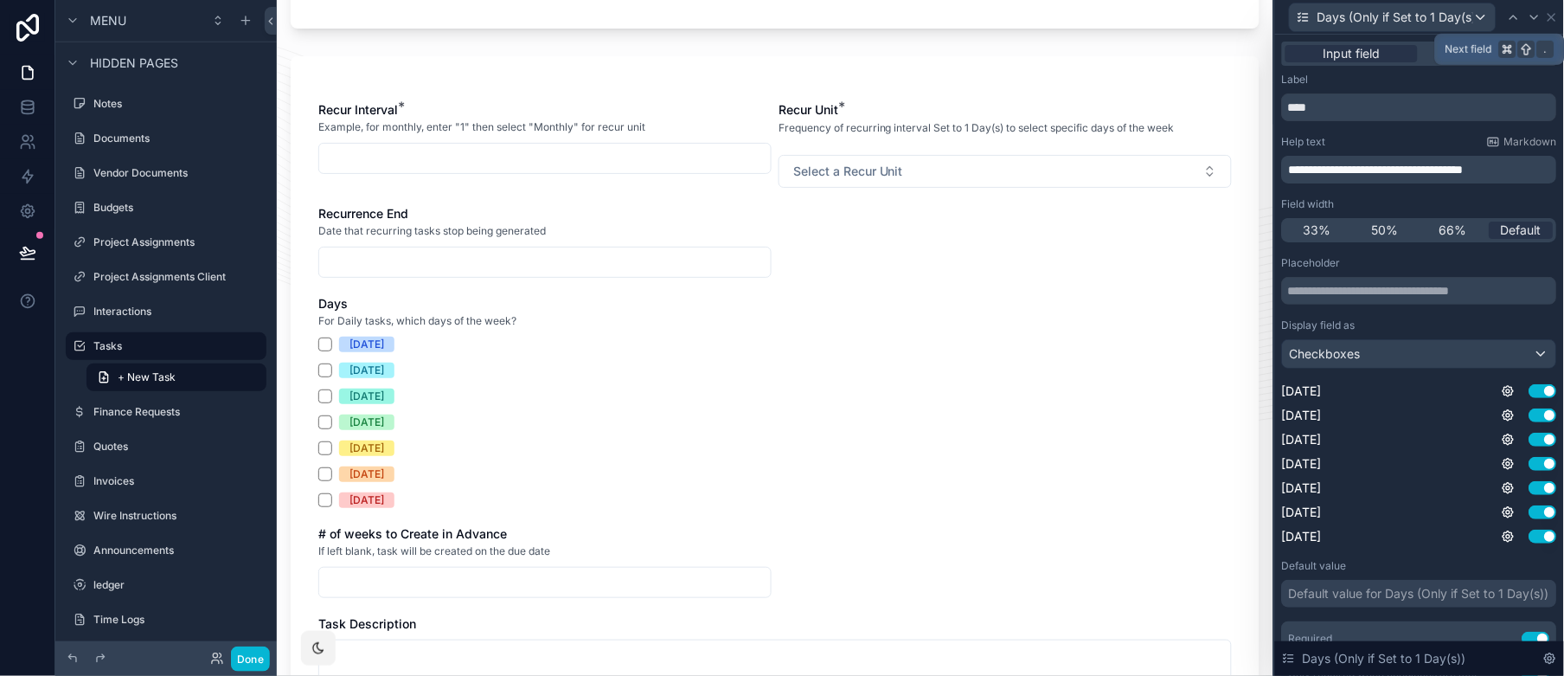
click at [1408, 15] on icon at bounding box center [1535, 17] width 14 height 14
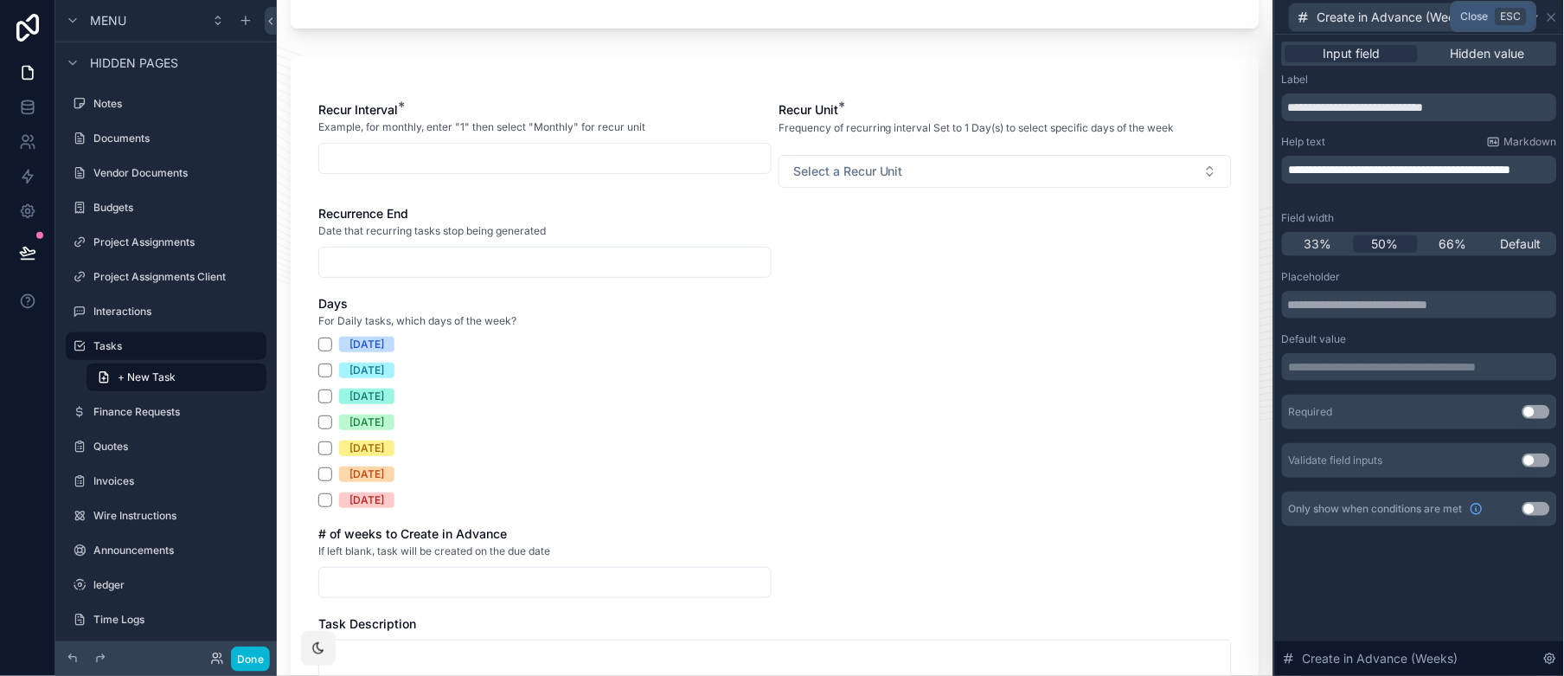
click at [1408, 14] on icon at bounding box center [1552, 17] width 7 height 7
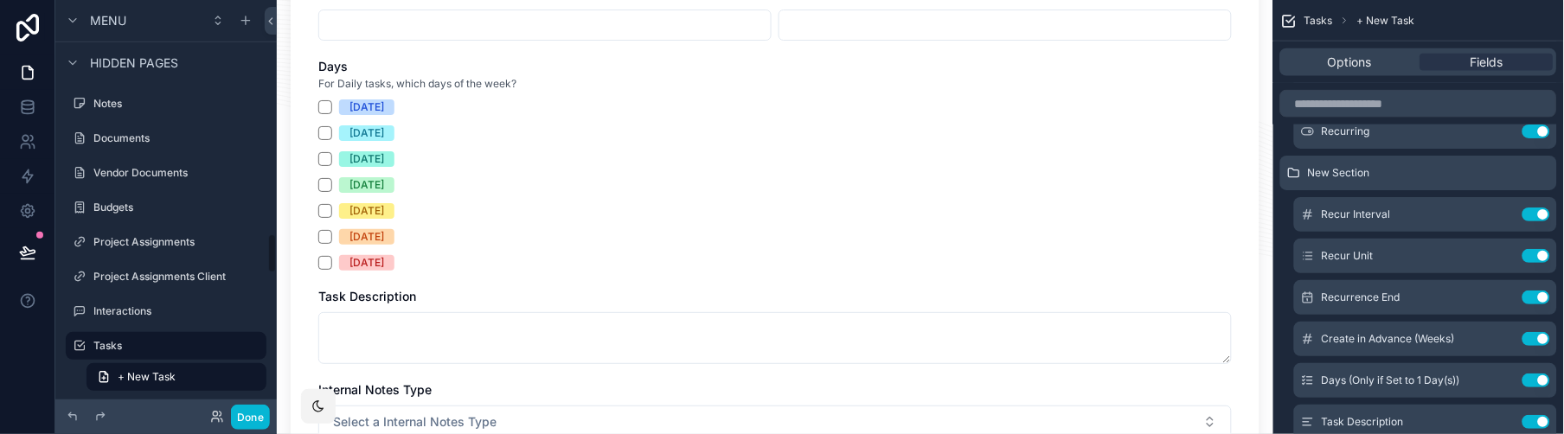
scroll to position [1031, 0]
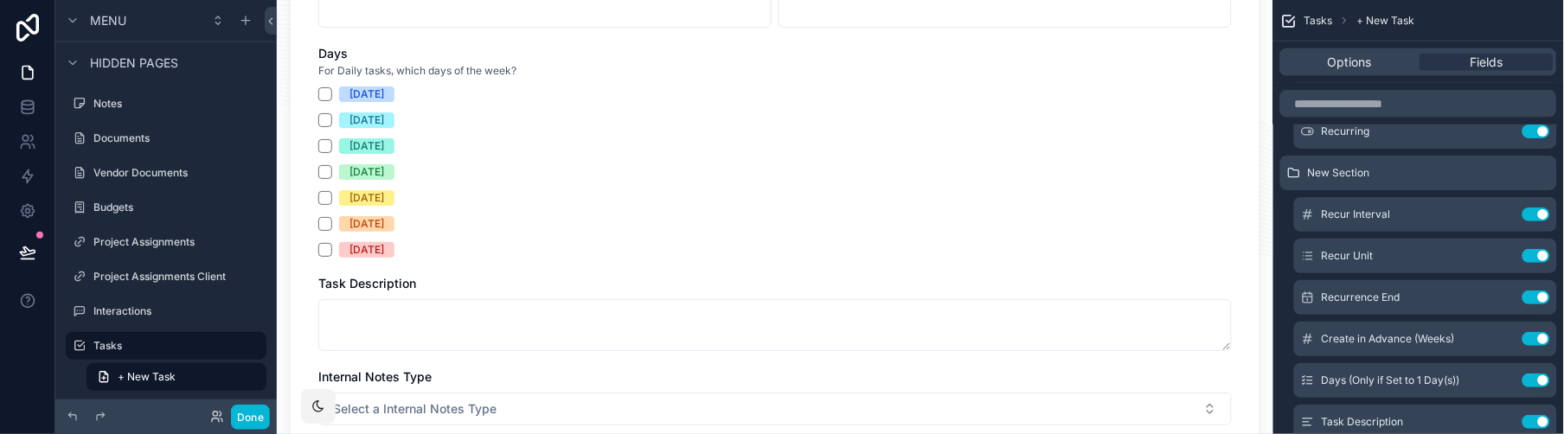
click at [605, 293] on div "Task Description" at bounding box center [775, 313] width 914 height 76
click at [535, 286] on div "Task Description" at bounding box center [775, 283] width 914 height 17
click at [1362, 73] on div "Options Fields" at bounding box center [1418, 62] width 277 height 28
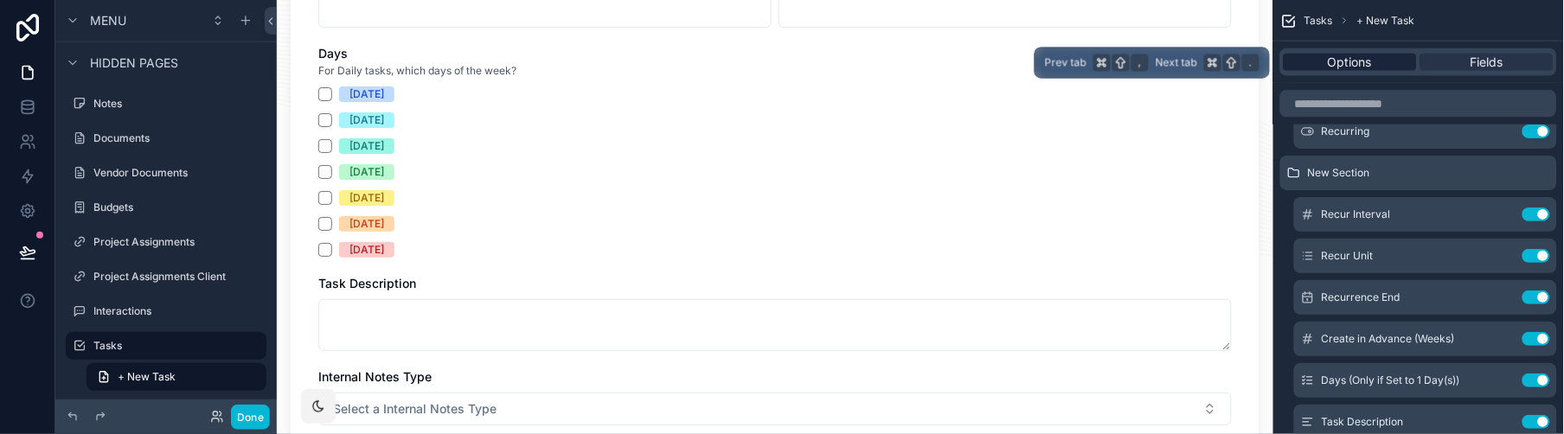
click at [1364, 63] on span "Options" at bounding box center [1351, 62] width 44 height 17
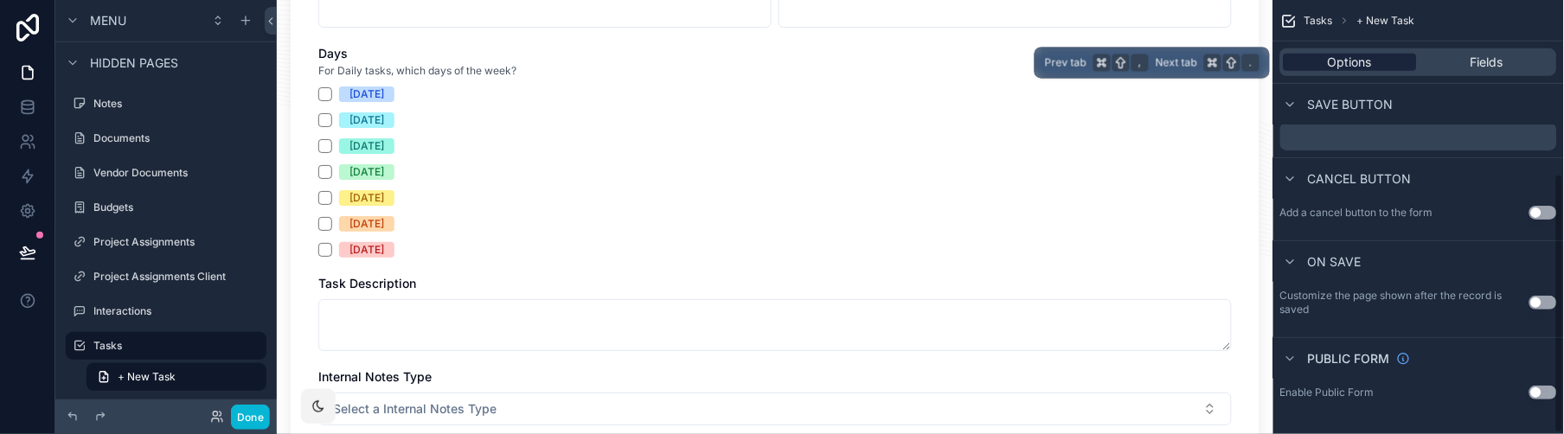
scroll to position [292, 0]
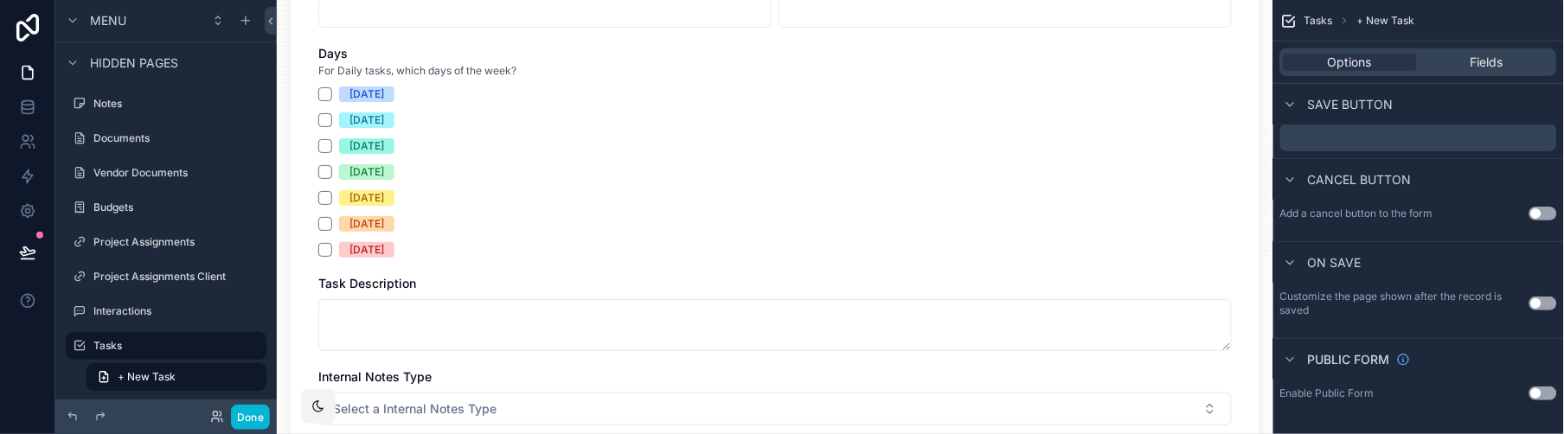
click at [1069, 283] on div "Task Description" at bounding box center [775, 283] width 914 height 17
click at [1408, 66] on span "Fields" at bounding box center [1487, 62] width 33 height 17
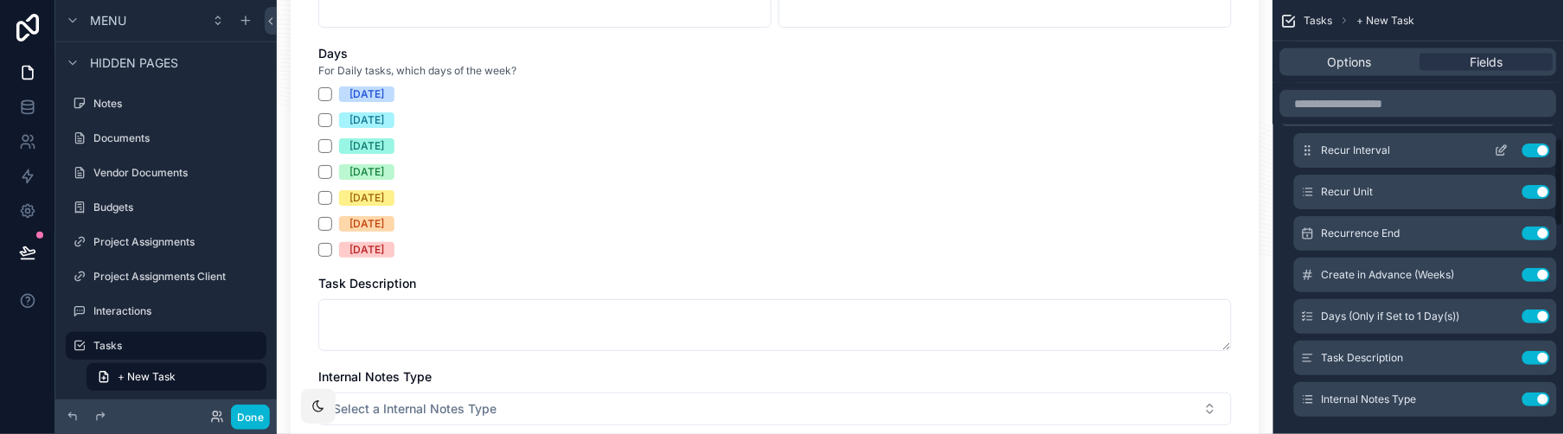
scroll to position [684, 0]
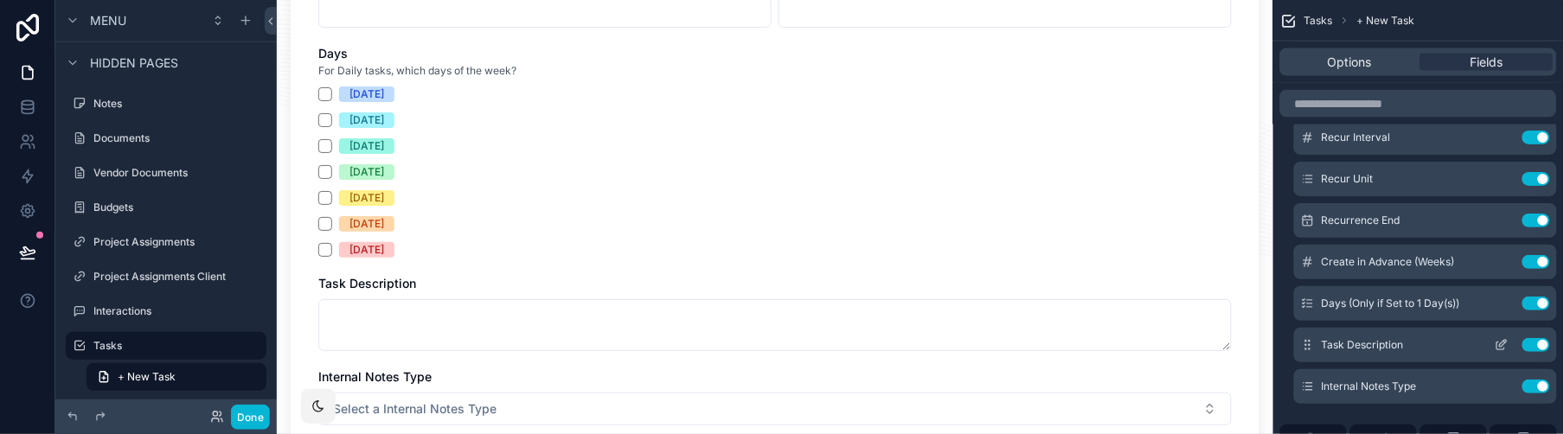
click at [1408, 347] on icon "scrollable content" at bounding box center [1503, 343] width 7 height 7
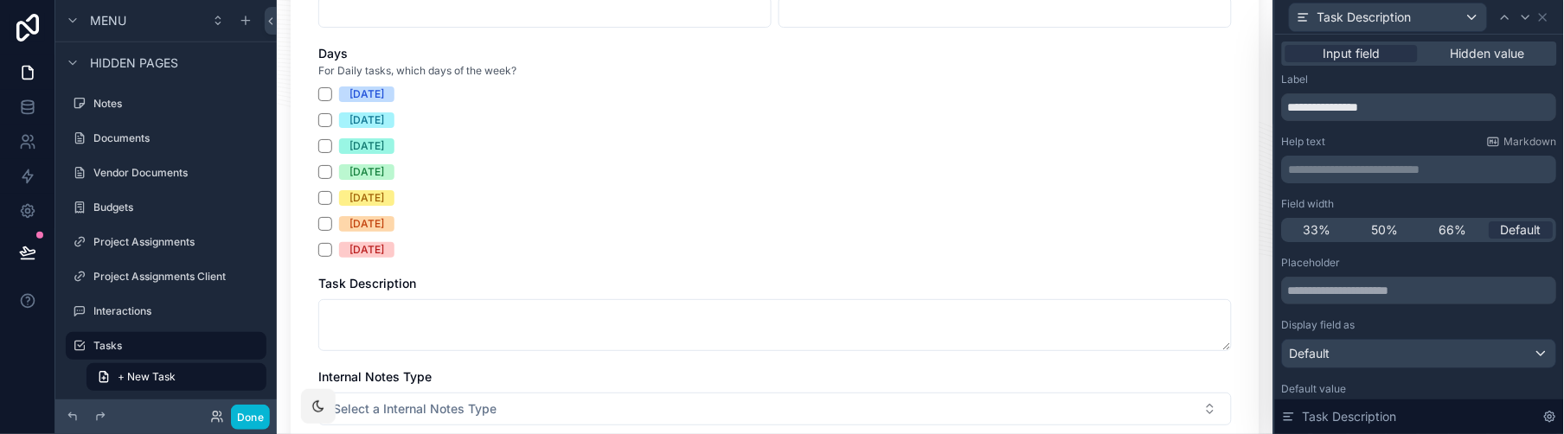
click at [1340, 163] on p "**********" at bounding box center [1421, 169] width 265 height 17
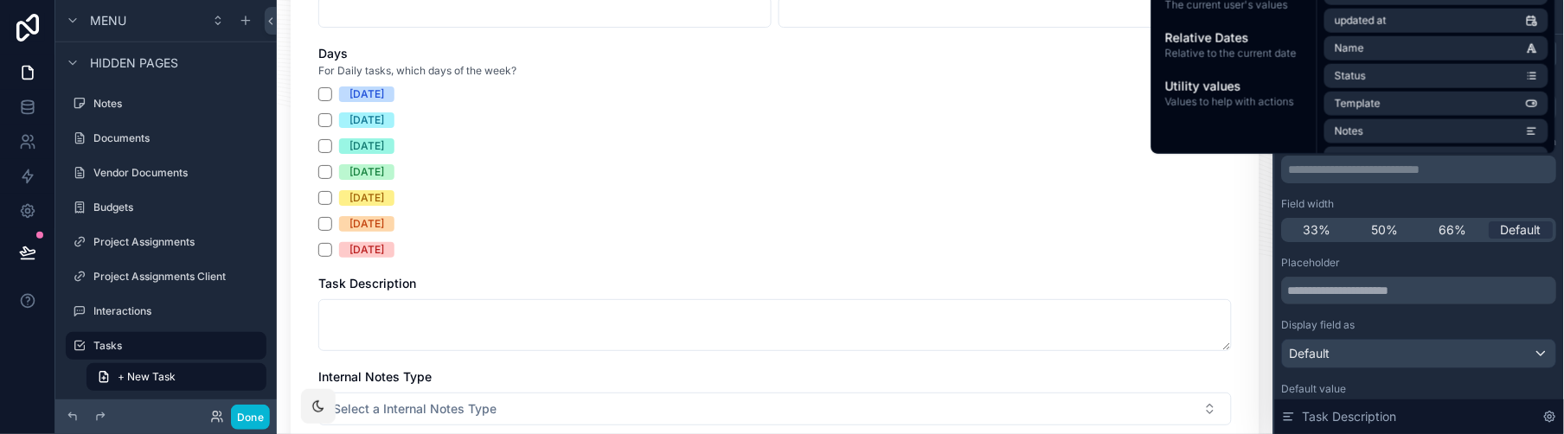
drag, startPoint x: 1412, startPoint y: 258, endPoint x: 1416, endPoint y: 269, distance: 12.1
click at [1408, 259] on div "Placeholder" at bounding box center [1419, 263] width 275 height 14
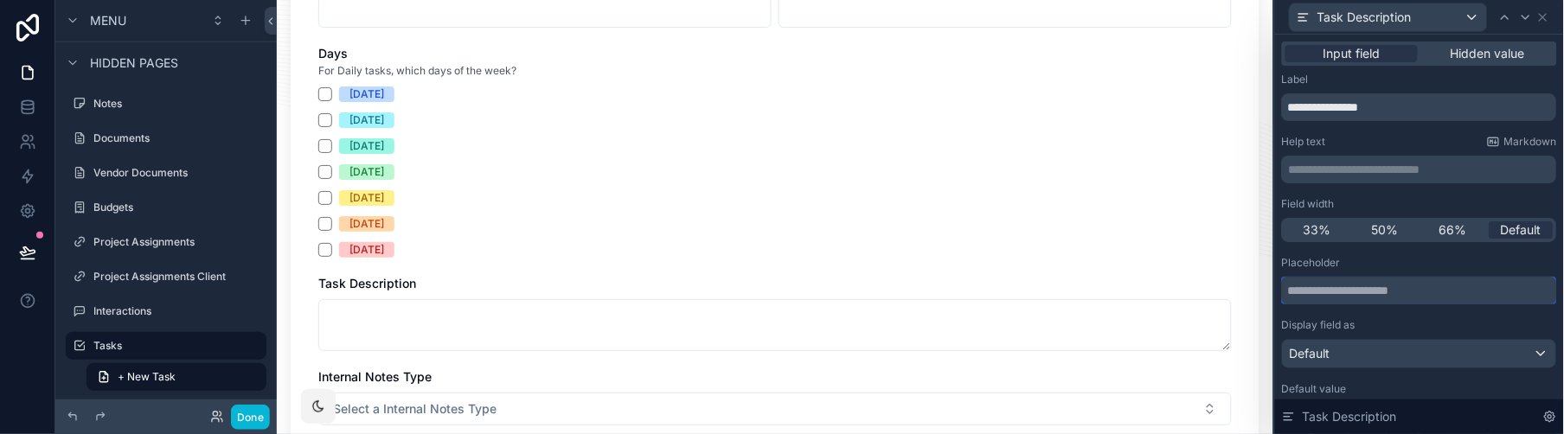
click at [1401, 289] on input "text" at bounding box center [1419, 291] width 275 height 28
click at [1386, 174] on p "**********" at bounding box center [1421, 169] width 265 height 17
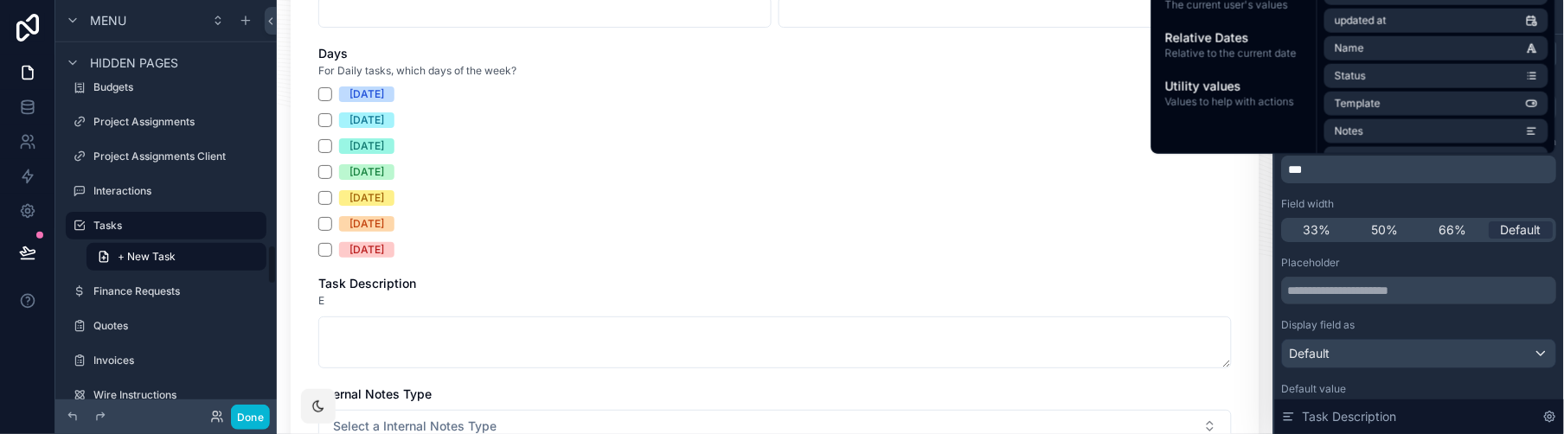
scroll to position [0, 0]
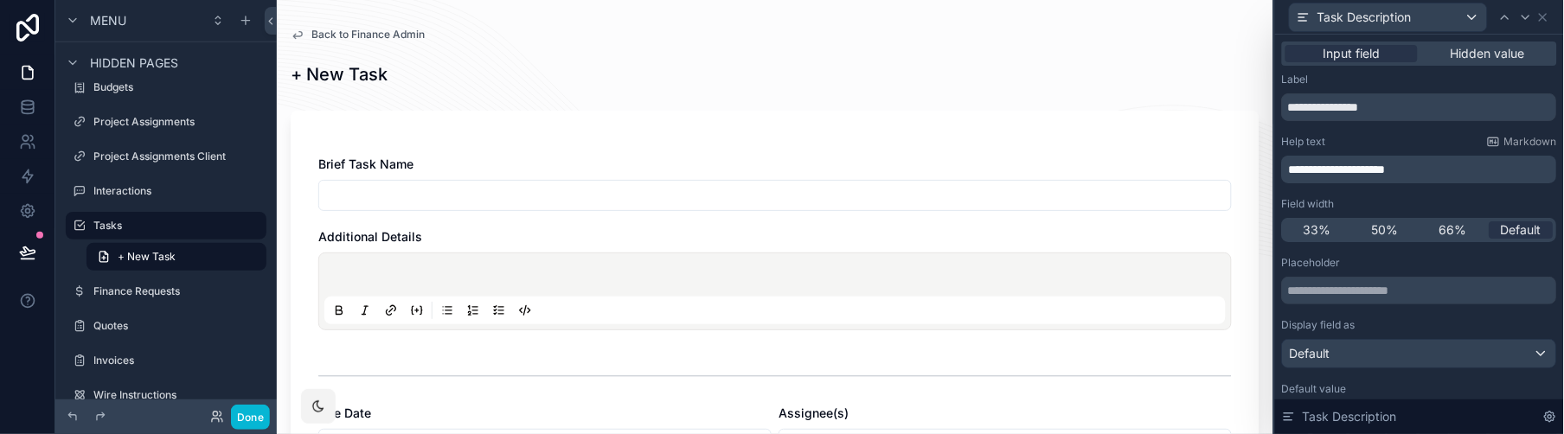
drag, startPoint x: 1441, startPoint y: 171, endPoint x: 1437, endPoint y: 180, distance: 9.7
click at [1408, 171] on p "**********" at bounding box center [1421, 169] width 265 height 17
click at [694, 231] on div "Additional Details" at bounding box center [775, 236] width 914 height 17
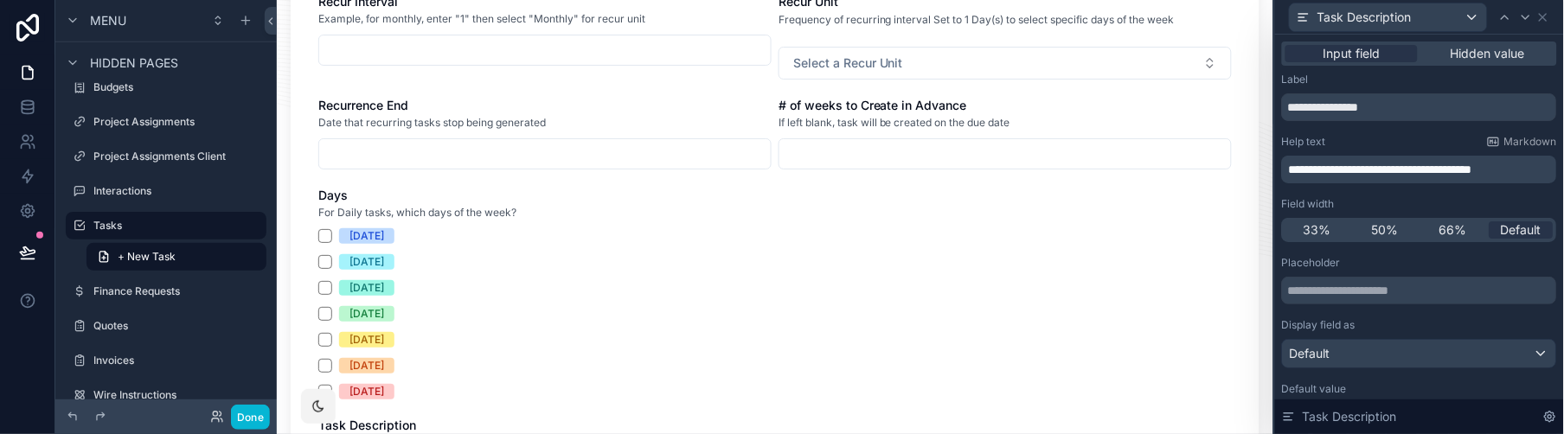
scroll to position [902, 0]
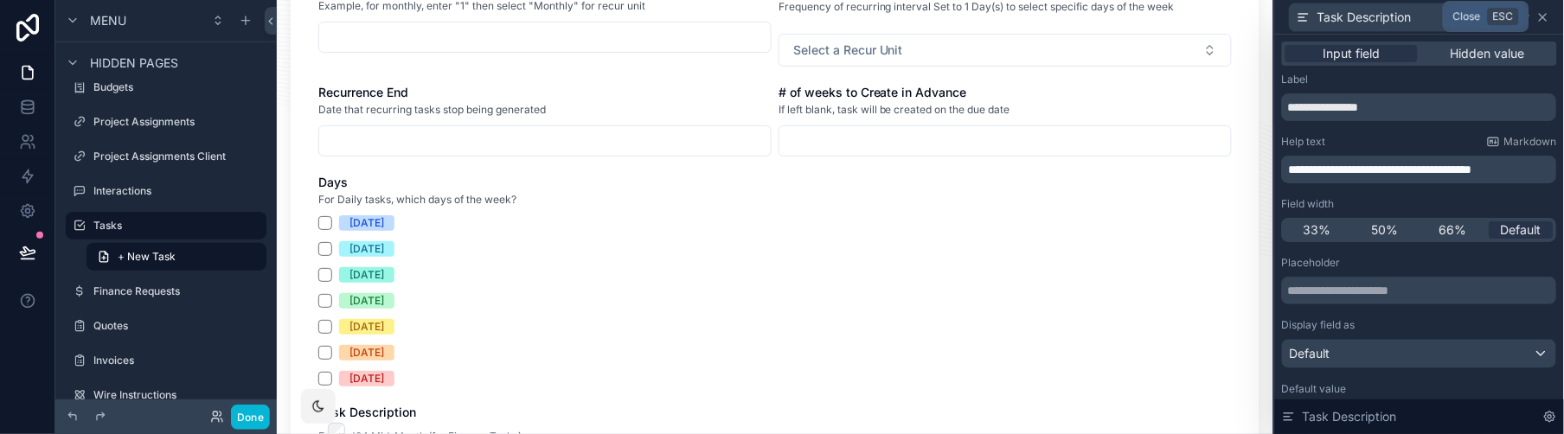
click at [1408, 20] on icon at bounding box center [1544, 17] width 14 height 14
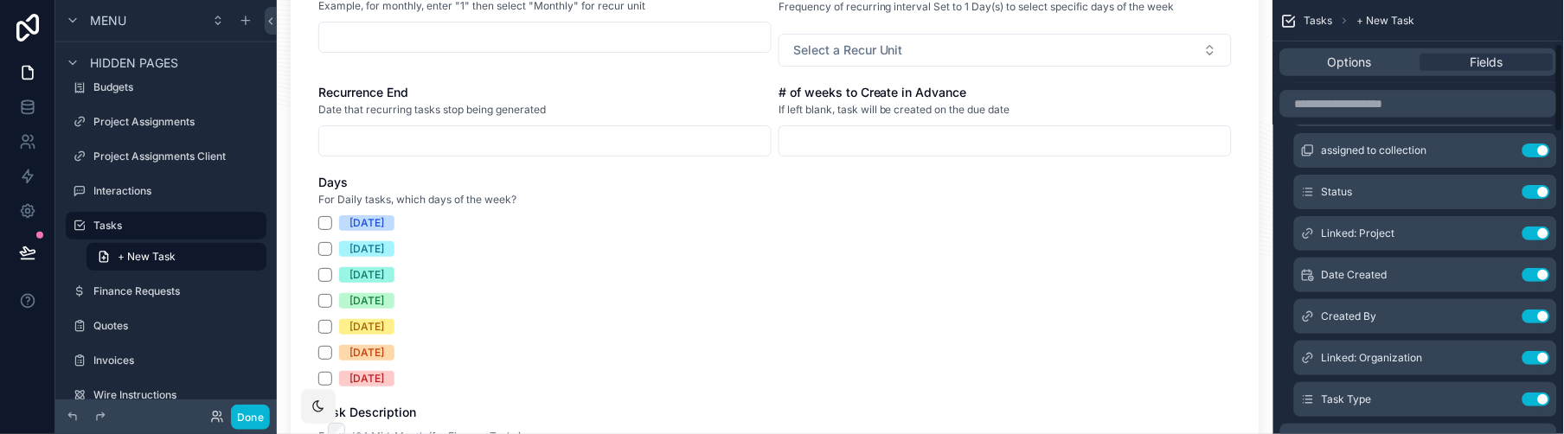
scroll to position [0, 0]
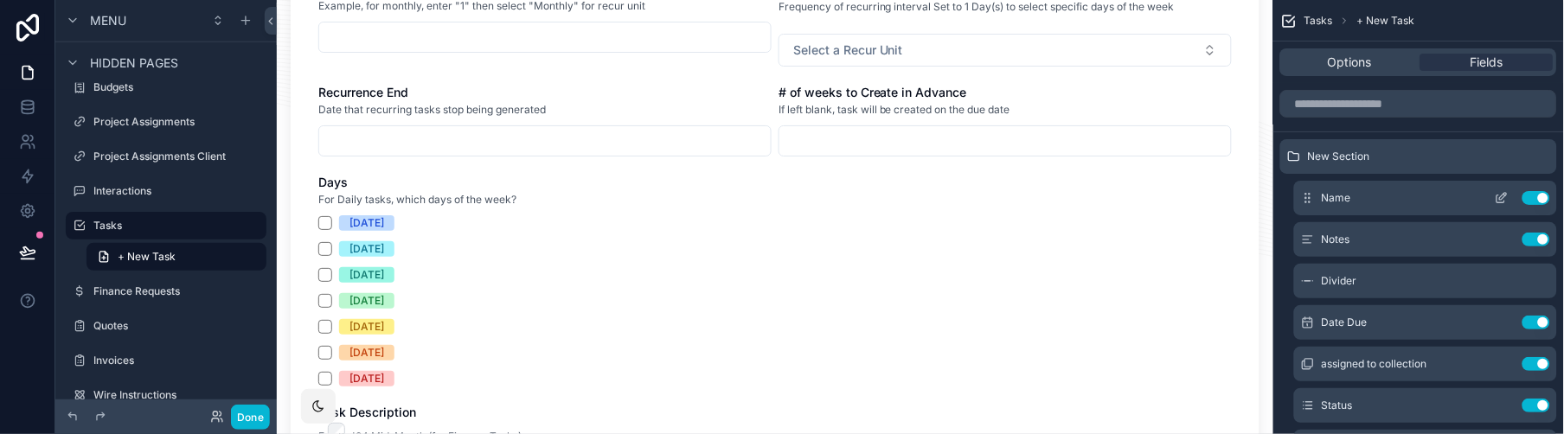
click at [1408, 196] on icon "scrollable content" at bounding box center [1503, 196] width 7 height 7
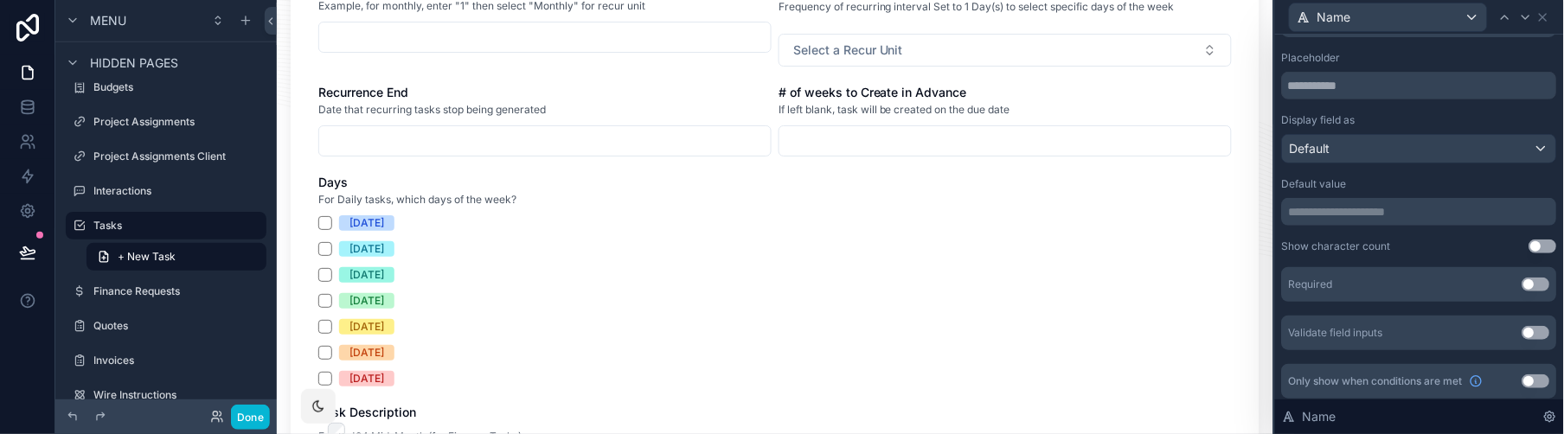
scroll to position [210, 0]
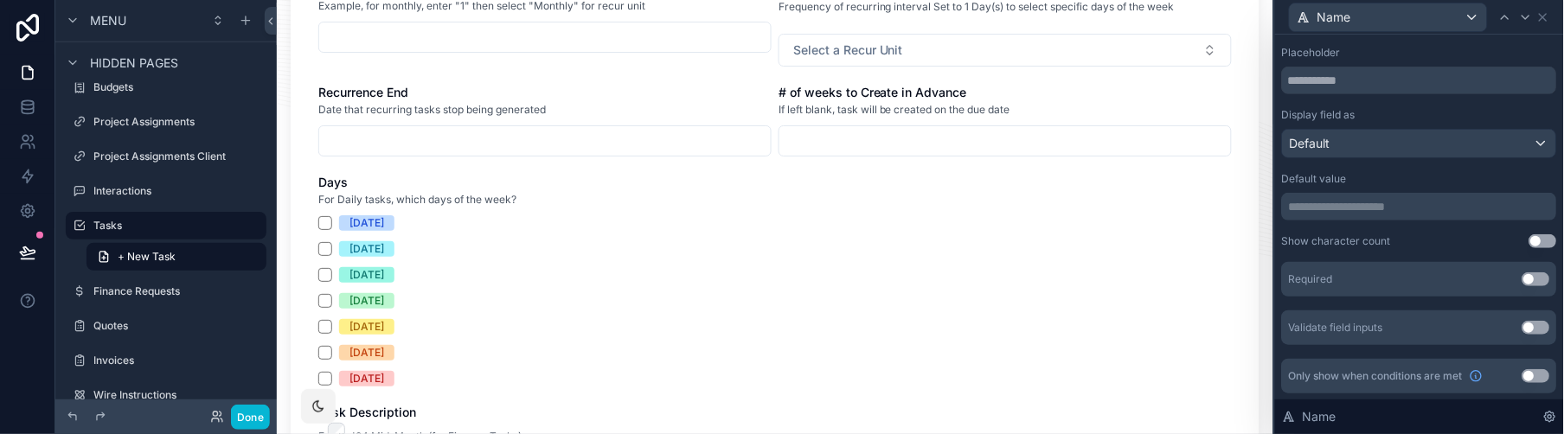
click at [1408, 285] on div "Required Use setting" at bounding box center [1419, 279] width 275 height 35
click at [1408, 277] on button "Use setting" at bounding box center [1537, 280] width 28 height 14
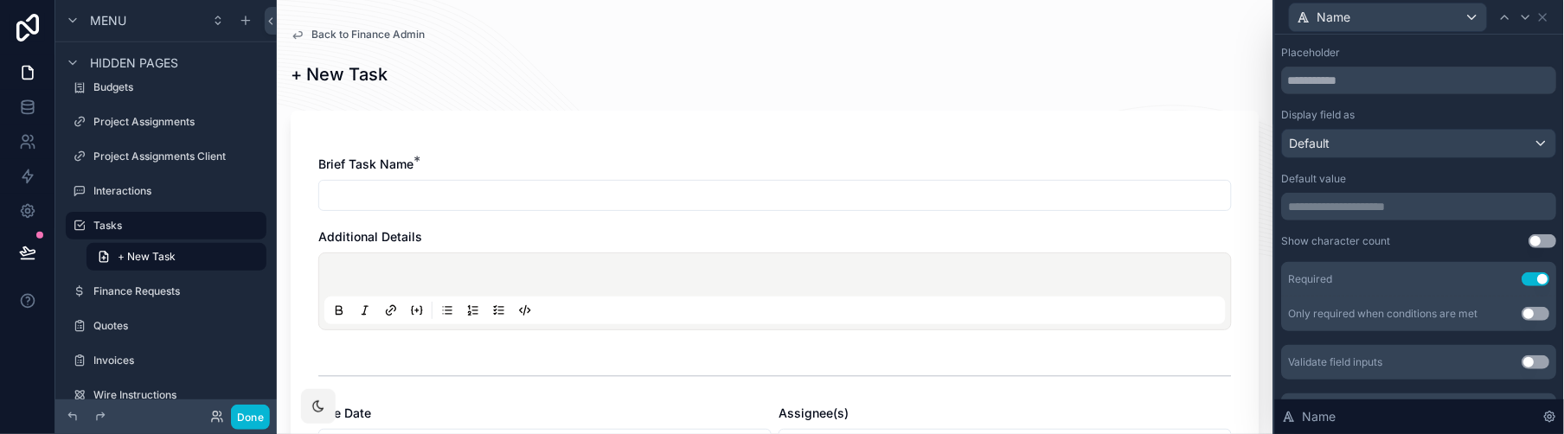
scroll to position [24, 0]
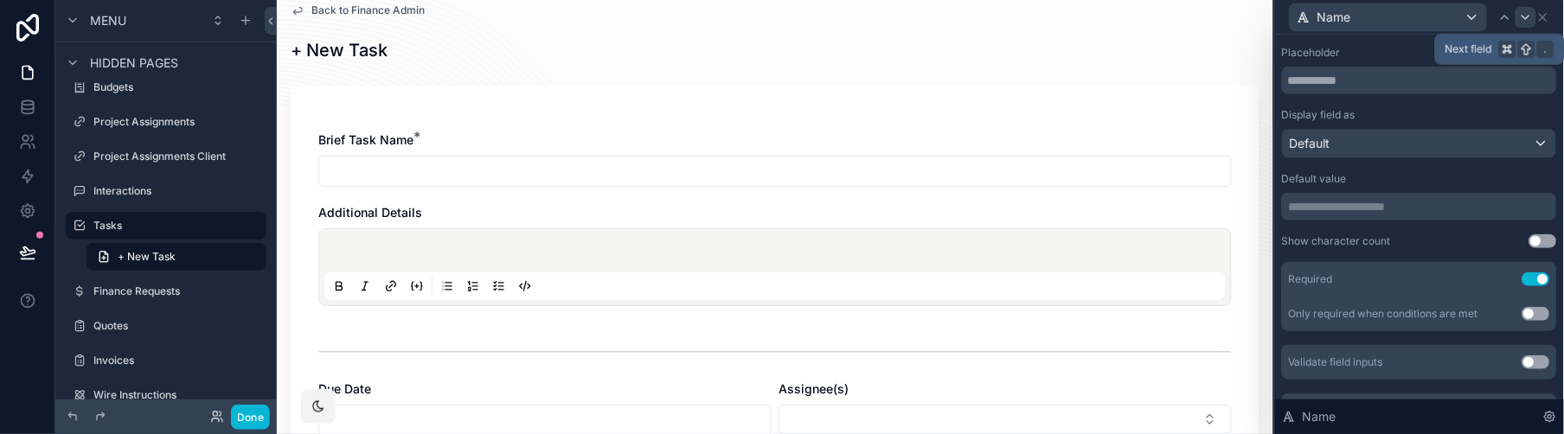
click at [1408, 19] on icon at bounding box center [1526, 17] width 14 height 14
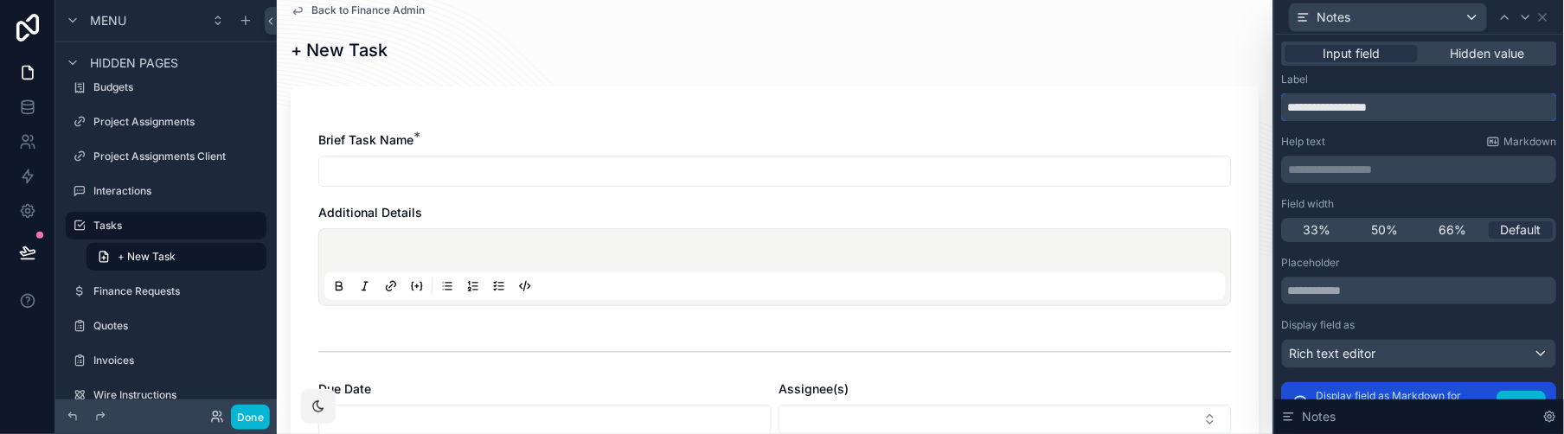
click at [1408, 104] on input "**********" at bounding box center [1419, 107] width 275 height 28
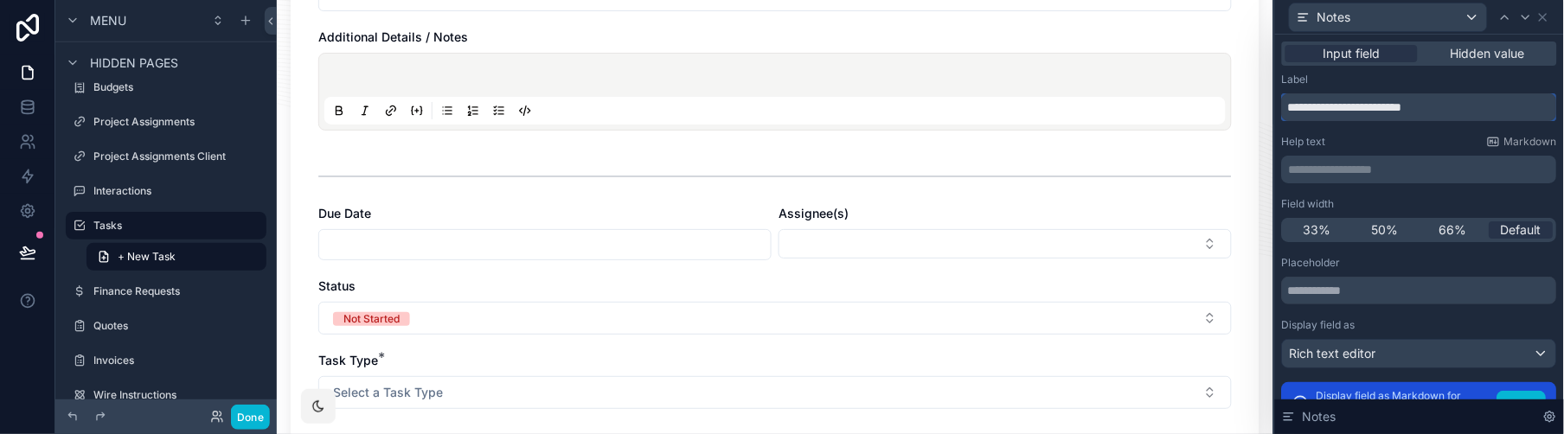
scroll to position [211, 0]
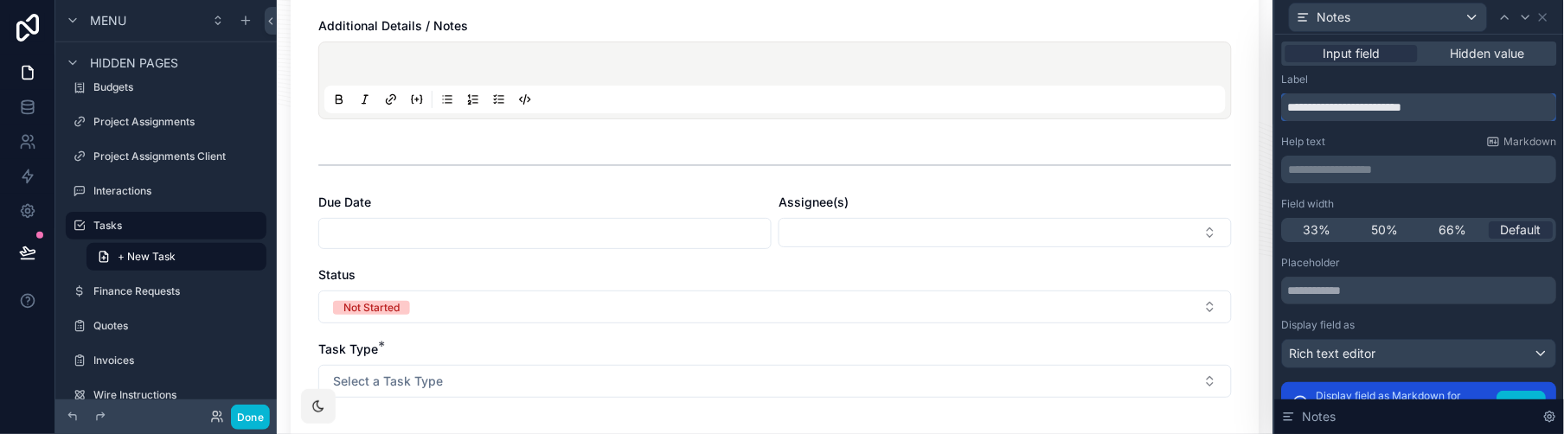
type input "**********"
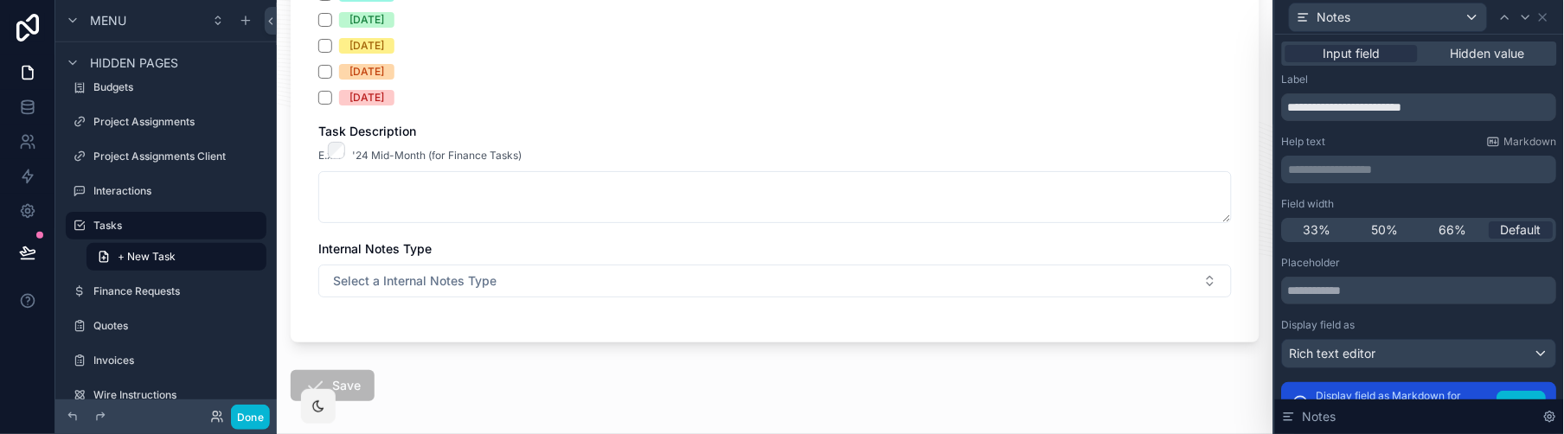
scroll to position [1159, 0]
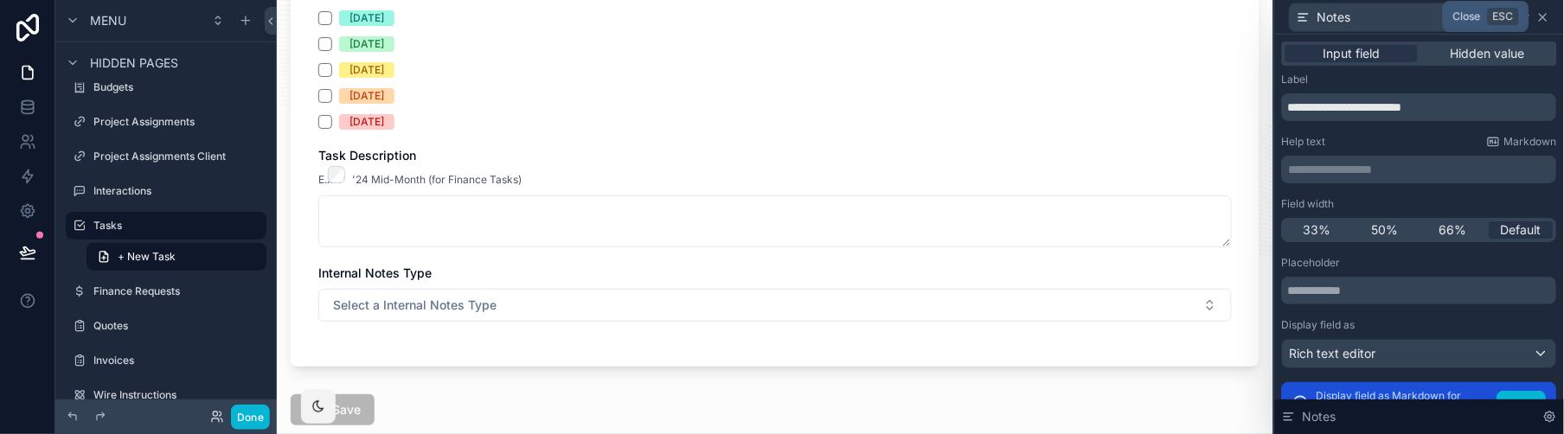
click at [1408, 16] on icon at bounding box center [1543, 17] width 7 height 7
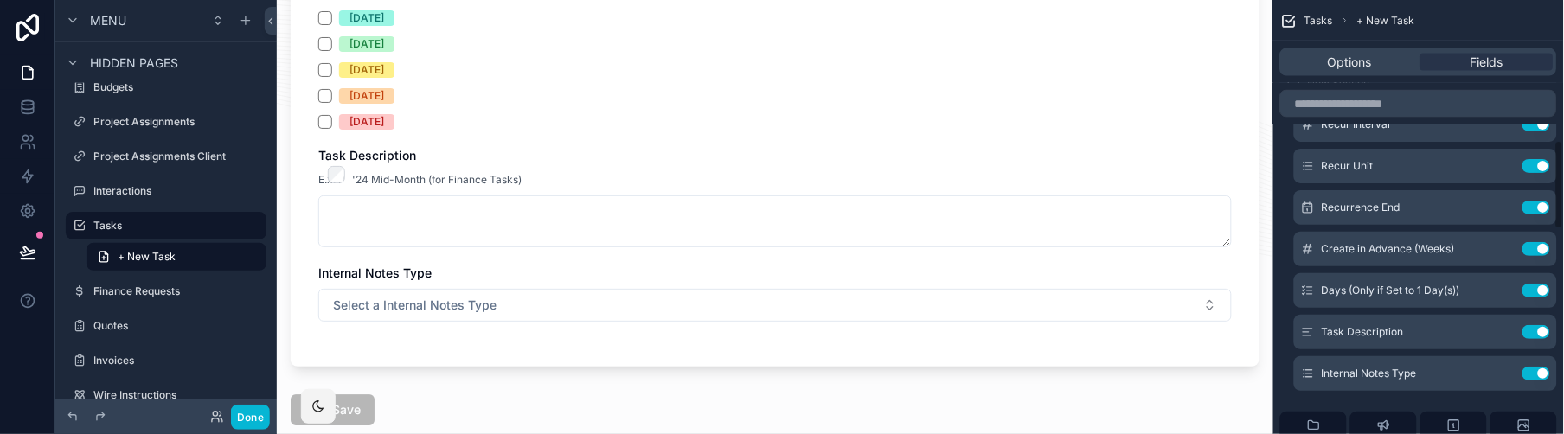
scroll to position [715, 0]
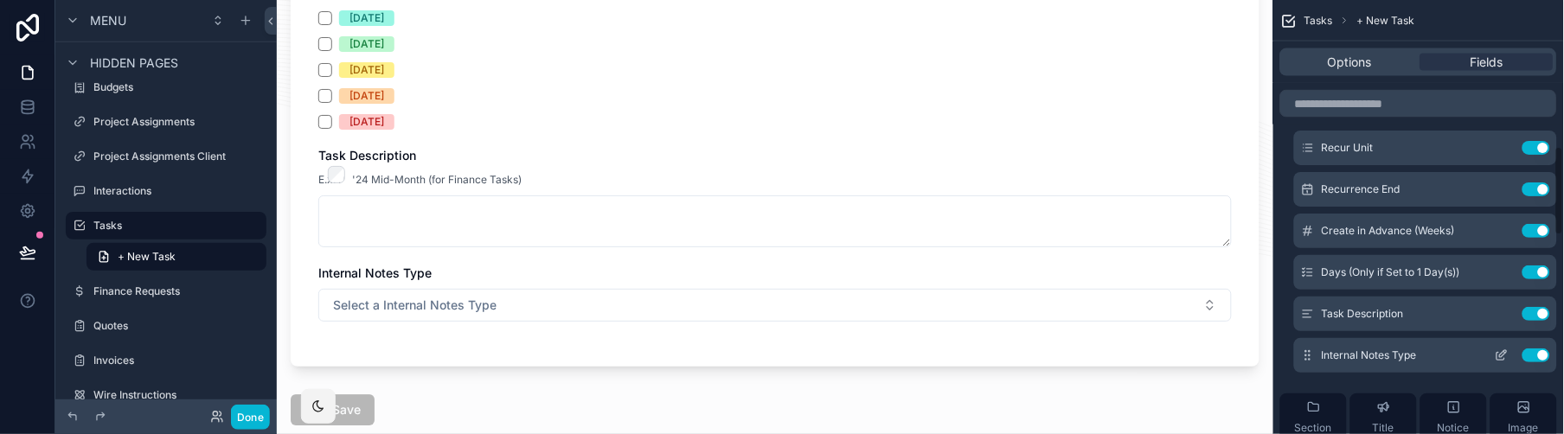
click at [1408, 351] on icon "scrollable content" at bounding box center [1502, 356] width 14 height 14
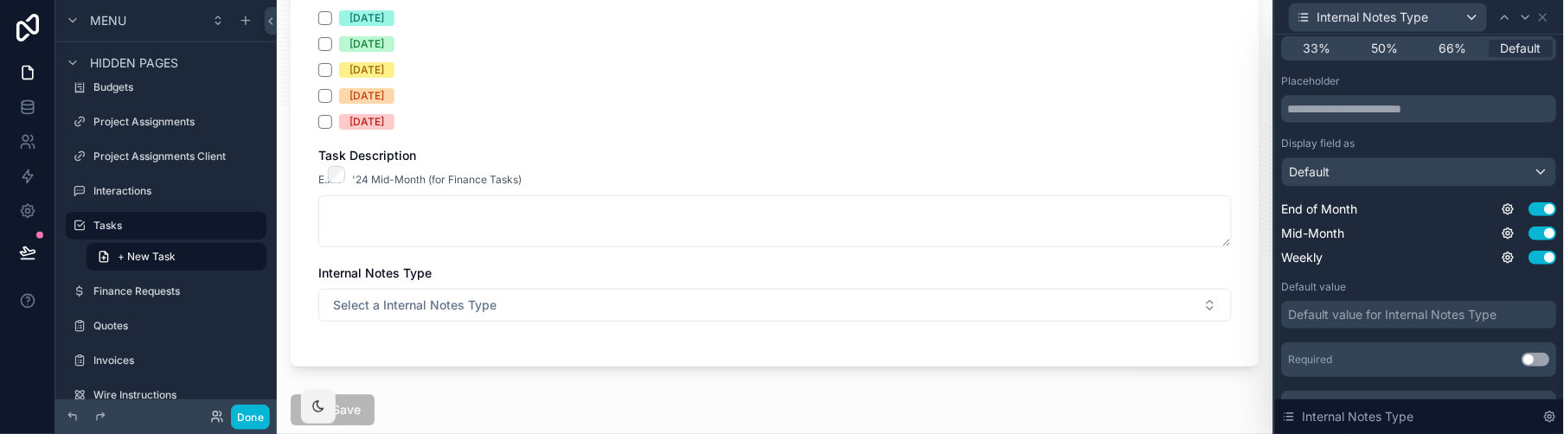
scroll to position [200, 0]
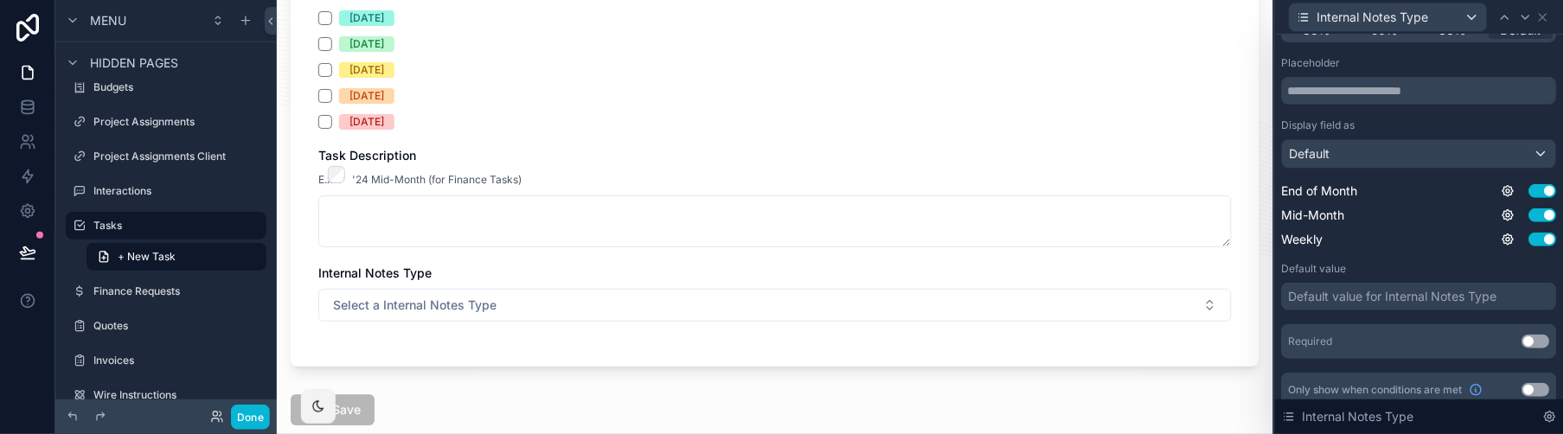
click at [1408, 337] on button "Use setting" at bounding box center [1537, 342] width 28 height 14
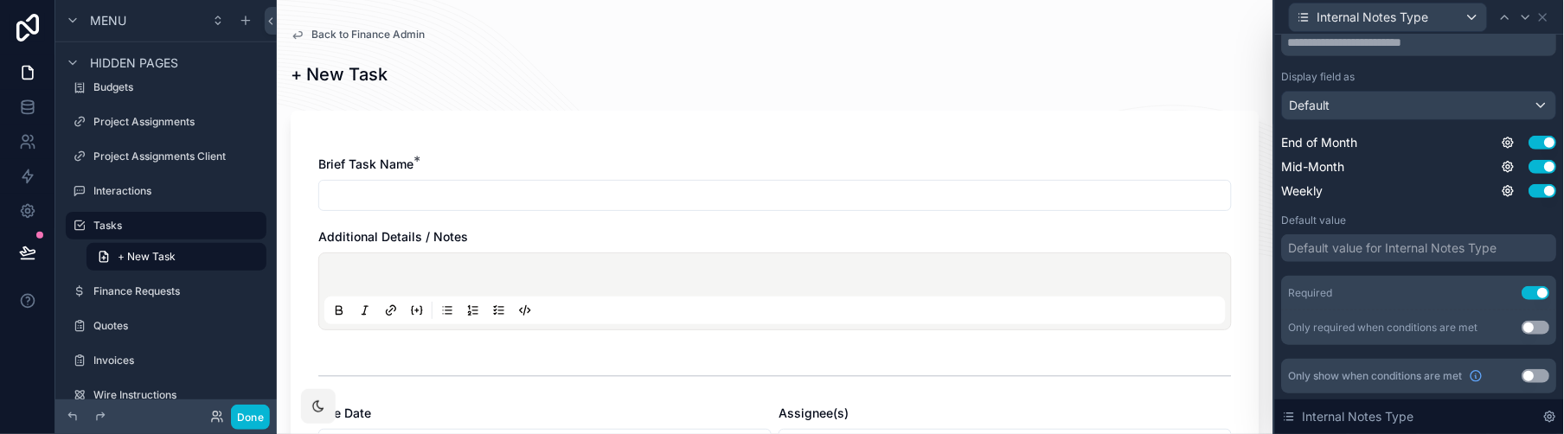
scroll to position [237, 0]
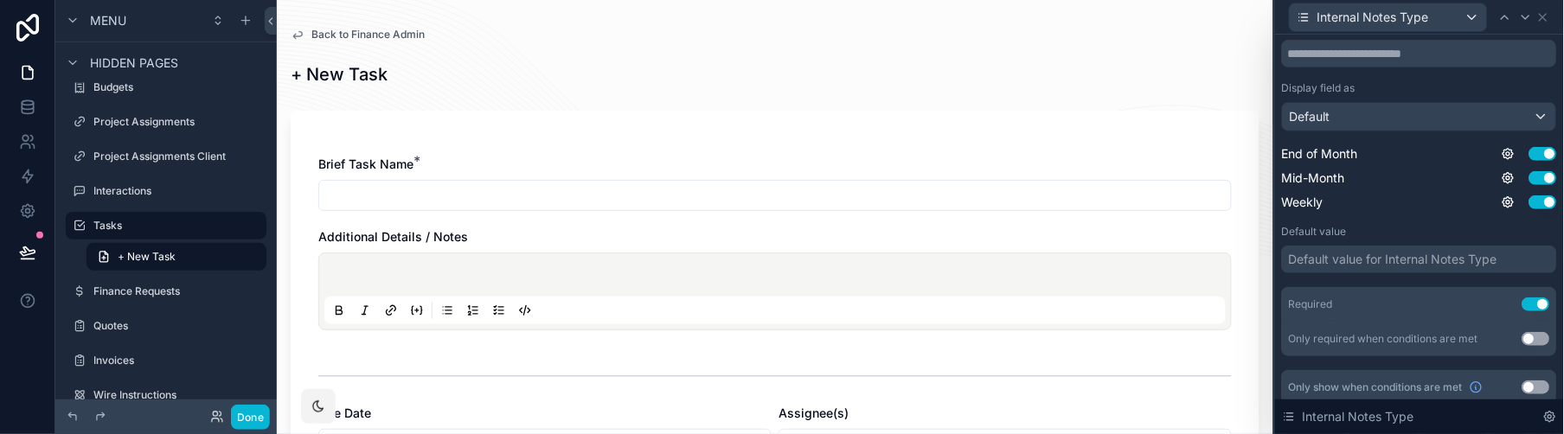
click at [1408, 384] on button "Use setting" at bounding box center [1537, 388] width 28 height 14
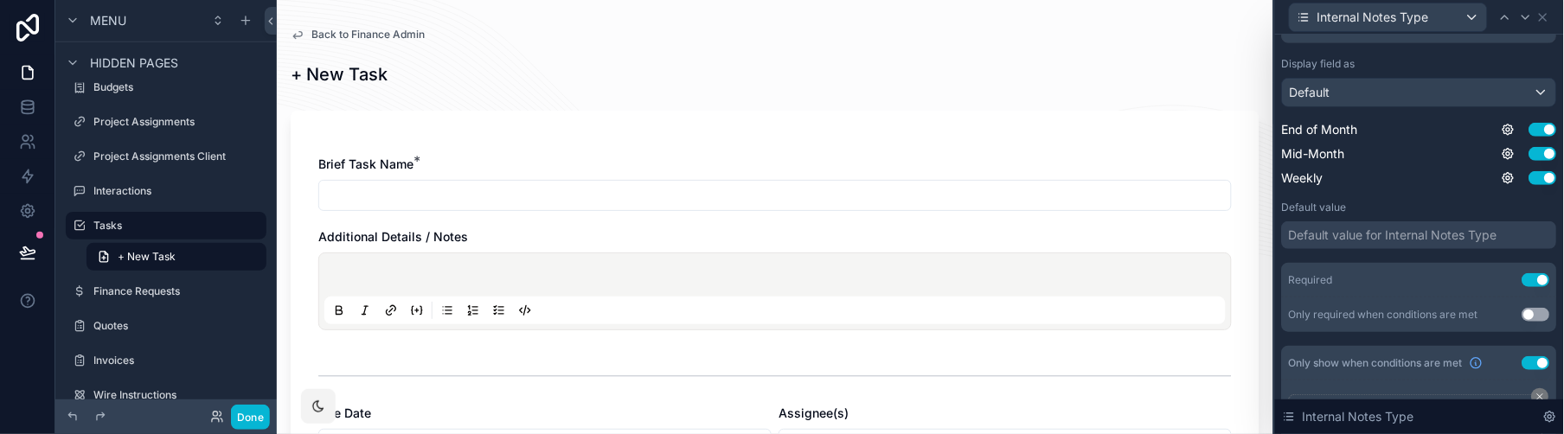
scroll to position [390, 0]
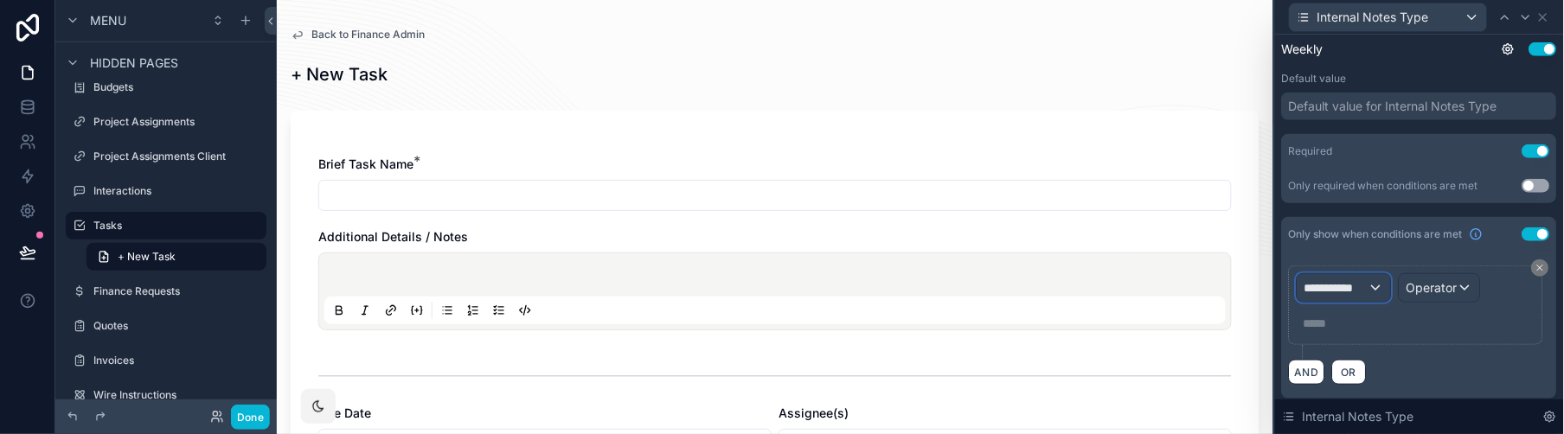
click at [1363, 299] on div "**********" at bounding box center [1344, 288] width 93 height 28
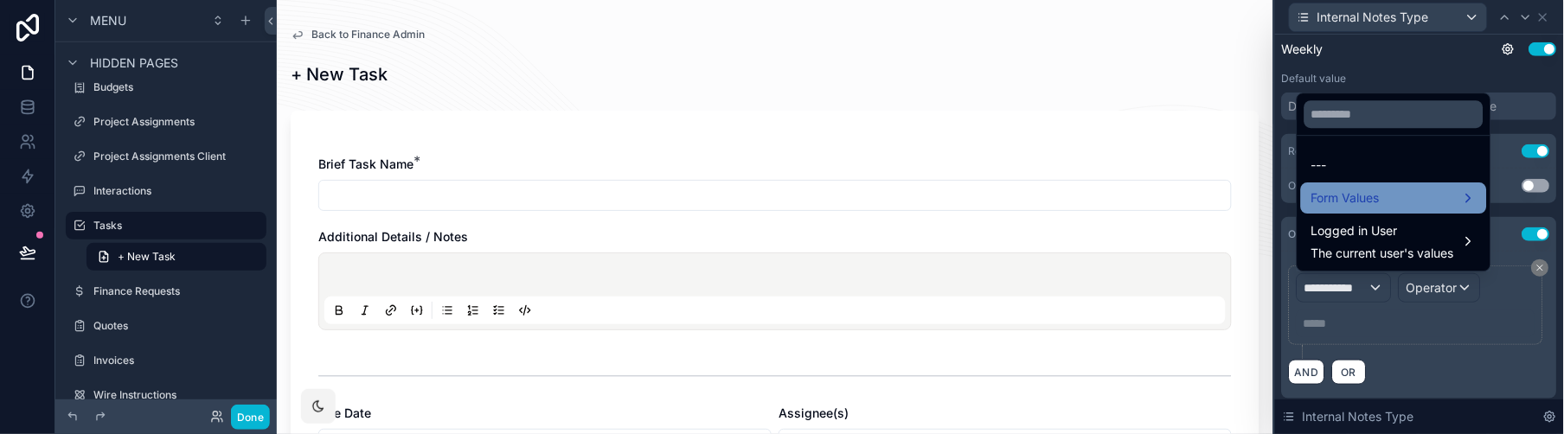
click at [1367, 208] on span "Form Values" at bounding box center [1346, 198] width 68 height 21
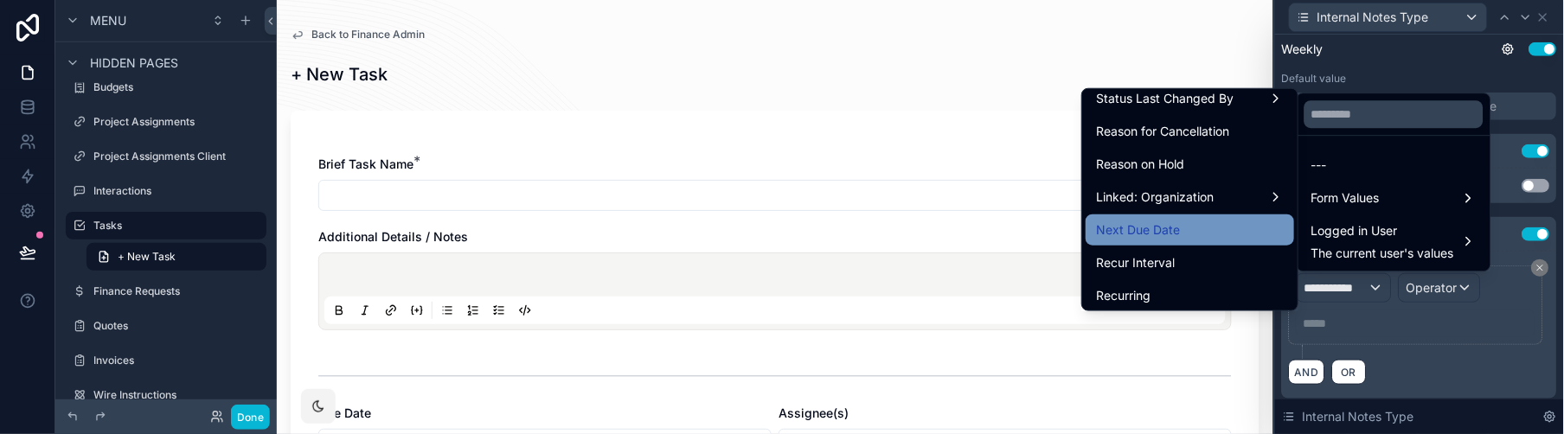
scroll to position [780, 0]
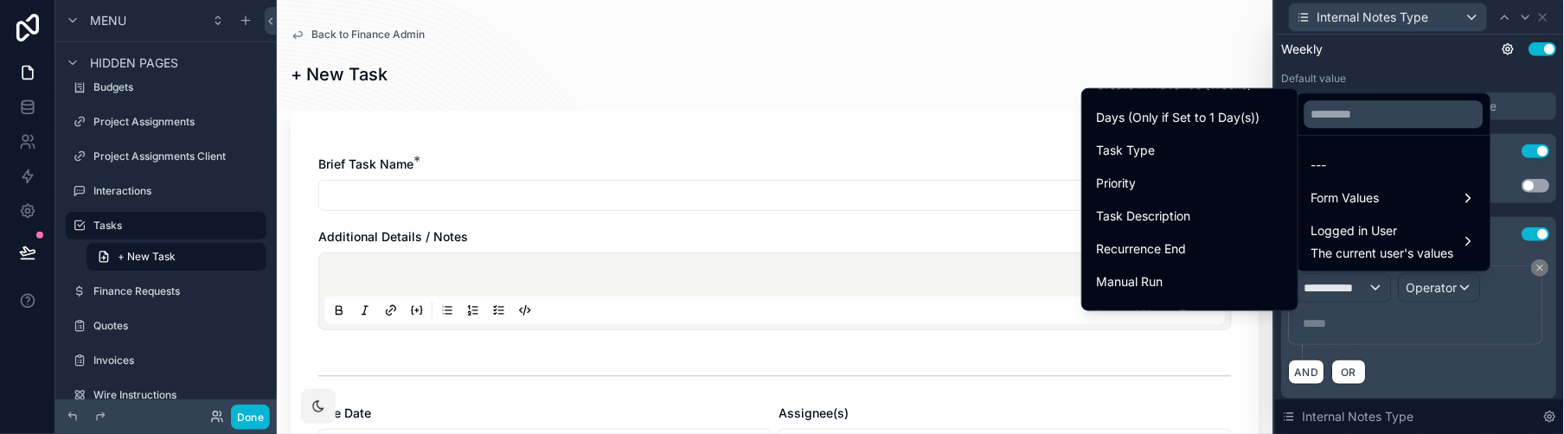
click at [1154, 143] on div "Task Type" at bounding box center [1190, 150] width 188 height 21
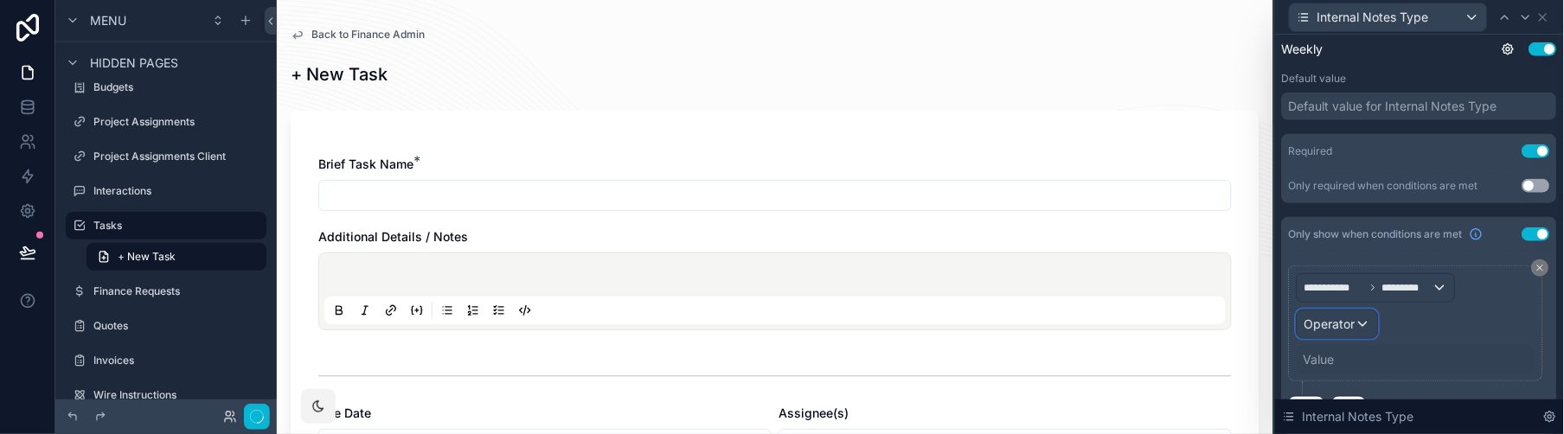
click at [1357, 331] on div "Operator" at bounding box center [1338, 325] width 80 height 28
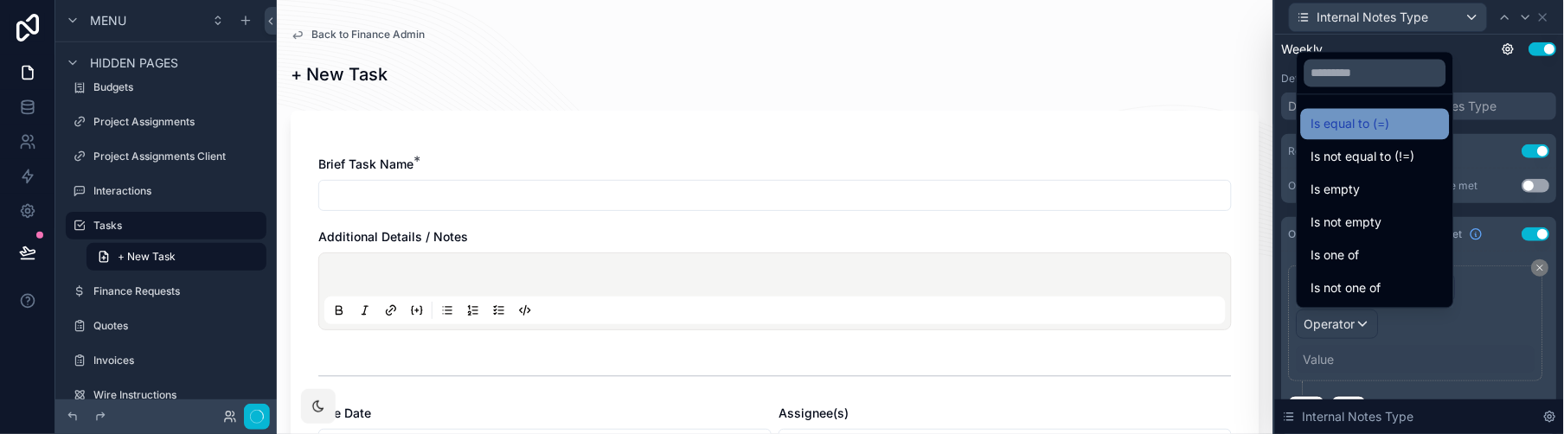
click at [1359, 118] on span "Is equal to (=)" at bounding box center [1351, 123] width 79 height 21
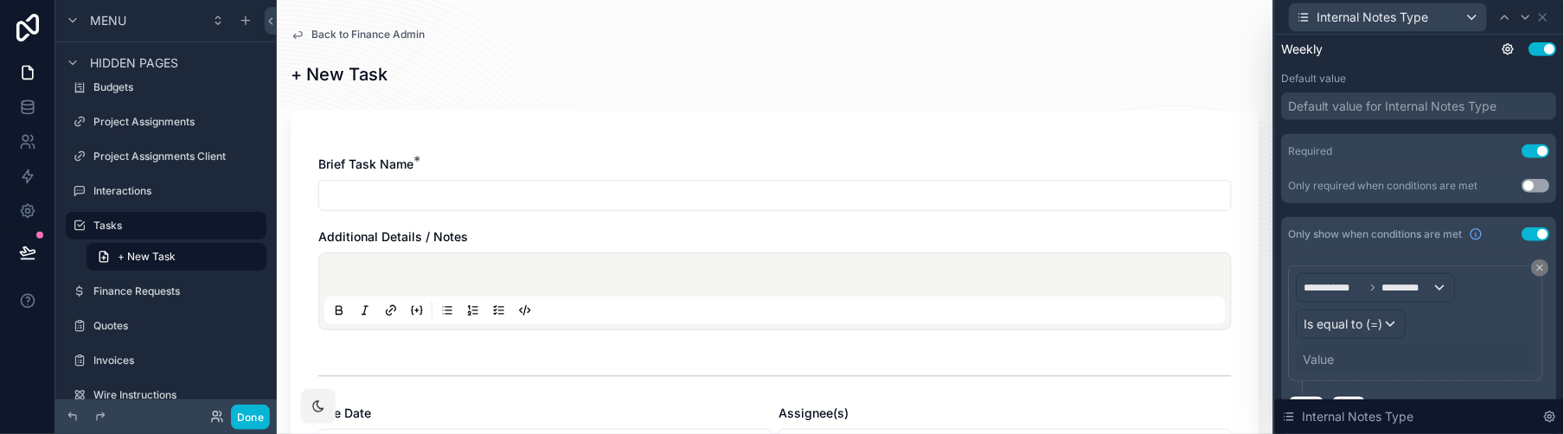
click at [1347, 363] on div "Value" at bounding box center [1416, 360] width 239 height 28
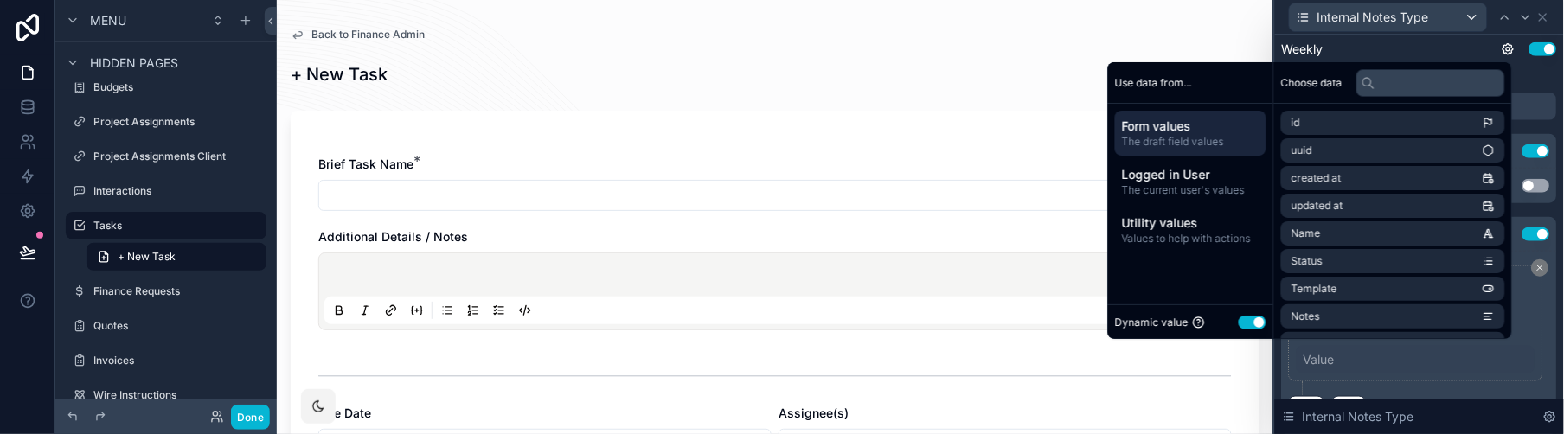
click at [1245, 321] on button "Use setting" at bounding box center [1253, 323] width 28 height 14
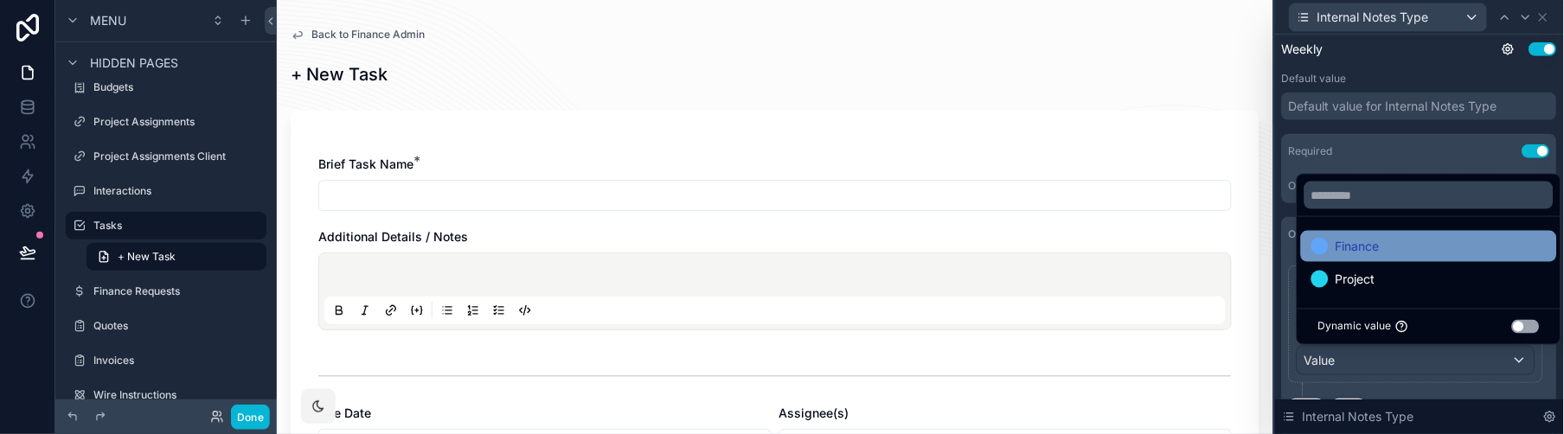
click at [1393, 249] on div "Finance" at bounding box center [1429, 246] width 235 height 21
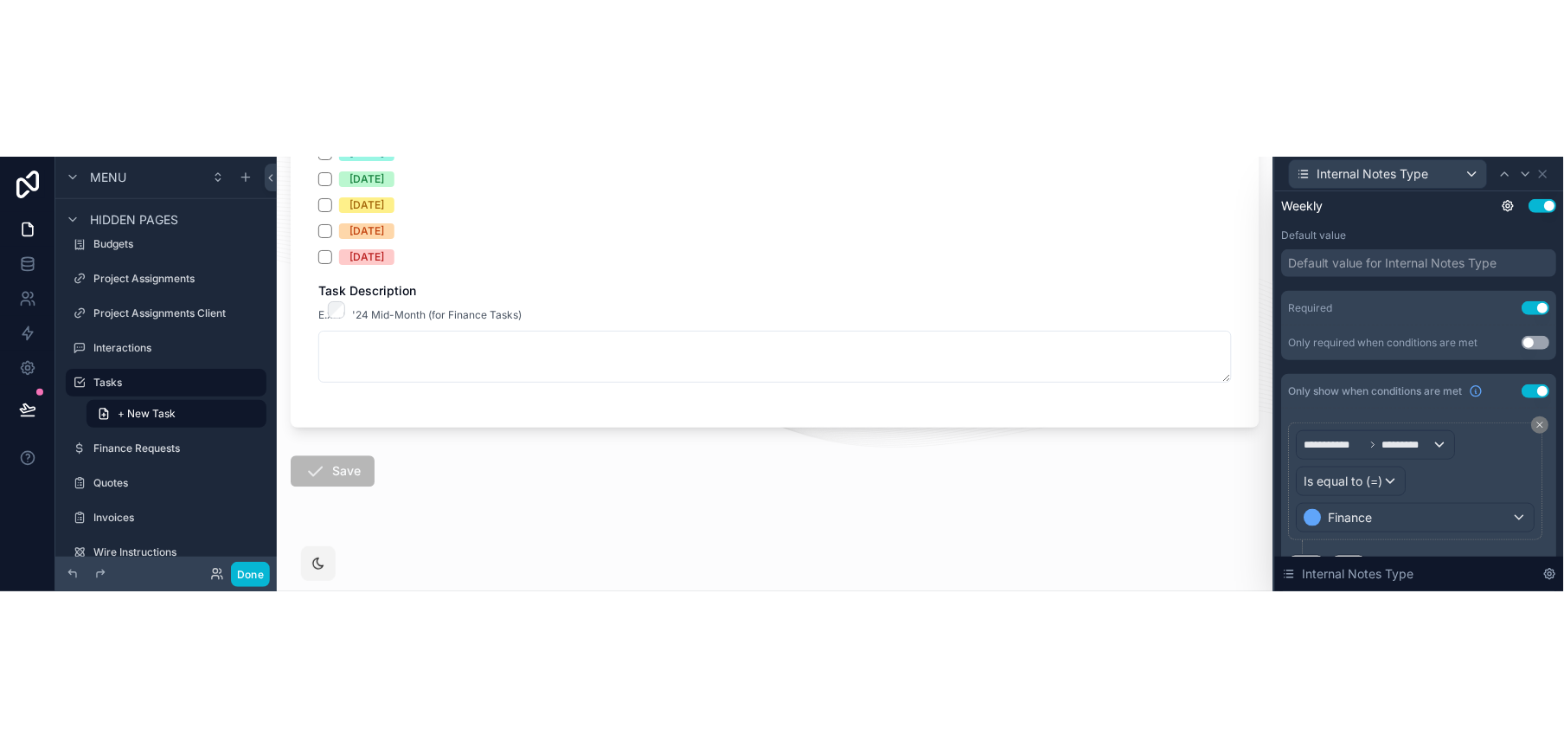
scroll to position [1187, 0]
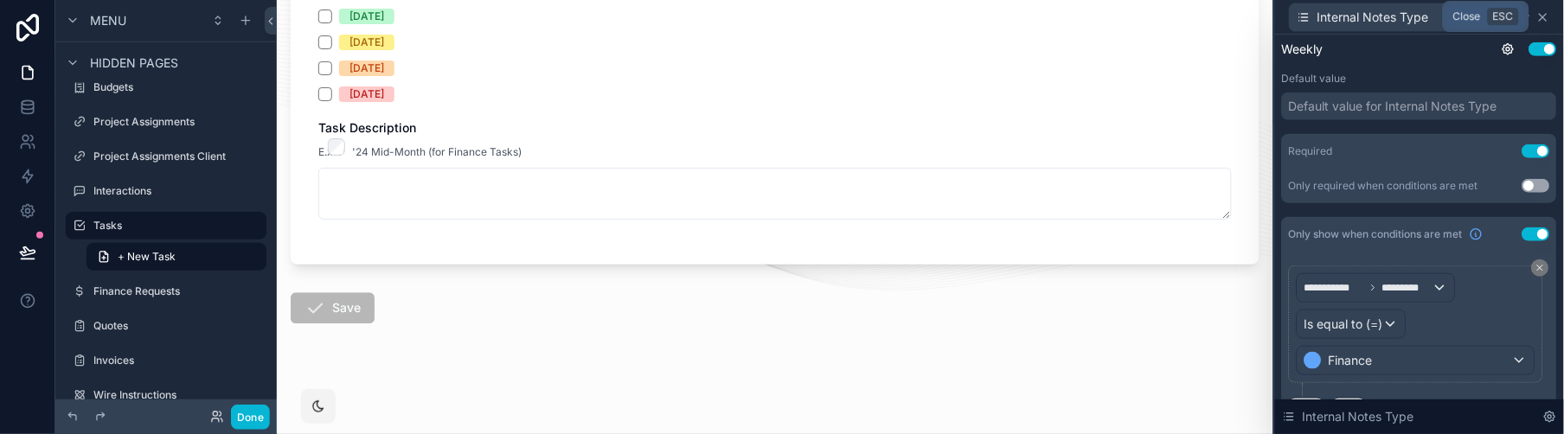
click at [1408, 16] on icon at bounding box center [1543, 17] width 7 height 7
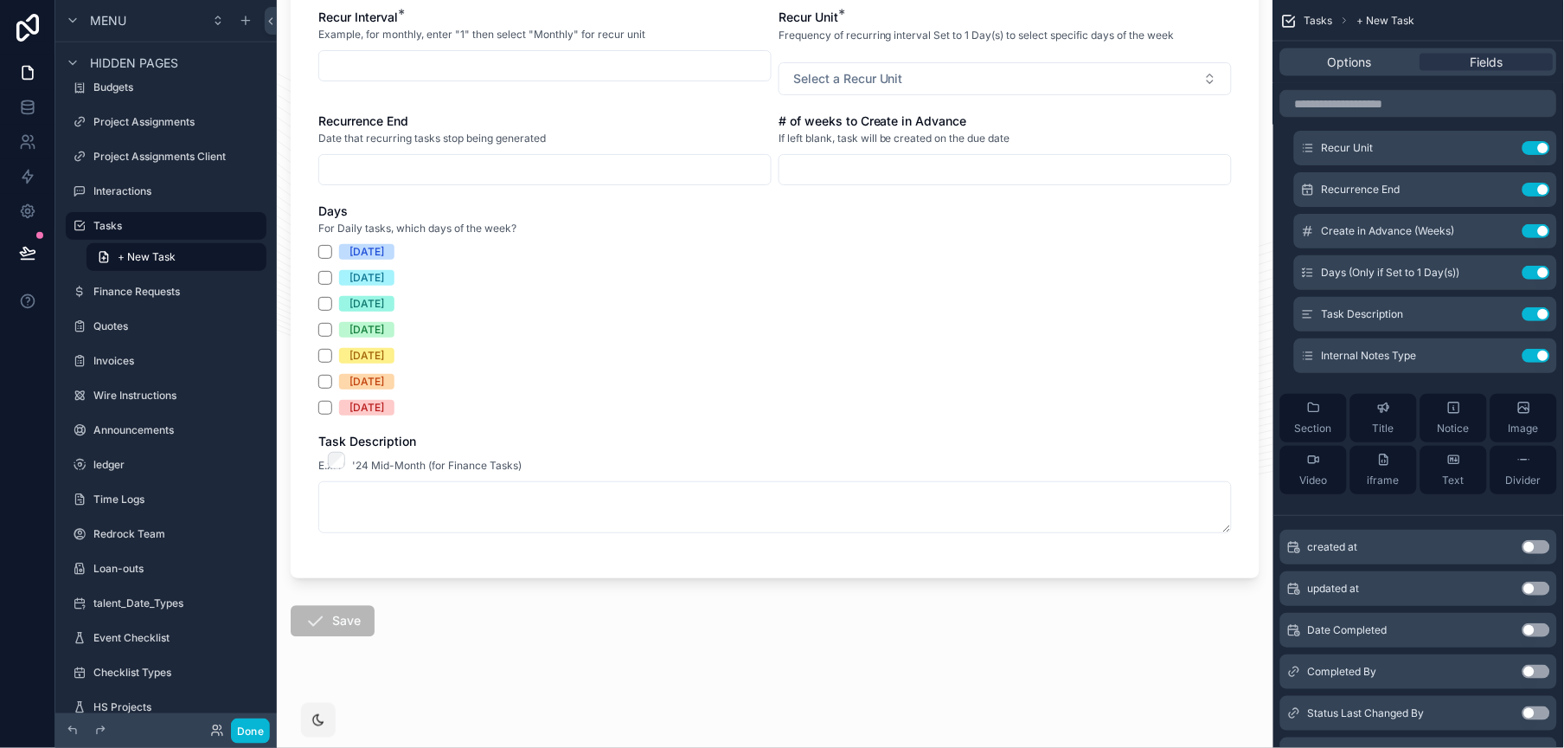
scroll to position [874, 0]
drag, startPoint x: 252, startPoint y: 735, endPoint x: 316, endPoint y: 726, distance: 64.6
click at [252, 735] on button "Done" at bounding box center [250, 730] width 39 height 25
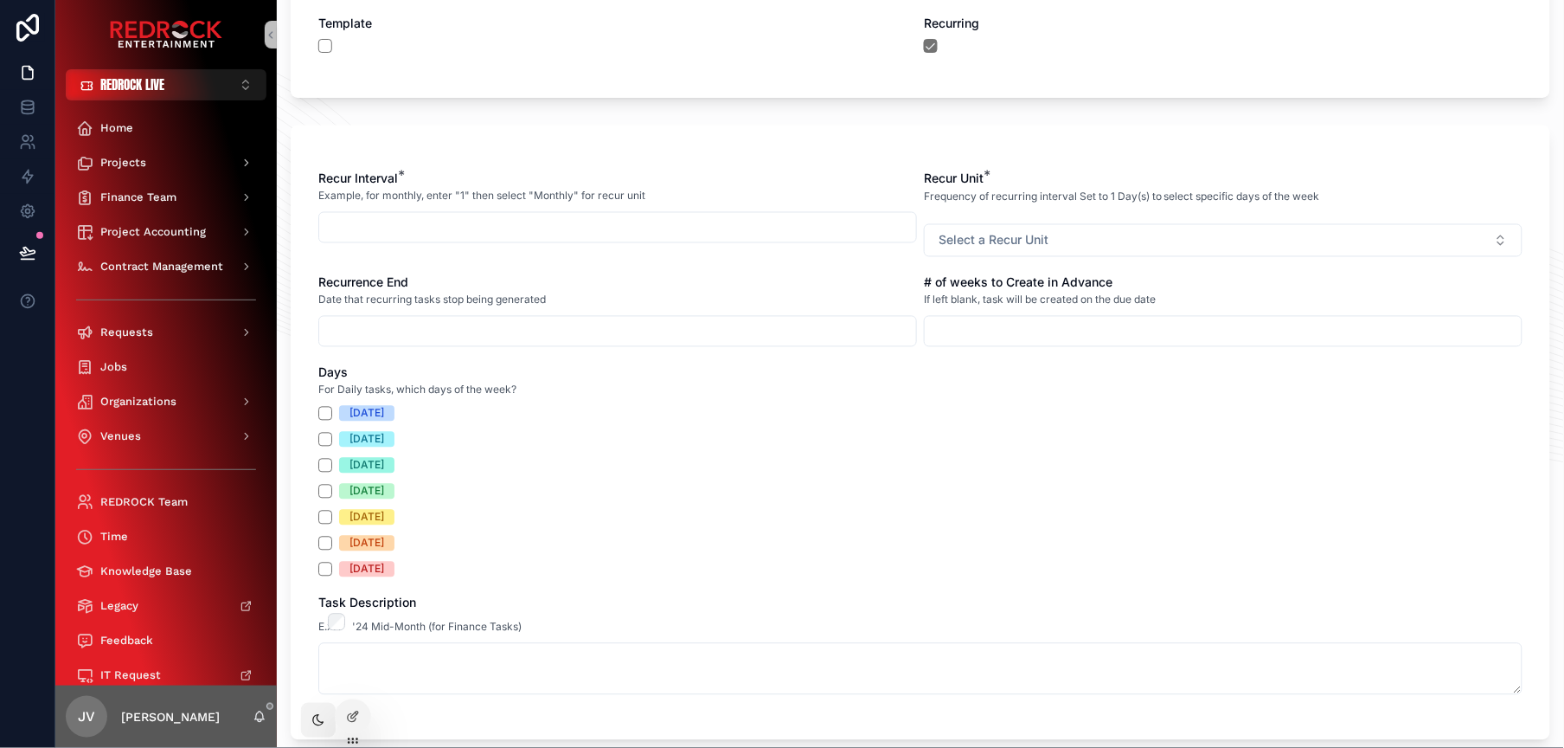
scroll to position [723, 0]
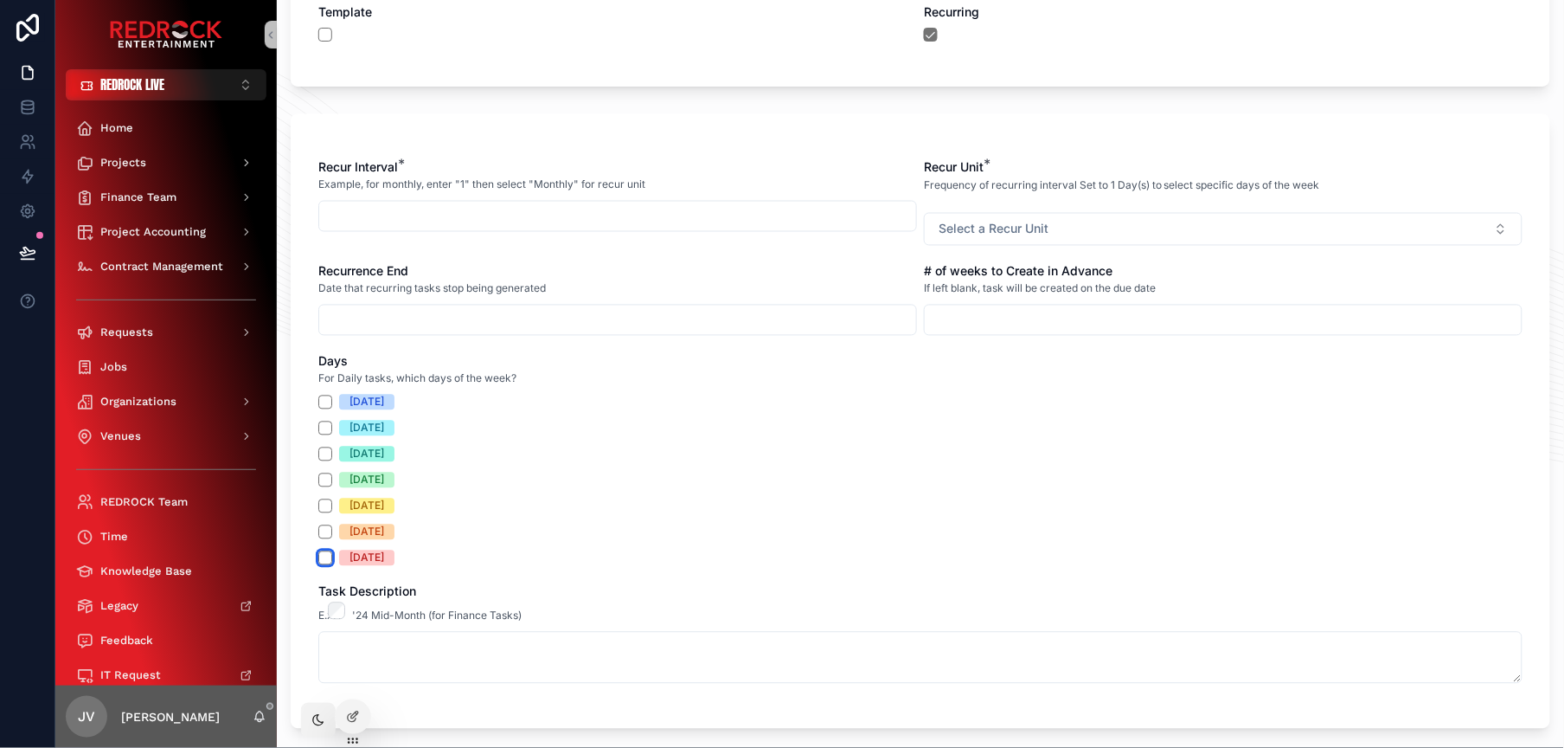
click at [326, 560] on button "[DATE]" at bounding box center [325, 558] width 14 height 14
click at [327, 556] on button "[DATE]" at bounding box center [325, 558] width 14 height 14
click at [360, 716] on icon at bounding box center [353, 716] width 14 height 14
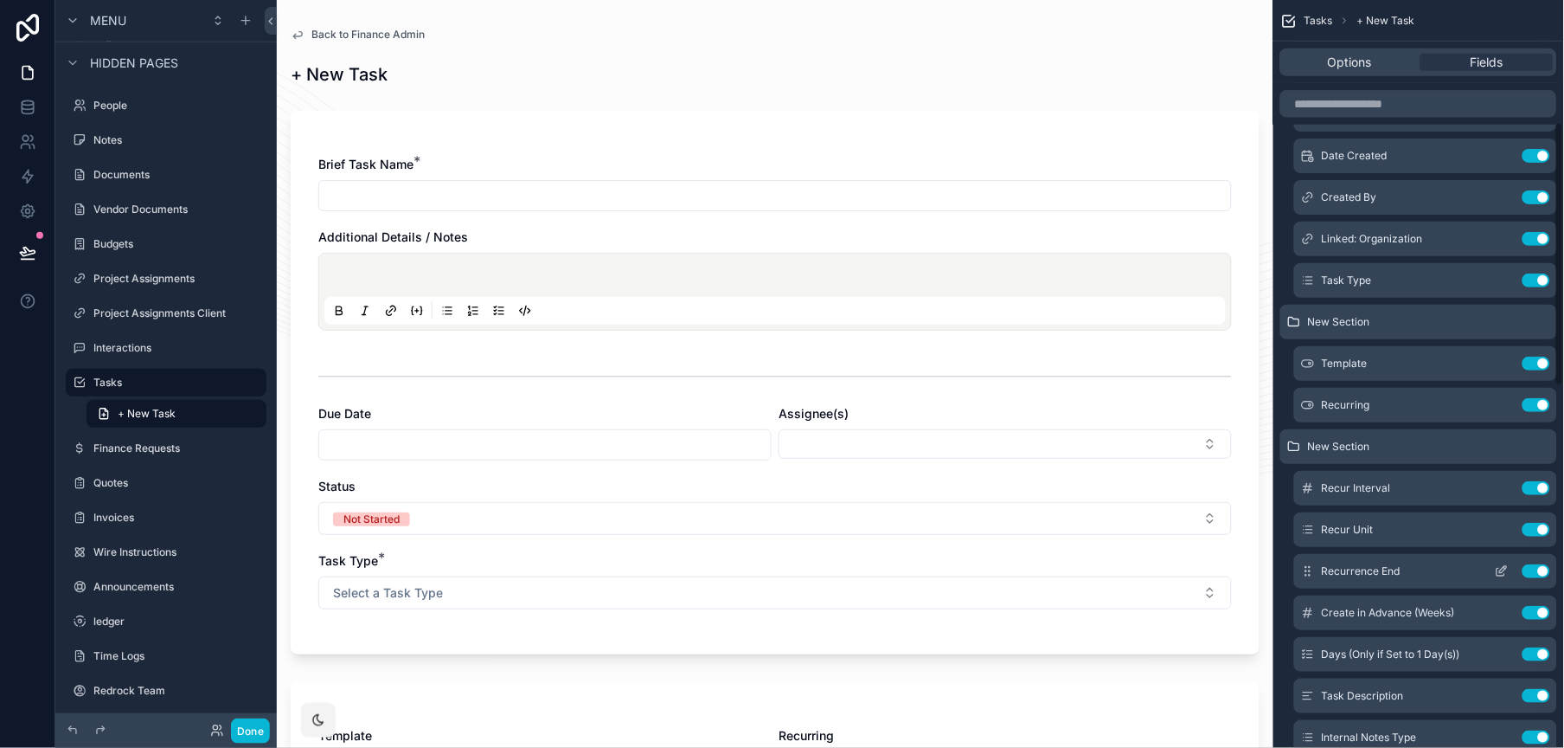
scroll to position [358, 0]
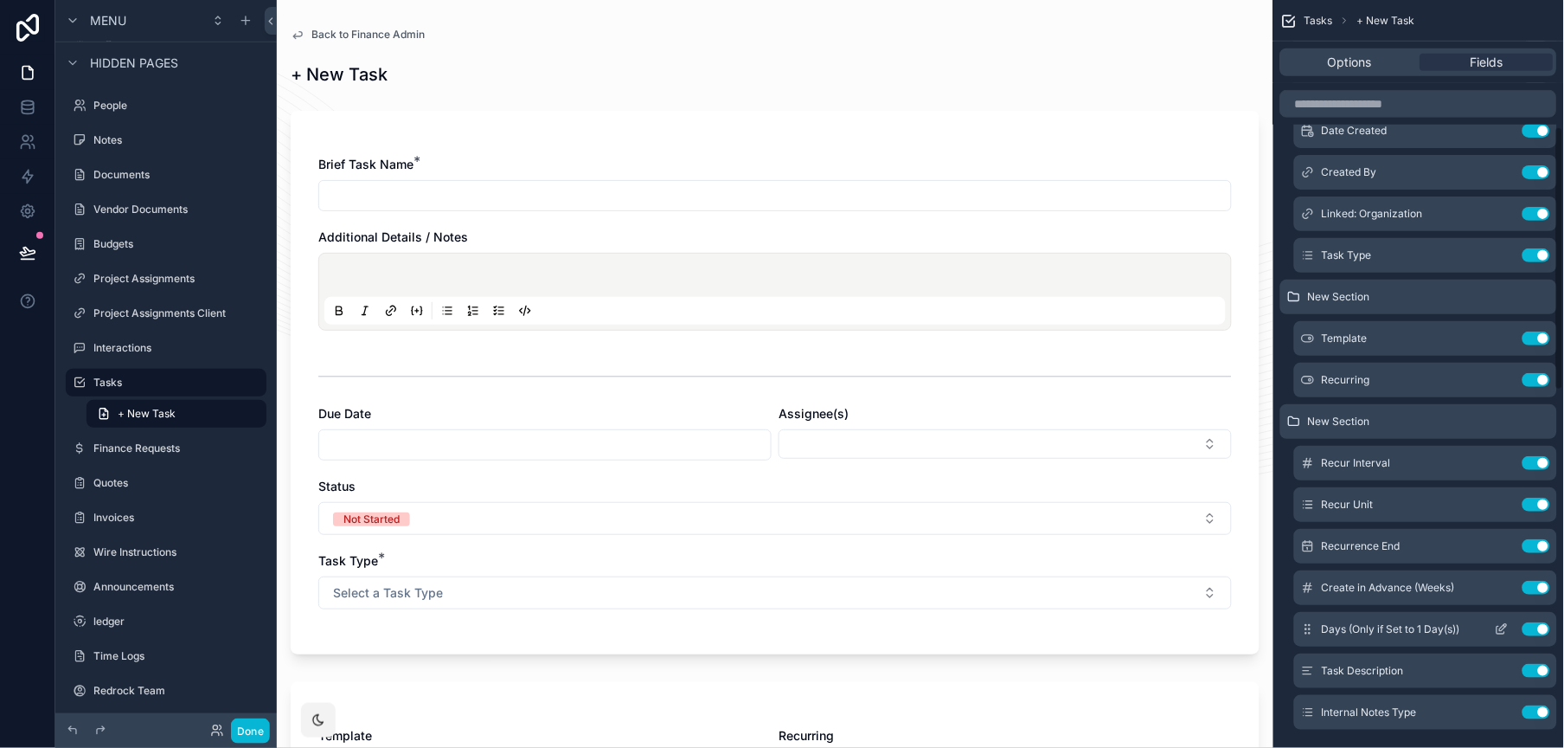
click at [1408, 632] on icon "scrollable content" at bounding box center [1502, 629] width 14 height 14
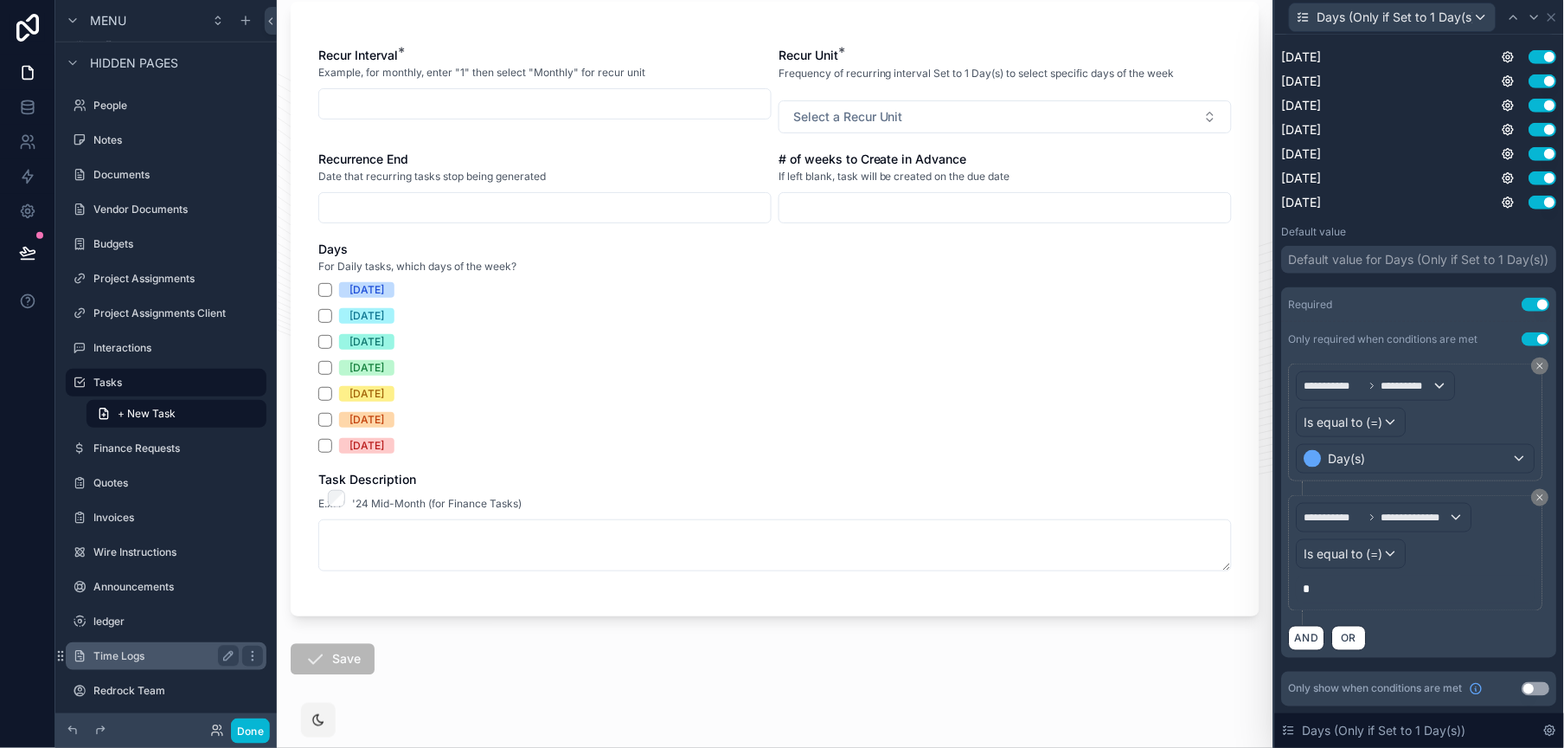
scroll to position [849, 0]
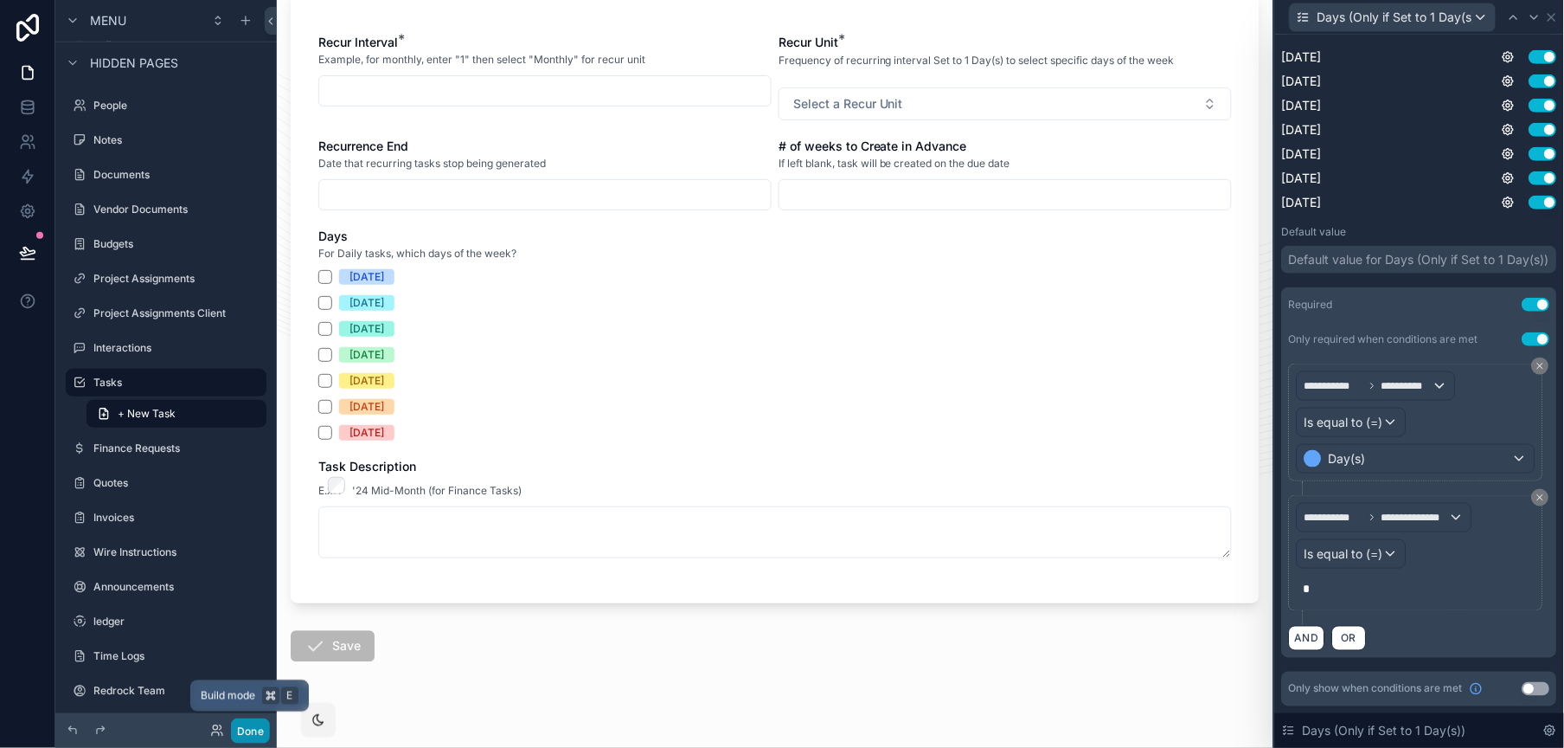
click at [265, 728] on button "Done" at bounding box center [250, 730] width 39 height 25
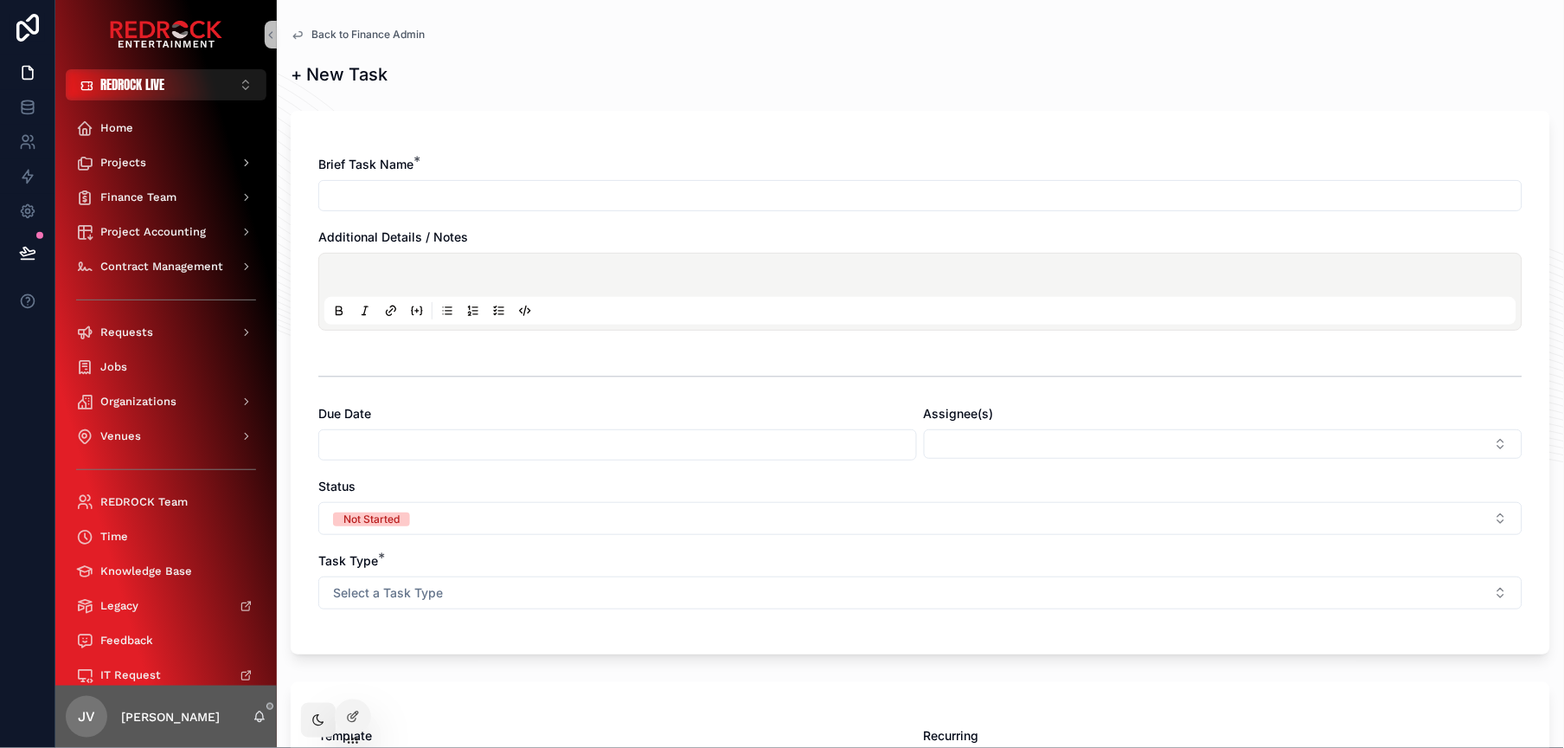
scroll to position [337, 0]
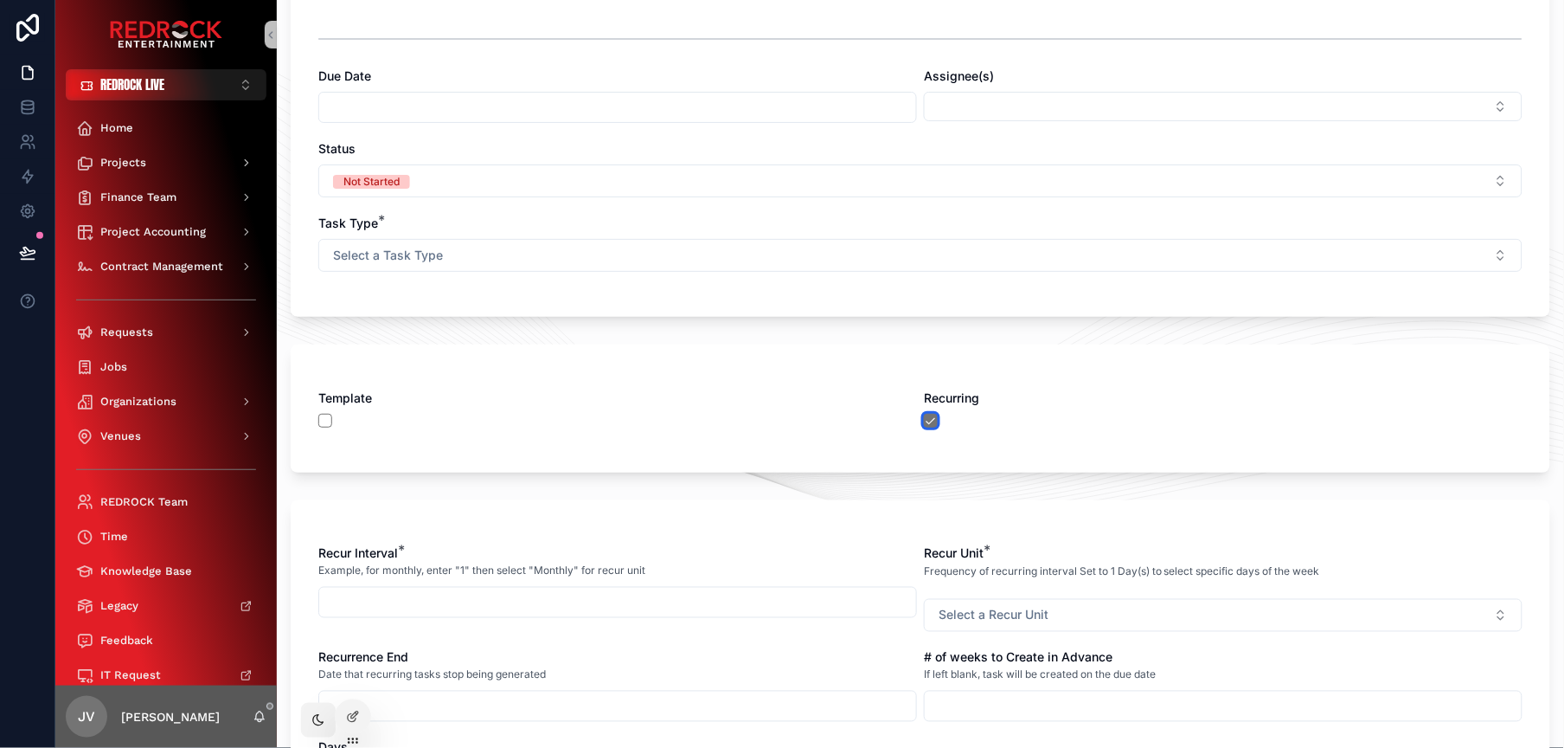
click at [925, 414] on button "scrollable content" at bounding box center [931, 421] width 14 height 14
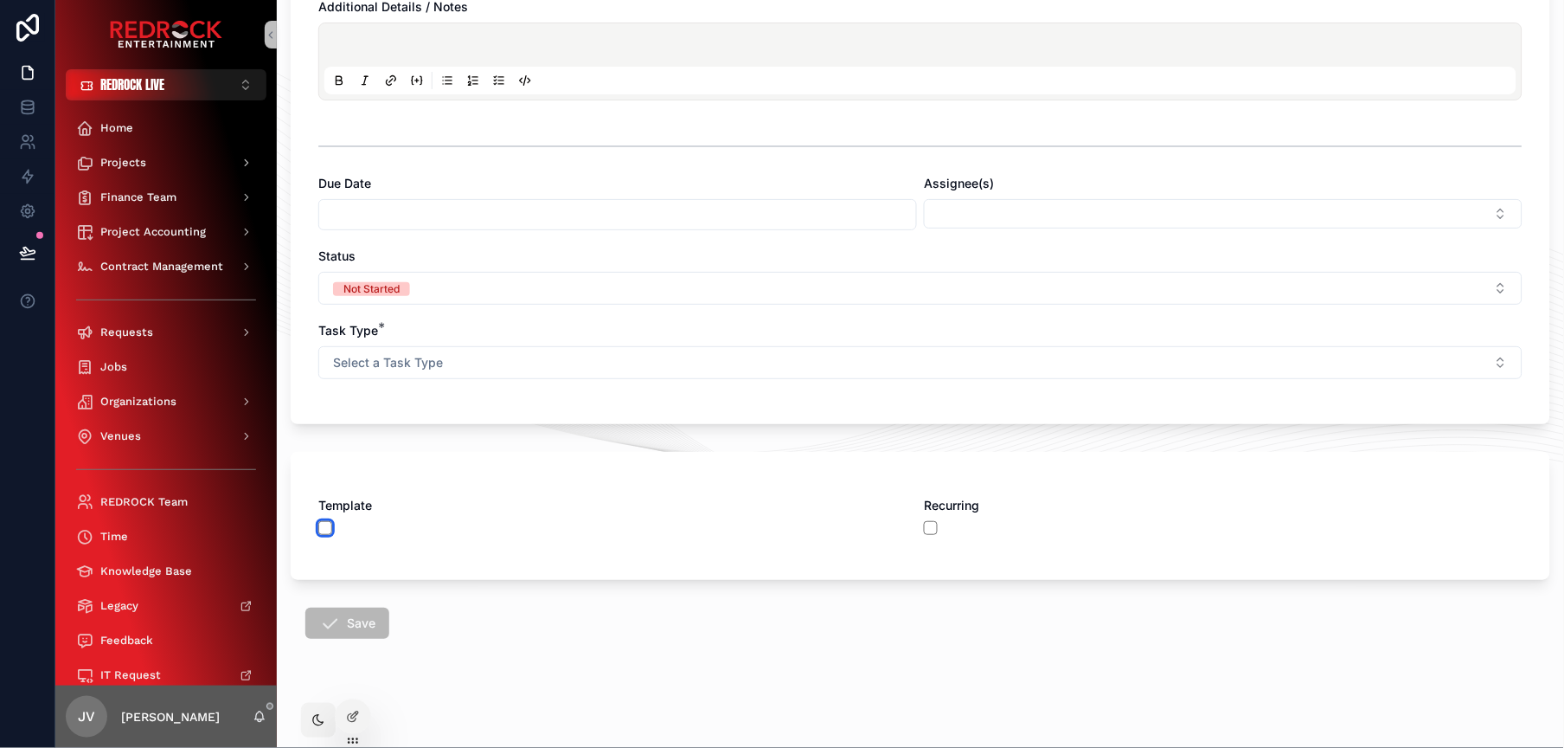
drag, startPoint x: 320, startPoint y: 523, endPoint x: 462, endPoint y: 525, distance: 141.9
click at [320, 523] on button "scrollable content" at bounding box center [325, 528] width 14 height 14
click at [352, 711] on icon at bounding box center [353, 716] width 14 height 14
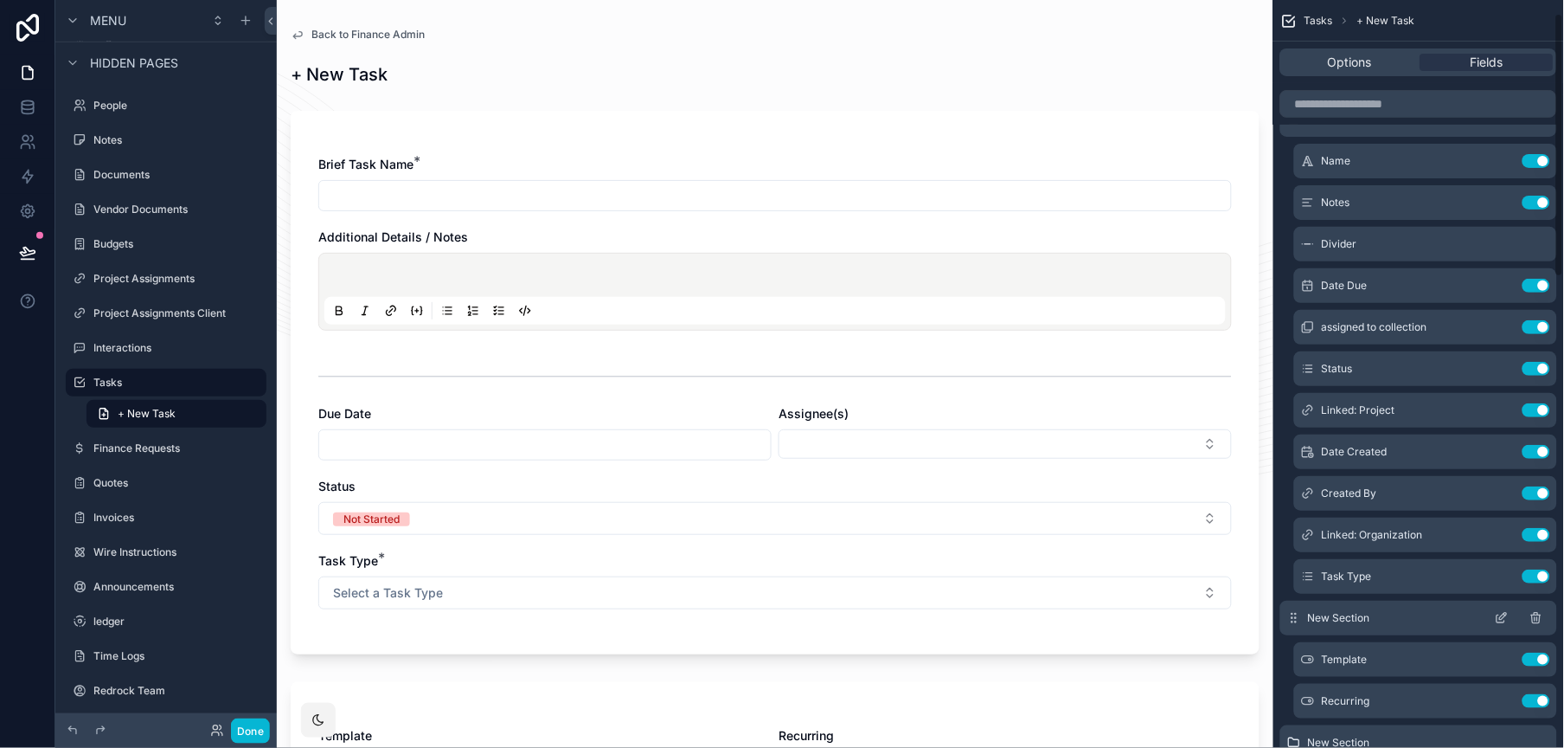
scroll to position [216, 0]
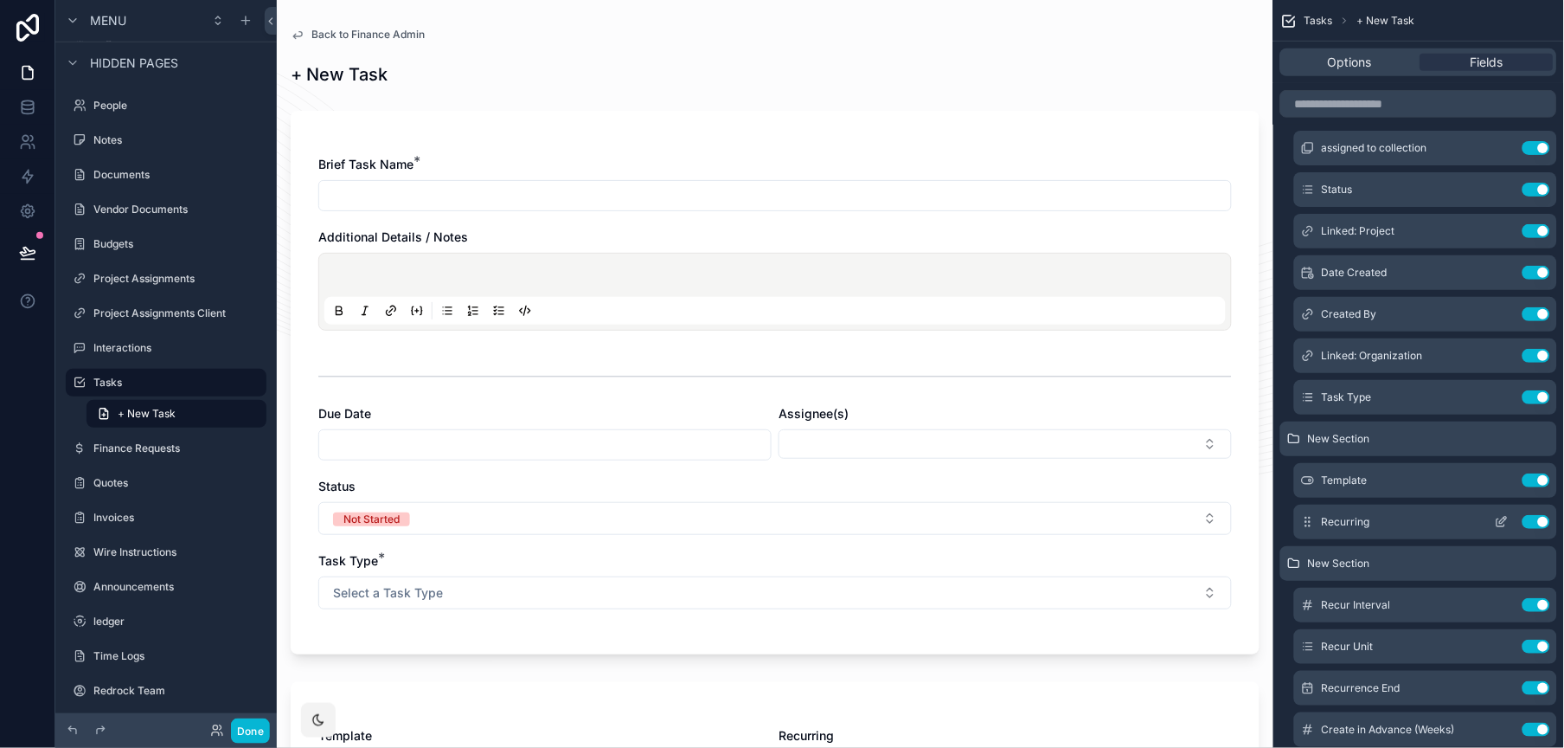
click at [1408, 521] on icon "scrollable content" at bounding box center [1502, 522] width 14 height 14
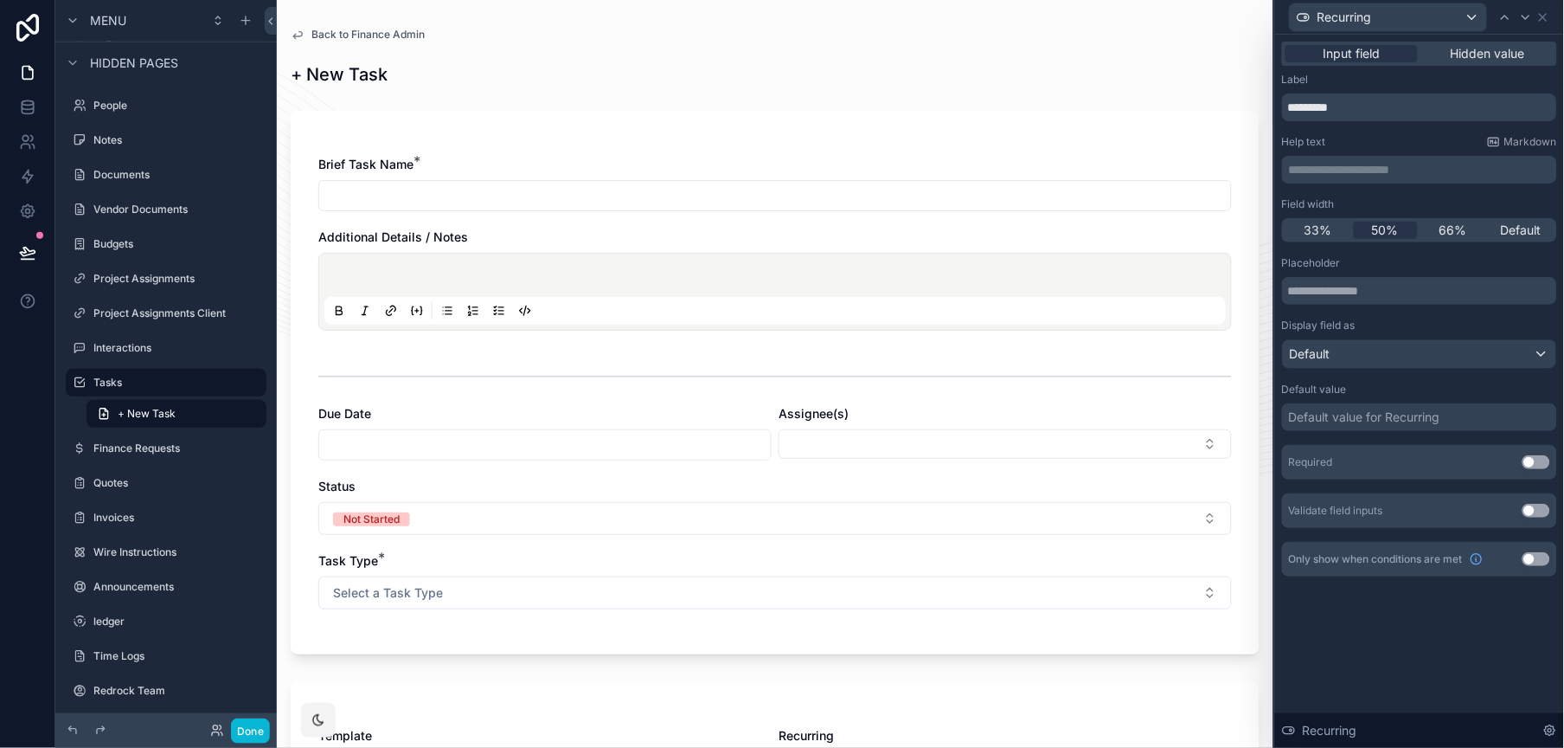
click at [1408, 555] on button "Use setting" at bounding box center [1537, 559] width 28 height 14
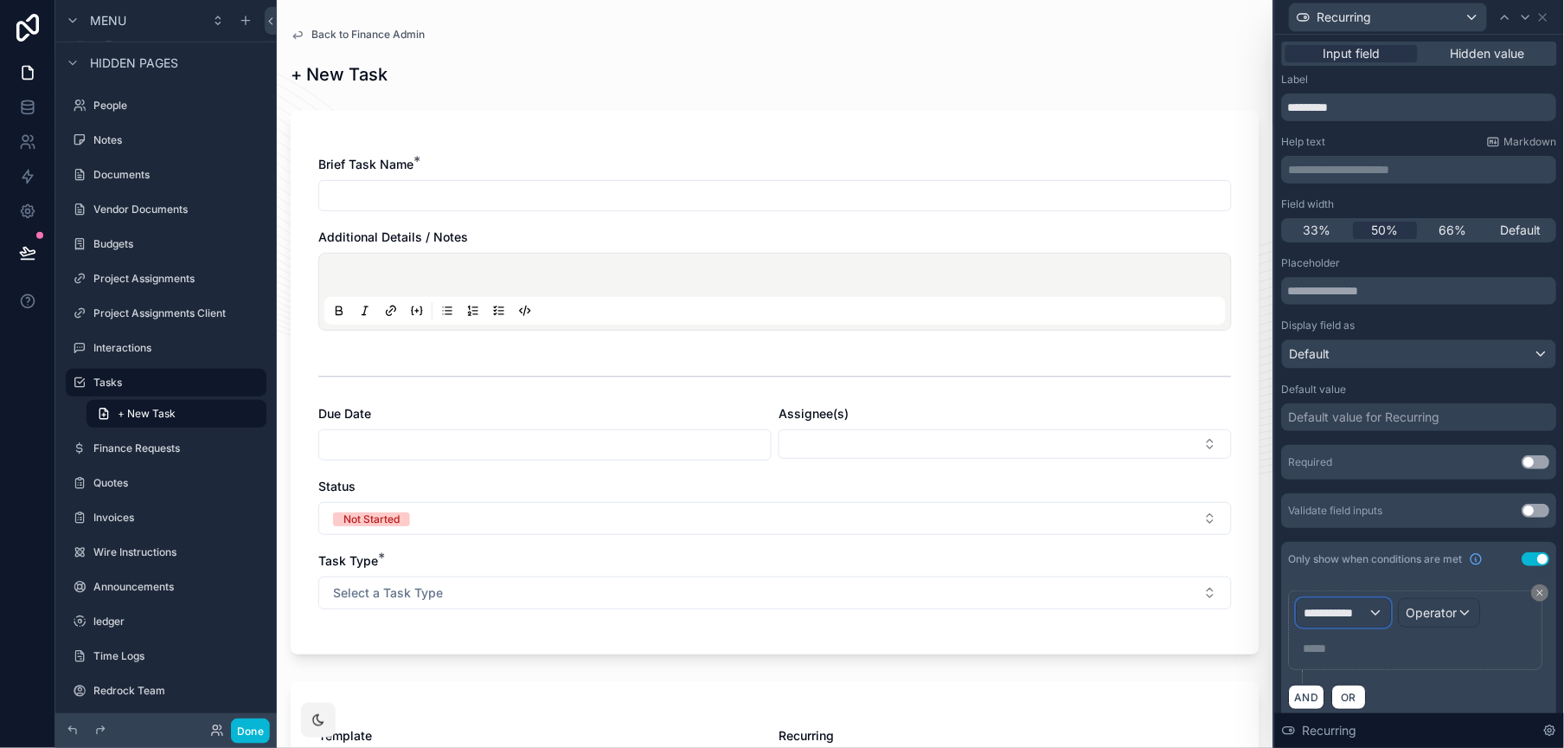
click at [1362, 613] on span "**********" at bounding box center [1337, 612] width 64 height 17
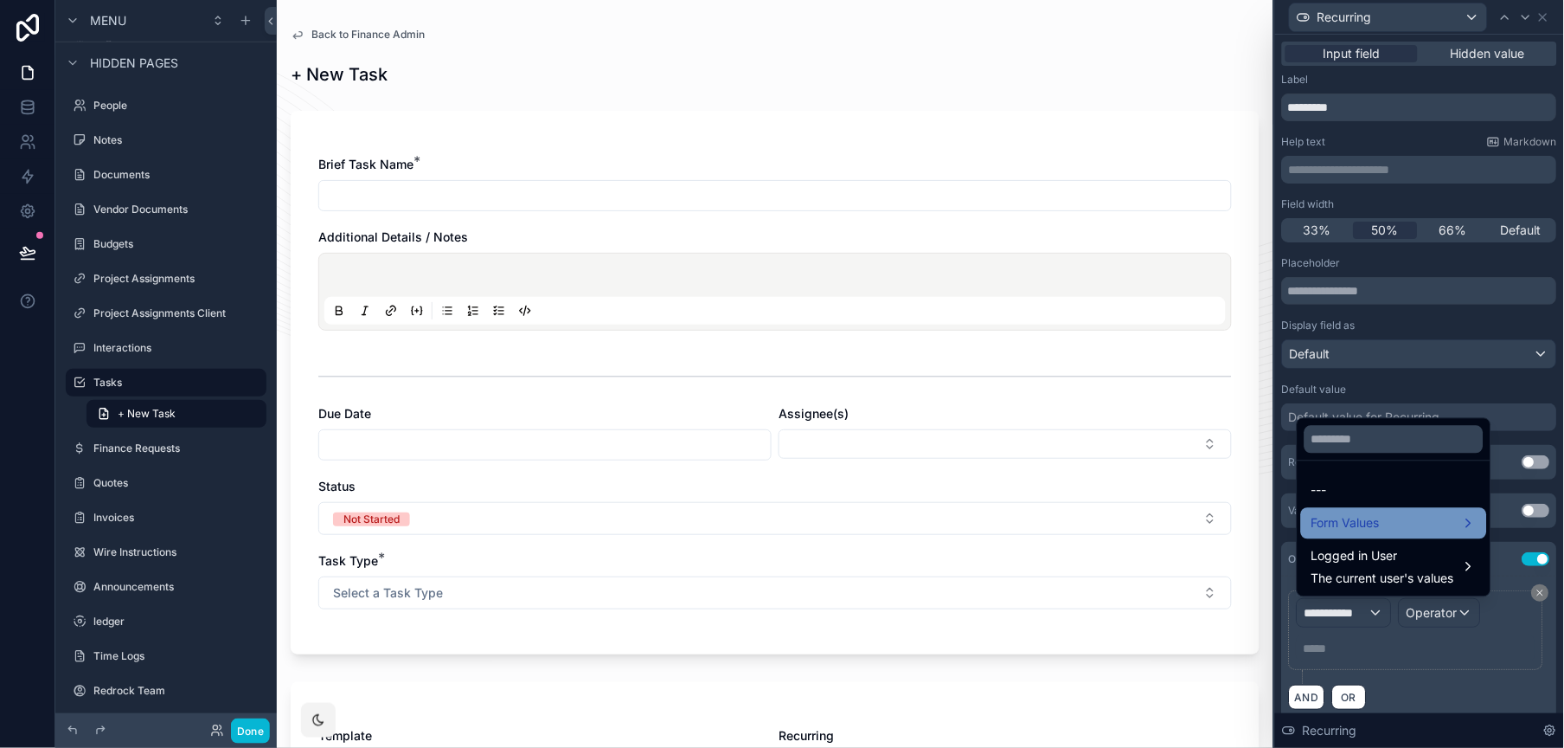
click at [1364, 527] on span "Form Values" at bounding box center [1346, 523] width 68 height 21
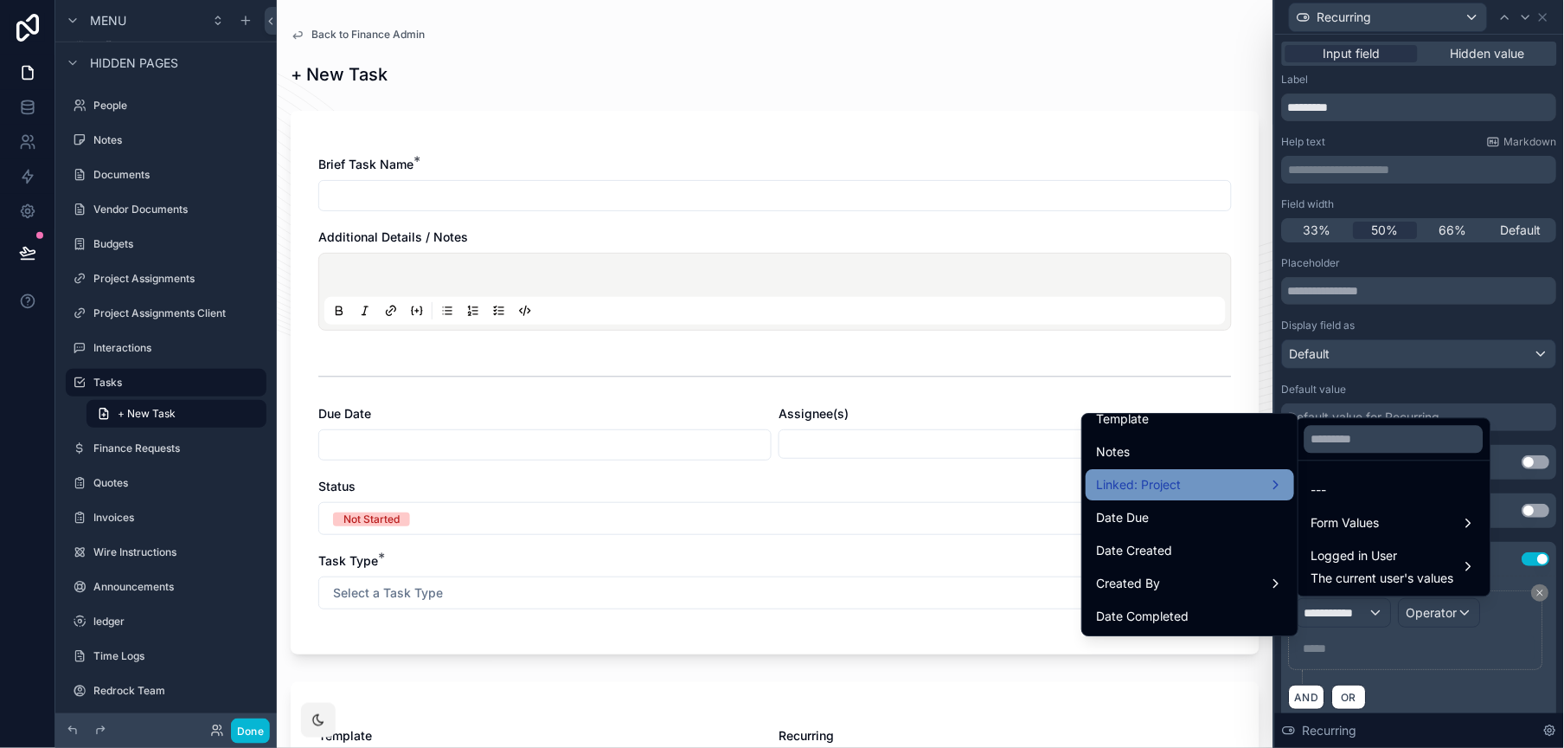
scroll to position [187, 0]
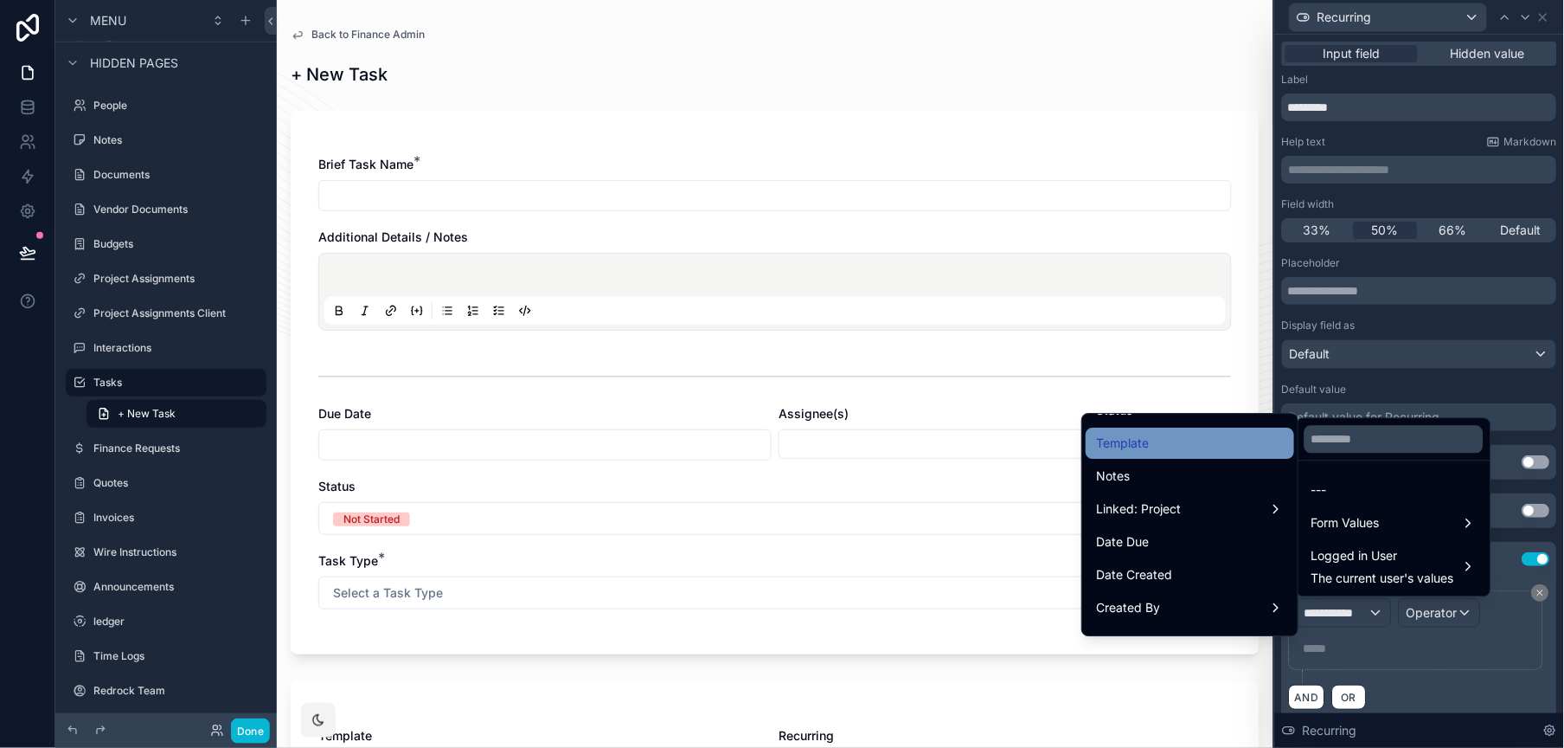
click at [1168, 443] on div "Template" at bounding box center [1190, 443] width 188 height 21
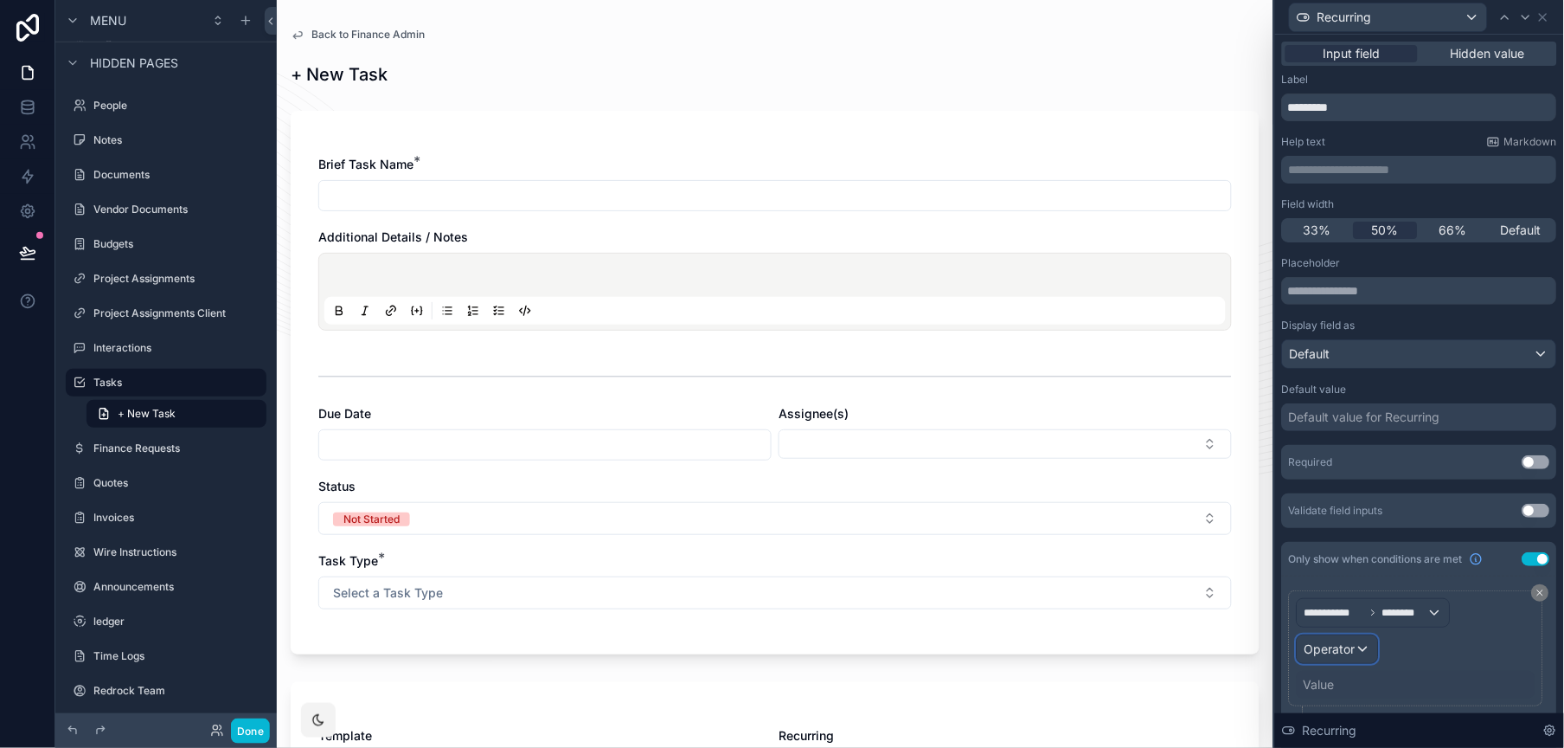
click at [1358, 643] on div "Operator" at bounding box center [1338, 649] width 80 height 28
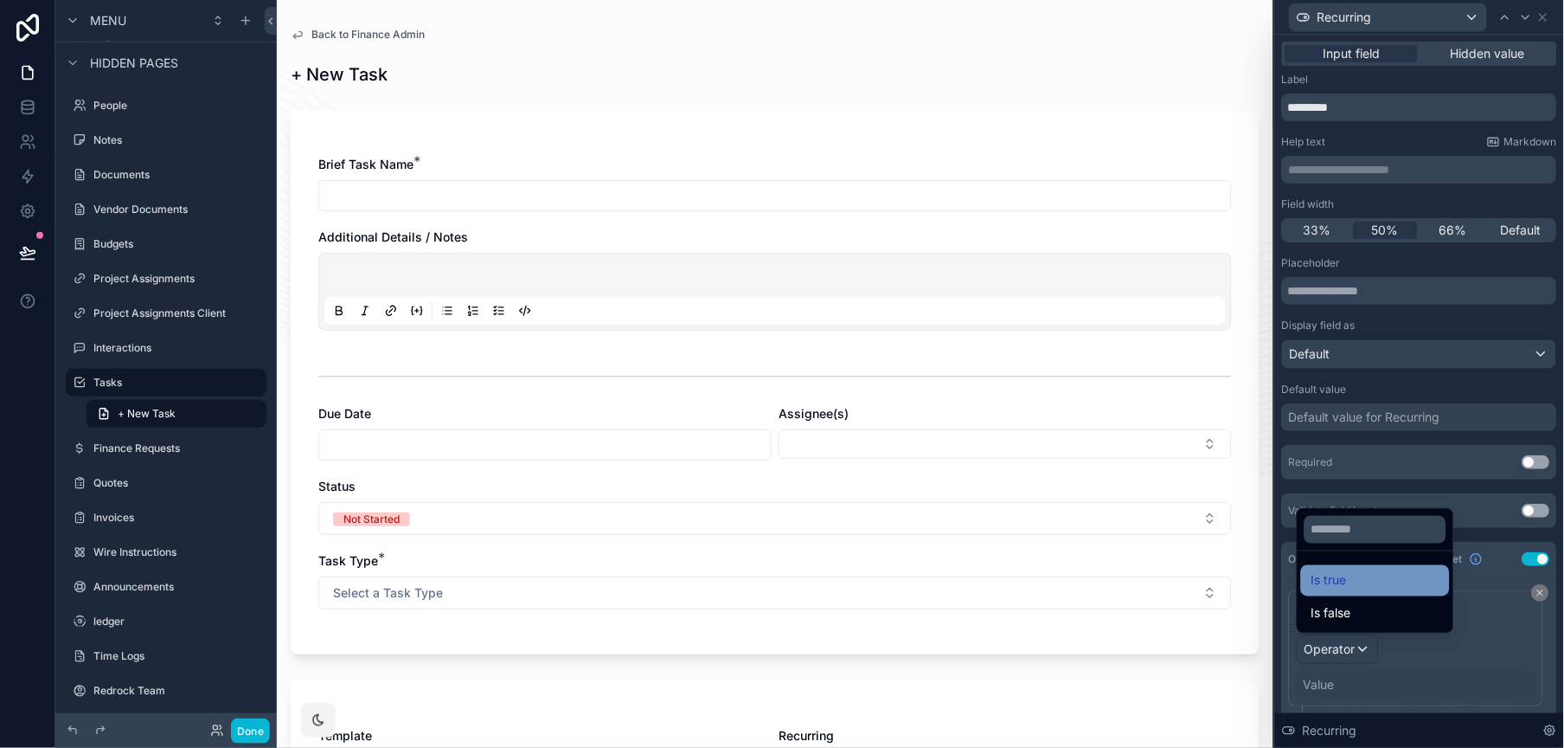
click at [1355, 578] on div "Is true" at bounding box center [1376, 580] width 128 height 21
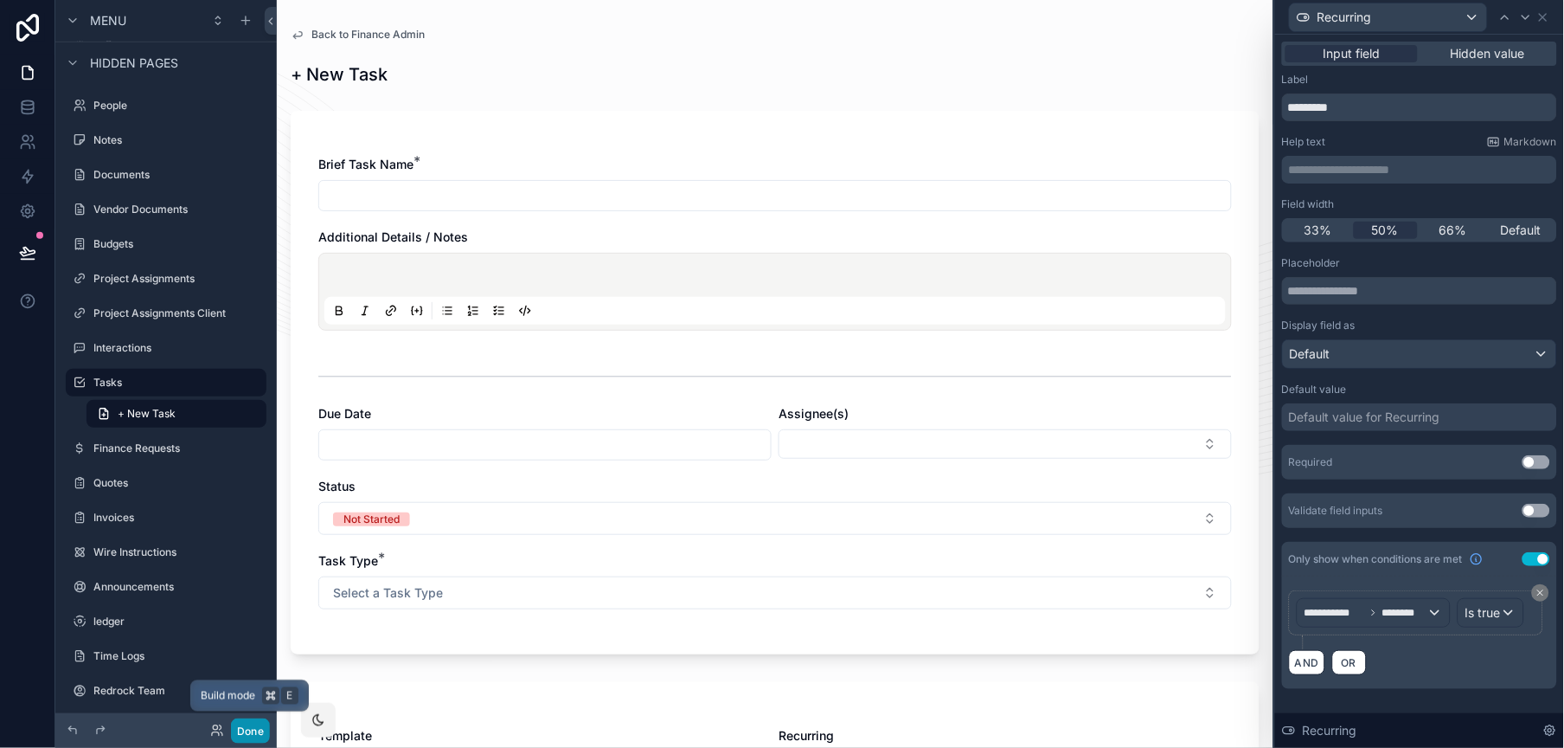
drag, startPoint x: 242, startPoint y: 725, endPoint x: 266, endPoint y: 717, distance: 25.4
click at [242, 725] on button "Done" at bounding box center [250, 730] width 39 height 25
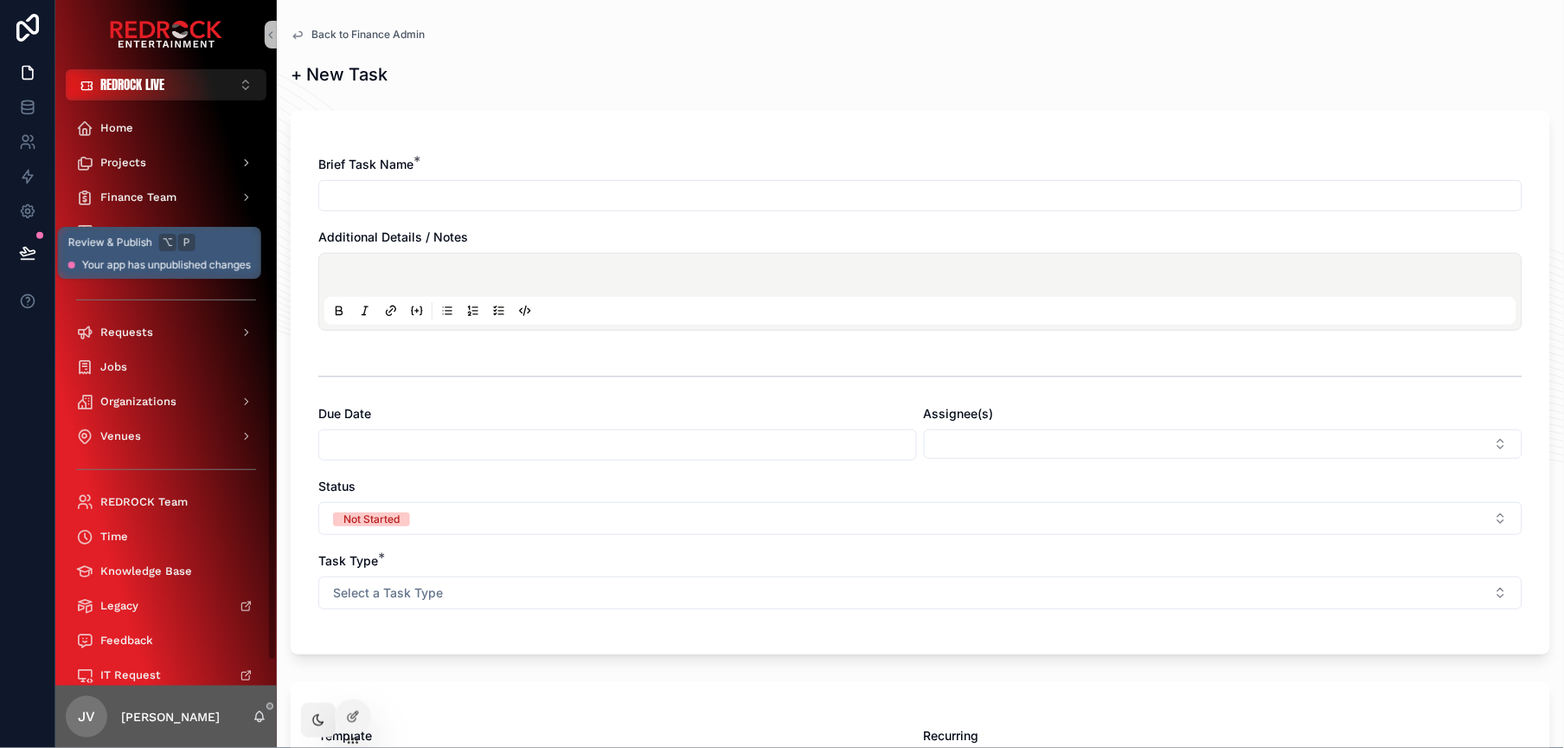
click at [17, 253] on button at bounding box center [28, 252] width 38 height 48
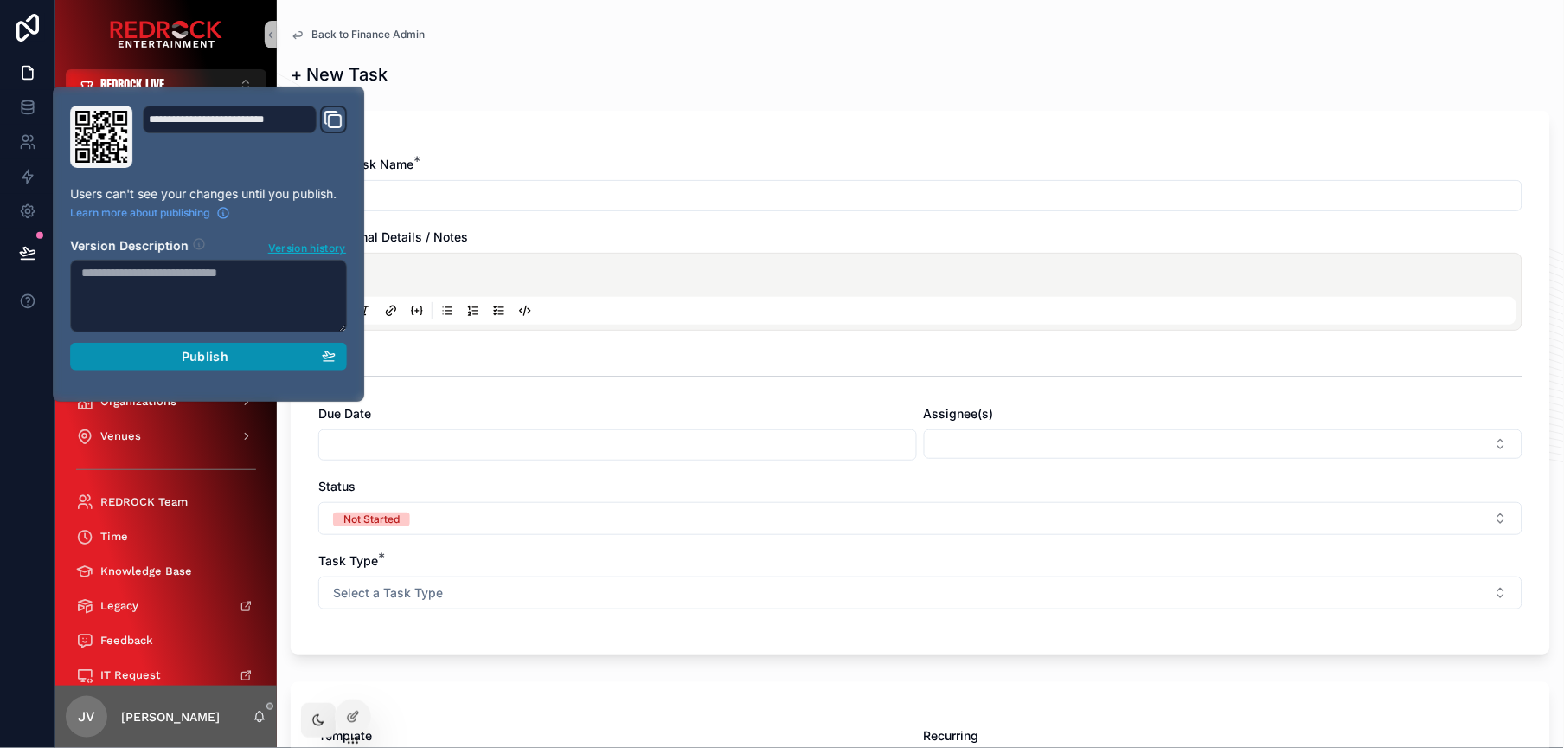
click at [178, 350] on div "Publish" at bounding box center [208, 357] width 254 height 16
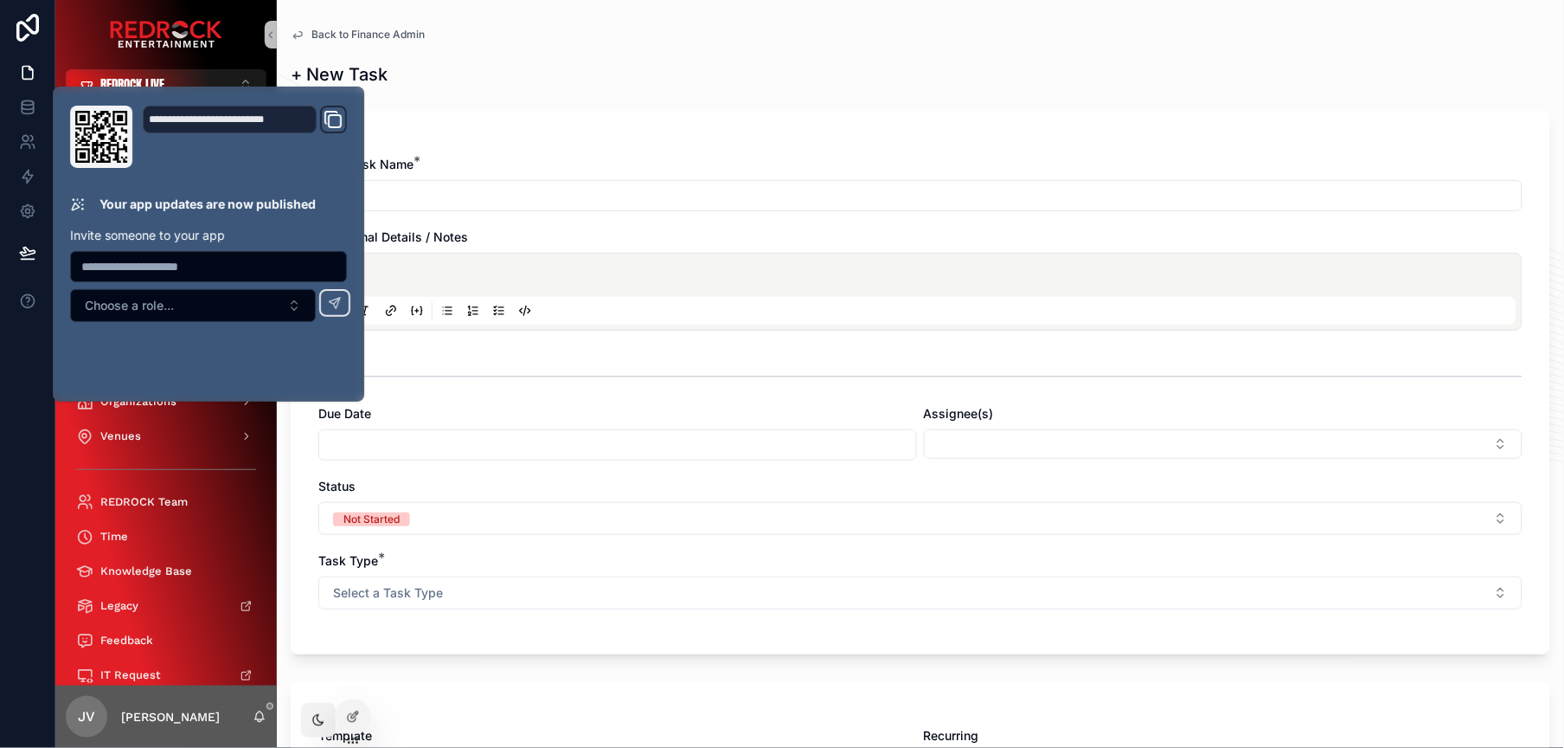
drag, startPoint x: 773, startPoint y: 95, endPoint x: 667, endPoint y: 94, distance: 105.6
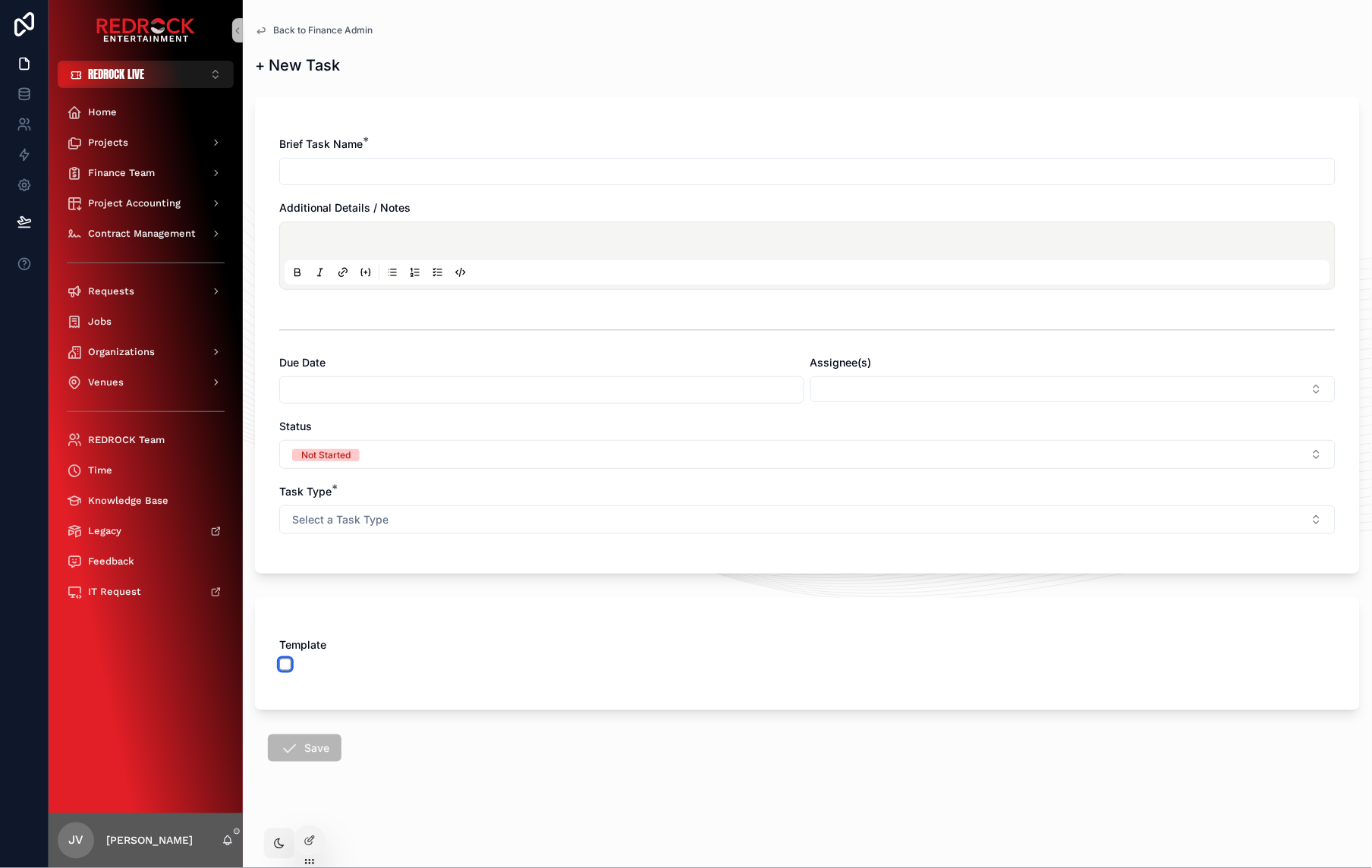
click at [280, 655] on button "scrollable content" at bounding box center [285, 665] width 12 height 12
click at [817, 655] on button "scrollable content" at bounding box center [817, 665] width 12 height 12
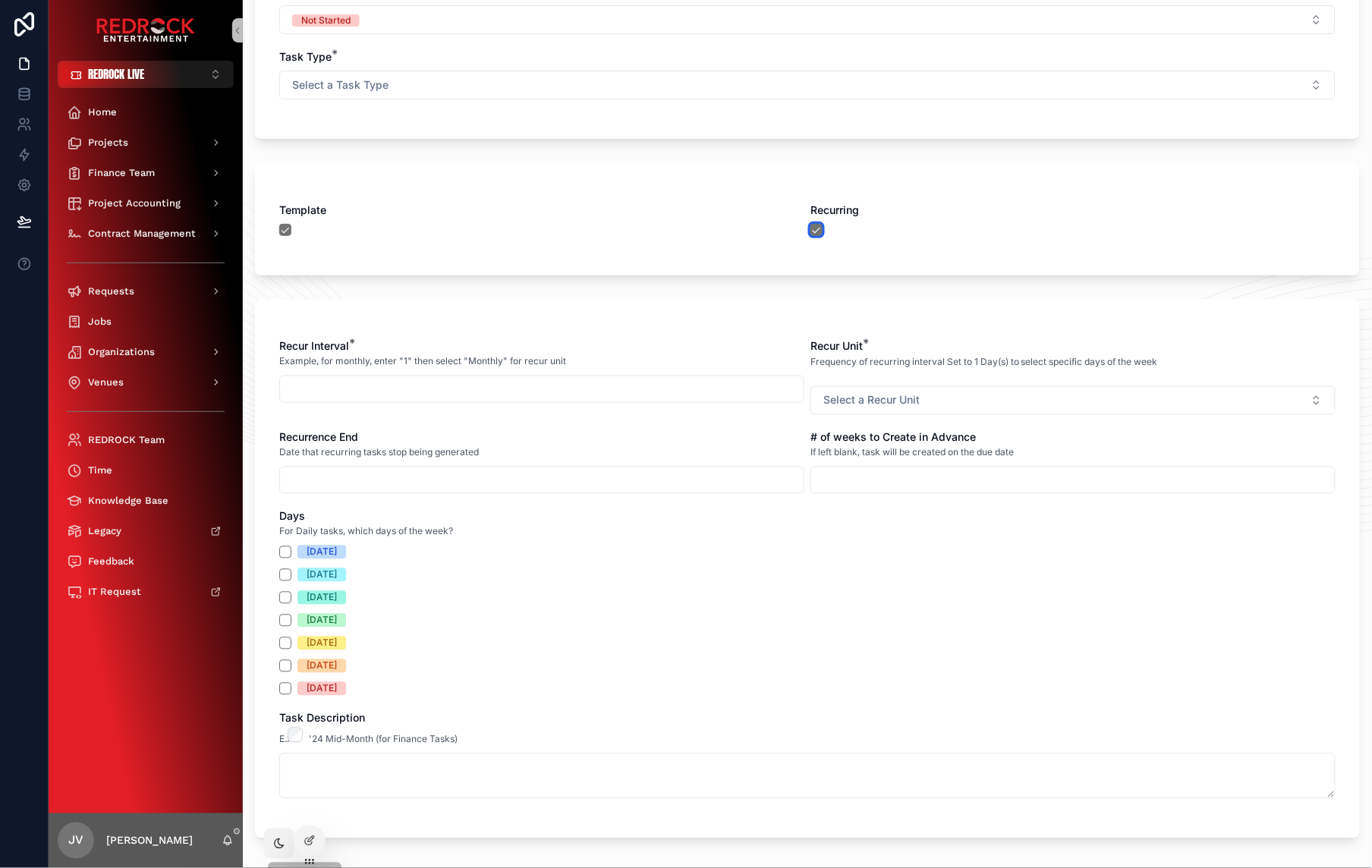
scroll to position [445, 0]
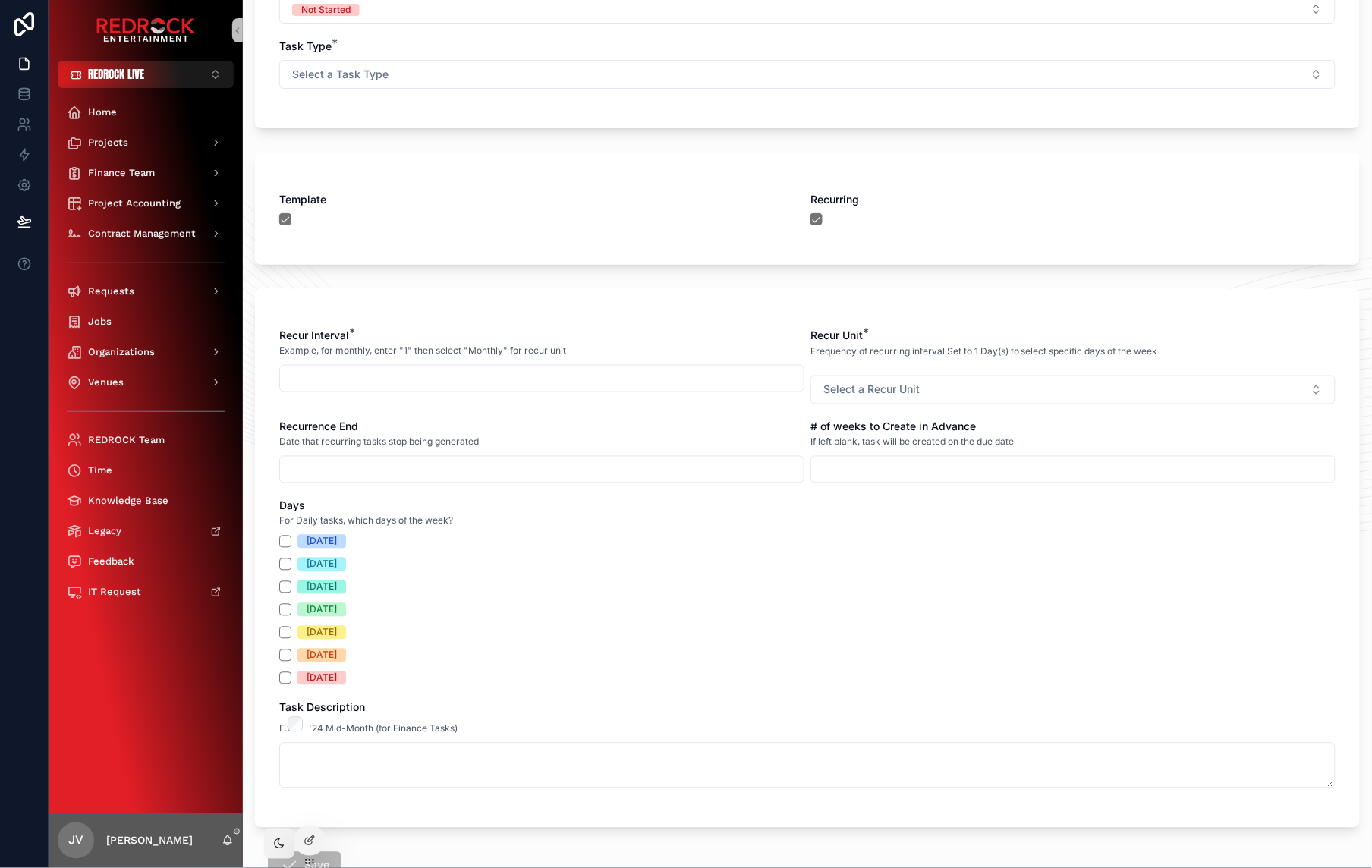
click at [468, 374] on input "scrollable content" at bounding box center [541, 379] width 524 height 21
type input "*"
click at [890, 386] on span "Select a Recur Unit" at bounding box center [872, 389] width 96 height 15
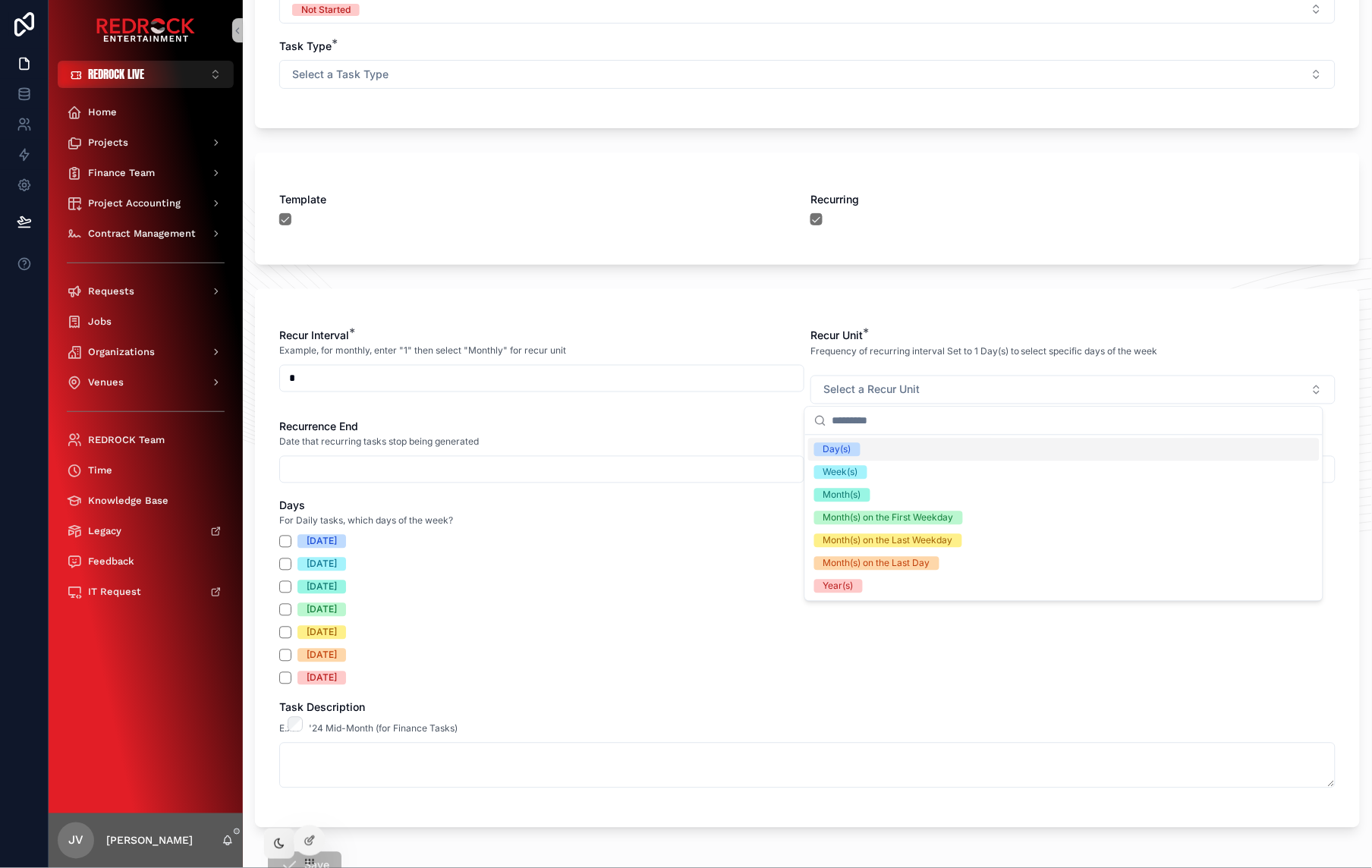
click at [871, 446] on div "Day(s)" at bounding box center [1063, 450] width 511 height 23
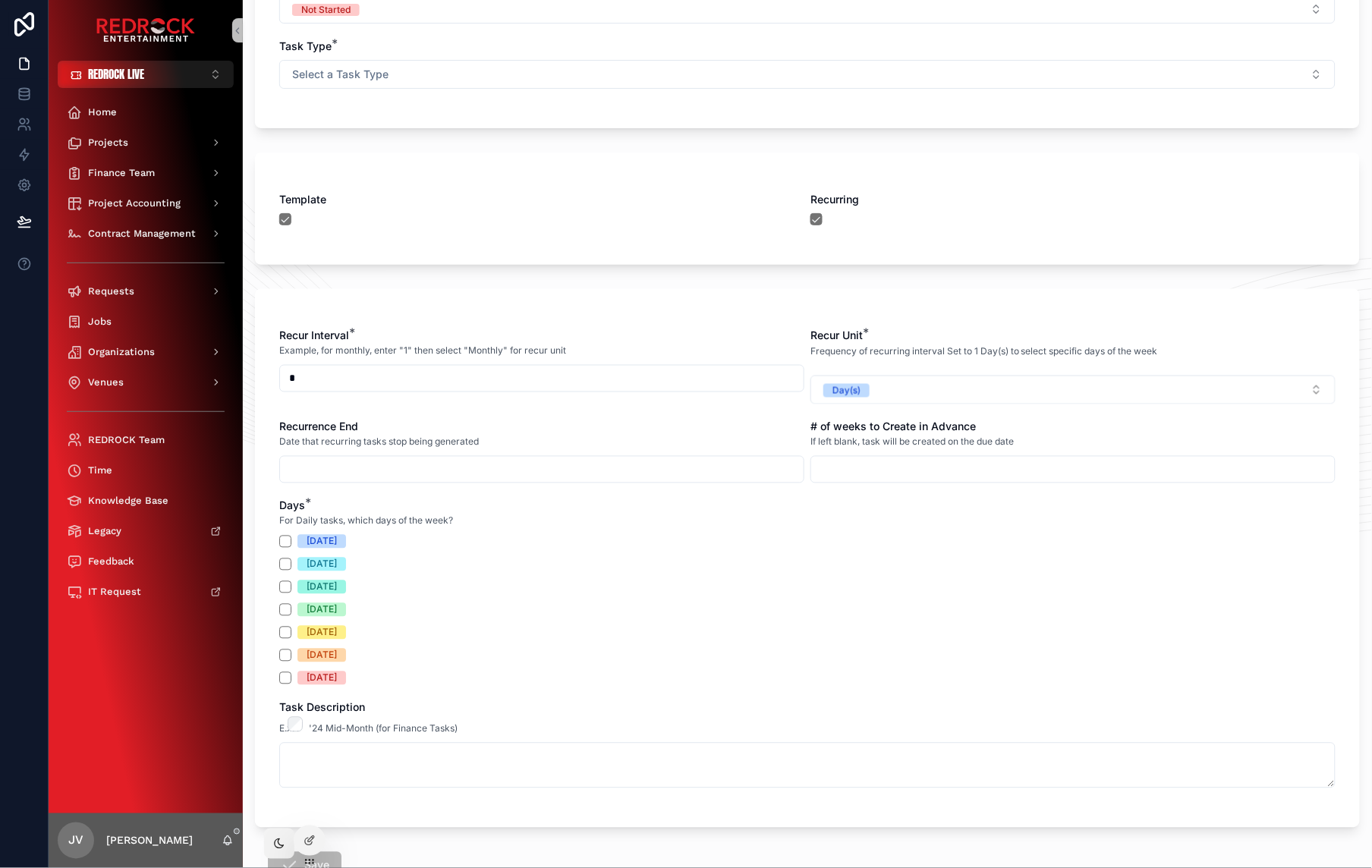
click at [889, 388] on button "Day(s)" at bounding box center [1073, 389] width 525 height 29
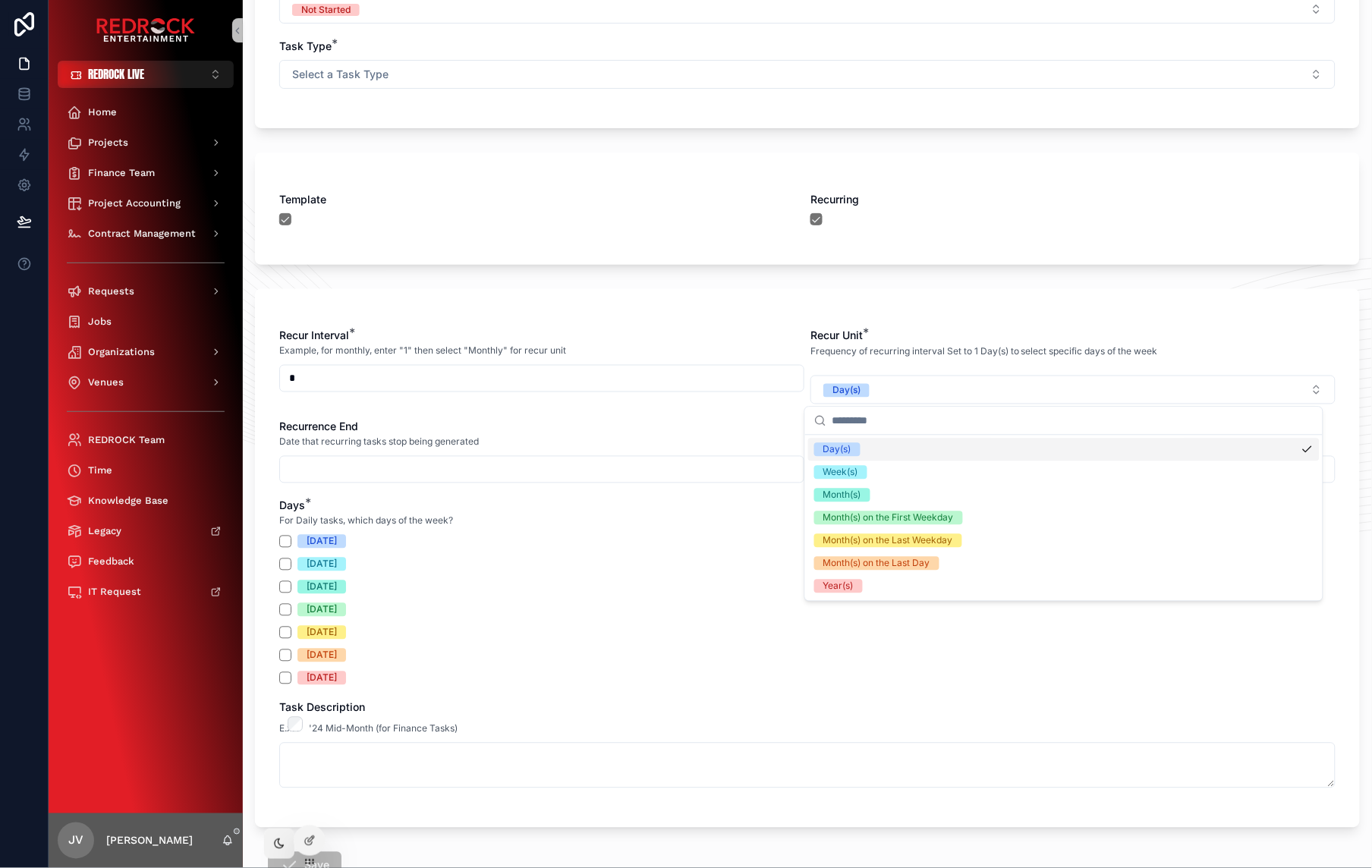
click at [773, 515] on div "For Daily tasks, which days of the week?" at bounding box center [807, 521] width 1056 height 15
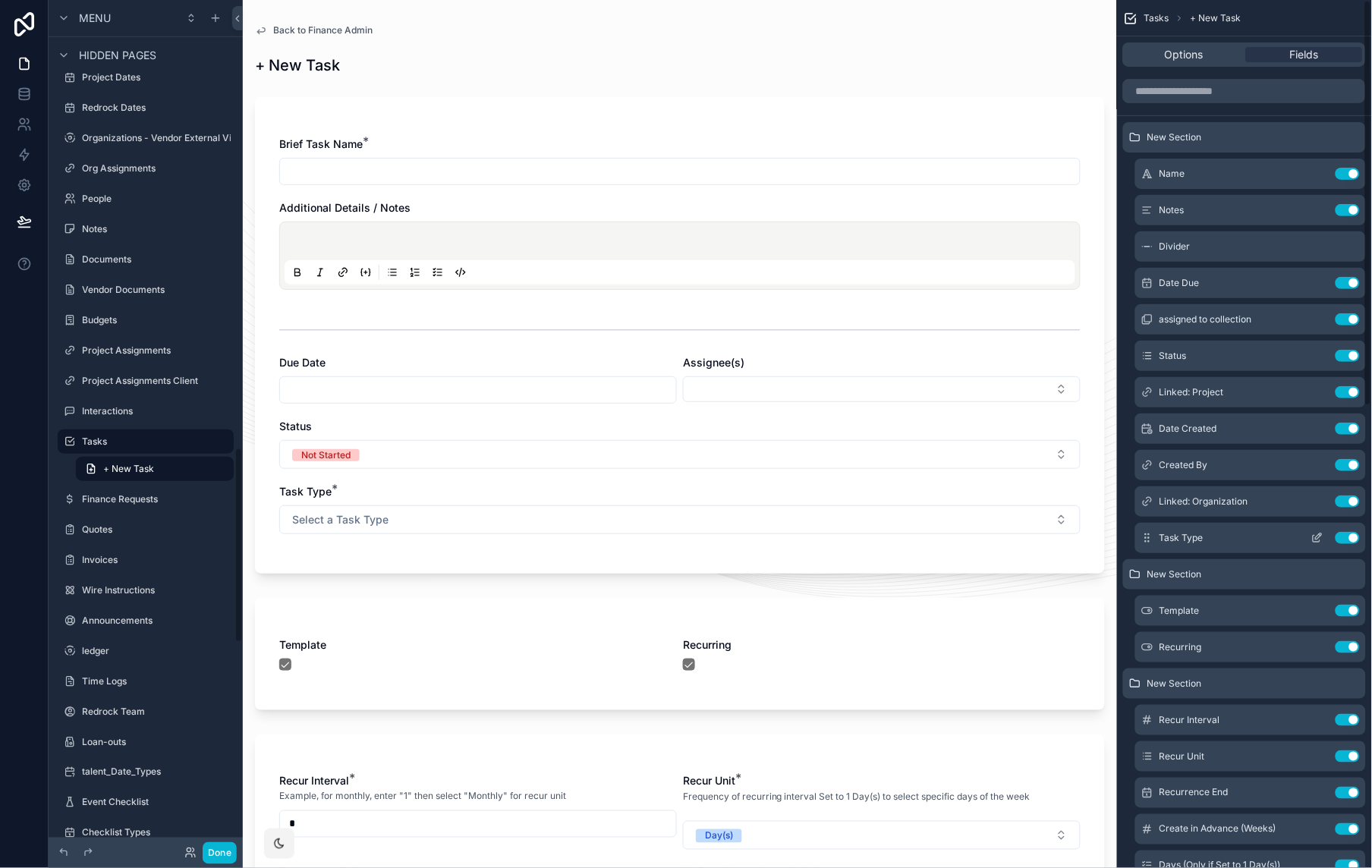
scroll to position [93, 0]
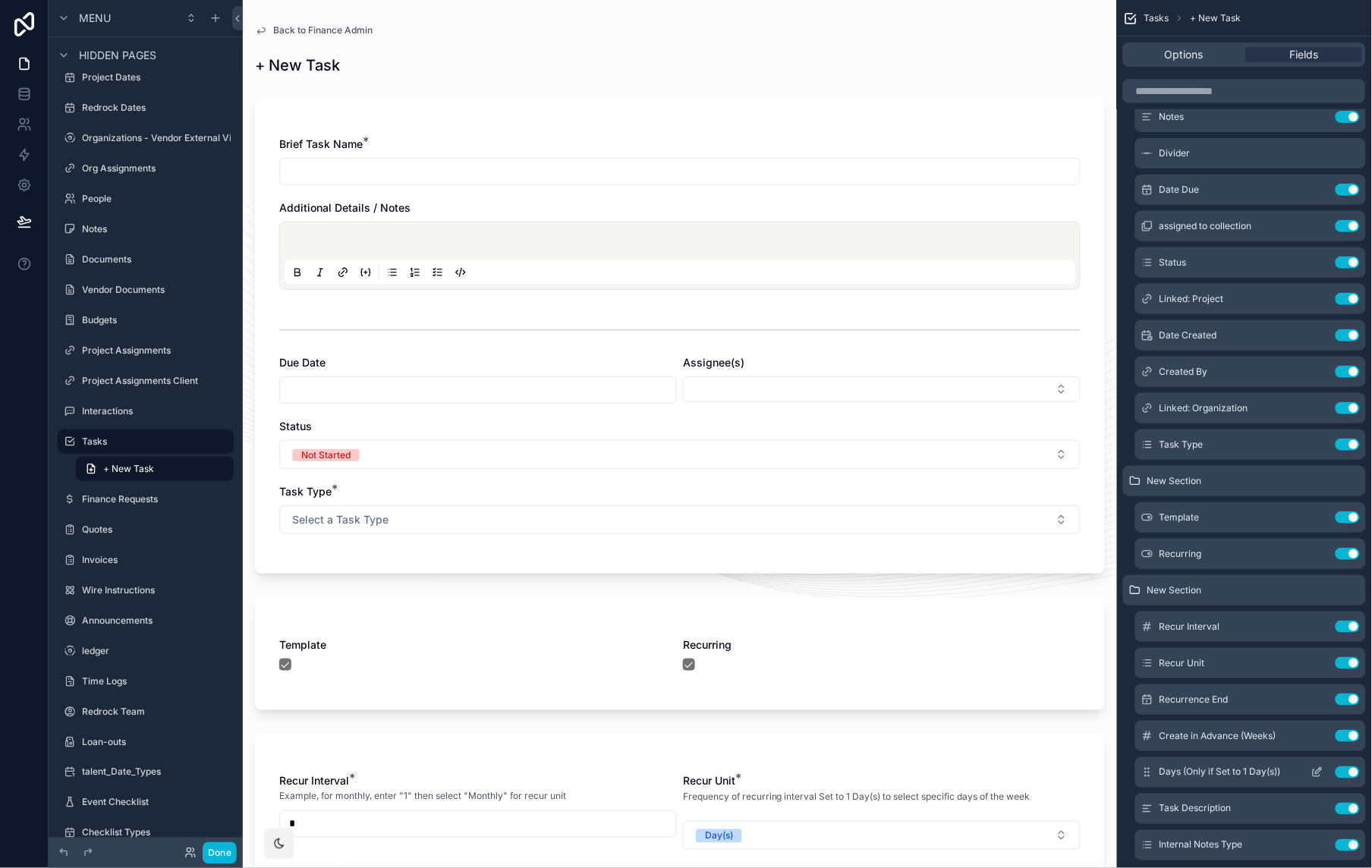
click at [1319, 655] on icon "scrollable content" at bounding box center [1318, 772] width 12 height 12
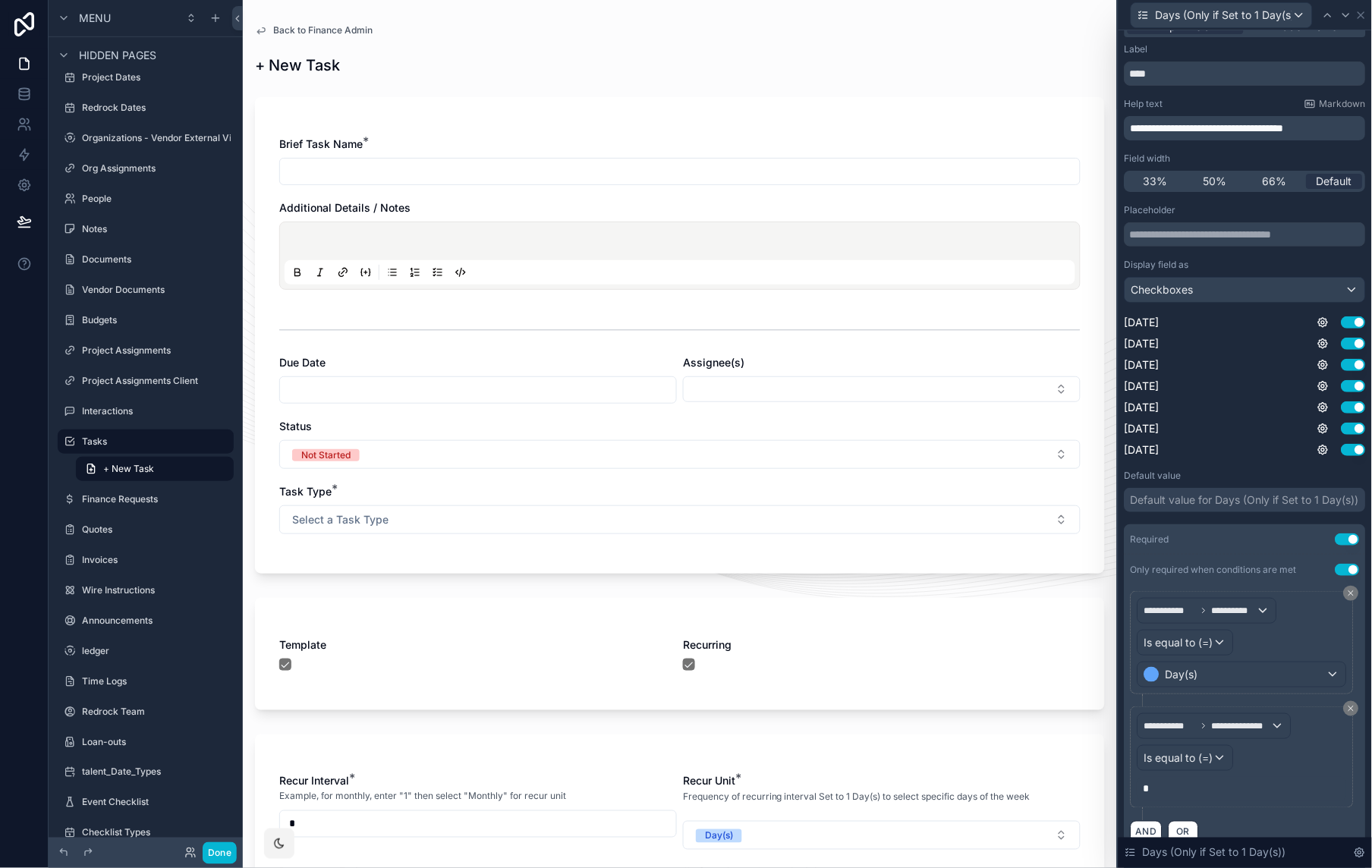
scroll to position [81, 0]
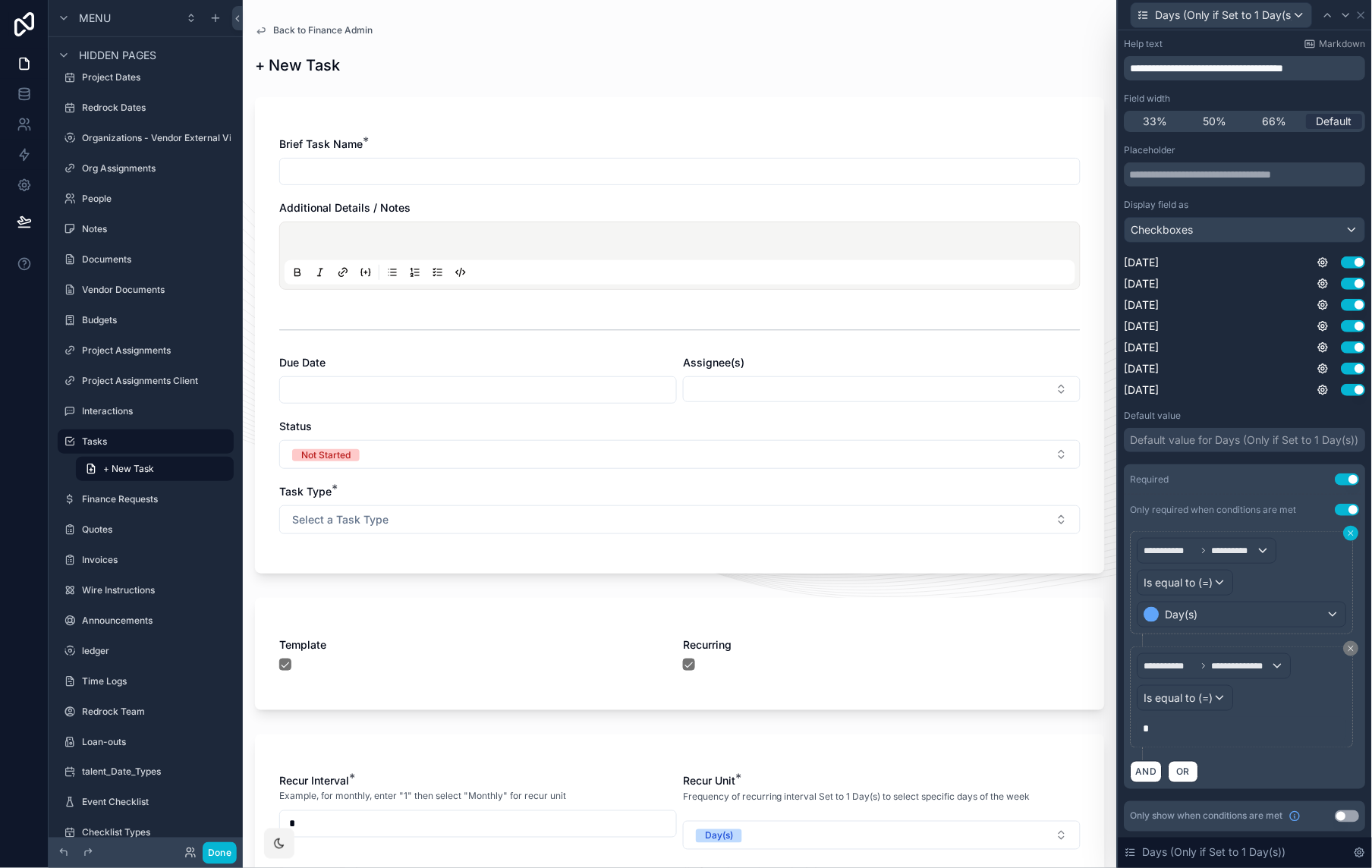
click at [1344, 527] on button at bounding box center [1351, 533] width 15 height 15
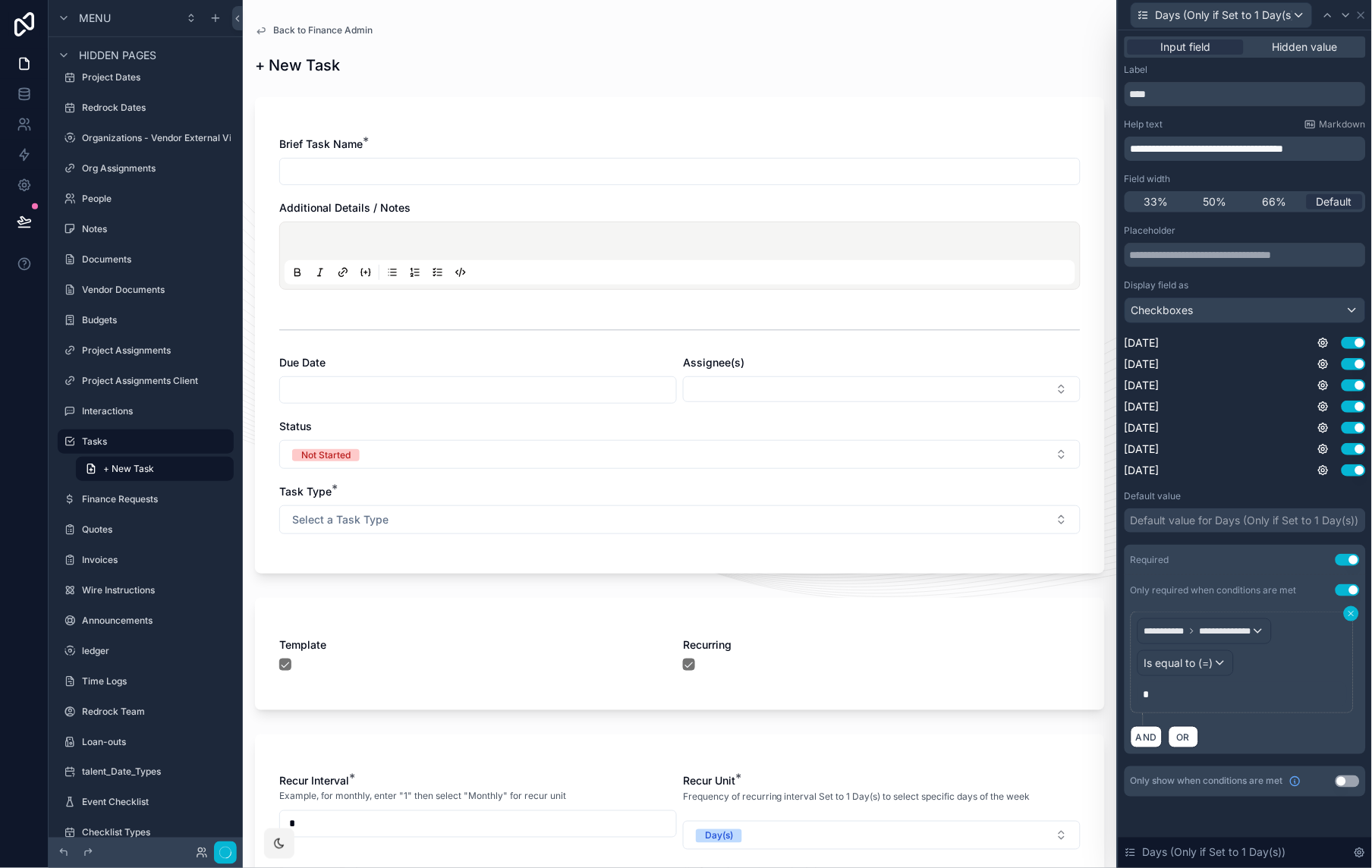
scroll to position [0, 0]
click at [1355, 615] on icon at bounding box center [1352, 614] width 9 height 9
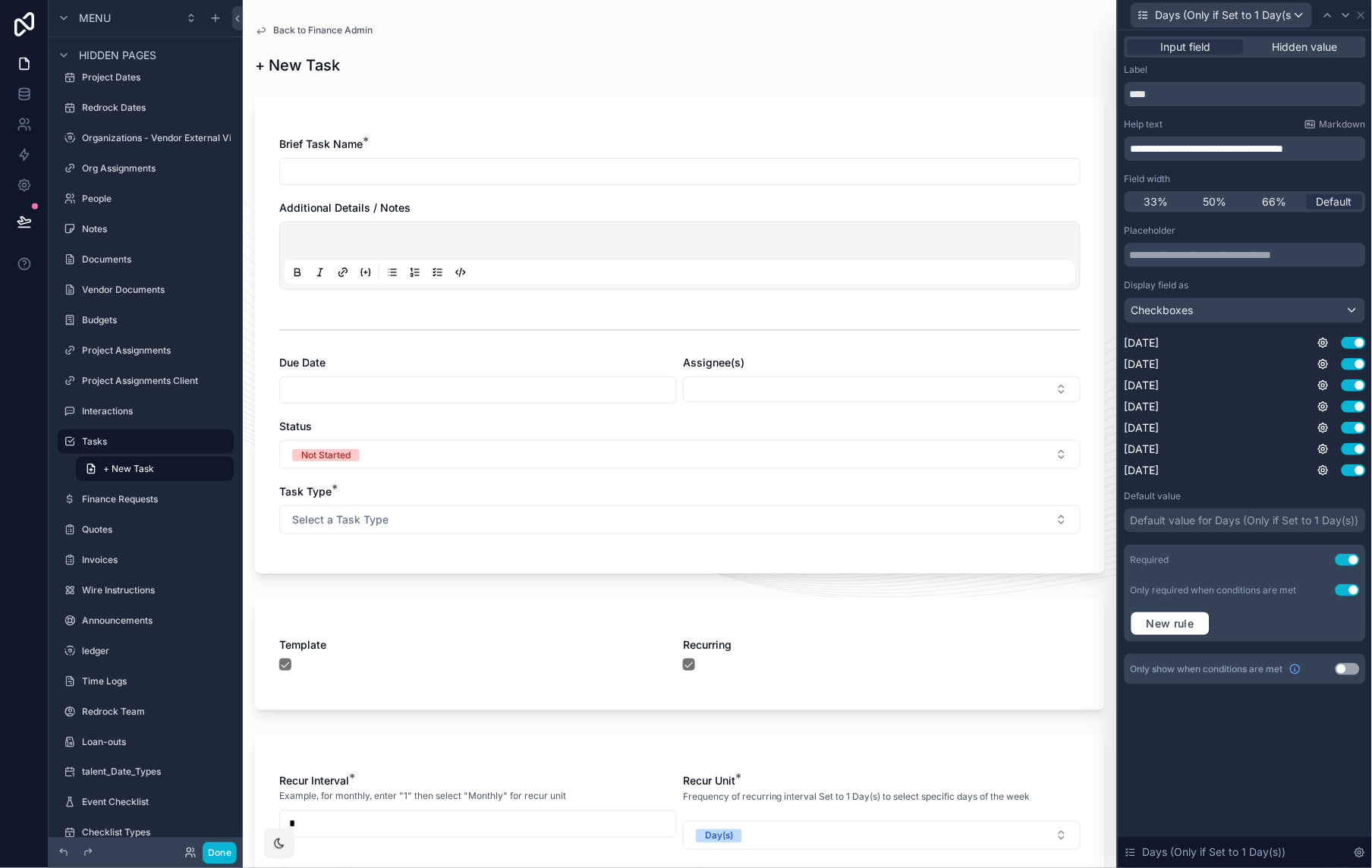
click at [1349, 587] on button "Use setting" at bounding box center [1348, 590] width 25 height 12
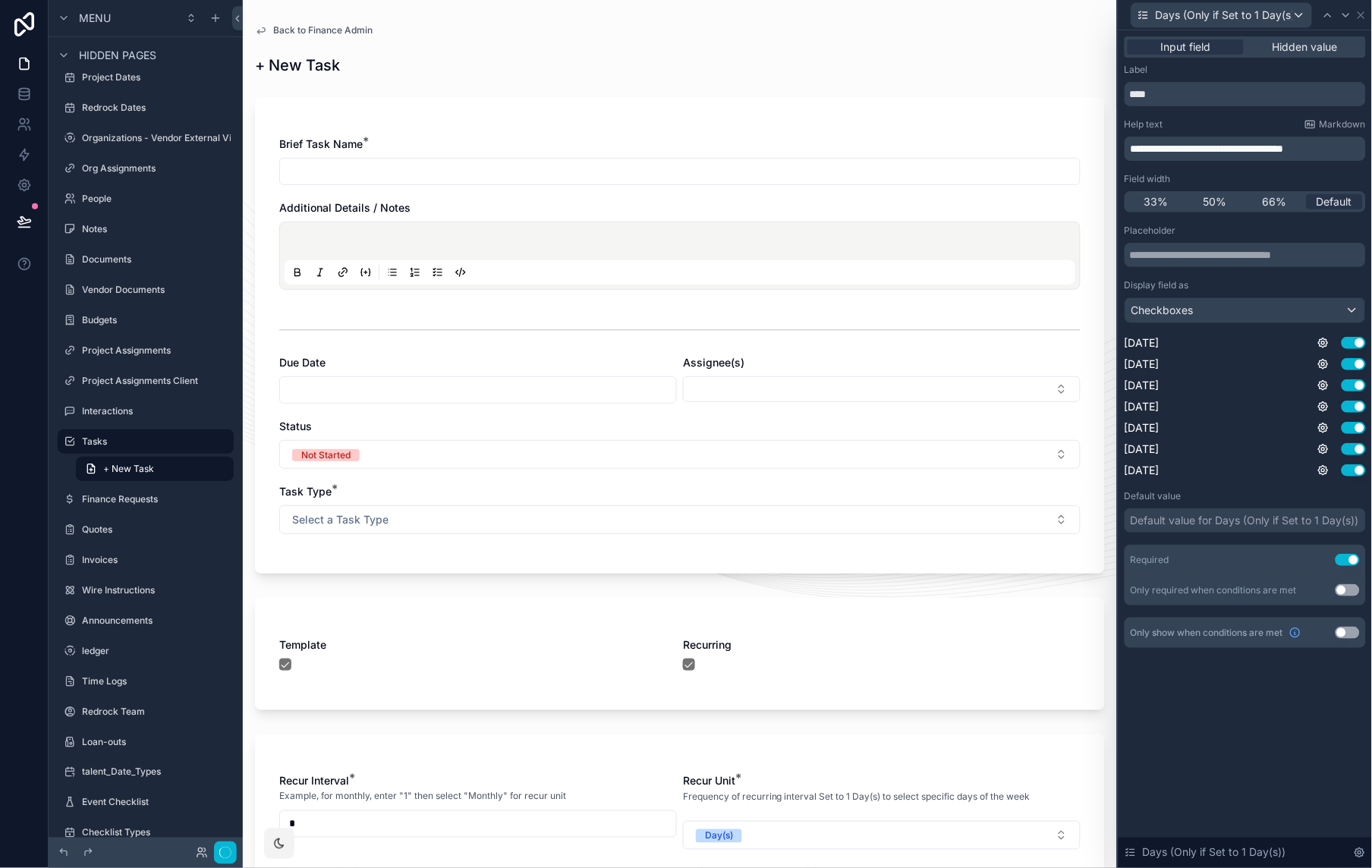
click at [1348, 637] on button "Use setting" at bounding box center [1348, 633] width 25 height 12
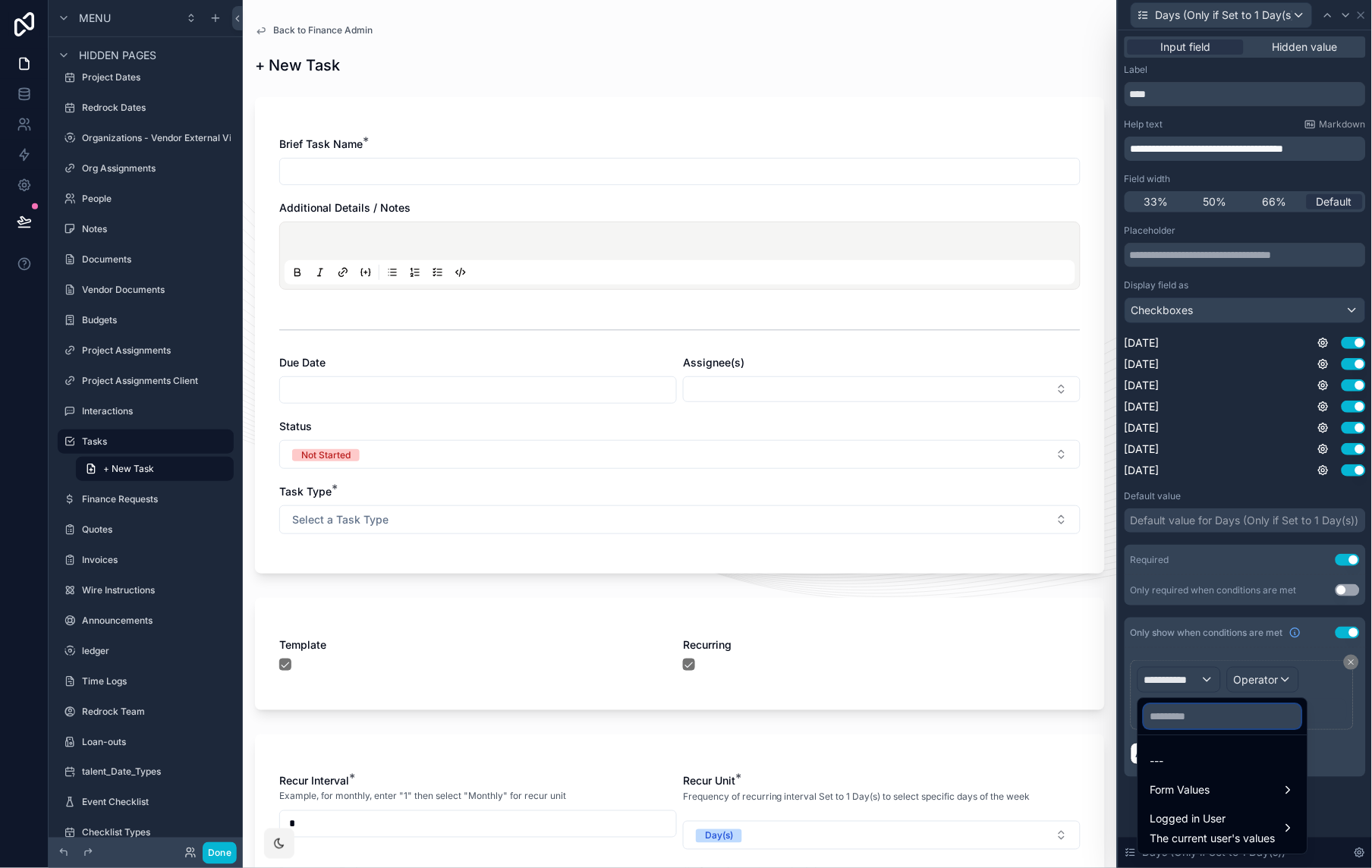
click at [1202, 655] on input "text" at bounding box center [1223, 717] width 157 height 25
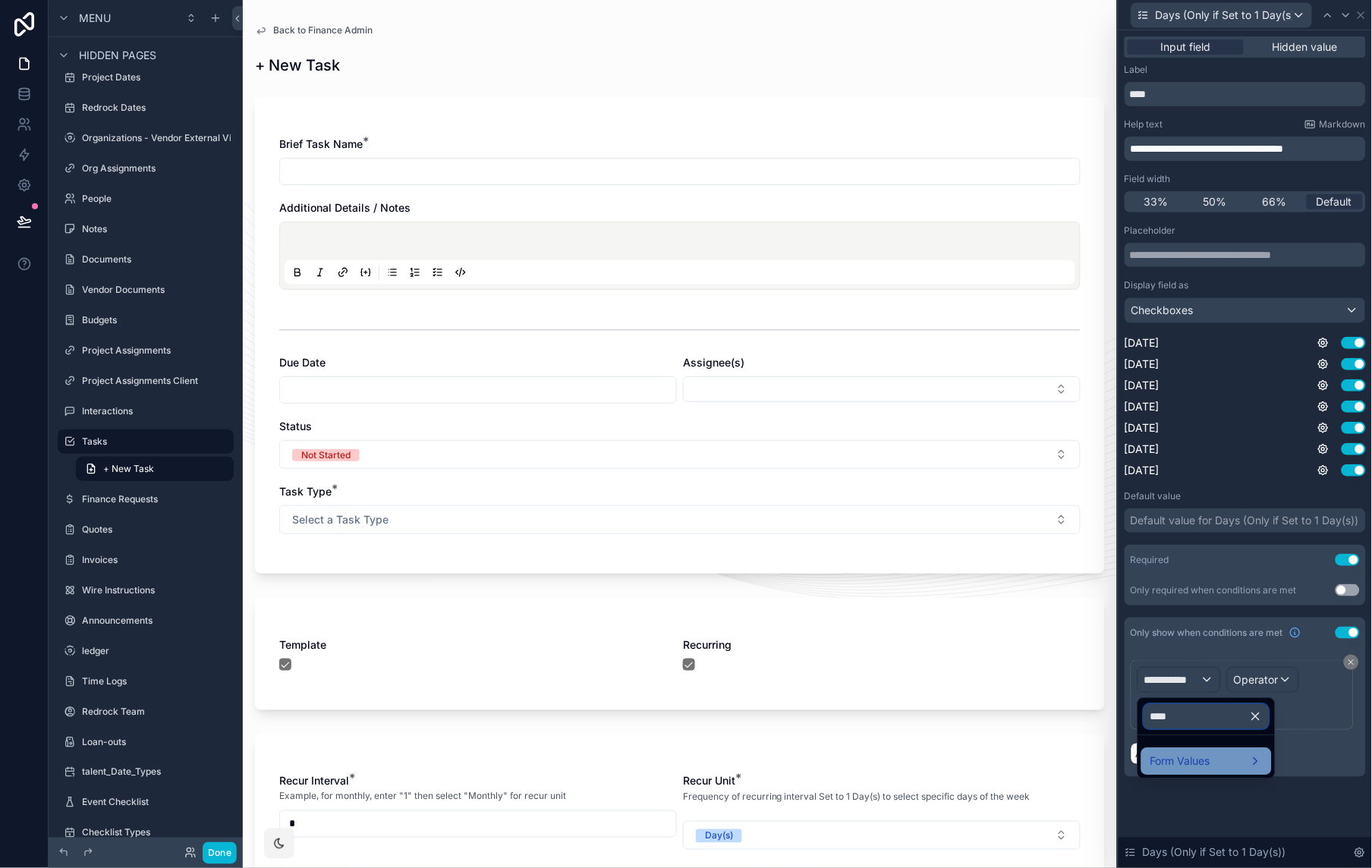
type input "****"
click at [1174, 655] on span "Form Values" at bounding box center [1181, 761] width 60 height 18
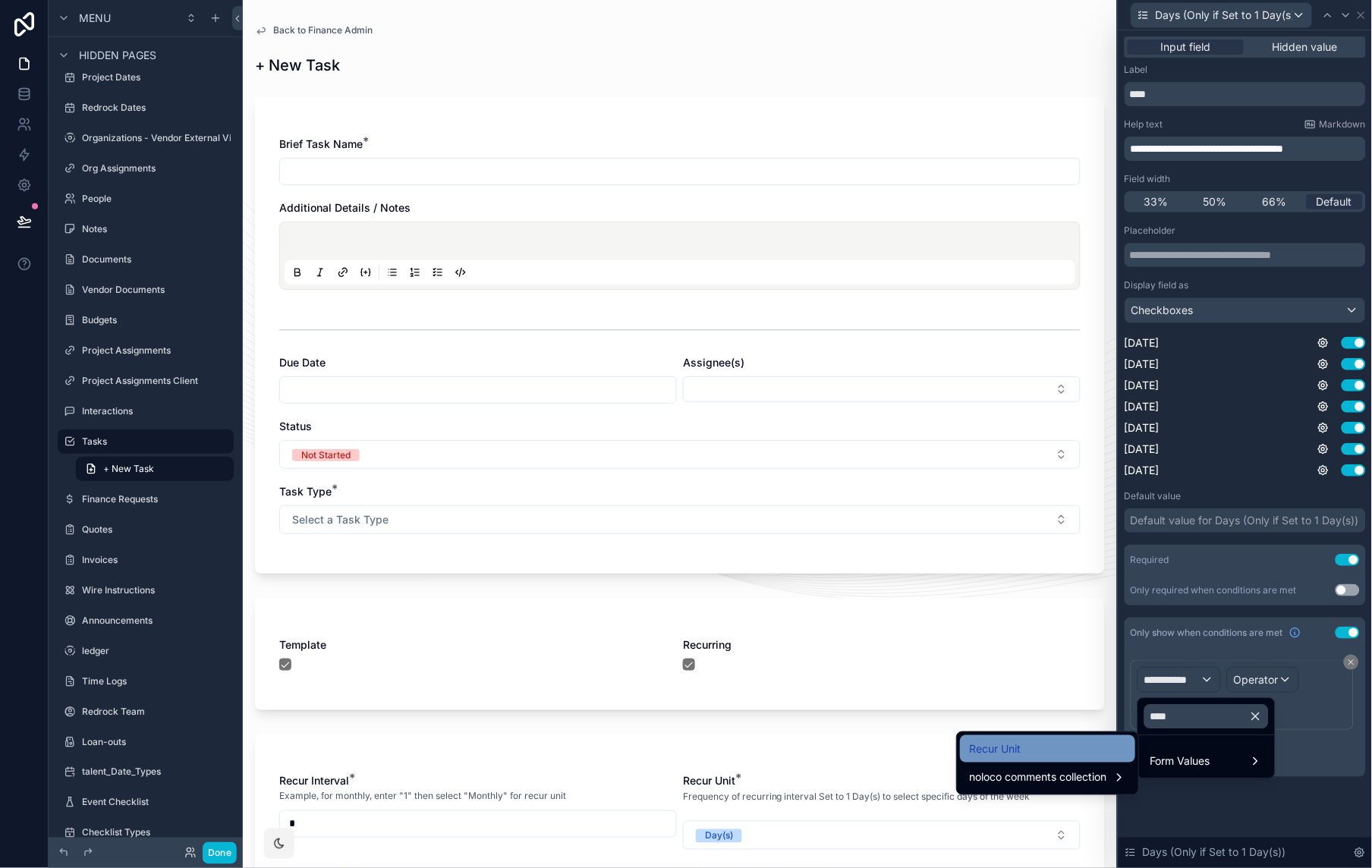
click at [1073, 655] on div "Recur Unit" at bounding box center [1047, 748] width 175 height 27
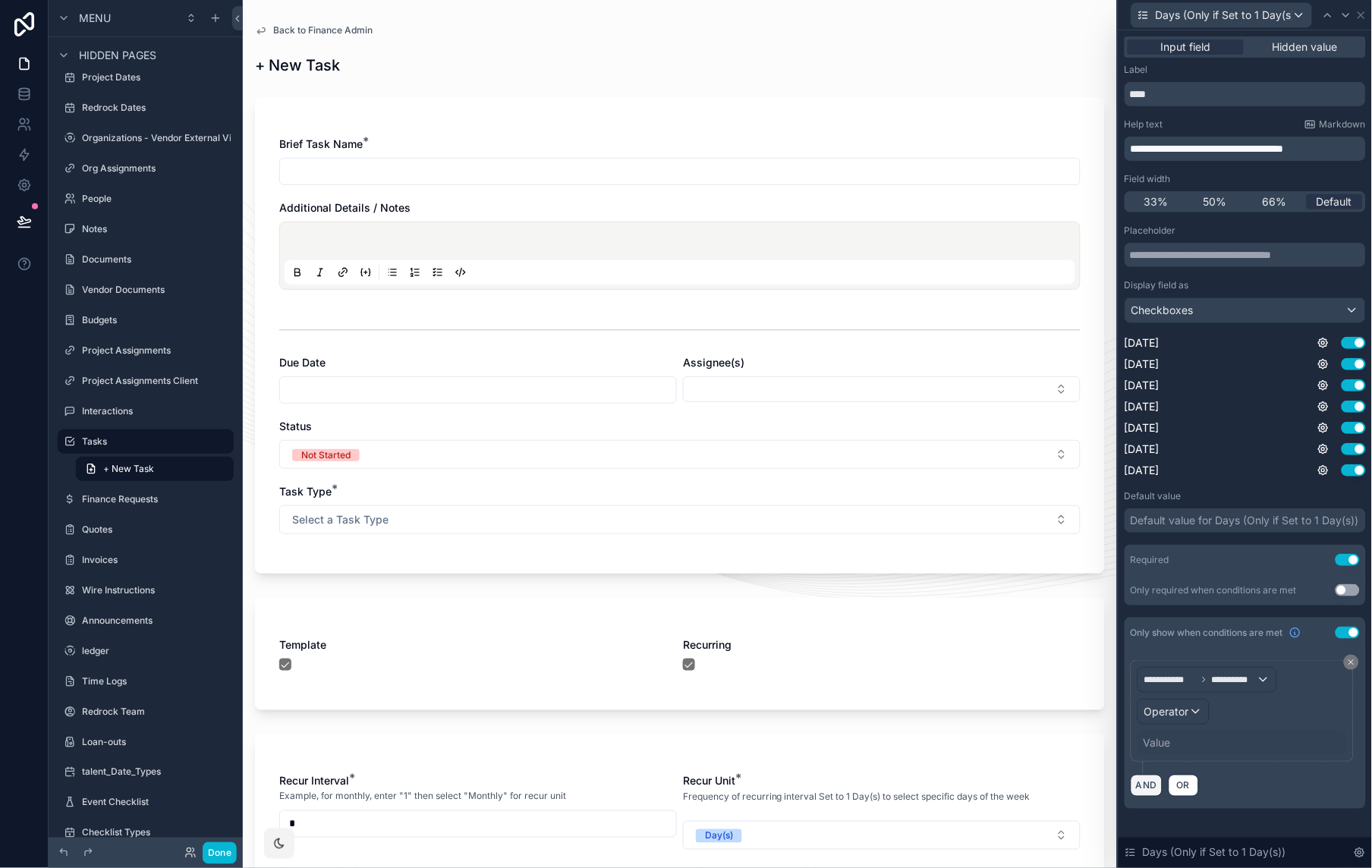
click at [1154, 655] on button "AND" at bounding box center [1147, 785] width 32 height 22
click at [1195, 655] on span "**********" at bounding box center [1173, 793] width 56 height 15
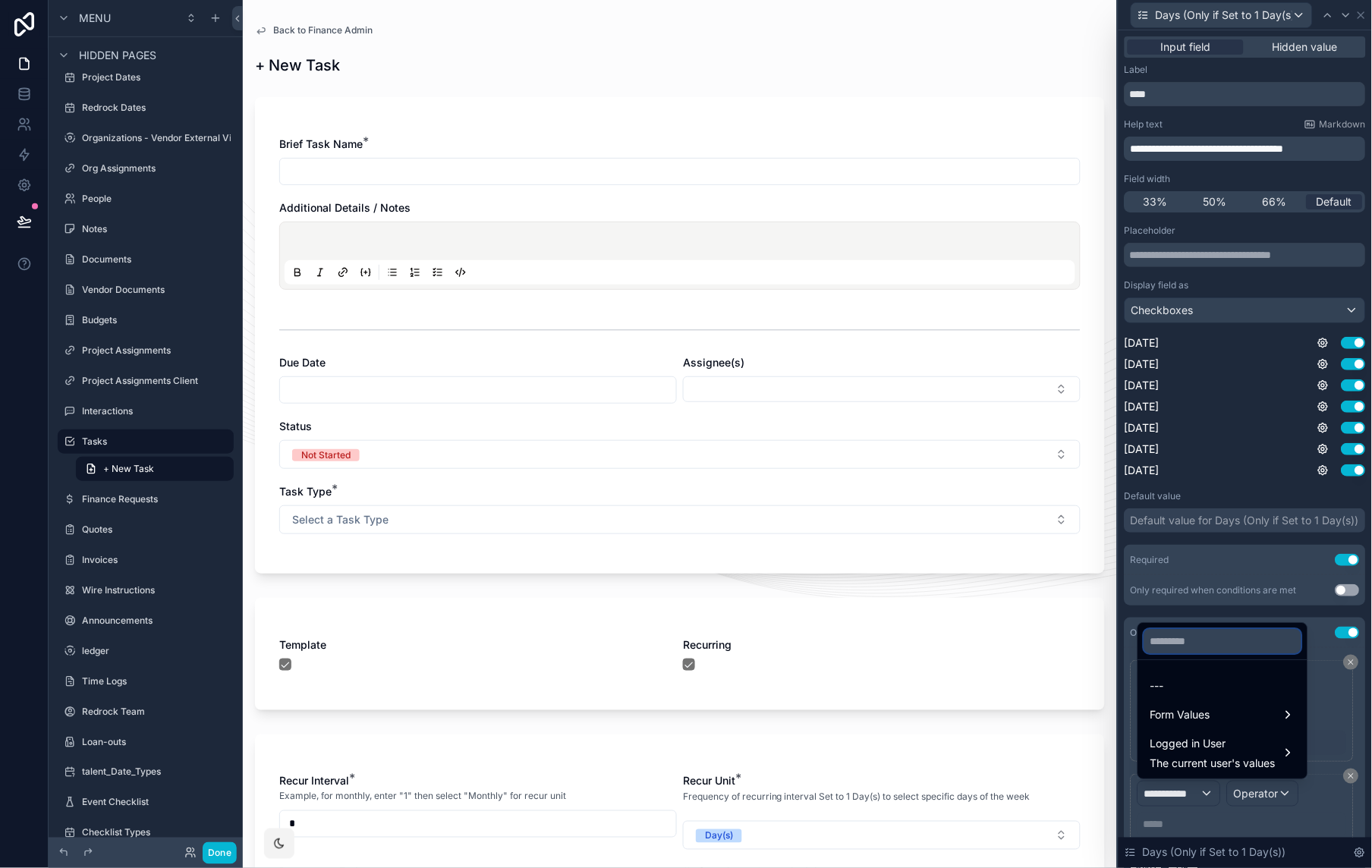
click at [1190, 644] on input "text" at bounding box center [1223, 641] width 157 height 25
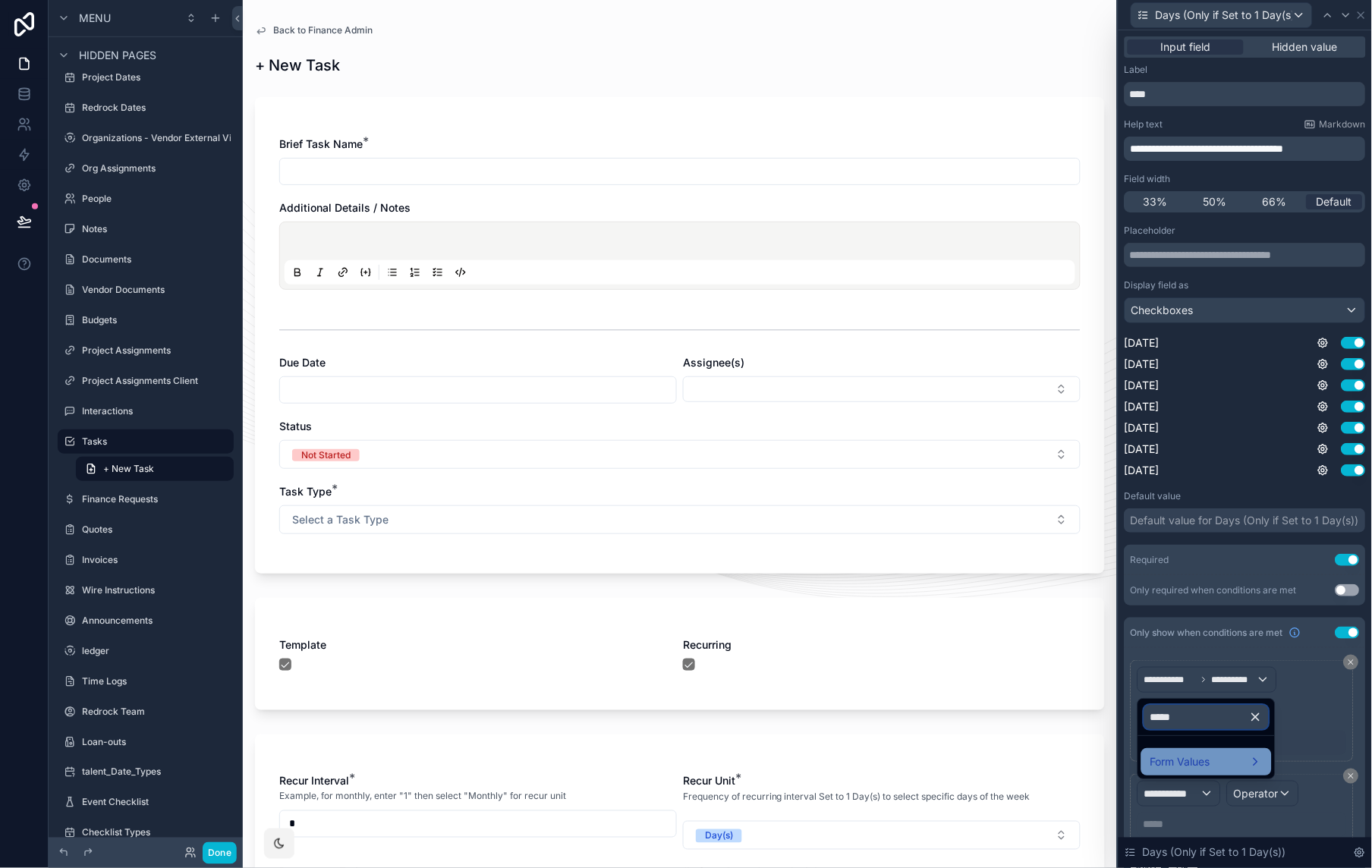
type input "*****"
click at [1196, 655] on span "Form Values" at bounding box center [1181, 761] width 60 height 18
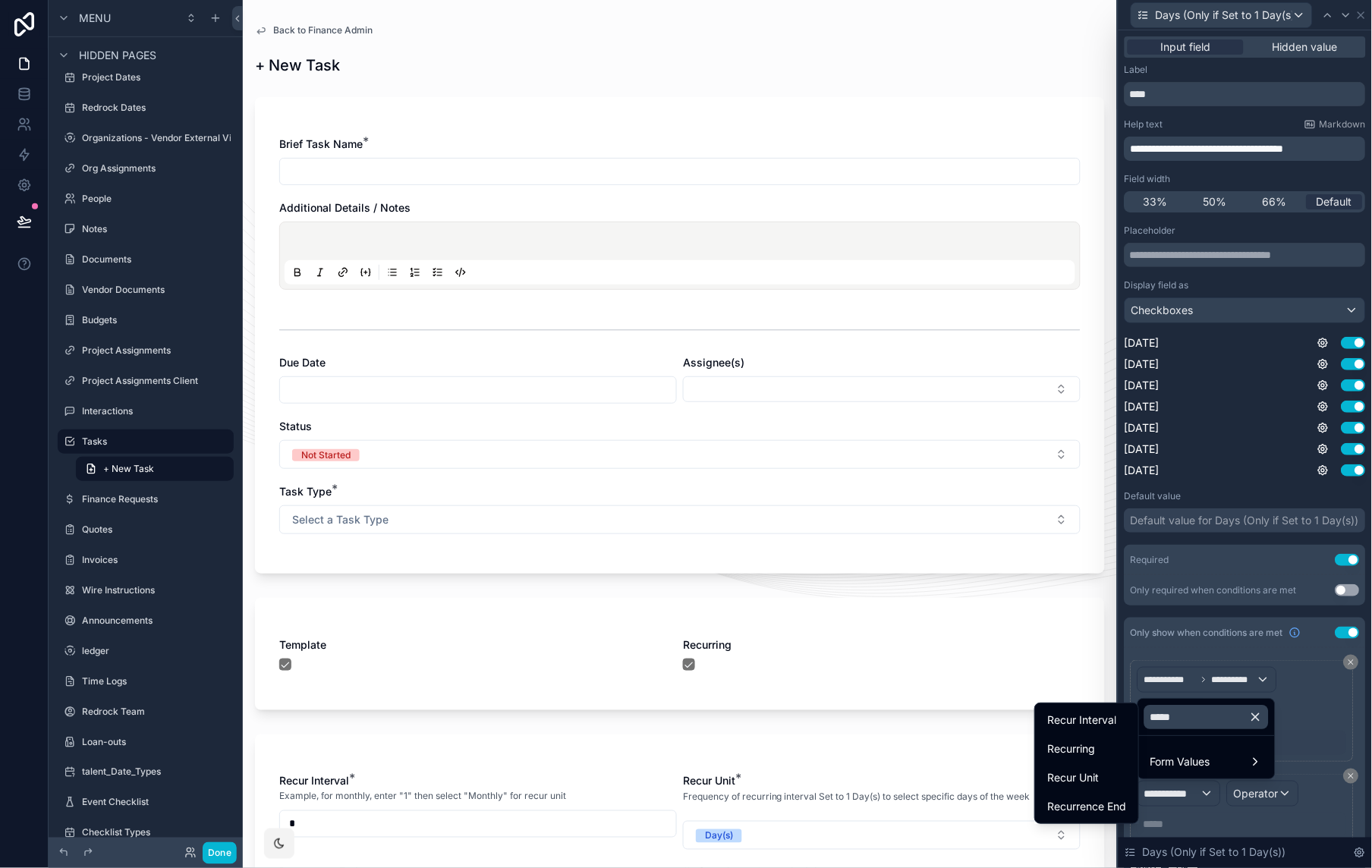
click at [1117, 655] on span "Recur Interval" at bounding box center [1082, 720] width 69 height 18
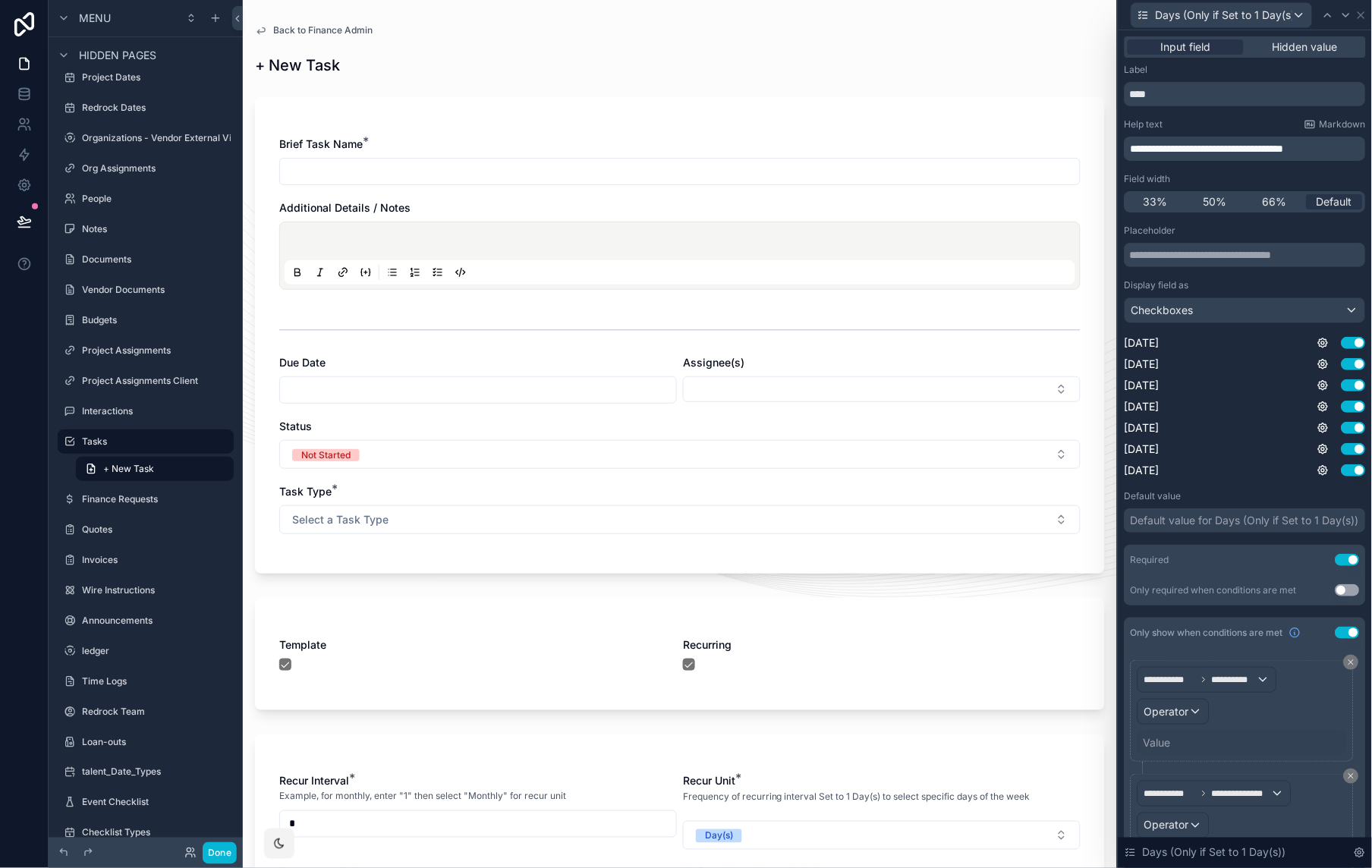
scroll to position [21, 0]
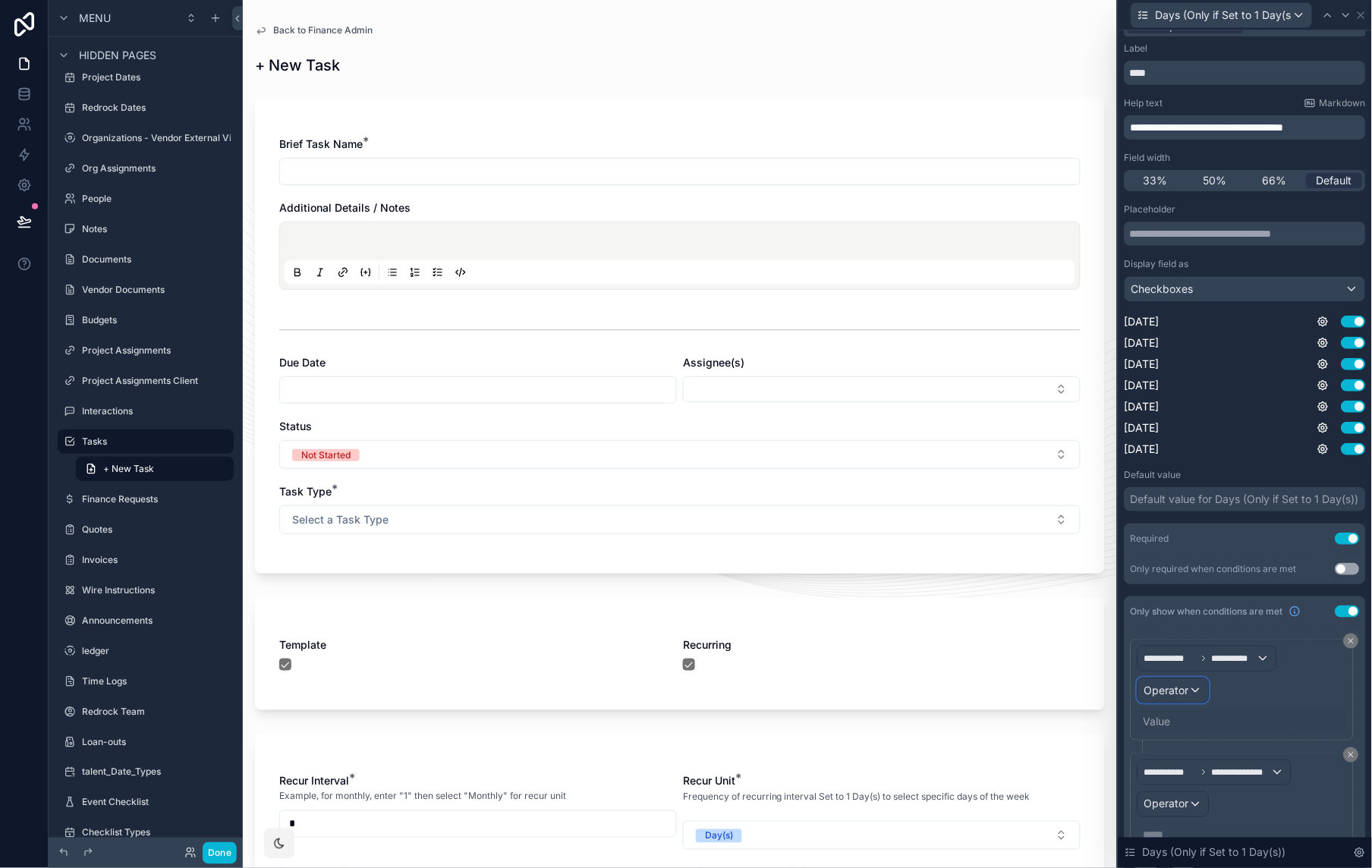
click at [1182, 655] on span "Operator" at bounding box center [1167, 690] width 45 height 13
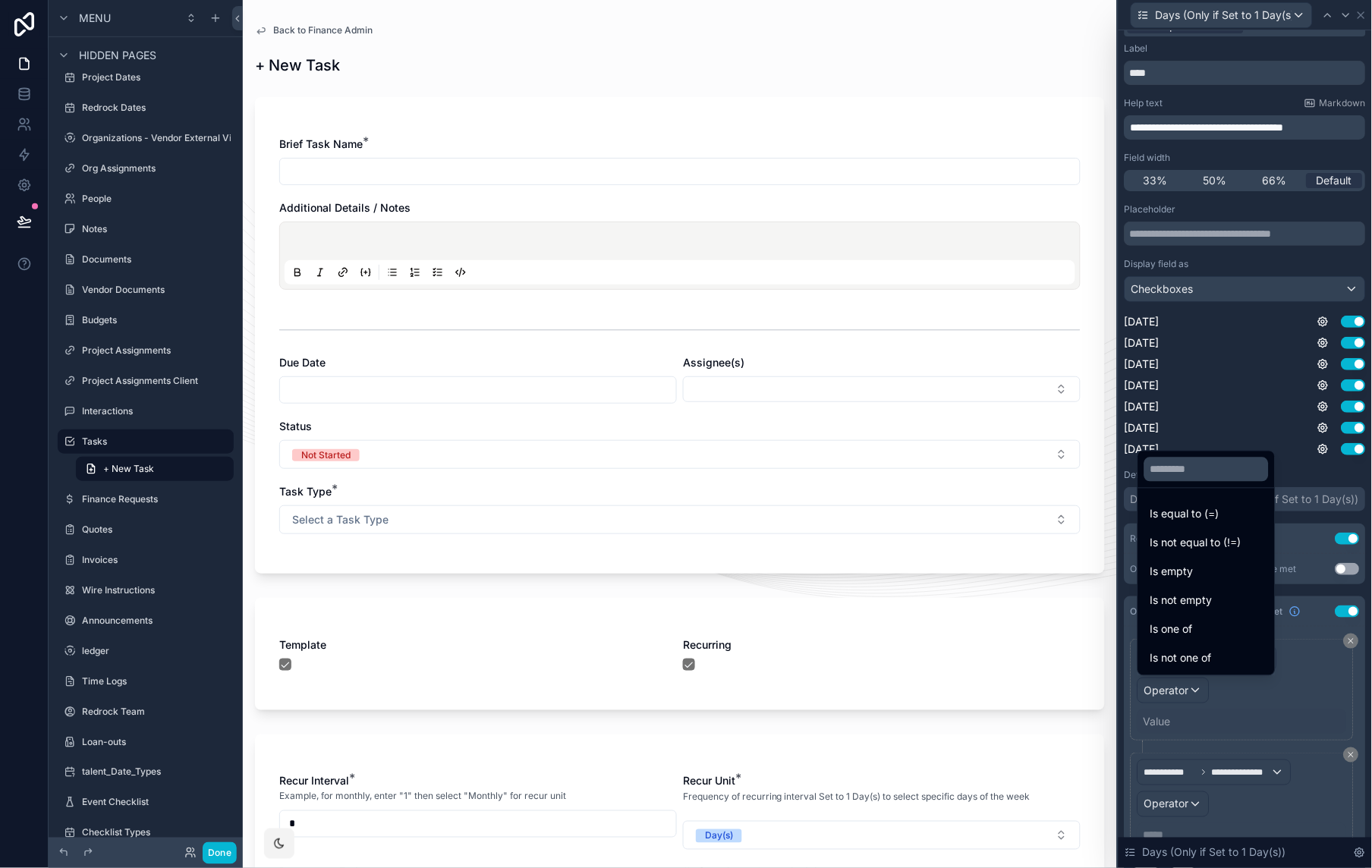
drag, startPoint x: 1201, startPoint y: 521, endPoint x: 1133, endPoint y: 748, distance: 237.0
click at [1201, 521] on span "Is equal to (=)" at bounding box center [1185, 514] width 69 height 18
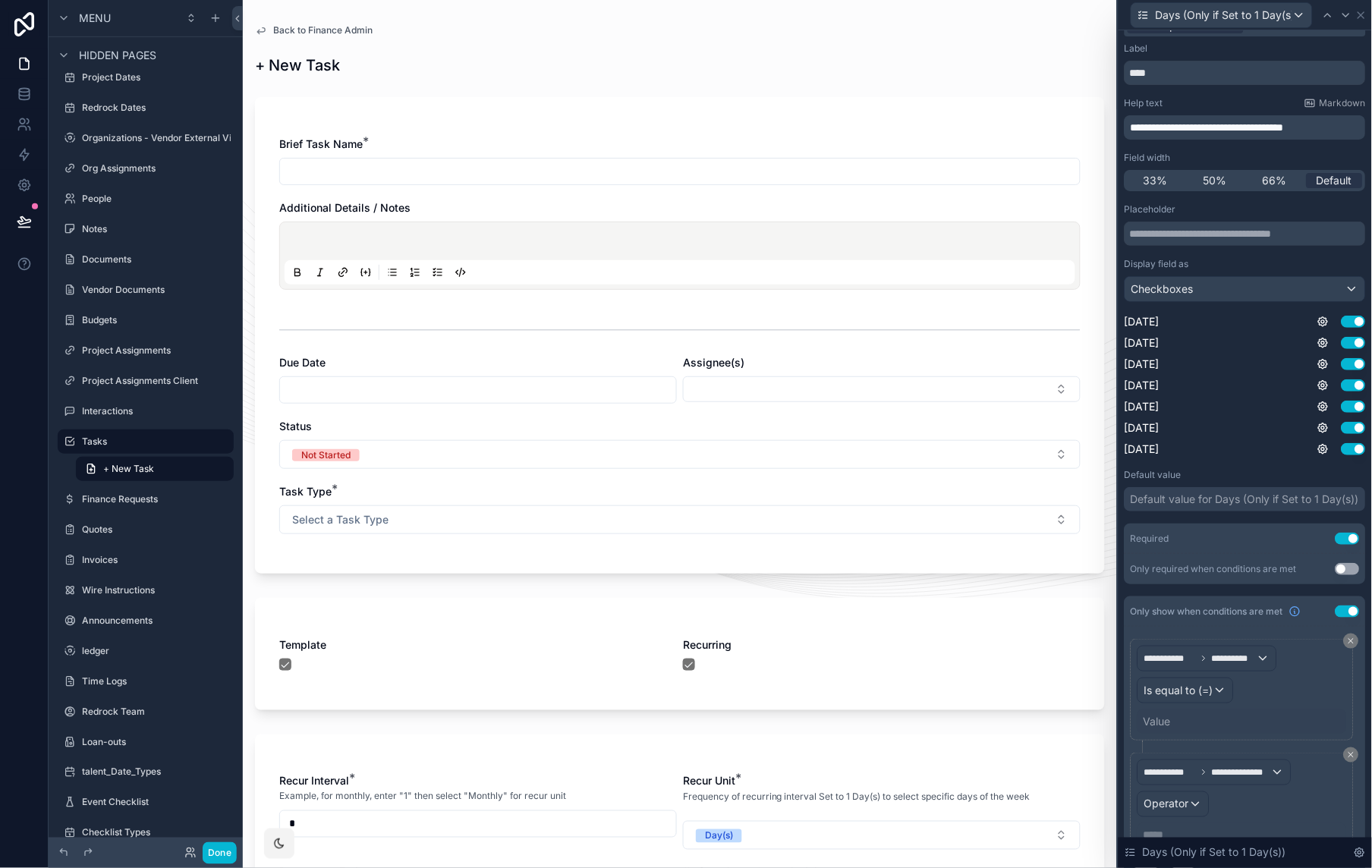
click at [1161, 655] on div "Value" at bounding box center [1157, 721] width 27 height 15
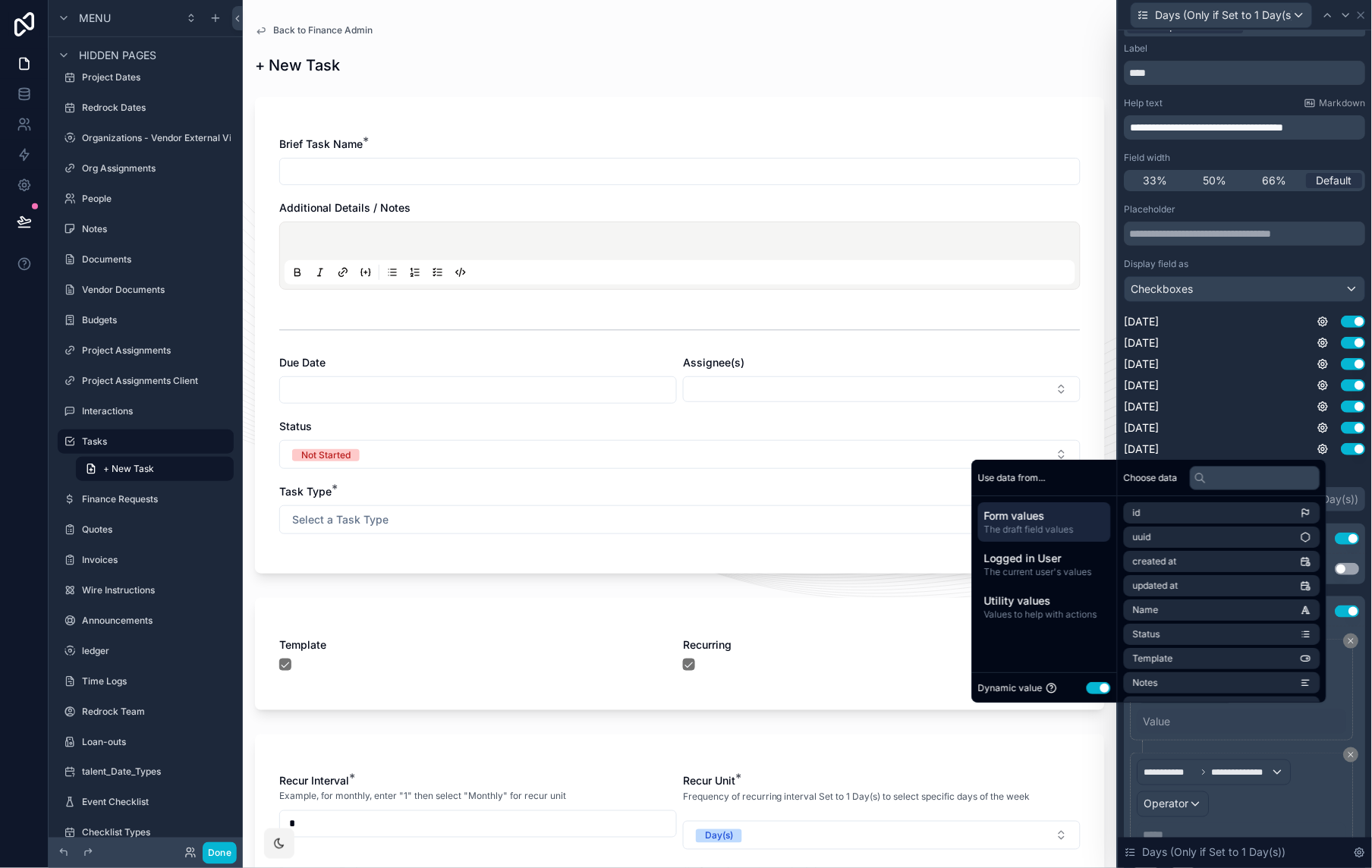
click at [1097, 655] on button "Use setting" at bounding box center [1099, 688] width 25 height 12
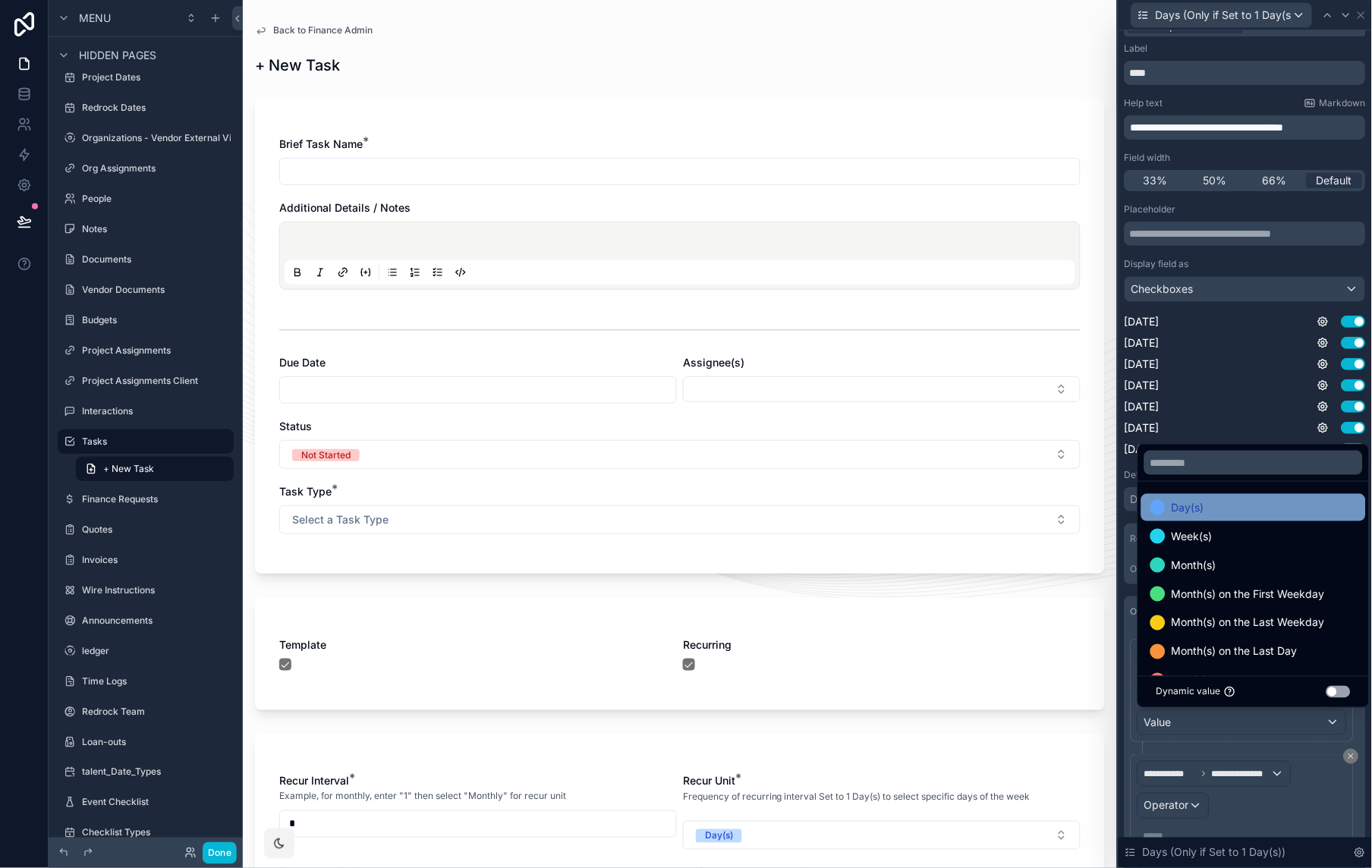
click at [1177, 514] on span "Day(s)" at bounding box center [1188, 507] width 32 height 18
click at [1238, 655] on div "**********" at bounding box center [1242, 805] width 210 height 88
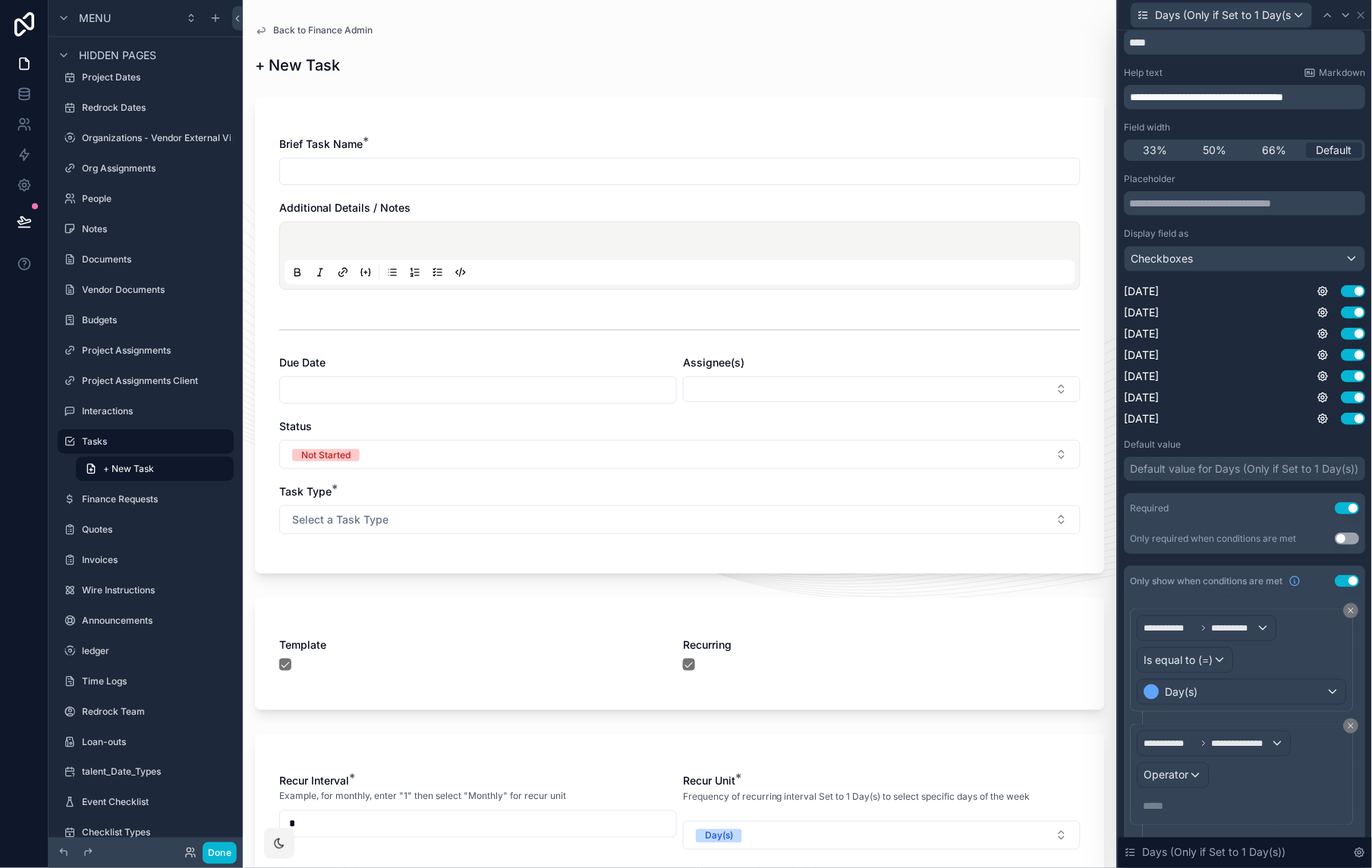
scroll to position [93, 0]
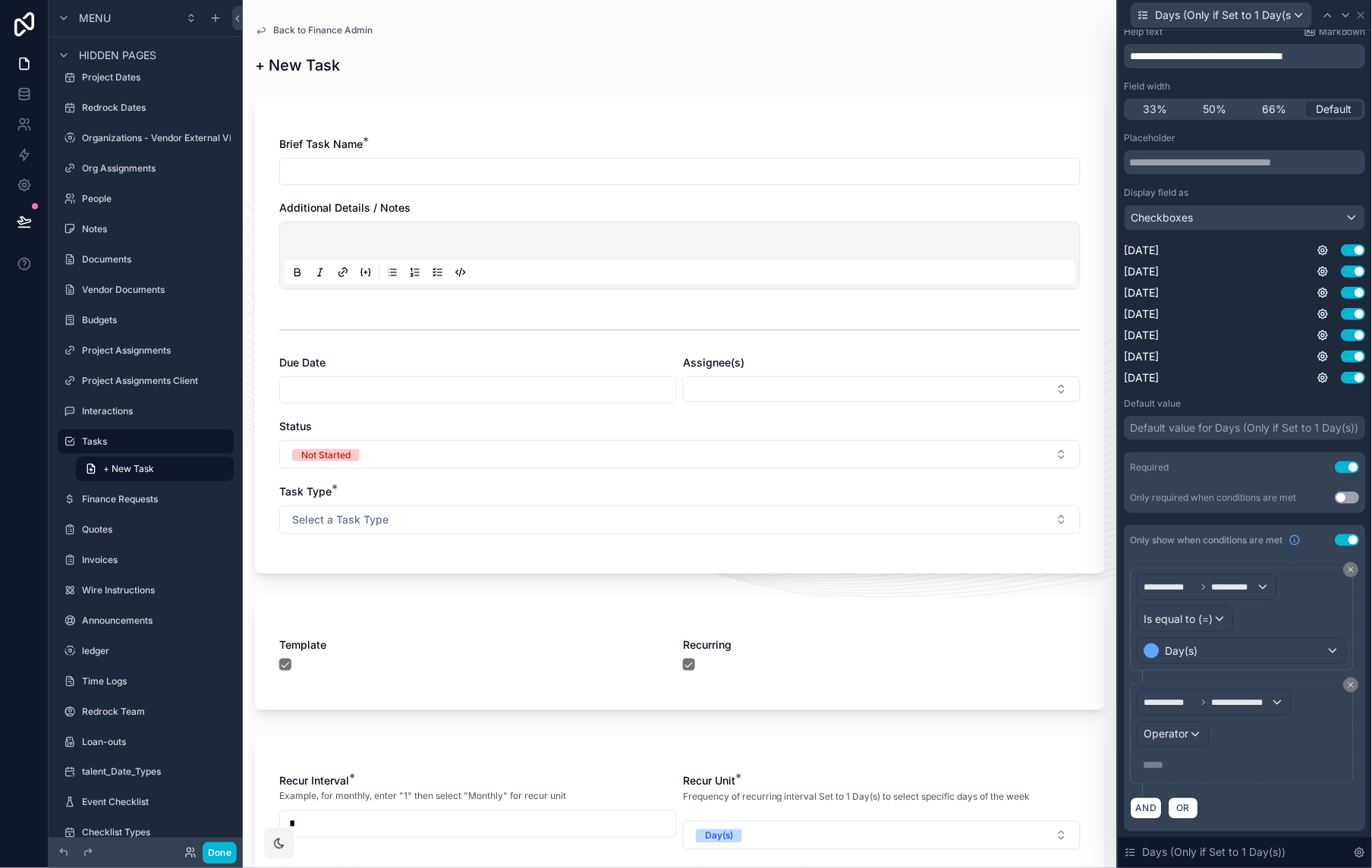
click at [1168, 655] on p "***** ﻿" at bounding box center [1244, 765] width 200 height 15
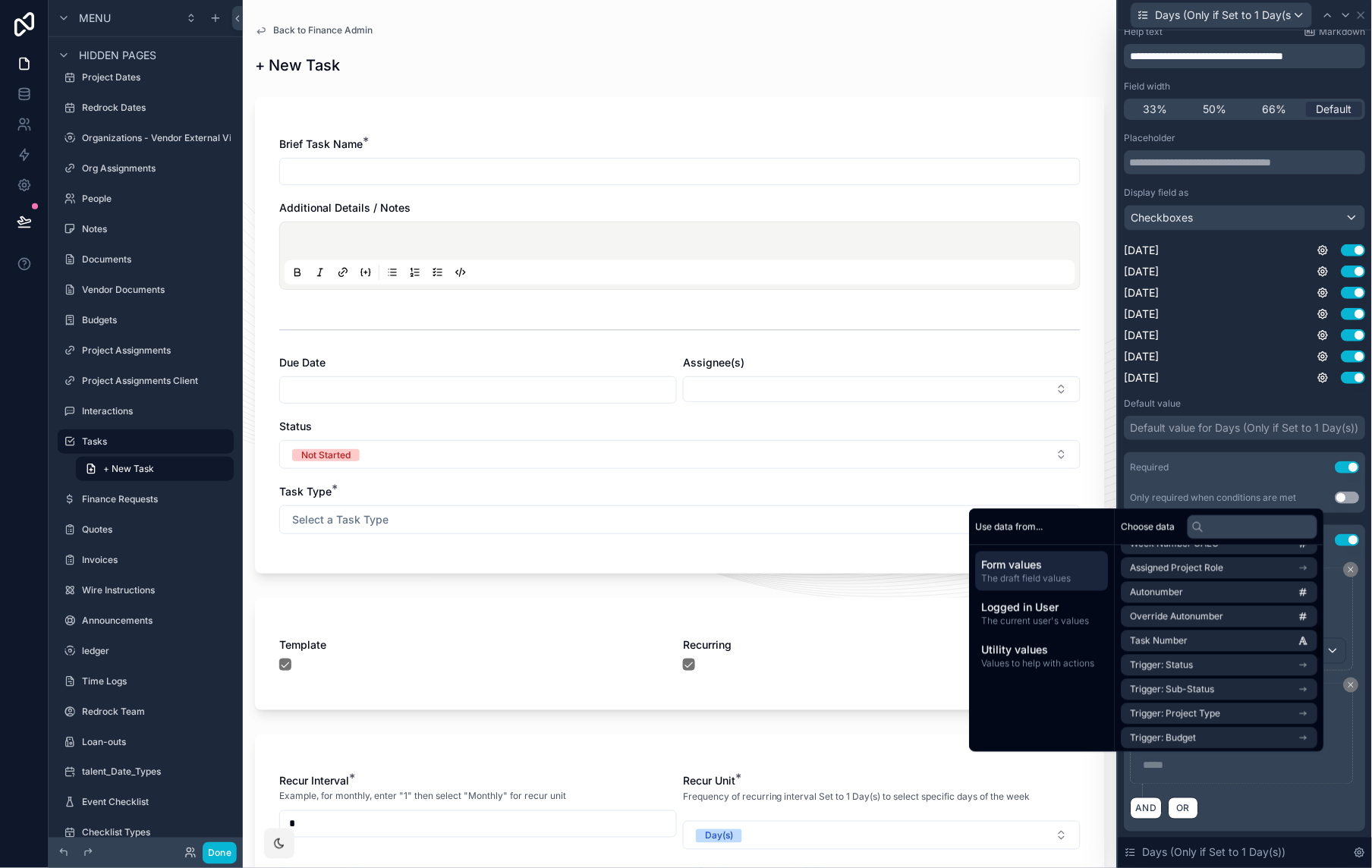
scroll to position [1040, 0]
drag, startPoint x: 1174, startPoint y: 741, endPoint x: 1191, endPoint y: 767, distance: 31.1
click at [1191, 655] on div "**********" at bounding box center [686, 434] width 1372 height 868
click at [1248, 655] on div "**********" at bounding box center [1242, 734] width 223 height 102
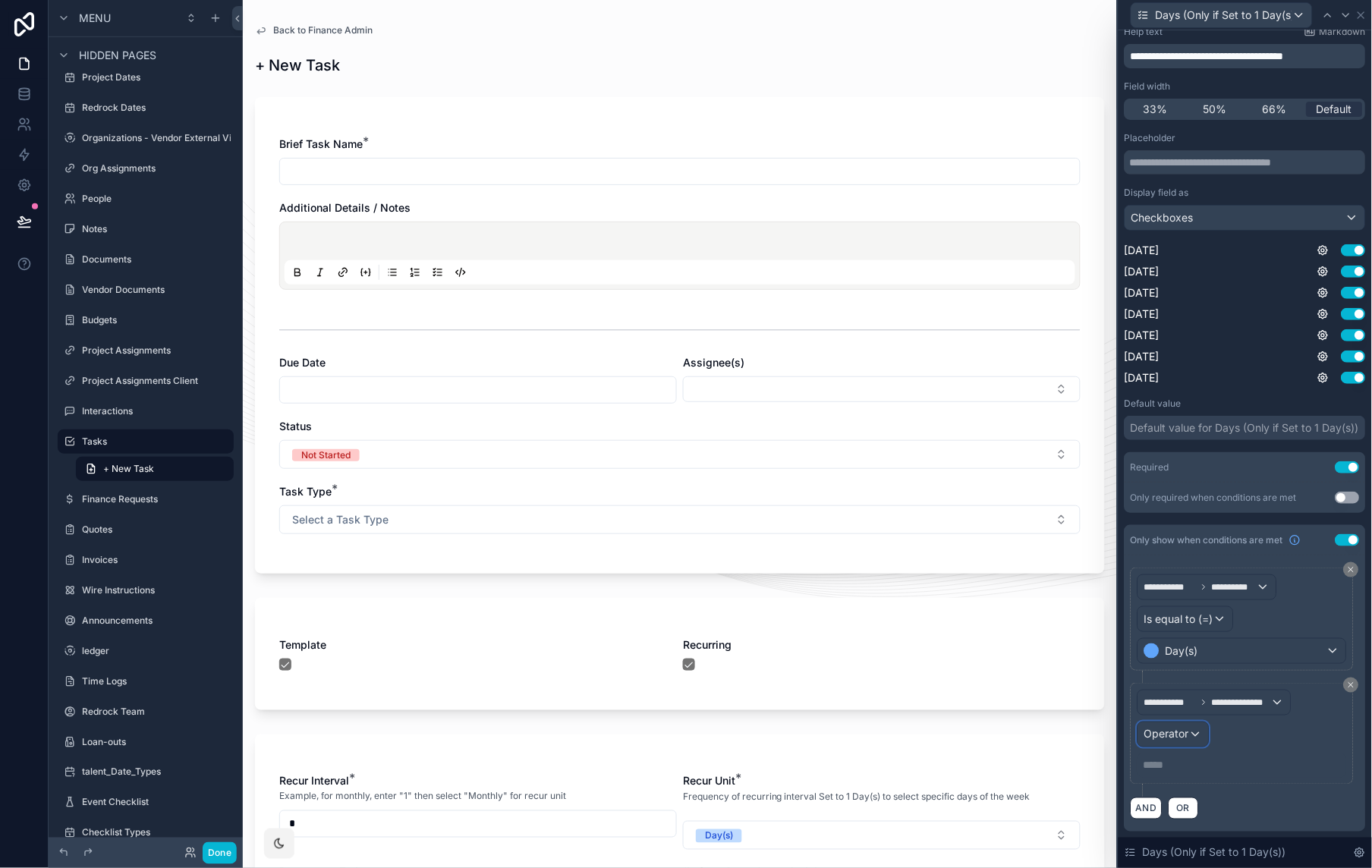
click at [1190, 655] on div "Operator" at bounding box center [1174, 735] width 70 height 25
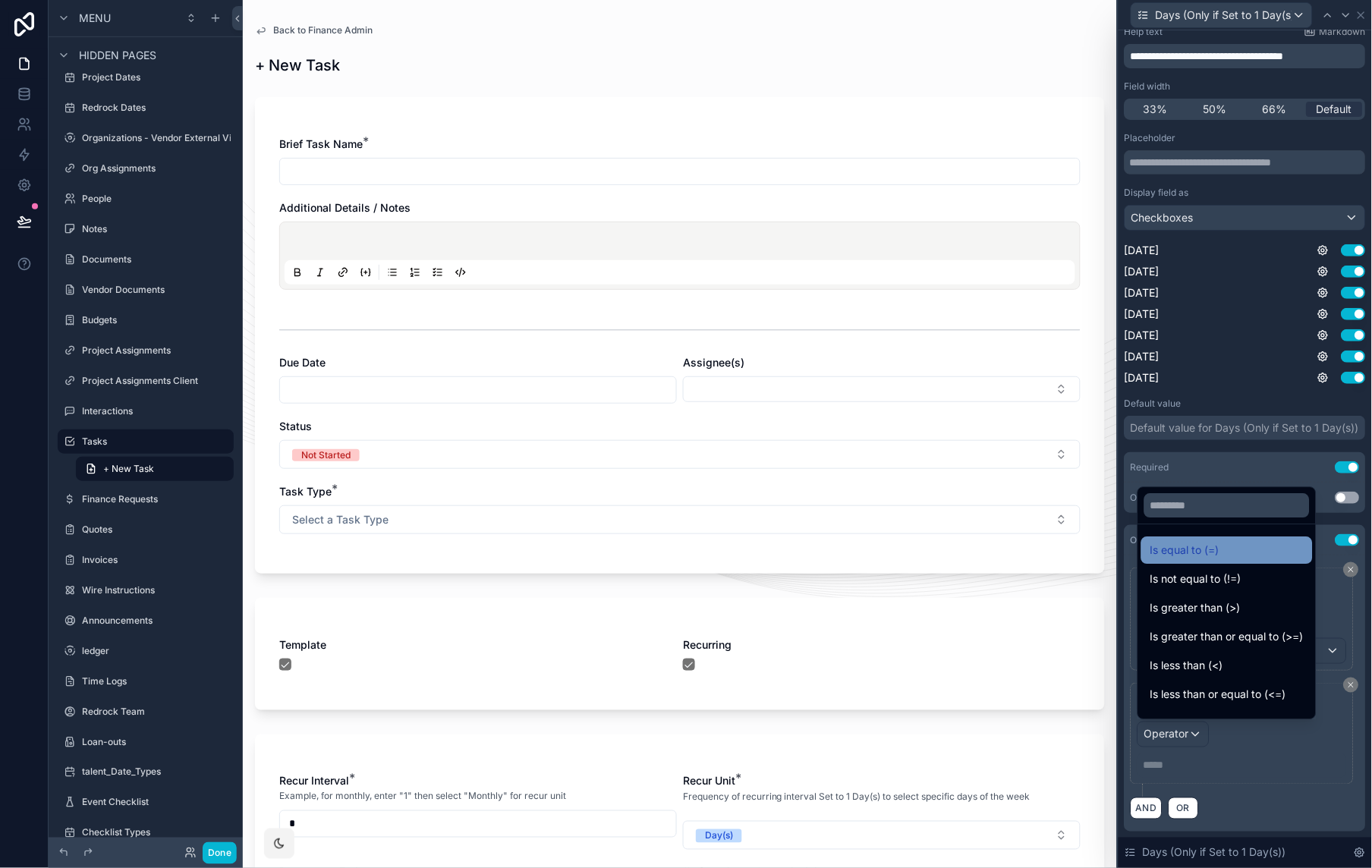
drag, startPoint x: 1178, startPoint y: 547, endPoint x: 1185, endPoint y: 744, distance: 197.1
click at [1178, 546] on span "Is equal to (=)" at bounding box center [1185, 550] width 69 height 18
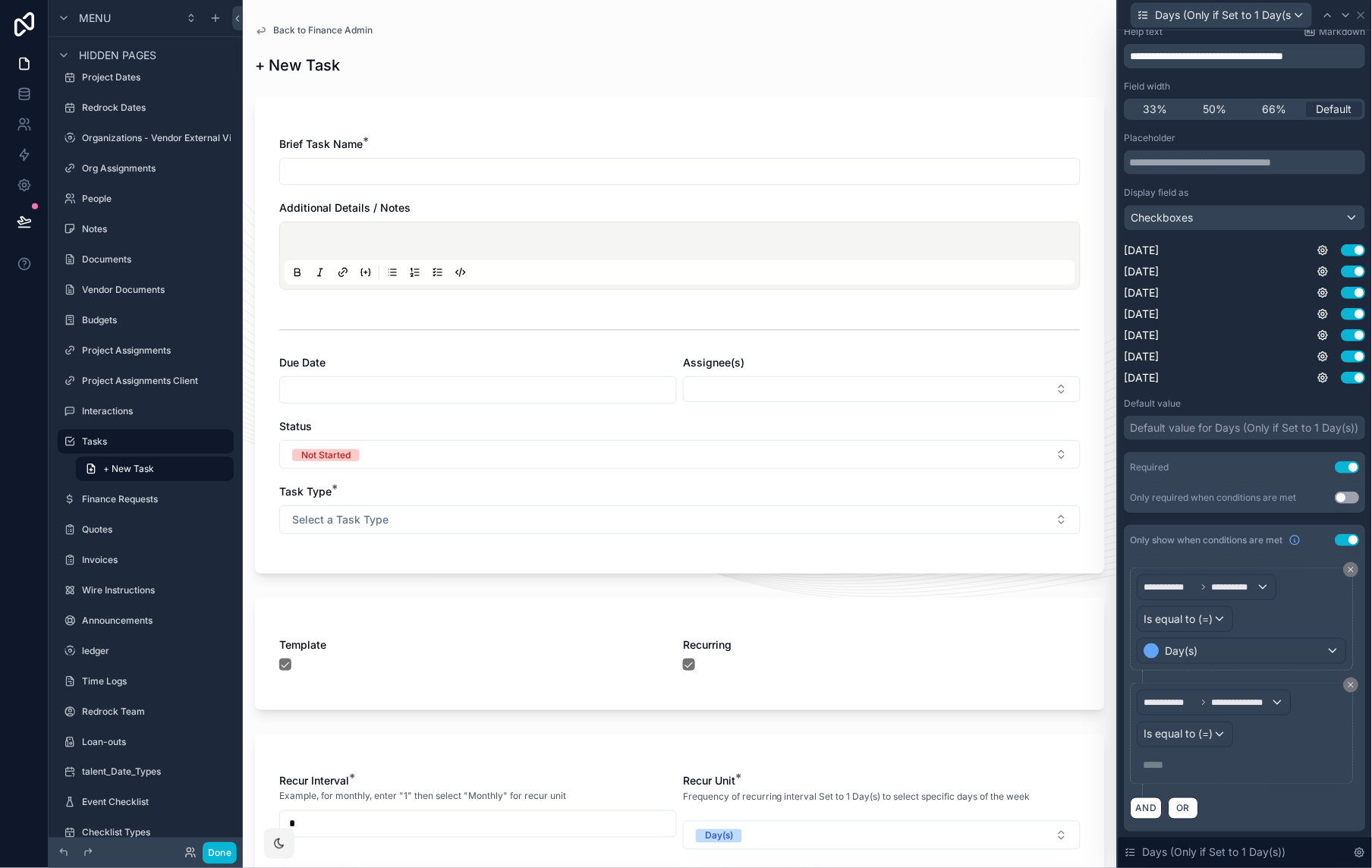
click at [1168, 655] on p "***** ﻿" at bounding box center [1244, 765] width 200 height 15
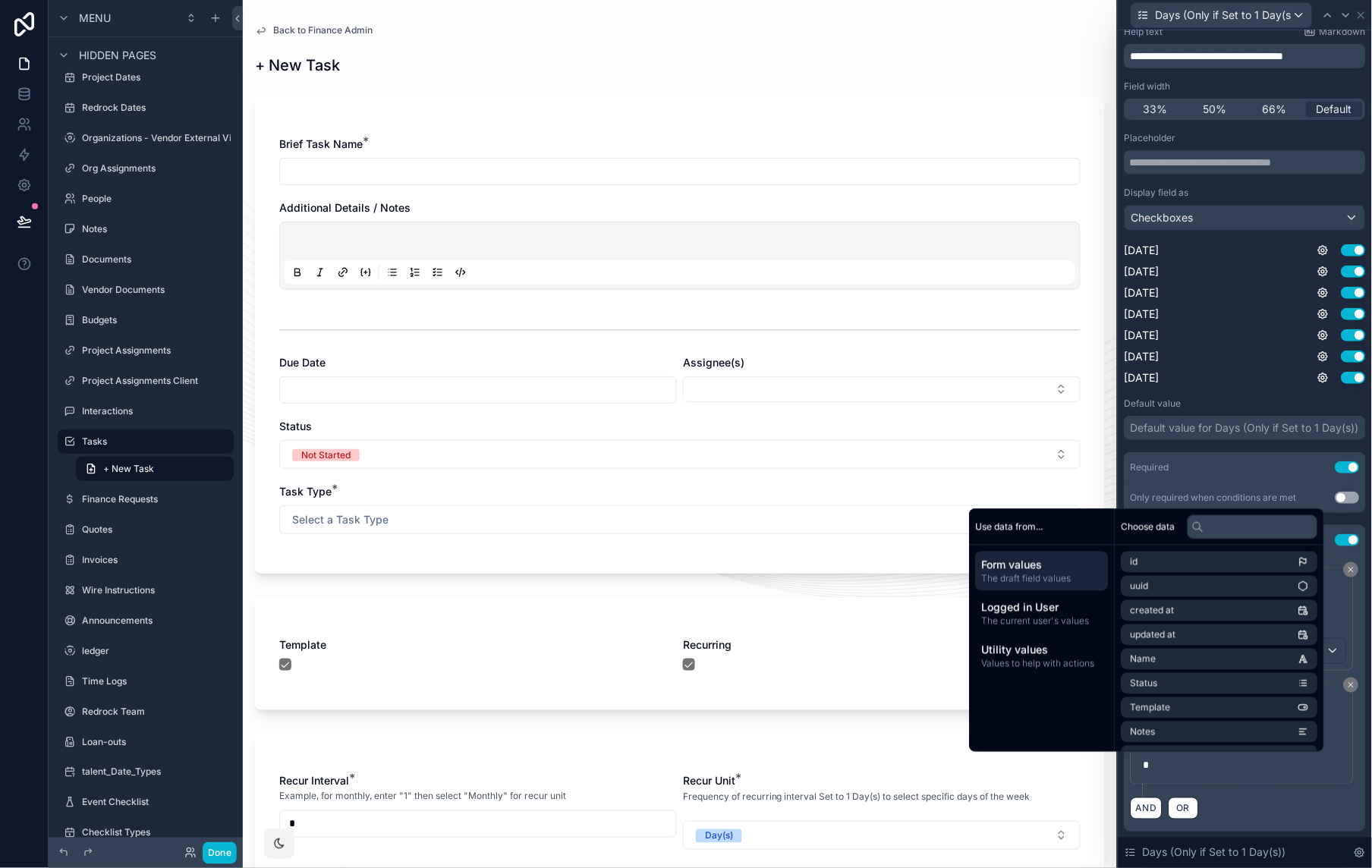
click at [1290, 655] on div "AND OR" at bounding box center [1245, 808] width 229 height 23
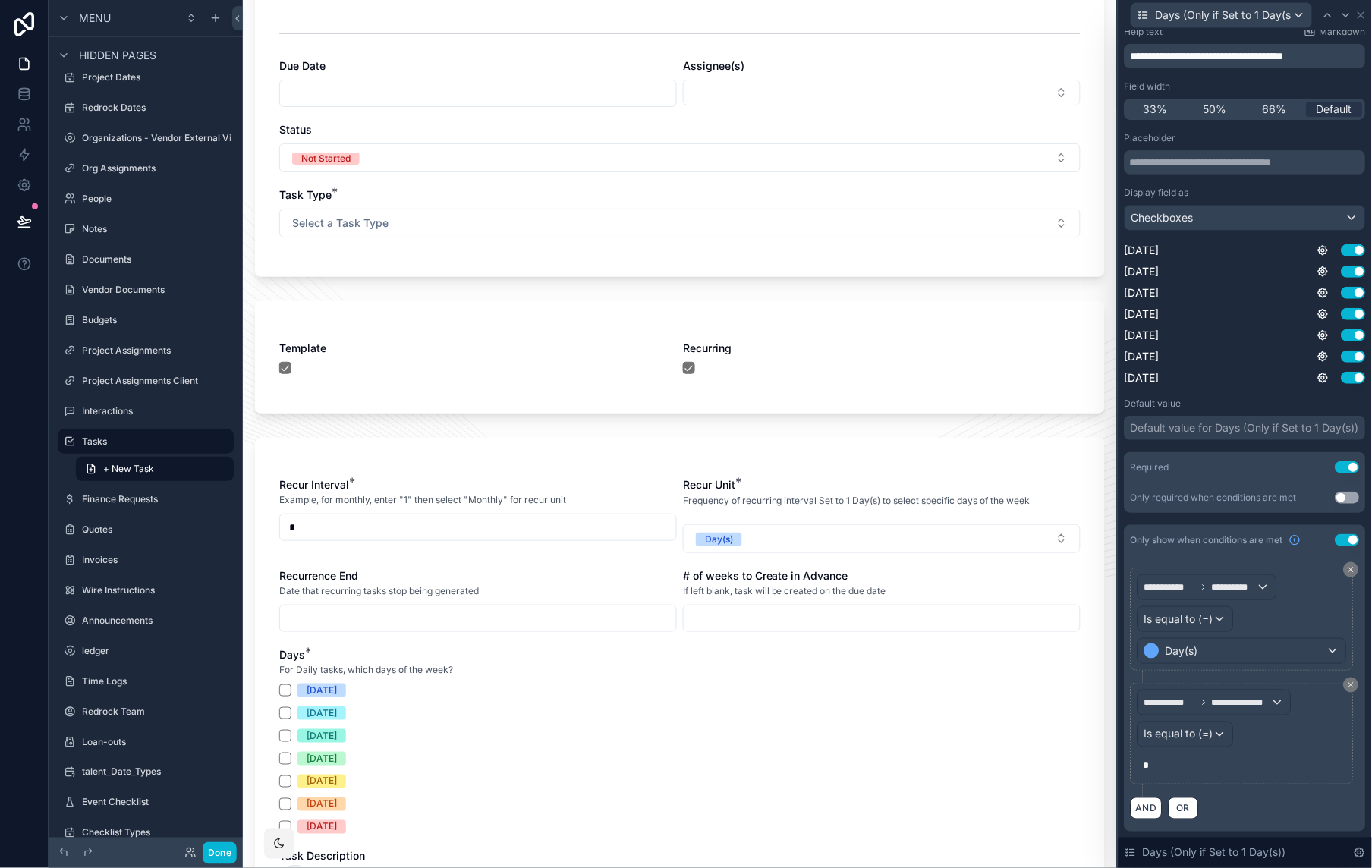
scroll to position [383, 0]
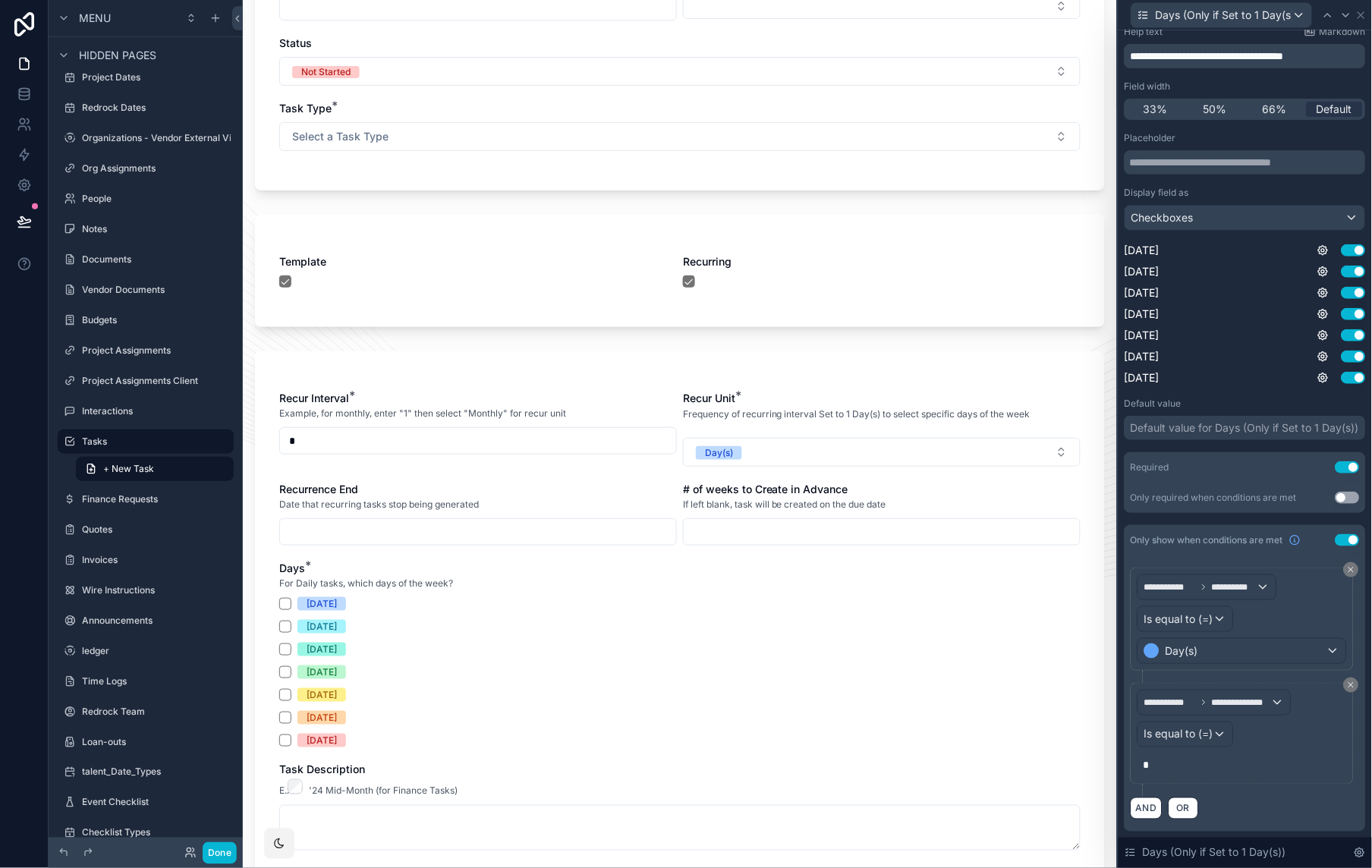
click at [339, 442] on input "*" at bounding box center [478, 441] width 397 height 21
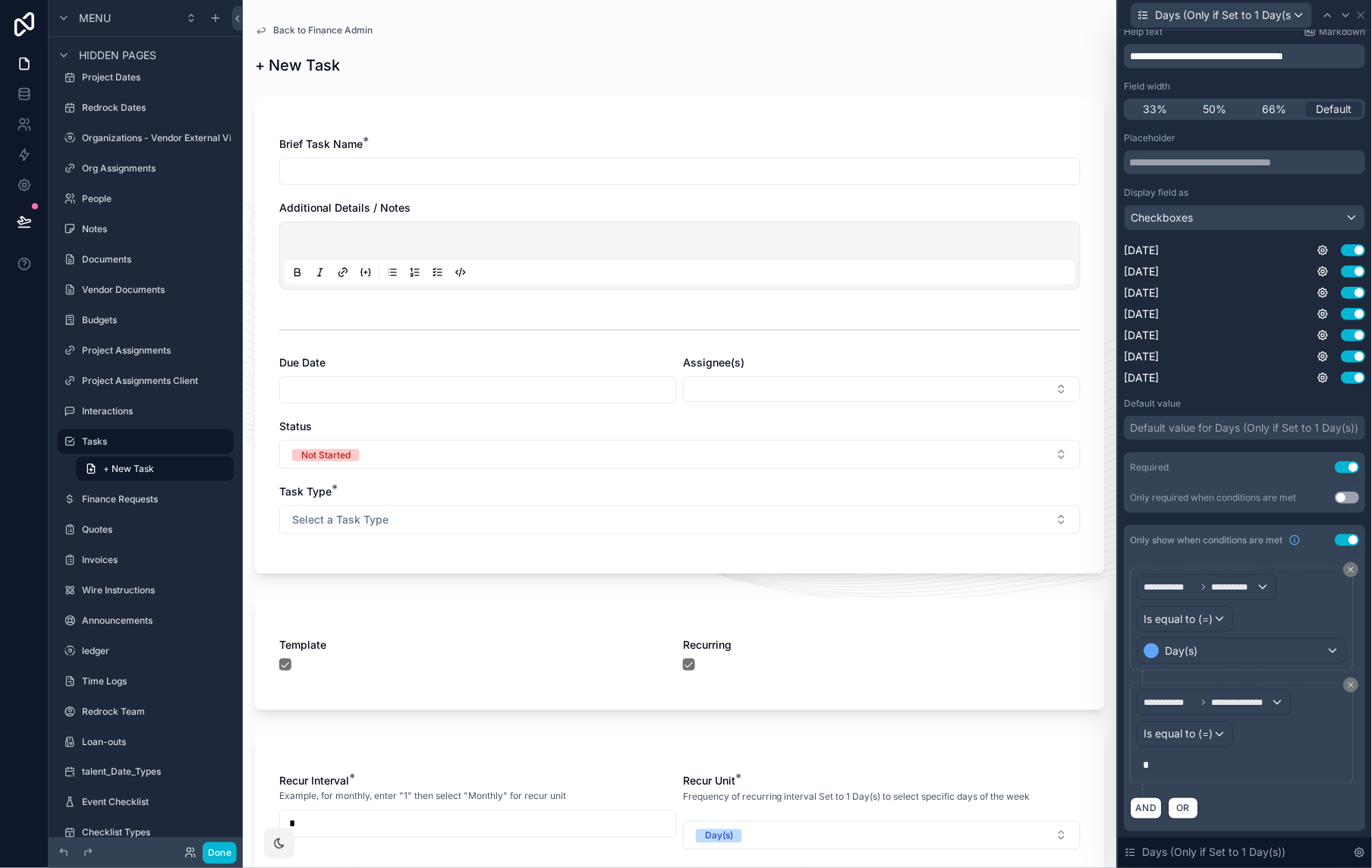
drag, startPoint x: 514, startPoint y: 825, endPoint x: 541, endPoint y: 831, distance: 27.7
click at [515, 655] on input "*" at bounding box center [478, 823] width 397 height 21
type input "*"
click at [774, 655] on button "Day(s)" at bounding box center [882, 835] width 397 height 29
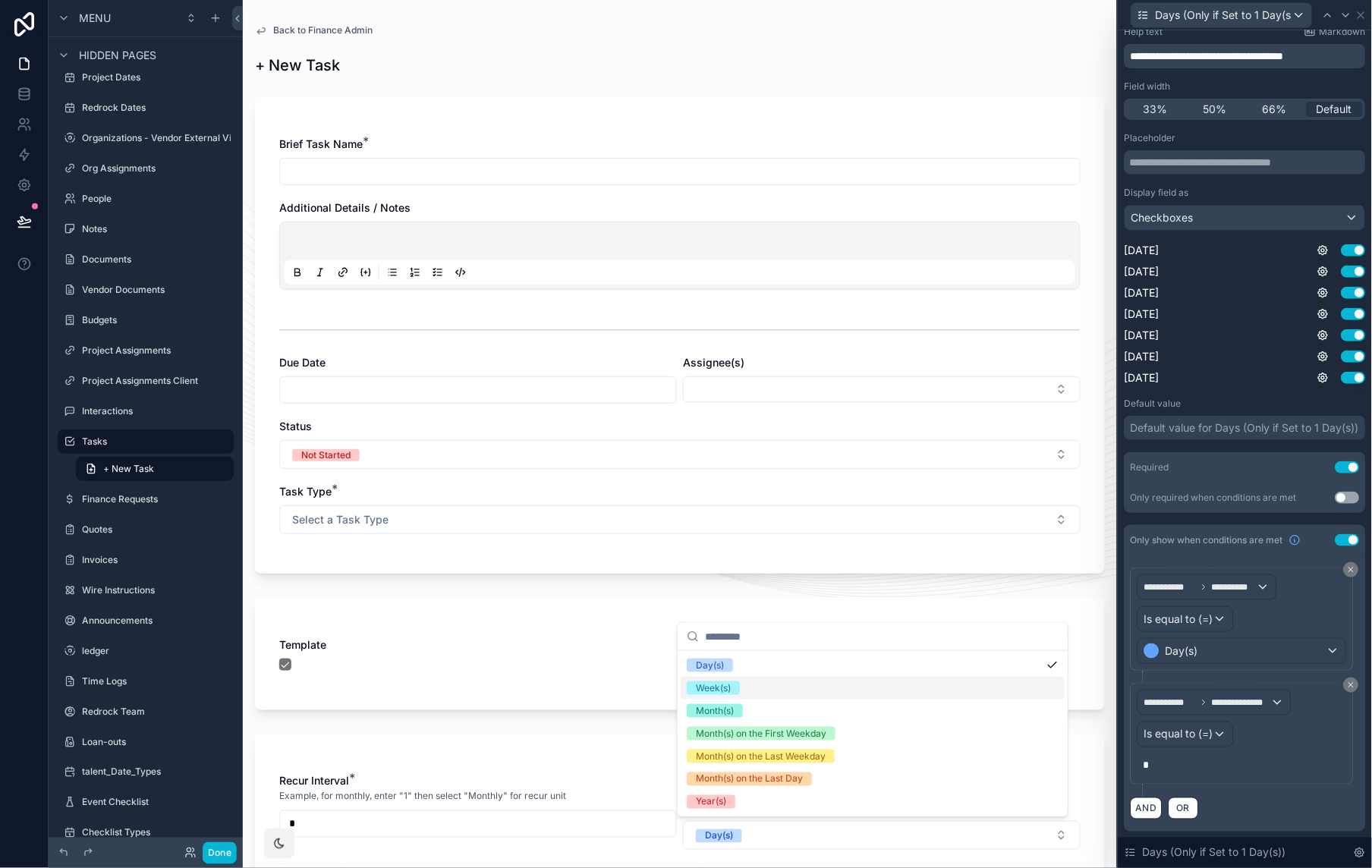
click at [729, 655] on div "Week(s)" at bounding box center [713, 688] width 35 height 14
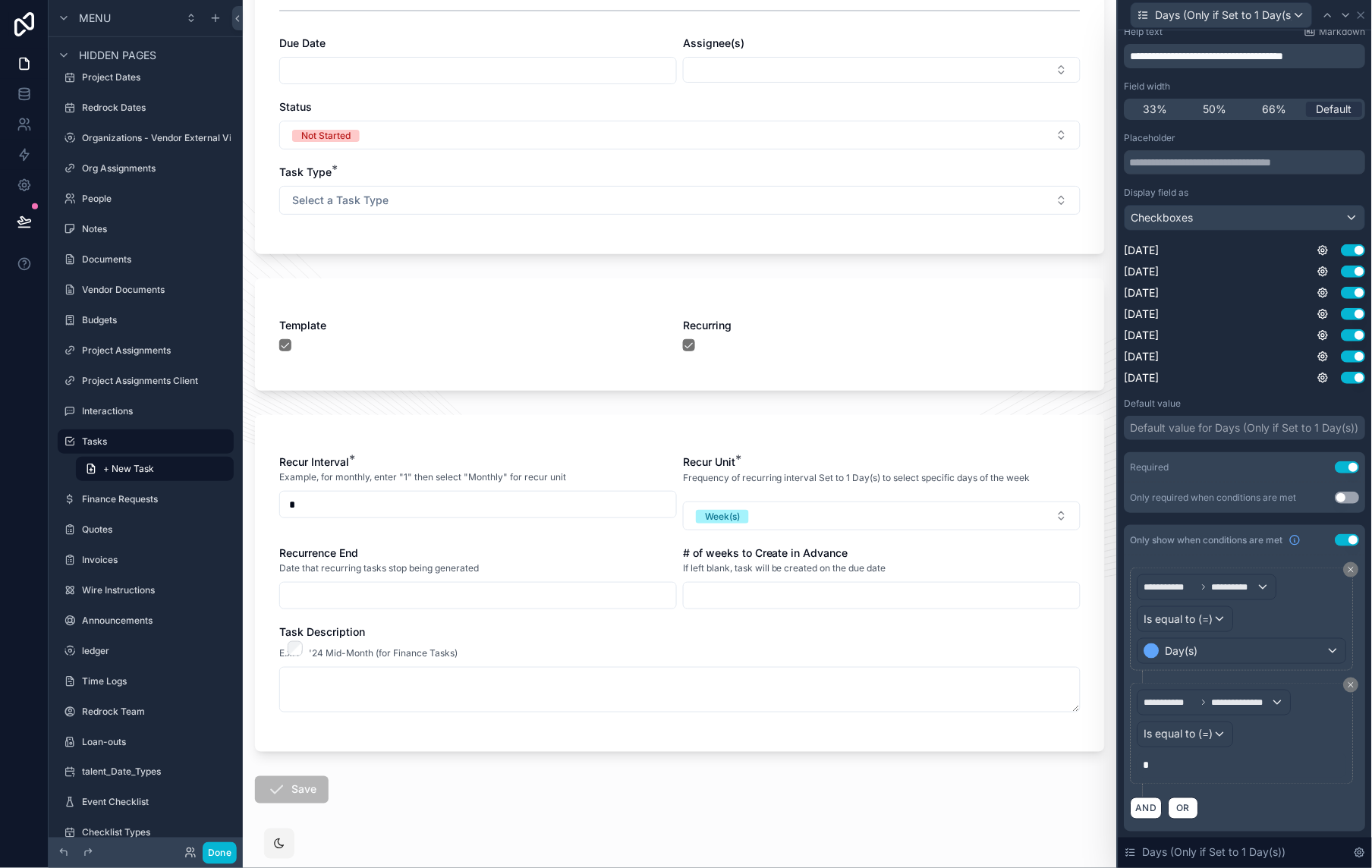
scroll to position [308, 0]
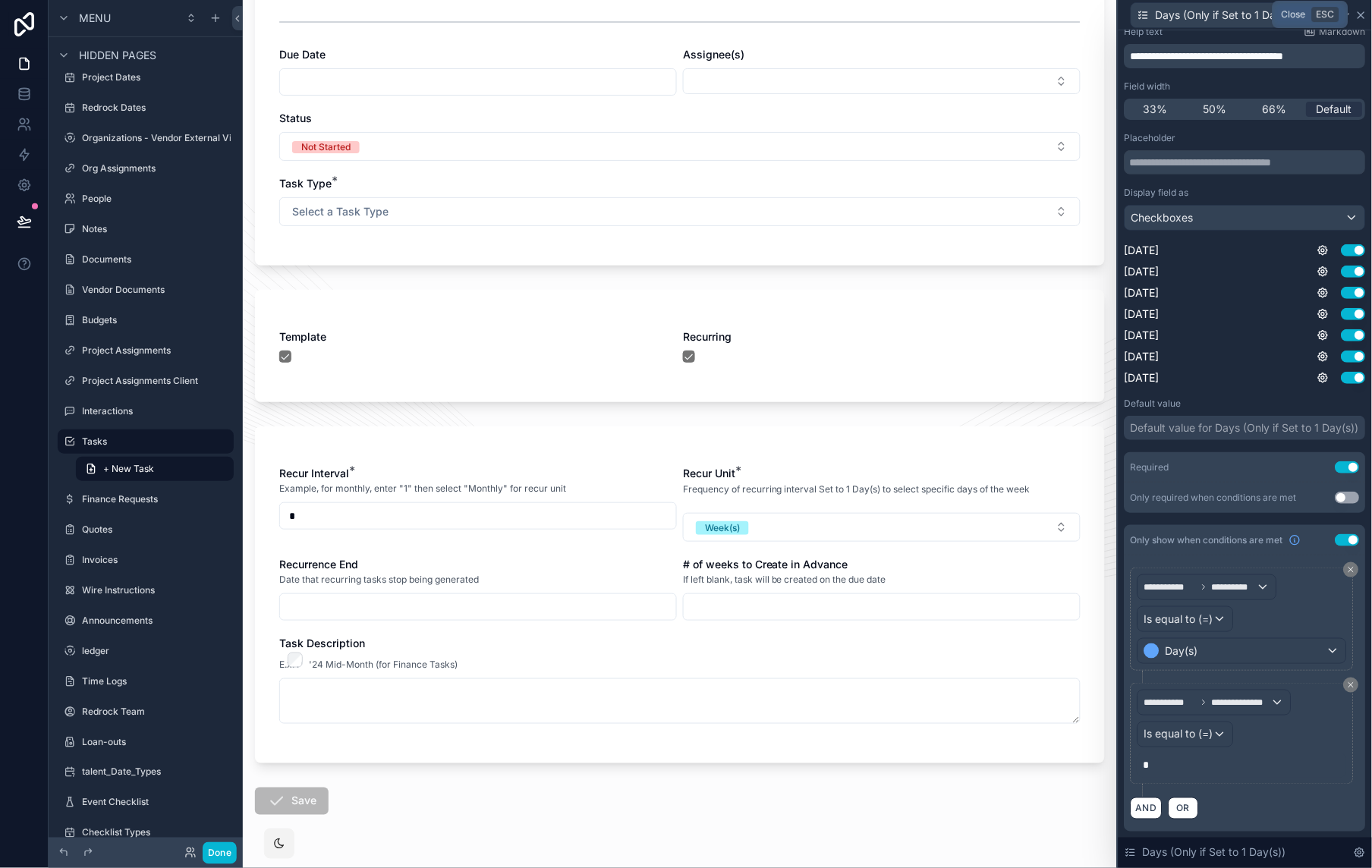
click at [1361, 12] on icon at bounding box center [1361, 15] width 12 height 12
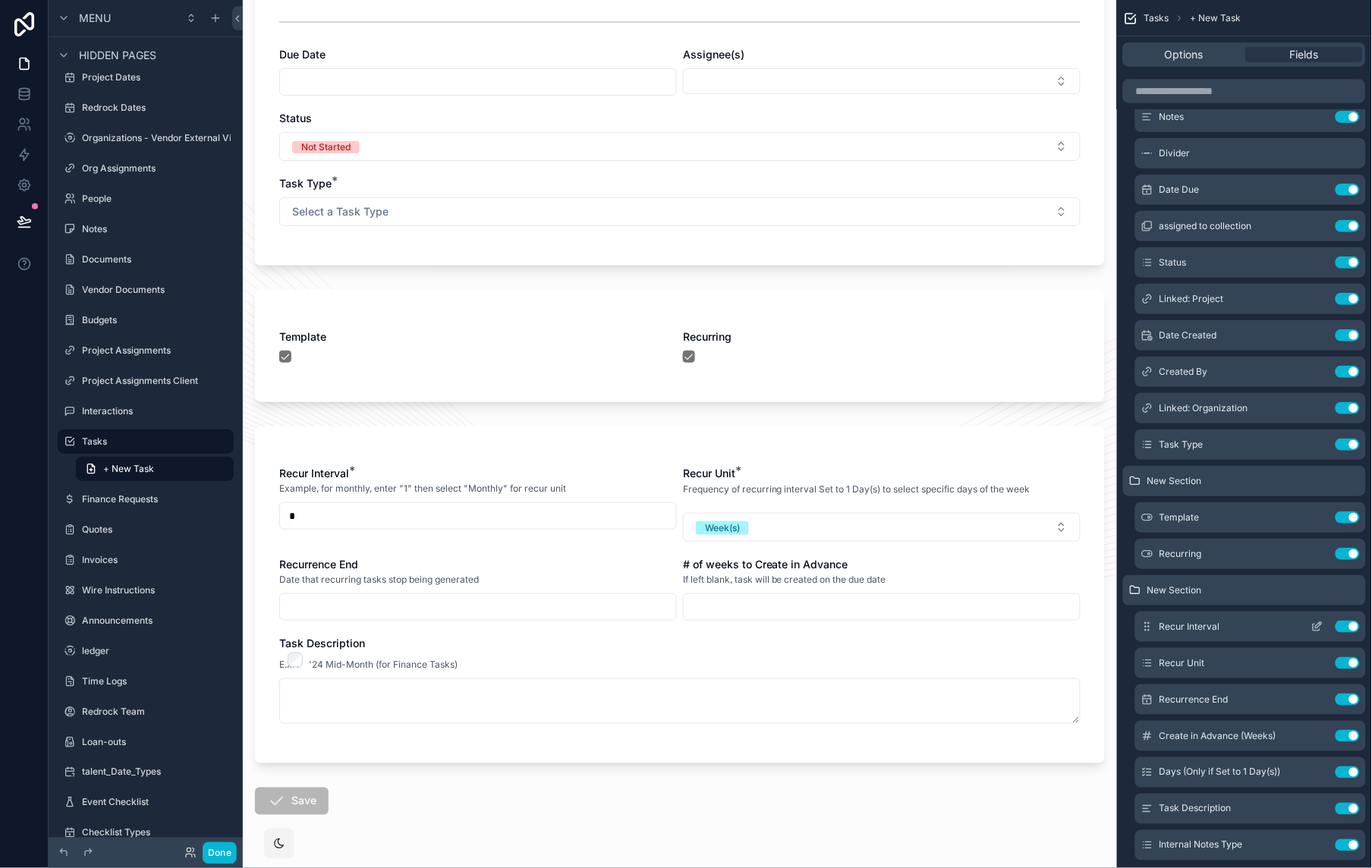
click at [1319, 623] on icon "scrollable content" at bounding box center [1318, 624] width 6 height 6
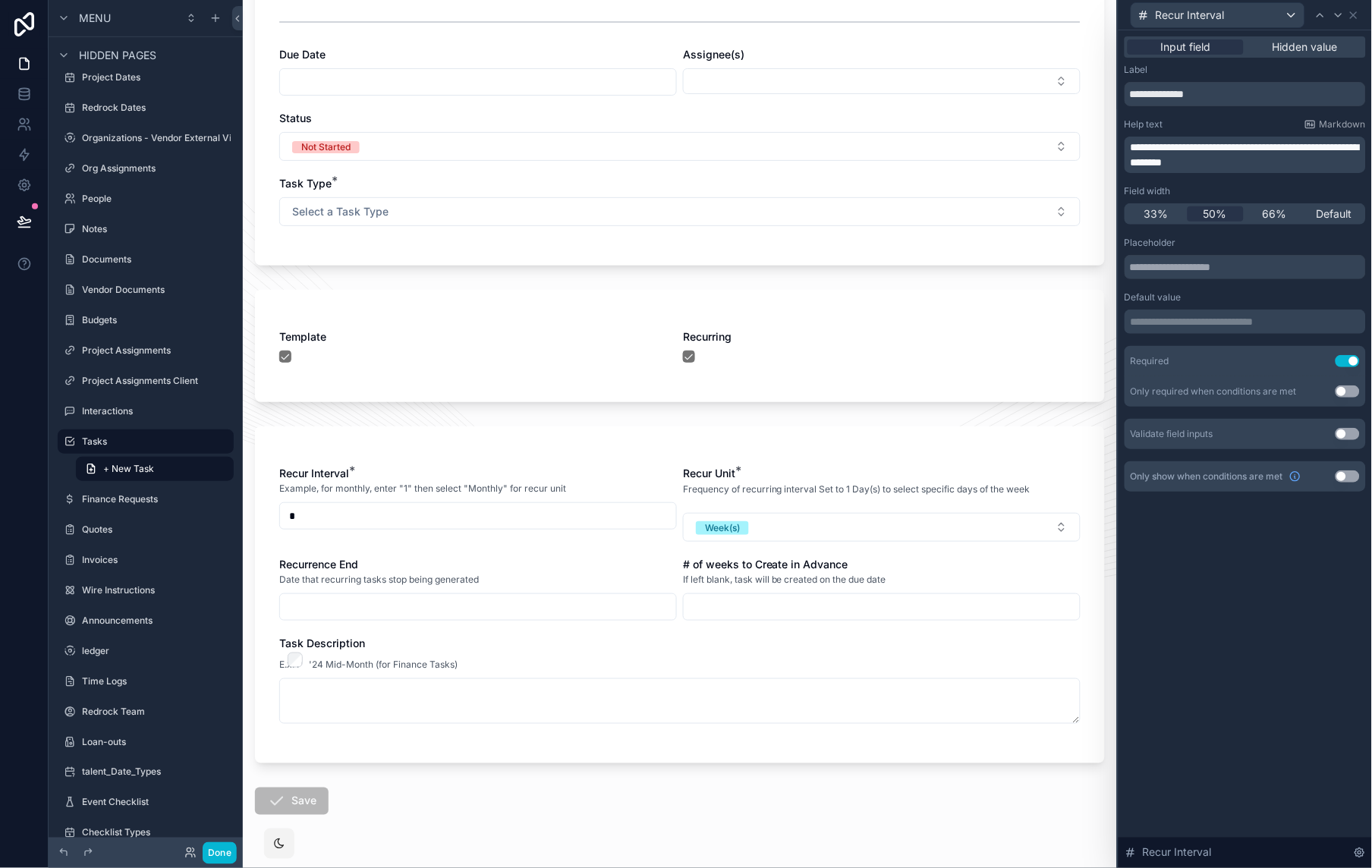
click at [1219, 318] on p "**********" at bounding box center [1247, 321] width 232 height 15
click at [1194, 655] on div "**********" at bounding box center [1245, 449] width 254 height 837
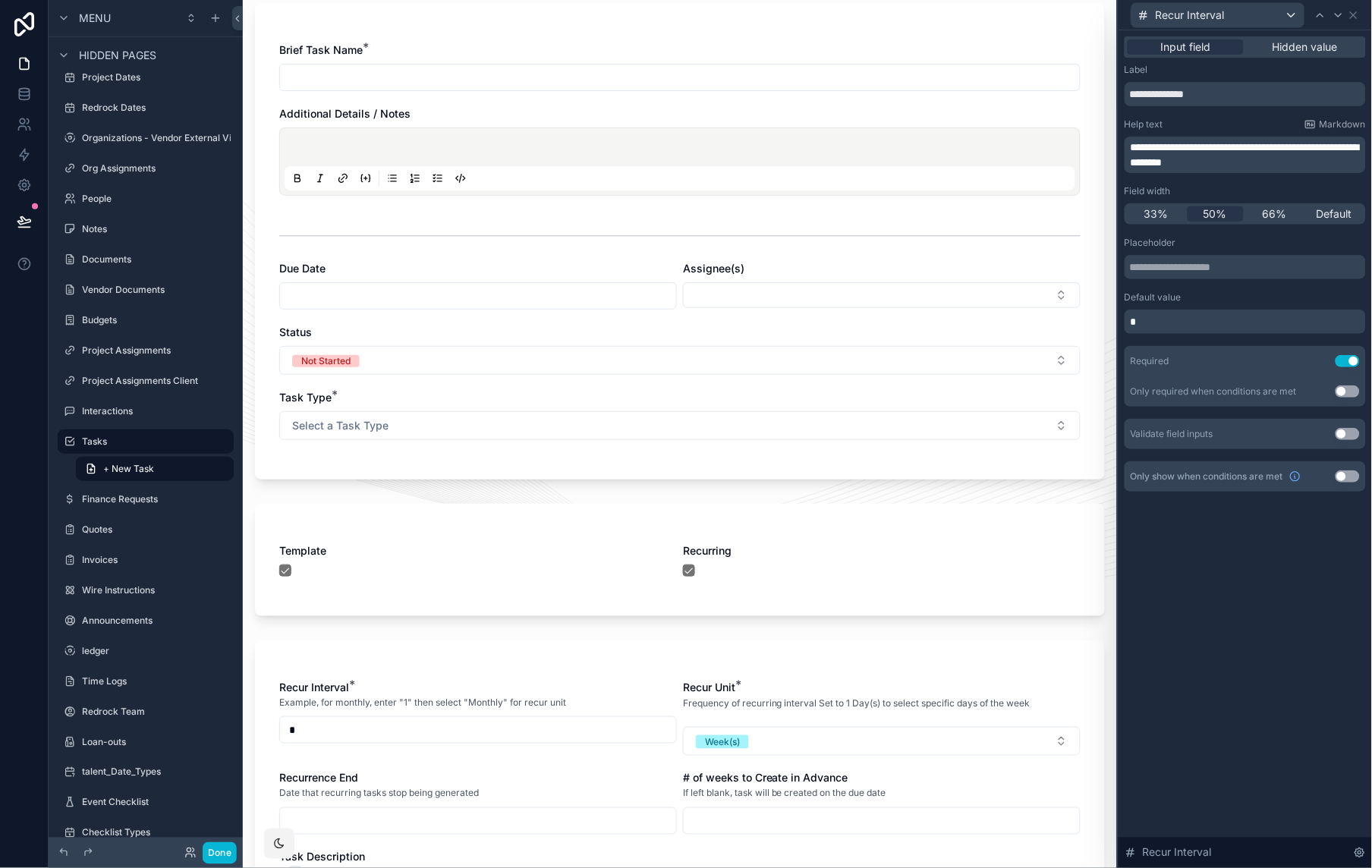
scroll to position [267, 0]
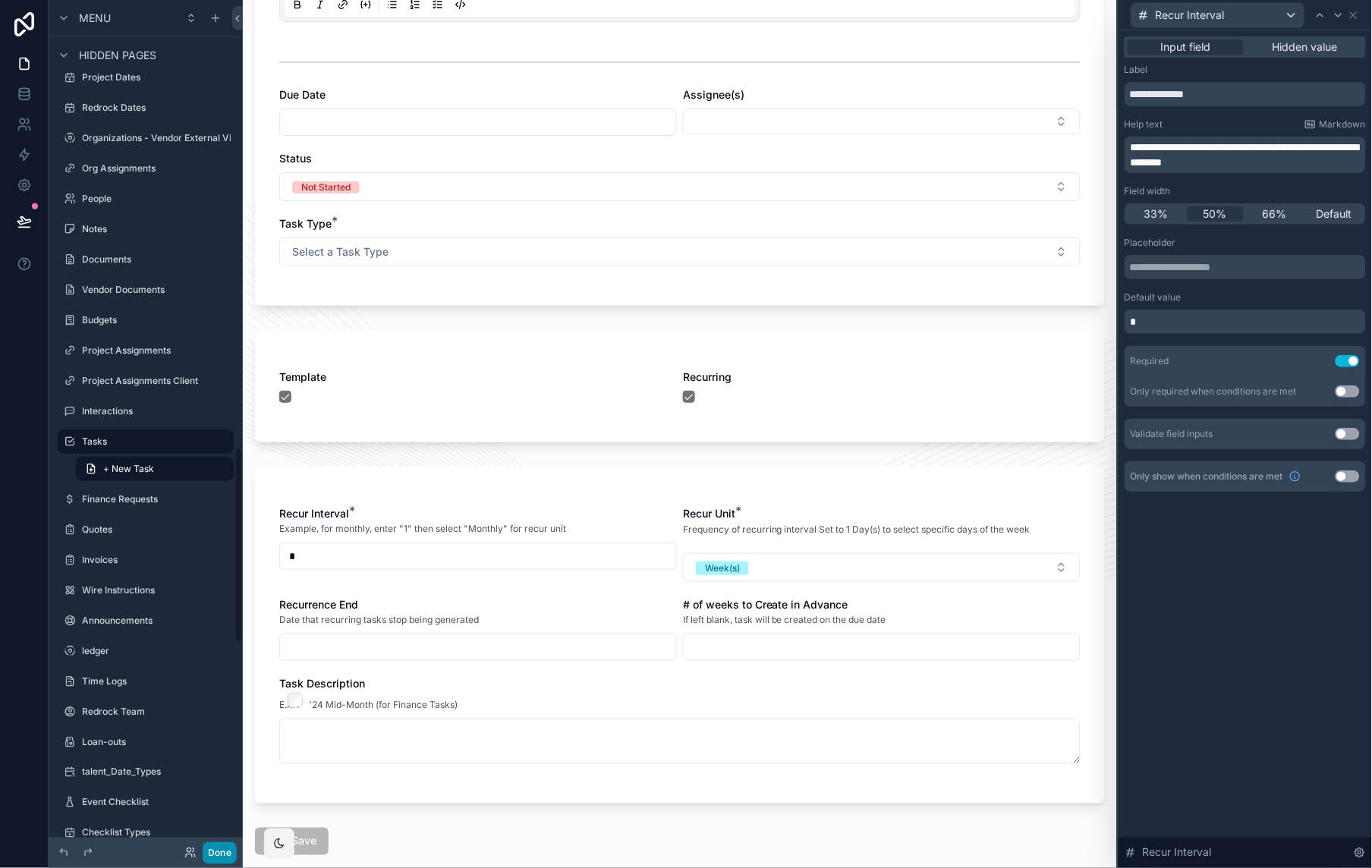
drag, startPoint x: 220, startPoint y: 851, endPoint x: 275, endPoint y: 844, distance: 55.4
click at [219, 655] on button "Done" at bounding box center [219, 852] width 34 height 22
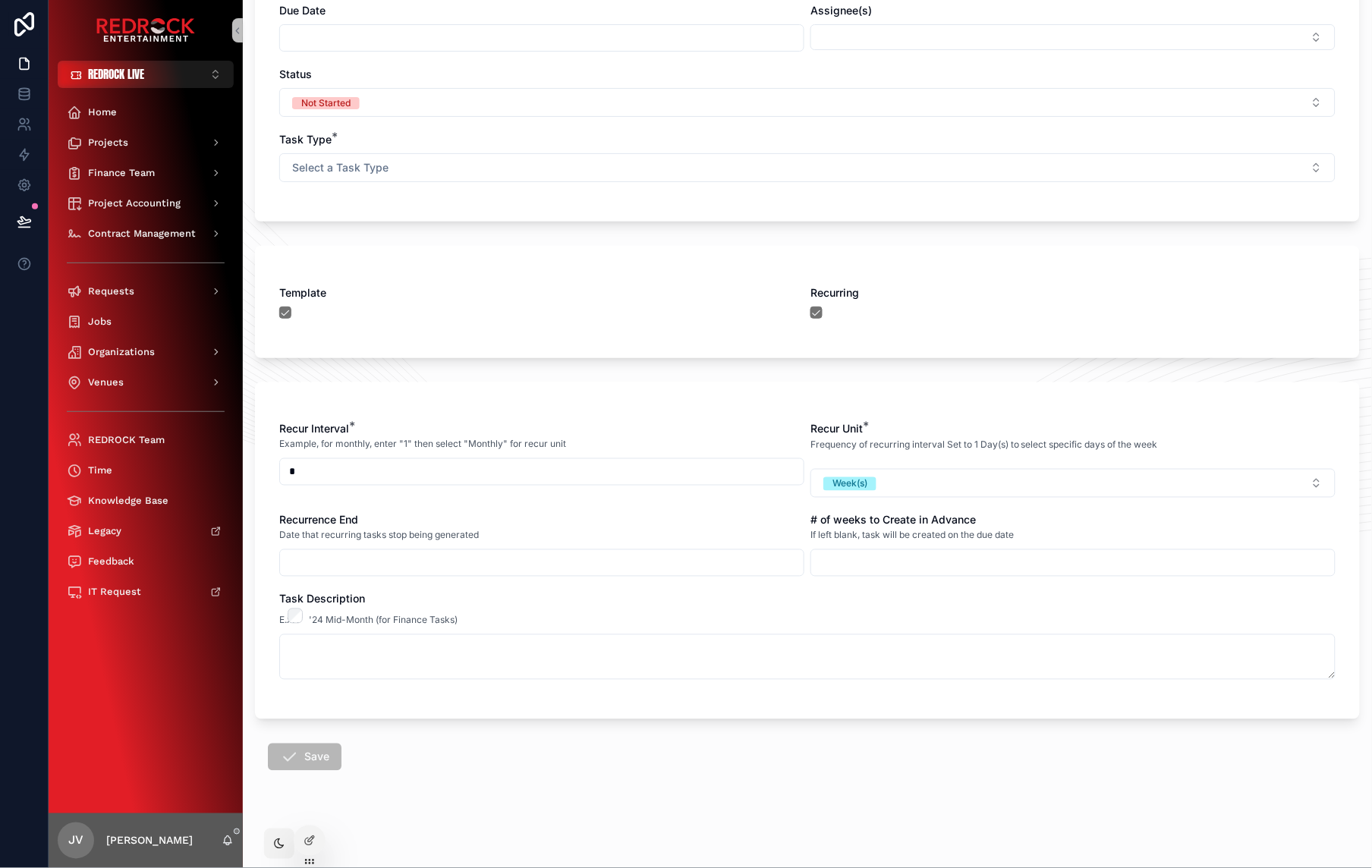
scroll to position [342, 0]
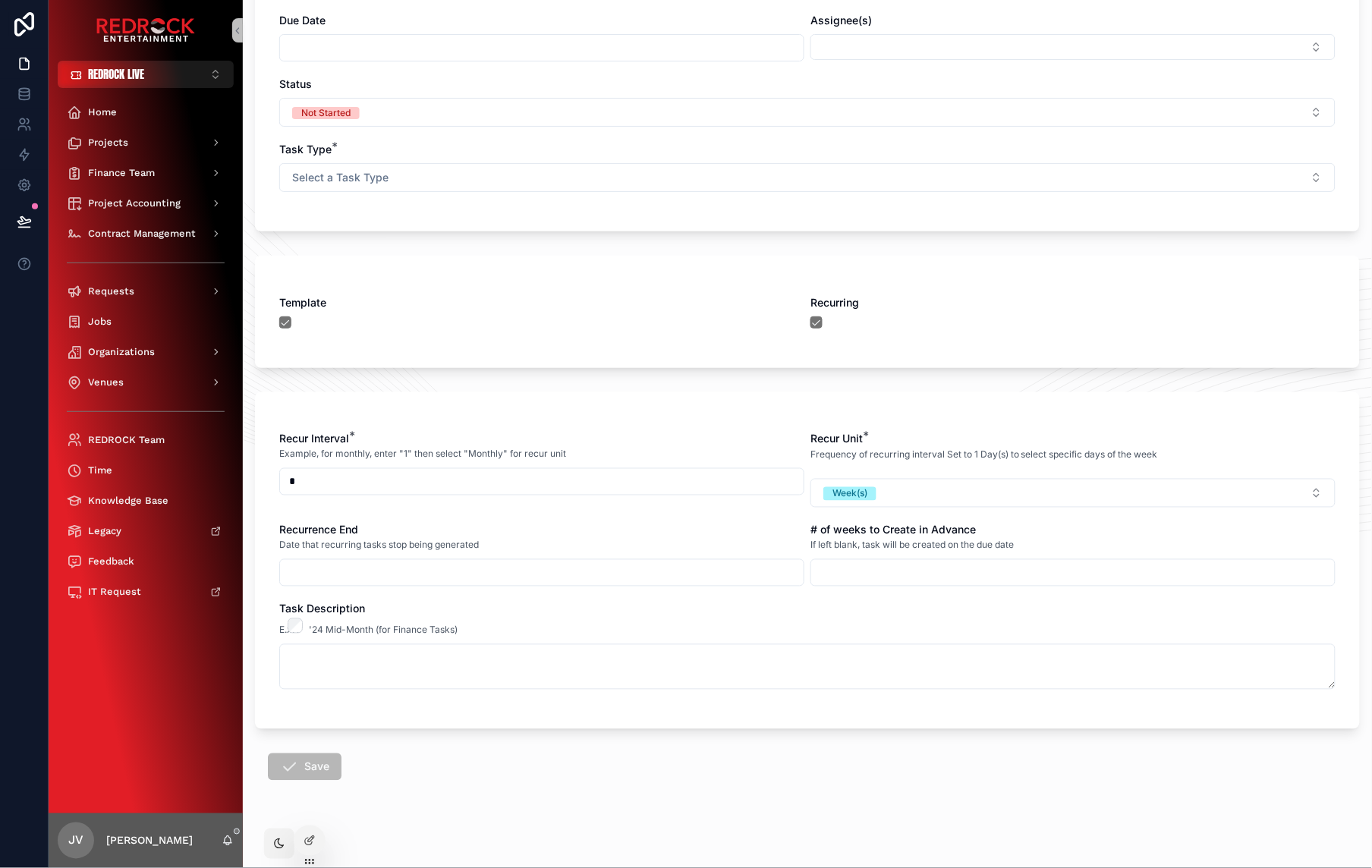
click at [414, 484] on input "*" at bounding box center [541, 481] width 524 height 21
click at [504, 414] on div "Recur Interval * Example, for monthly, enter "1" then select "Monthly" for recu…" at bounding box center [808, 560] width 1105 height 337
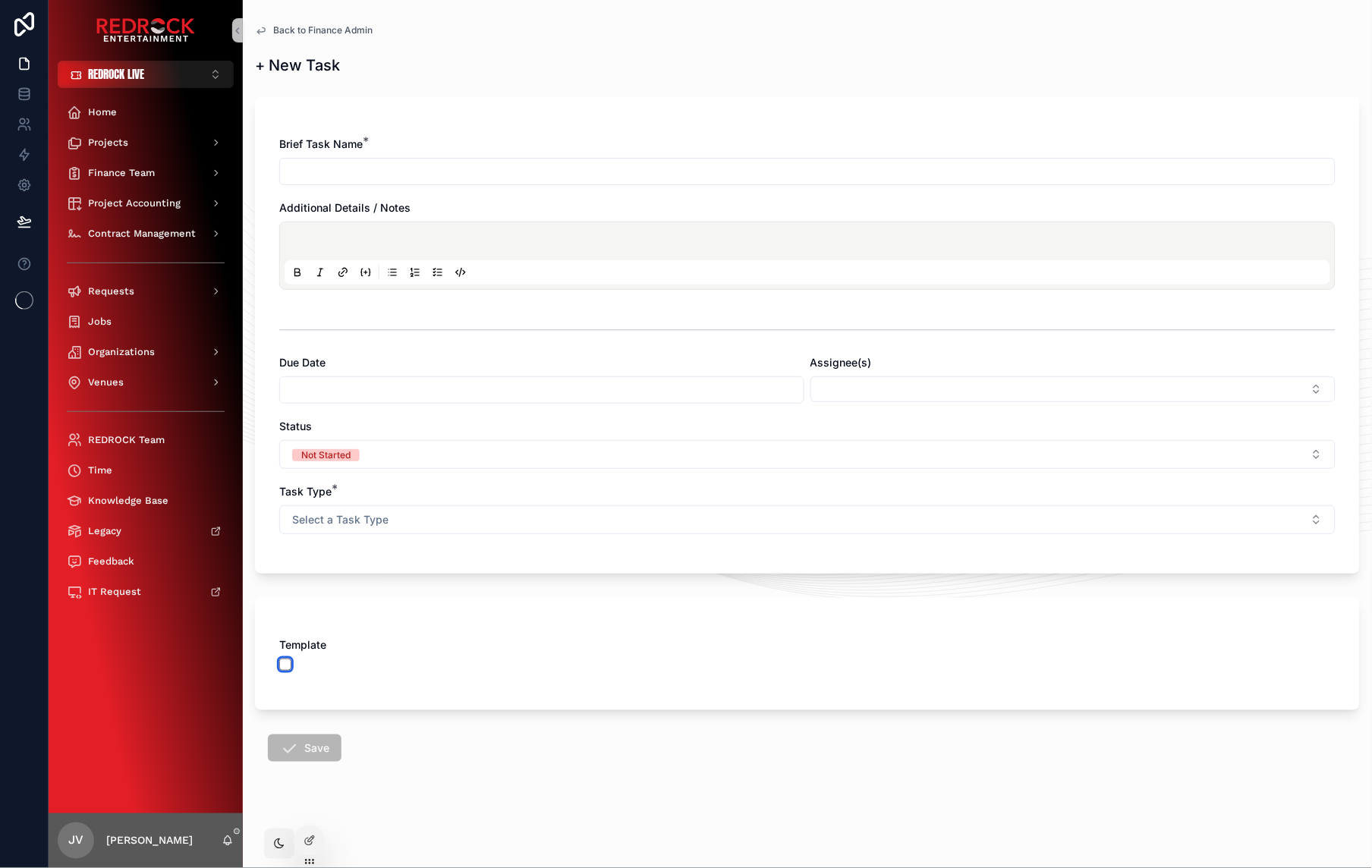
drag, startPoint x: 284, startPoint y: 662, endPoint x: 307, endPoint y: 664, distance: 23.1
click at [284, 662] on button "scrollable content" at bounding box center [285, 665] width 12 height 12
click at [812, 662] on button "scrollable content" at bounding box center [817, 665] width 12 height 12
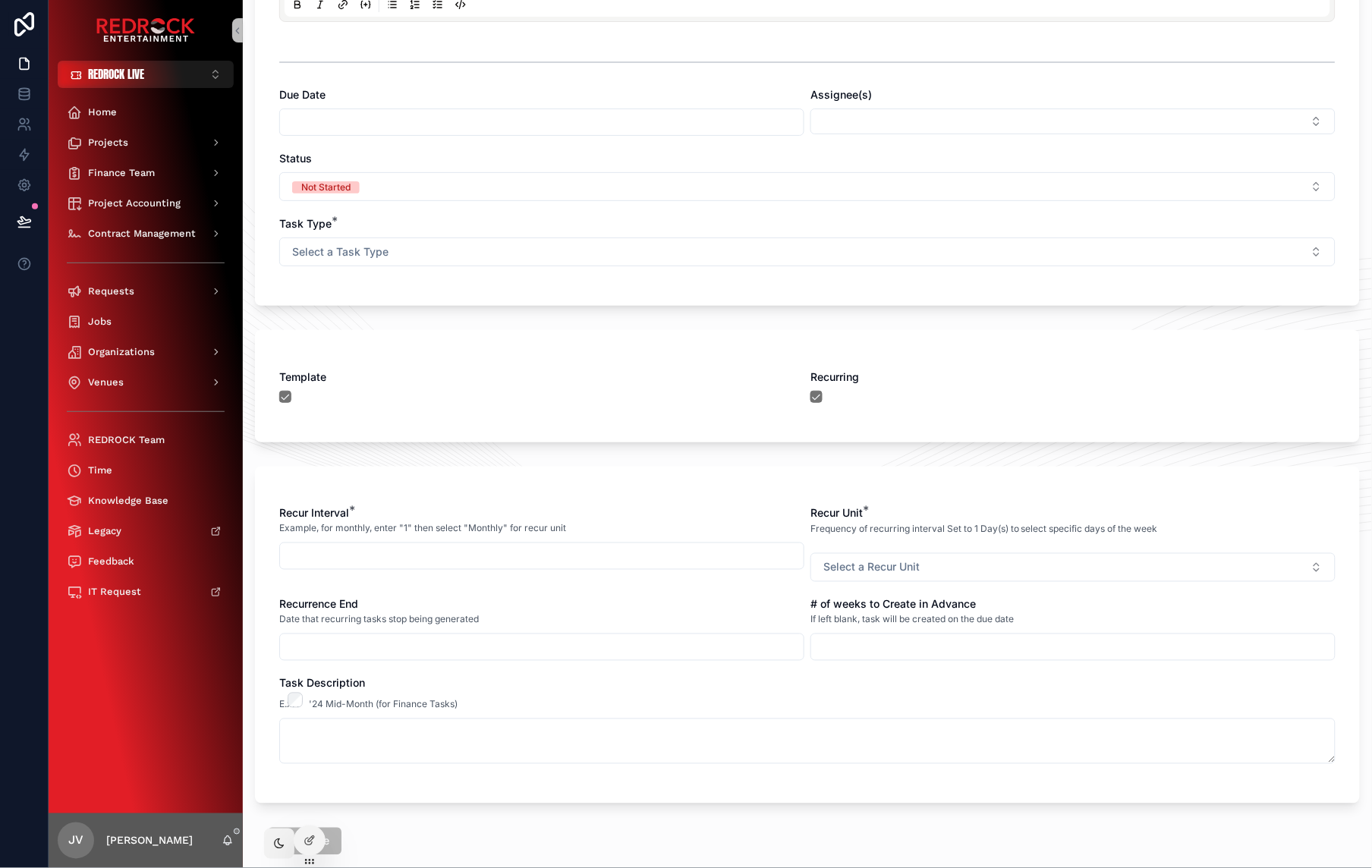
scroll to position [352, 0]
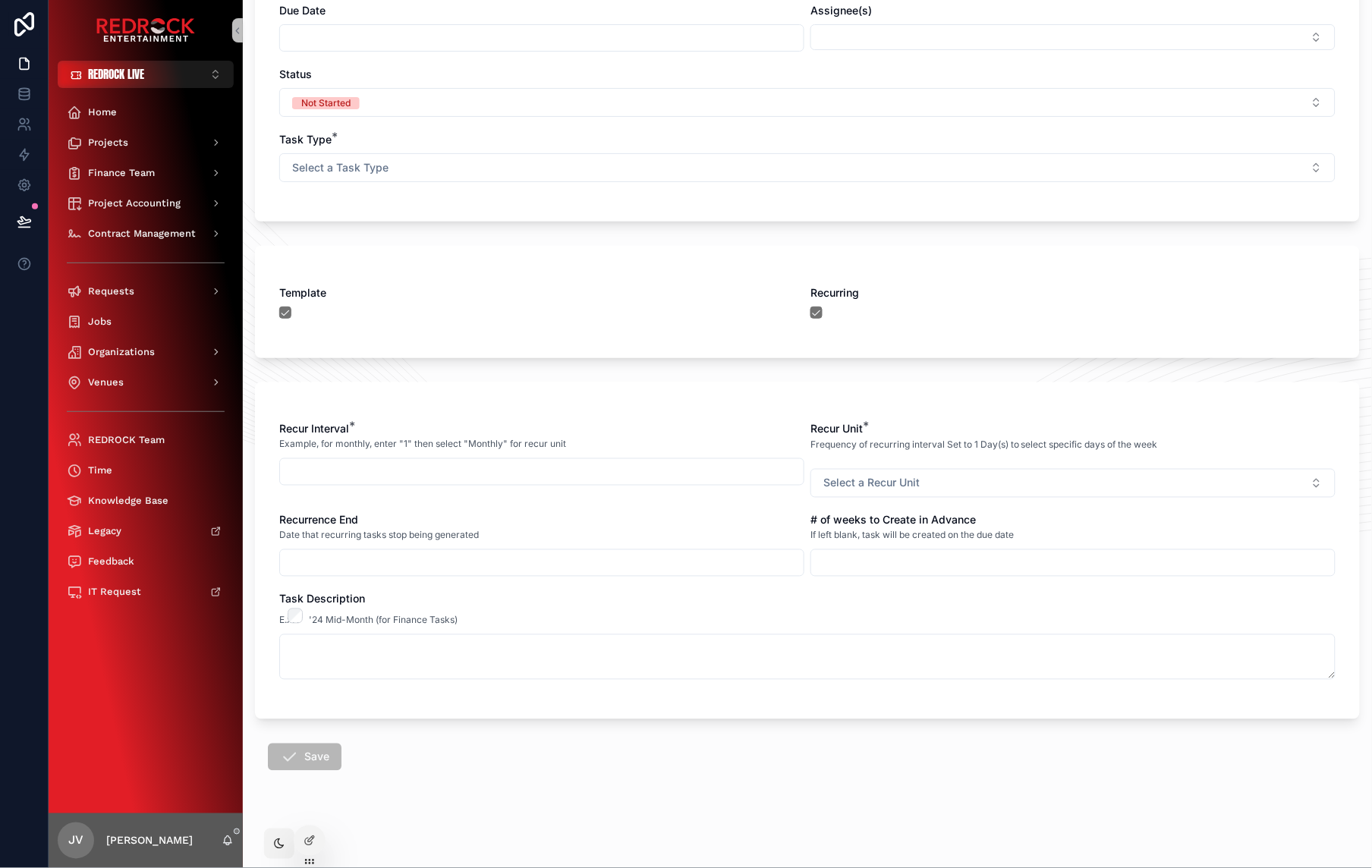
click at [489, 481] on div "scrollable content" at bounding box center [541, 472] width 525 height 27
click at [501, 502] on div "Recur Interval * Example, for monthly, enter "1" then select "Monthly" for recu…" at bounding box center [807, 558] width 1056 height 273
click at [535, 475] on input "scrollable content" at bounding box center [541, 472] width 524 height 21
click at [532, 510] on div "Recur Interval * Example, for monthly, enter "1" then select "Monthly" for recu…" at bounding box center [807, 558] width 1056 height 273
drag, startPoint x: 649, startPoint y: 509, endPoint x: 482, endPoint y: 505, distance: 167.0
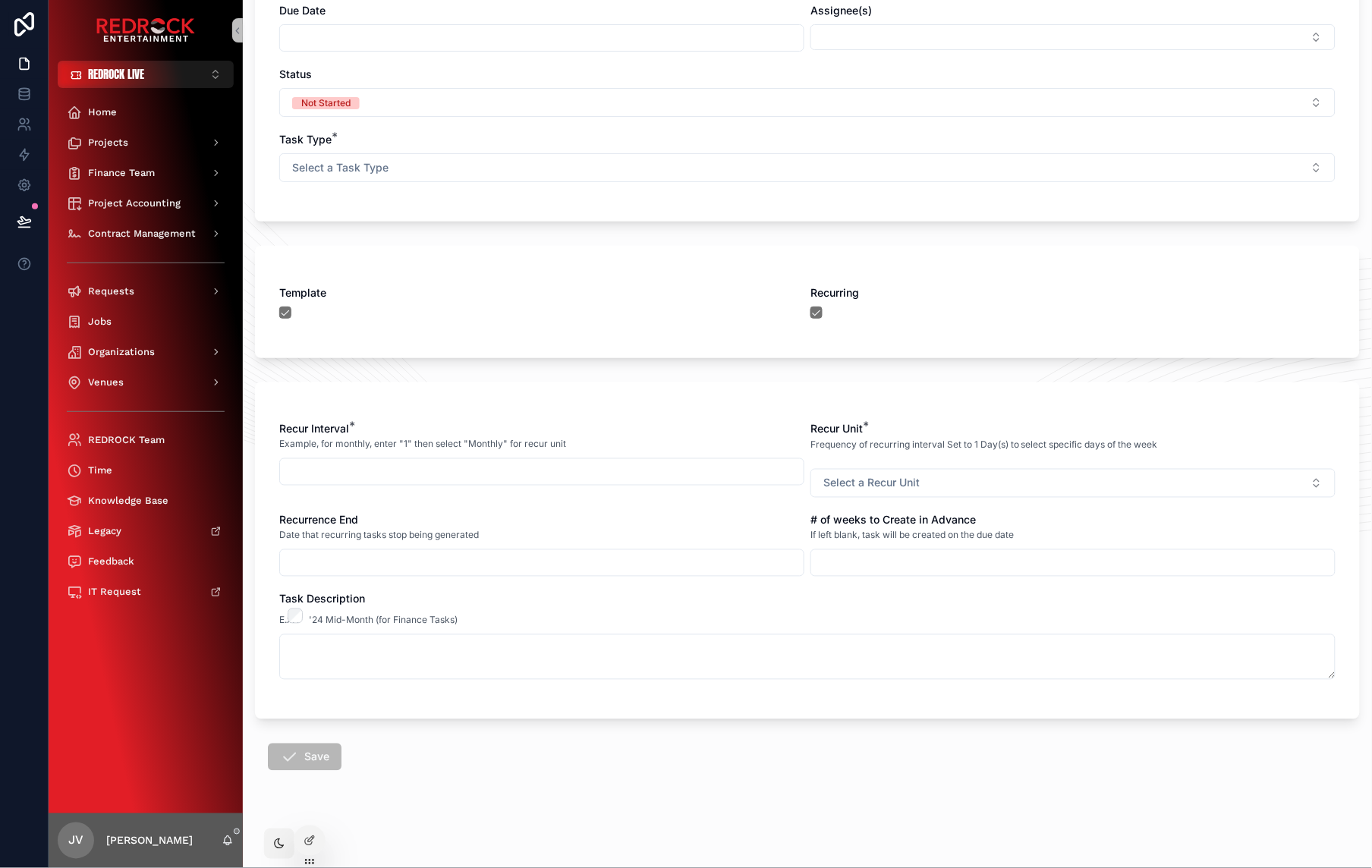
click at [406, 753] on form "Brief Task Name * Additional Details / Notes Due Date Assignee(s) Status Not St…" at bounding box center [808, 302] width 1105 height 1132
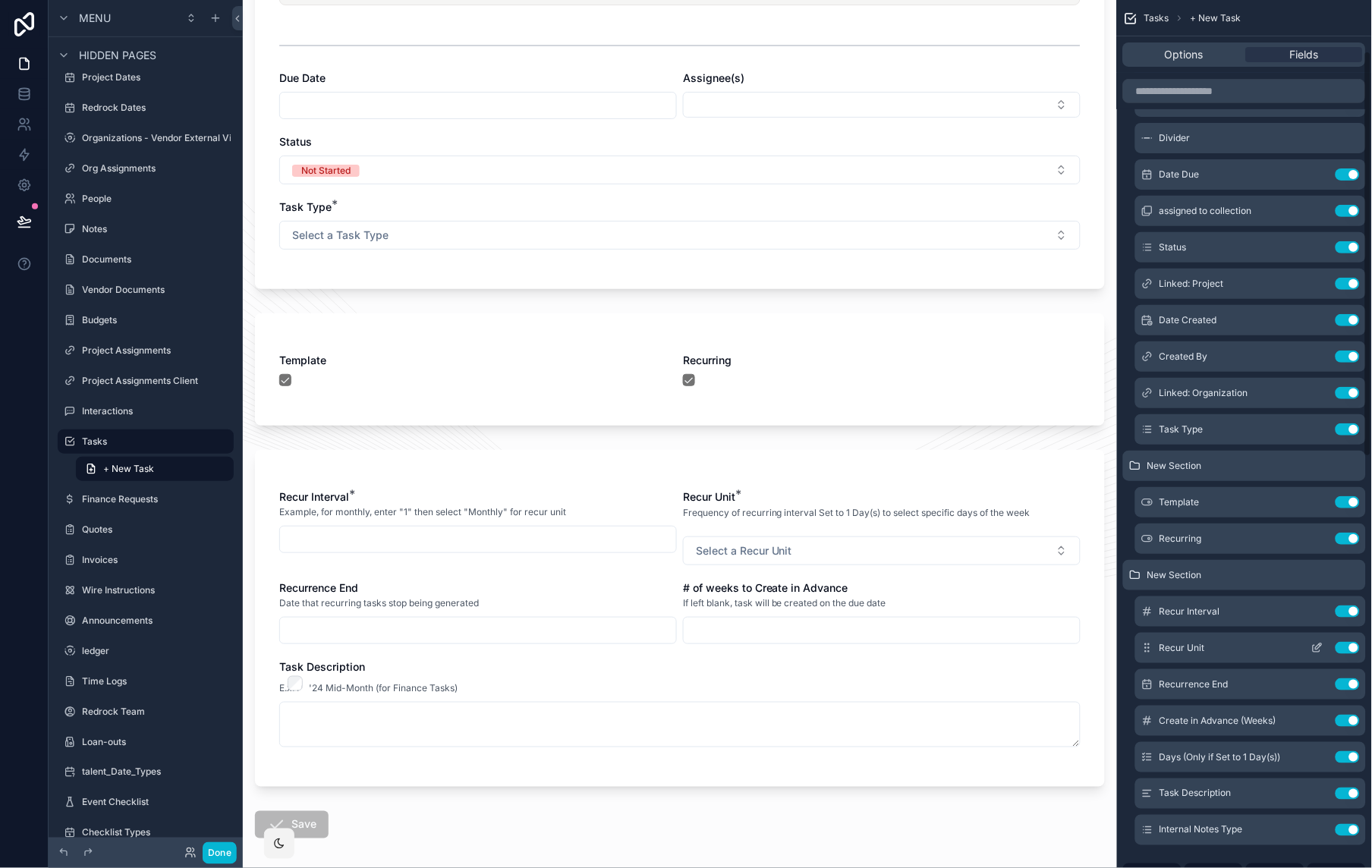
scroll to position [195, 0]
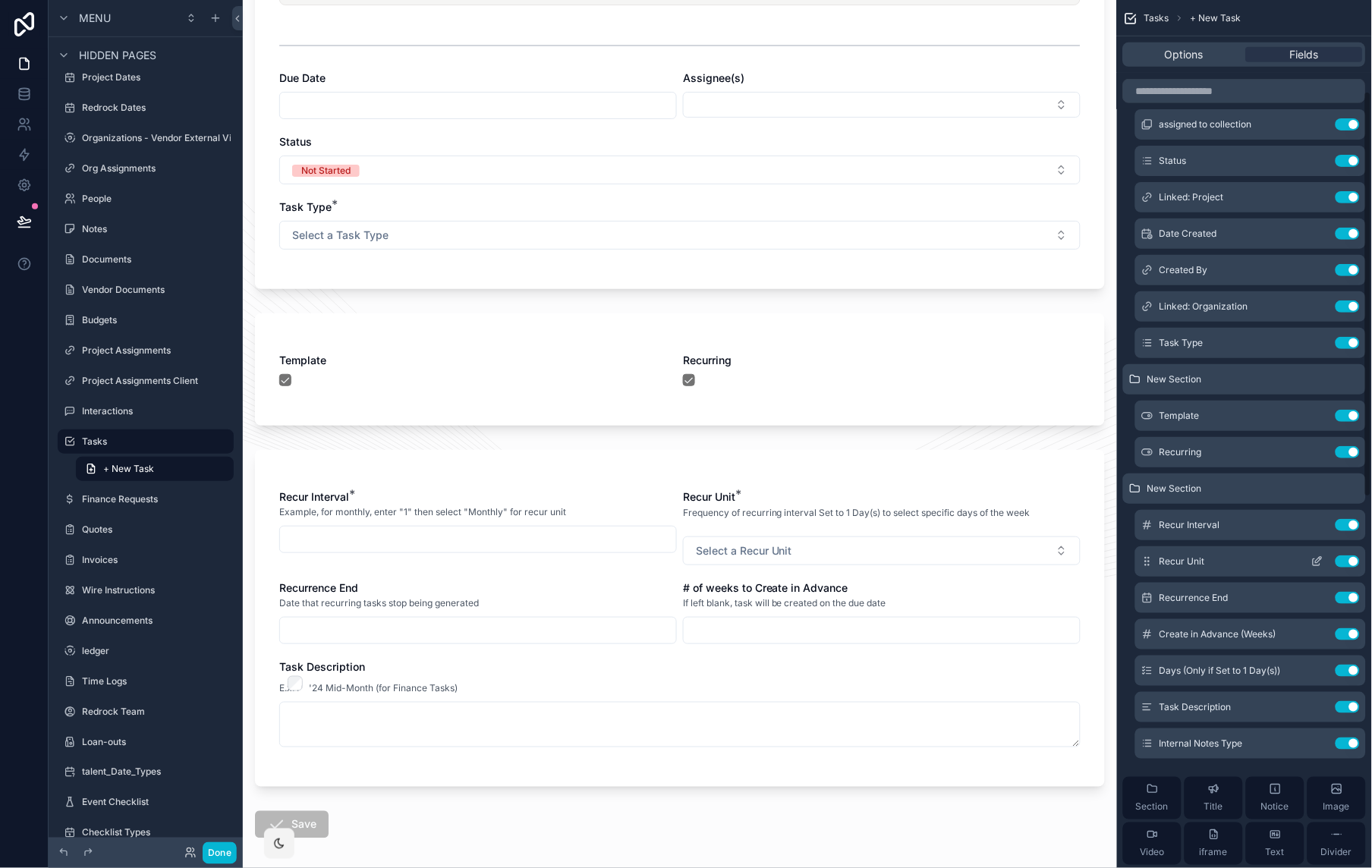
click at [1318, 564] on icon "scrollable content" at bounding box center [1318, 561] width 12 height 12
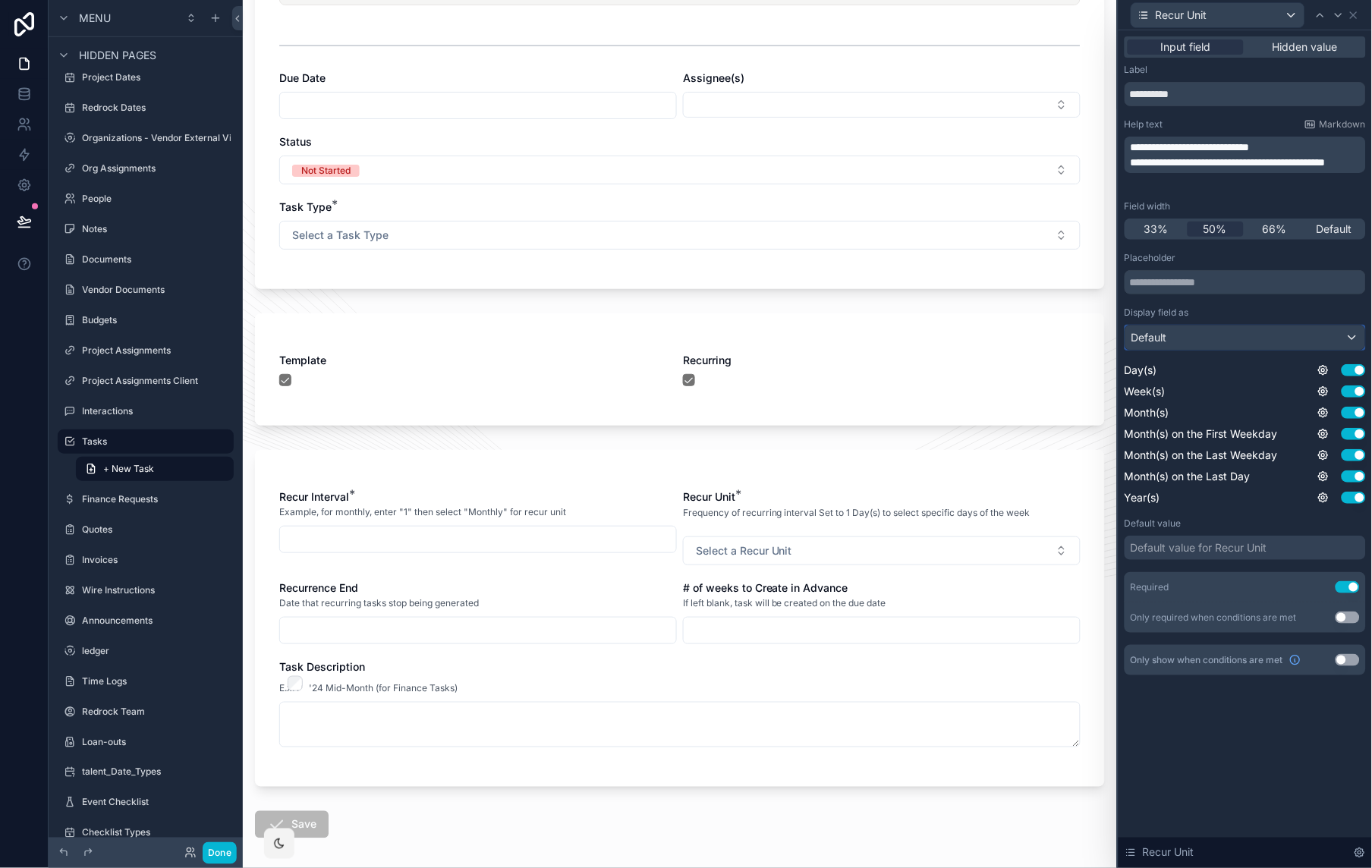
click at [1230, 335] on div "Default" at bounding box center [1245, 338] width 239 height 25
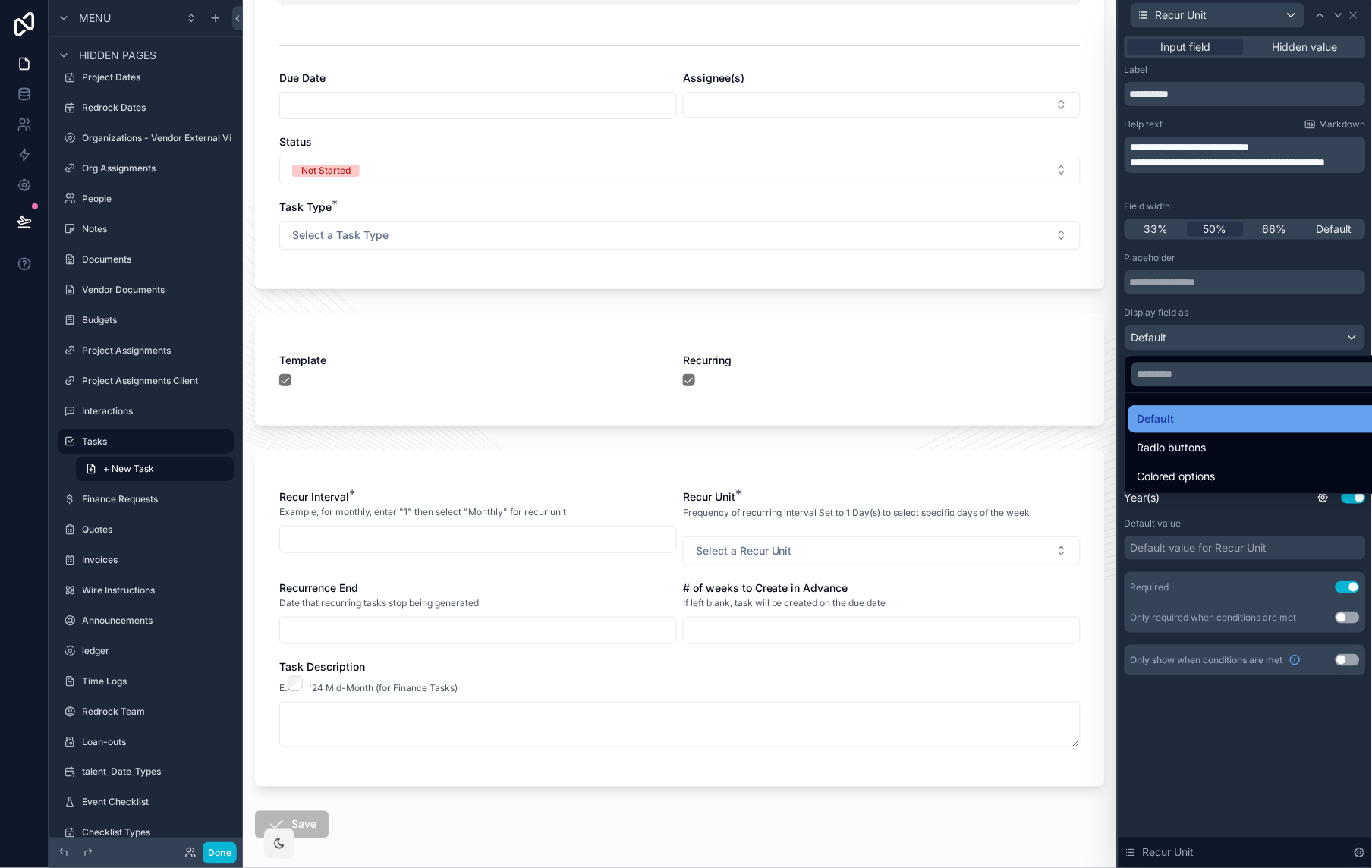
click at [1224, 423] on div "Default" at bounding box center [1263, 418] width 251 height 18
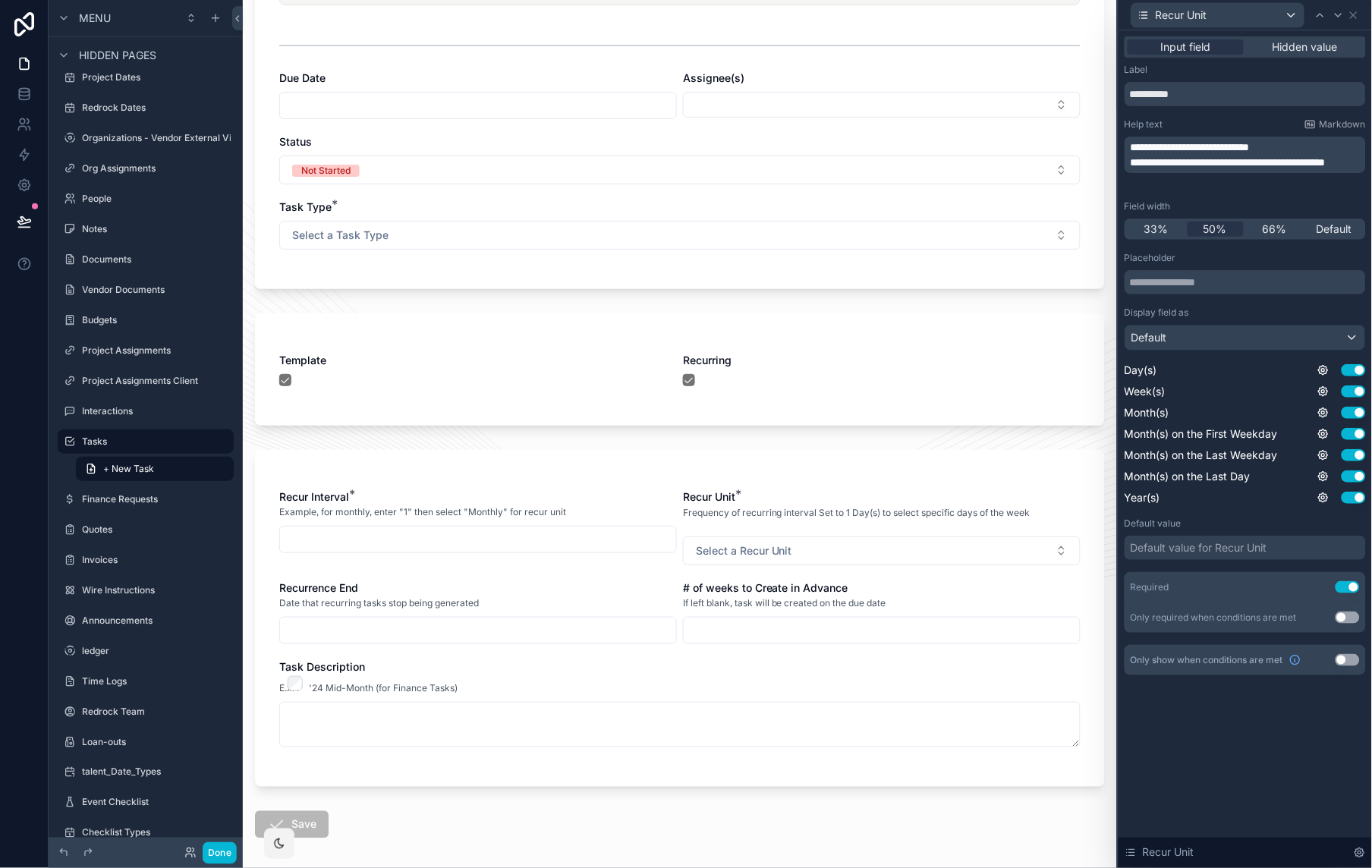
scroll to position [0, 0]
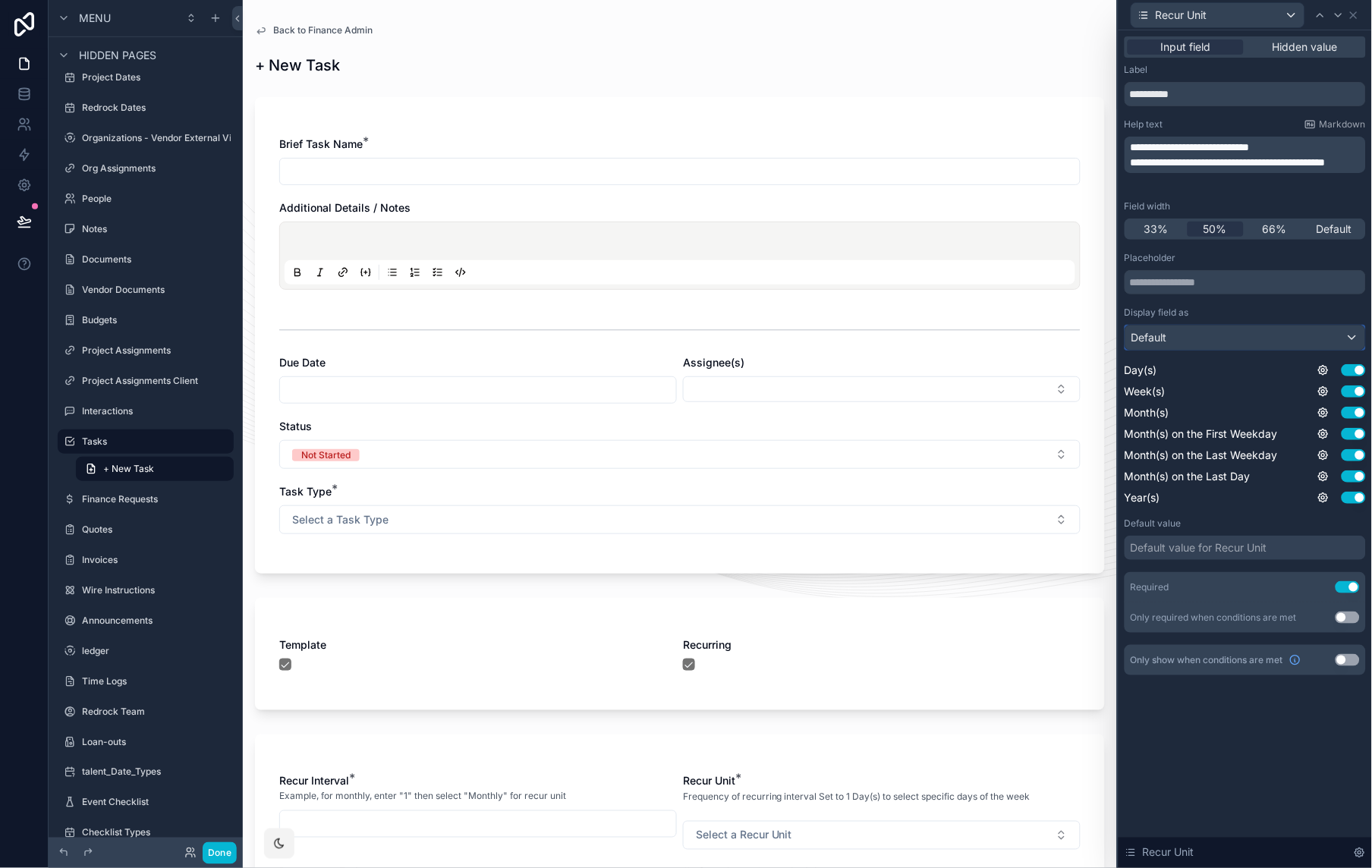
click at [1207, 342] on div "Default" at bounding box center [1245, 338] width 239 height 25
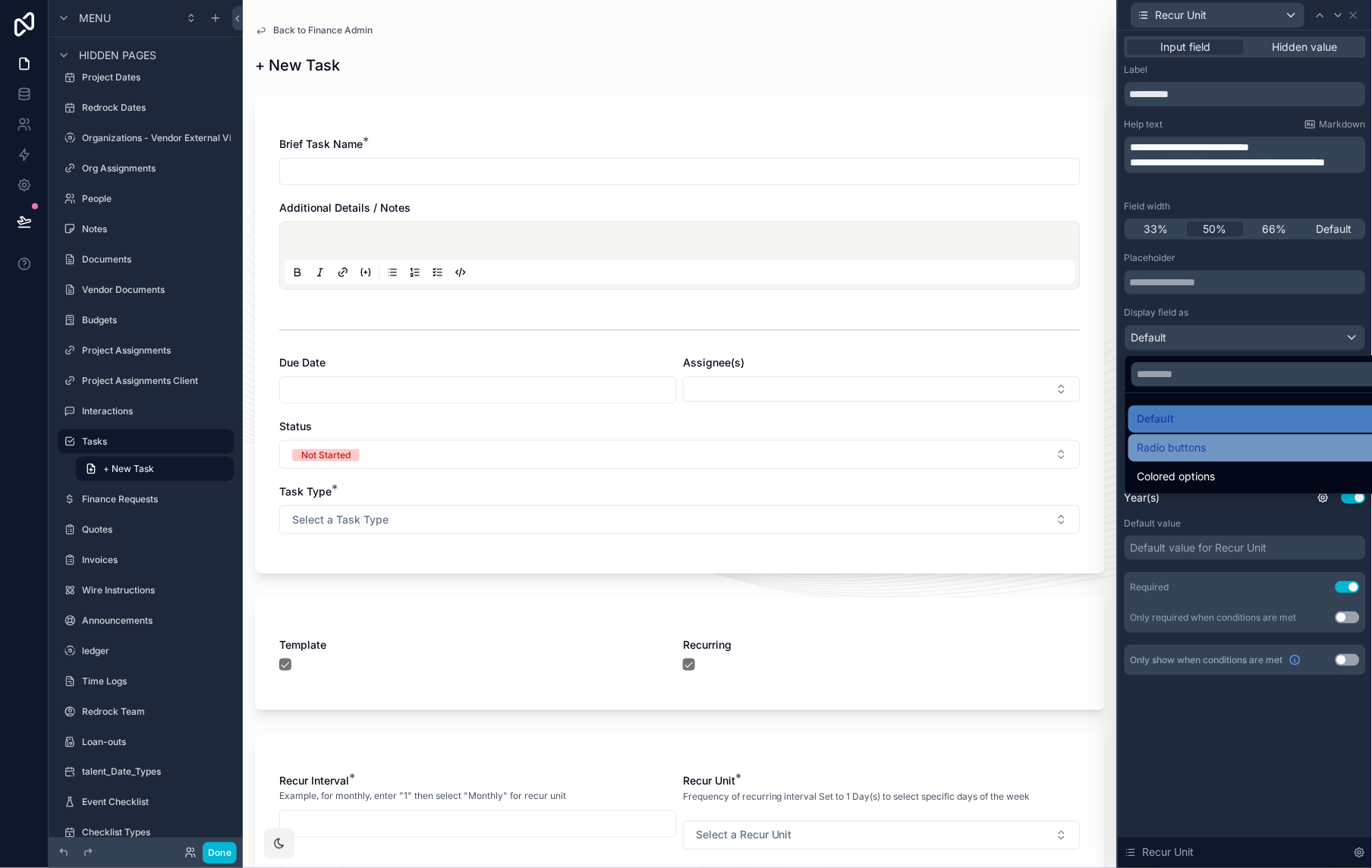
click at [1201, 445] on span "Radio buttons" at bounding box center [1172, 447] width 69 height 18
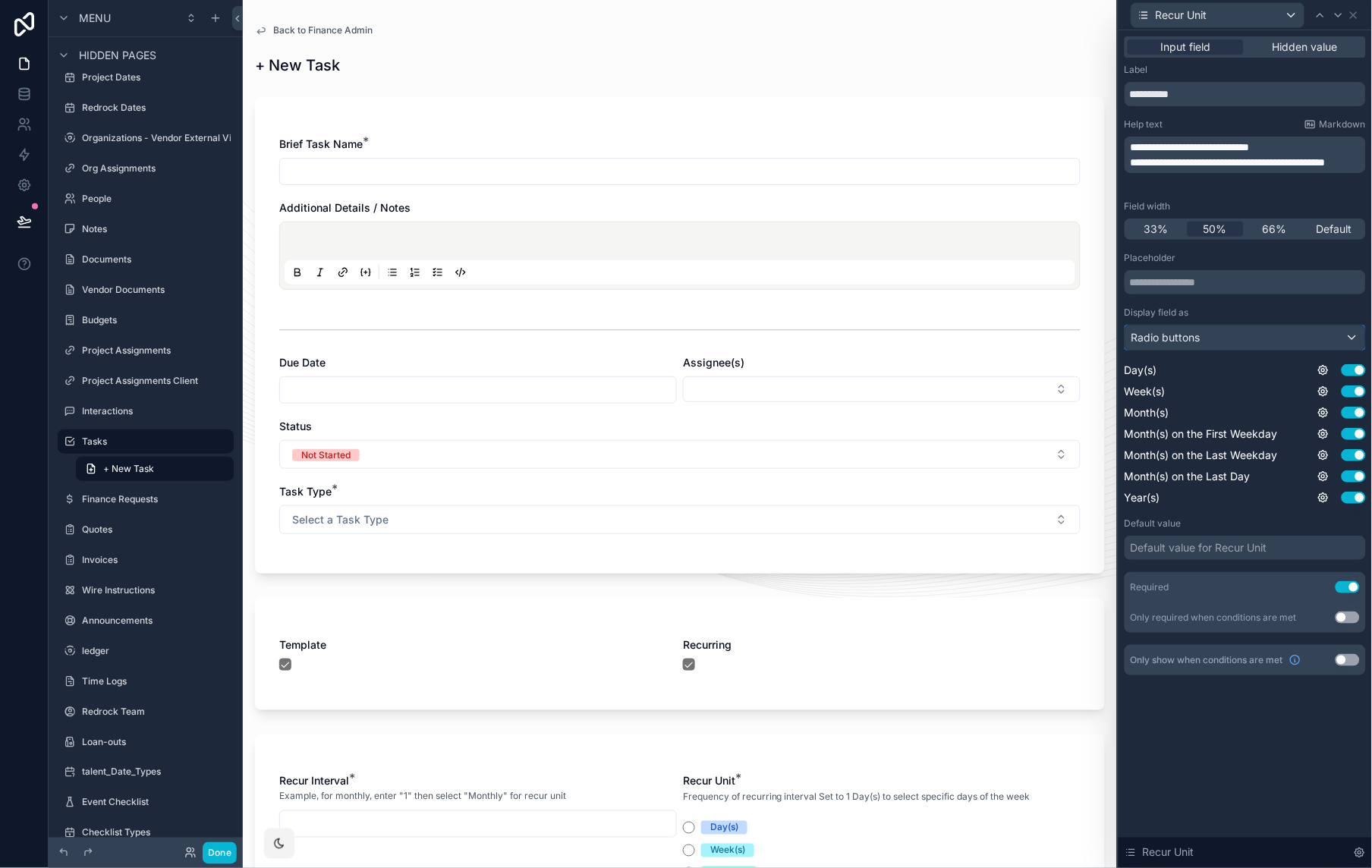
click at [1201, 345] on div "Radio buttons" at bounding box center [1245, 338] width 239 height 25
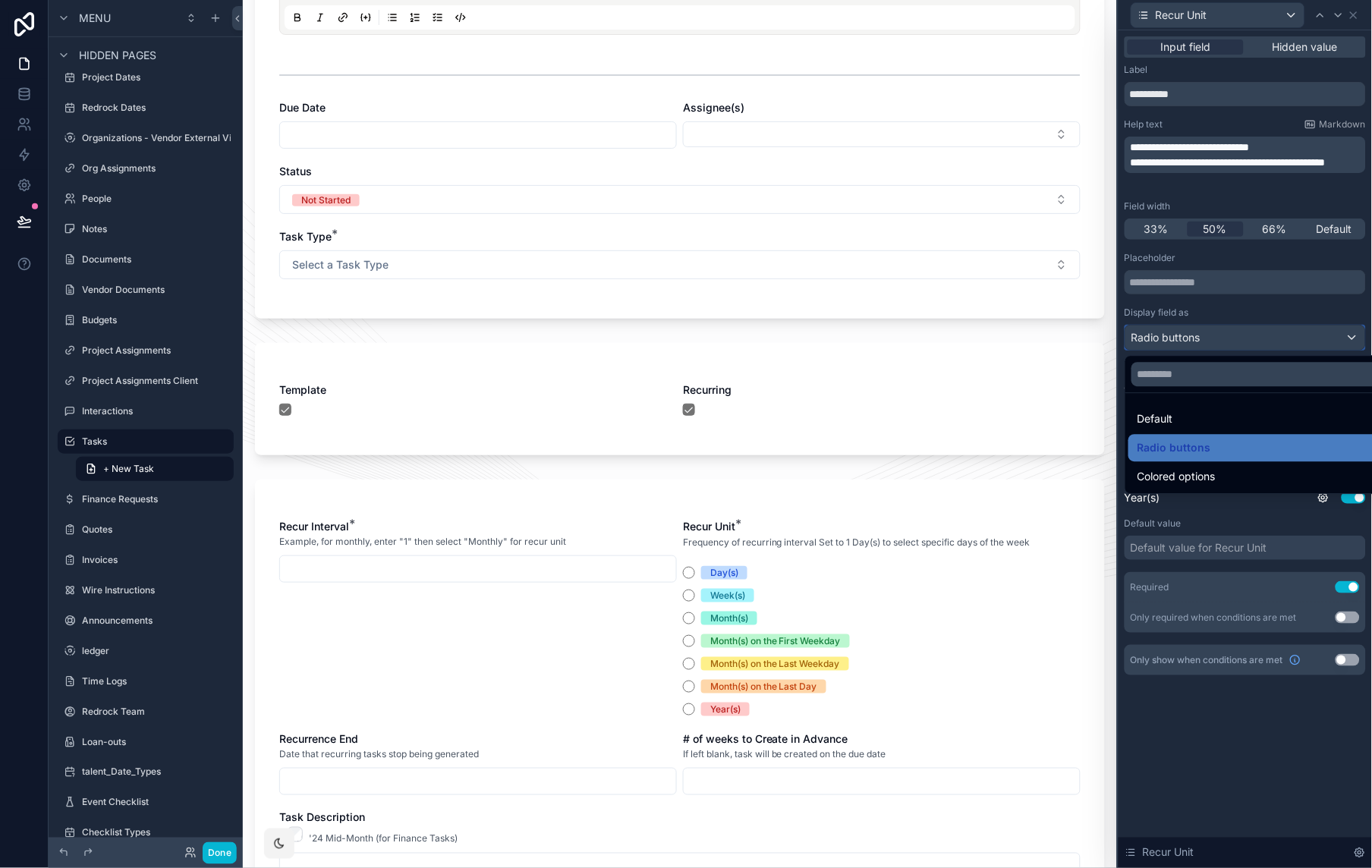
scroll to position [267, 0]
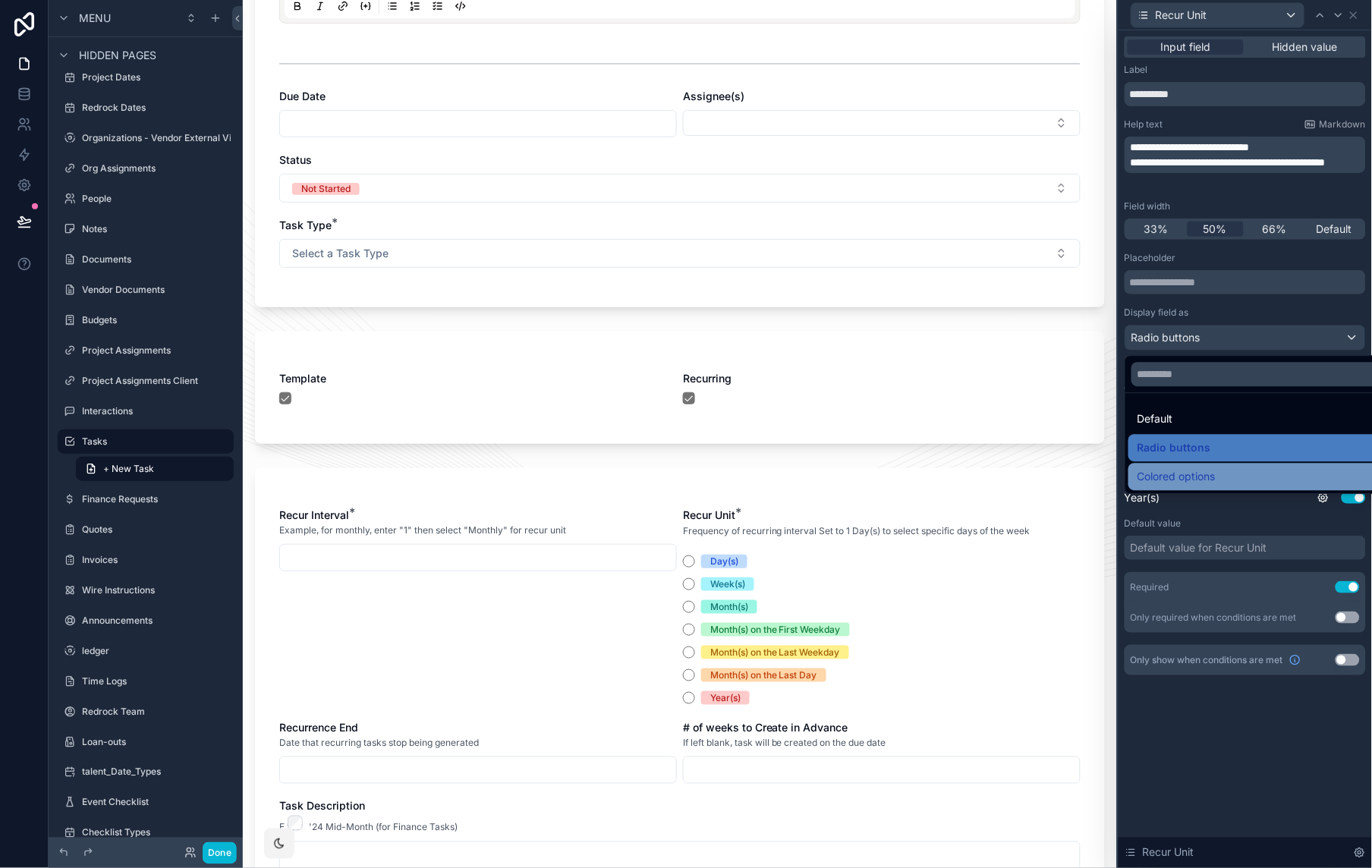
click at [1161, 468] on span "Colored options" at bounding box center [1176, 476] width 78 height 18
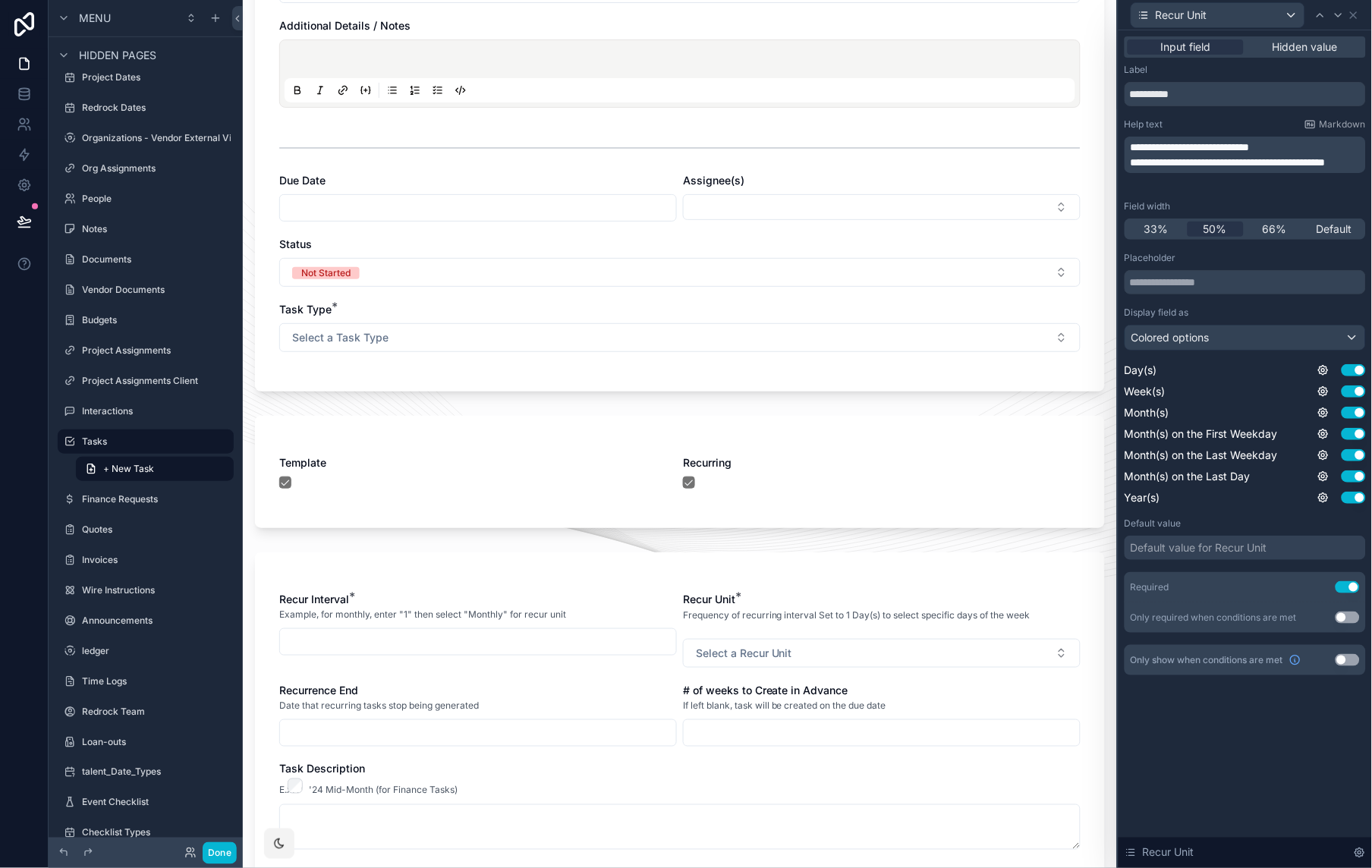
scroll to position [352, 0]
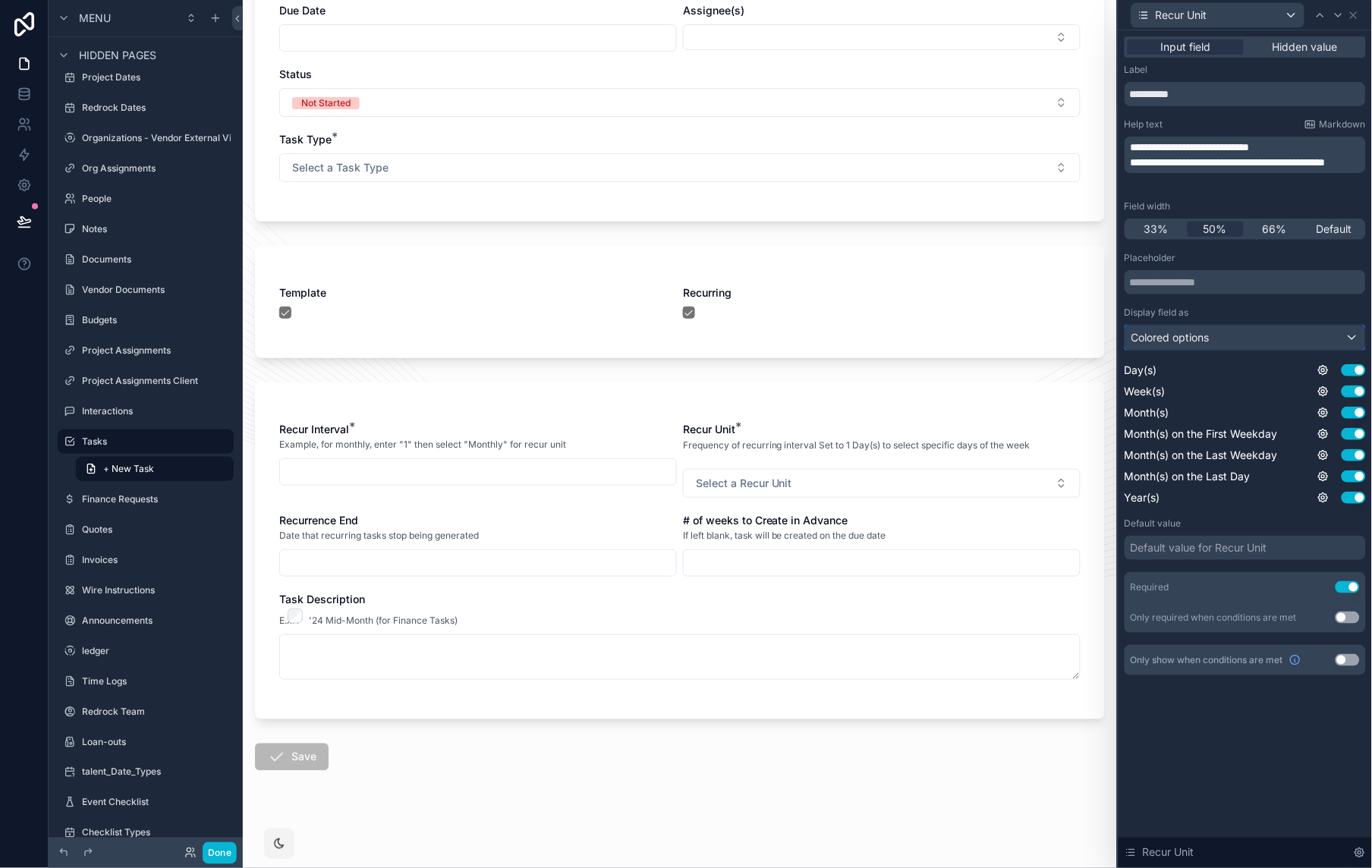
click at [1240, 330] on div "Colored options" at bounding box center [1245, 338] width 239 height 25
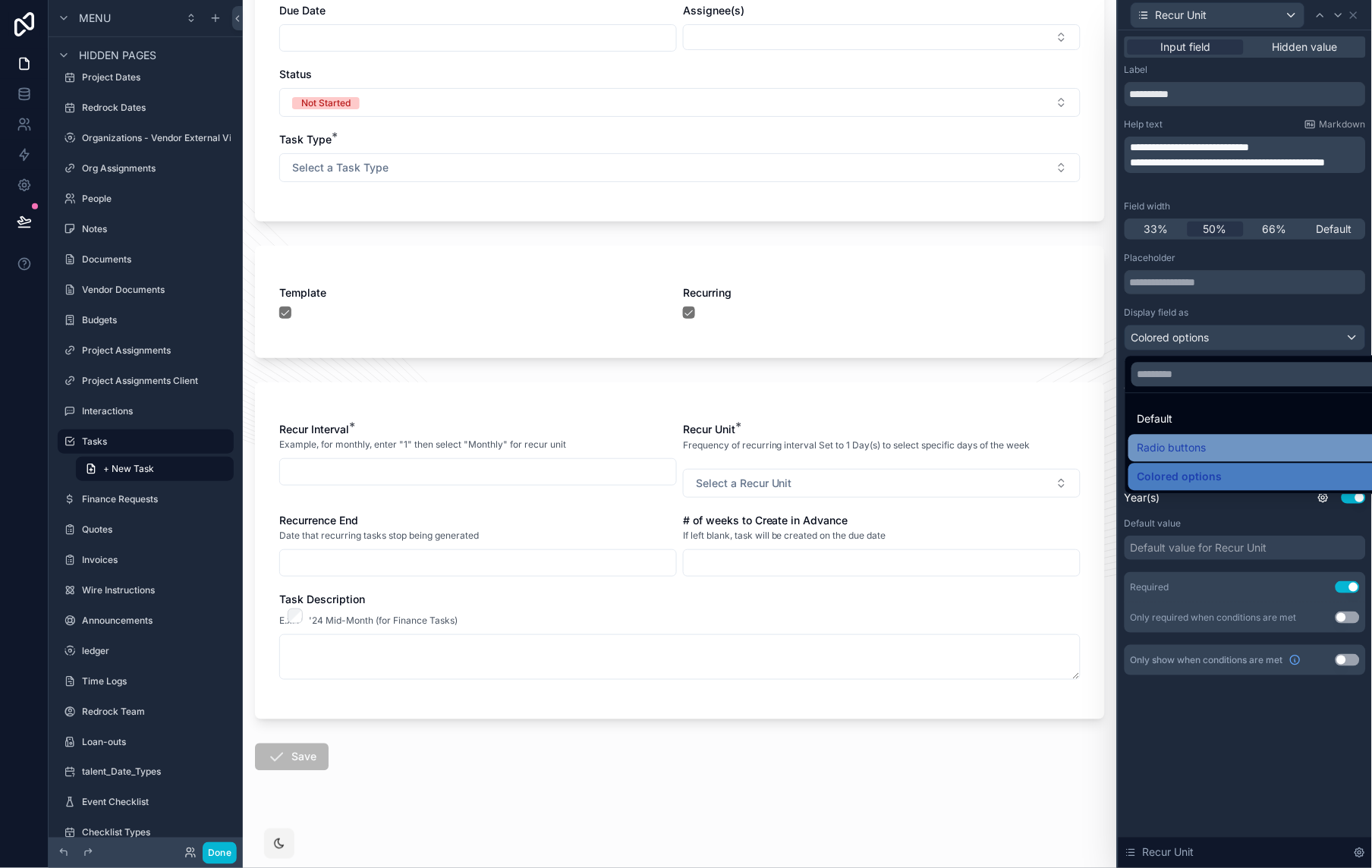
click at [1213, 447] on div "Radio buttons" at bounding box center [1263, 447] width 251 height 18
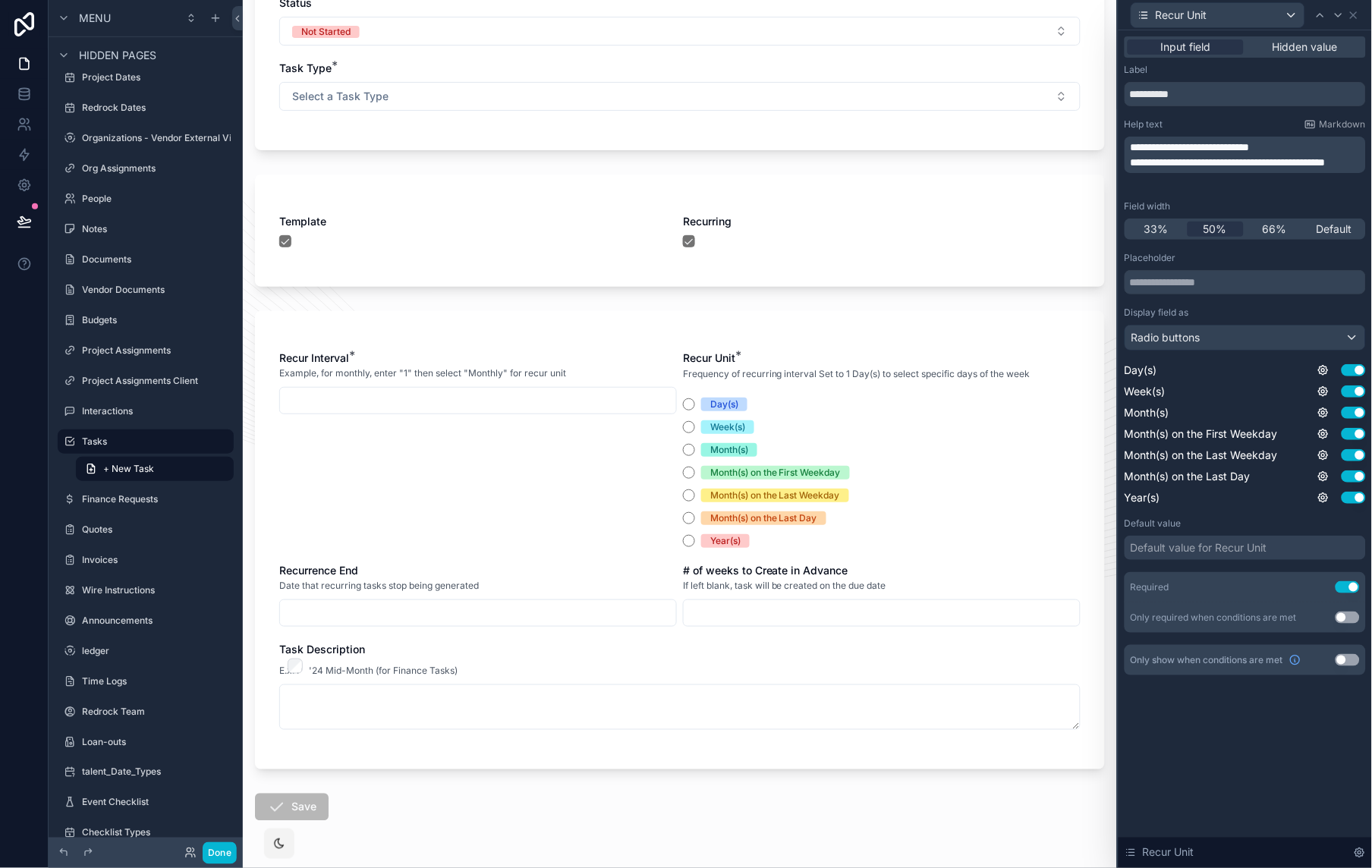
scroll to position [435, 0]
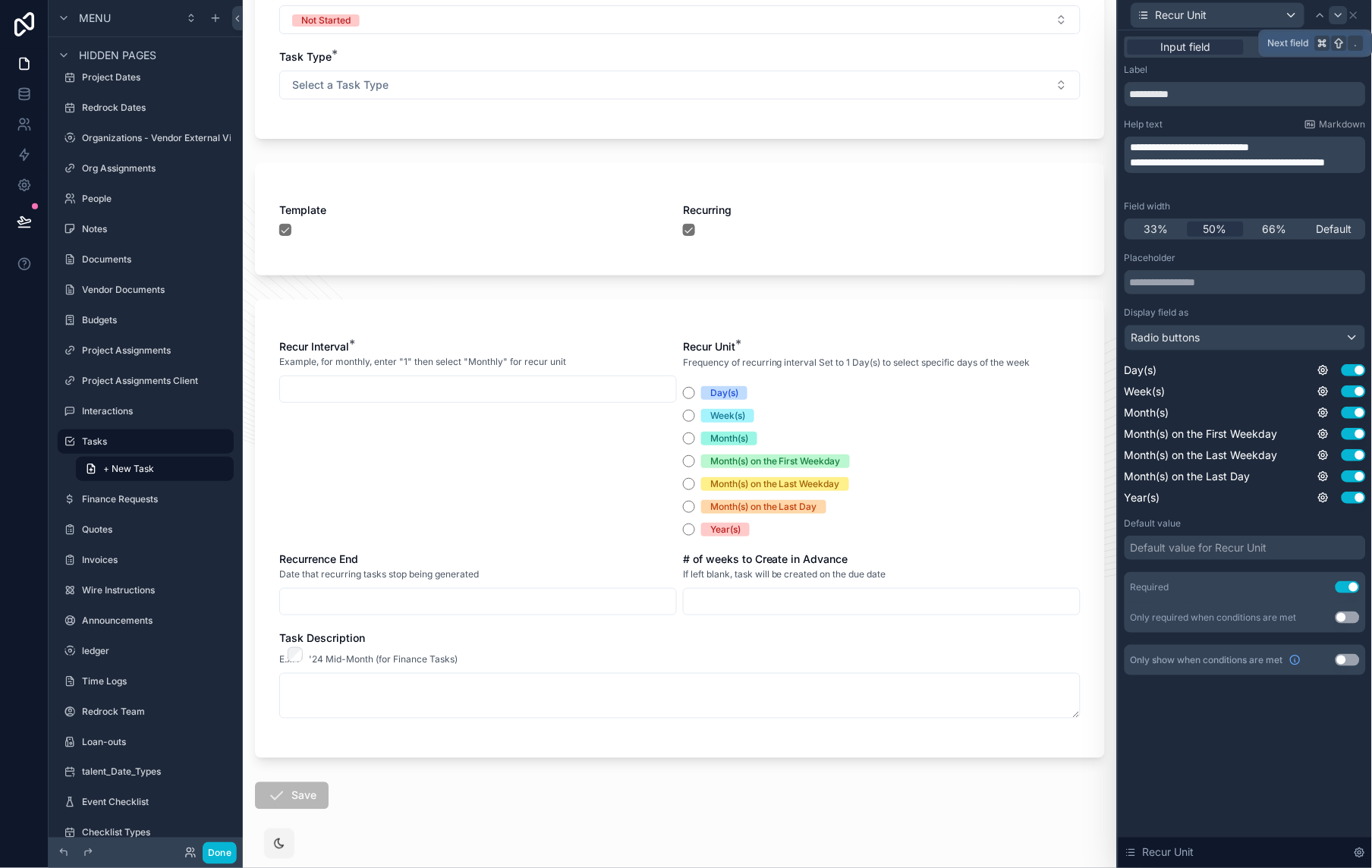
click at [1340, 17] on icon at bounding box center [1339, 15] width 12 height 12
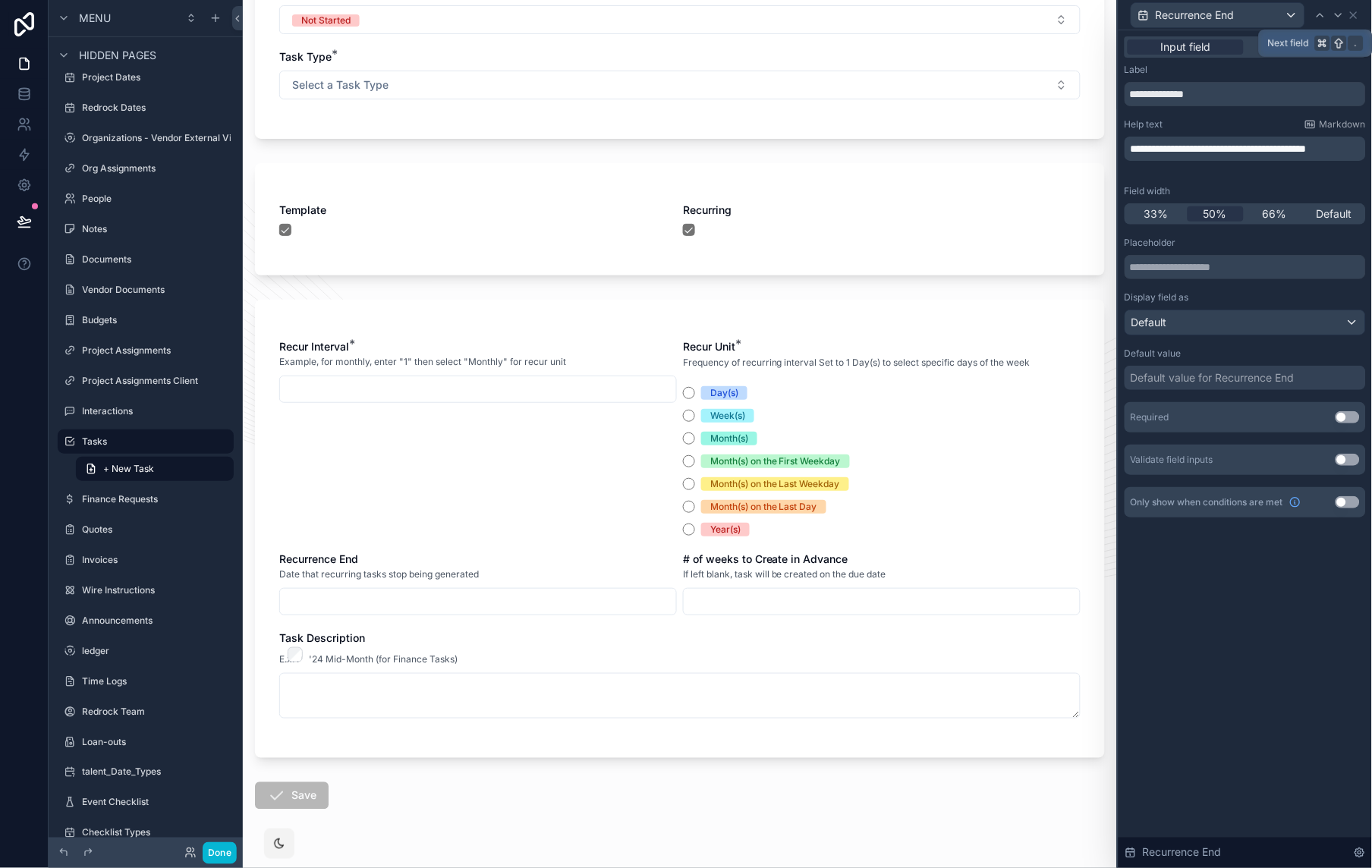
click at [1340, 17] on icon at bounding box center [1339, 15] width 12 height 12
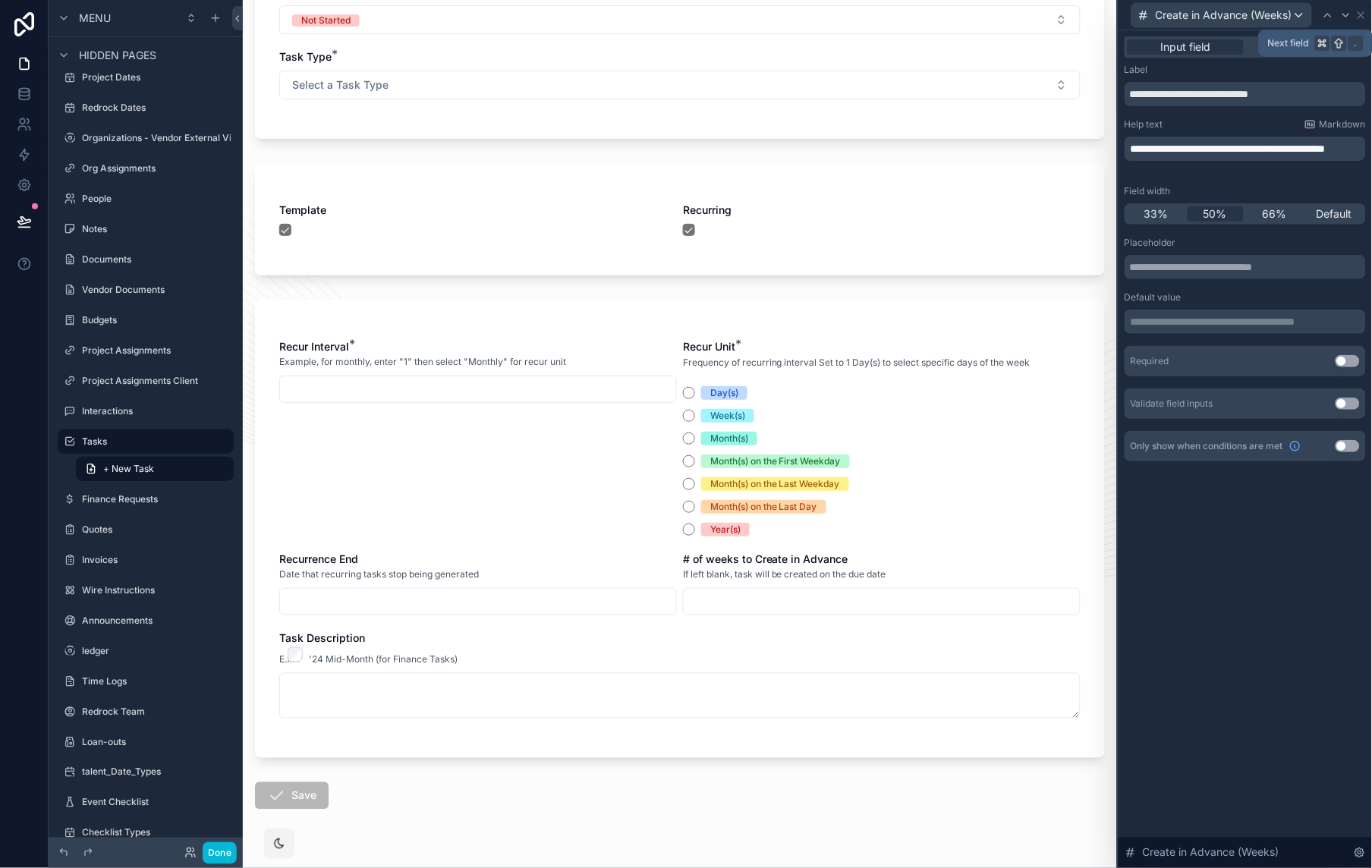
click at [1340, 17] on icon at bounding box center [1347, 15] width 12 height 12
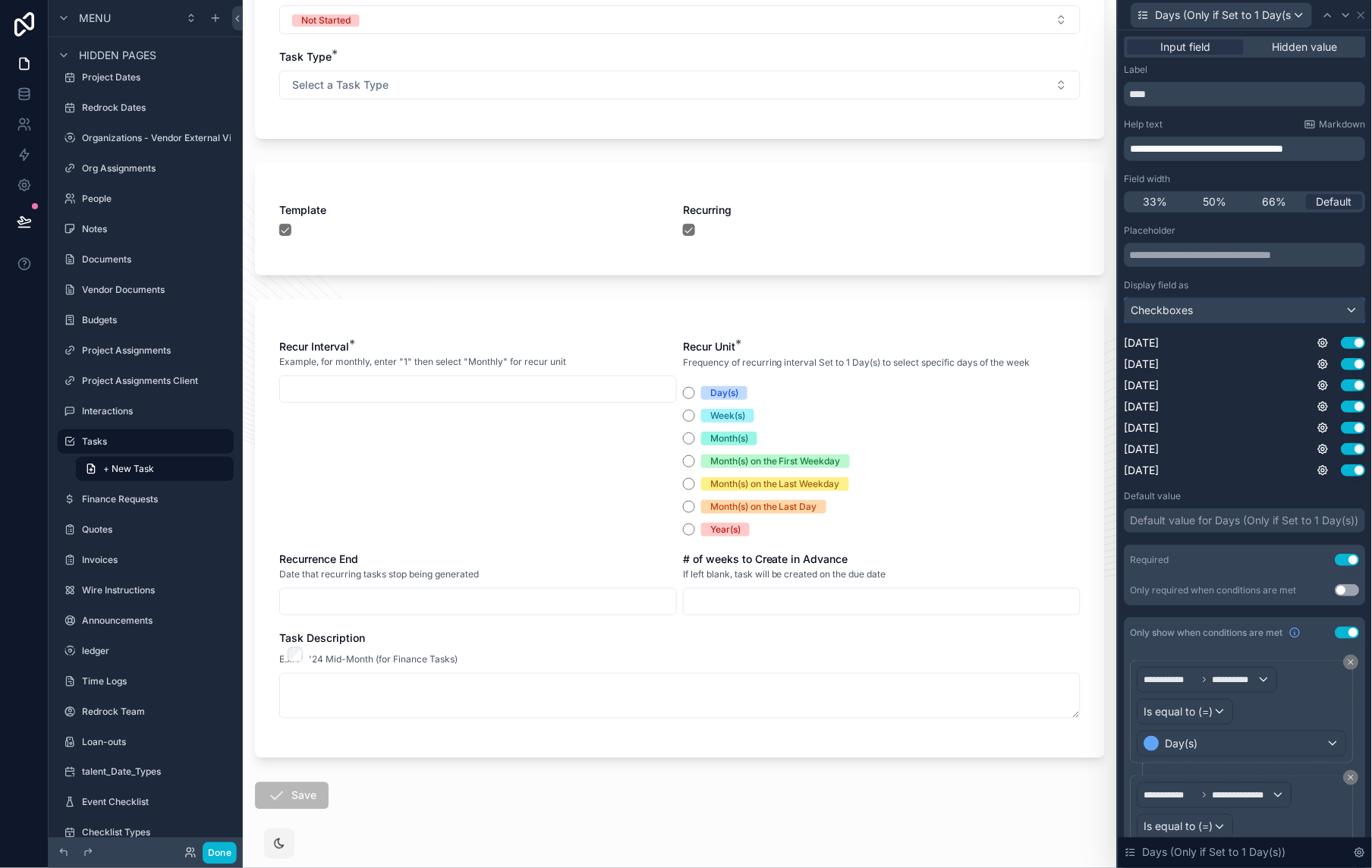
click at [1211, 304] on div "Checkboxes" at bounding box center [1245, 310] width 239 height 25
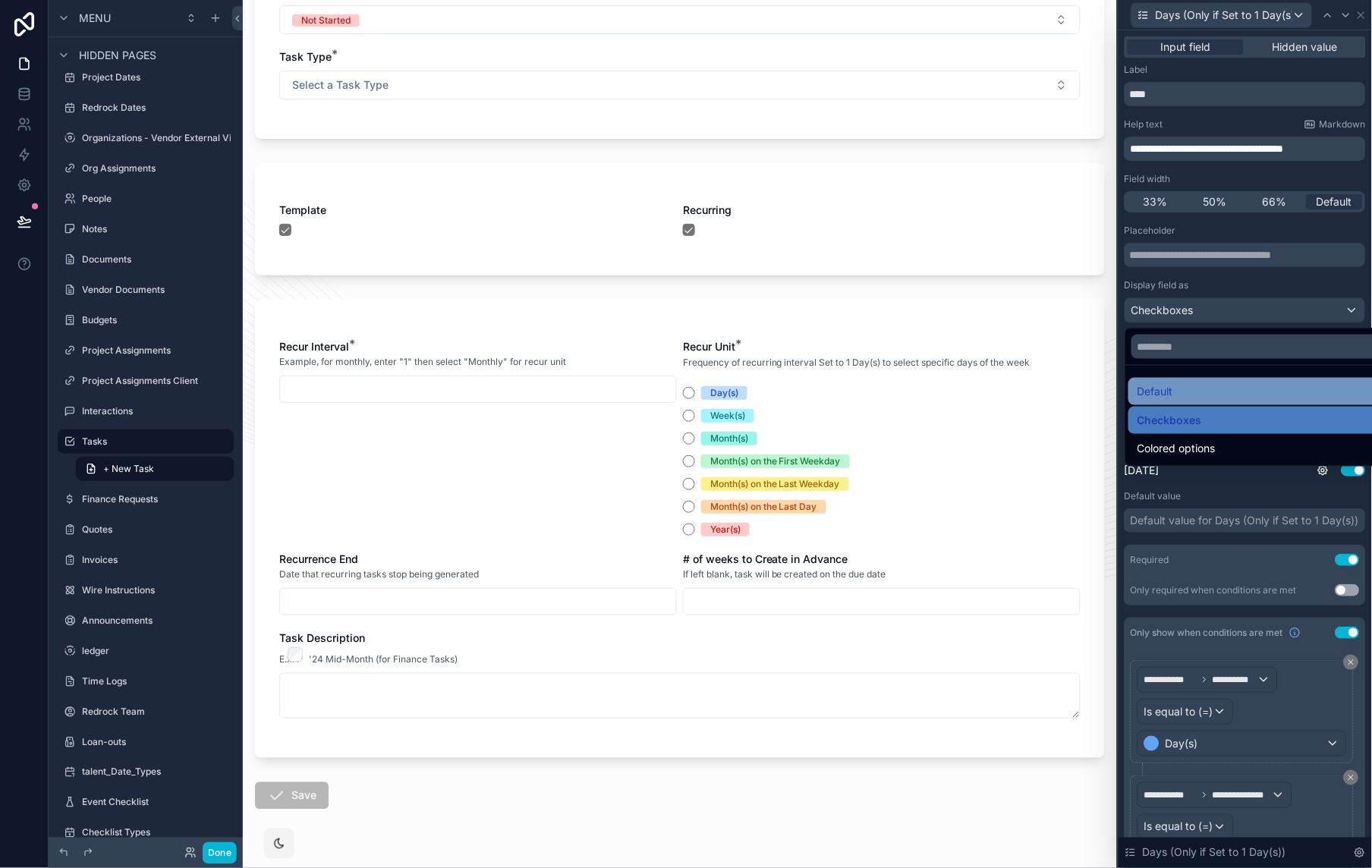
click at [1201, 401] on div "Default" at bounding box center [1257, 391] width 256 height 27
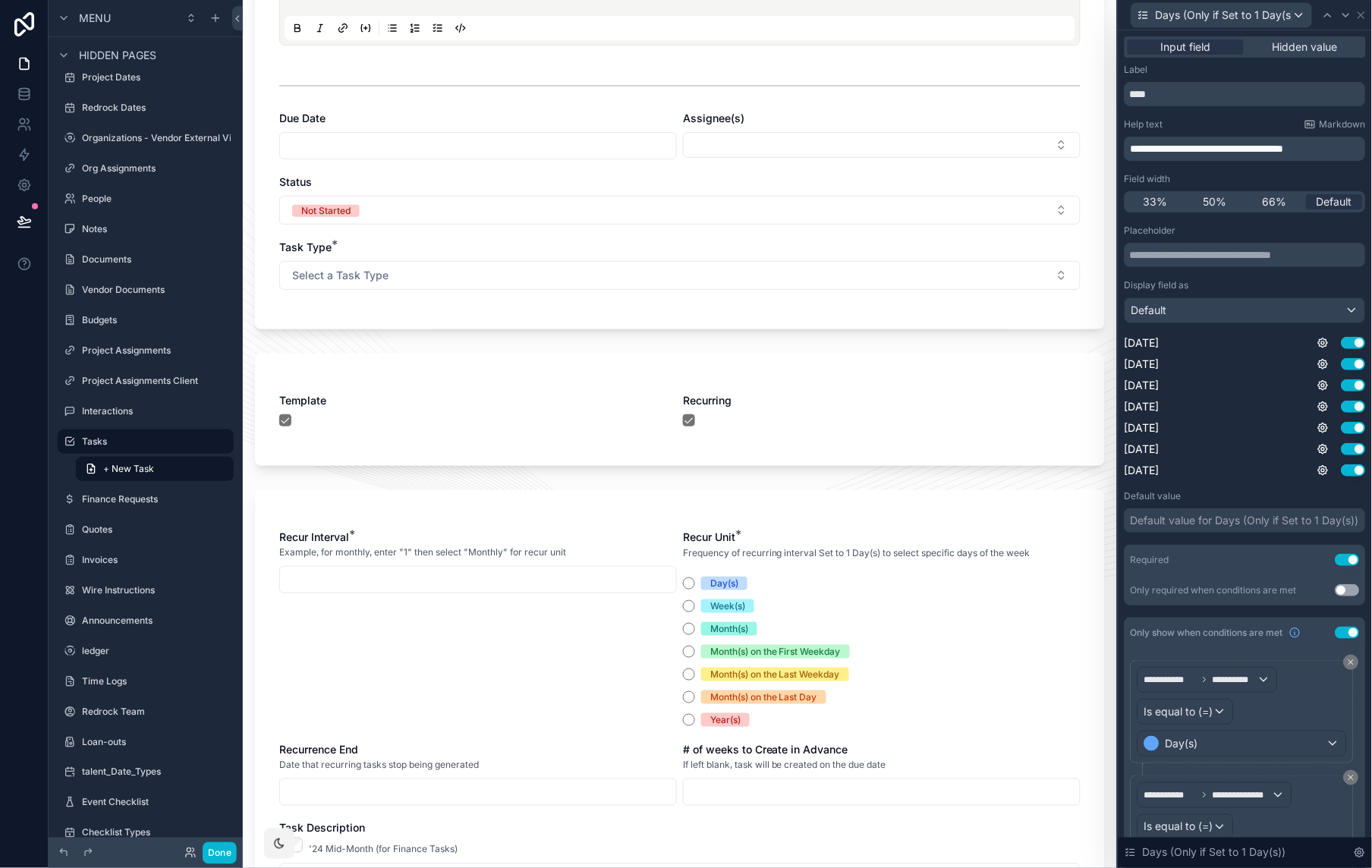
scroll to position [418, 0]
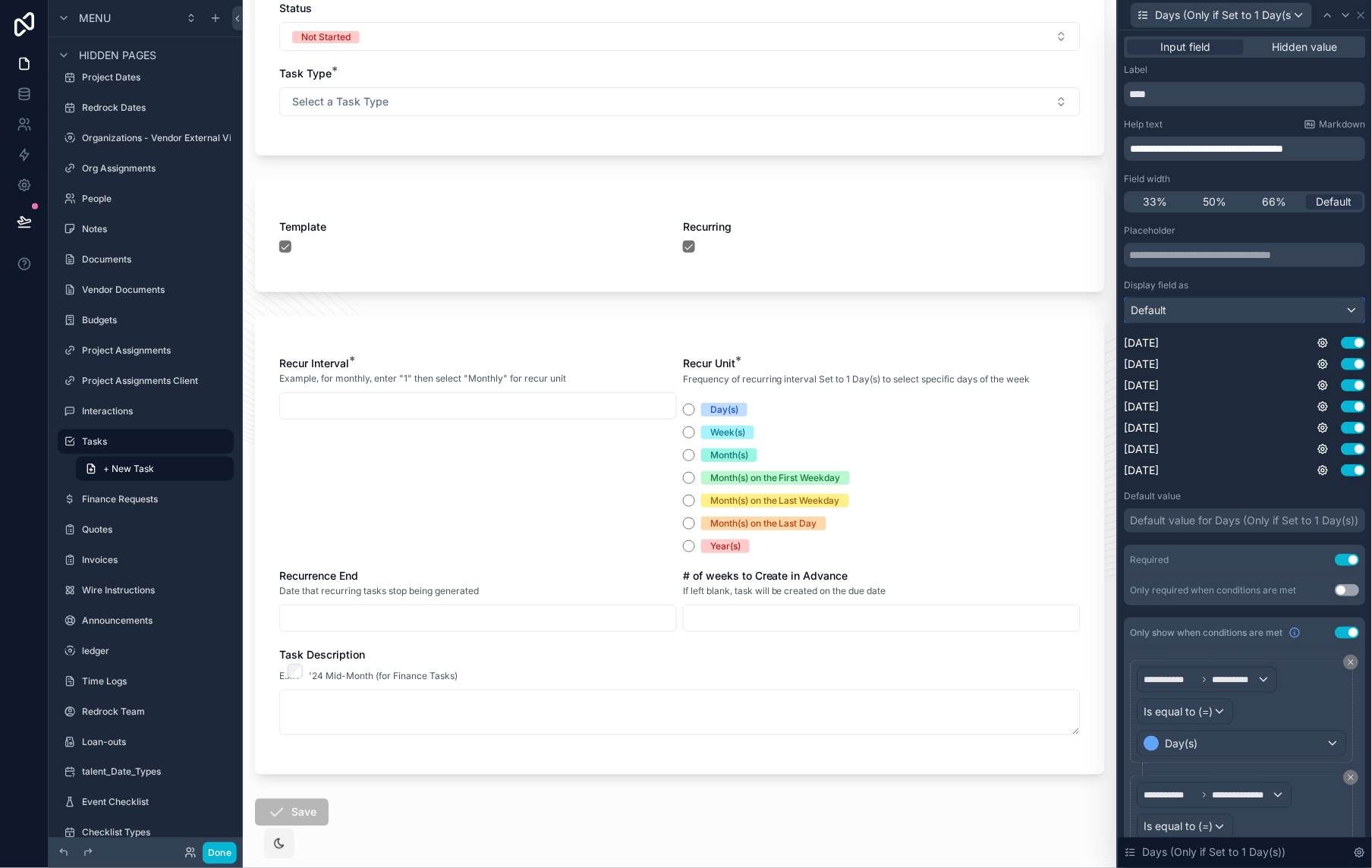
click at [1244, 301] on div "Default" at bounding box center [1245, 310] width 239 height 25
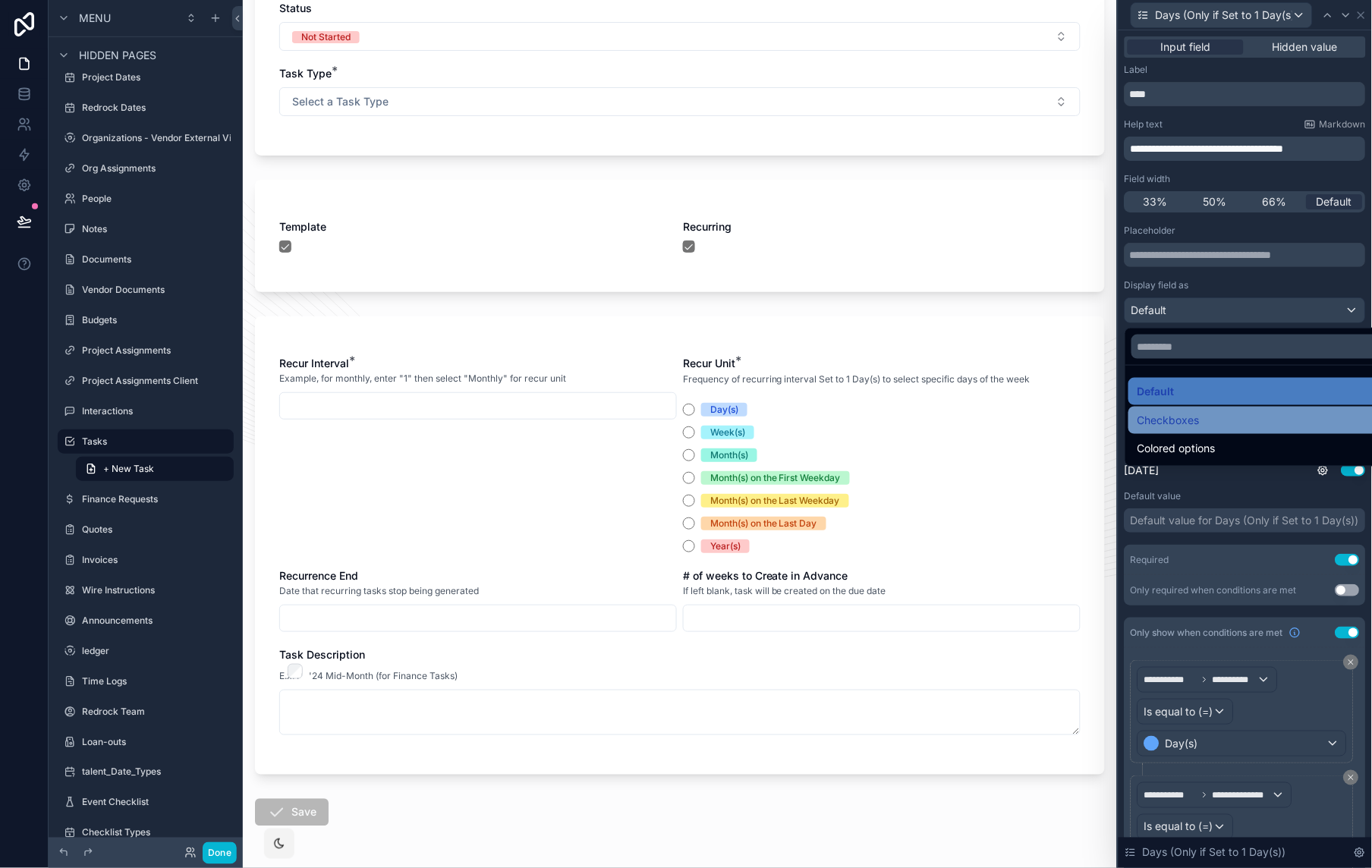
click at [1238, 424] on div "Checkboxes" at bounding box center [1257, 420] width 239 height 18
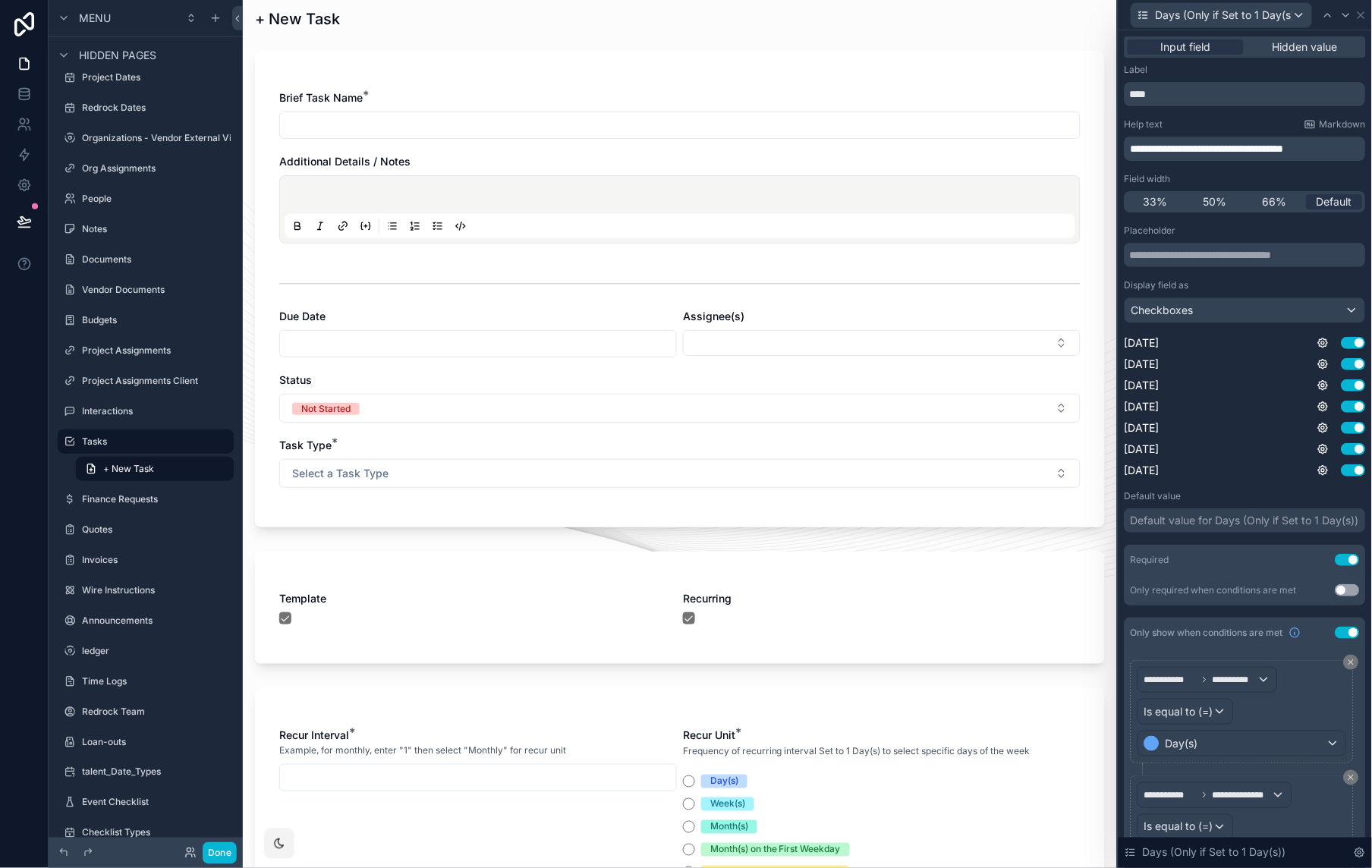
scroll to position [473, 0]
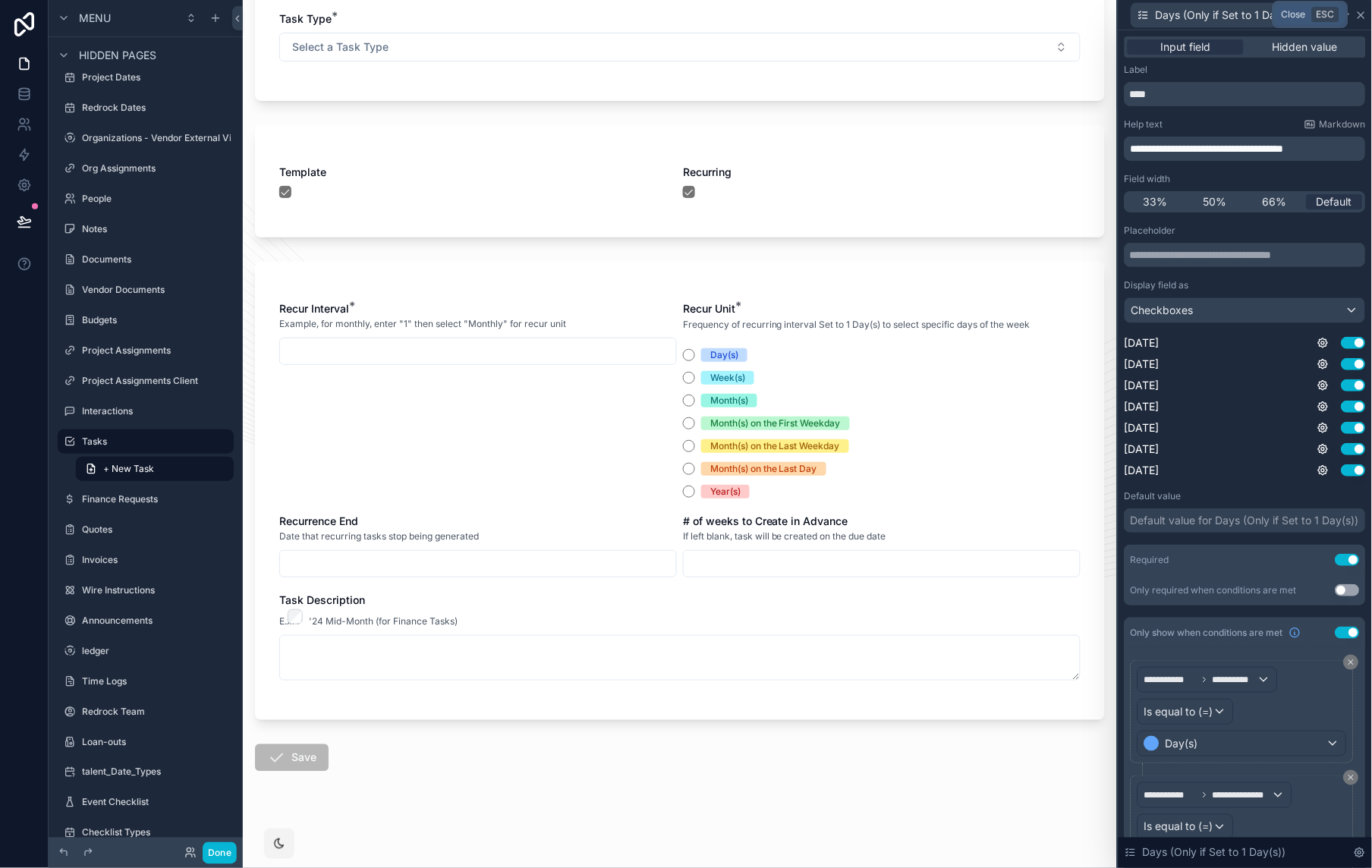
click at [1360, 13] on icon at bounding box center [1361, 15] width 12 height 12
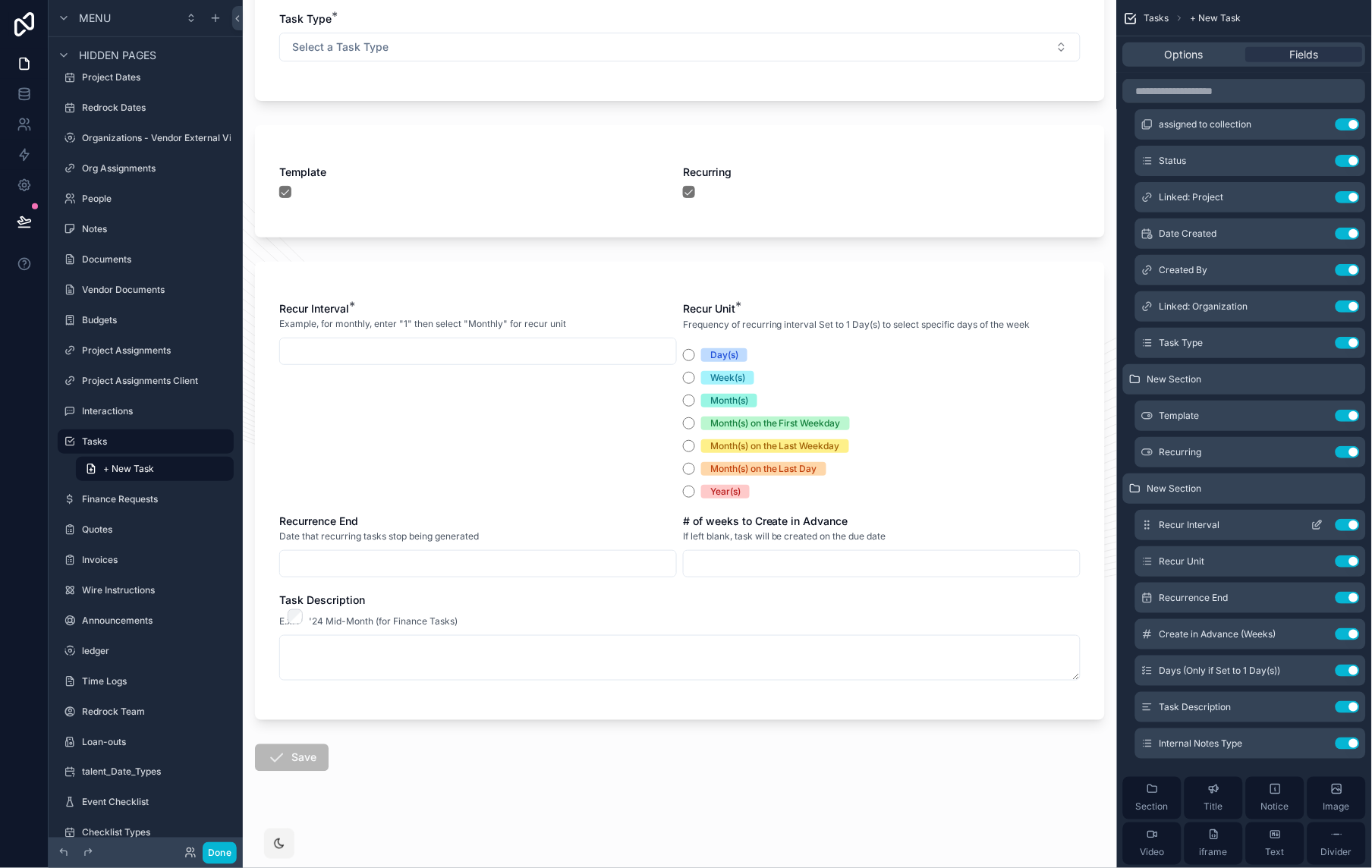
click at [1315, 523] on icon "scrollable content" at bounding box center [1318, 525] width 12 height 12
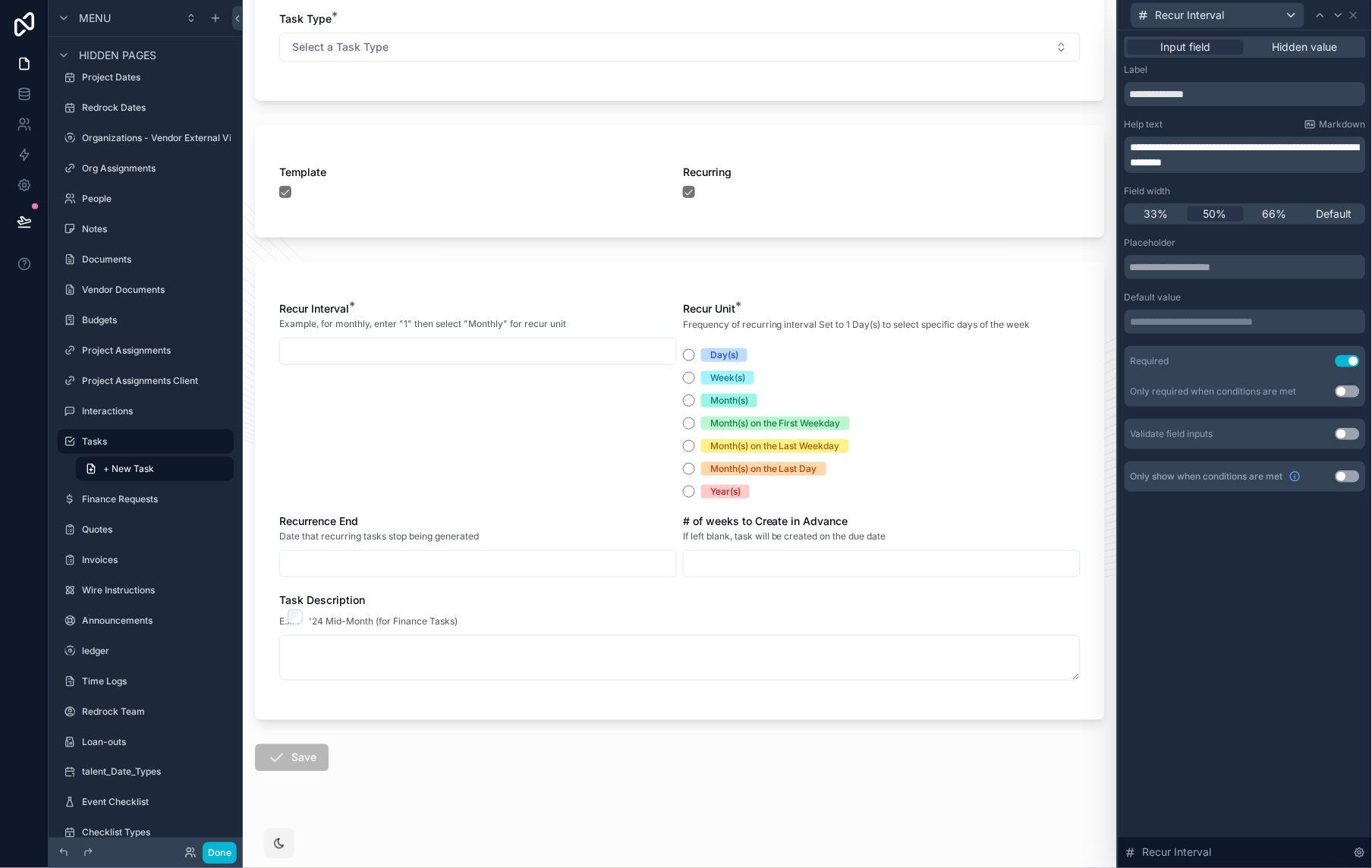
click at [1182, 318] on p "**********" at bounding box center [1247, 321] width 232 height 15
click at [1248, 590] on div "**********" at bounding box center [1245, 449] width 254 height 837
click at [1357, 15] on icon at bounding box center [1354, 15] width 12 height 12
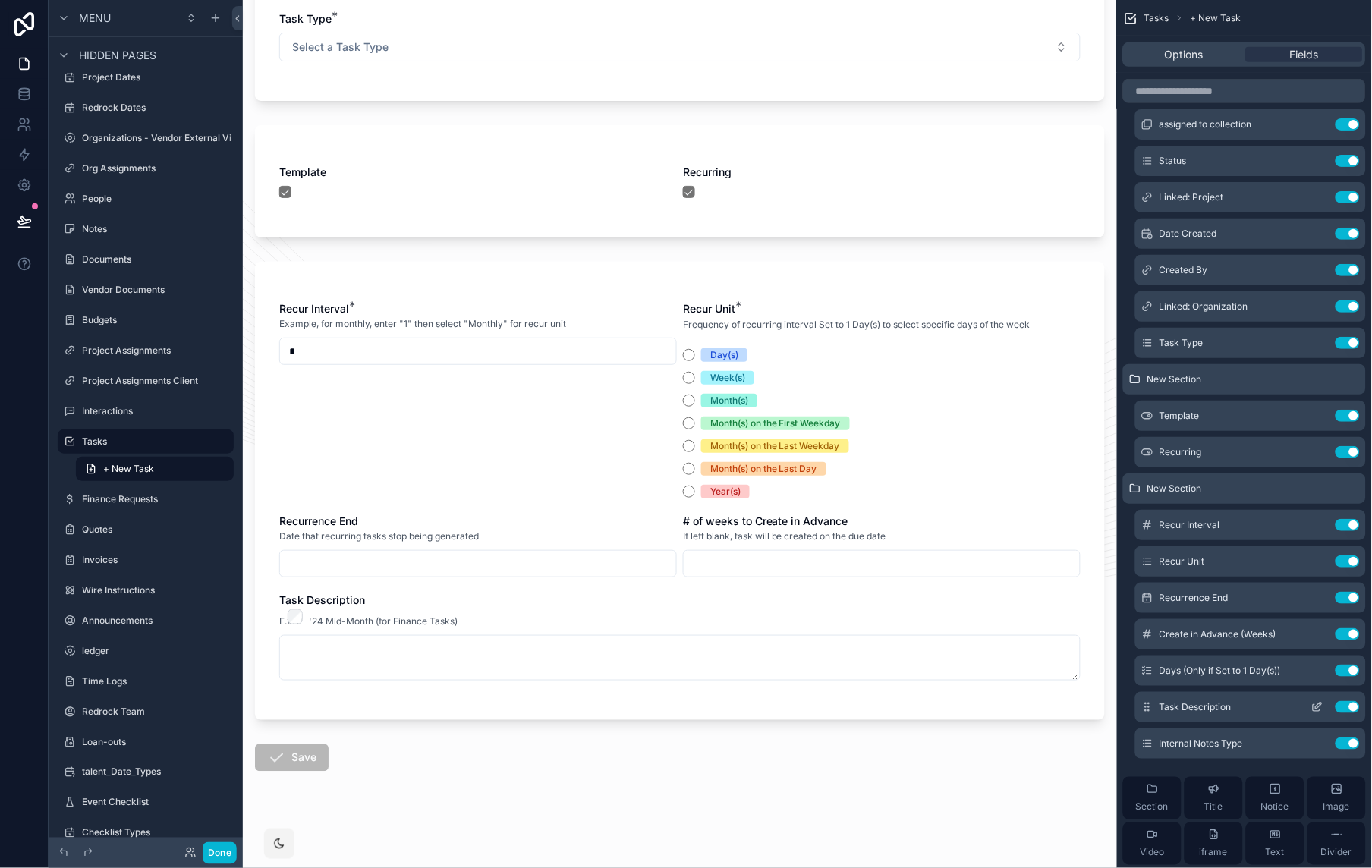
click at [1316, 710] on icon "scrollable content" at bounding box center [1318, 708] width 7 height 7
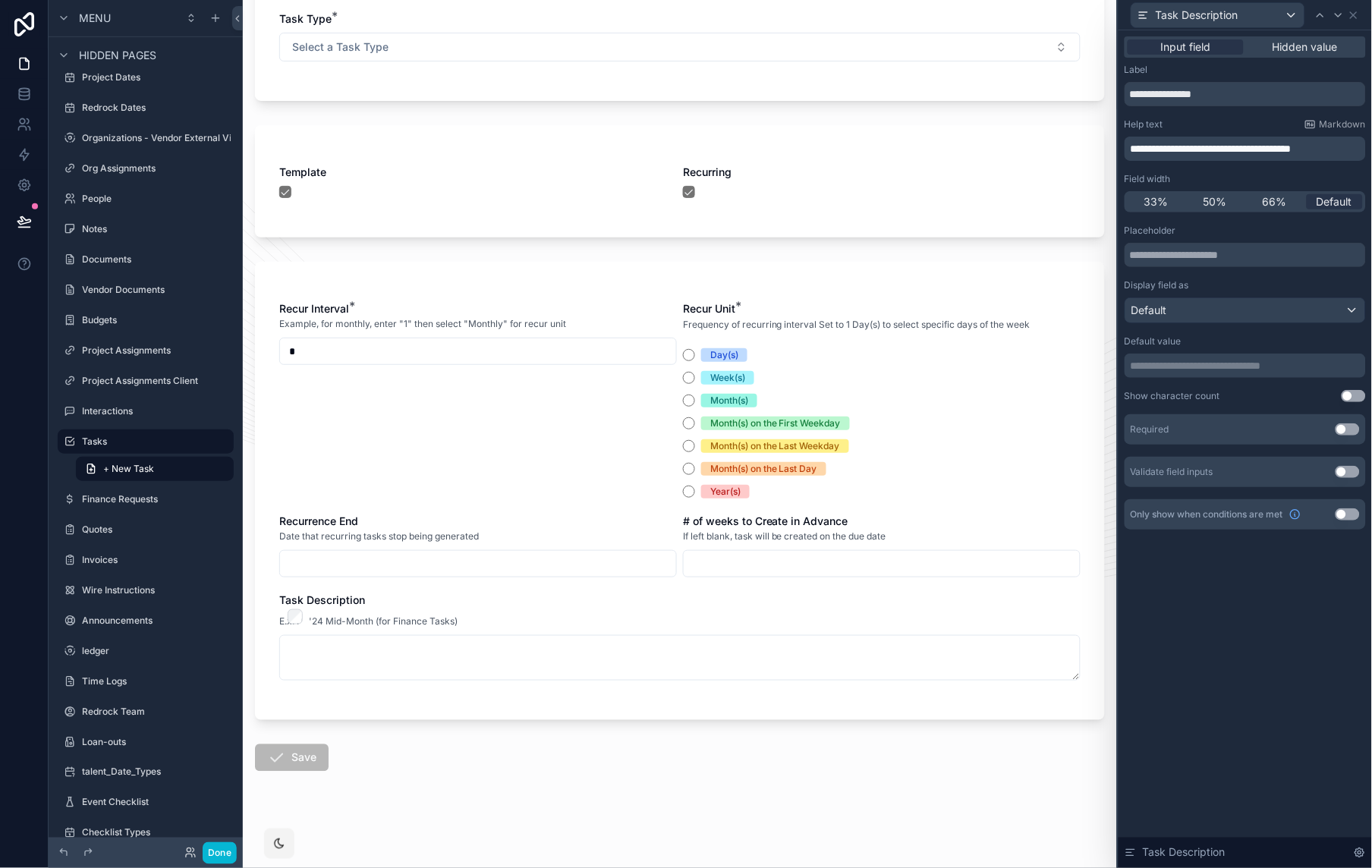
click at [1161, 149] on span "**********" at bounding box center [1211, 149] width 161 height 11
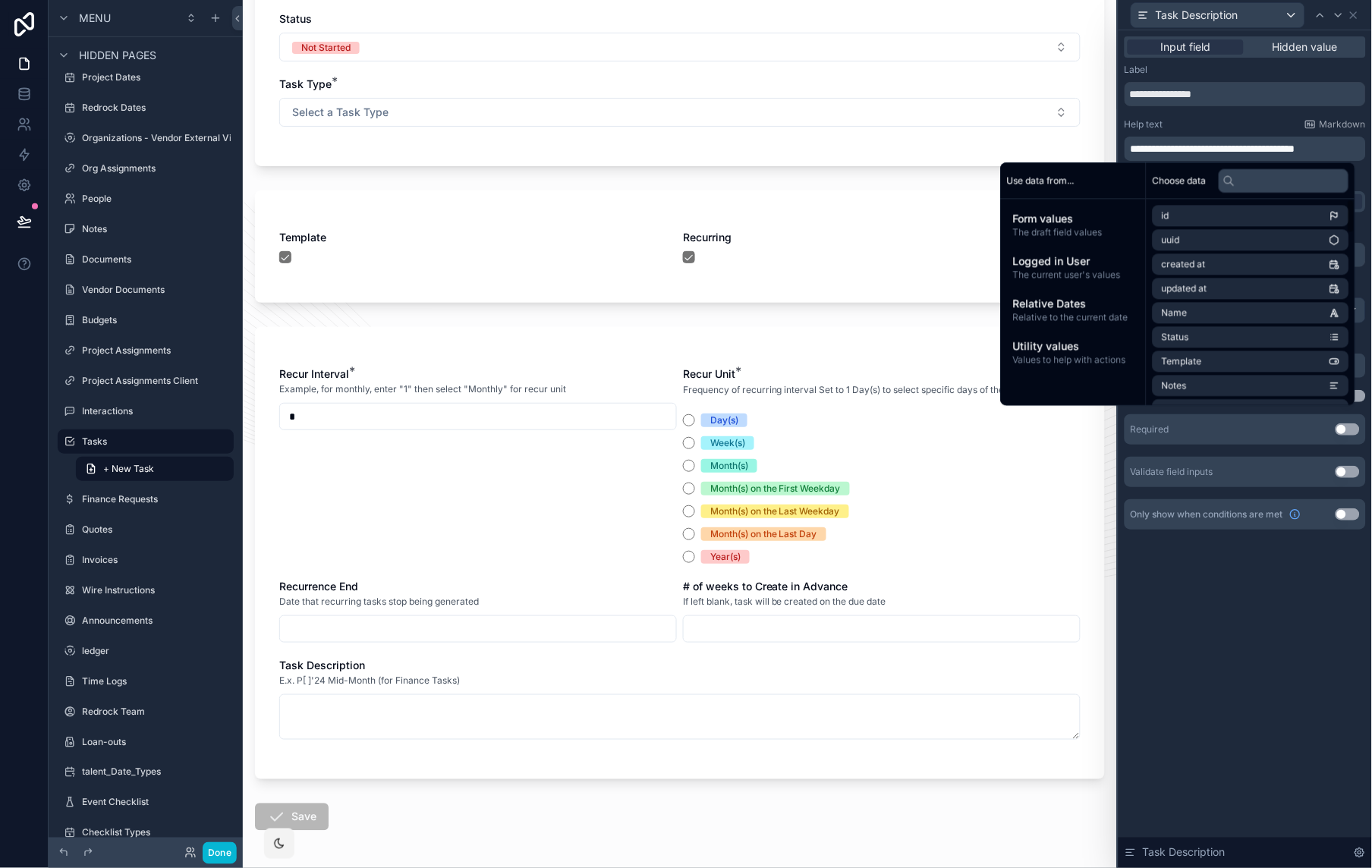
scroll to position [466, 0]
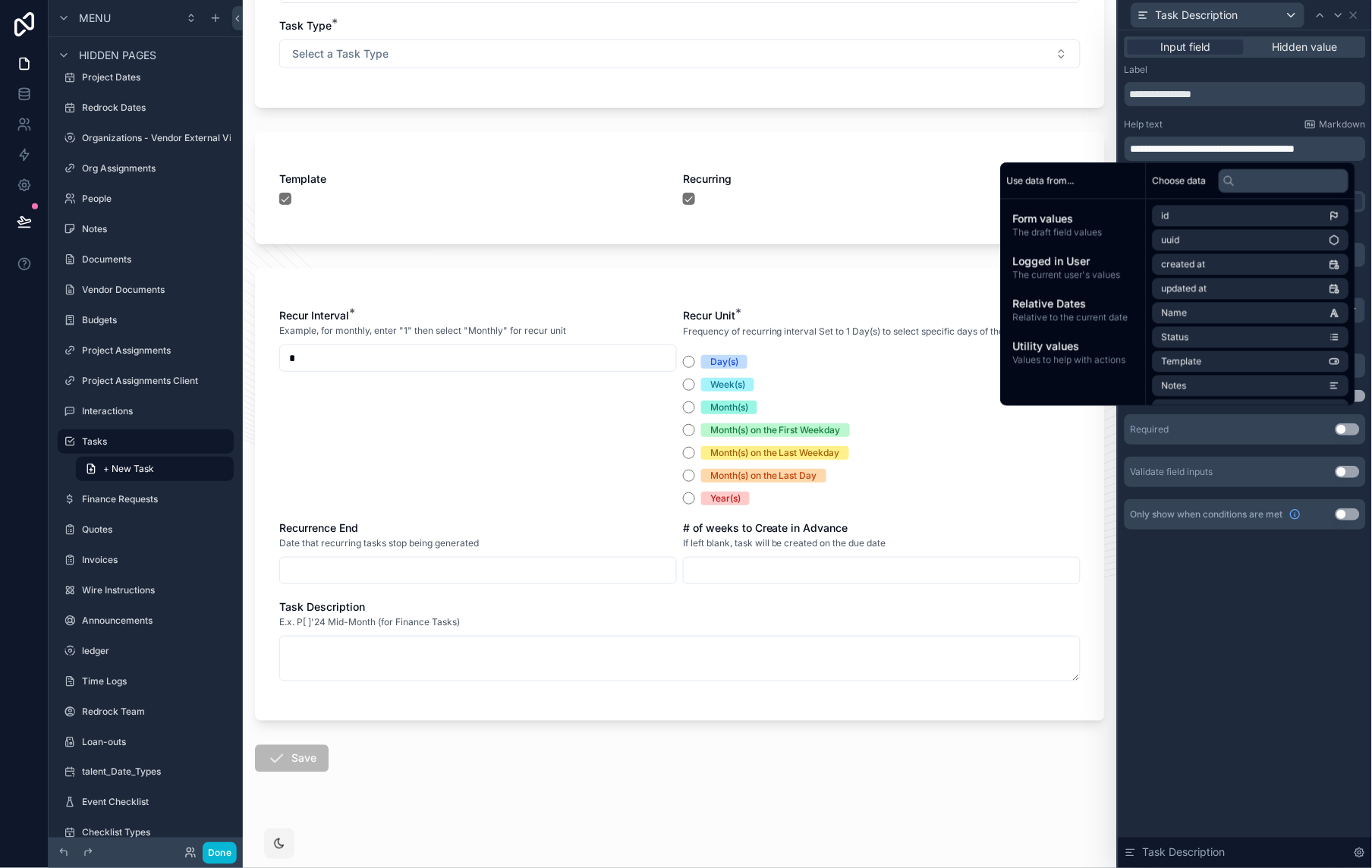
click at [1254, 633] on div "**********" at bounding box center [1245, 449] width 254 height 837
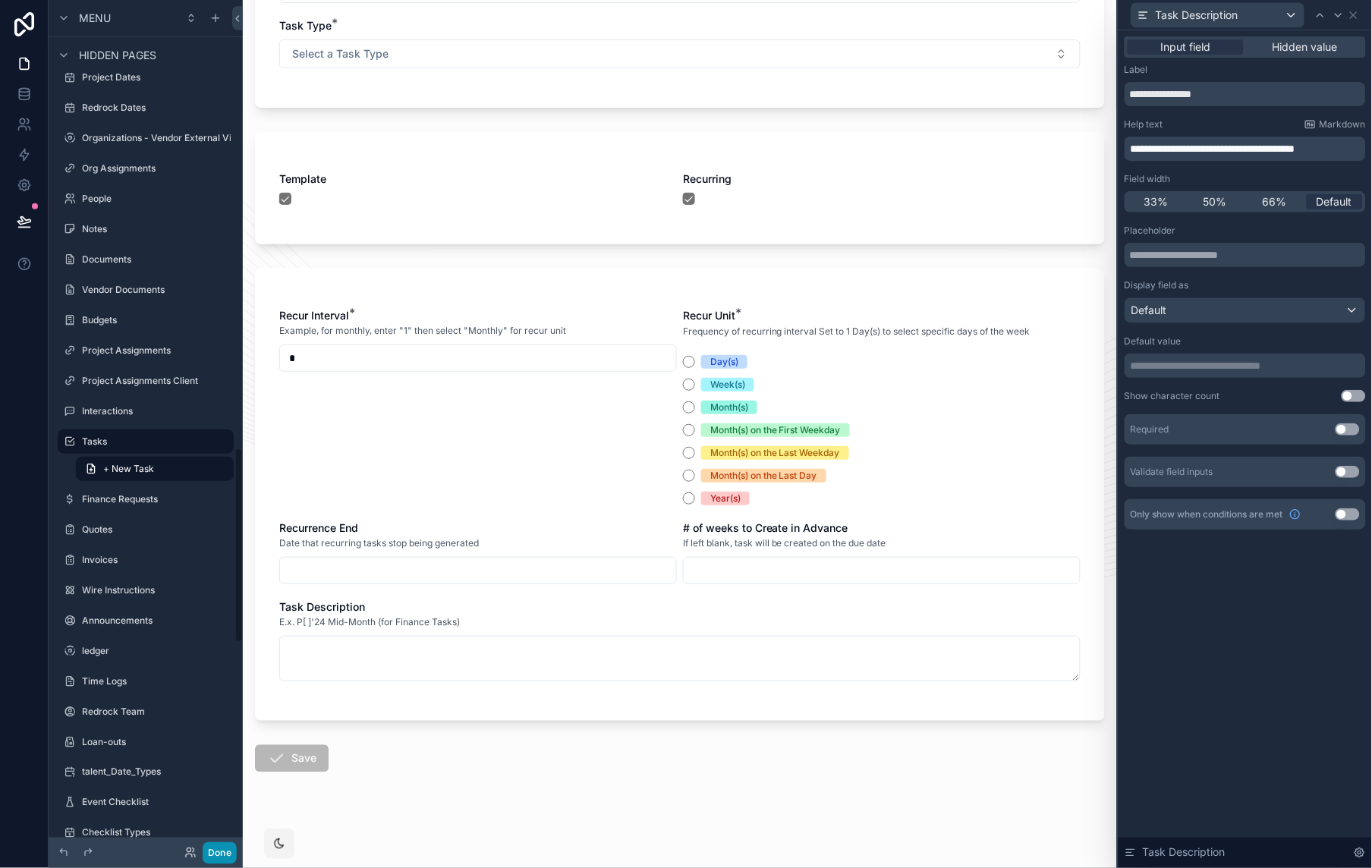
click at [217, 845] on button "Done" at bounding box center [219, 852] width 34 height 22
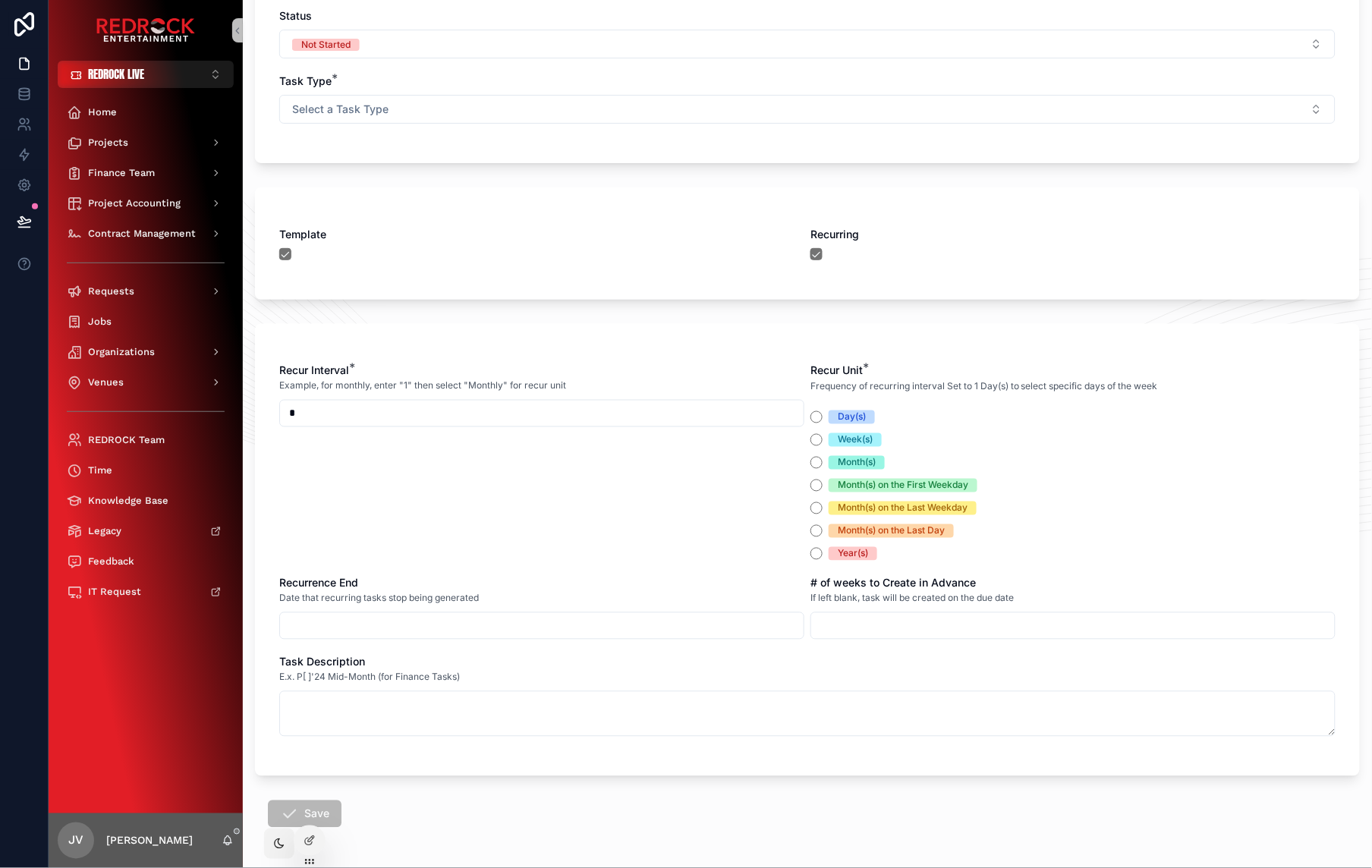
scroll to position [421, 0]
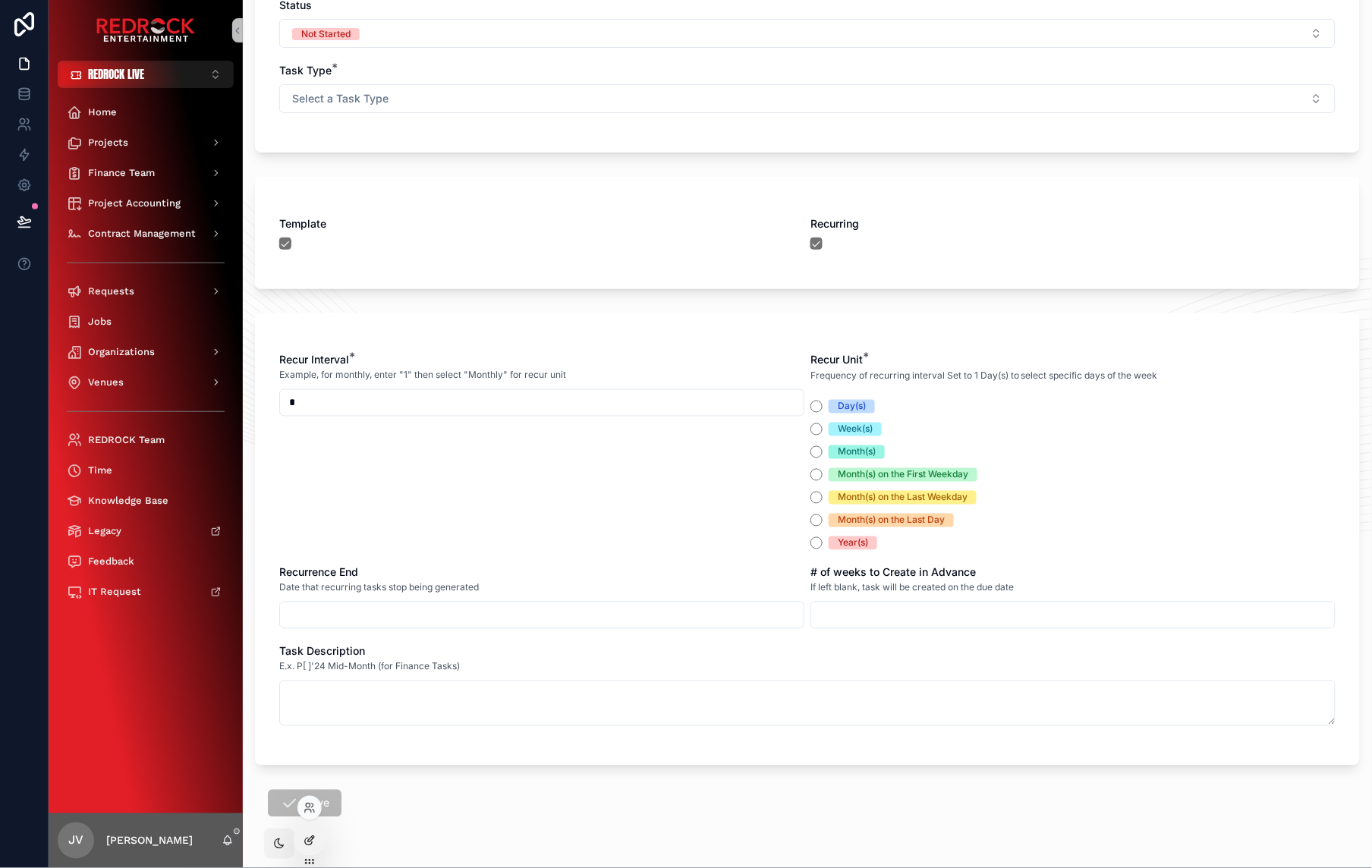
click at [311, 833] on div at bounding box center [310, 840] width 31 height 29
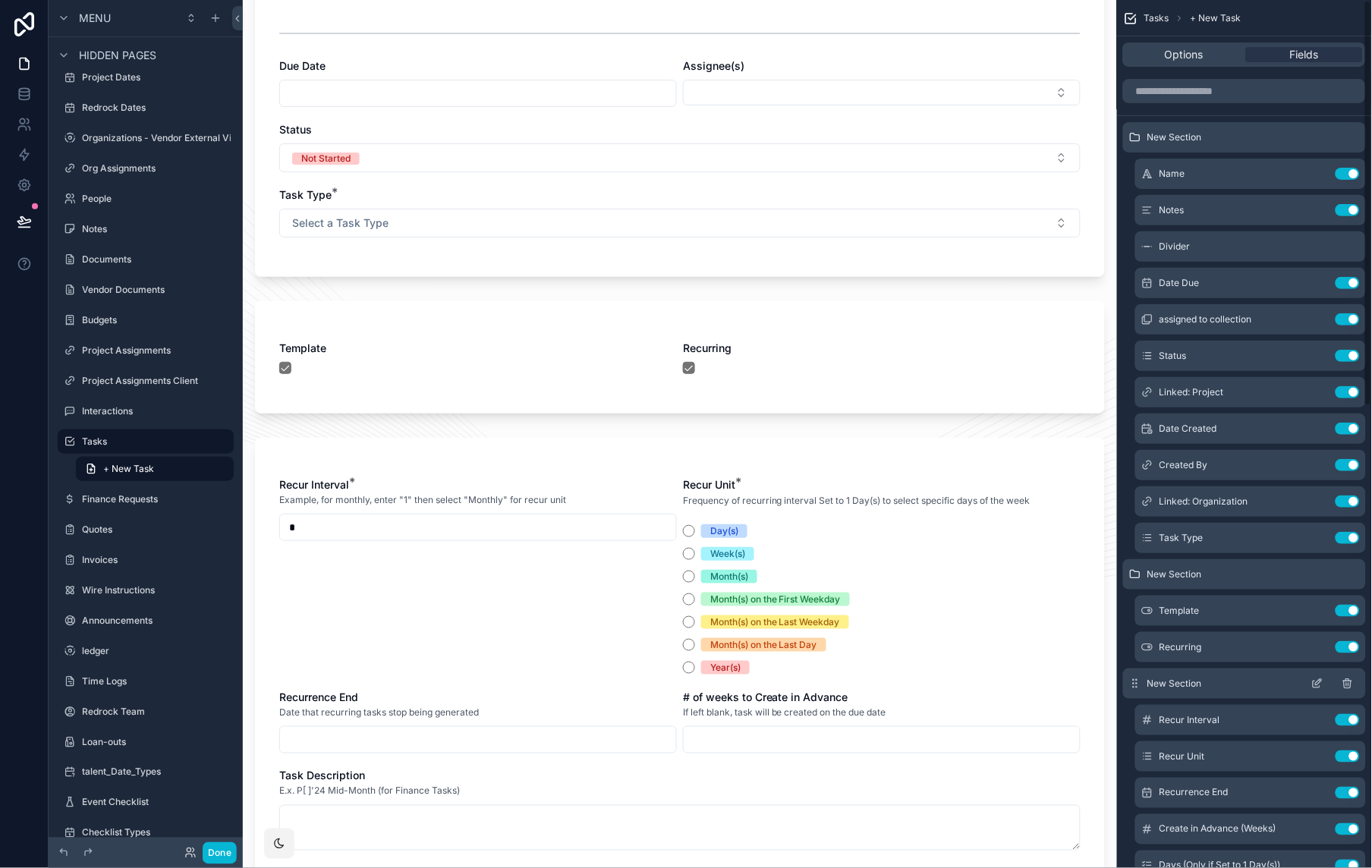
scroll to position [21, 0]
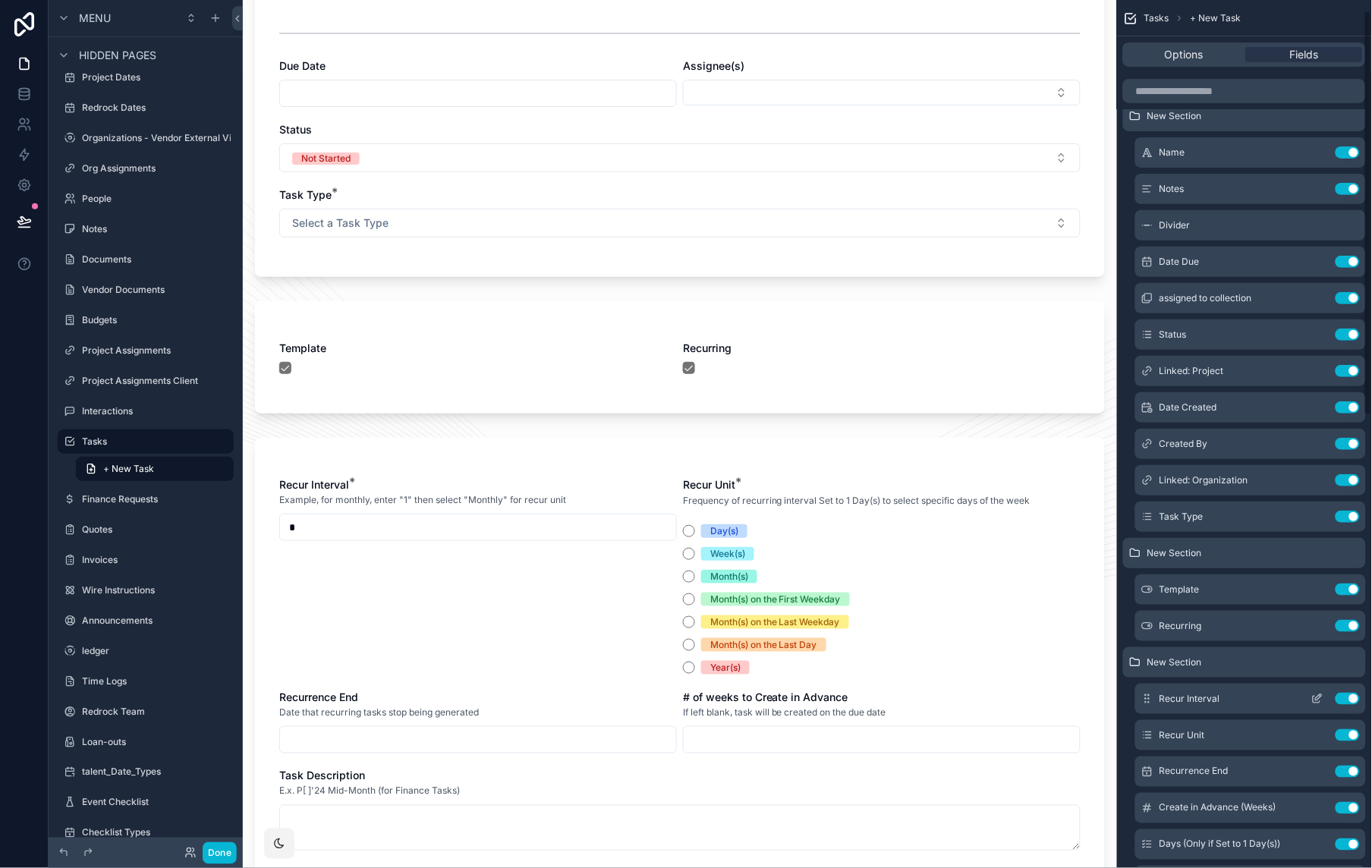
click at [1316, 694] on icon "scrollable content" at bounding box center [1318, 699] width 12 height 12
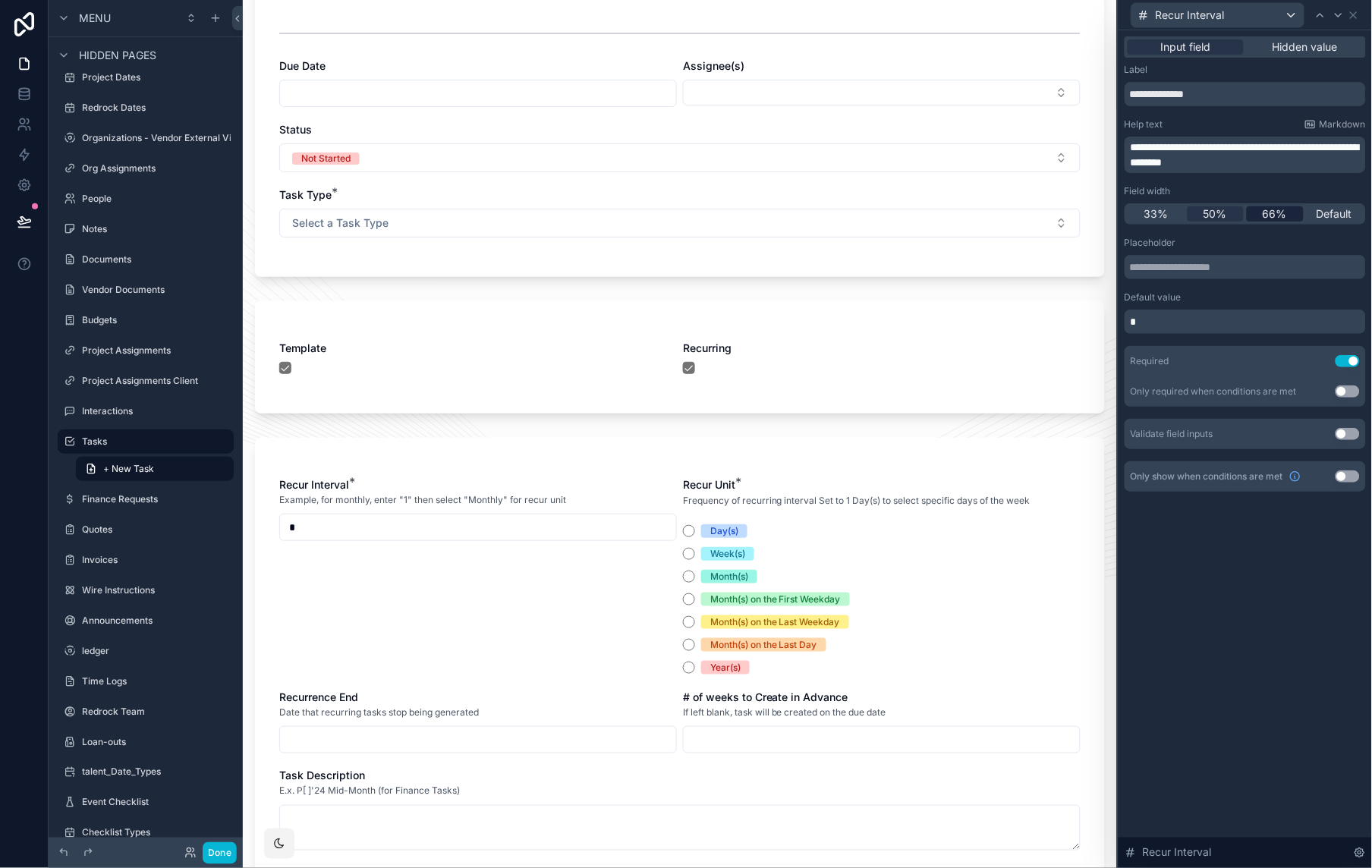
click at [1278, 216] on span "66%" at bounding box center [1276, 213] width 25 height 15
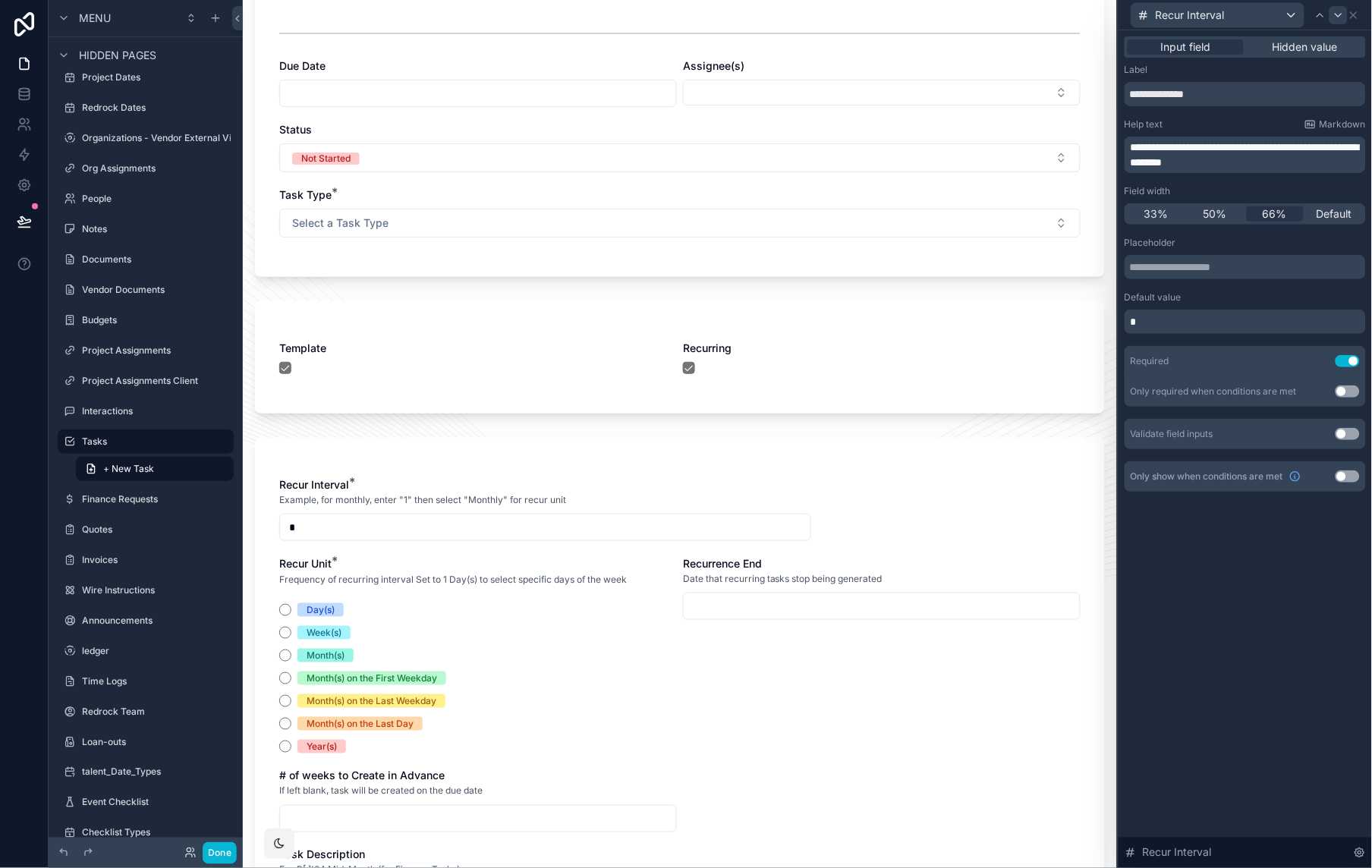
scroll to position [0, 0]
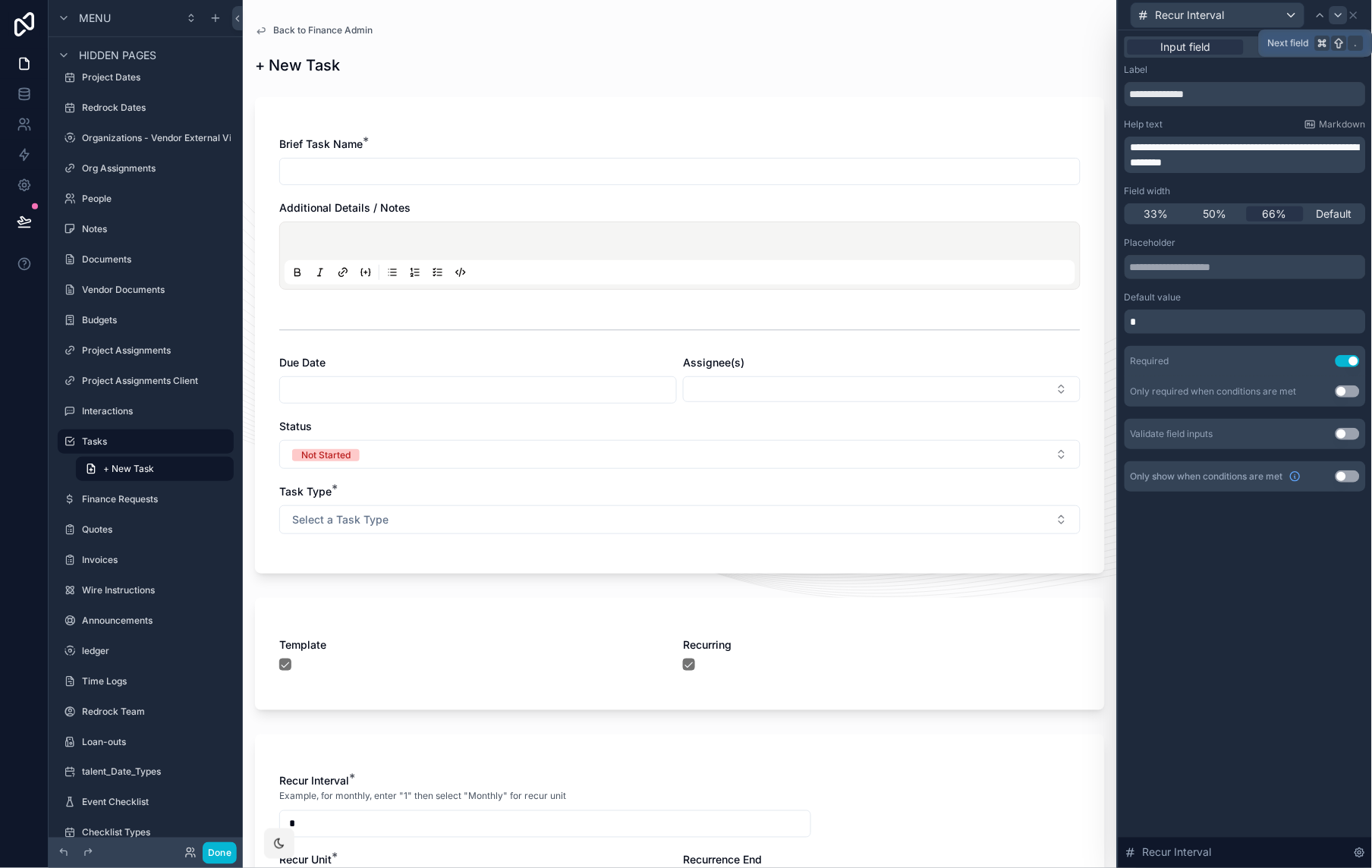
click at [1342, 14] on icon at bounding box center [1339, 15] width 12 height 12
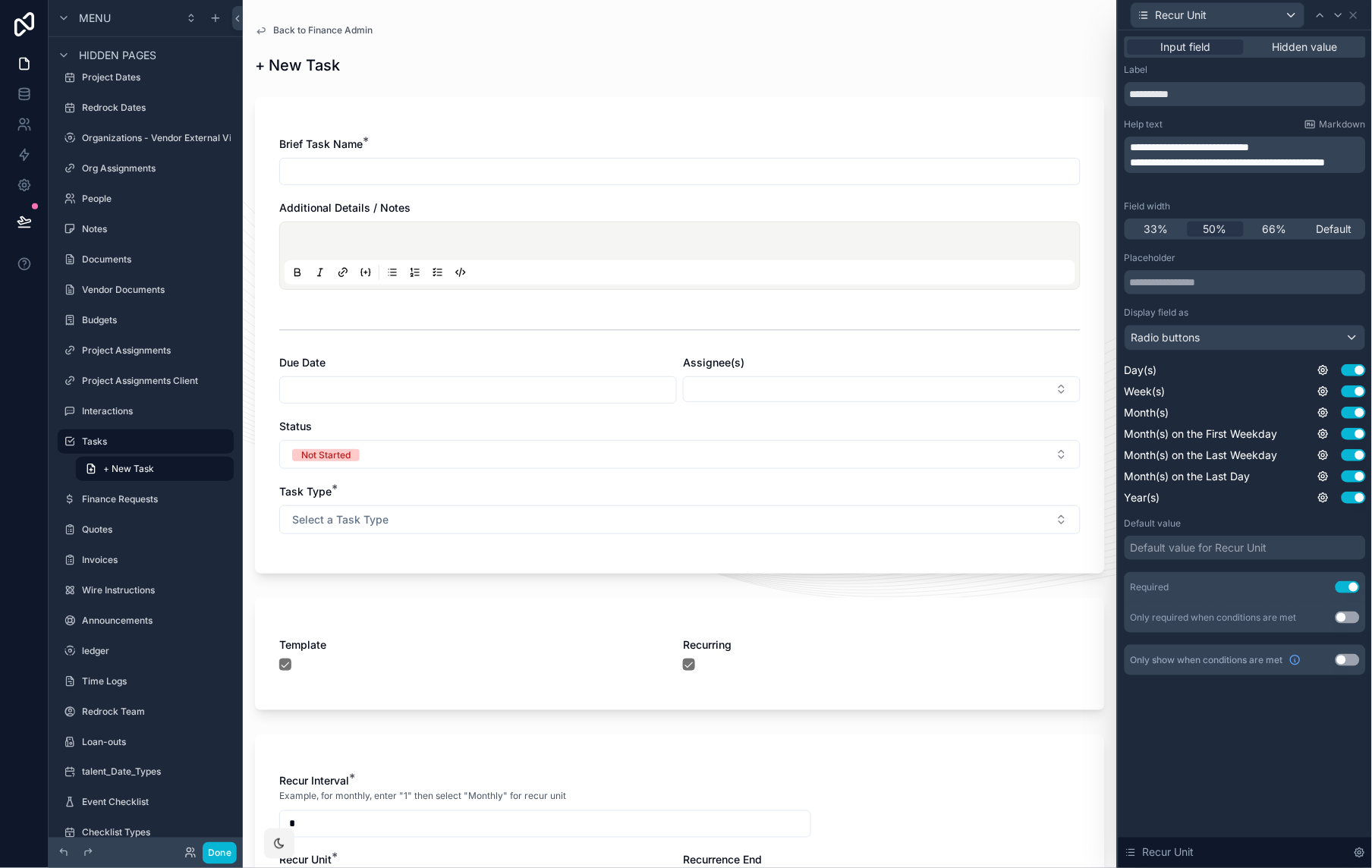
click at [1281, 230] on span "66%" at bounding box center [1276, 229] width 25 height 15
click at [1340, 16] on icon at bounding box center [1339, 15] width 12 height 12
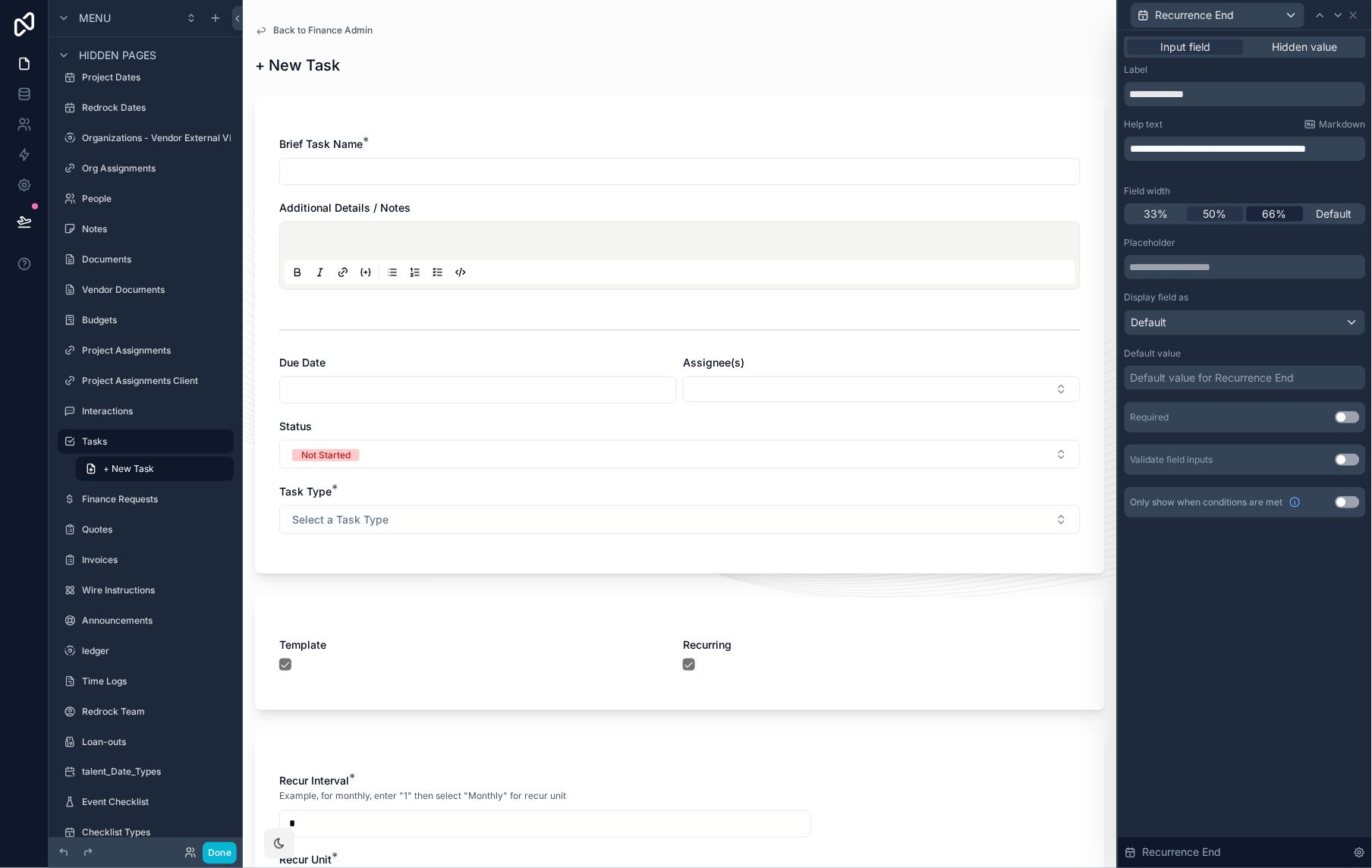
drag, startPoint x: 1285, startPoint y: 211, endPoint x: 1261, endPoint y: 228, distance: 29.4
click at [1285, 211] on span "66%" at bounding box center [1276, 213] width 25 height 15
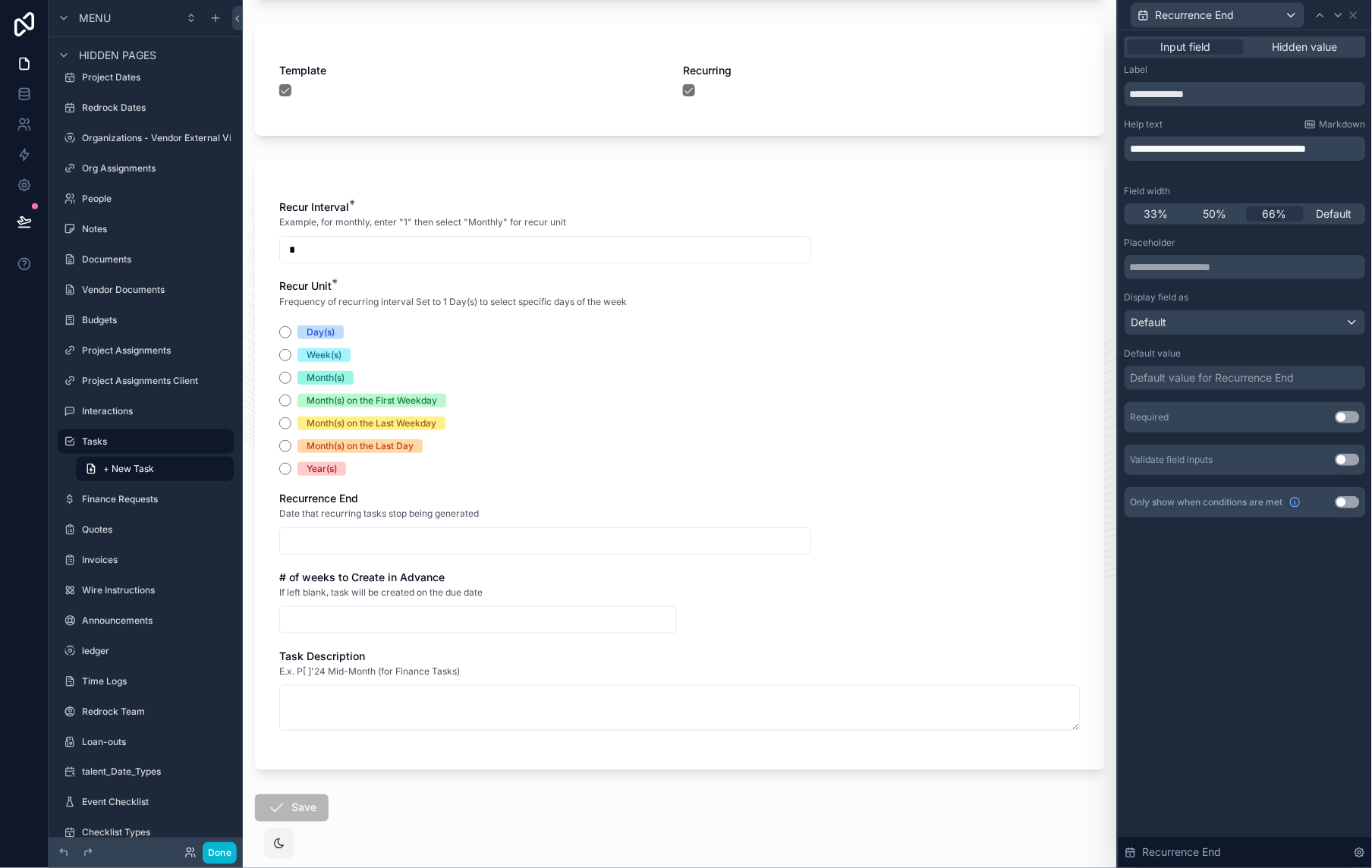
scroll to position [596, 0]
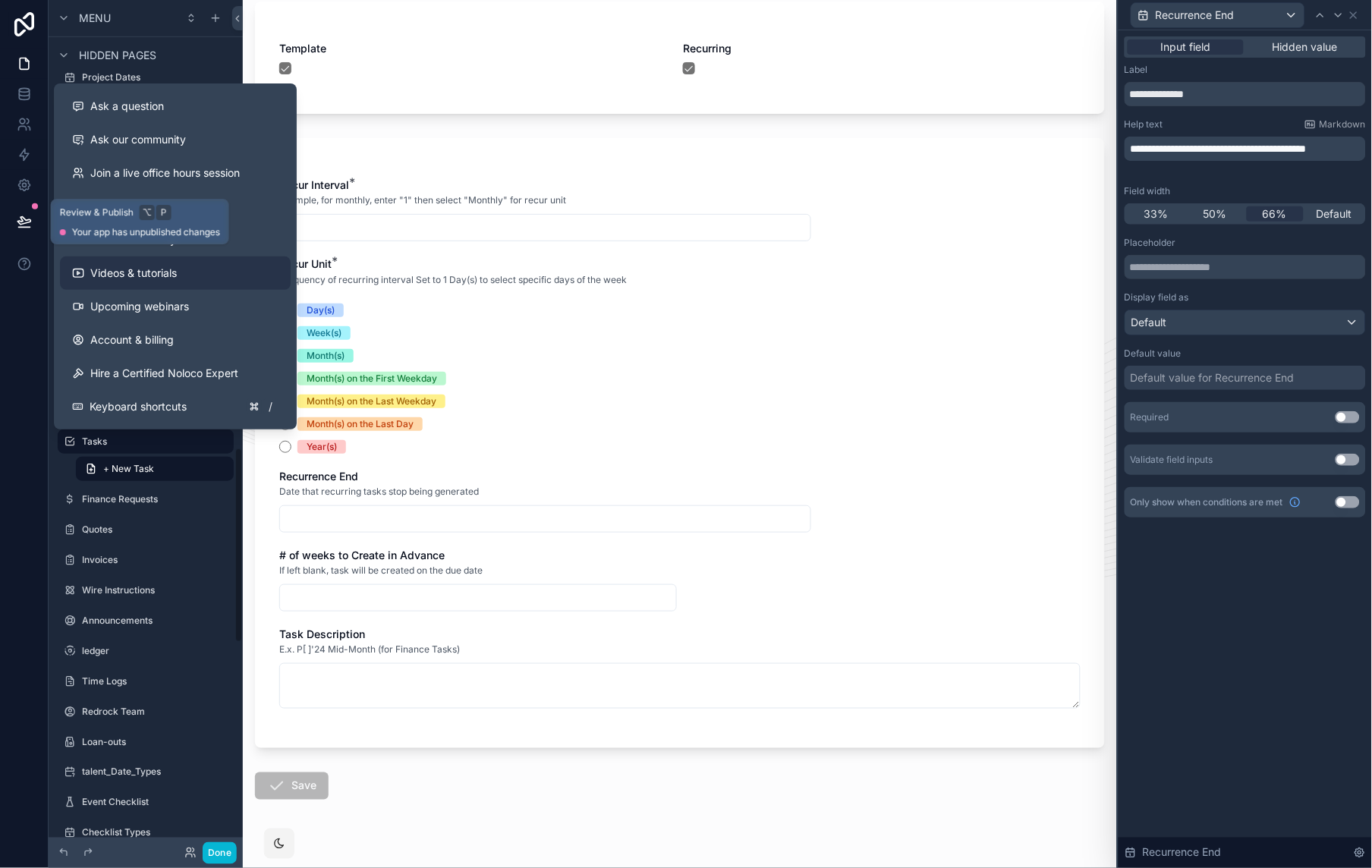
drag, startPoint x: 22, startPoint y: 223, endPoint x: 131, endPoint y: 266, distance: 117.2
click at [22, 222] on icon at bounding box center [24, 221] width 15 height 15
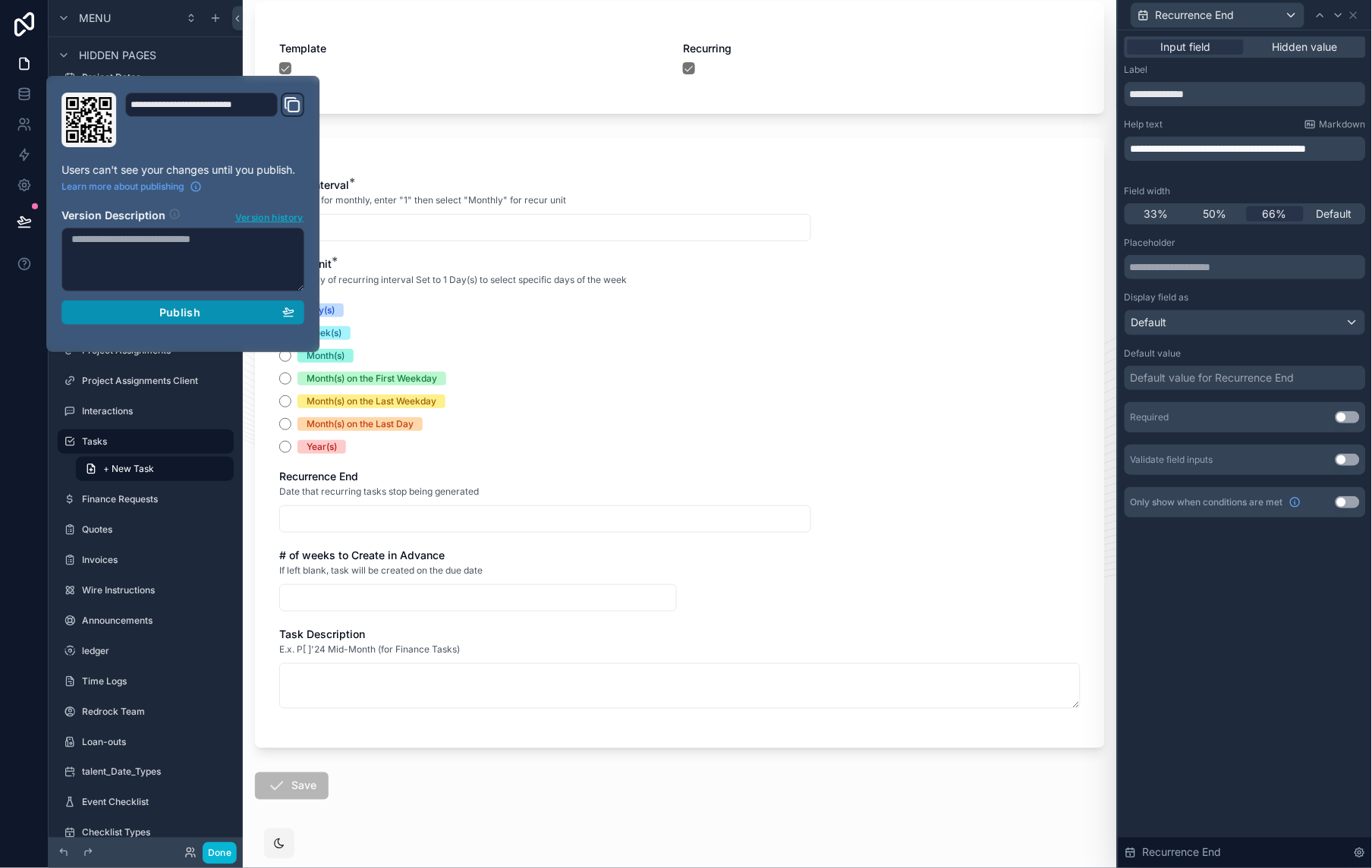
click at [175, 315] on span "Publish" at bounding box center [180, 313] width 41 height 14
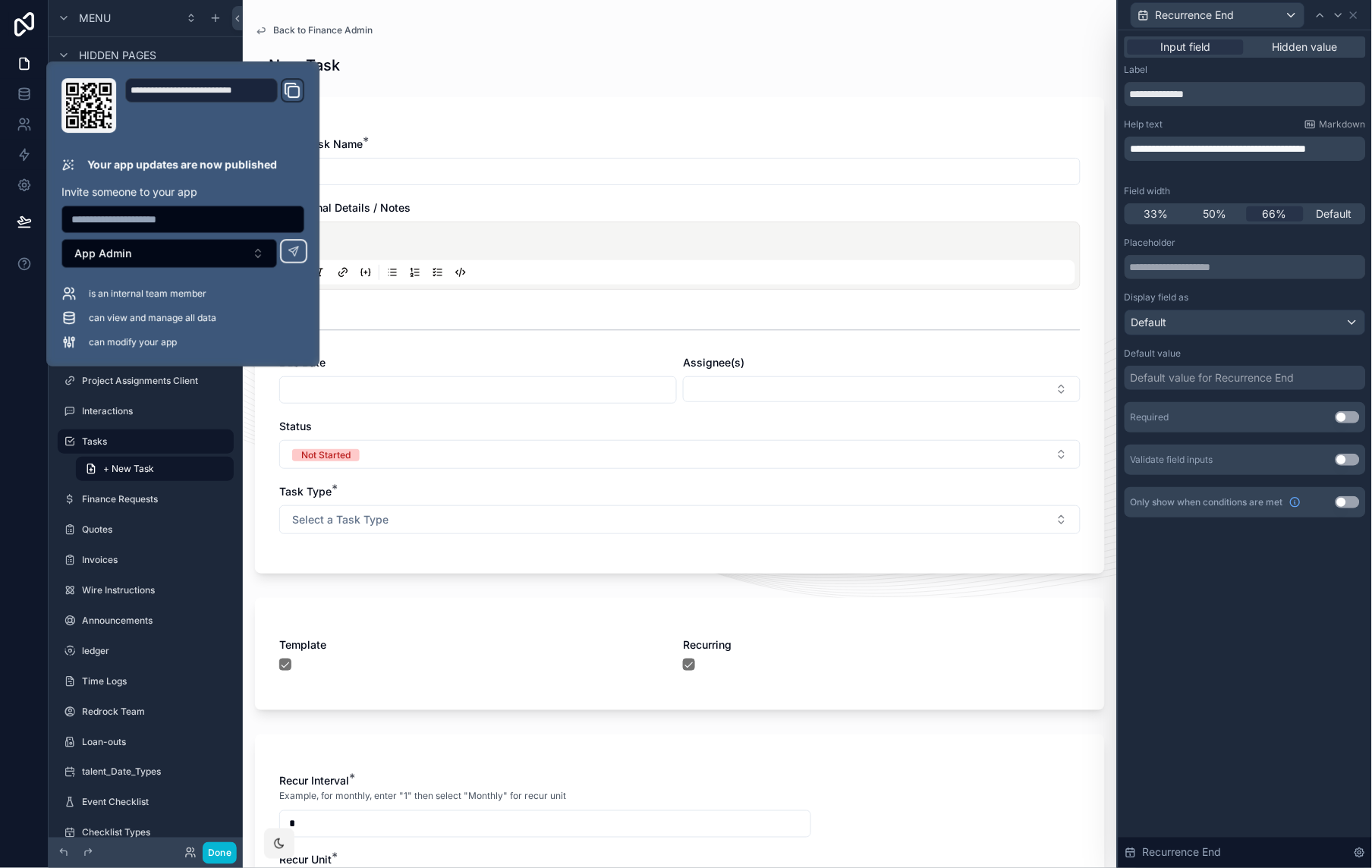
click at [280, 25] on span "Back to Finance Admin" at bounding box center [322, 31] width 99 height 12
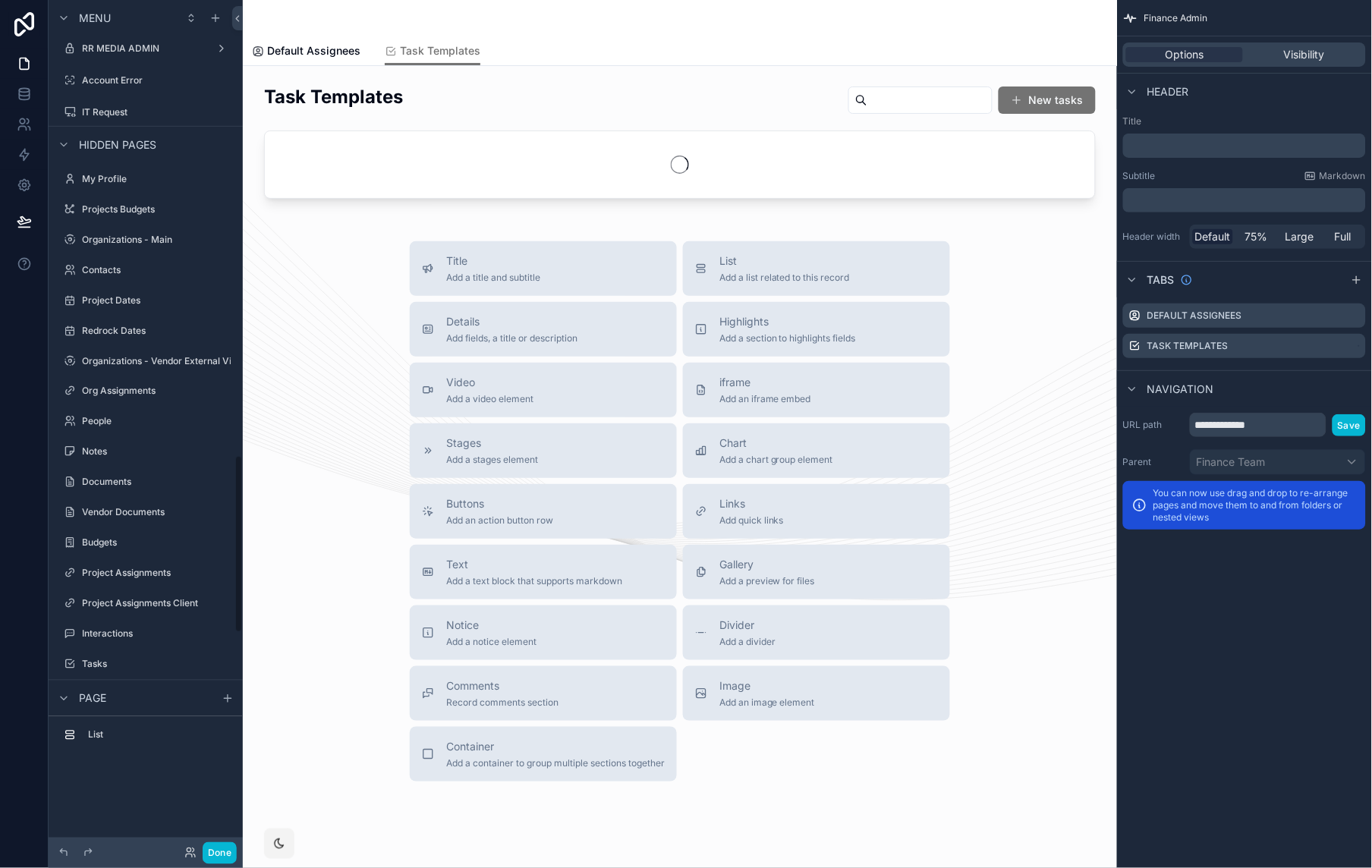
scroll to position [2172, 0]
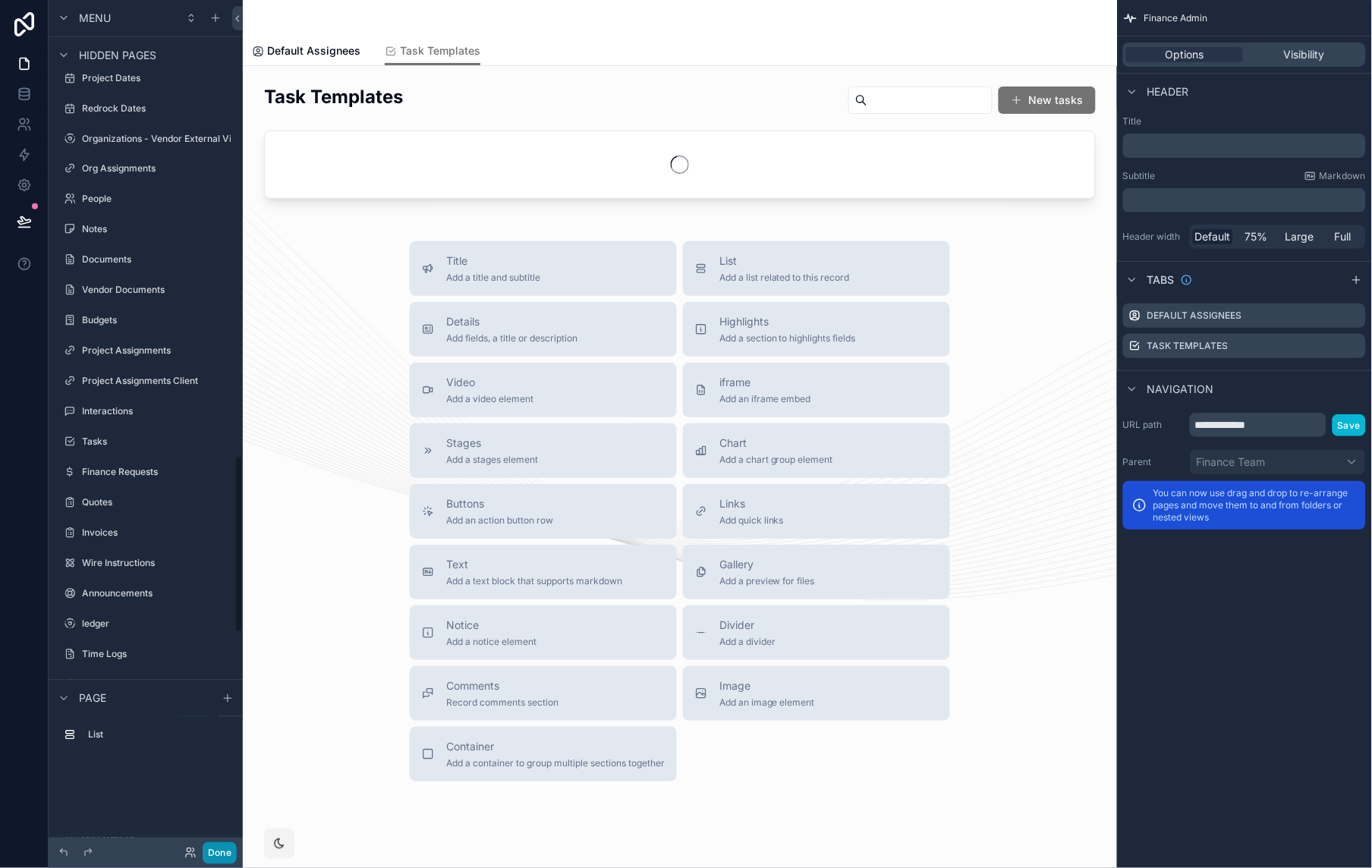
click at [222, 850] on button "Done" at bounding box center [219, 852] width 34 height 22
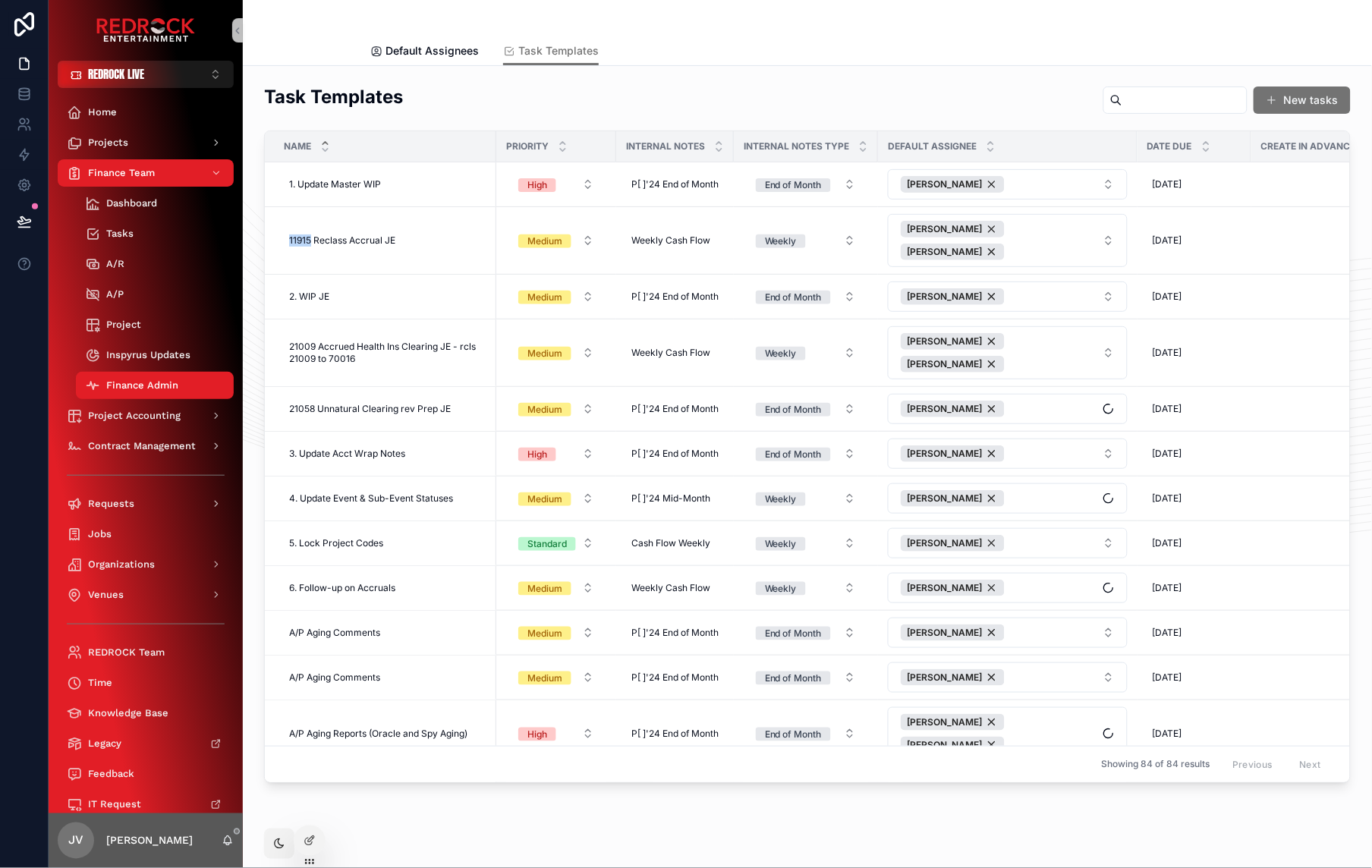
drag, startPoint x: 326, startPoint y: 68, endPoint x: 361, endPoint y: 85, distance: 38.9
click at [325, 68] on div "Task Templates New tasks Name Priority Internal Notes Internal Notes Type Defau…" at bounding box center [807, 475] width 1129 height 820
